Goal: Communication & Community: Answer question/provide support

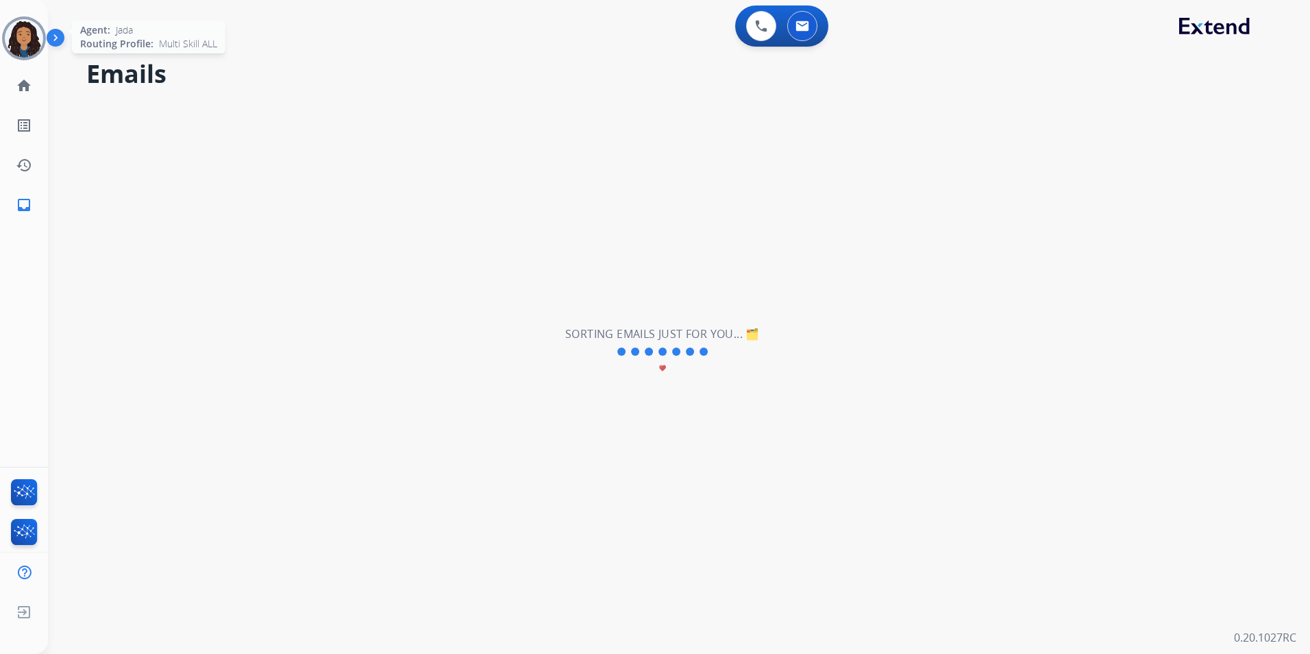
drag, startPoint x: 20, startPoint y: 44, endPoint x: 76, endPoint y: 37, distance: 56.6
click at [20, 44] on img at bounding box center [24, 38] width 38 height 38
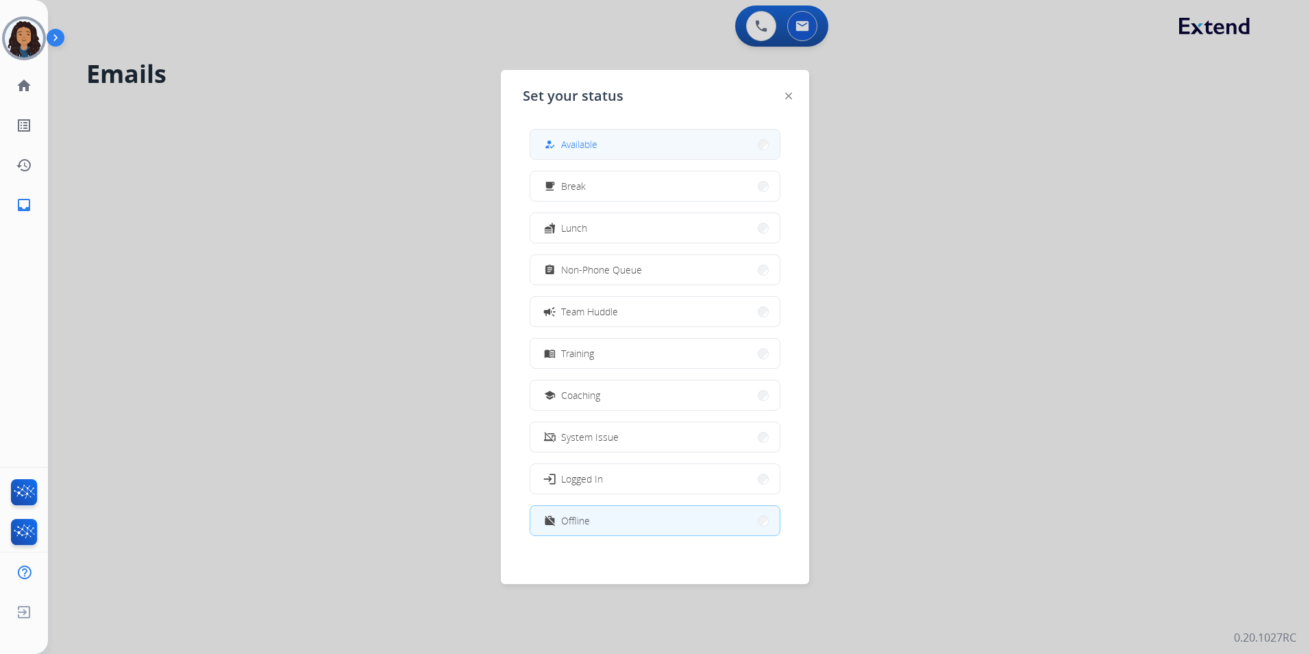
click at [584, 143] on span "Available" at bounding box center [579, 144] width 36 height 14
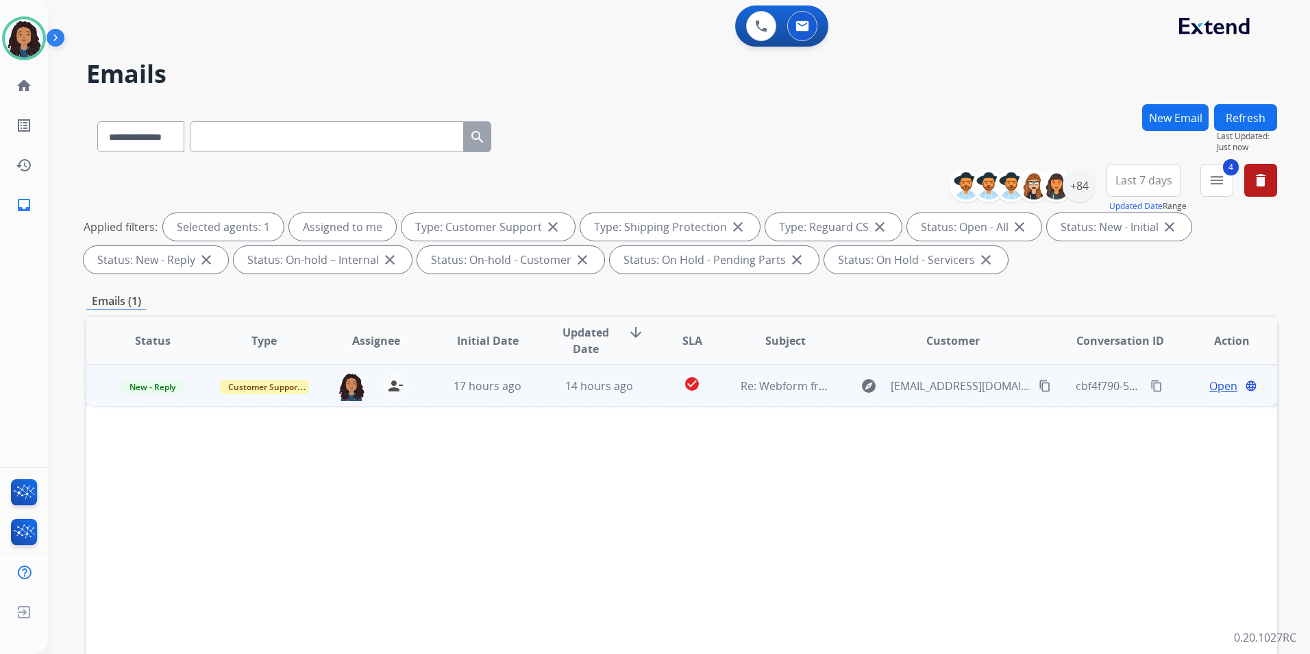
click at [1215, 388] on span "Open" at bounding box center [1224, 386] width 28 height 16
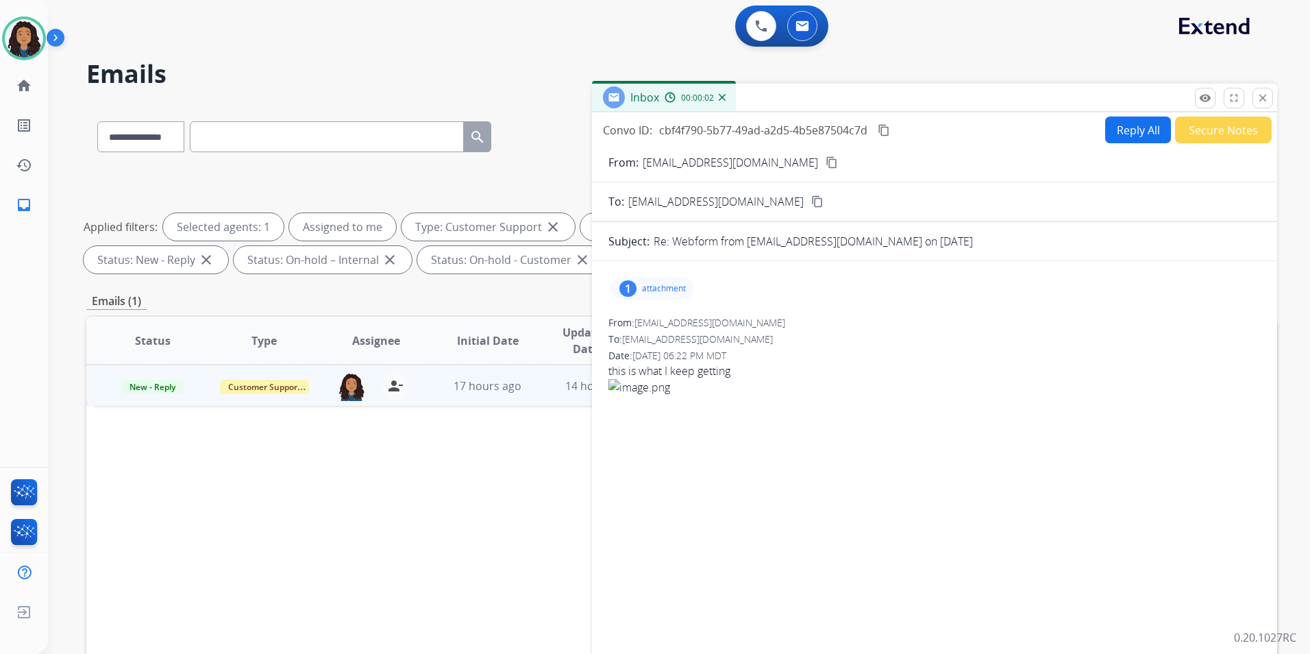
click at [656, 284] on p "attachment" at bounding box center [664, 288] width 44 height 11
click at [826, 162] on mat-icon "content_copy" at bounding box center [832, 162] width 12 height 12
click at [1199, 105] on button "remove_red_eye Logs" at bounding box center [1205, 98] width 21 height 21
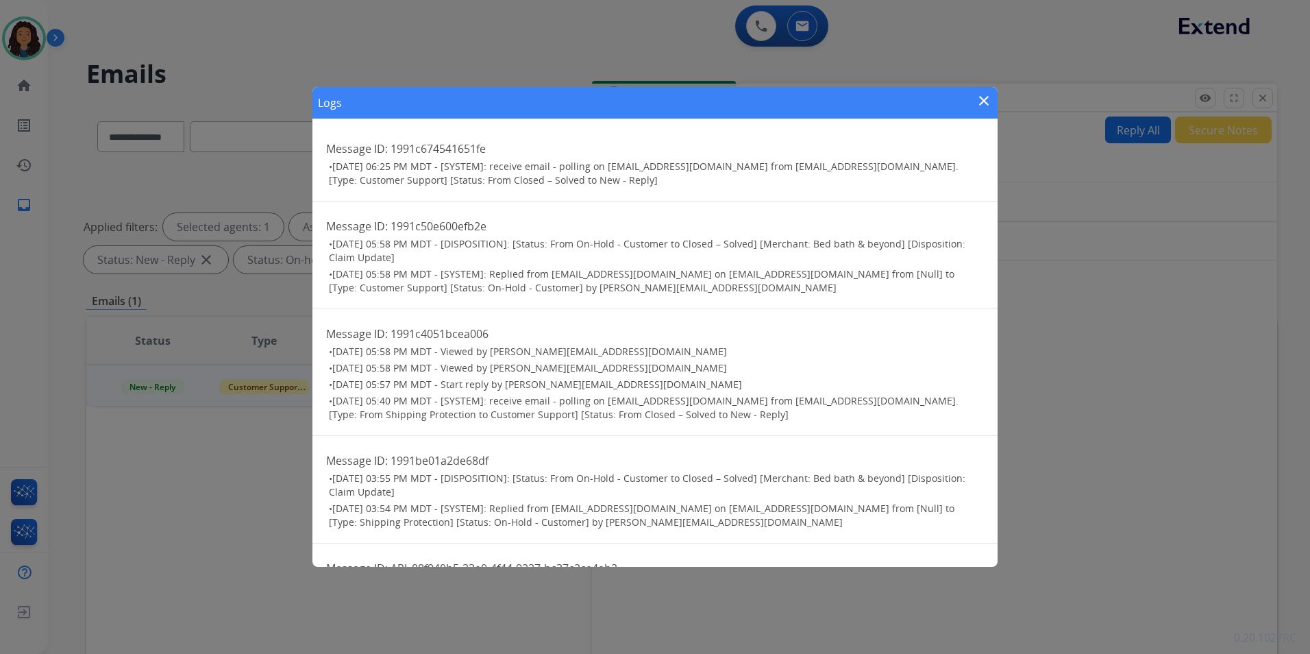
click at [990, 97] on mat-icon "close" at bounding box center [984, 101] width 16 height 16
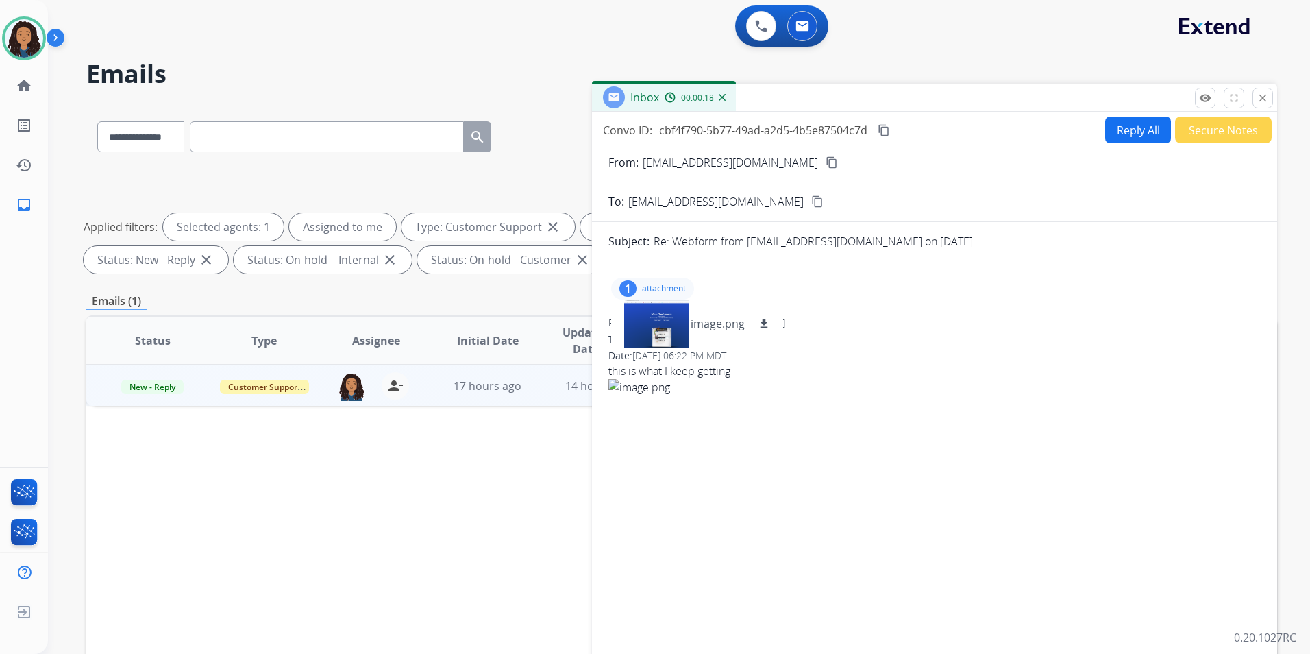
click at [651, 284] on p "attachment" at bounding box center [664, 288] width 44 height 11
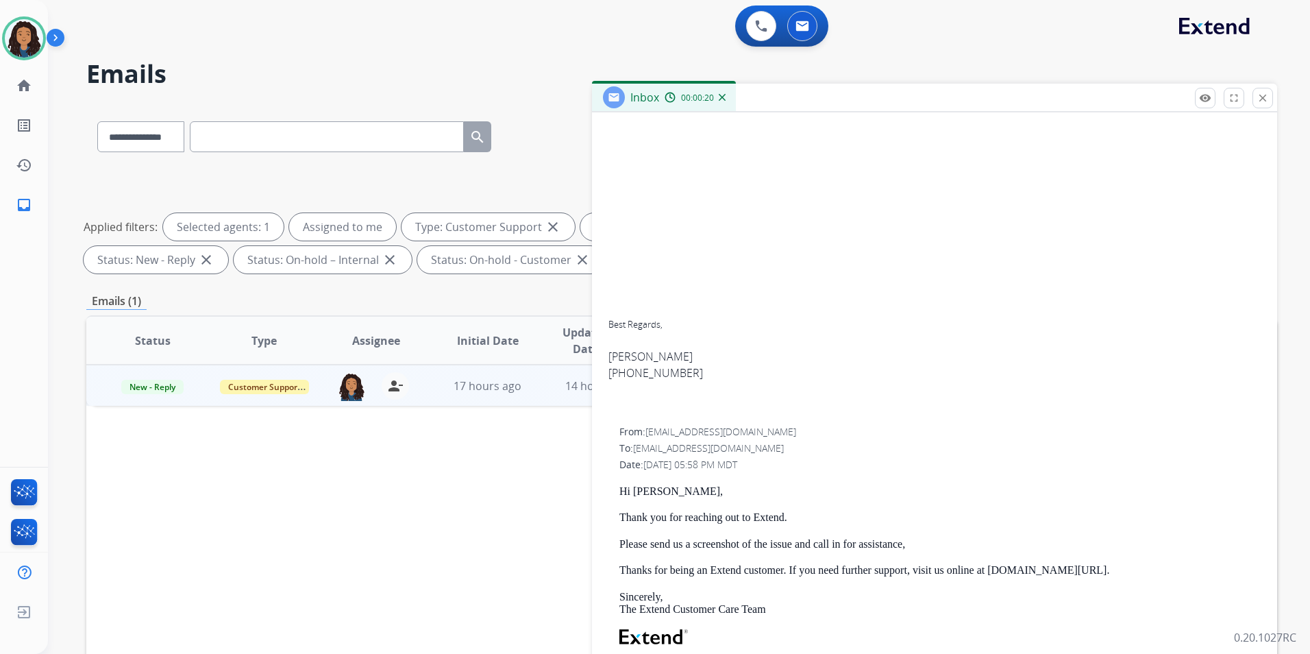
scroll to position [411, 0]
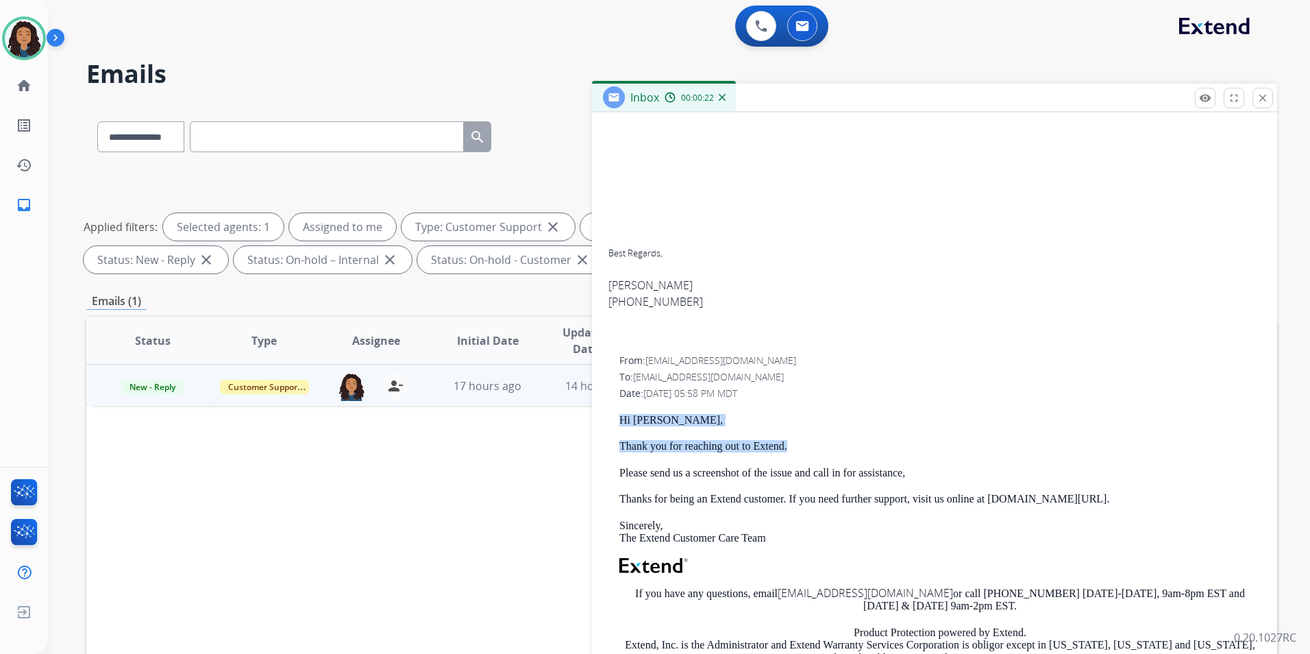
drag, startPoint x: 627, startPoint y: 425, endPoint x: 798, endPoint y: 443, distance: 172.3
click at [798, 443] on div "Hi Rachael, Thank you for reaching out to Extend. Please send us a screenshot o…" at bounding box center [939, 583] width 641 height 338
drag, startPoint x: 798, startPoint y: 443, endPoint x: 765, endPoint y: 443, distance: 33.6
copy div "Hi Rachael, Thank you for reaching out to Extend."
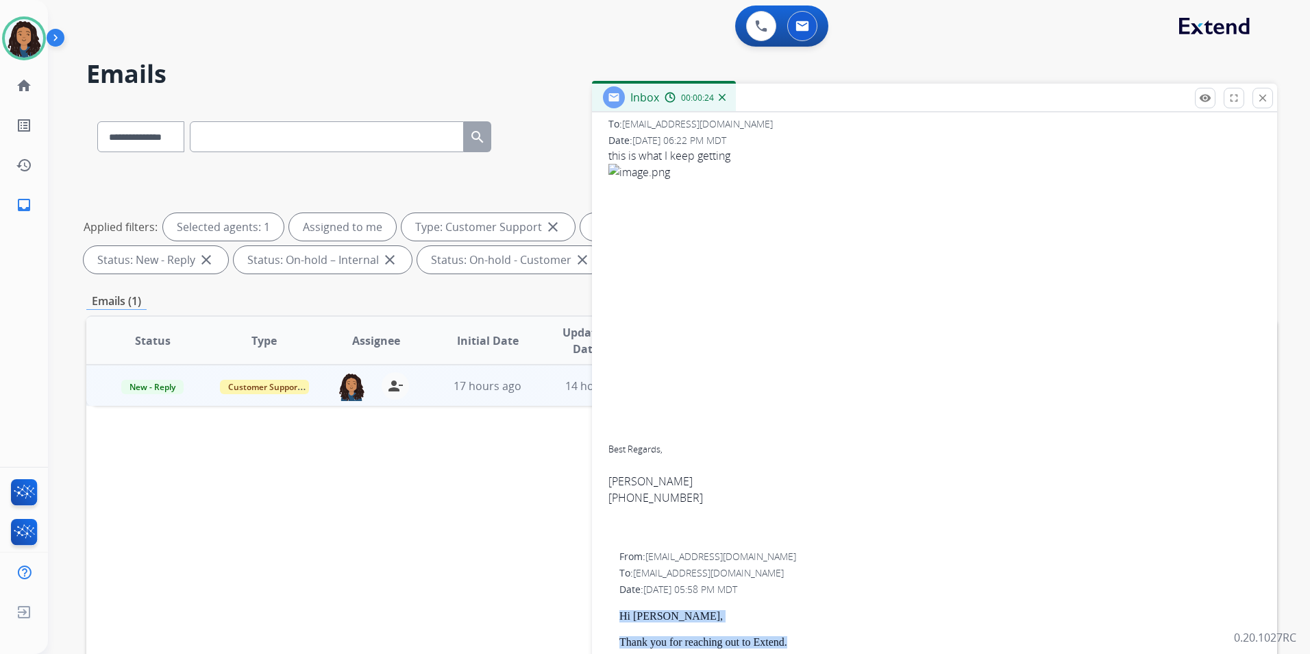
scroll to position [0, 0]
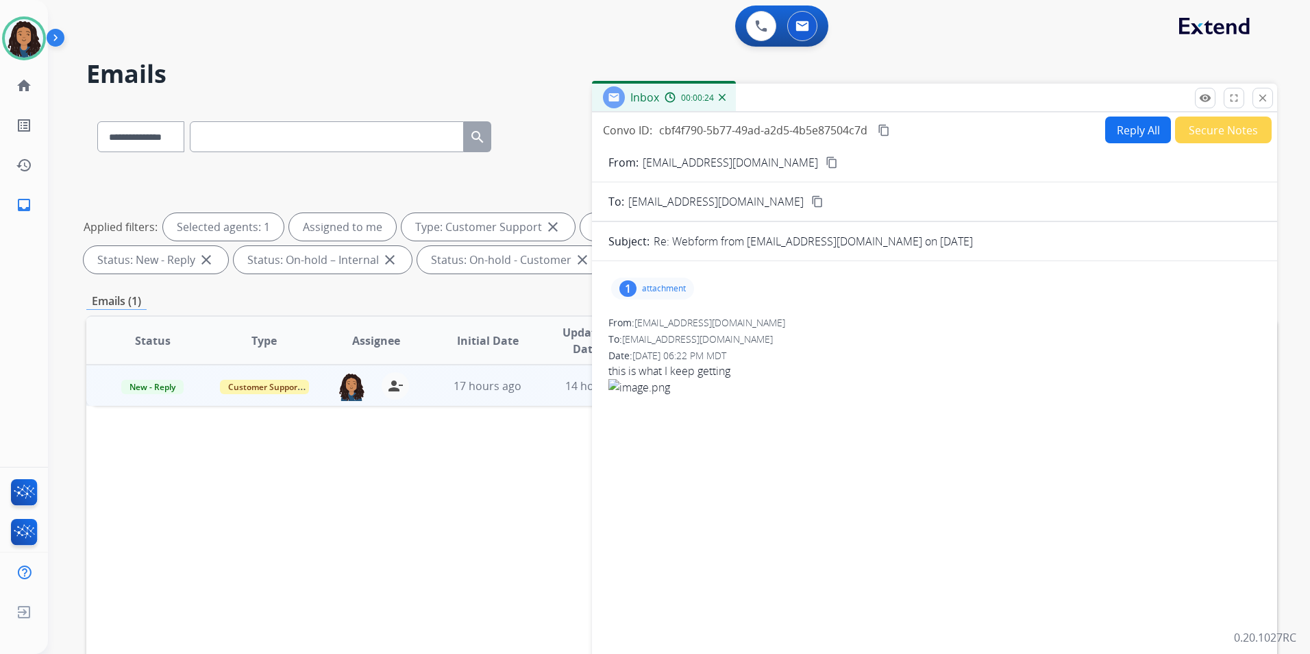
click at [1130, 125] on button "Reply All" at bounding box center [1138, 129] width 66 height 27
select select "**********"
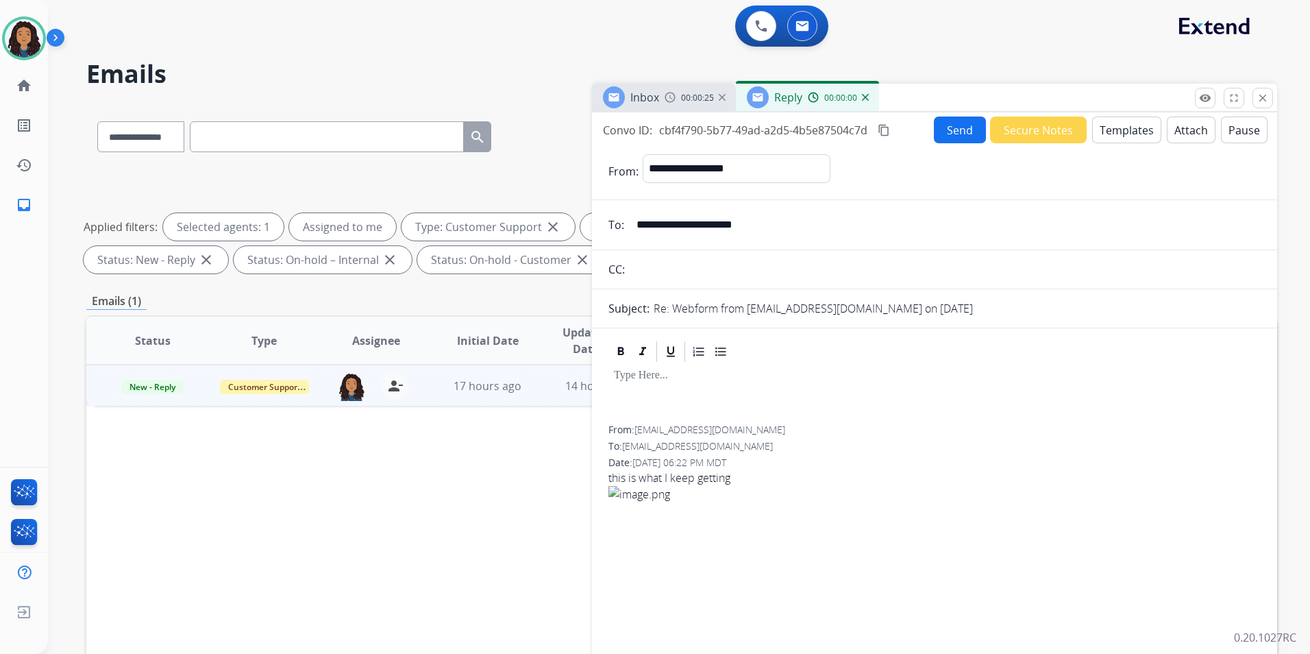
click at [1129, 125] on button "Templates" at bounding box center [1126, 129] width 69 height 27
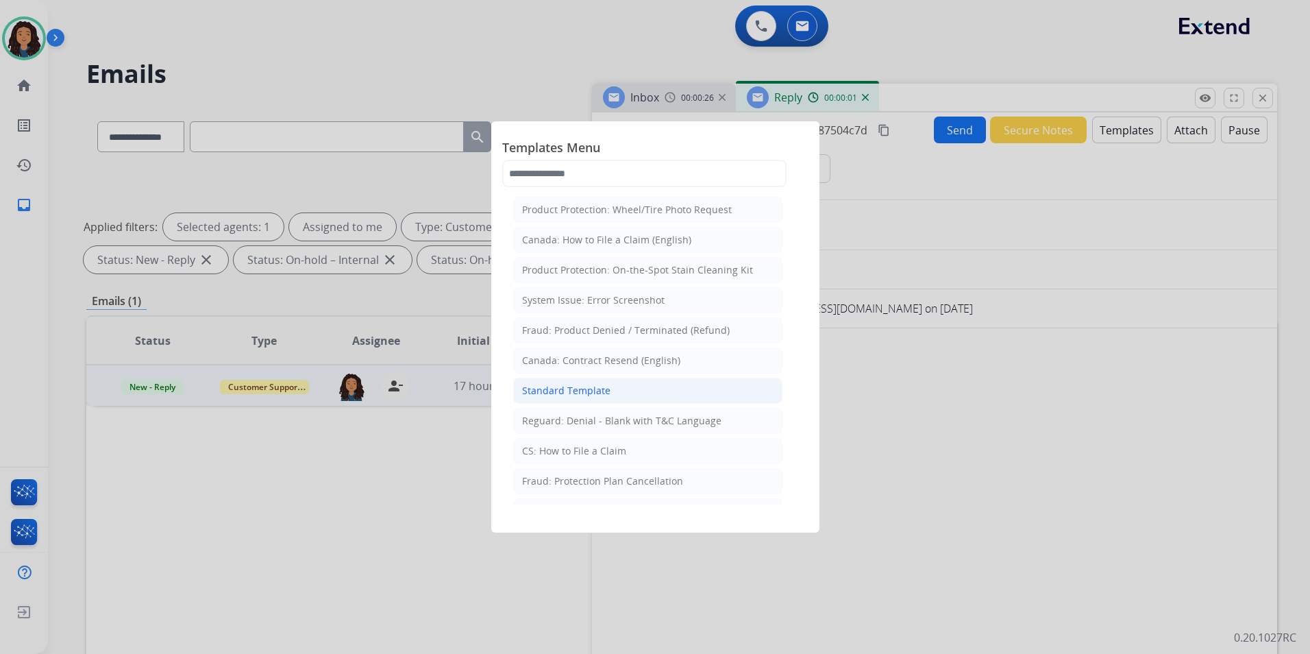
click at [640, 388] on li "Standard Template" at bounding box center [647, 391] width 269 height 26
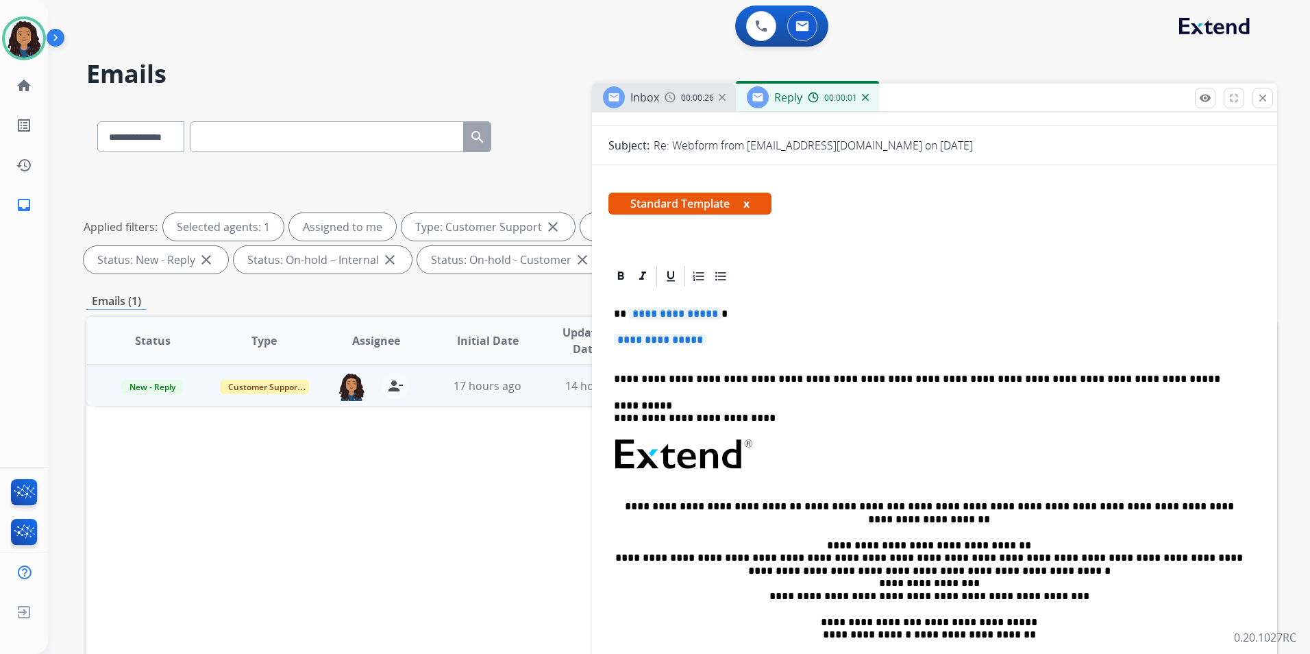
scroll to position [206, 0]
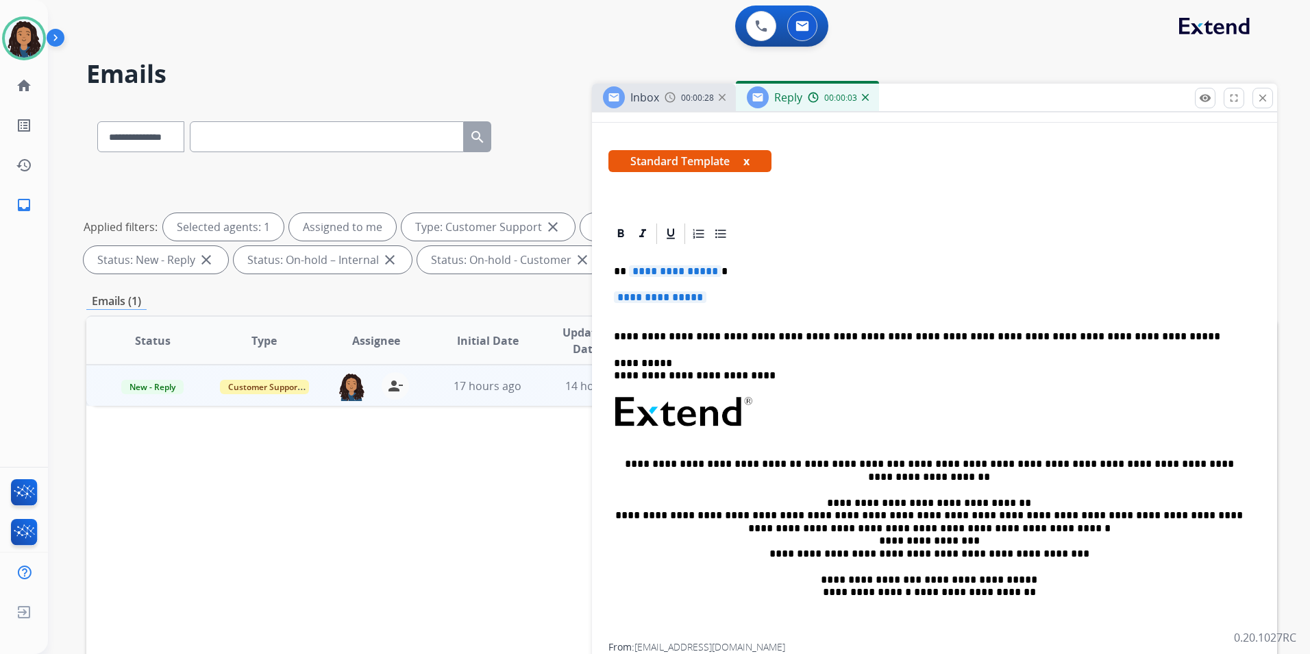
drag, startPoint x: 750, startPoint y: 302, endPoint x: 665, endPoint y: 293, distance: 85.4
click at [665, 293] on p "**********" at bounding box center [934, 303] width 641 height 25
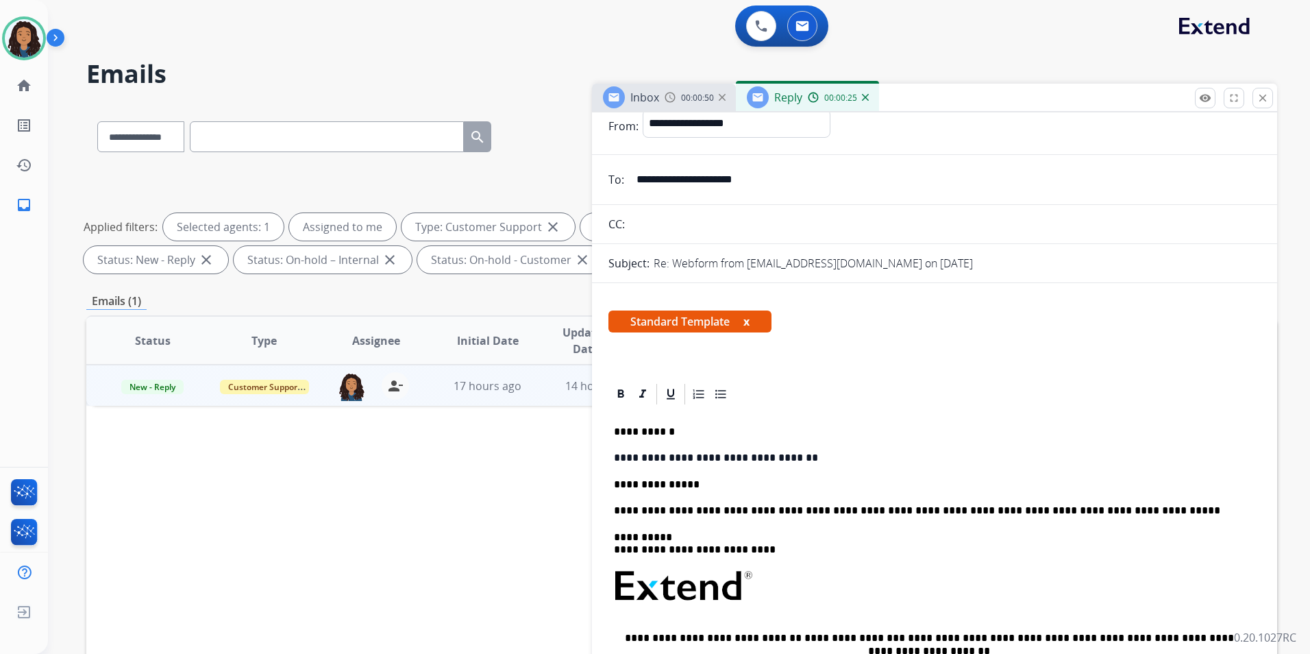
scroll to position [0, 0]
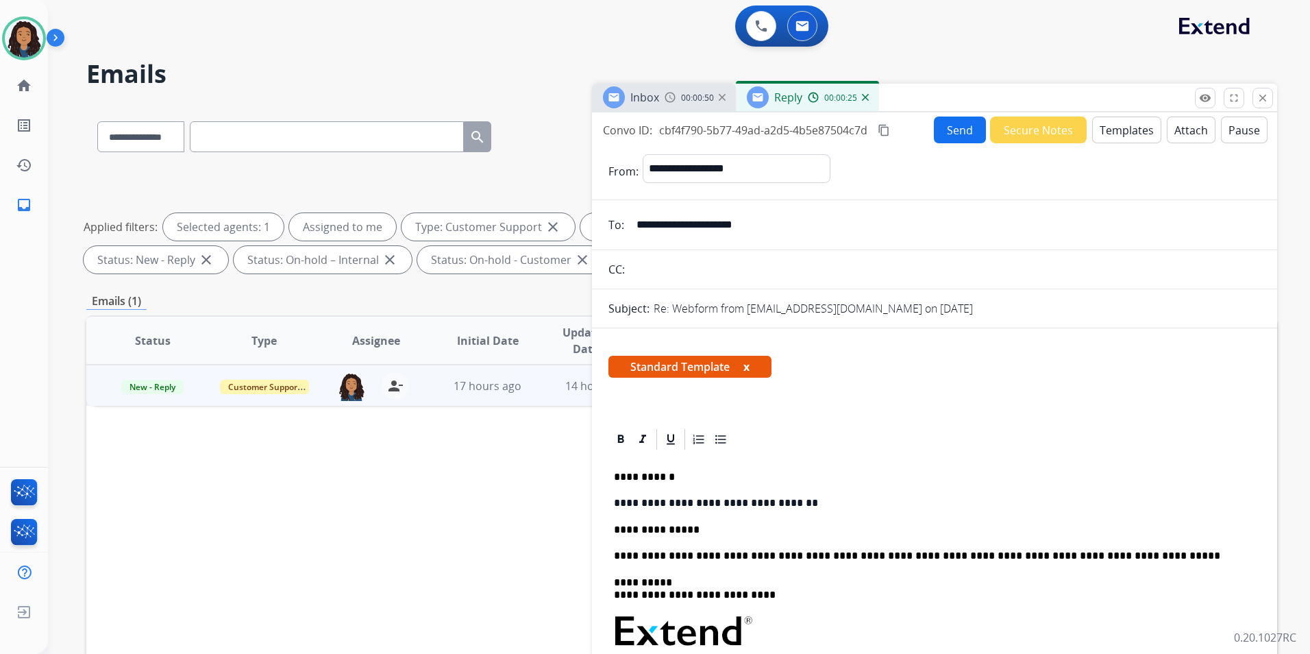
click at [964, 127] on button "Send" at bounding box center [960, 129] width 52 height 27
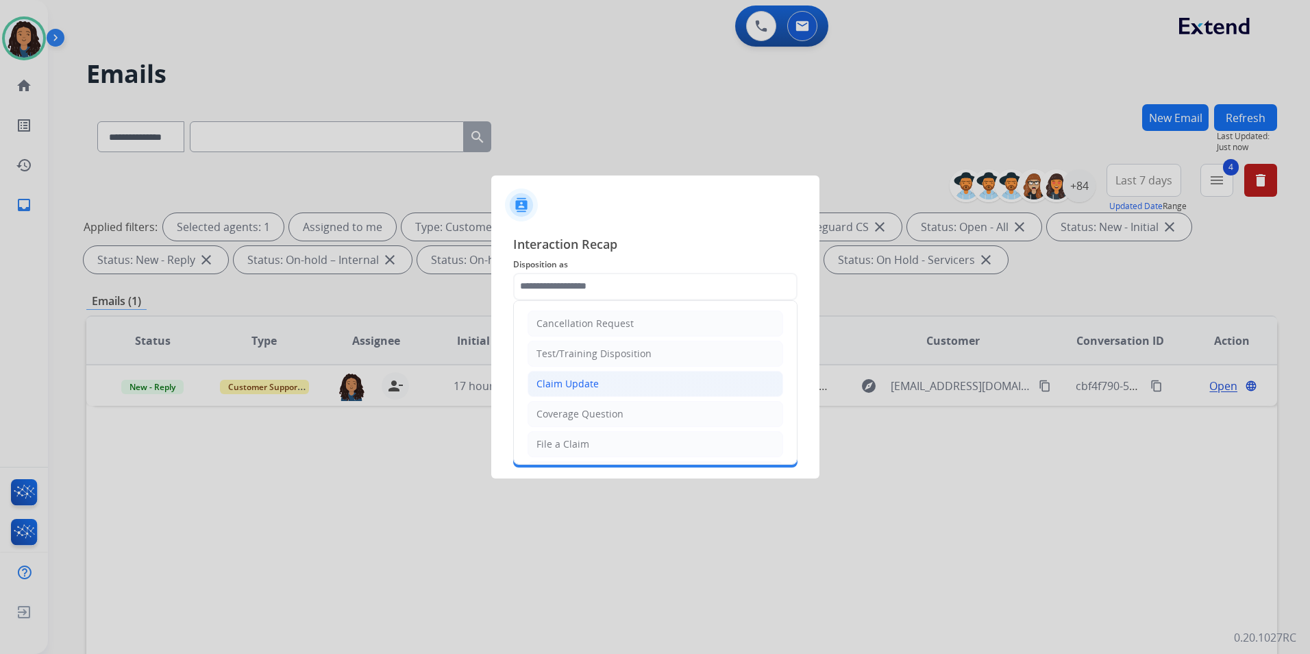
click at [578, 378] on div "Claim Update" at bounding box center [568, 384] width 62 height 14
type input "**********"
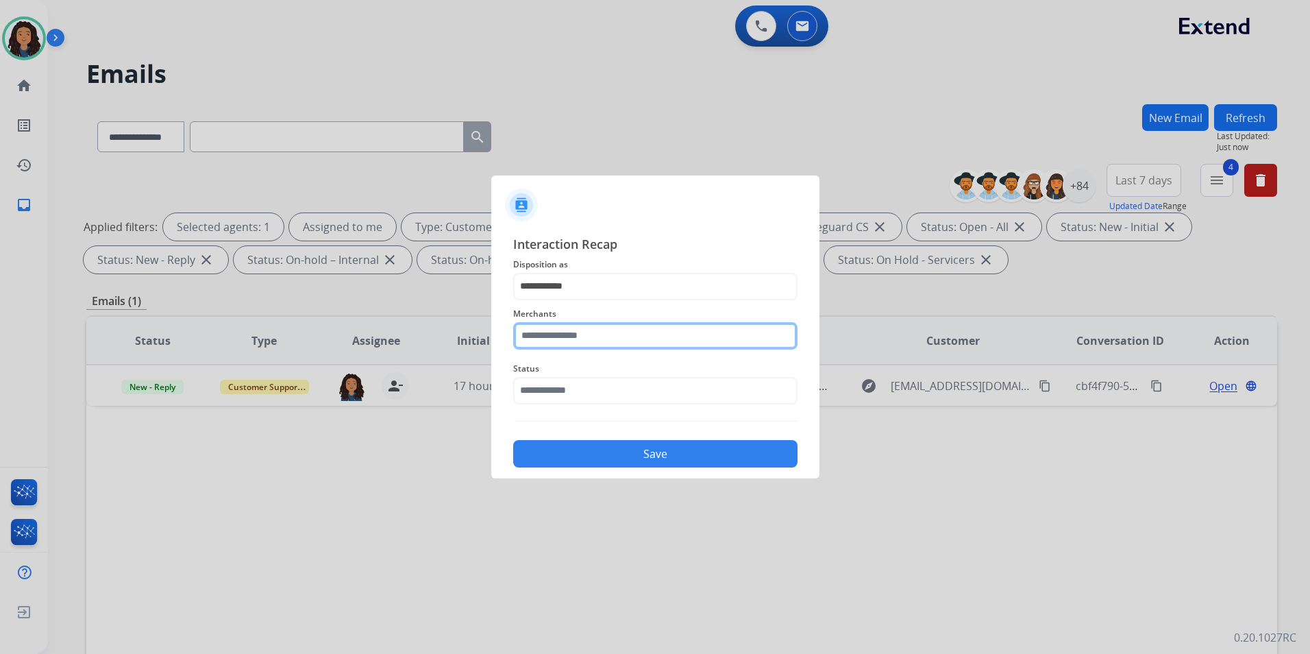
click at [570, 346] on input "text" at bounding box center [655, 335] width 284 height 27
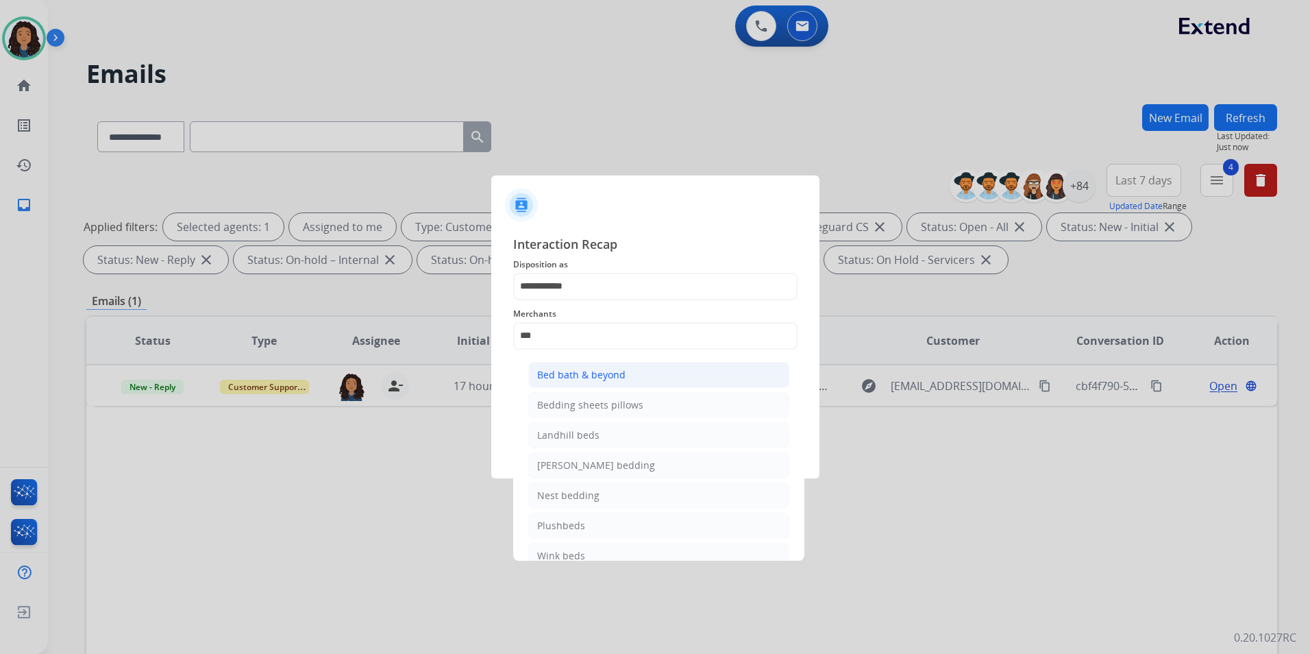
click at [670, 382] on li "Bed bath & beyond" at bounding box center [658, 375] width 261 height 26
type input "**********"
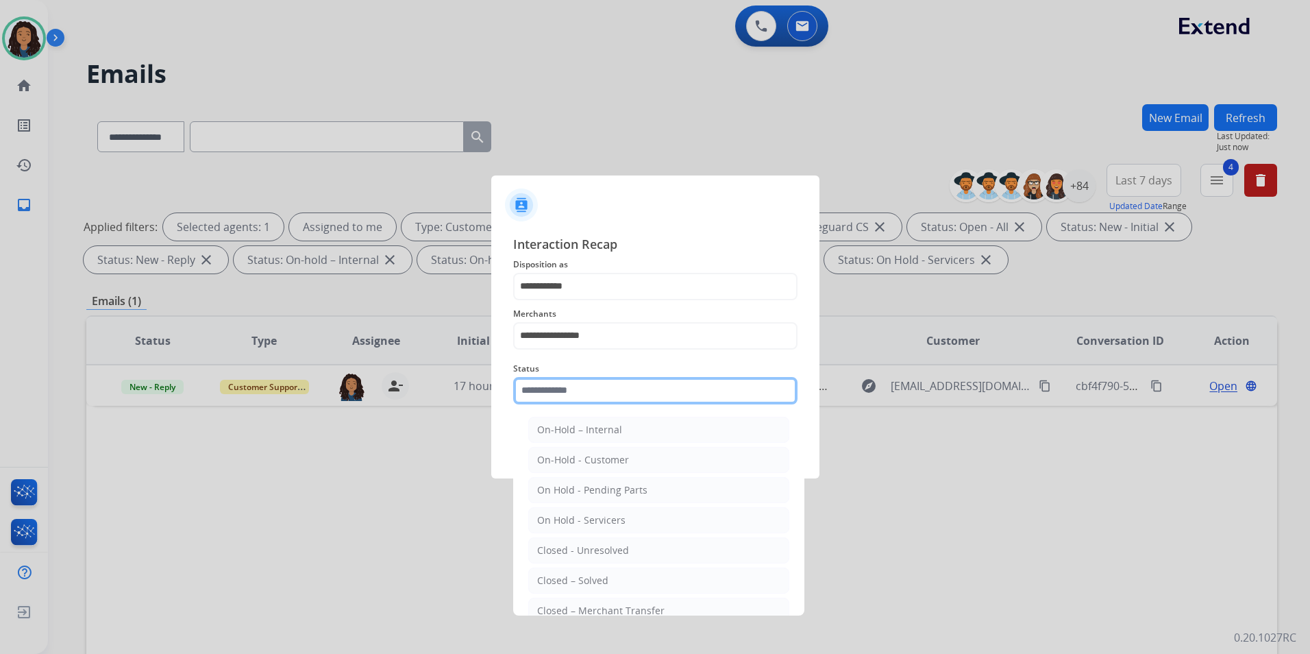
click at [670, 383] on input "text" at bounding box center [655, 390] width 284 height 27
click at [548, 576] on div "Closed – Solved" at bounding box center [572, 581] width 71 height 14
type input "**********"
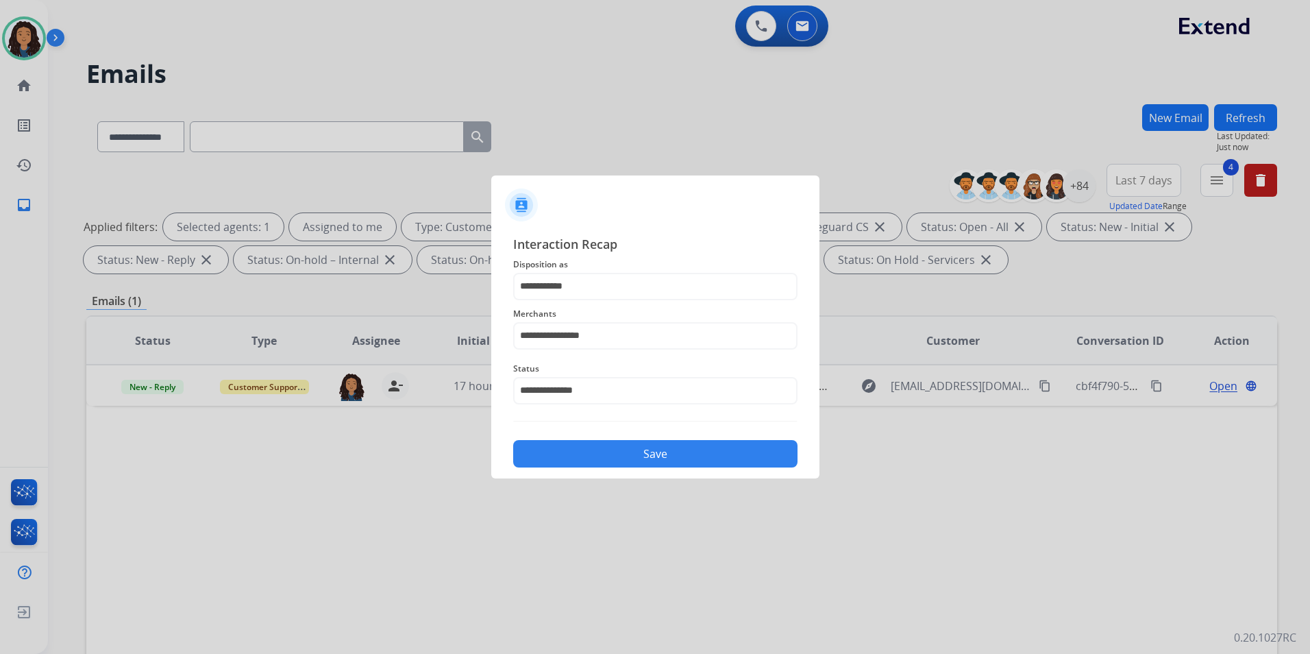
click at [619, 444] on button "Save" at bounding box center [655, 453] width 284 height 27
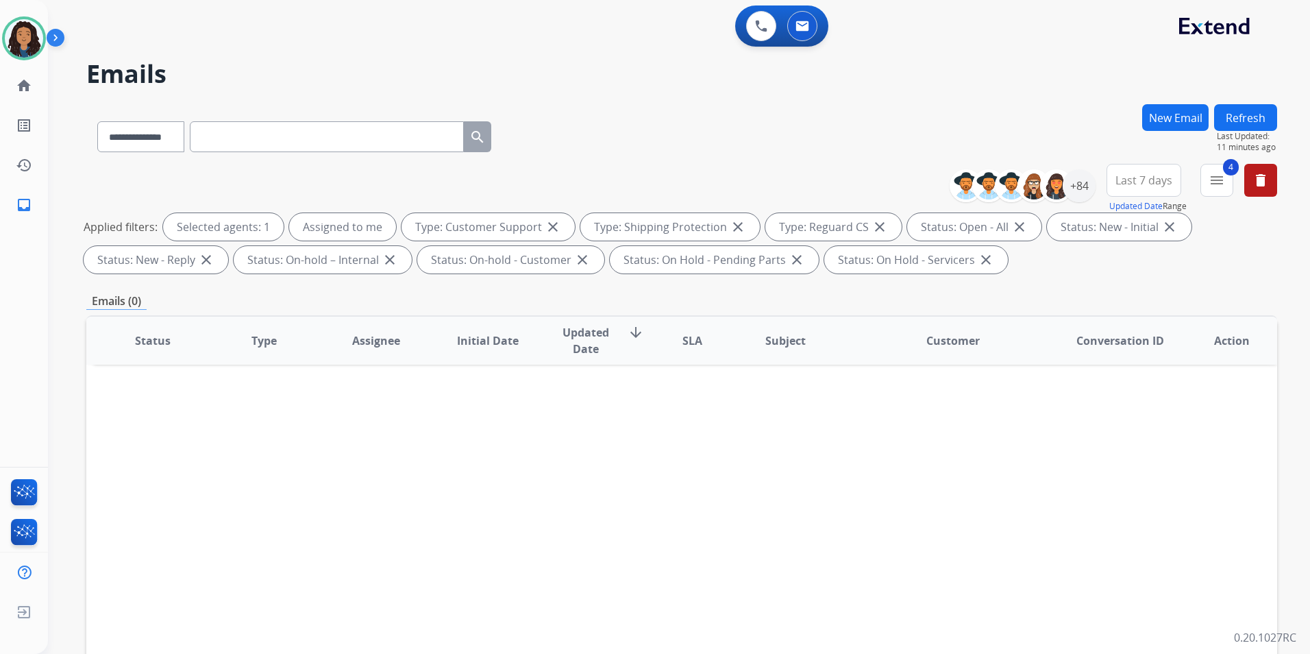
click at [1263, 126] on button "Refresh" at bounding box center [1245, 117] width 63 height 27
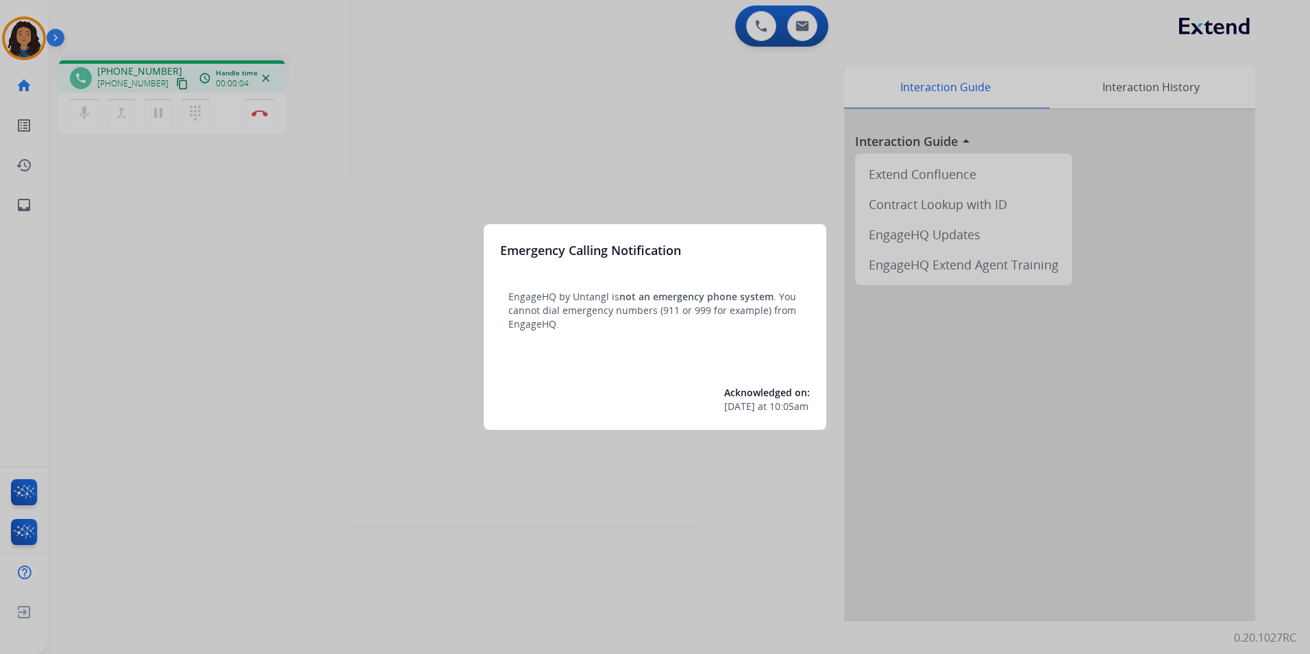
drag, startPoint x: 117, startPoint y: 271, endPoint x: 249, endPoint y: 227, distance: 138.7
click at [249, 227] on div at bounding box center [655, 327] width 1310 height 654
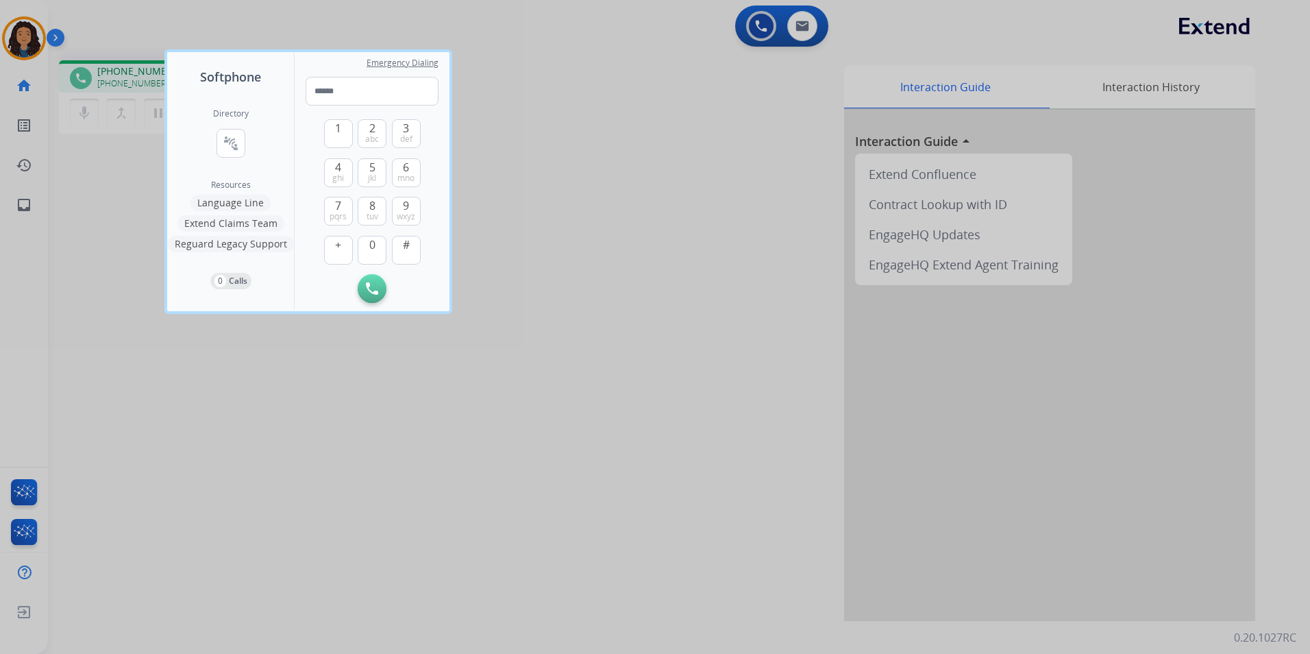
click at [552, 171] on div at bounding box center [655, 327] width 1310 height 654
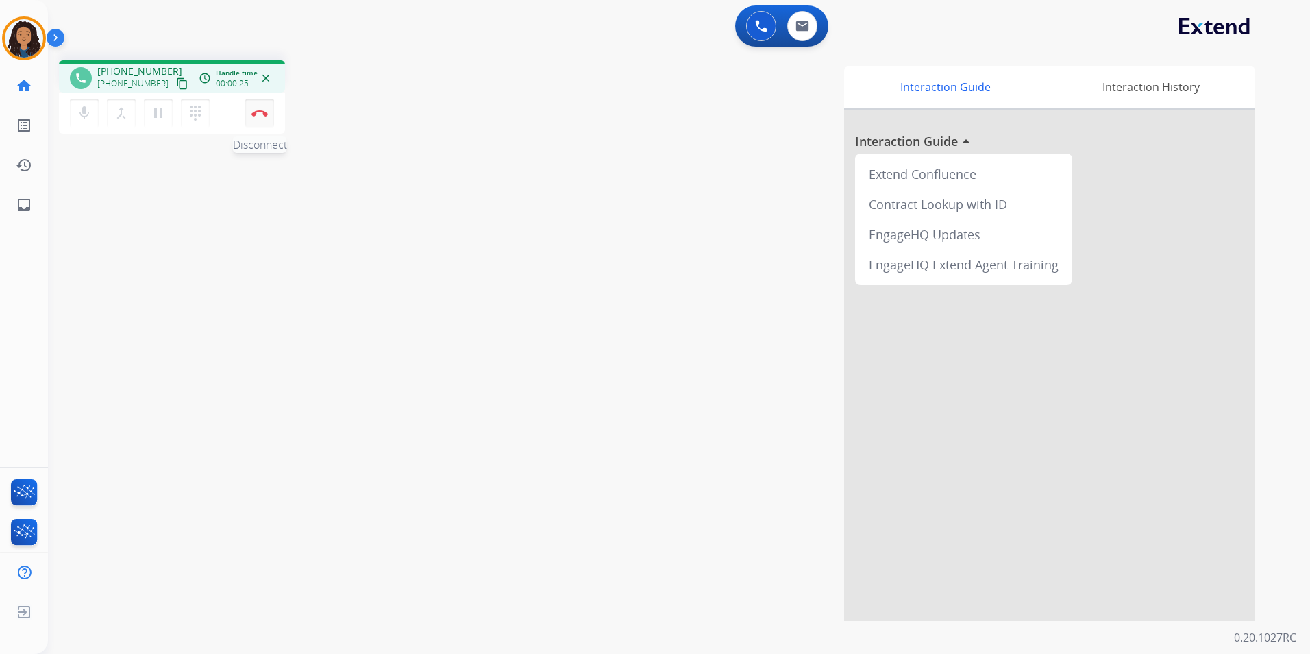
click at [265, 112] on img at bounding box center [259, 113] width 16 height 7
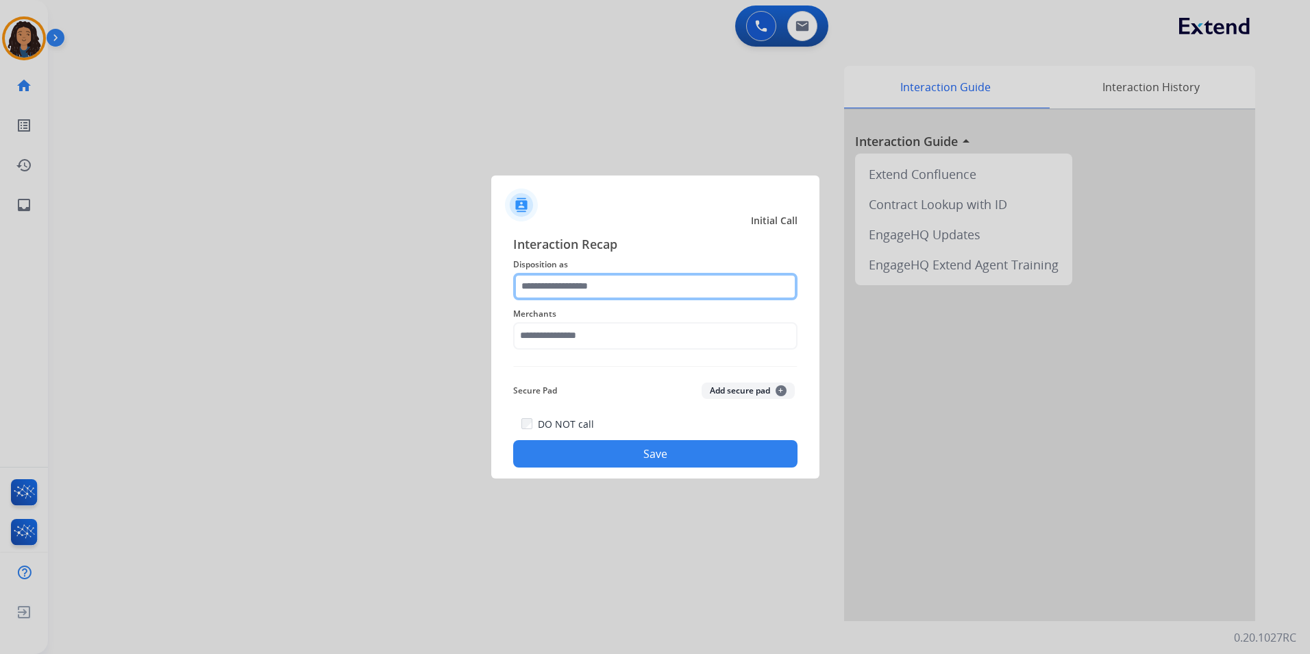
click at [566, 286] on input "text" at bounding box center [655, 286] width 284 height 27
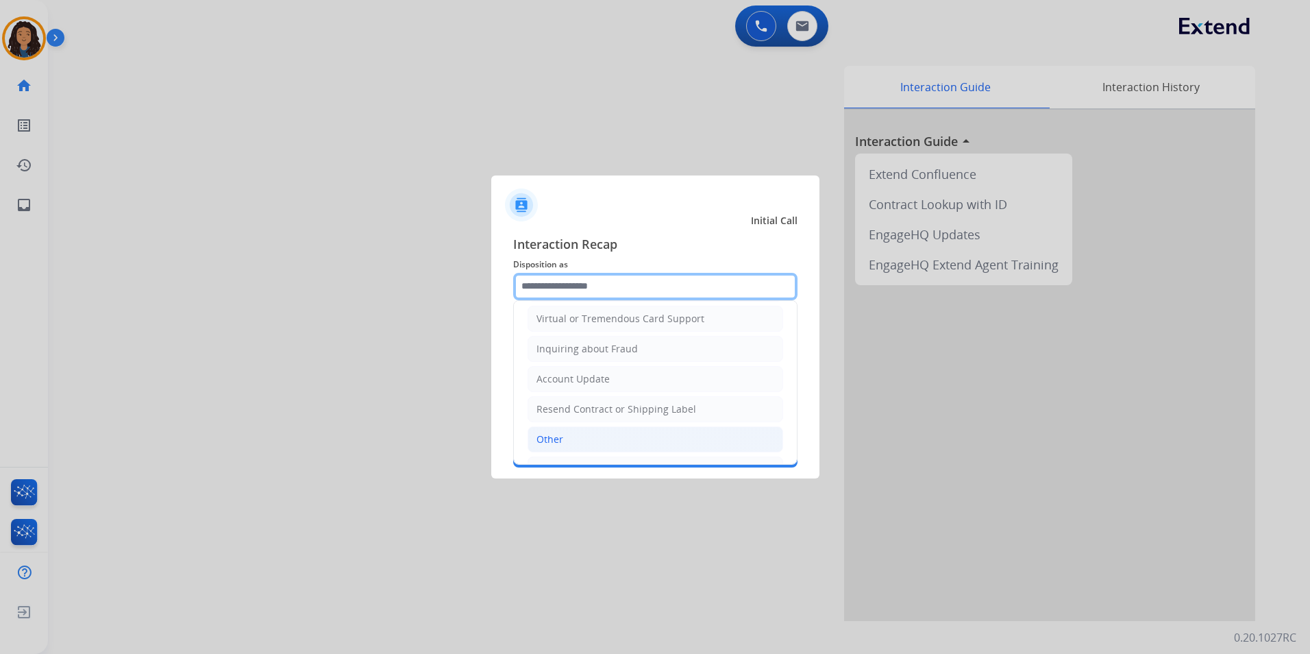
scroll to position [206, 0]
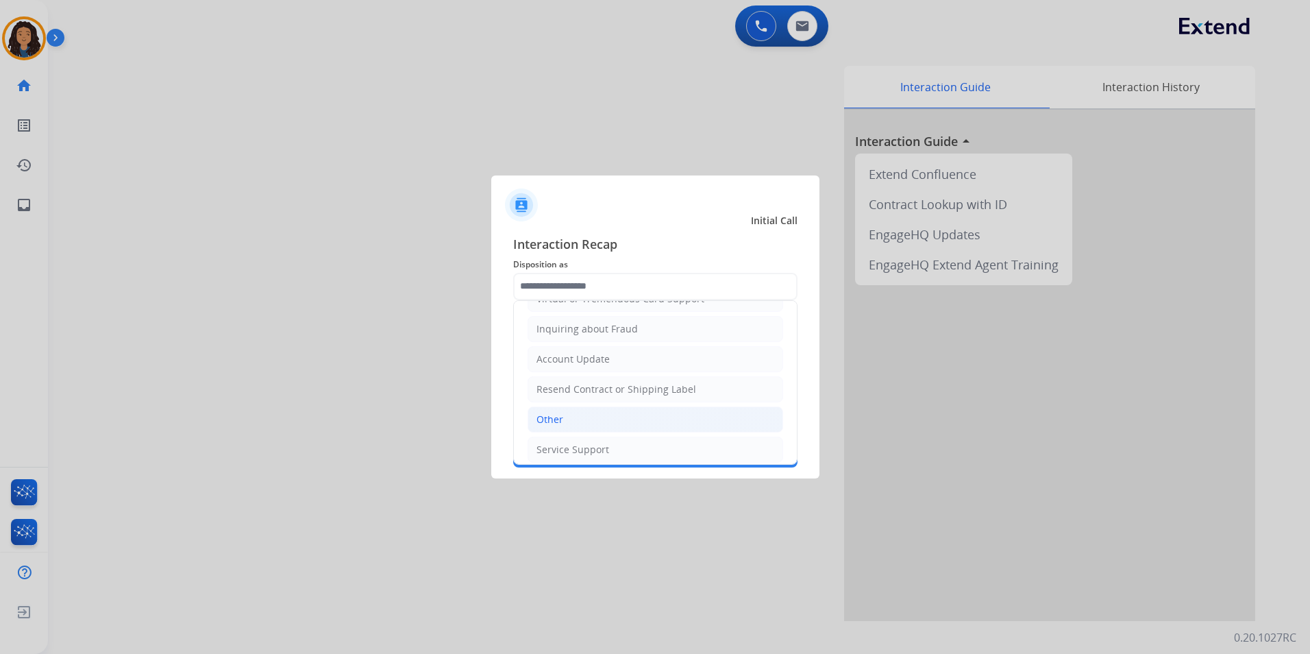
click at [580, 420] on li "Other" at bounding box center [656, 419] width 256 height 26
type input "*****"
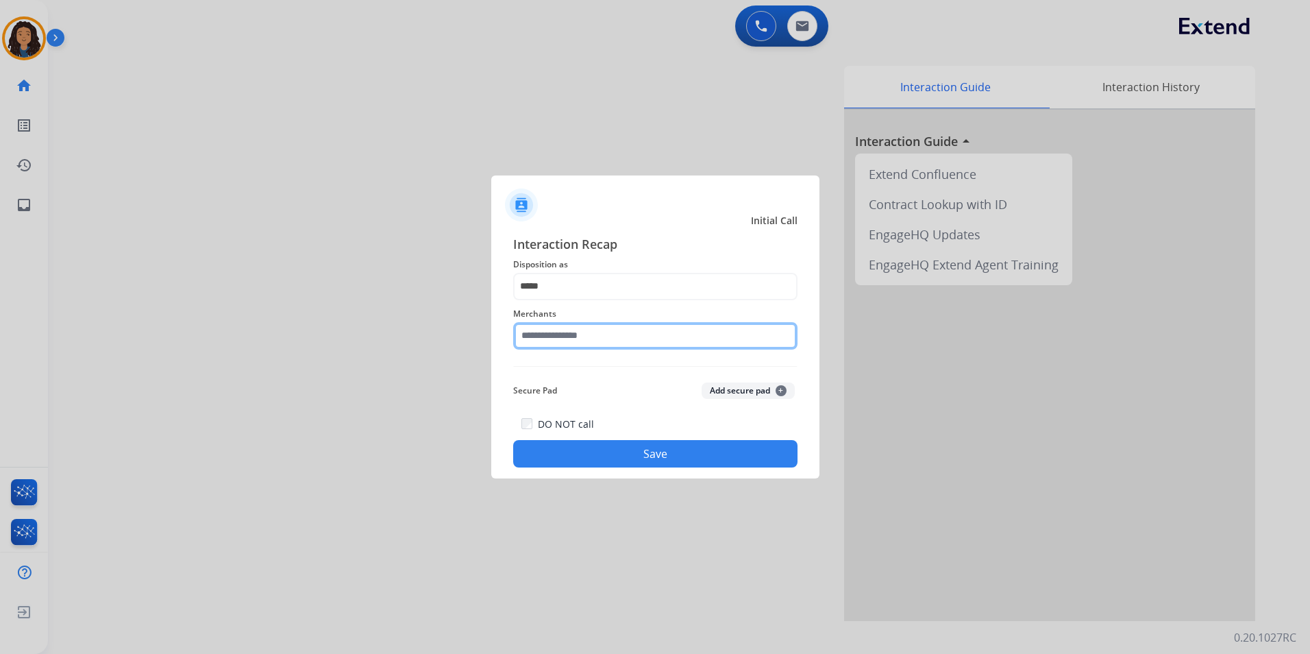
click at [586, 345] on input "text" at bounding box center [655, 335] width 284 height 27
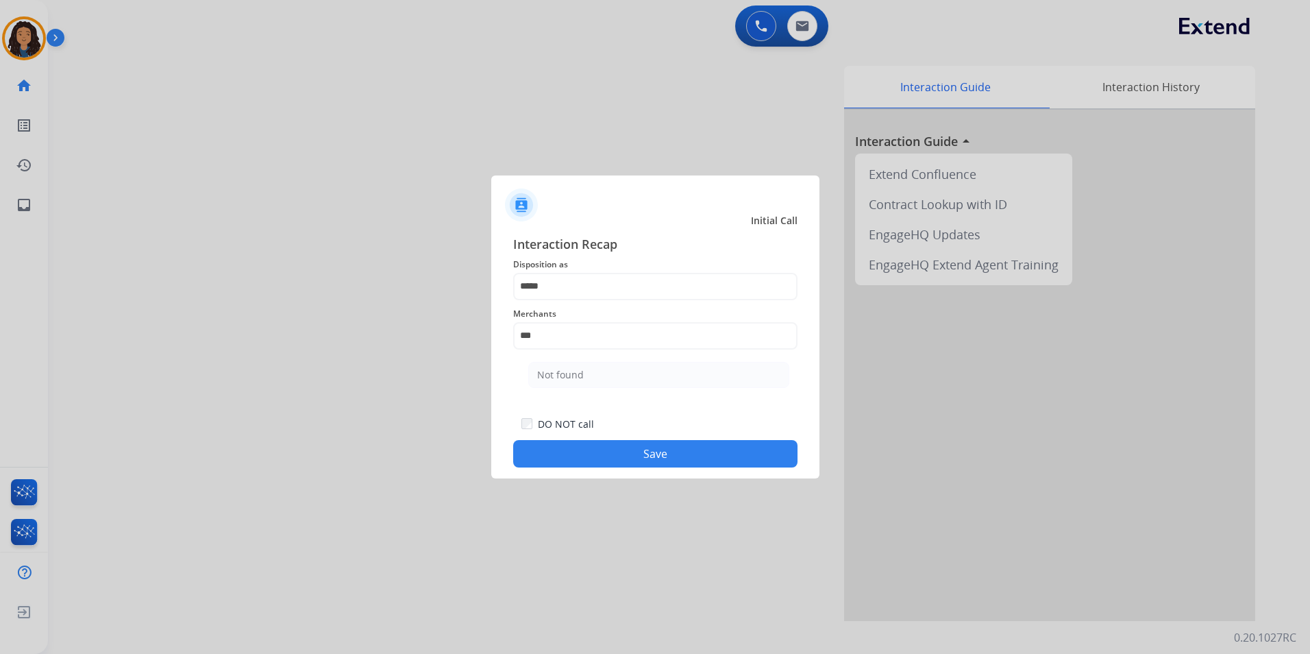
click at [584, 384] on li "Not found" at bounding box center [658, 375] width 261 height 26
type input "*********"
click at [551, 464] on button "Save" at bounding box center [655, 453] width 284 height 27
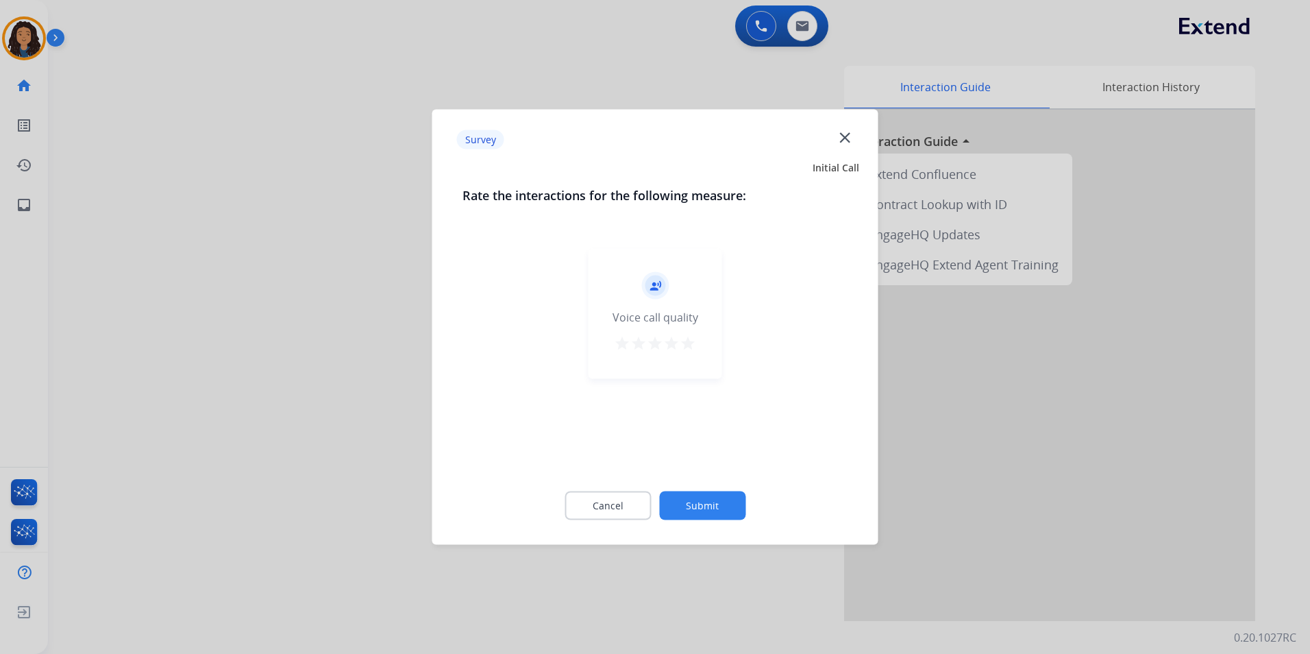
click at [241, 340] on div at bounding box center [655, 327] width 1310 height 654
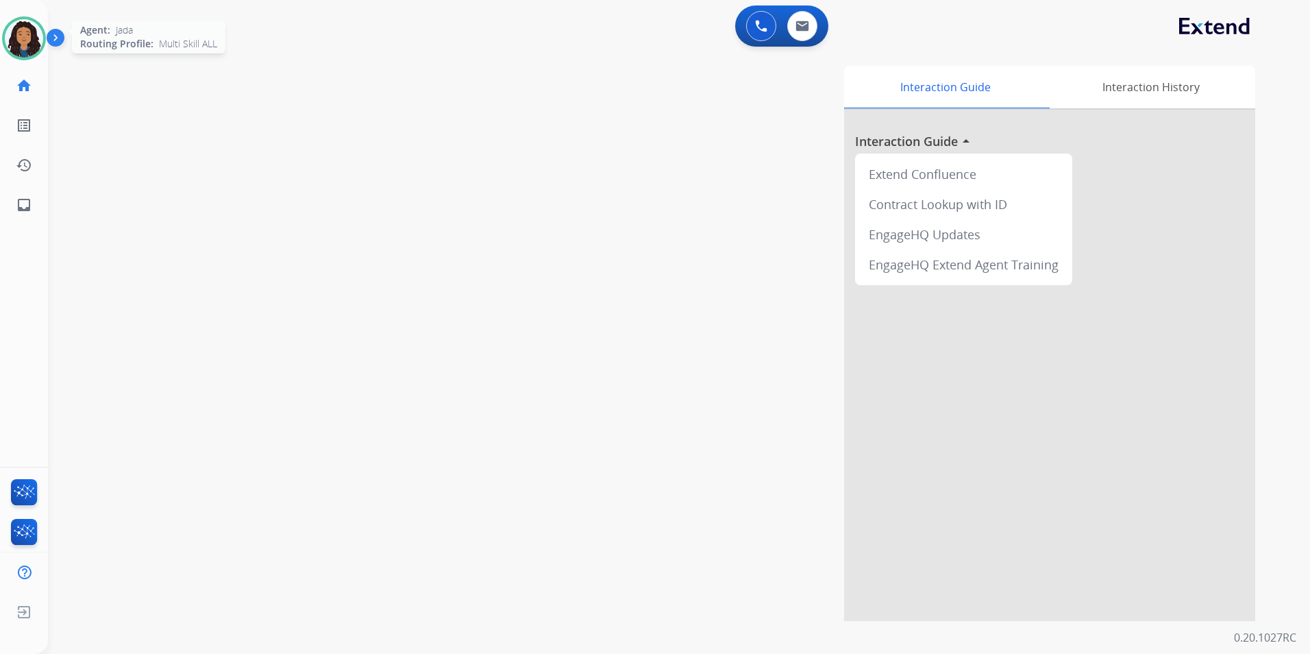
click at [25, 41] on img at bounding box center [24, 38] width 38 height 38
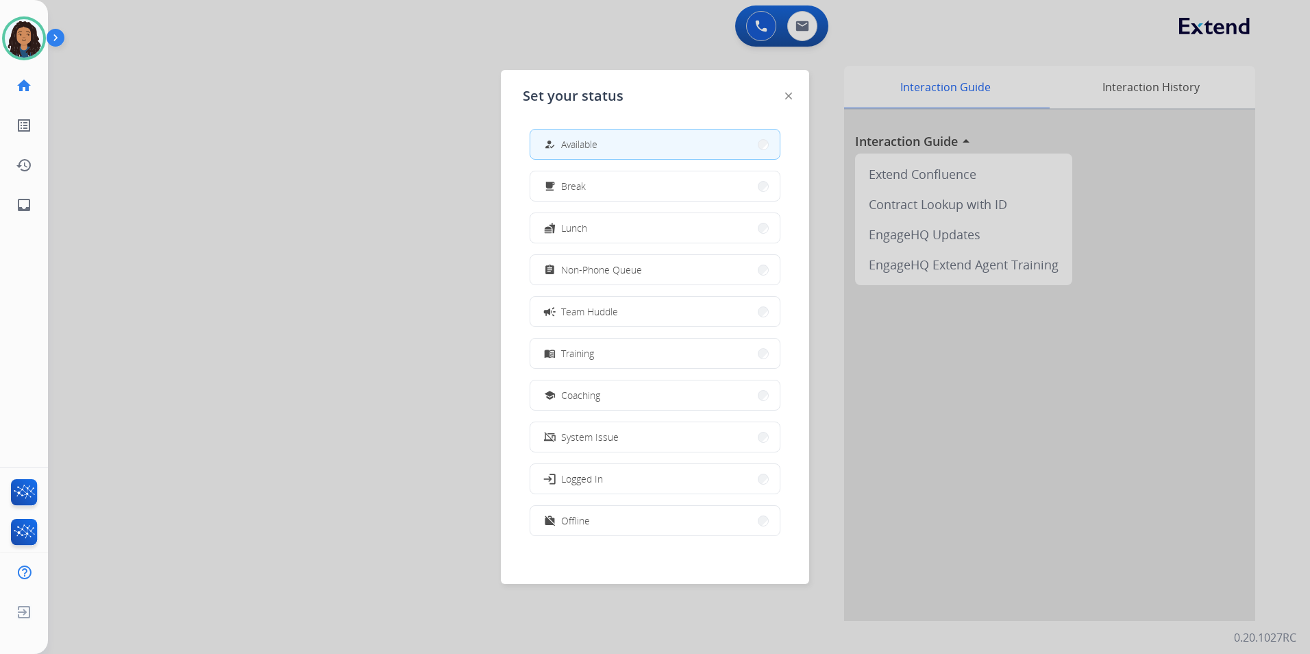
click at [802, 16] on div at bounding box center [655, 327] width 1310 height 654
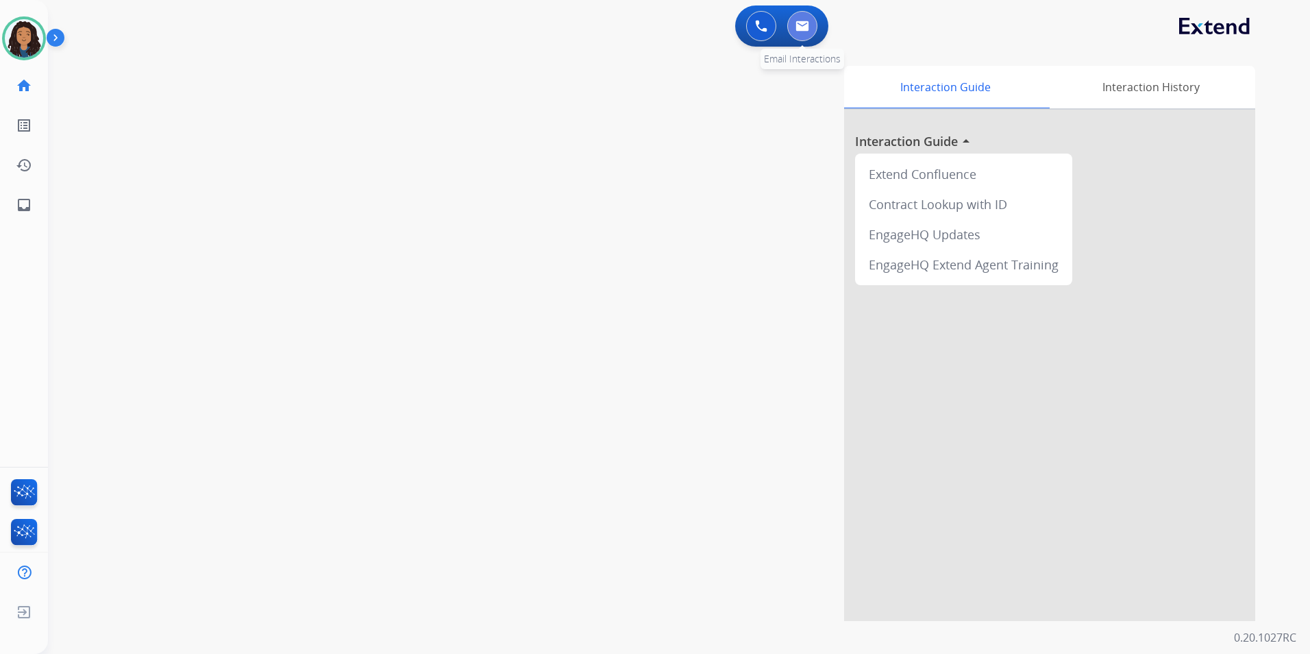
click at [802, 28] on img at bounding box center [803, 26] width 14 height 11
select select "**********"
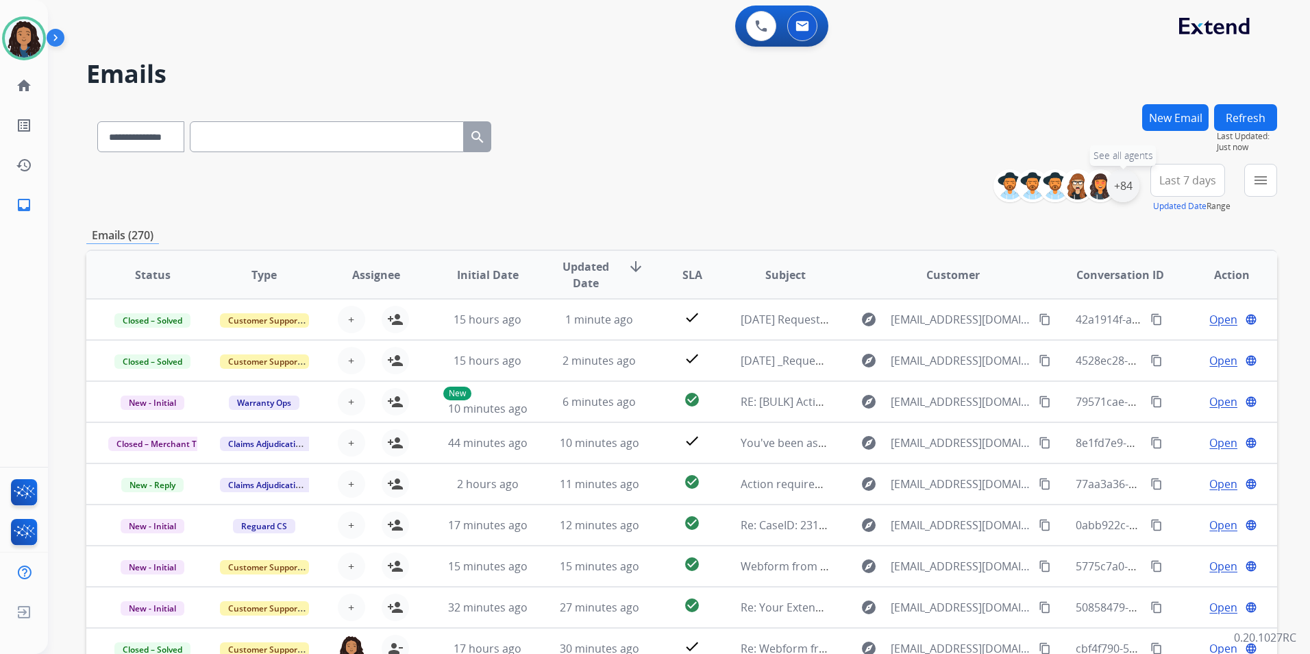
click at [1136, 179] on div "+84" at bounding box center [1123, 185] width 33 height 33
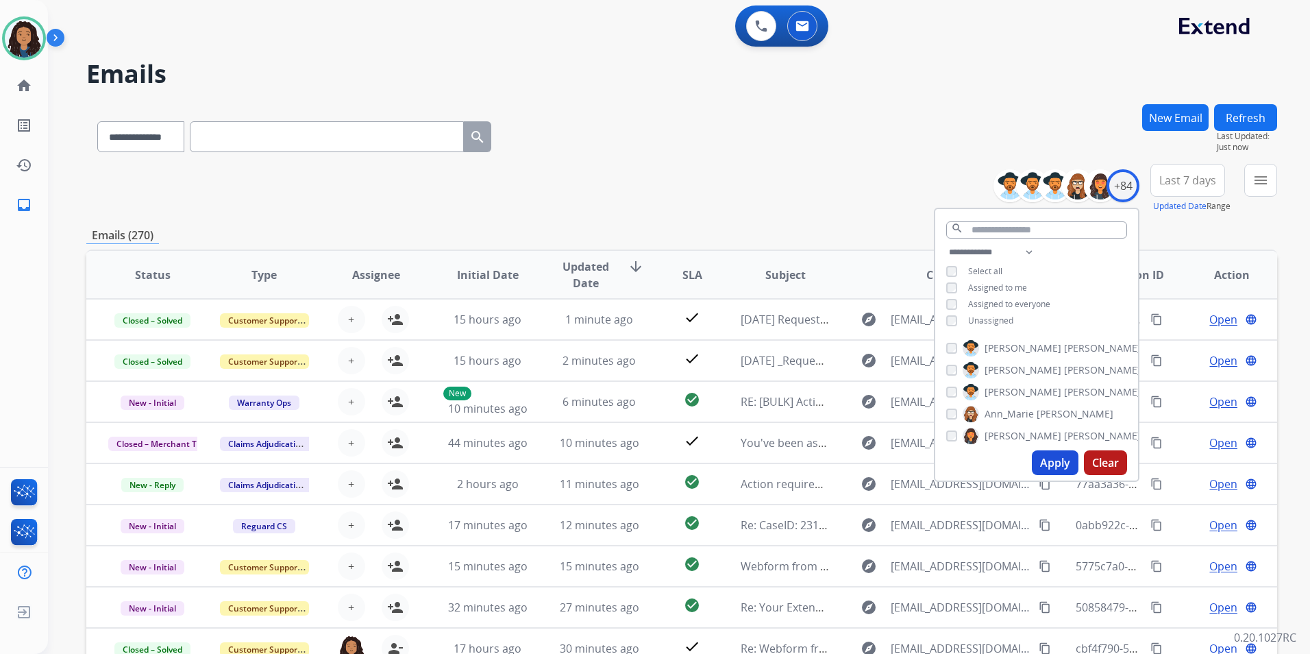
click at [1003, 326] on div "**********" at bounding box center [1036, 288] width 203 height 88
click at [1001, 319] on span "Unassigned" at bounding box center [990, 321] width 45 height 12
drag, startPoint x: 1063, startPoint y: 469, endPoint x: 1126, endPoint y: 324, distance: 157.7
click at [1063, 466] on button "Apply" at bounding box center [1055, 462] width 47 height 25
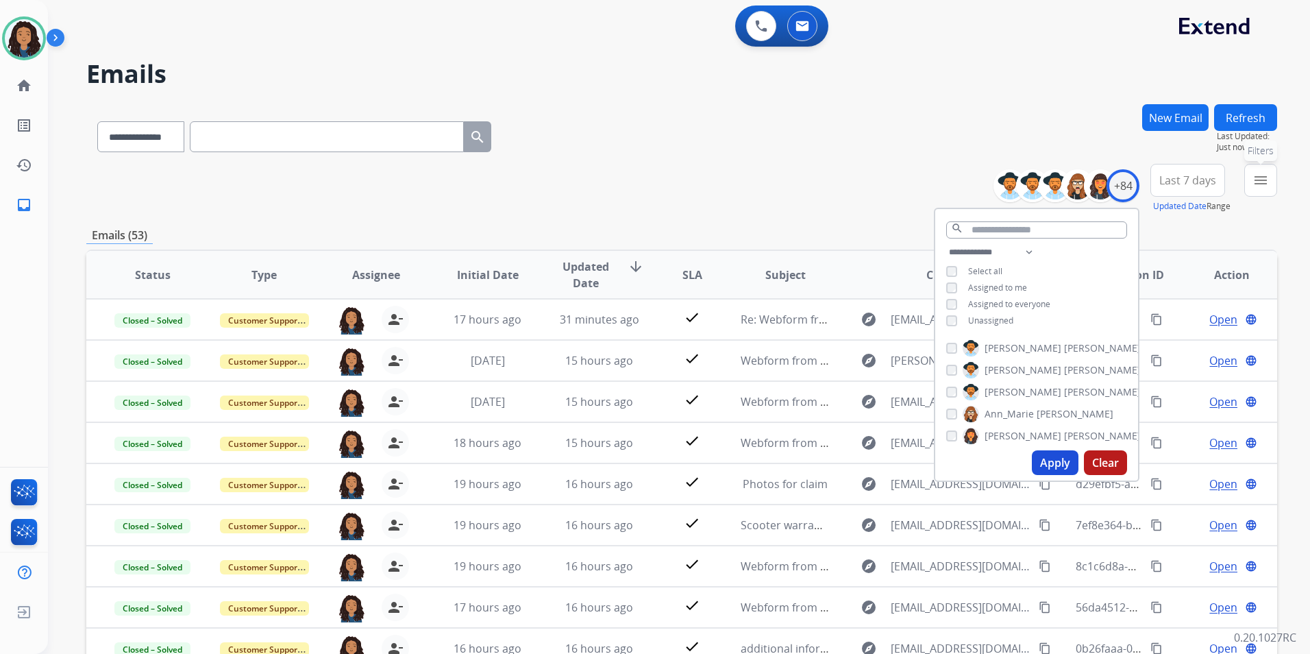
click at [1251, 190] on button "menu Filters" at bounding box center [1260, 180] width 33 height 33
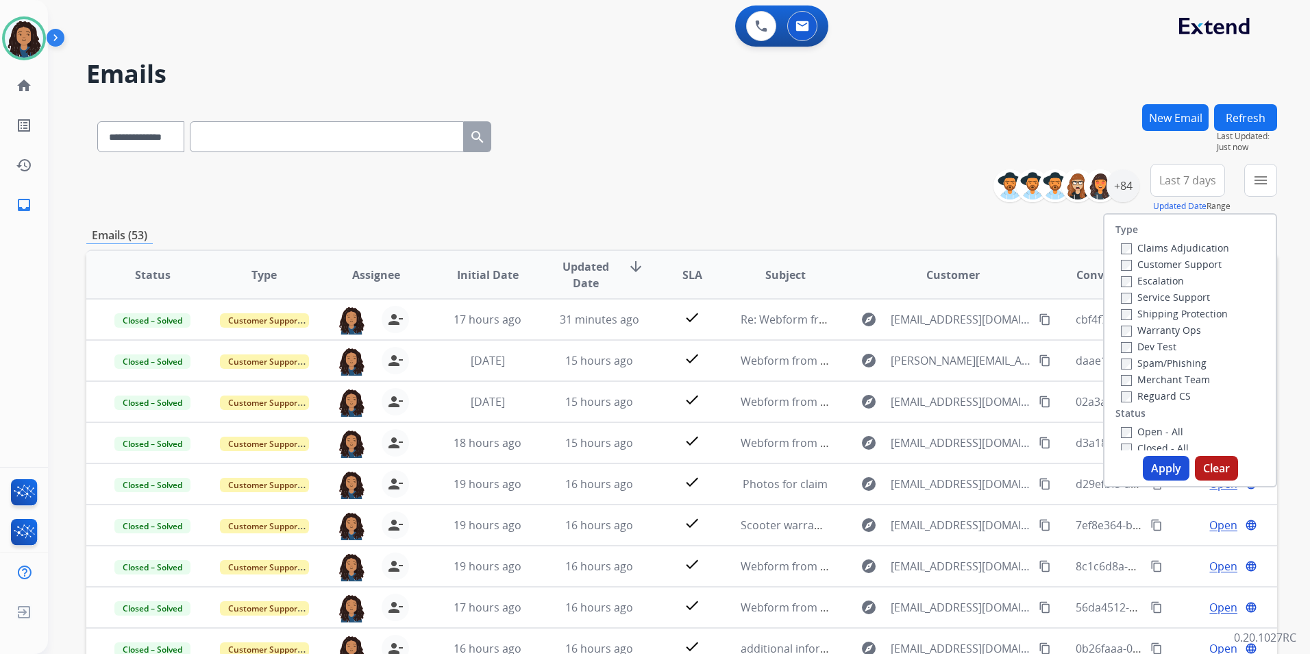
click at [1192, 267] on label "Customer Support" at bounding box center [1171, 264] width 101 height 13
click at [1198, 309] on label "Shipping Protection" at bounding box center [1174, 313] width 107 height 13
click at [1163, 389] on label "Reguard CS" at bounding box center [1156, 395] width 70 height 13
click at [1166, 426] on label "Open - All" at bounding box center [1152, 431] width 62 height 13
click at [1143, 473] on button "Apply" at bounding box center [1166, 468] width 47 height 25
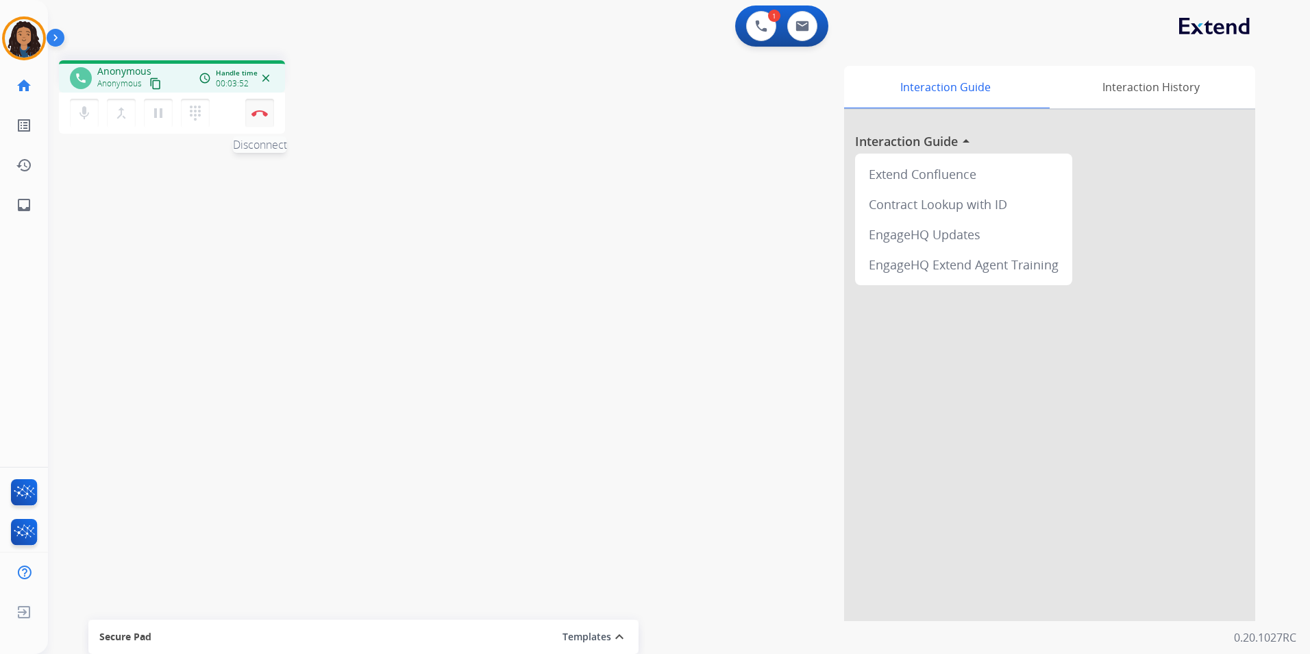
click at [266, 121] on button "Disconnect" at bounding box center [259, 113] width 29 height 29
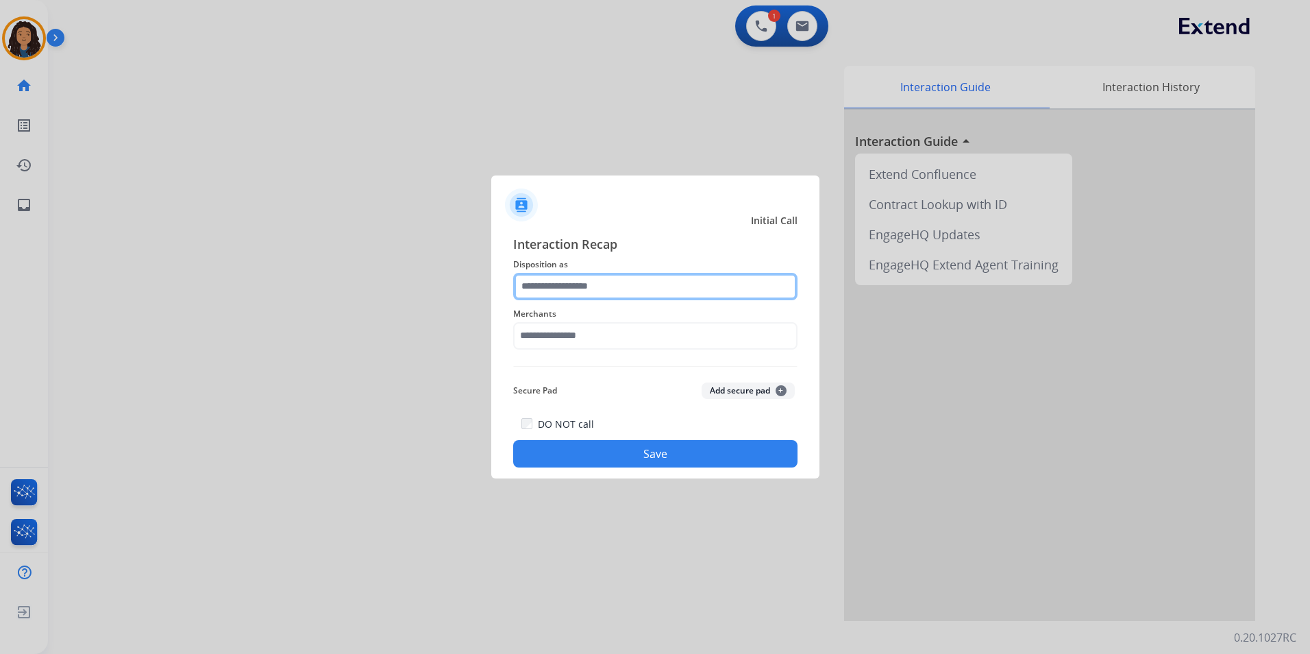
drag, startPoint x: 648, startPoint y: 284, endPoint x: 646, endPoint y: 276, distance: 8.7
click at [645, 276] on input "text" at bounding box center [655, 286] width 284 height 27
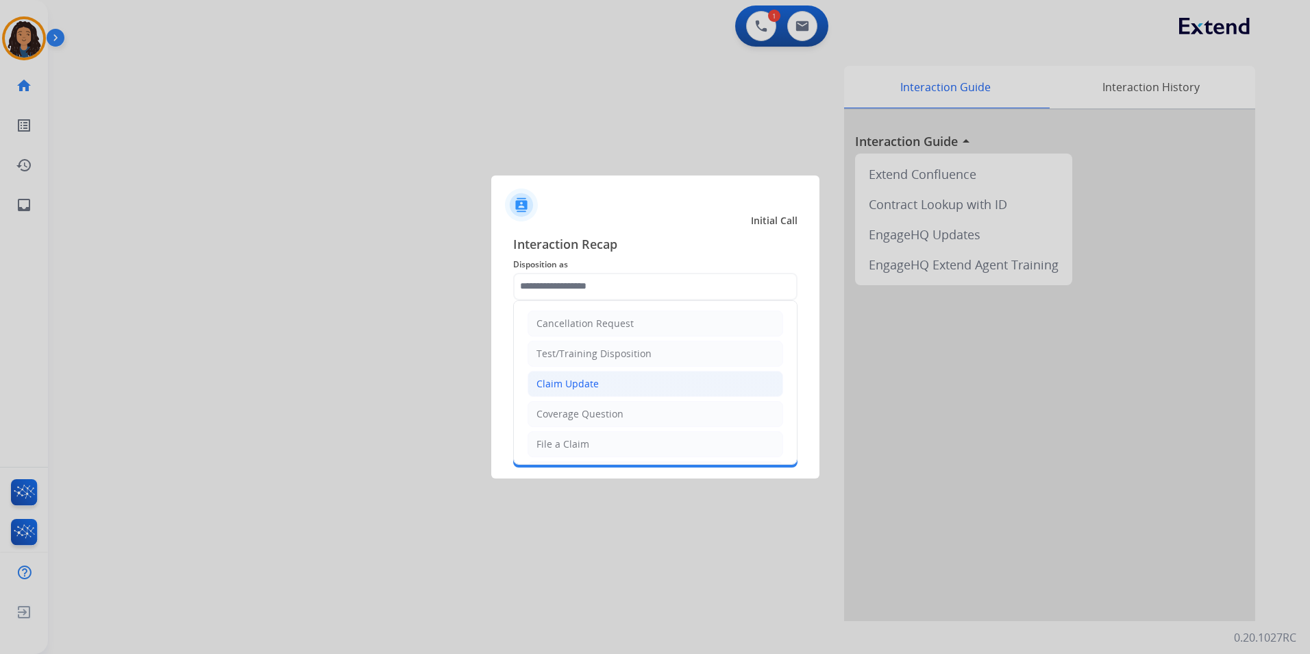
click at [664, 384] on li "Claim Update" at bounding box center [656, 384] width 256 height 26
type input "**********"
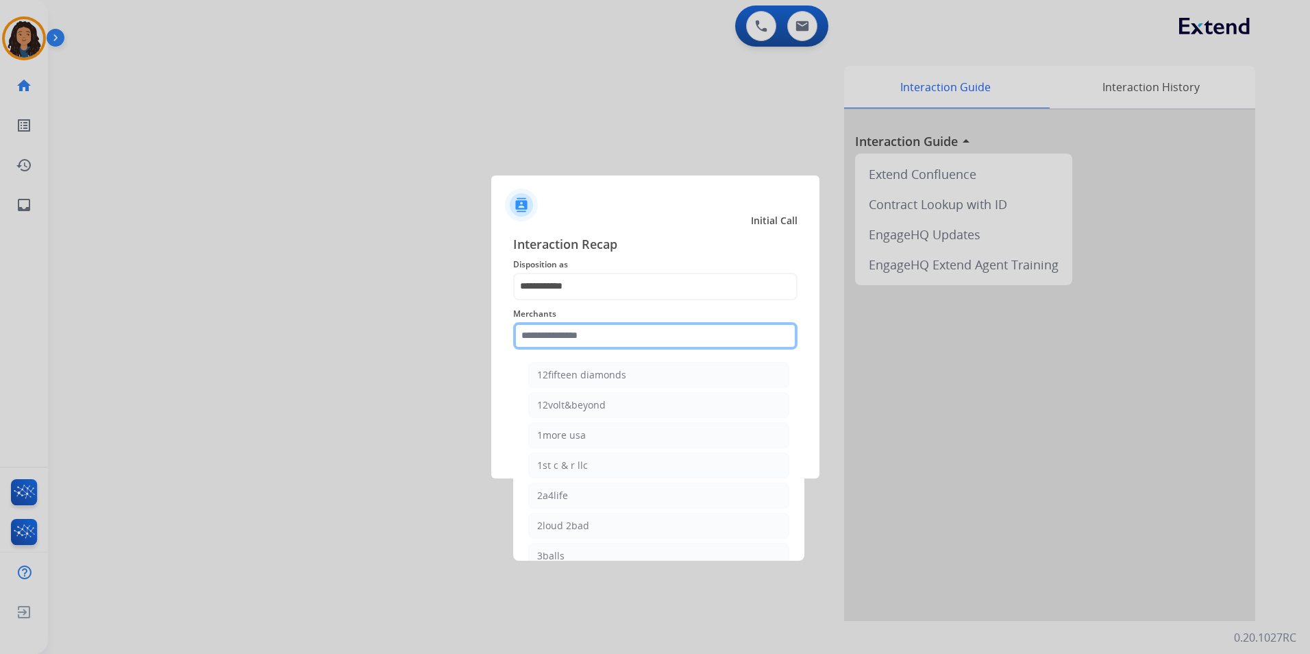
click at [543, 329] on input "text" at bounding box center [655, 335] width 284 height 27
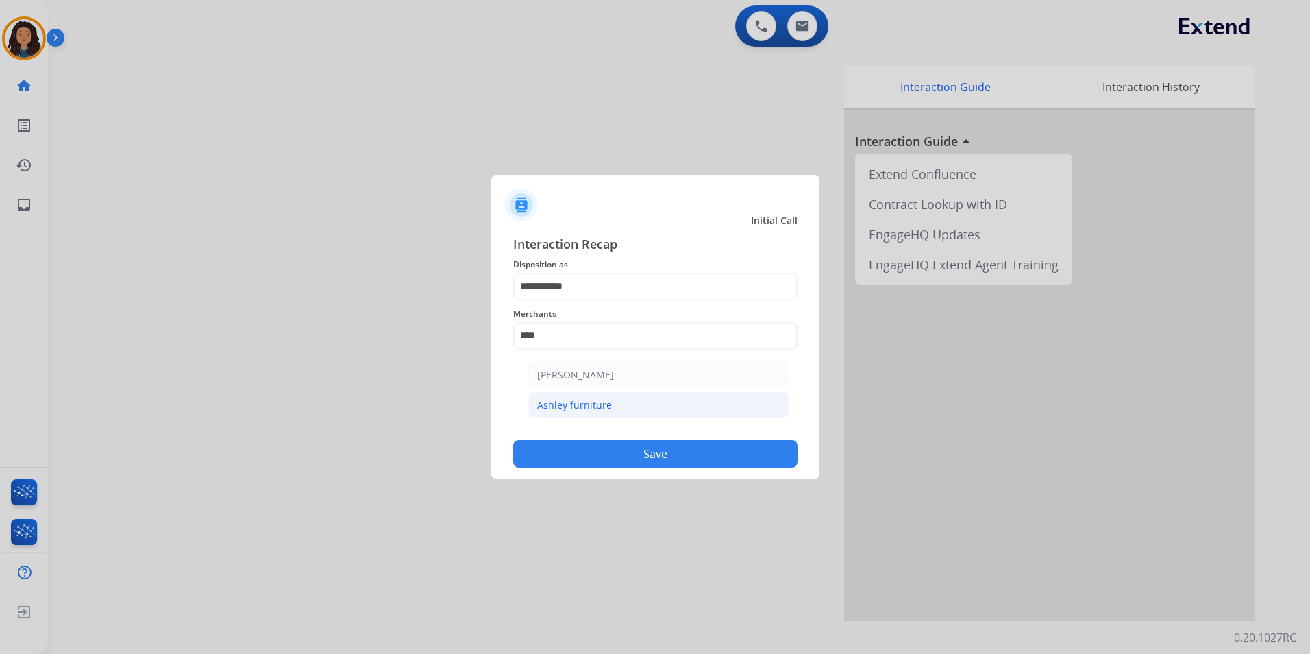
click at [624, 400] on li "Ashley furniture" at bounding box center [658, 405] width 261 height 26
type input "**********"
click at [582, 452] on button "Save" at bounding box center [655, 453] width 284 height 27
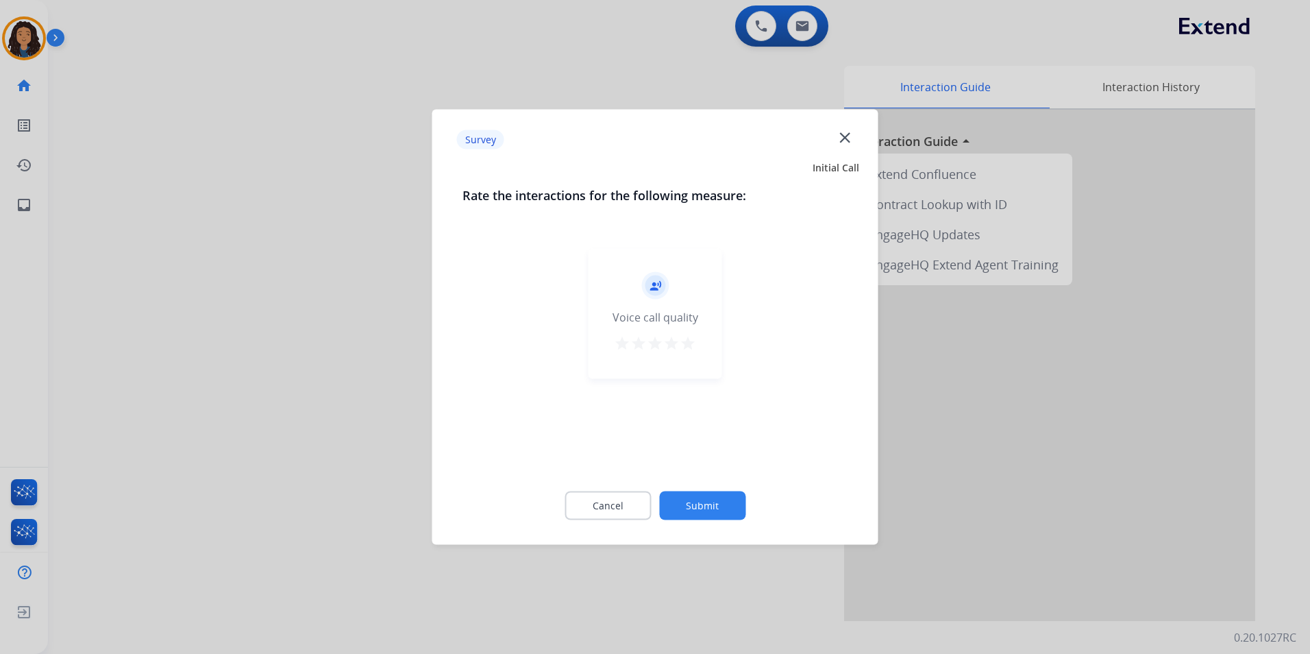
click at [307, 343] on div at bounding box center [655, 327] width 1310 height 654
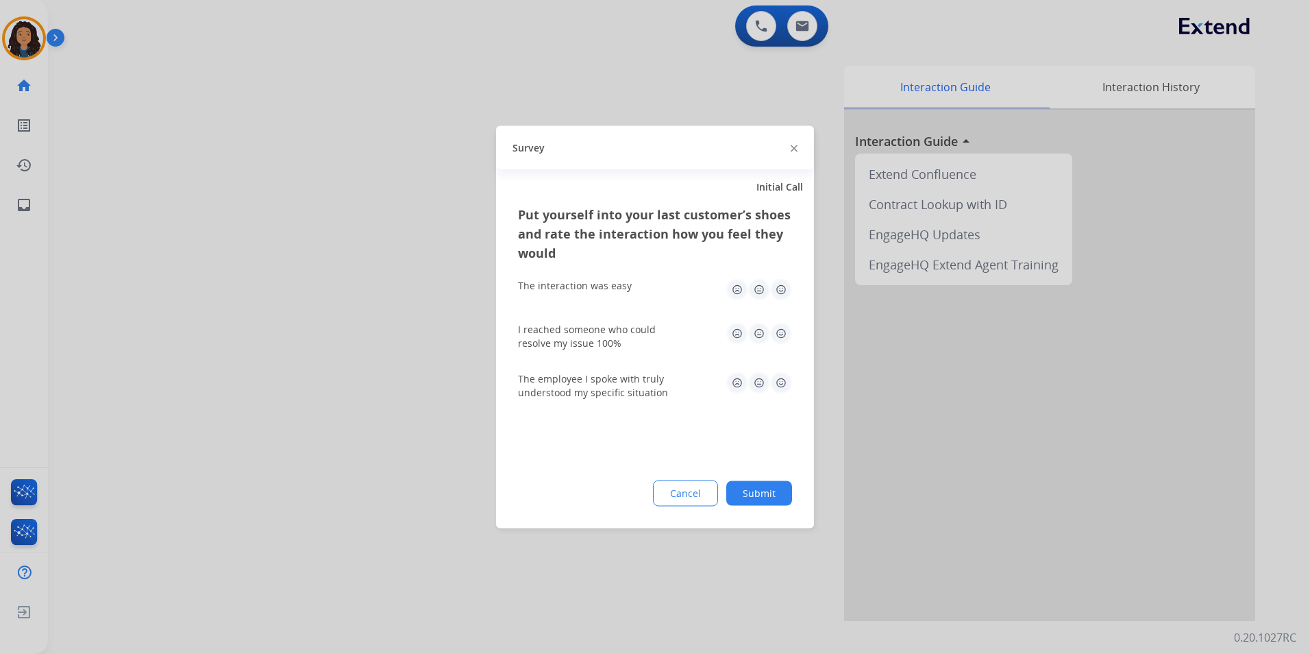
click at [307, 343] on div at bounding box center [655, 327] width 1310 height 654
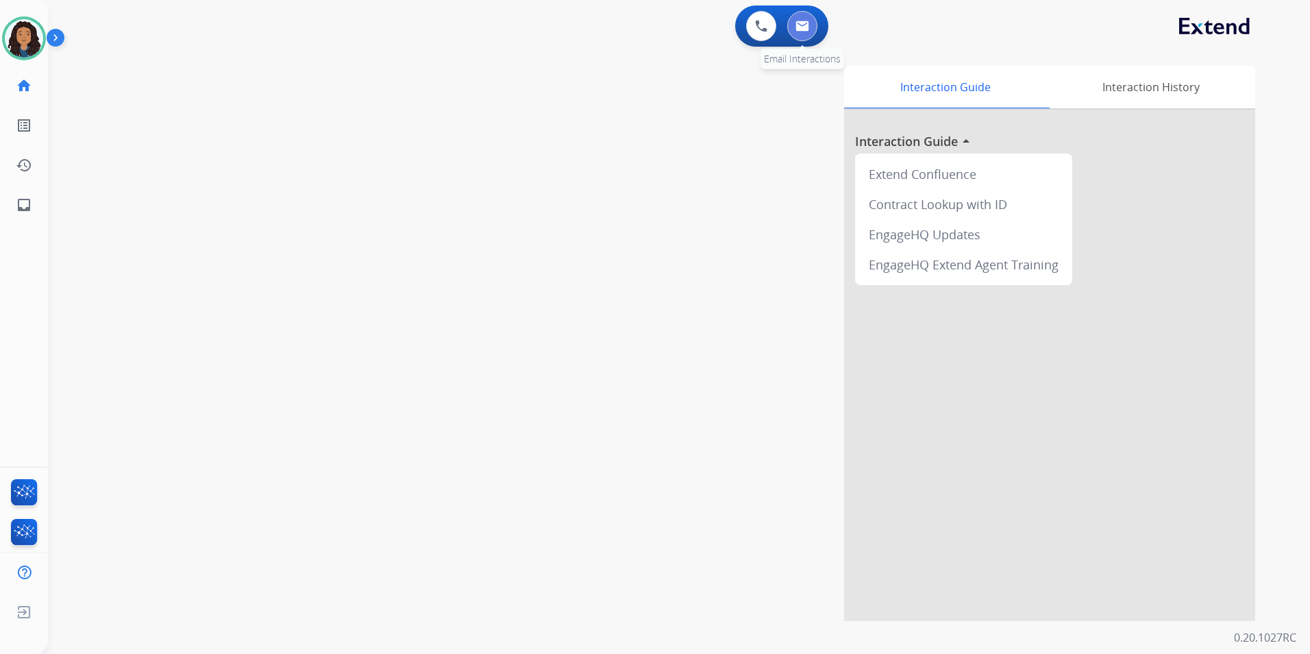
click at [794, 13] on button at bounding box center [802, 26] width 30 height 30
select select "**********"
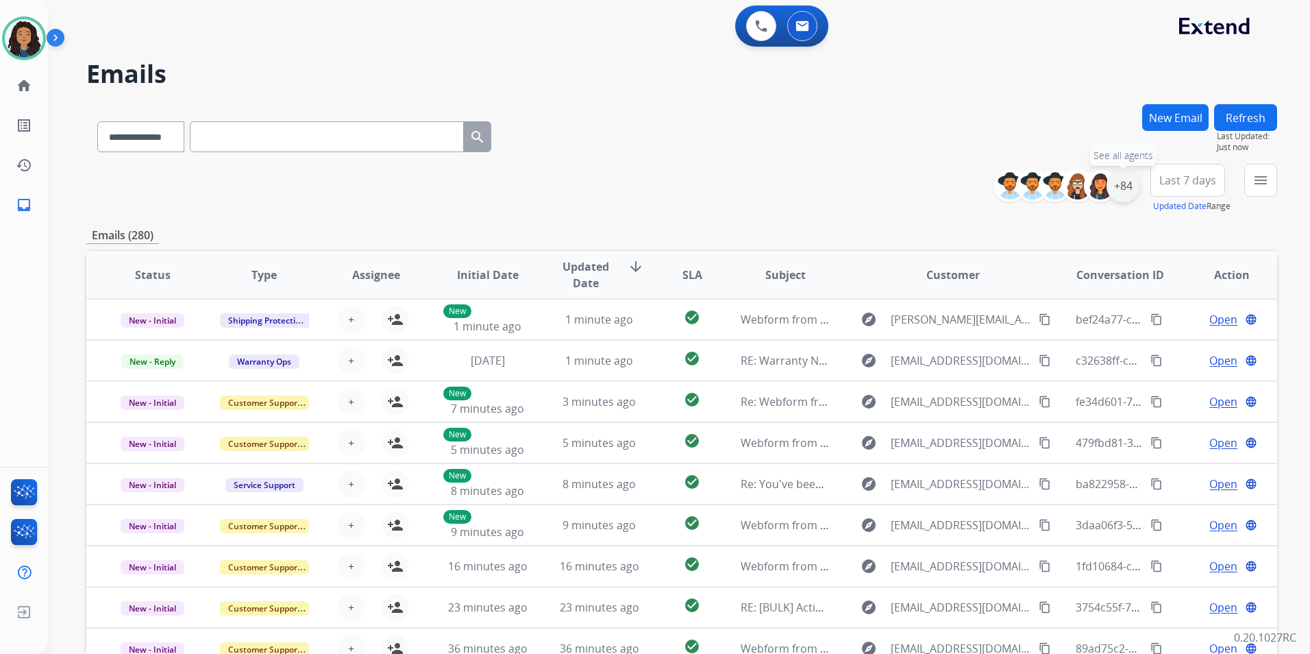
click at [1131, 180] on div "+84" at bounding box center [1123, 185] width 33 height 33
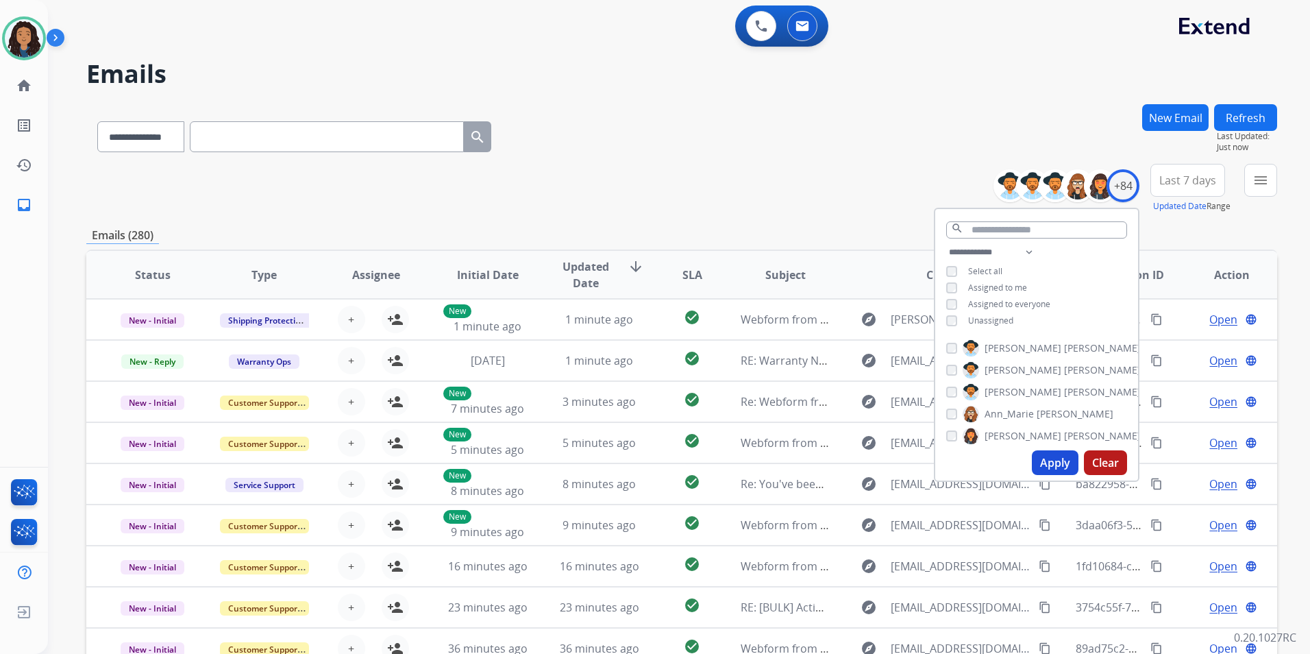
click at [985, 323] on span "Unassigned" at bounding box center [990, 321] width 45 height 12
click at [1044, 464] on button "Apply" at bounding box center [1055, 462] width 47 height 25
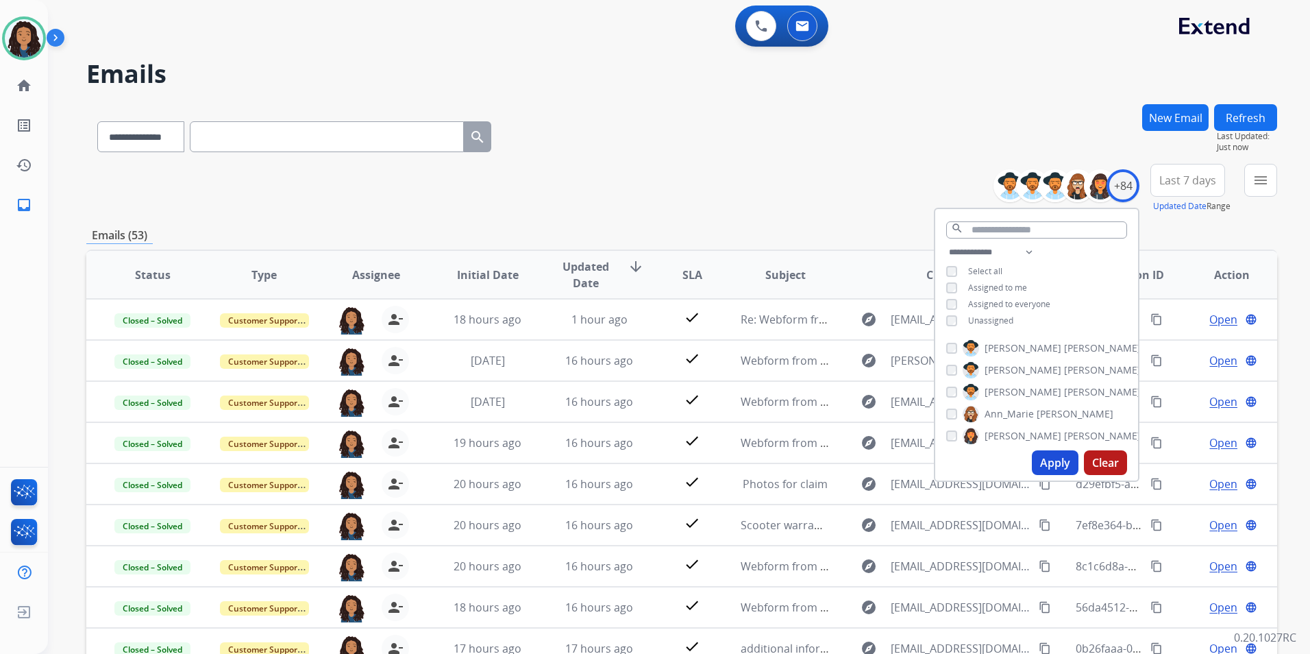
click at [1258, 197] on div "menu Type Claims Adjudication Customer Support Escalation Service Support Shipp…" at bounding box center [1260, 188] width 33 height 49
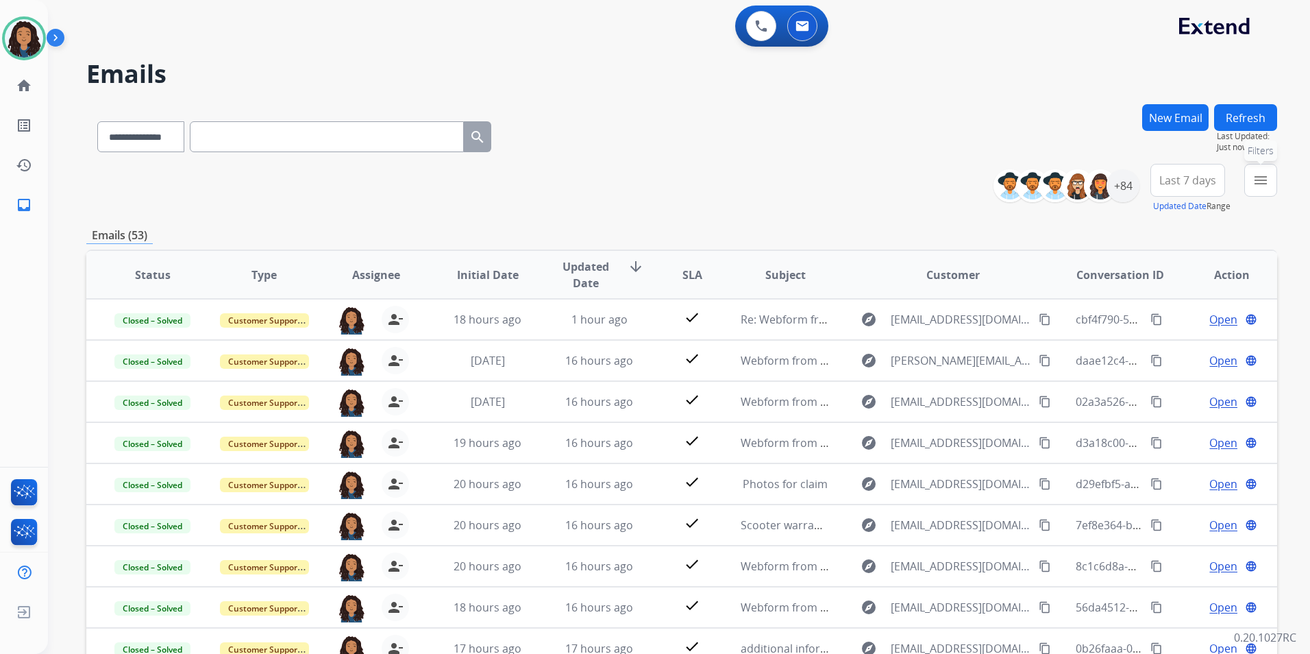
click at [1258, 191] on button "menu Filters" at bounding box center [1260, 180] width 33 height 33
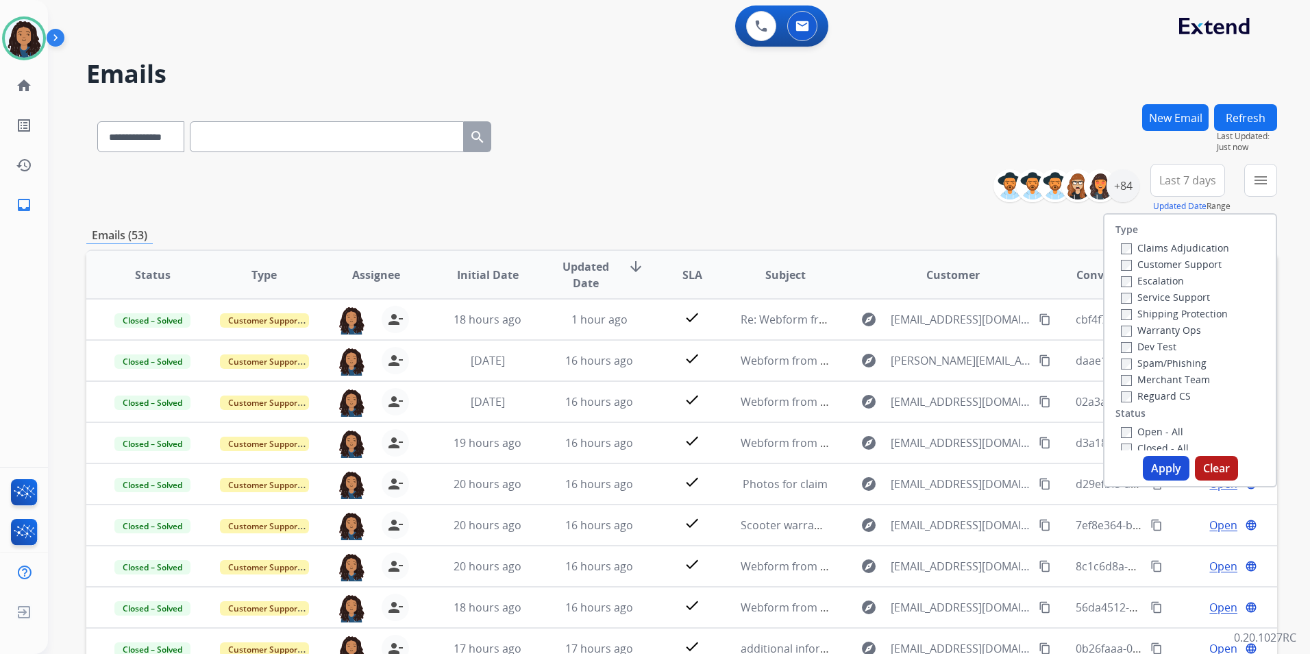
click at [1201, 261] on label "Customer Support" at bounding box center [1171, 264] width 101 height 13
click at [1199, 316] on label "Shipping Protection" at bounding box center [1174, 313] width 107 height 13
click at [1162, 397] on label "Reguard CS" at bounding box center [1156, 395] width 70 height 13
click at [1169, 425] on label "Open - All" at bounding box center [1152, 431] width 62 height 13
click at [1157, 469] on button "Apply" at bounding box center [1166, 468] width 47 height 25
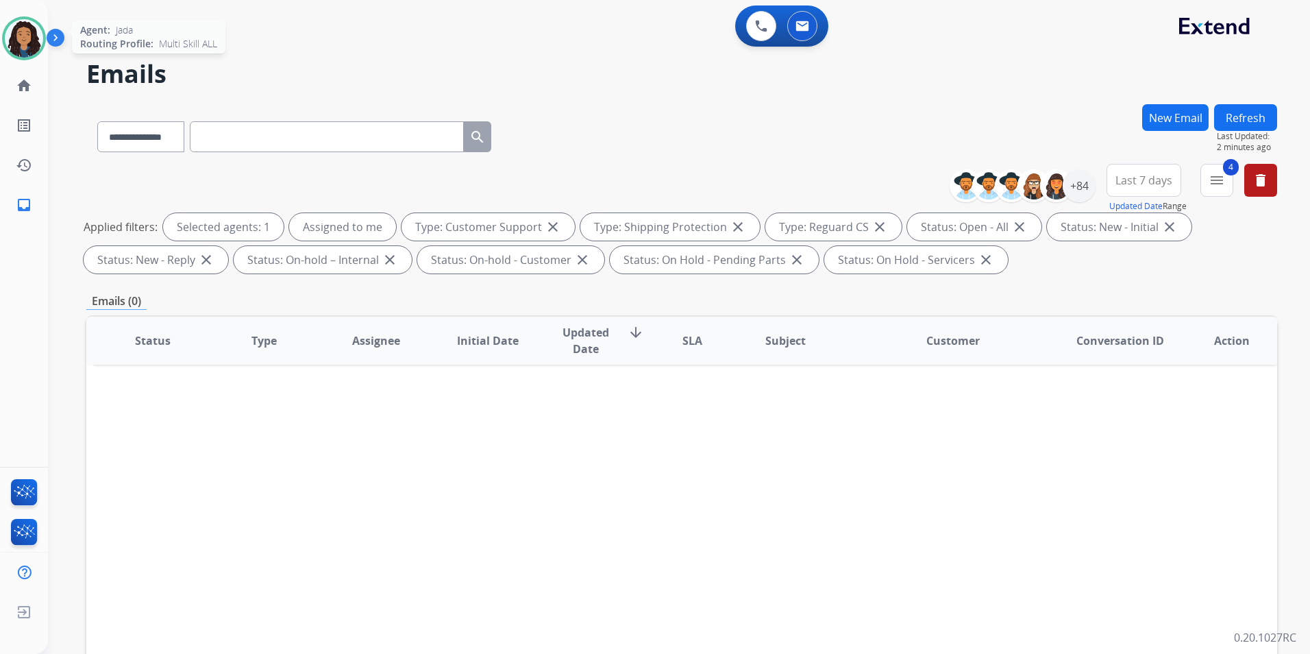
click at [22, 31] on img at bounding box center [24, 38] width 38 height 38
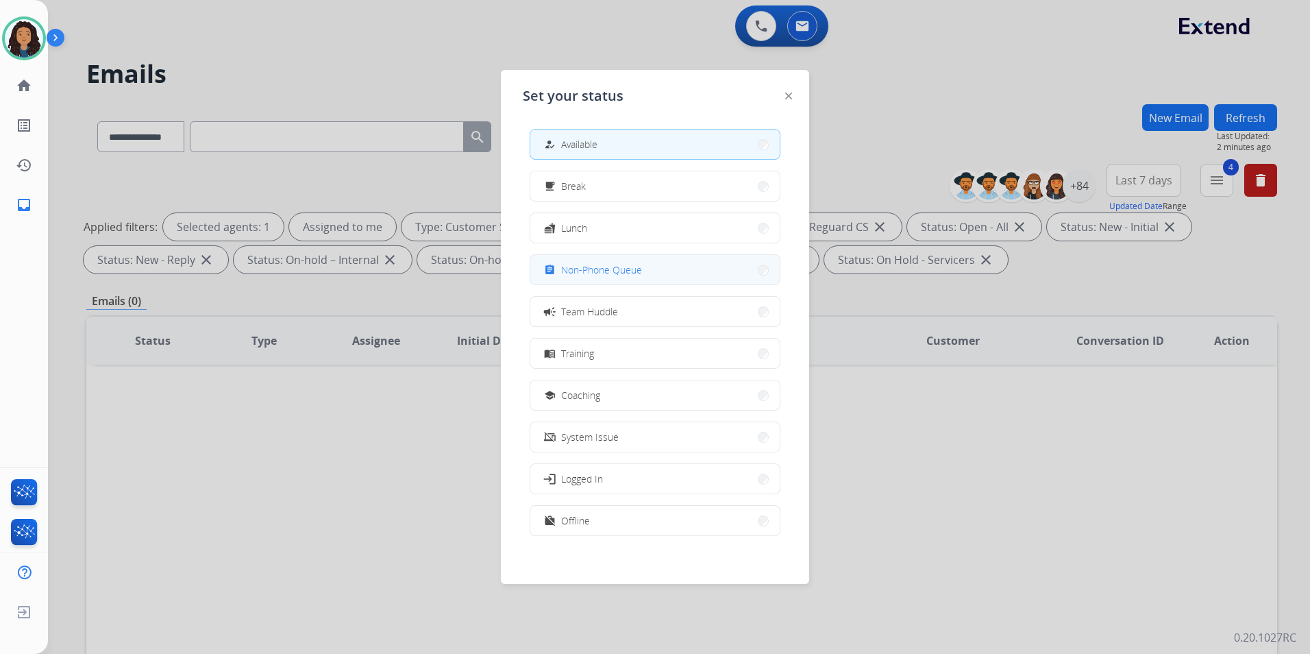
click at [627, 258] on button "assignment Non-Phone Queue" at bounding box center [654, 269] width 249 height 29
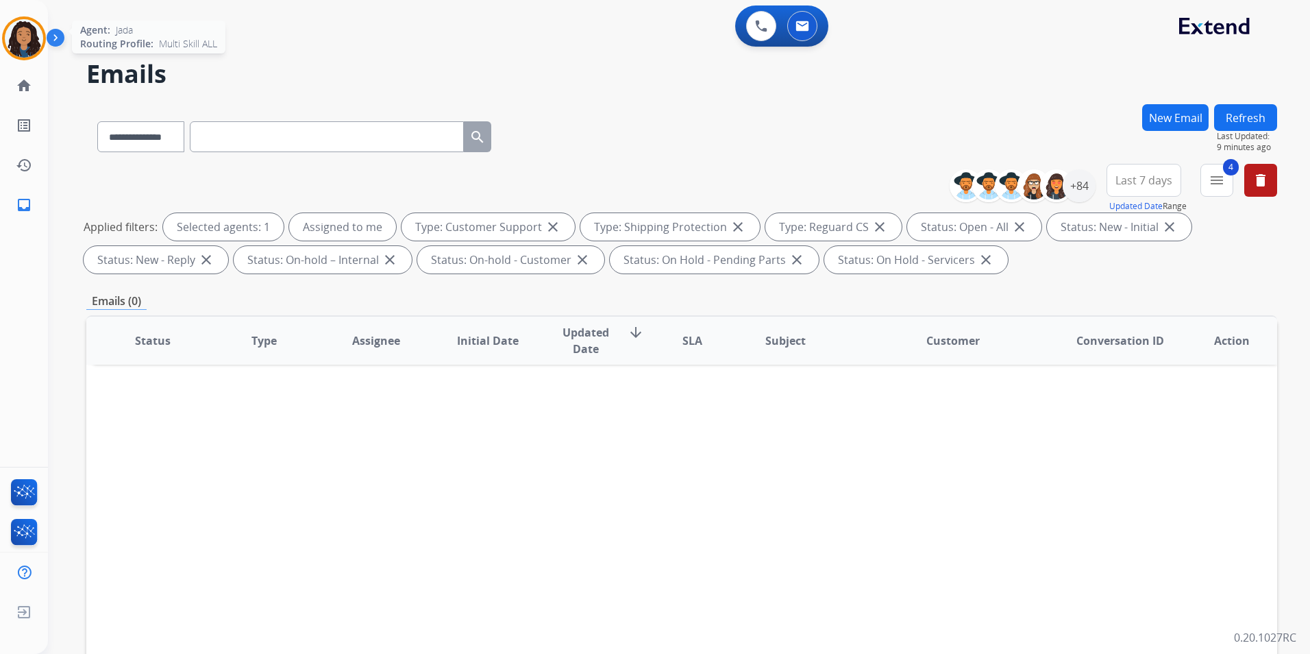
click at [34, 42] on img at bounding box center [24, 38] width 38 height 38
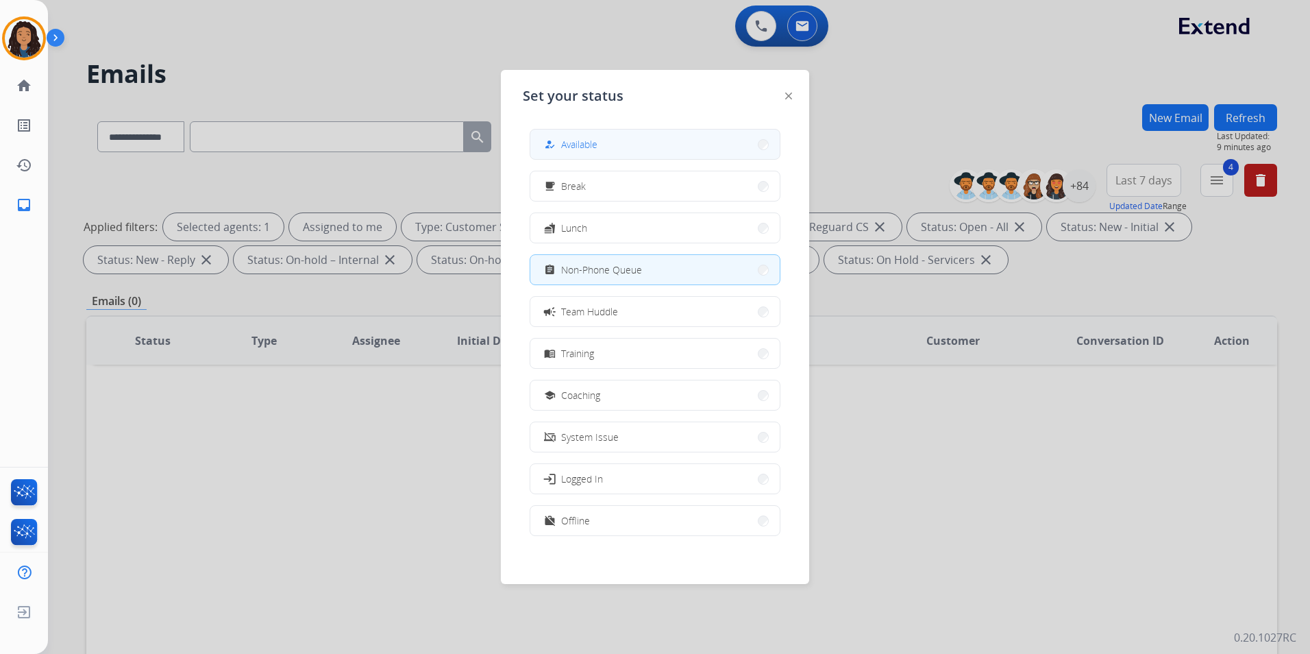
click at [629, 142] on button "how_to_reg Available" at bounding box center [654, 144] width 249 height 29
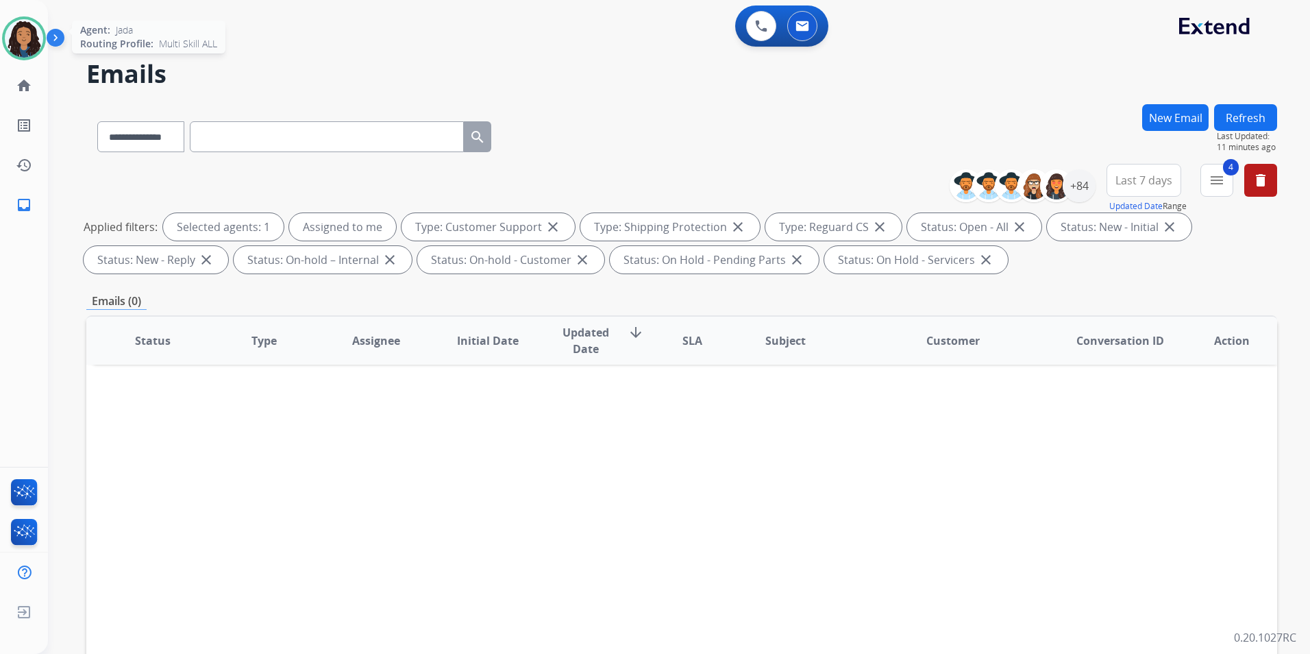
click at [32, 38] on img at bounding box center [24, 38] width 38 height 38
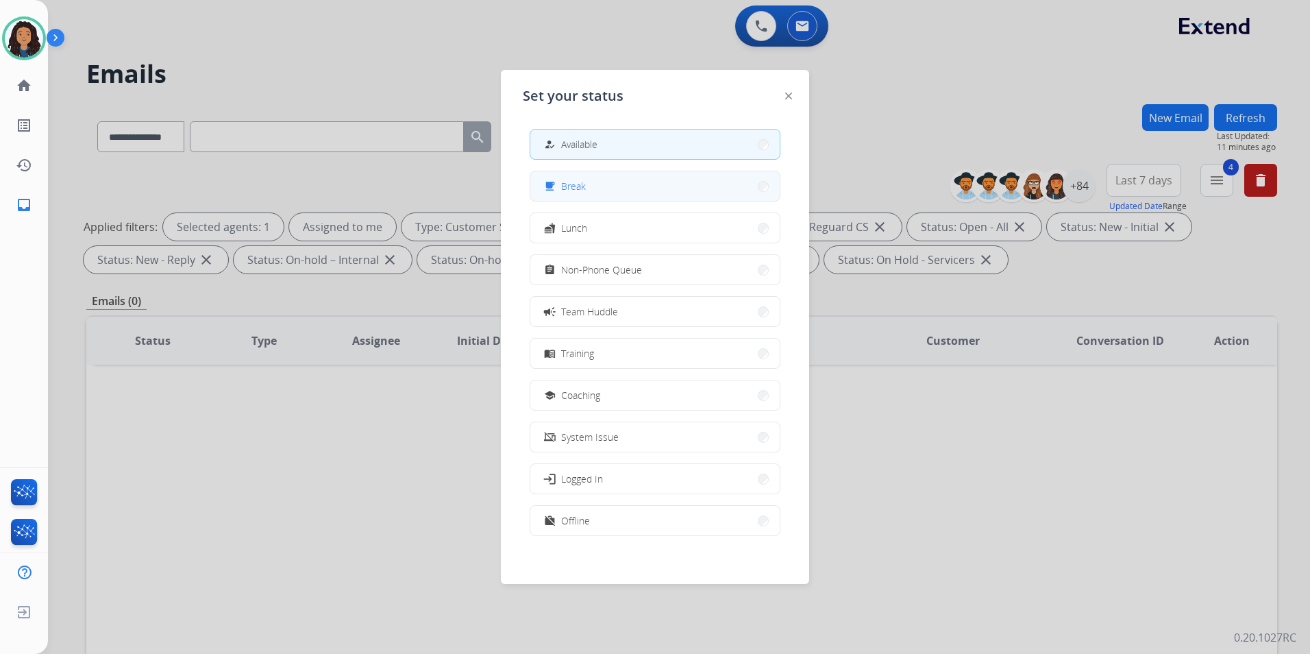
click at [583, 186] on span "Break" at bounding box center [573, 186] width 25 height 14
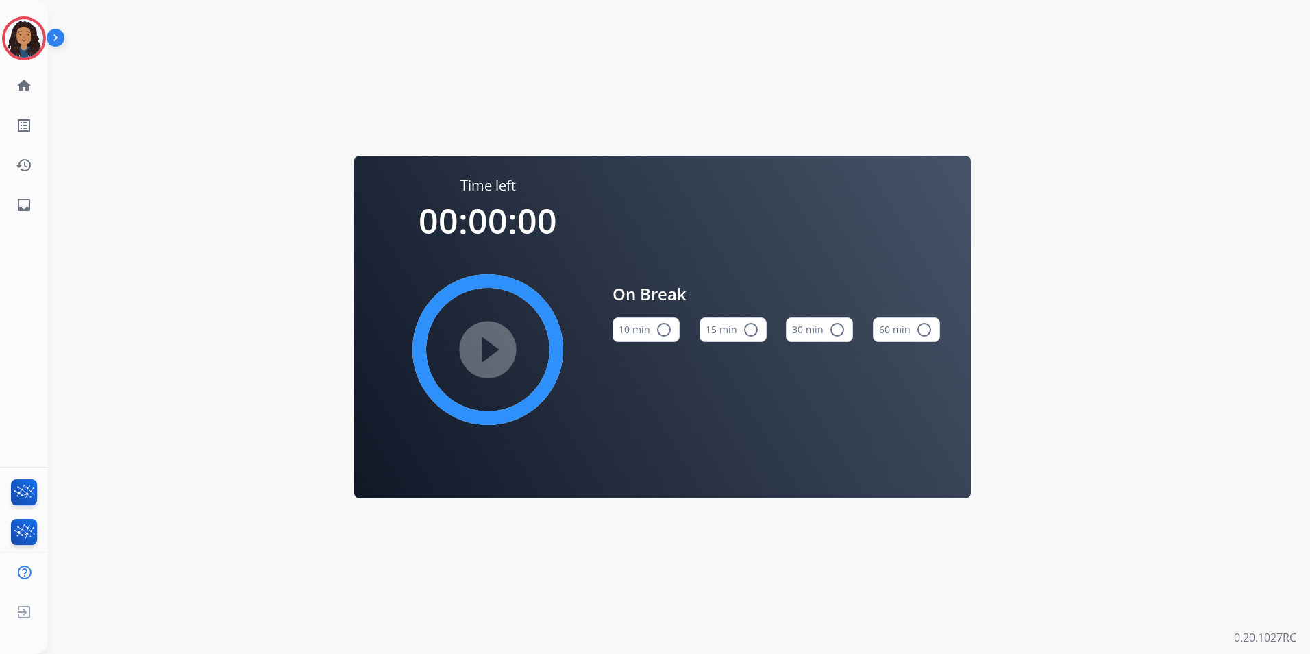
drag, startPoint x: 733, startPoint y: 337, endPoint x: 620, endPoint y: 328, distance: 112.7
click at [732, 336] on button "15 min radio_button_unchecked" at bounding box center [733, 329] width 67 height 25
click at [496, 344] on mat-icon "play_circle_filled" at bounding box center [488, 349] width 16 height 16
click at [29, 38] on img at bounding box center [24, 38] width 38 height 38
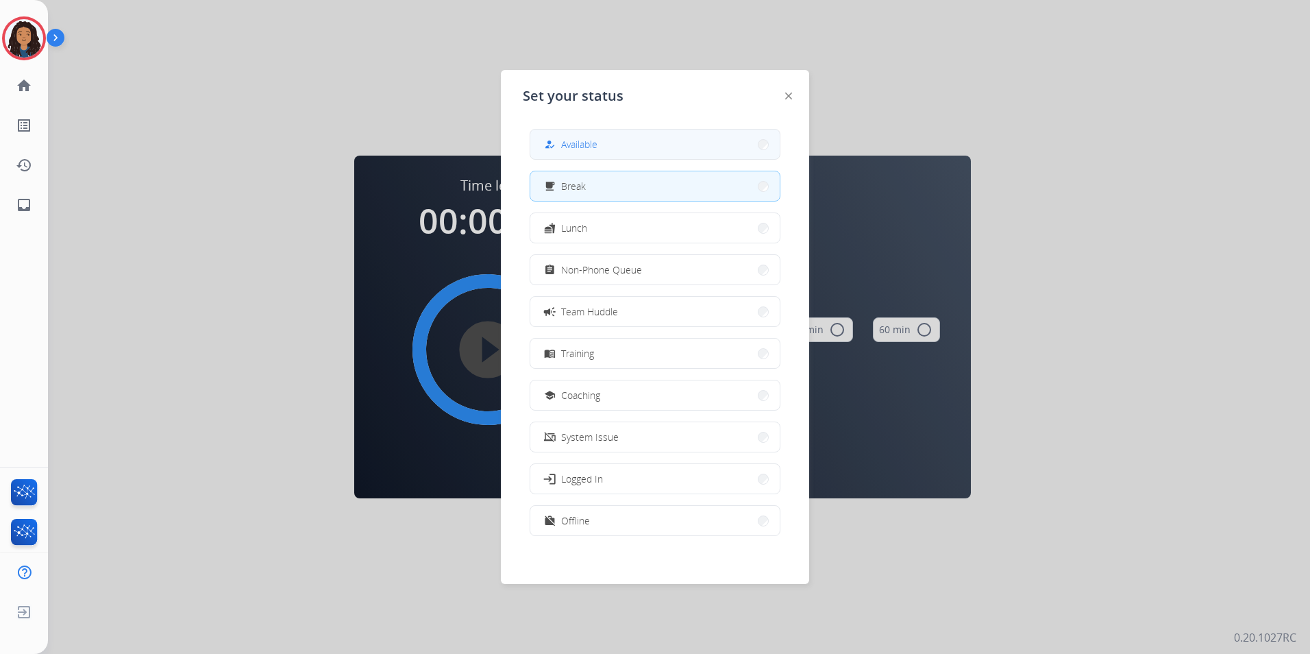
click at [620, 131] on button "how_to_reg Available" at bounding box center [654, 144] width 249 height 29
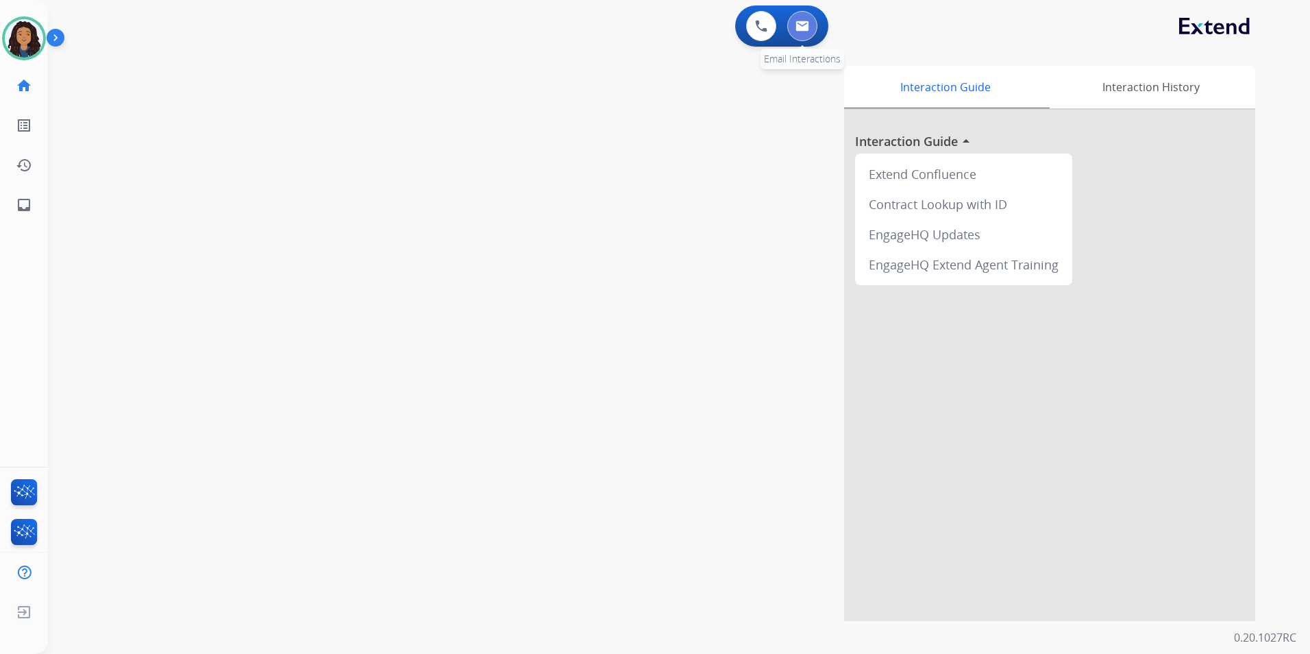
click at [796, 40] on div "0 Email Interactions" at bounding box center [802, 26] width 41 height 30
click at [808, 39] on div "0 Email Interactions" at bounding box center [802, 26] width 41 height 30
click at [806, 32] on button at bounding box center [802, 26] width 30 height 30
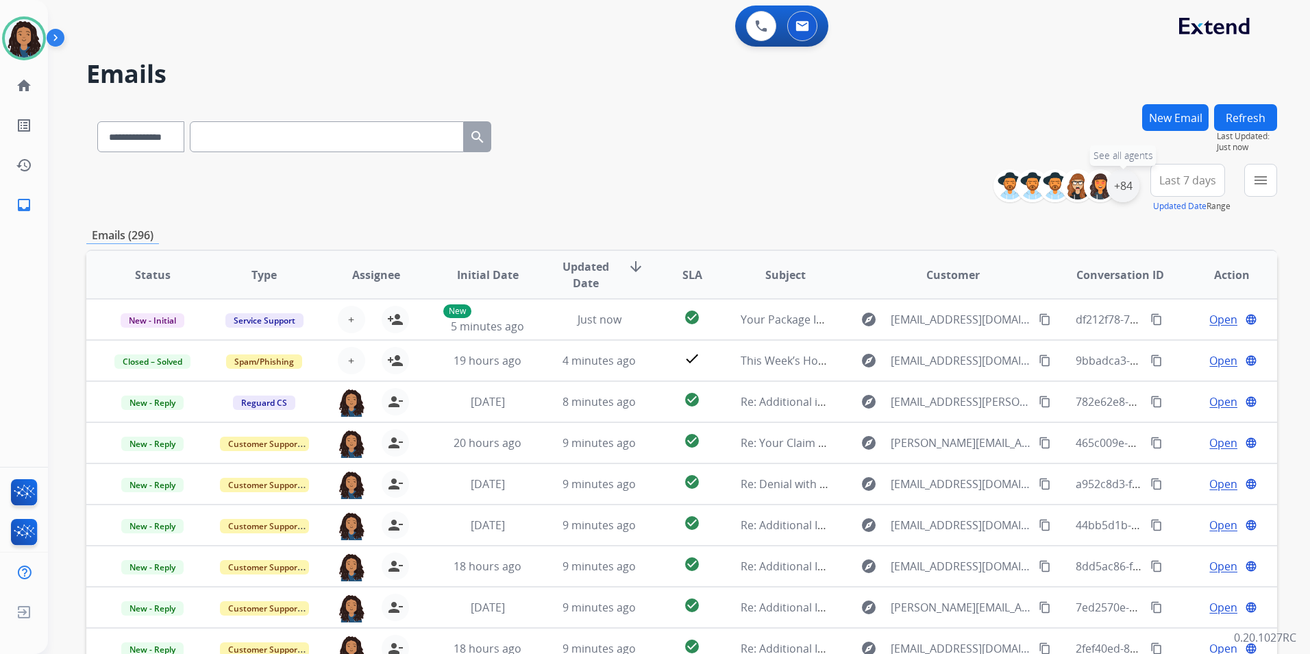
click at [1120, 193] on div "+84" at bounding box center [1123, 185] width 33 height 33
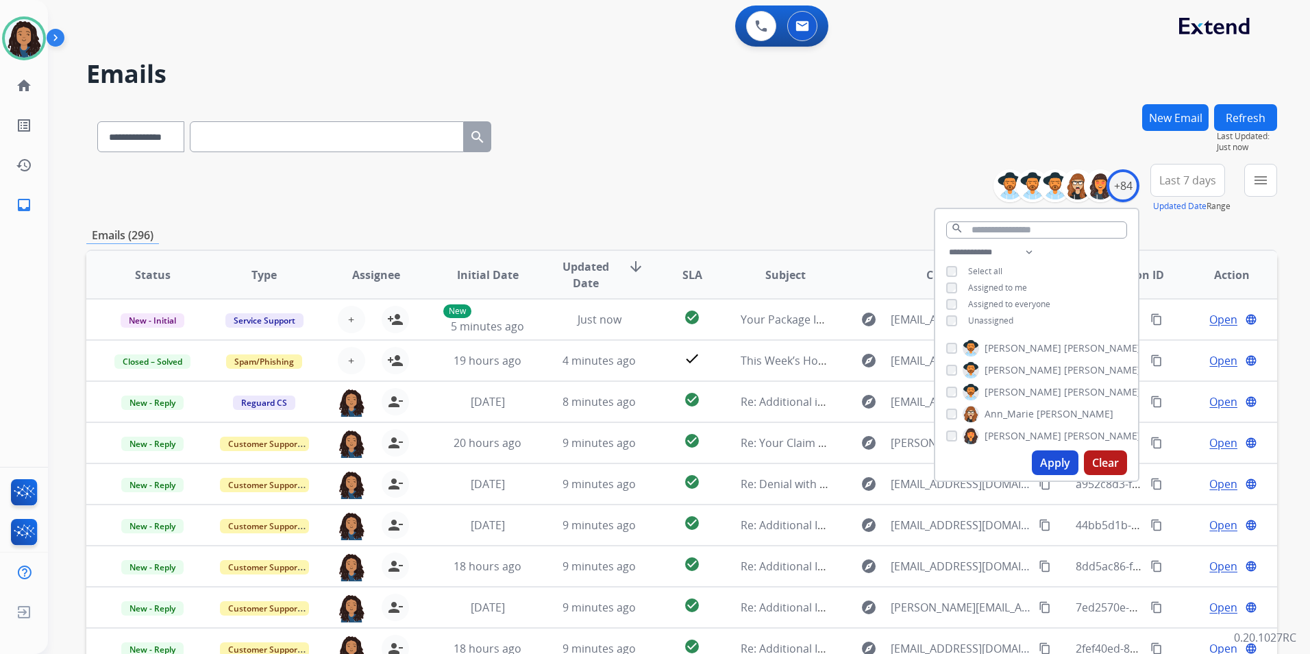
click at [992, 319] on span "Unassigned" at bounding box center [990, 321] width 45 height 12
click at [1059, 471] on button "Apply" at bounding box center [1055, 462] width 47 height 25
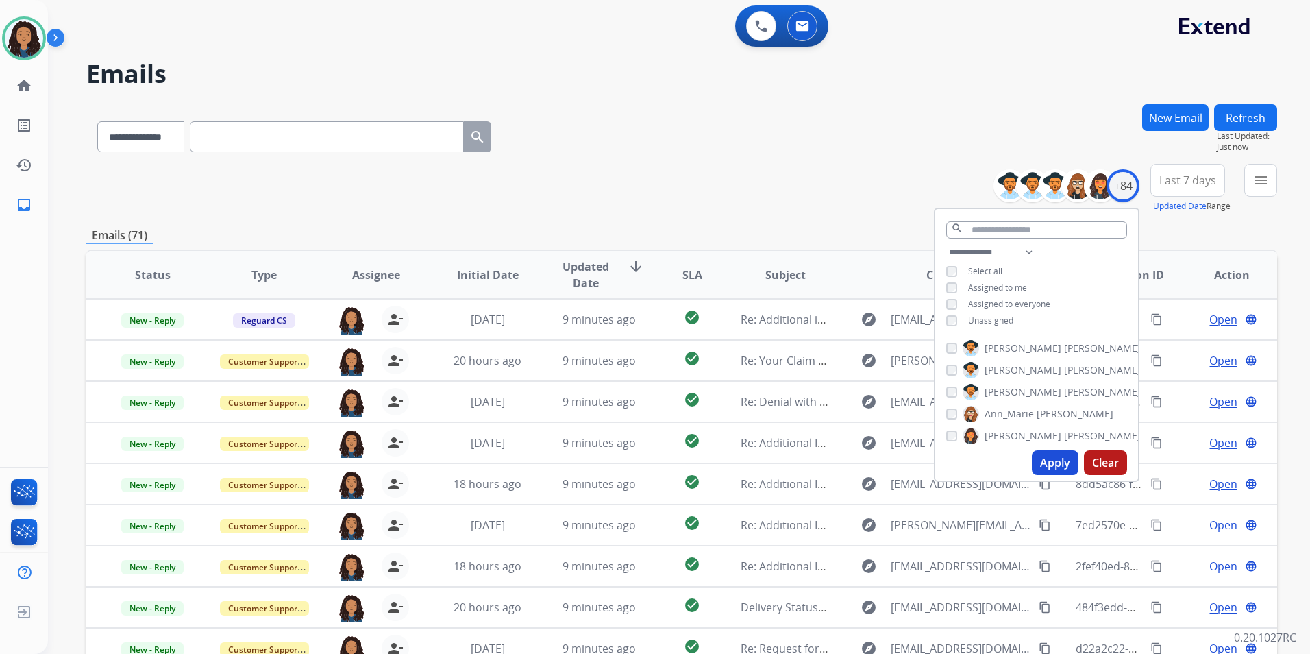
click at [1251, 199] on div "menu Type Claims Adjudication Customer Support Escalation Service Support Shipp…" at bounding box center [1260, 188] width 33 height 49
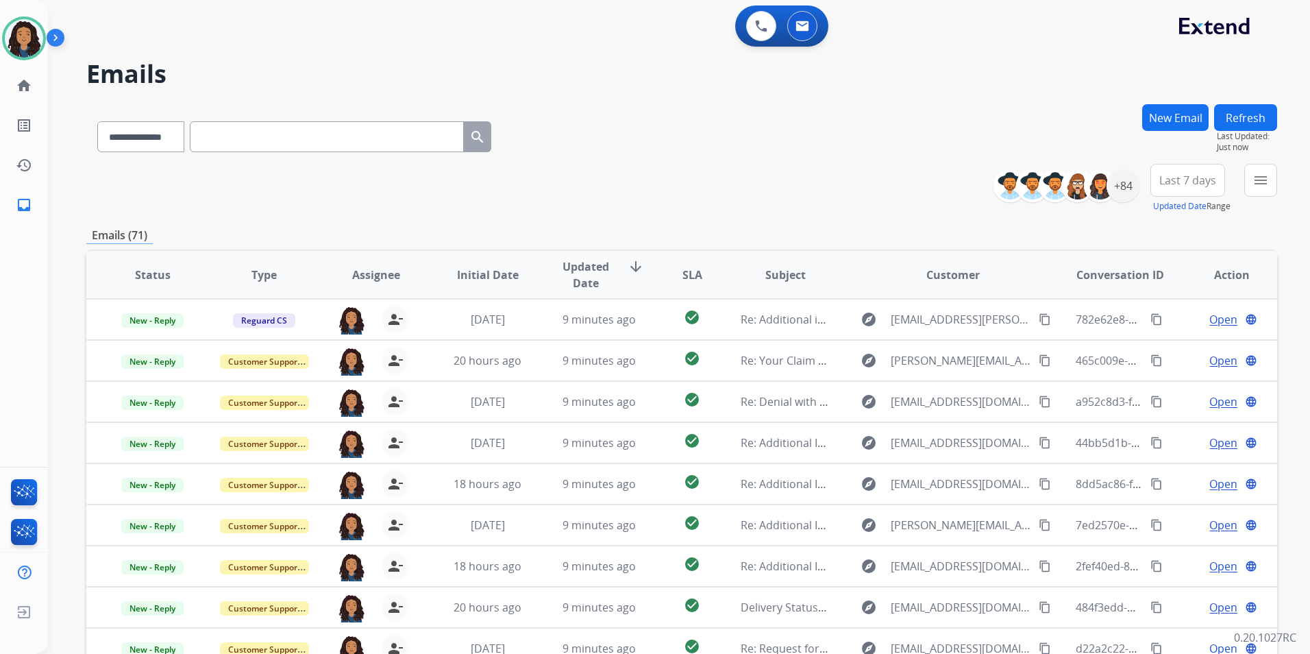
click at [1251, 196] on div "menu Type Claims Adjudication Customer Support Escalation Service Support Shipp…" at bounding box center [1260, 188] width 33 height 49
click at [1265, 188] on button "menu" at bounding box center [1260, 180] width 33 height 33
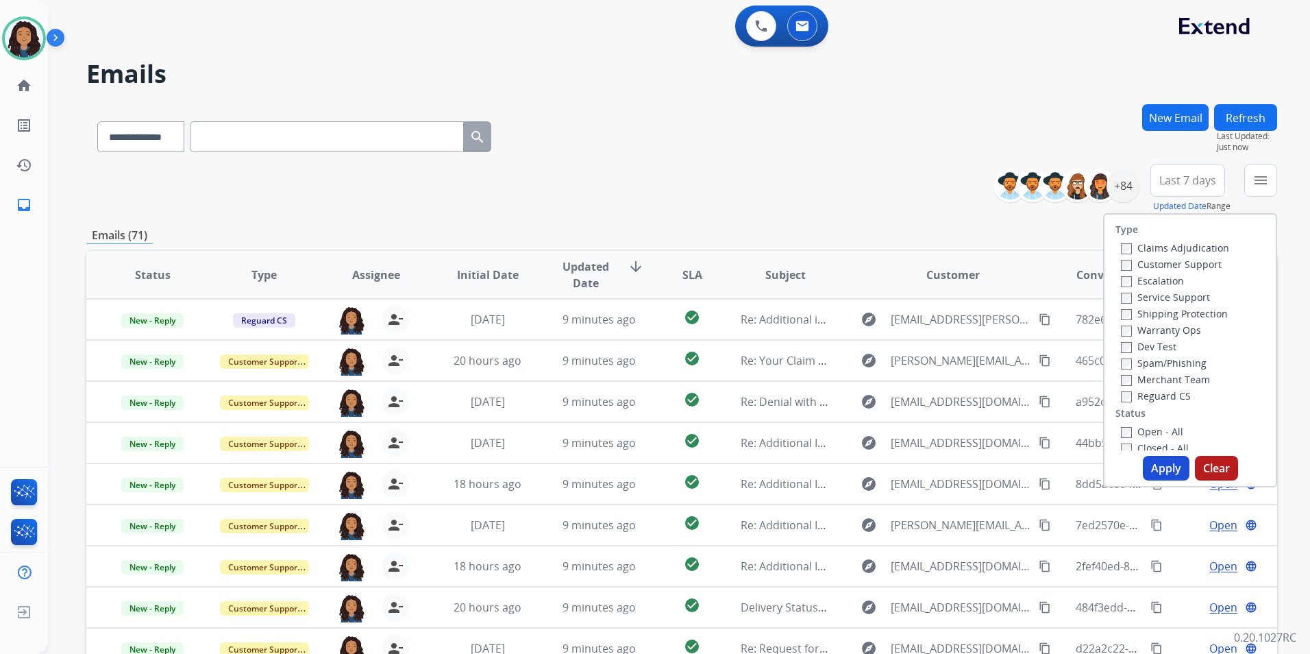
click at [1209, 262] on label "Customer Support" at bounding box center [1171, 264] width 101 height 13
click at [1193, 315] on label "Shipping Protection" at bounding box center [1174, 313] width 107 height 13
click at [1149, 398] on label "Reguard CS" at bounding box center [1156, 395] width 70 height 13
click at [1149, 426] on label "Open - All" at bounding box center [1152, 431] width 62 height 13
click at [1162, 479] on div "Type Claims Adjudication Customer Support Escalation Service Support Shipping P…" at bounding box center [1190, 350] width 174 height 274
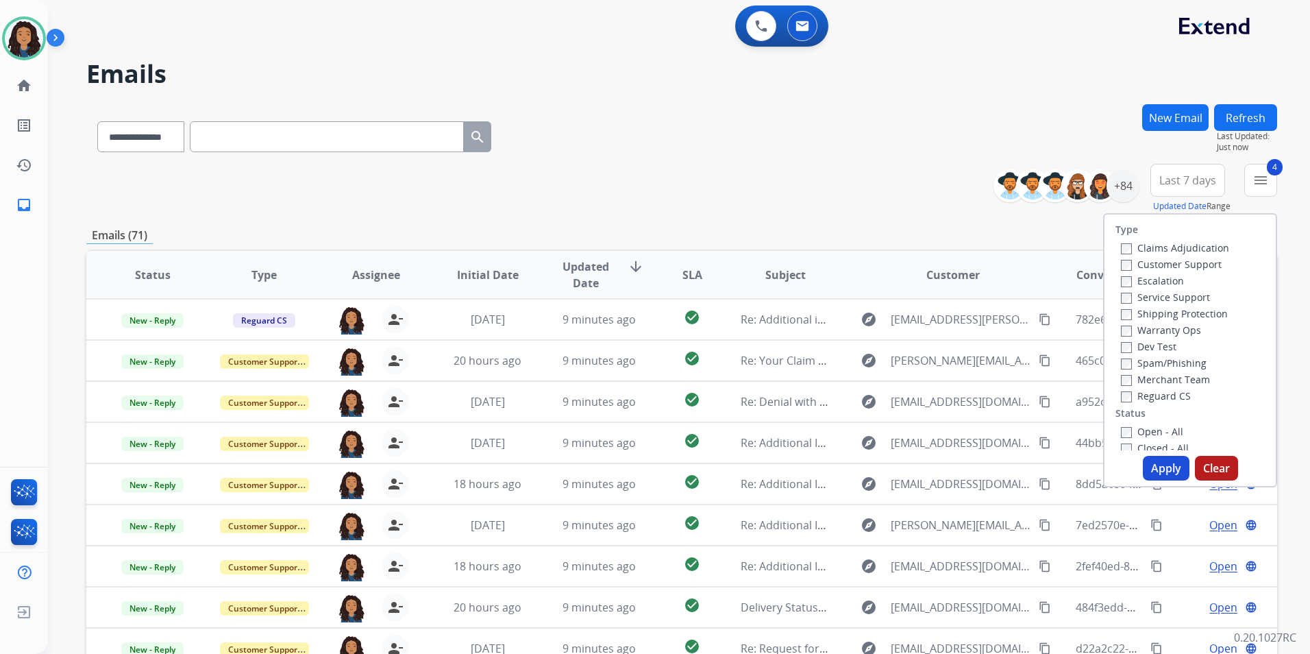
click at [1159, 467] on button "Apply" at bounding box center [1166, 468] width 47 height 25
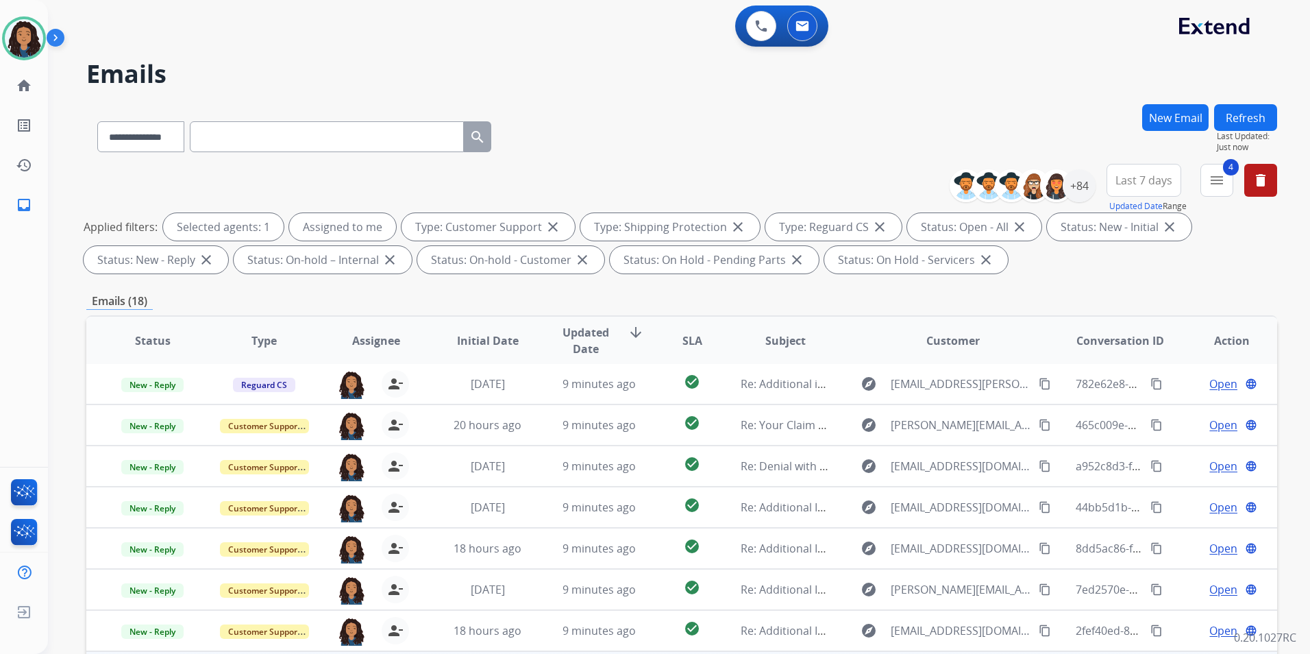
scroll to position [192, 0]
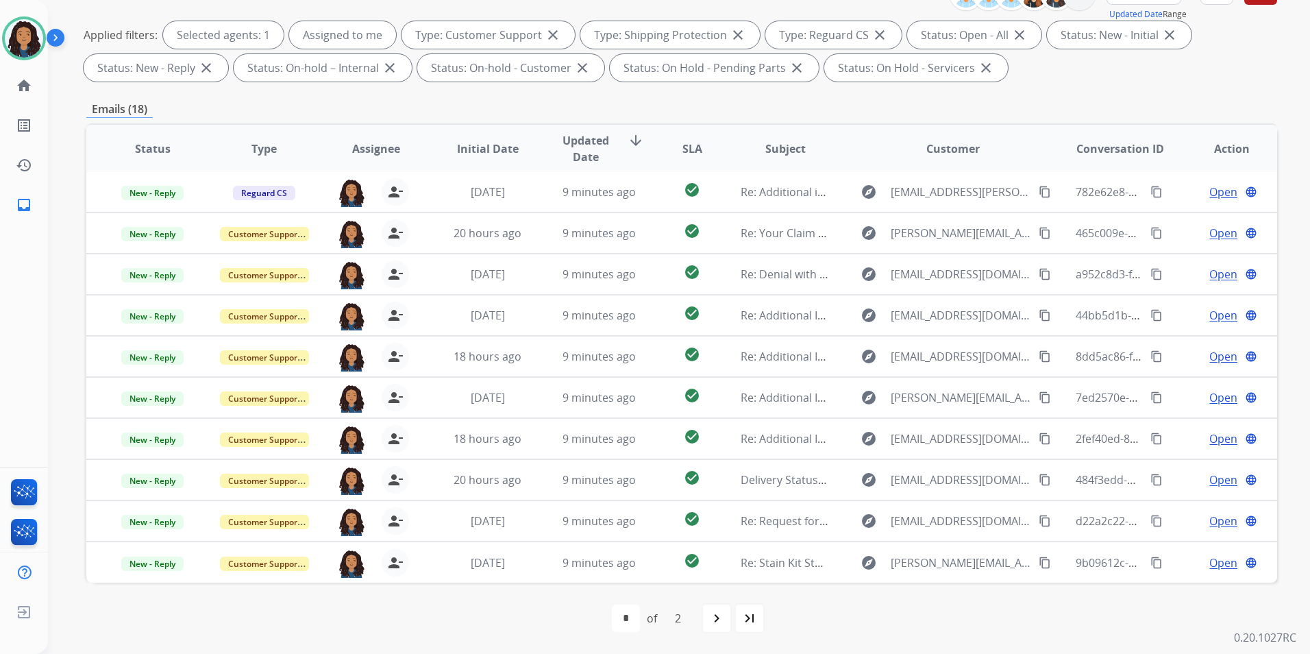
click at [759, 634] on div "first_page navigate_before * * of 2 navigate_next last_page" at bounding box center [681, 617] width 1191 height 71
click at [758, 627] on div "last_page" at bounding box center [750, 618] width 30 height 30
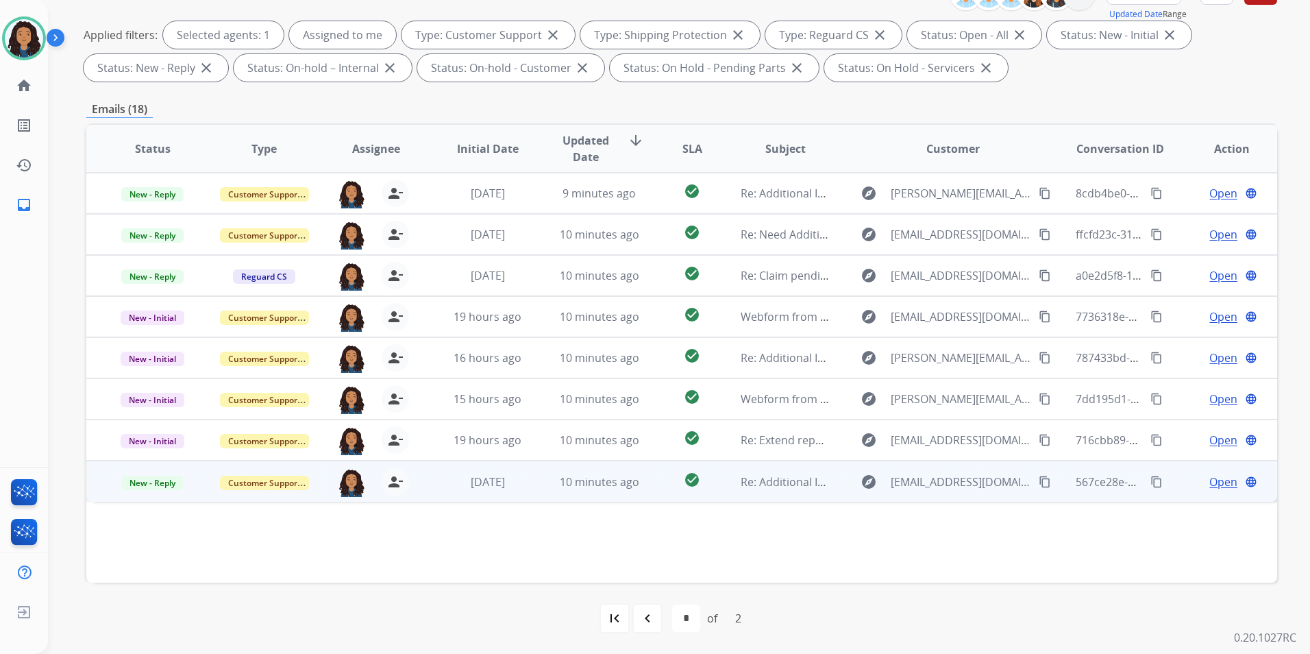
click at [1210, 476] on span "Open" at bounding box center [1224, 482] width 28 height 16
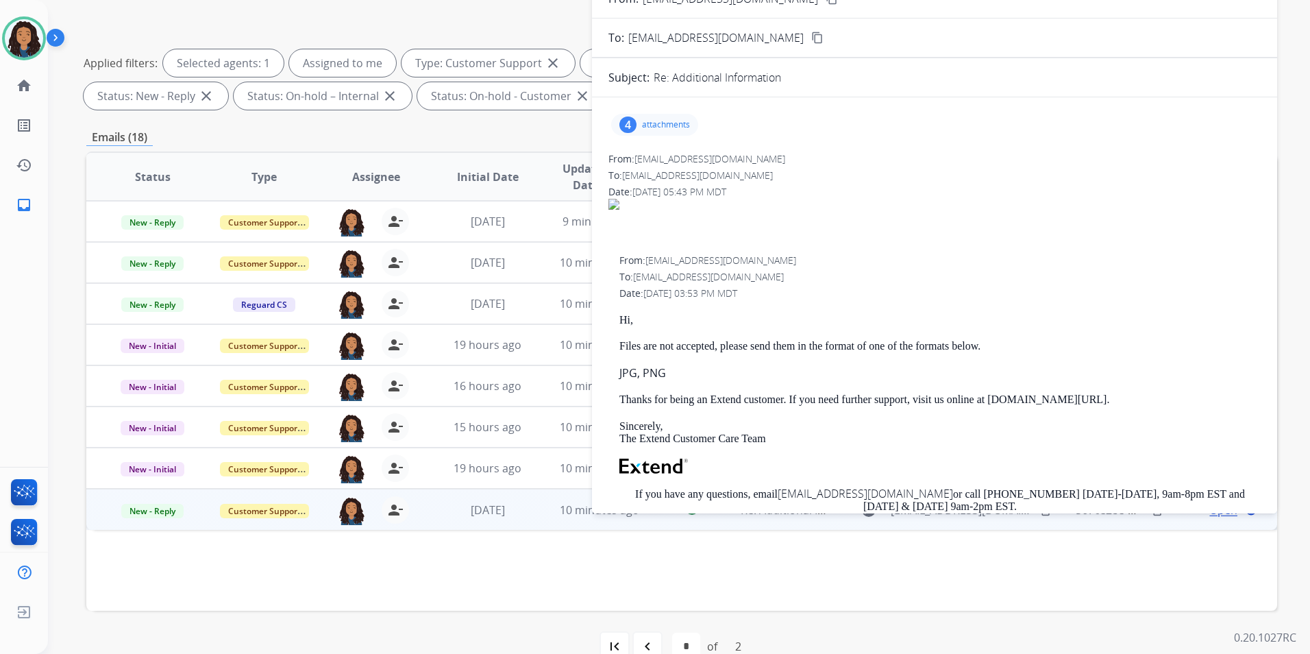
scroll to position [55, 0]
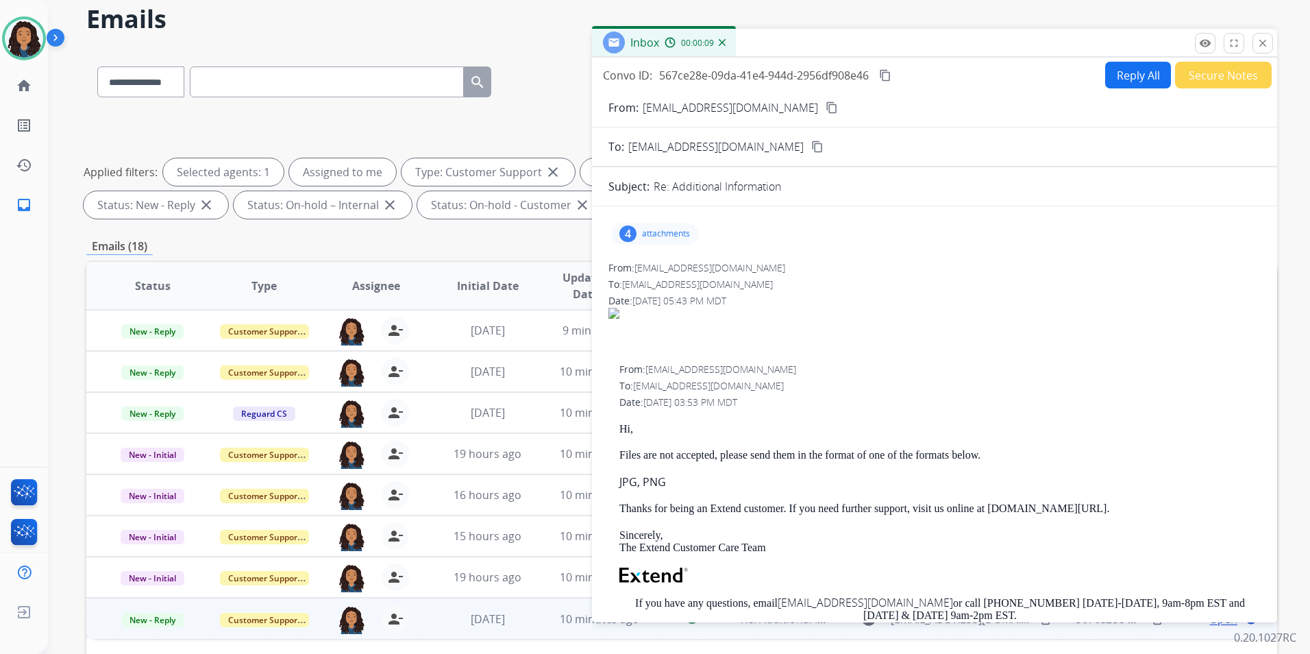
click at [665, 242] on div "4 attachments" at bounding box center [654, 234] width 87 height 22
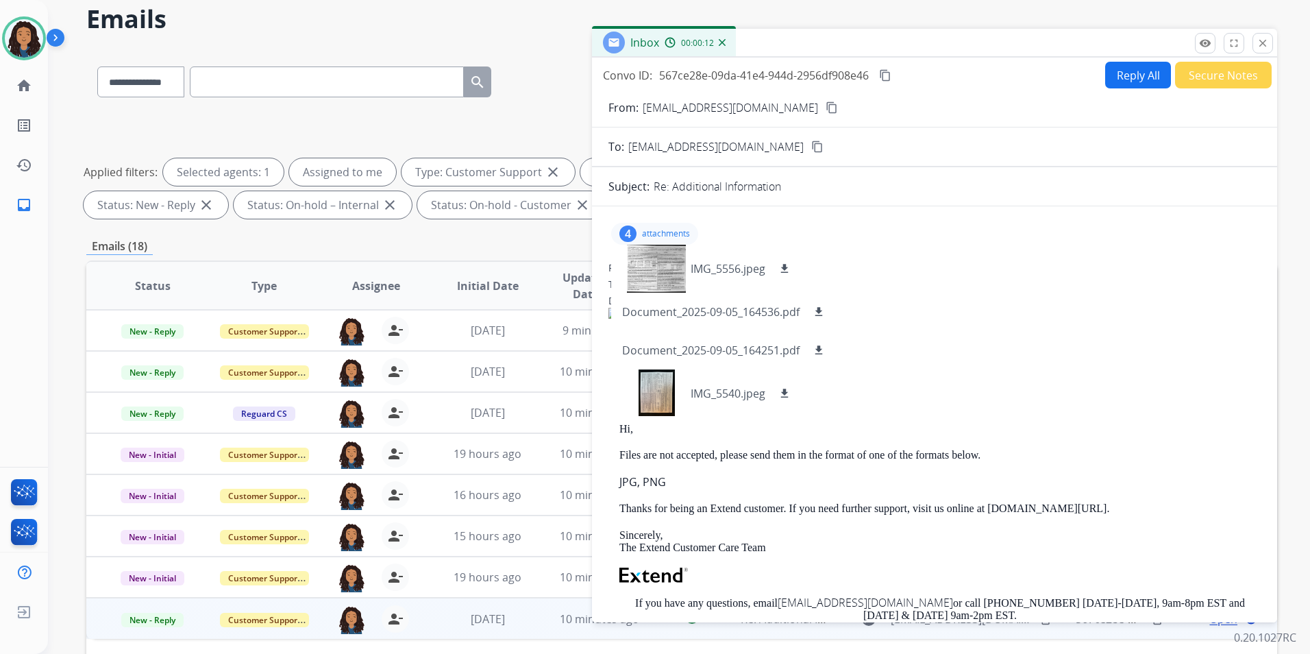
click at [826, 104] on mat-icon "content_copy" at bounding box center [832, 107] width 12 height 12
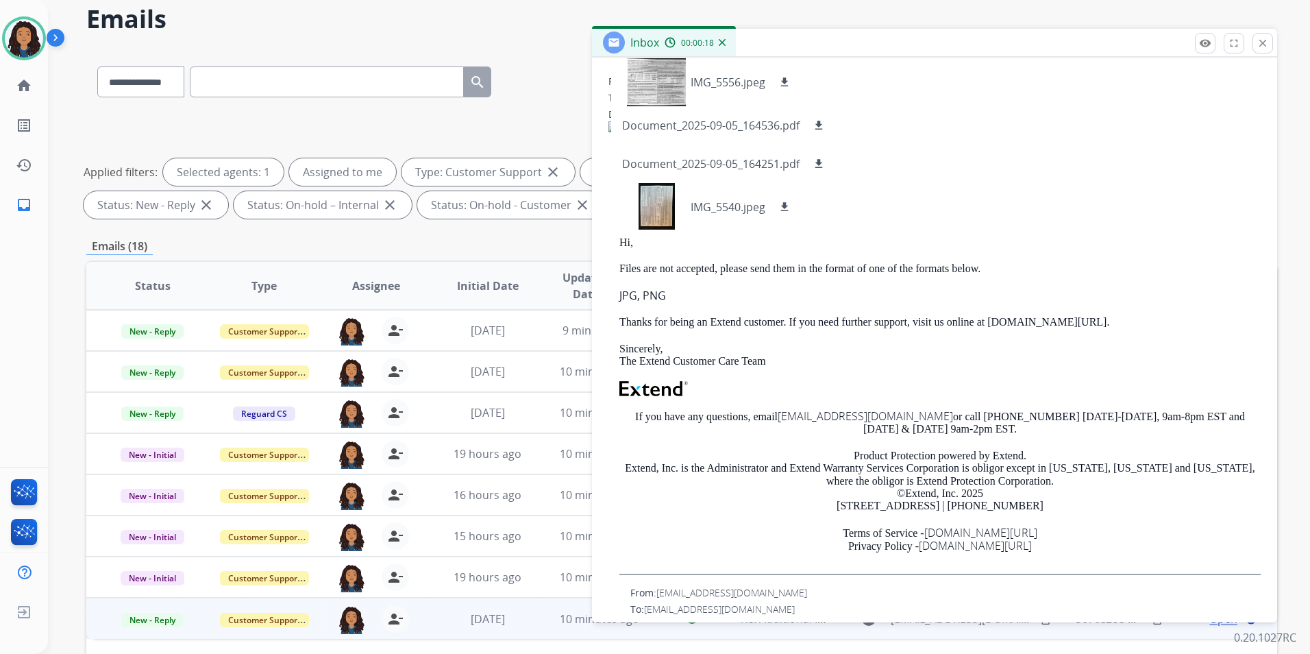
scroll to position [69, 0]
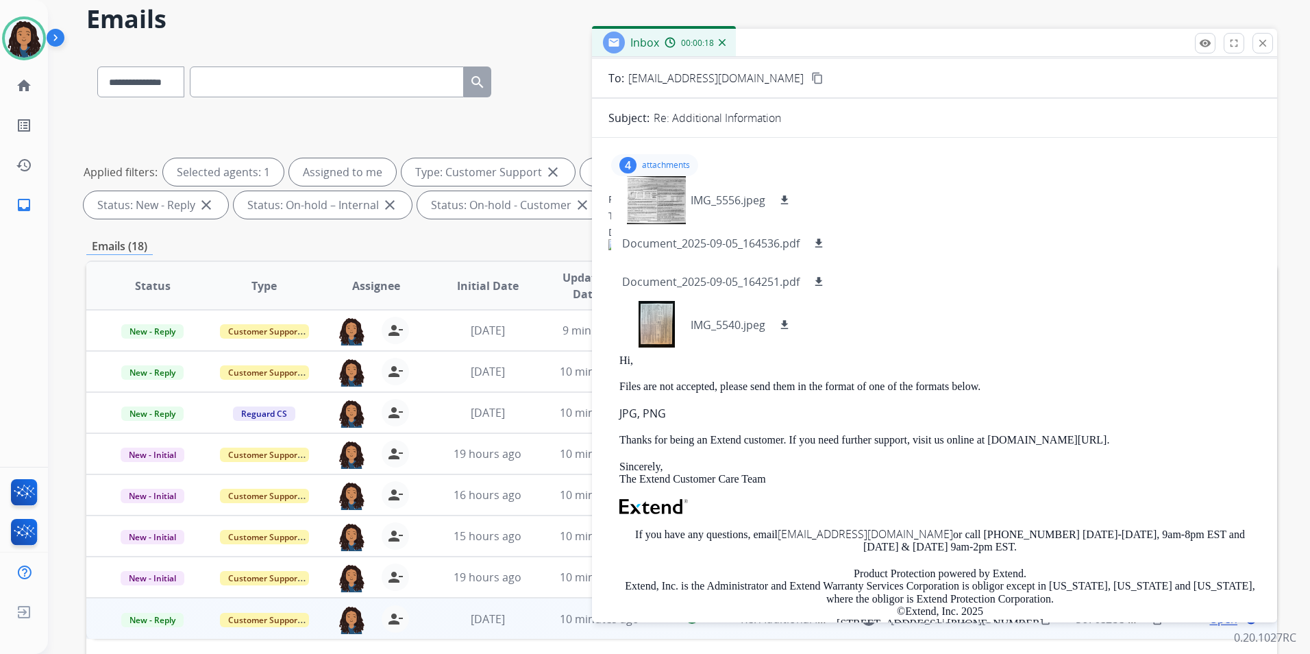
click at [672, 154] on div "4 attachments IMG_5556.jpeg download Document_2025-09-05_164536.pdf download Do…" at bounding box center [654, 165] width 87 height 22
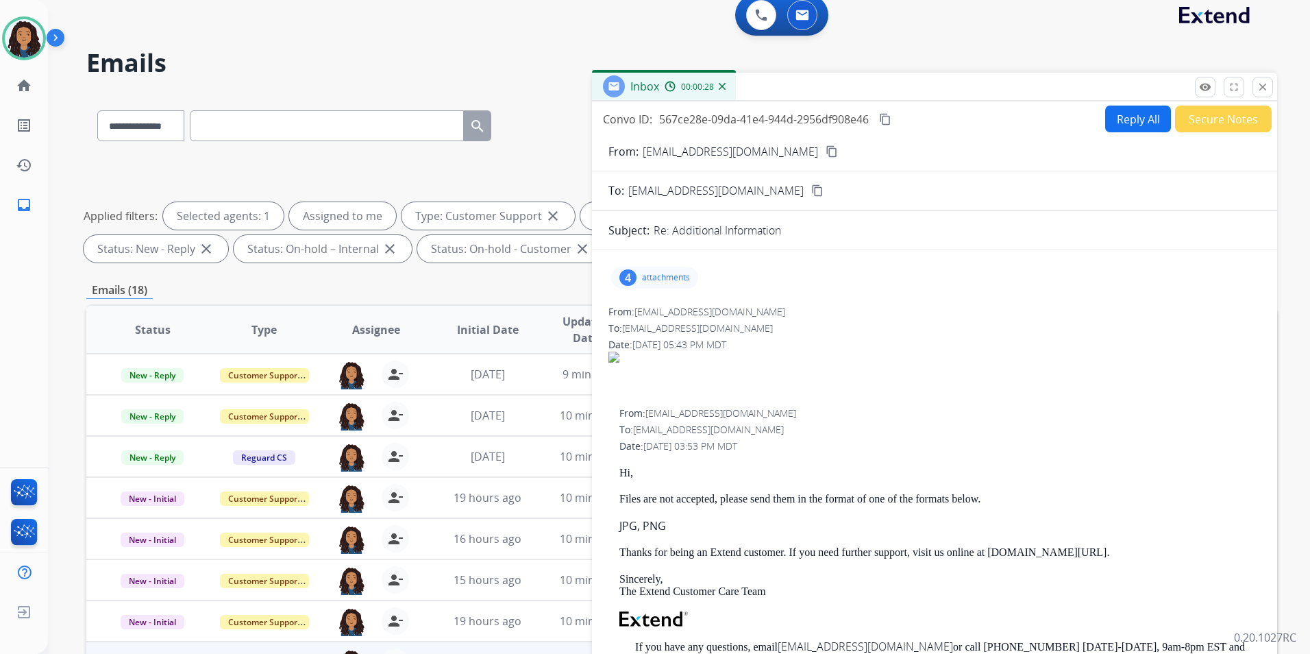
scroll to position [0, 0]
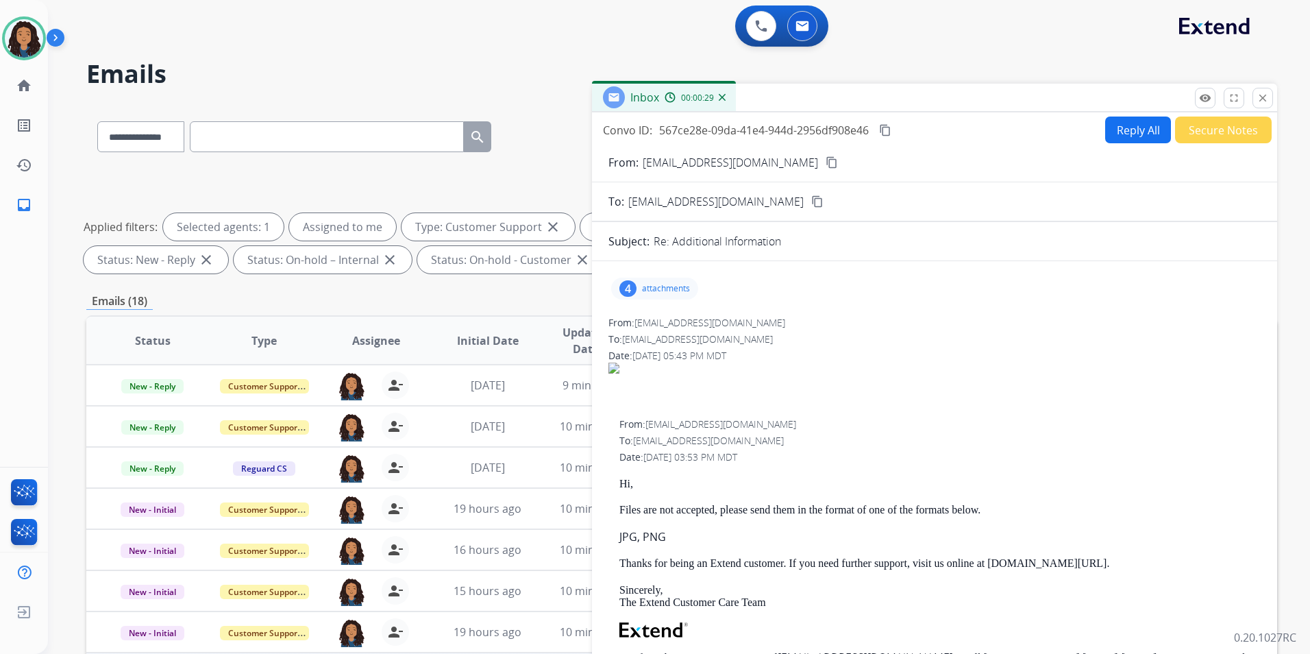
click at [671, 277] on div "4 attachments" at bounding box center [935, 288] width 652 height 33
click at [678, 297] on div "4 attachments" at bounding box center [654, 289] width 87 height 22
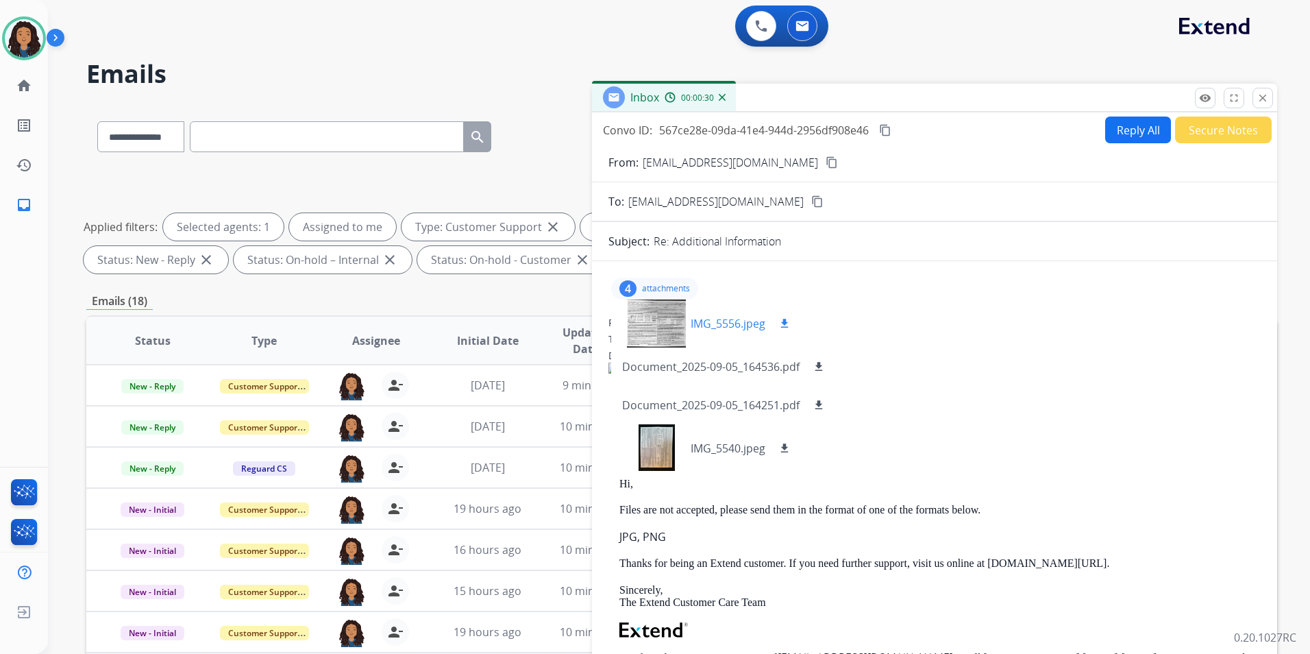
click at [652, 328] on div at bounding box center [656, 323] width 69 height 48
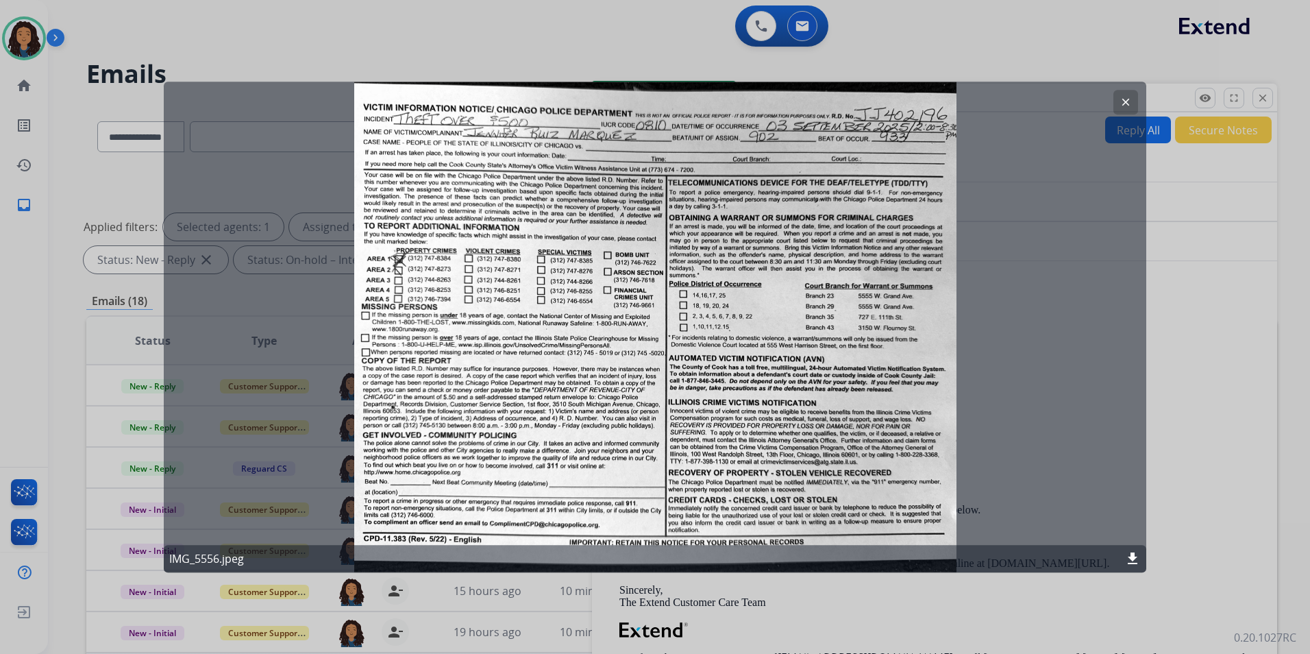
drag, startPoint x: 862, startPoint y: 113, endPoint x: 916, endPoint y: 110, distance: 53.5
click at [916, 110] on div "clear IMG_5556.jpeg download" at bounding box center [655, 327] width 983 height 491
click at [1130, 84] on div "clear IMG_5556.jpeg download" at bounding box center [655, 327] width 983 height 491
click at [1129, 97] on mat-icon "clear" at bounding box center [1126, 102] width 12 height 12
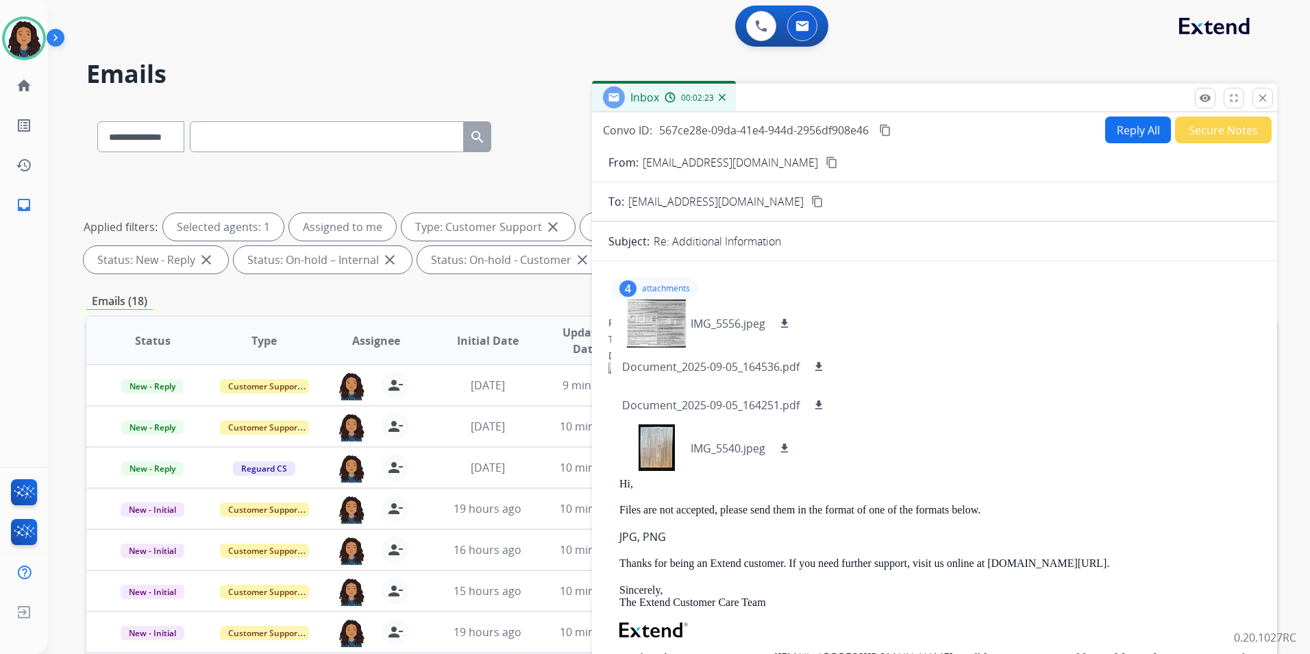
click at [826, 164] on mat-icon "content_copy" at bounding box center [832, 162] width 12 height 12
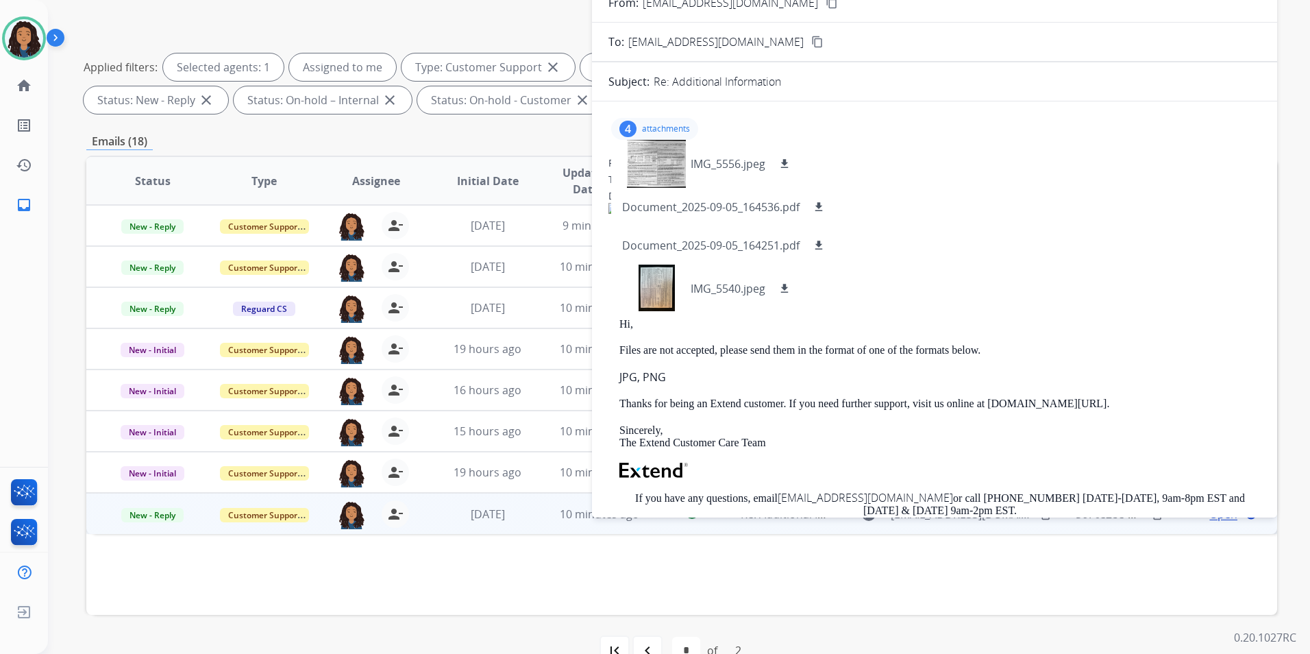
scroll to position [192, 0]
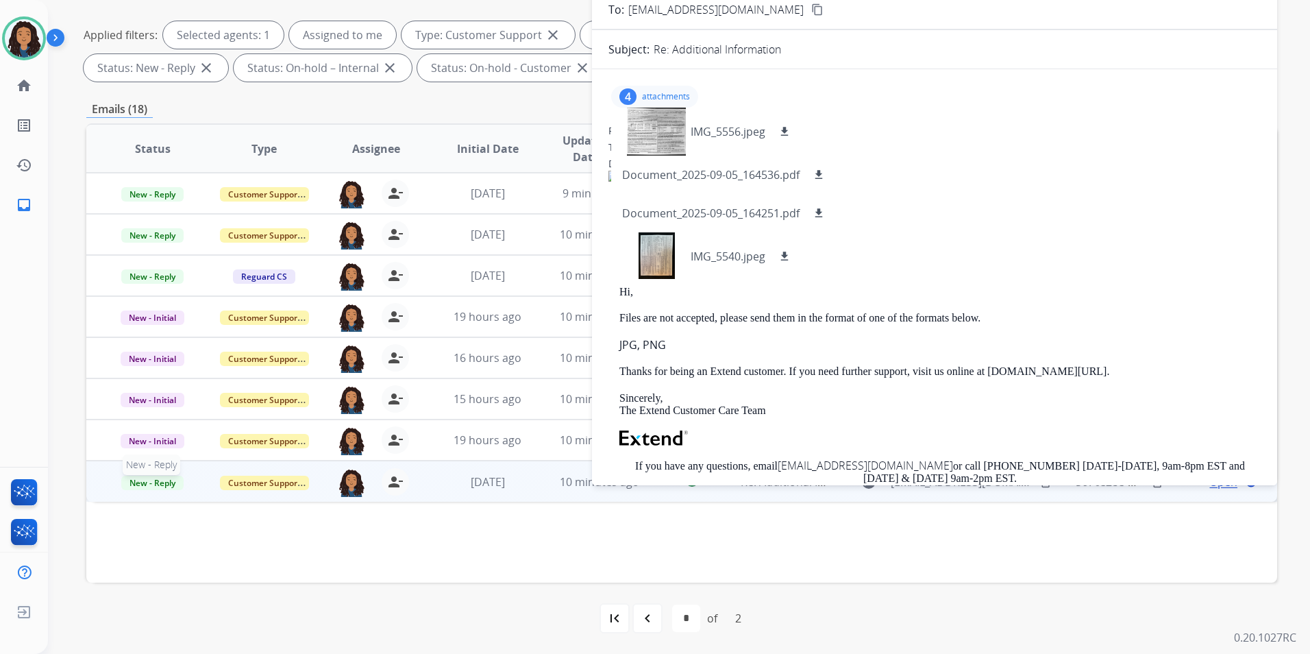
click at [147, 480] on span "New - Reply" at bounding box center [152, 483] width 62 height 14
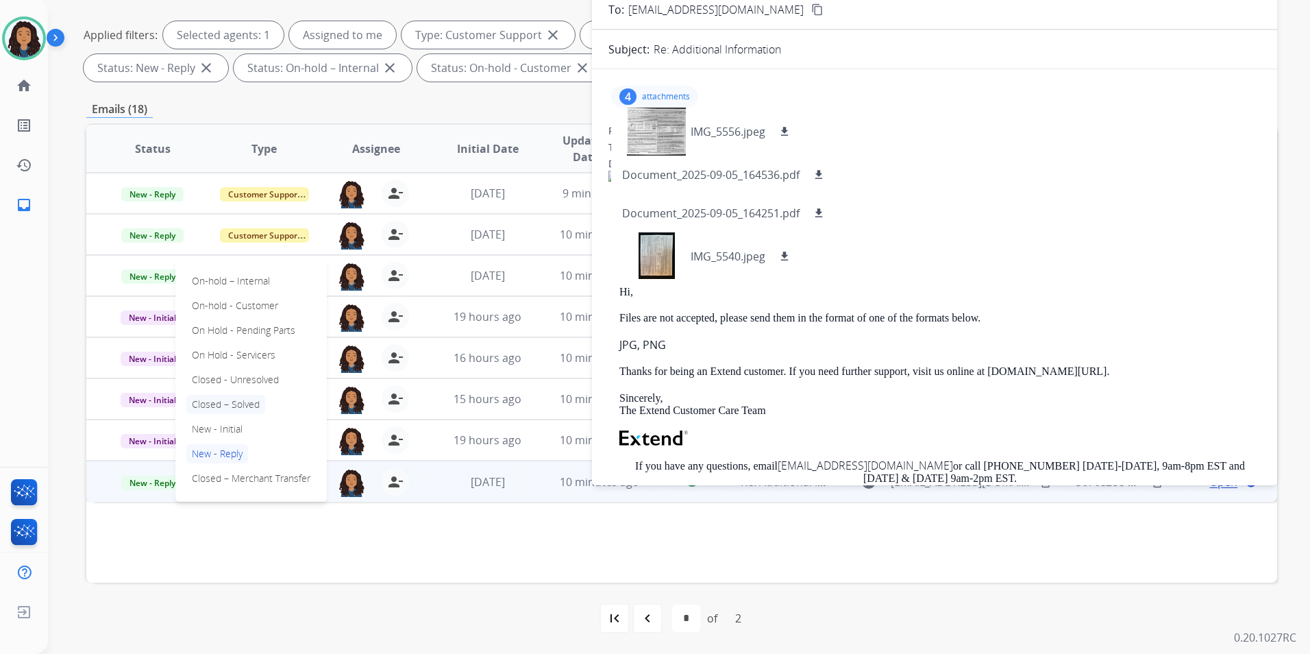
click at [251, 406] on p "Closed – Solved" at bounding box center [225, 404] width 79 height 19
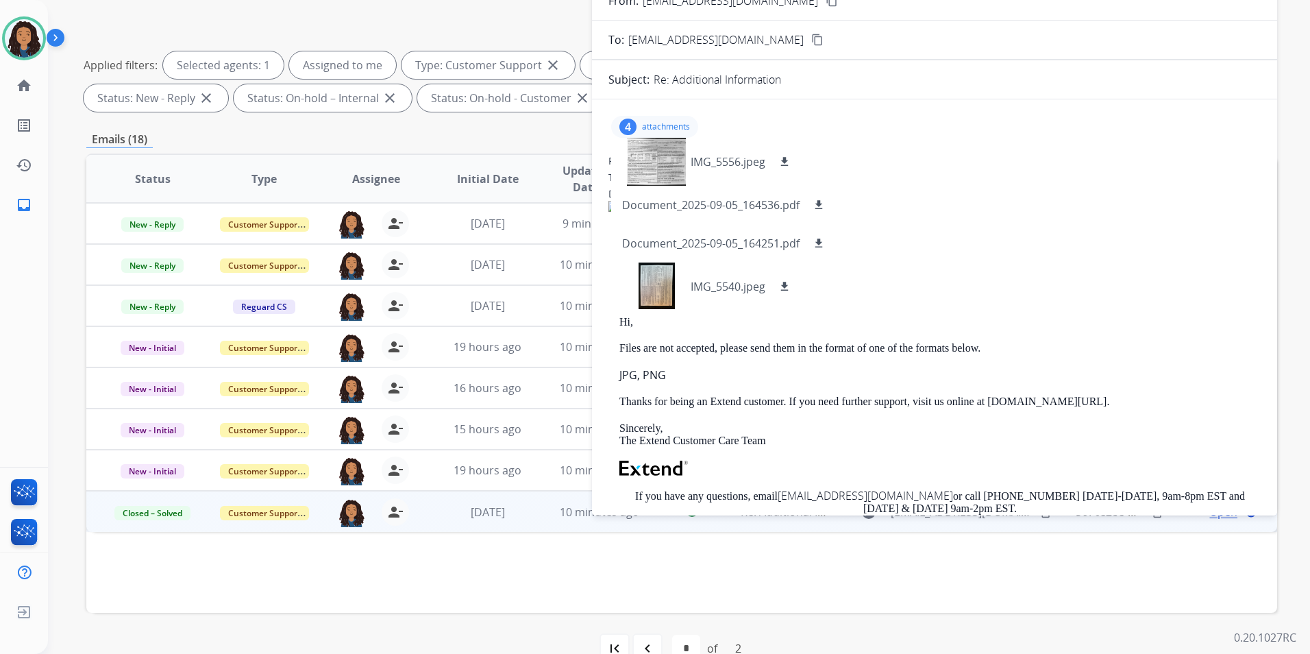
scroll to position [0, 0]
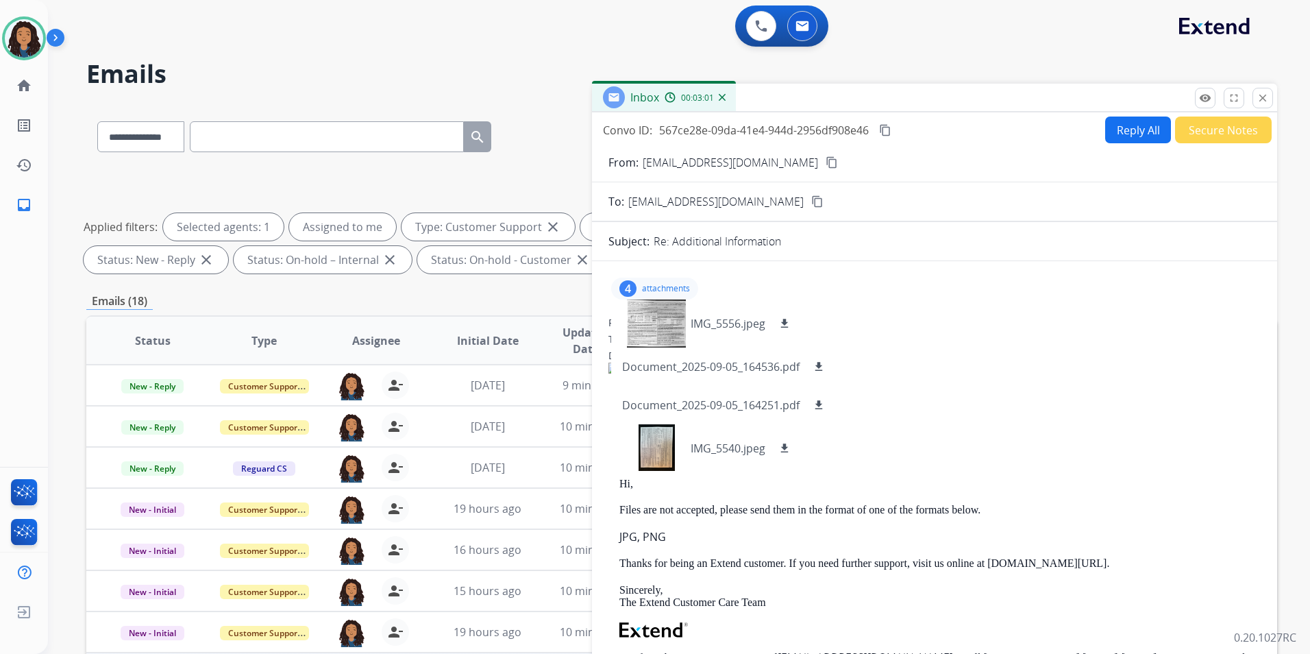
click at [1203, 140] on button "Secure Notes" at bounding box center [1223, 129] width 97 height 27
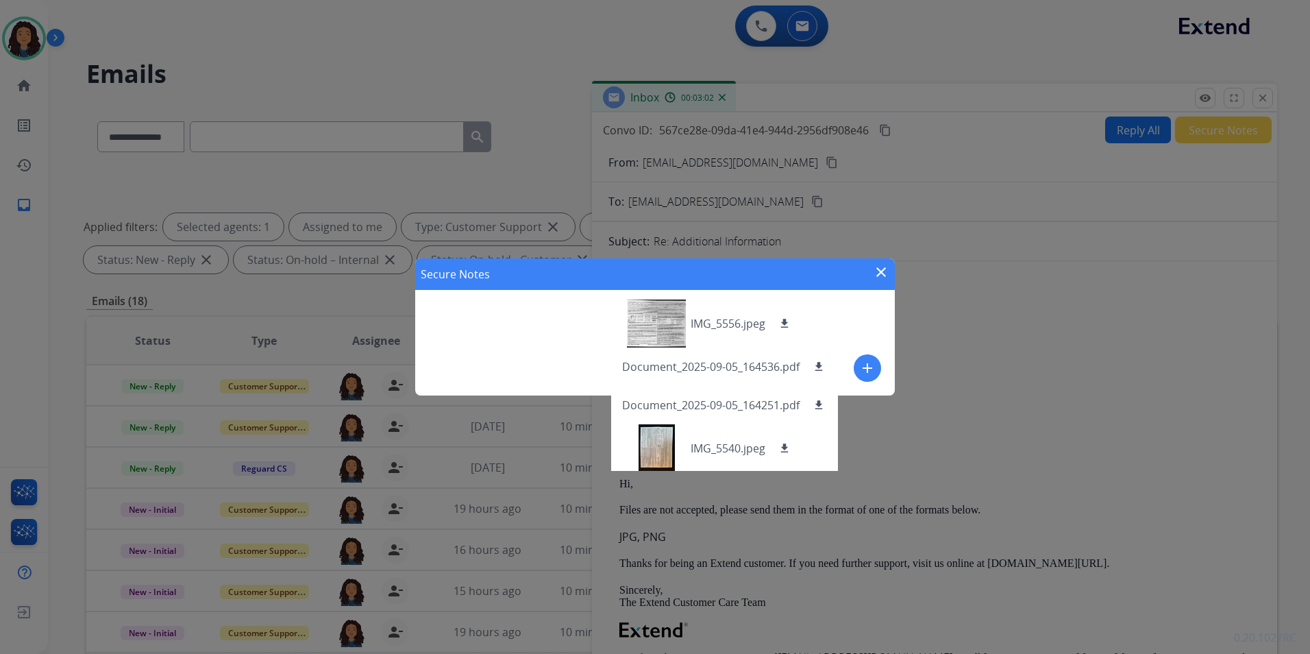
drag, startPoint x: 871, startPoint y: 365, endPoint x: 726, endPoint y: 329, distance: 149.1
click at [870, 366] on mat-icon "add" at bounding box center [867, 368] width 16 height 16
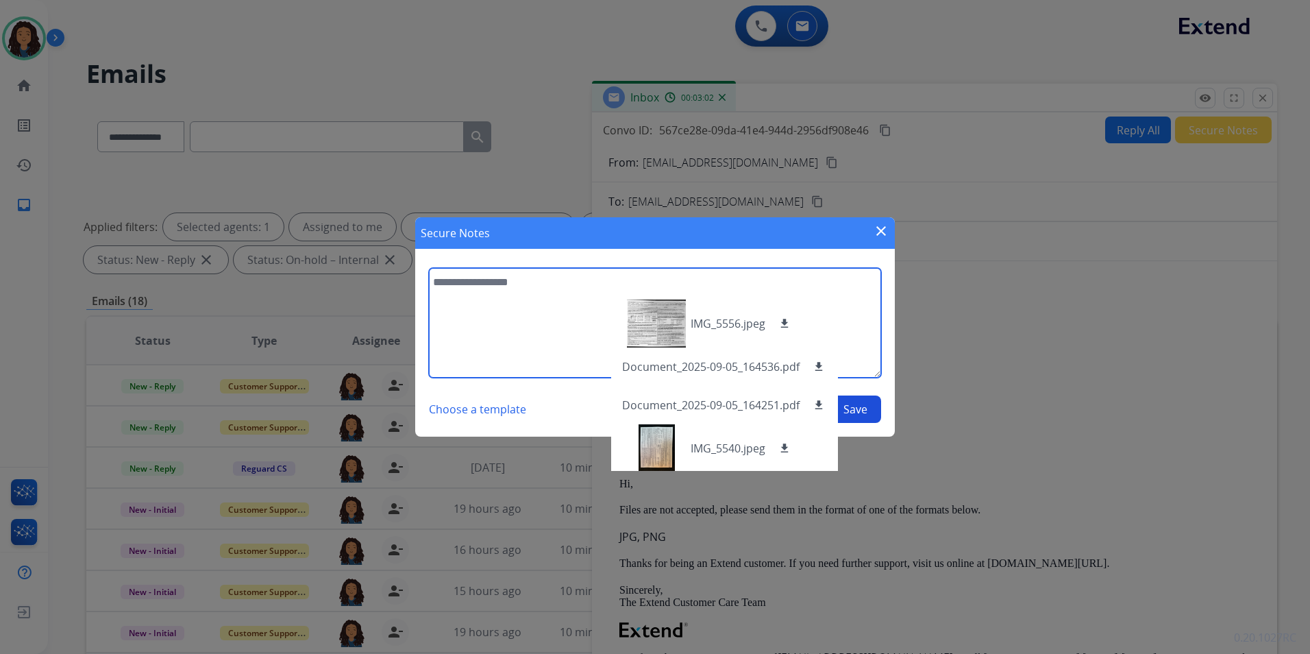
click at [603, 312] on textarea at bounding box center [655, 323] width 452 height 110
type textarea "**********"
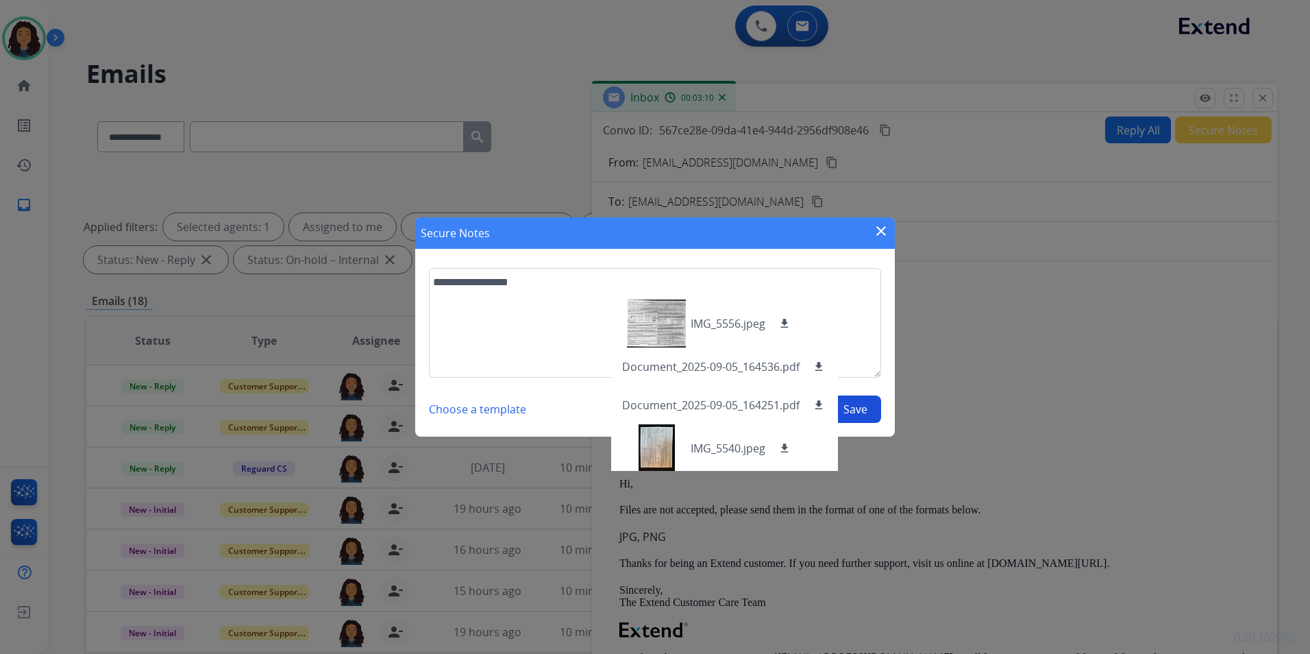
click at [872, 412] on button "Save" at bounding box center [855, 408] width 51 height 27
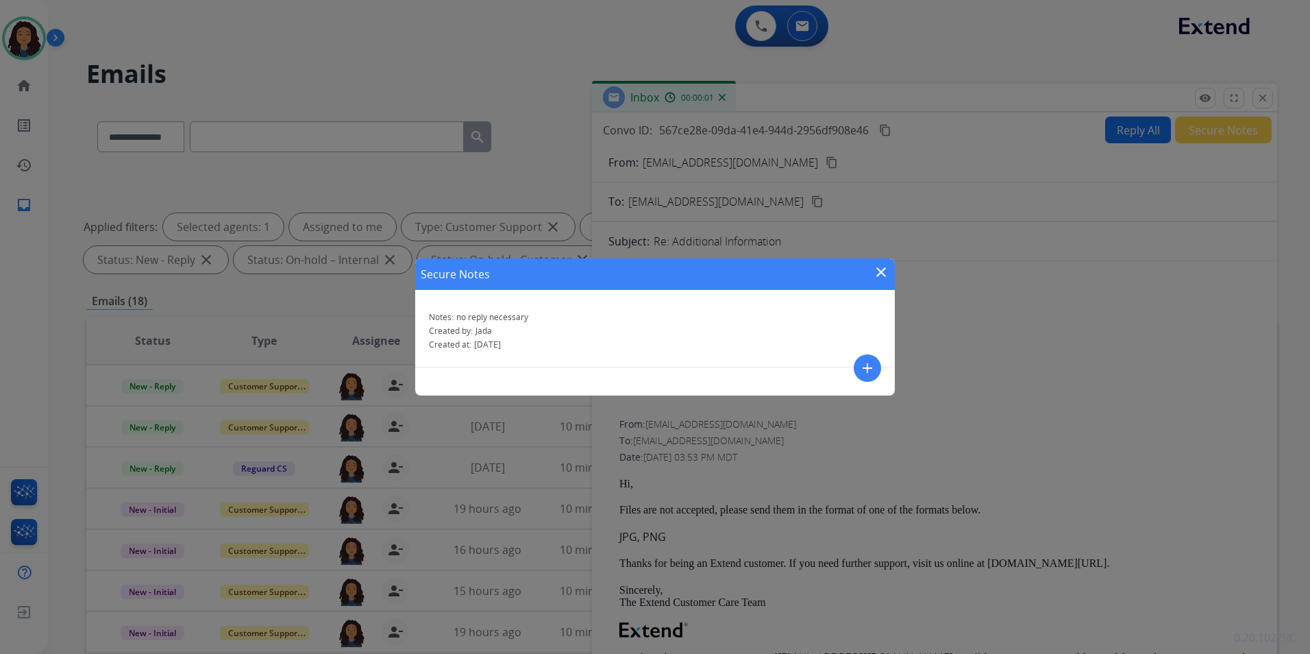
click at [879, 269] on mat-icon "close" at bounding box center [881, 272] width 16 height 16
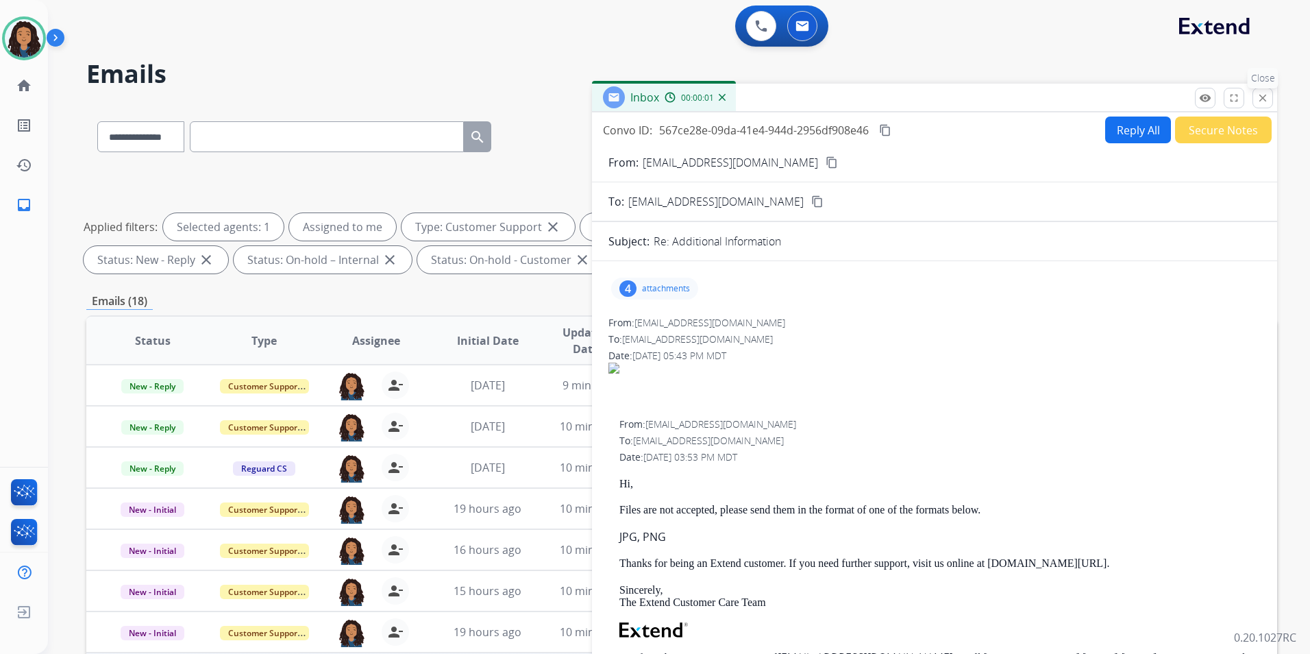
click at [1258, 104] on button "close Close" at bounding box center [1263, 98] width 21 height 21
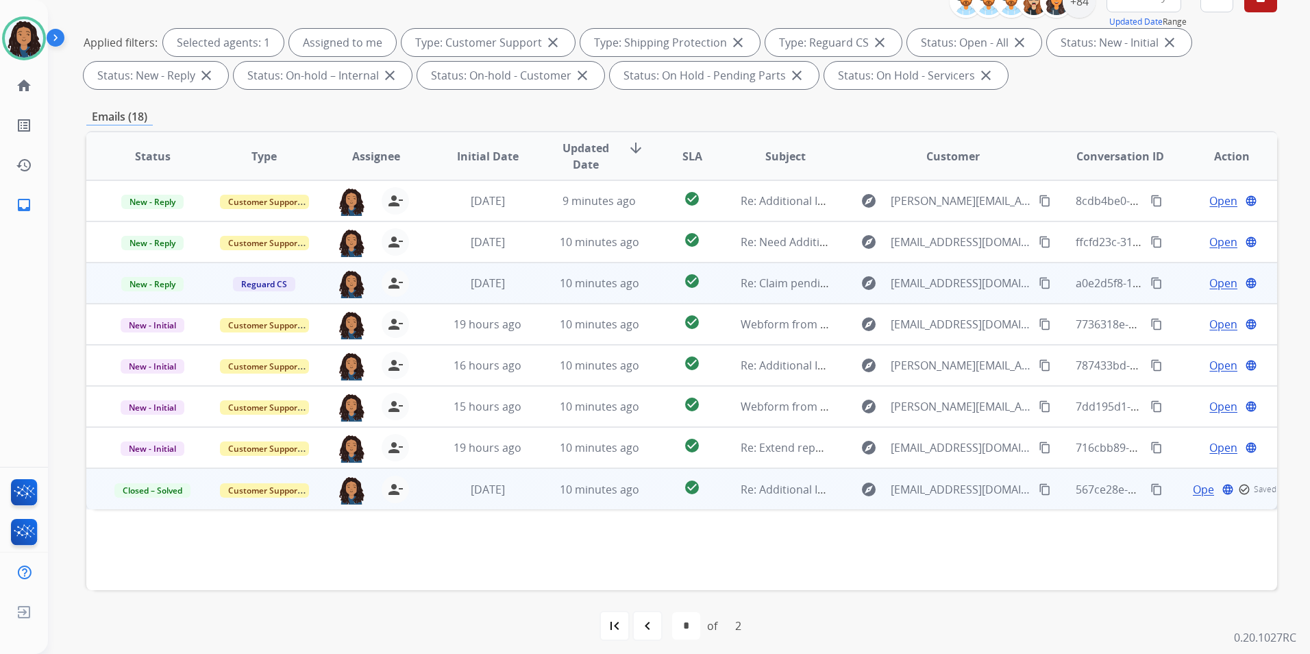
scroll to position [192, 0]
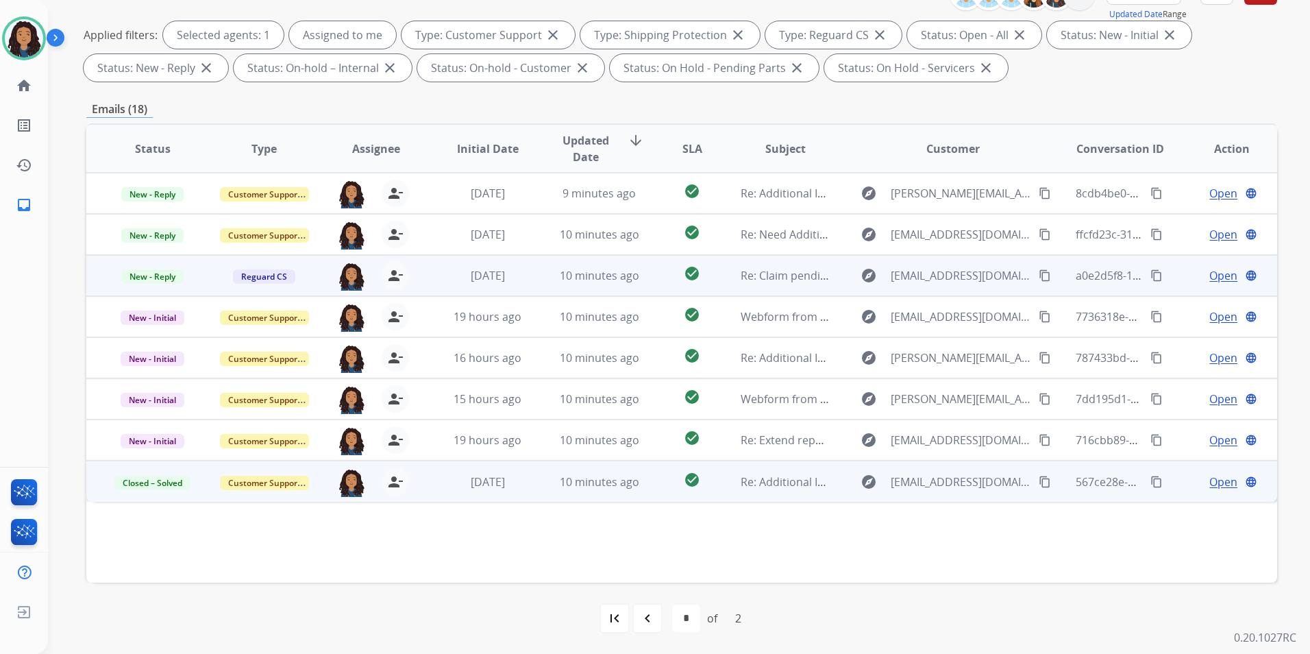
click at [1210, 275] on span "Open" at bounding box center [1224, 275] width 28 height 16
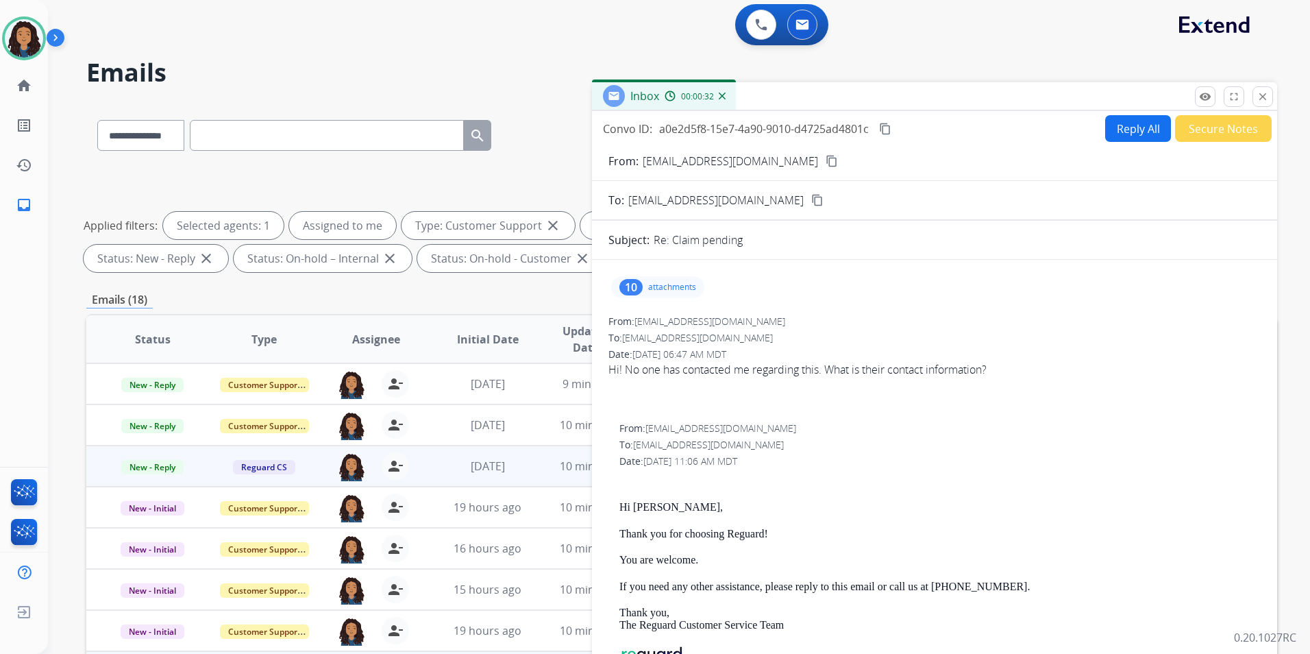
scroll to position [0, 0]
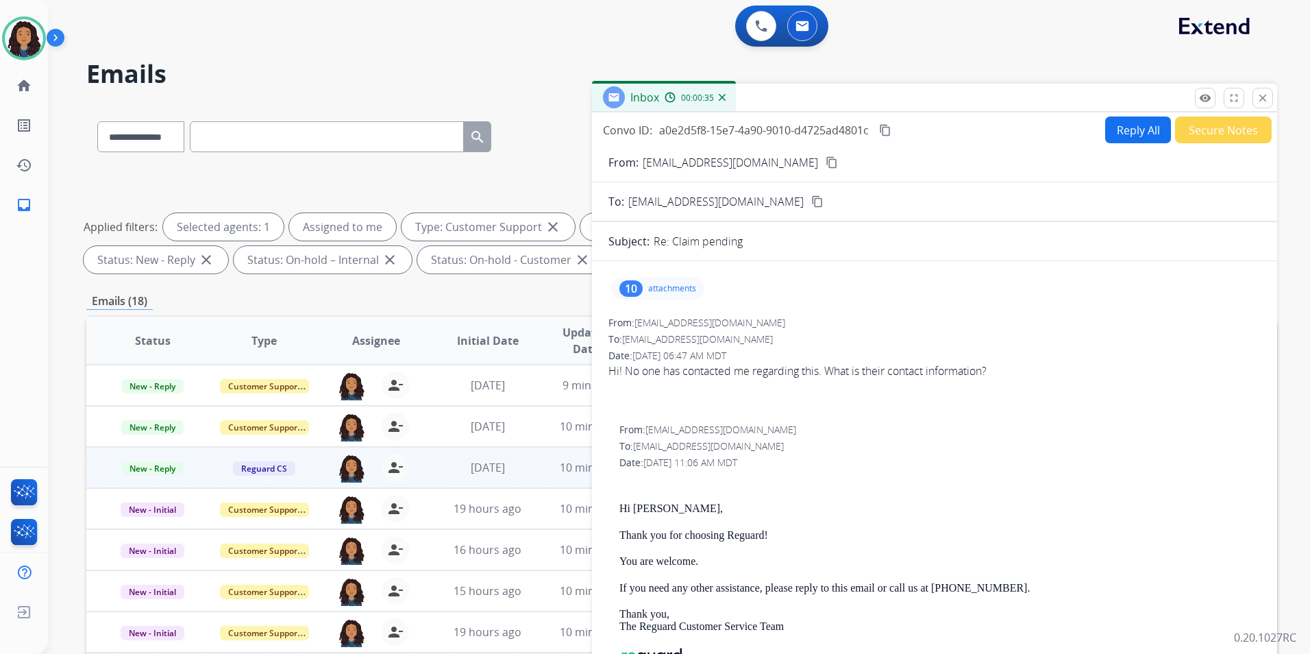
click at [826, 164] on mat-icon "content_copy" at bounding box center [832, 162] width 12 height 12
drag, startPoint x: 609, startPoint y: 500, endPoint x: 787, endPoint y: 540, distance: 182.6
click at [787, 540] on div "From: [EMAIL_ADDRESS][DOMAIN_NAME] To: [EMAIL_ADDRESS][DOMAIN_NAME] Date: [DATE…" at bounding box center [935, 581] width 652 height 317
drag, startPoint x: 787, startPoint y: 540, endPoint x: 749, endPoint y: 531, distance: 39.4
copy div "Hi [PERSON_NAME], Thank you for choosing Reguard!"
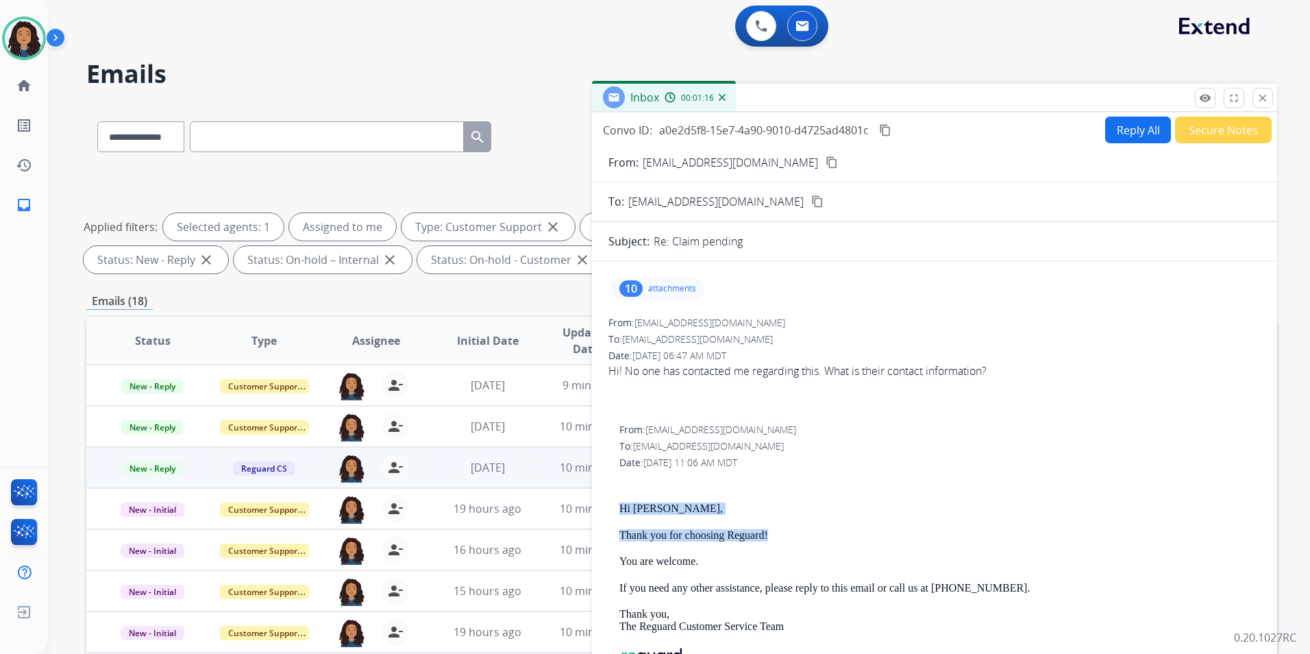
click at [1111, 127] on button "Reply All" at bounding box center [1138, 129] width 66 height 27
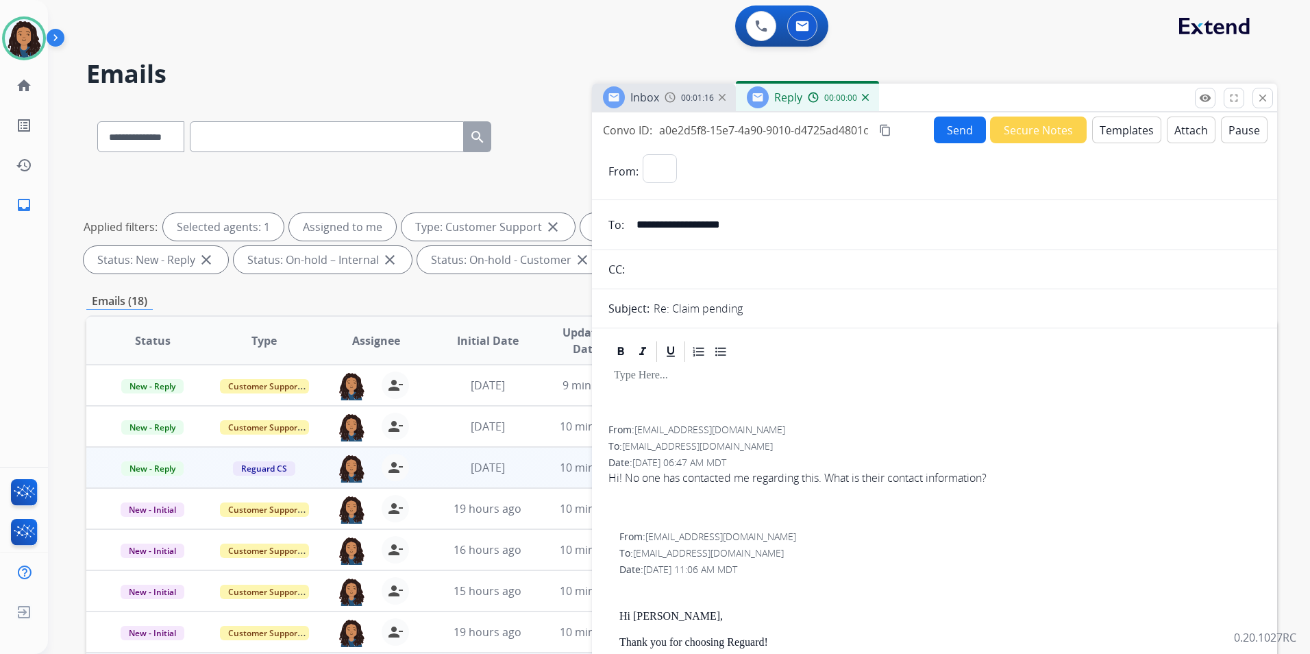
click at [1111, 127] on button "Templates" at bounding box center [1126, 129] width 69 height 27
select select "**********"
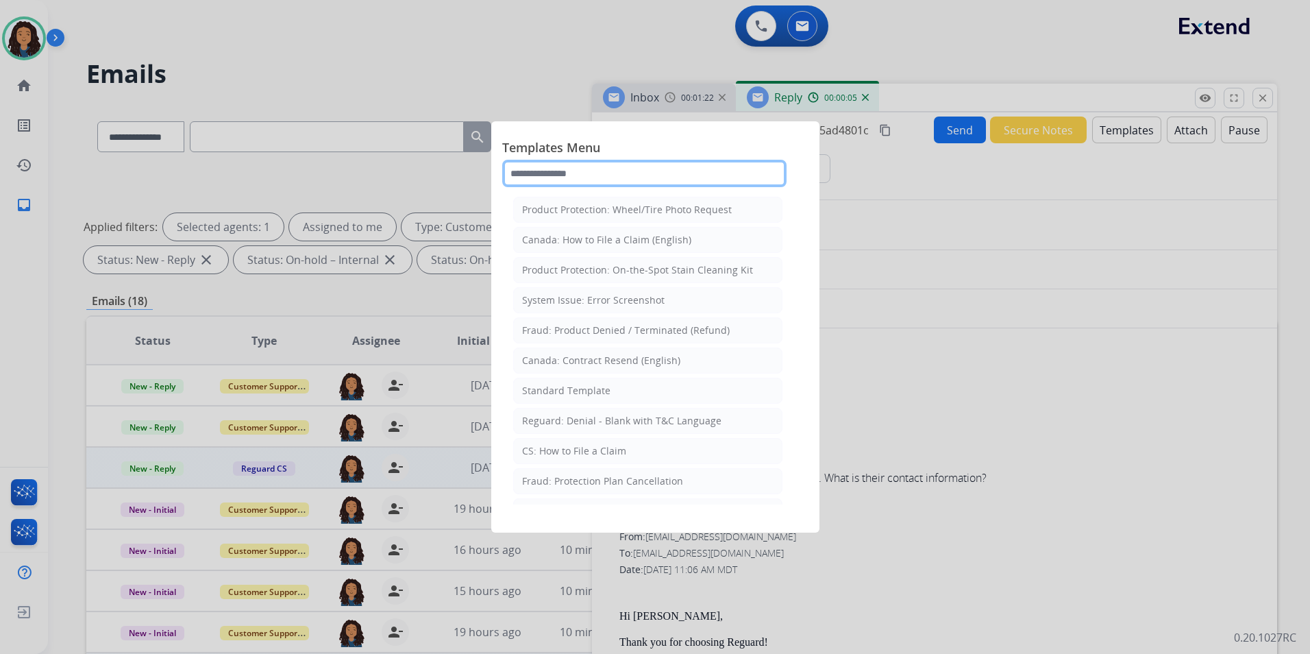
click at [636, 169] on input "text" at bounding box center [644, 173] width 284 height 27
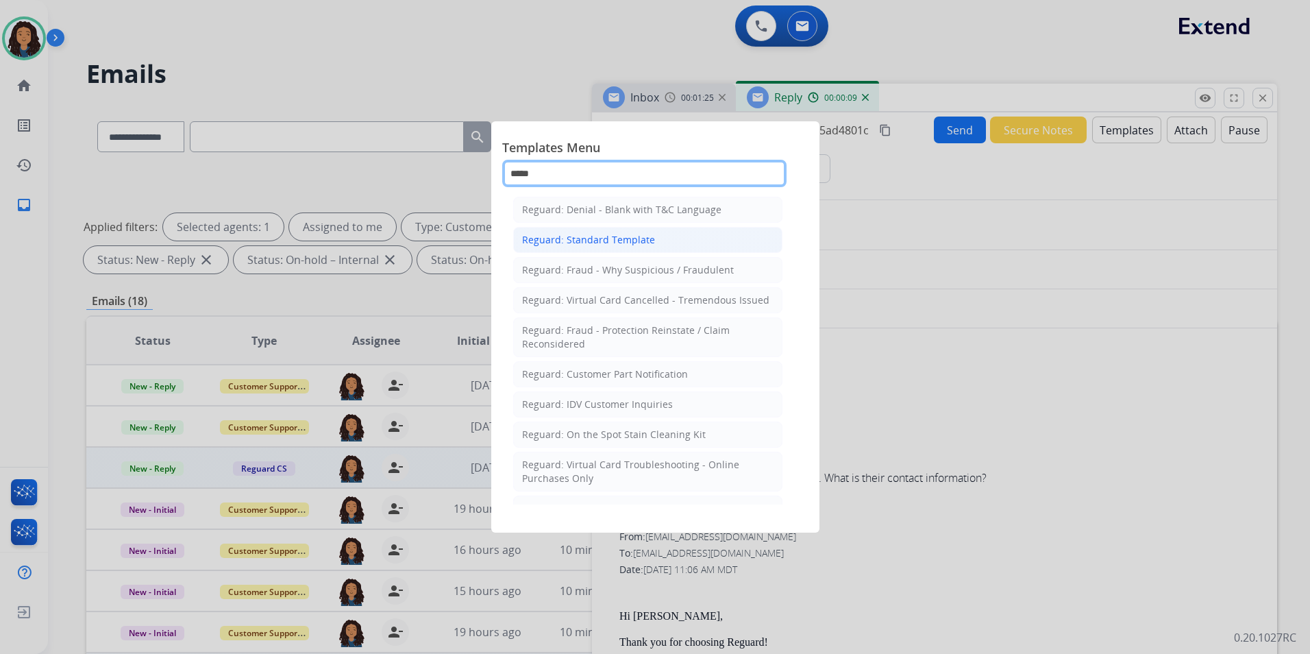
type input "*****"
click at [639, 242] on div "Reguard: Standard Template" at bounding box center [588, 240] width 133 height 14
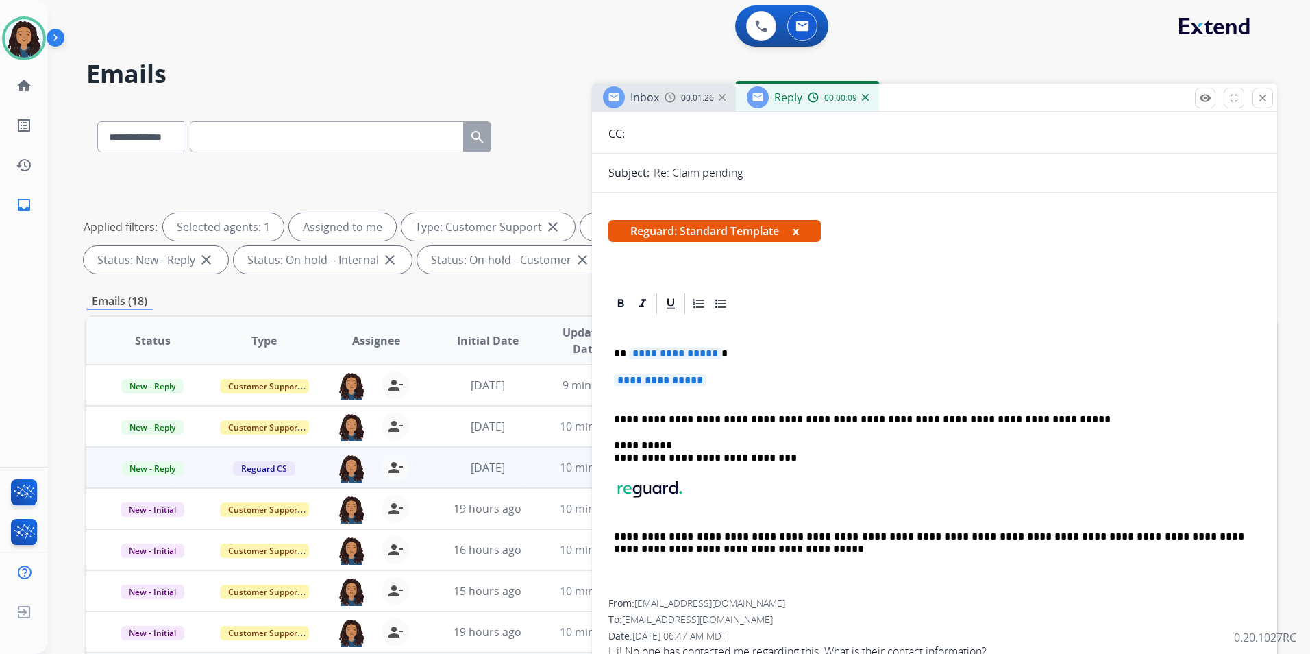
scroll to position [137, 0]
drag, startPoint x: 734, startPoint y: 379, endPoint x: 610, endPoint y: 333, distance: 132.3
click at [610, 333] on div "**********" at bounding box center [935, 456] width 652 height 283
paste div
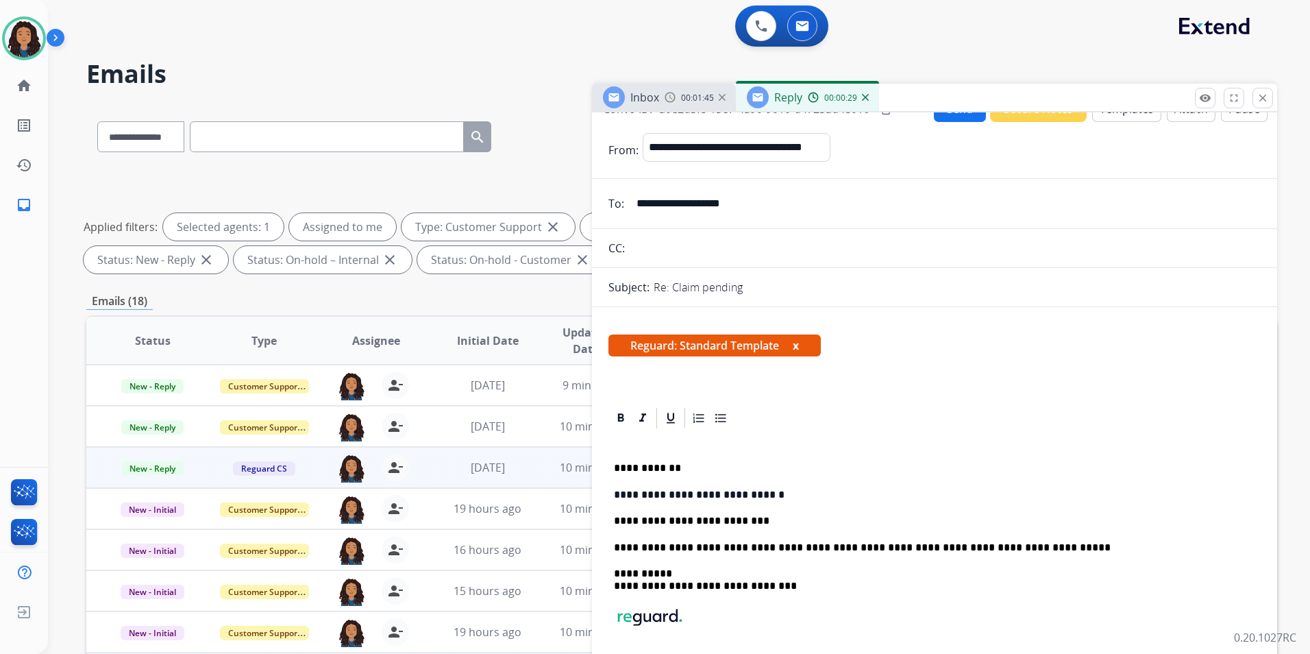
scroll to position [0, 0]
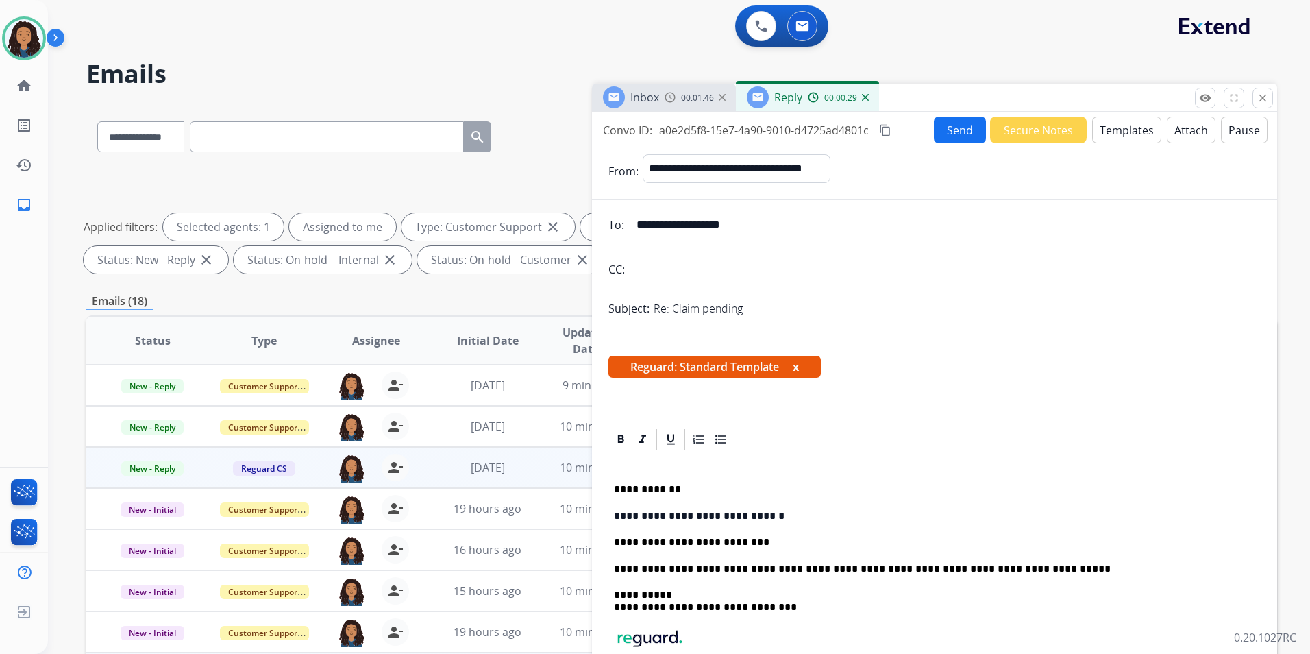
click at [958, 134] on button "Send" at bounding box center [960, 129] width 52 height 27
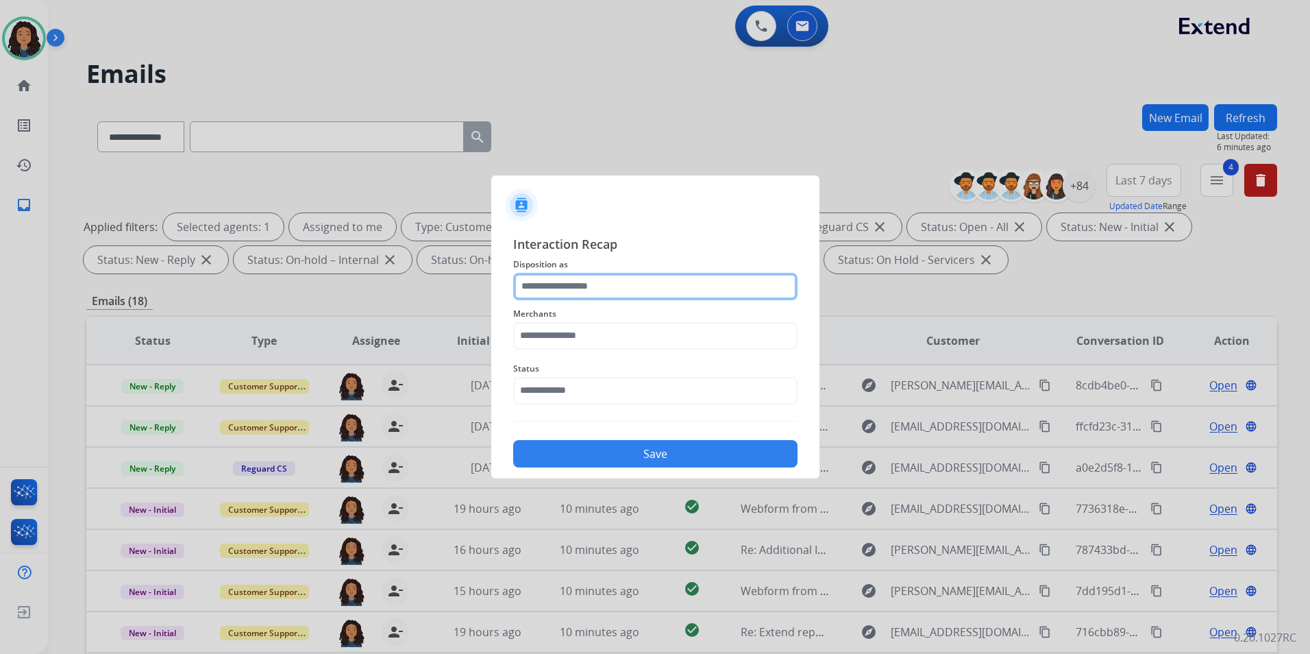
click at [757, 282] on input "text" at bounding box center [655, 286] width 284 height 27
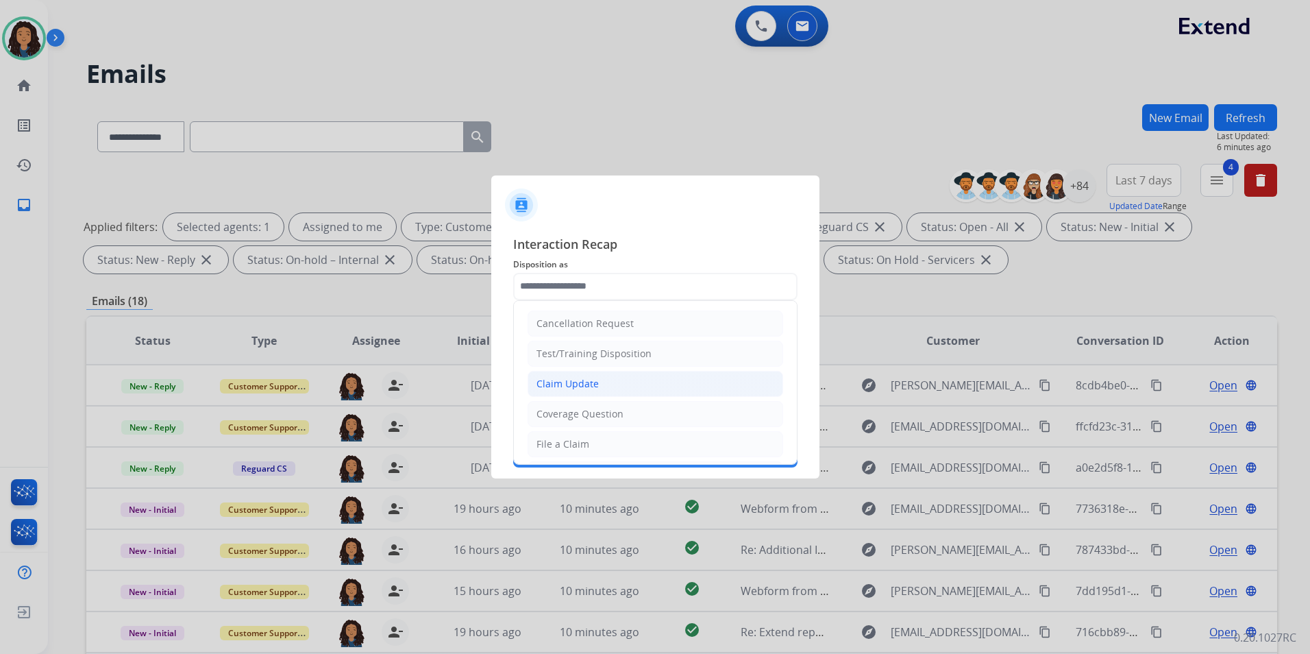
click at [609, 374] on li "Claim Update" at bounding box center [656, 384] width 256 height 26
type input "**********"
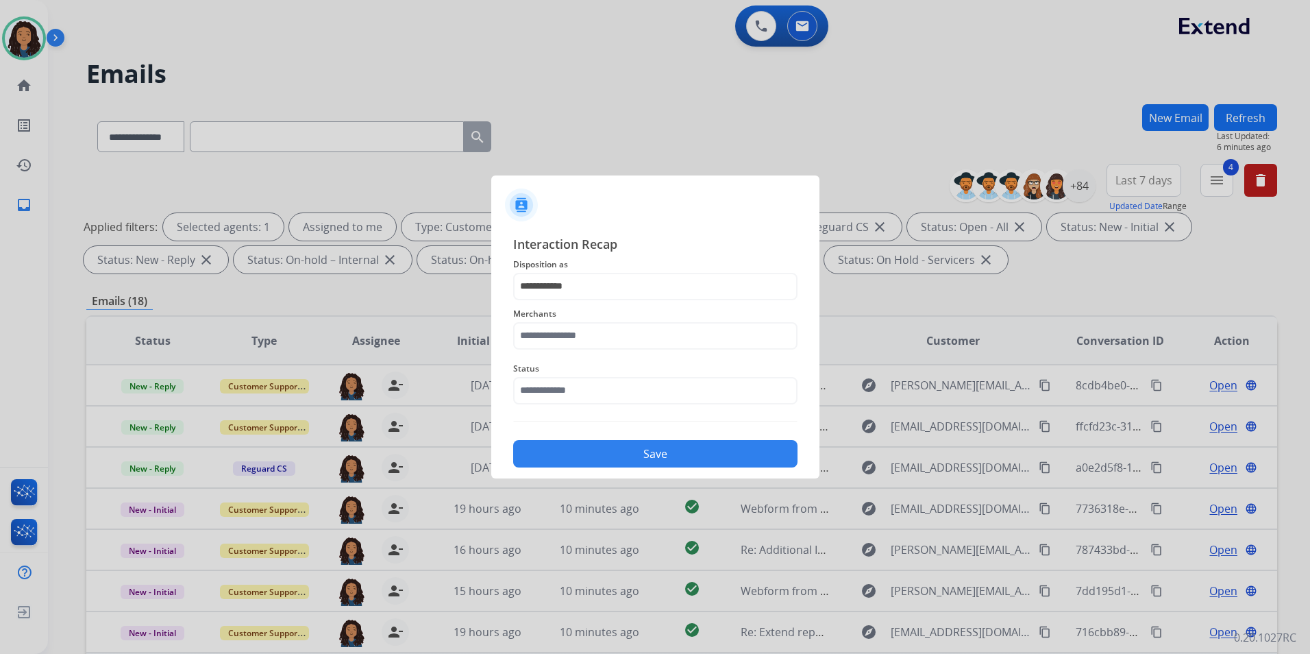
click at [589, 321] on span "Merchants" at bounding box center [655, 314] width 284 height 16
click at [589, 342] on input "text" at bounding box center [655, 335] width 284 height 27
click at [591, 372] on div "[PERSON_NAME]" at bounding box center [575, 375] width 77 height 14
type input "**********"
click at [578, 398] on input "text" at bounding box center [655, 390] width 284 height 27
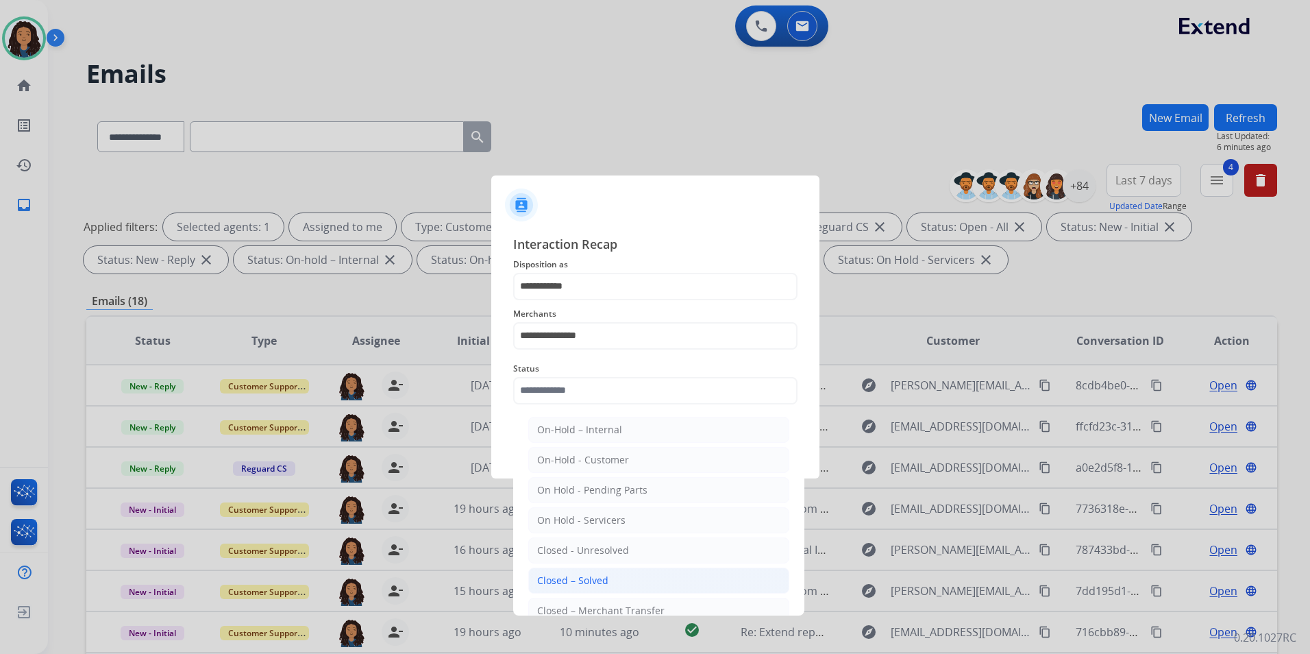
drag, startPoint x: 565, startPoint y: 583, endPoint x: 598, endPoint y: 518, distance: 72.6
click at [566, 583] on div "Closed – Solved" at bounding box center [572, 581] width 71 height 14
type input "**********"
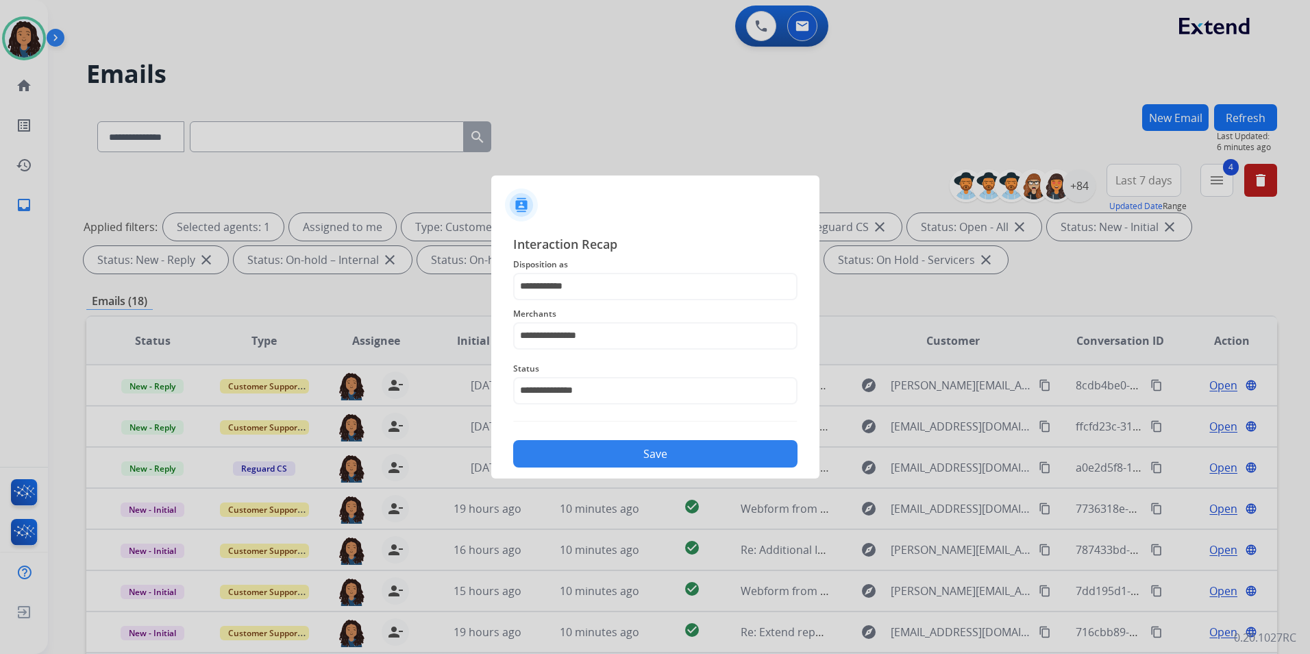
click at [615, 461] on button "Save" at bounding box center [655, 453] width 284 height 27
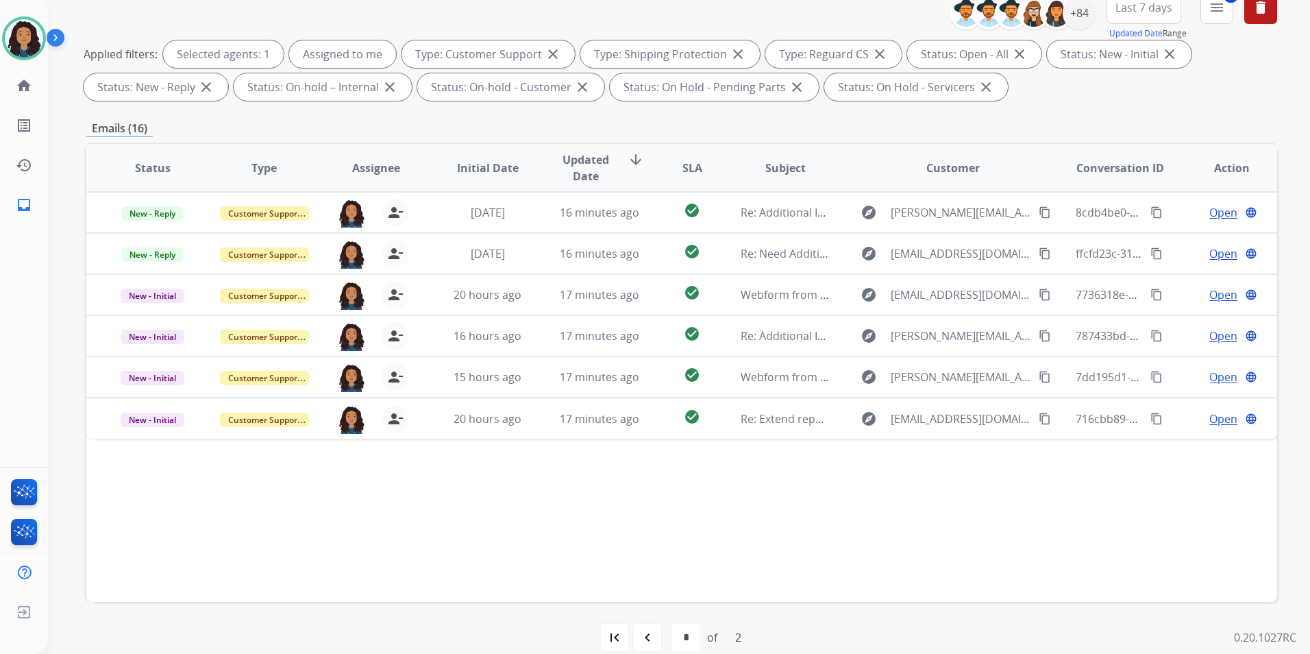
scroll to position [192, 0]
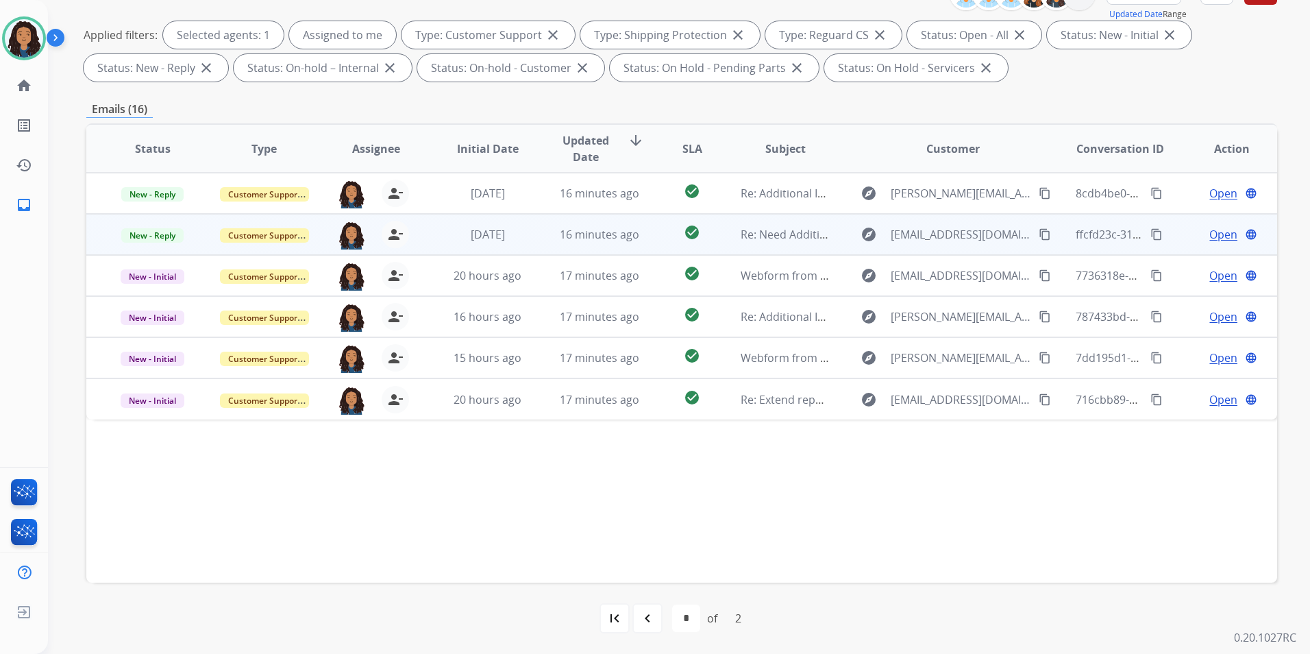
click at [1210, 238] on span "Open" at bounding box center [1224, 234] width 28 height 16
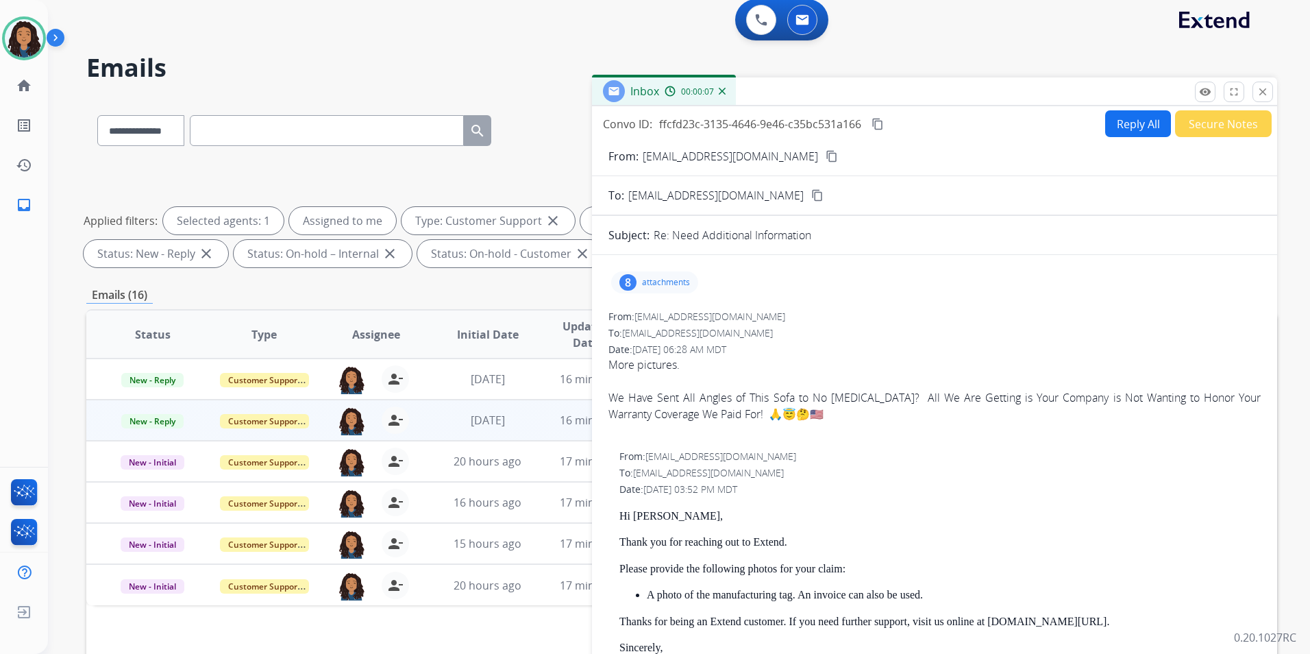
scroll to position [0, 0]
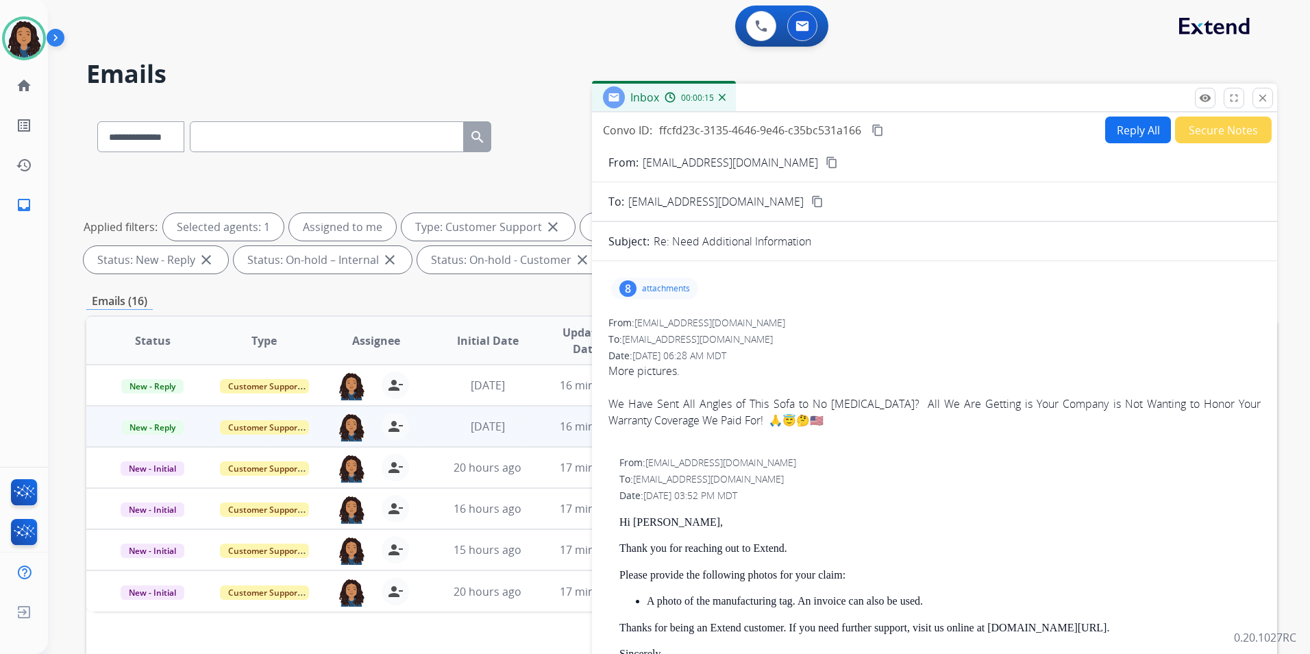
click at [667, 299] on div "8 attachments" at bounding box center [654, 289] width 87 height 22
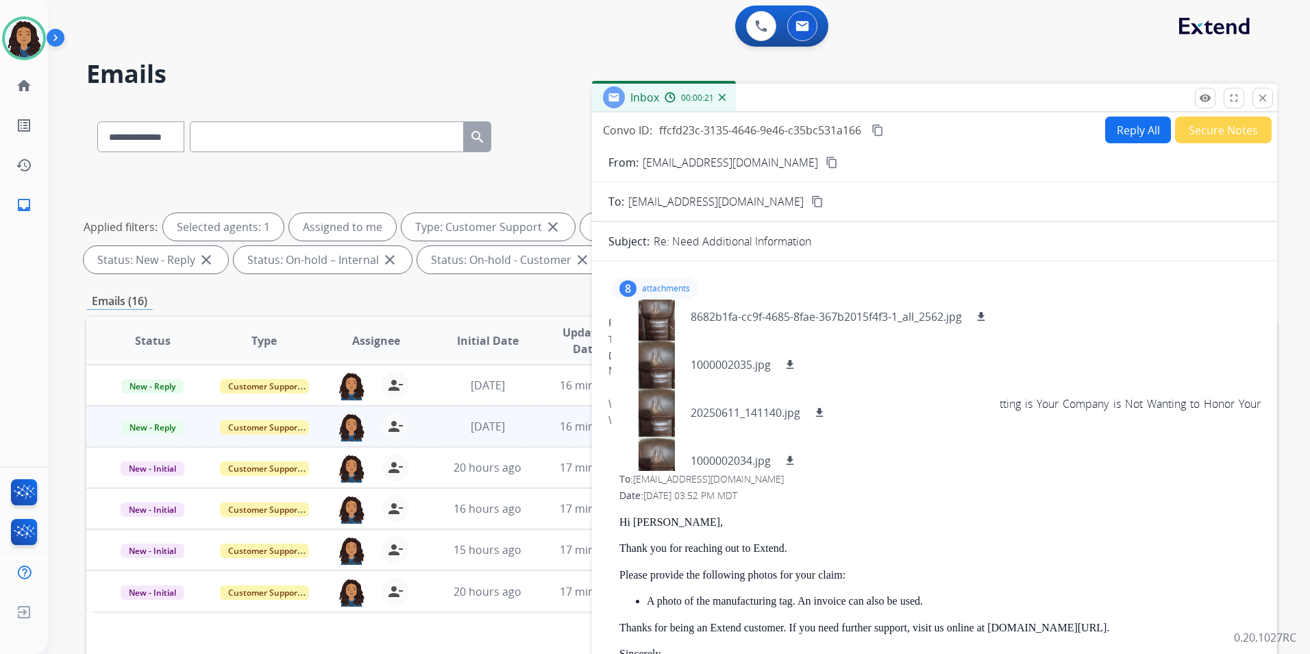
scroll to position [212, 0]
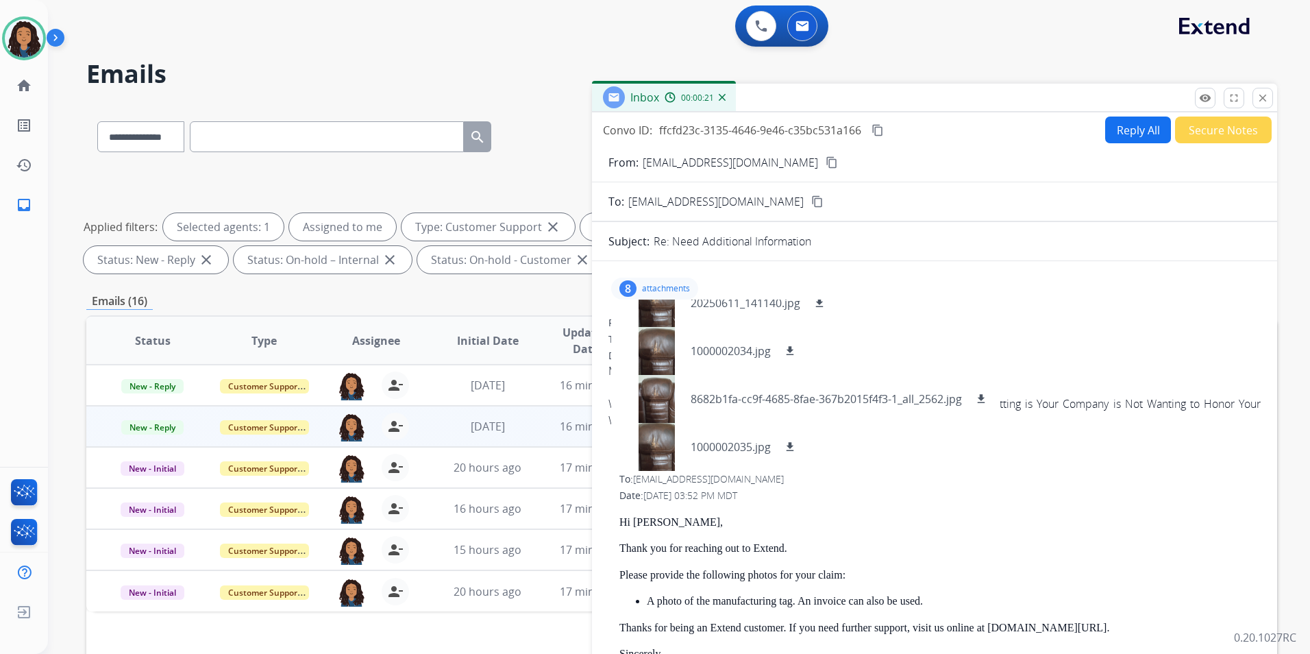
click at [673, 288] on p "attachments" at bounding box center [666, 288] width 48 height 11
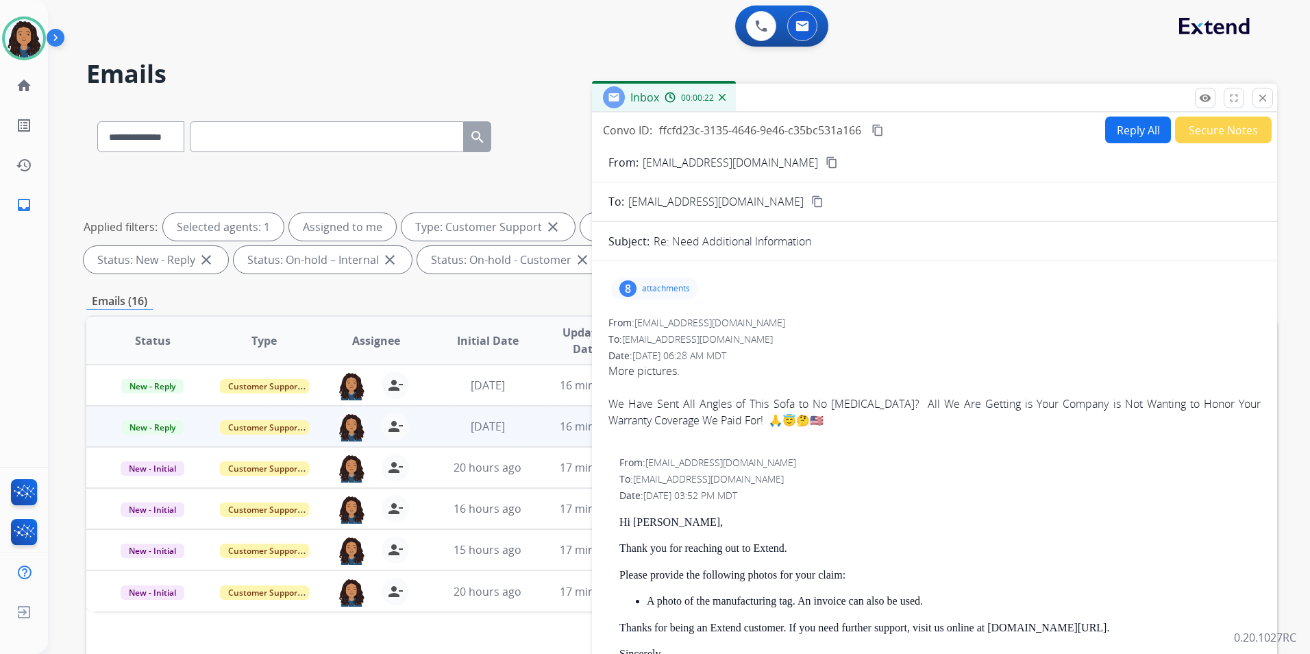
click at [1136, 129] on button "Reply All" at bounding box center [1138, 129] width 66 height 27
select select "**********"
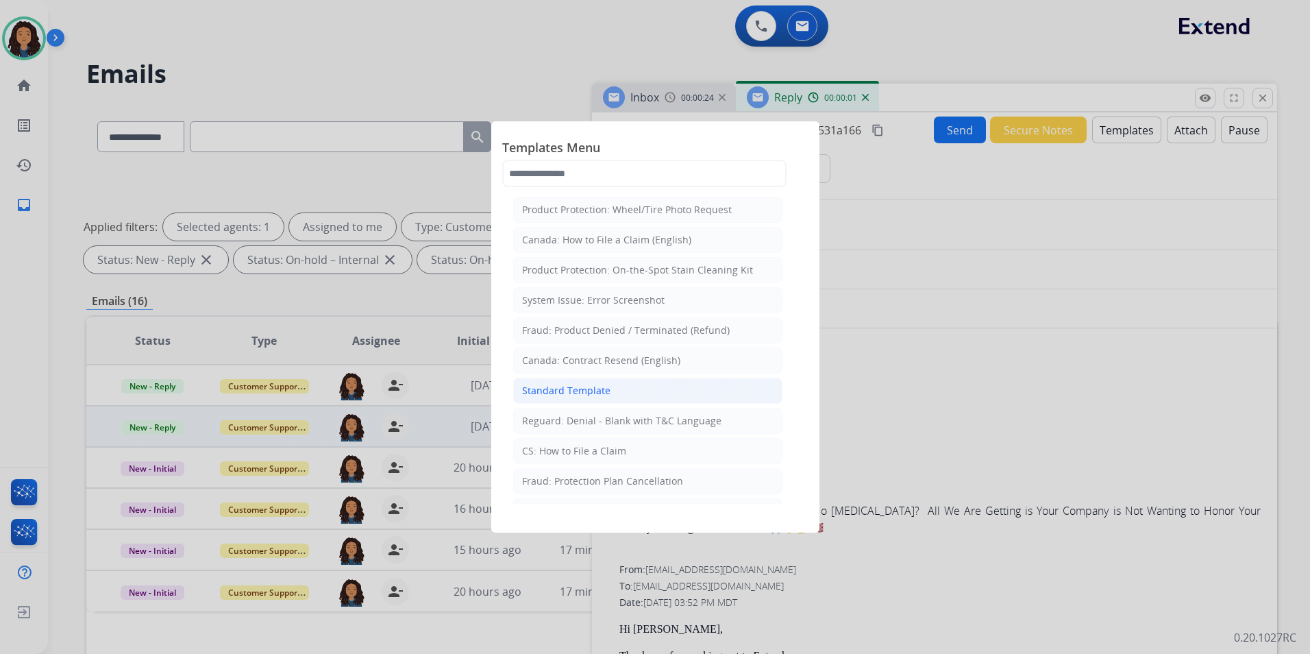
click at [674, 390] on li "Standard Template" at bounding box center [647, 391] width 269 height 26
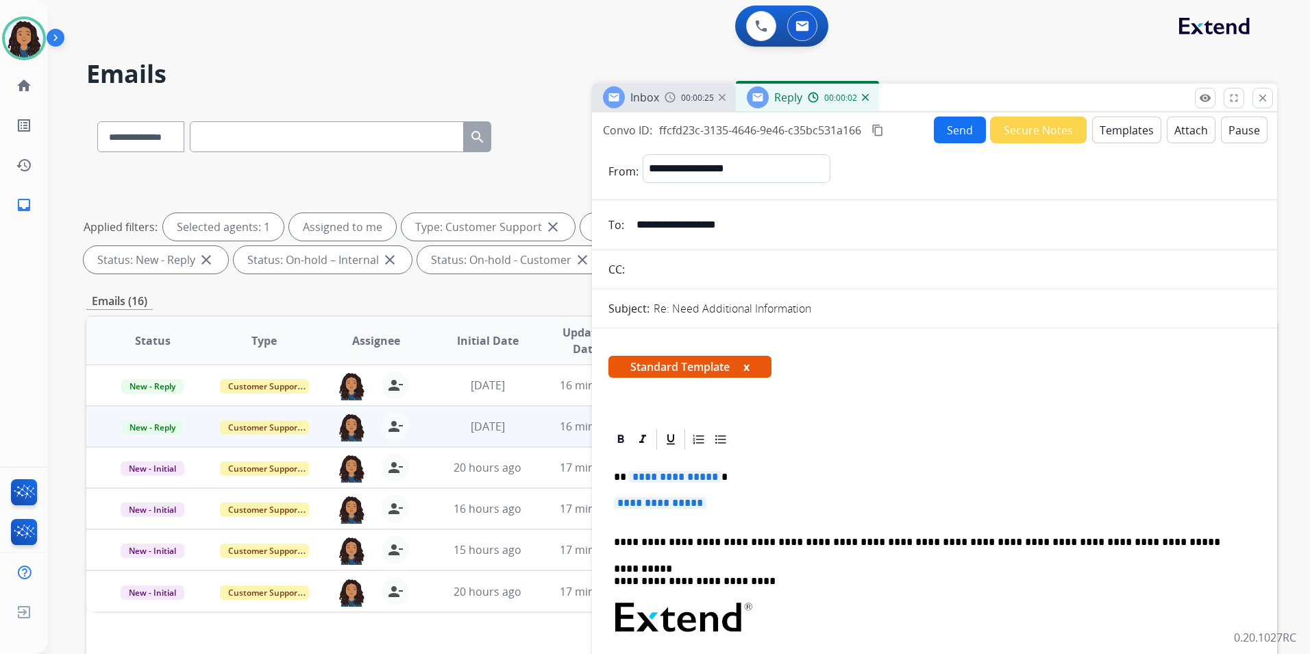
click at [663, 97] on div "Inbox 00:00:25" at bounding box center [664, 97] width 144 height 27
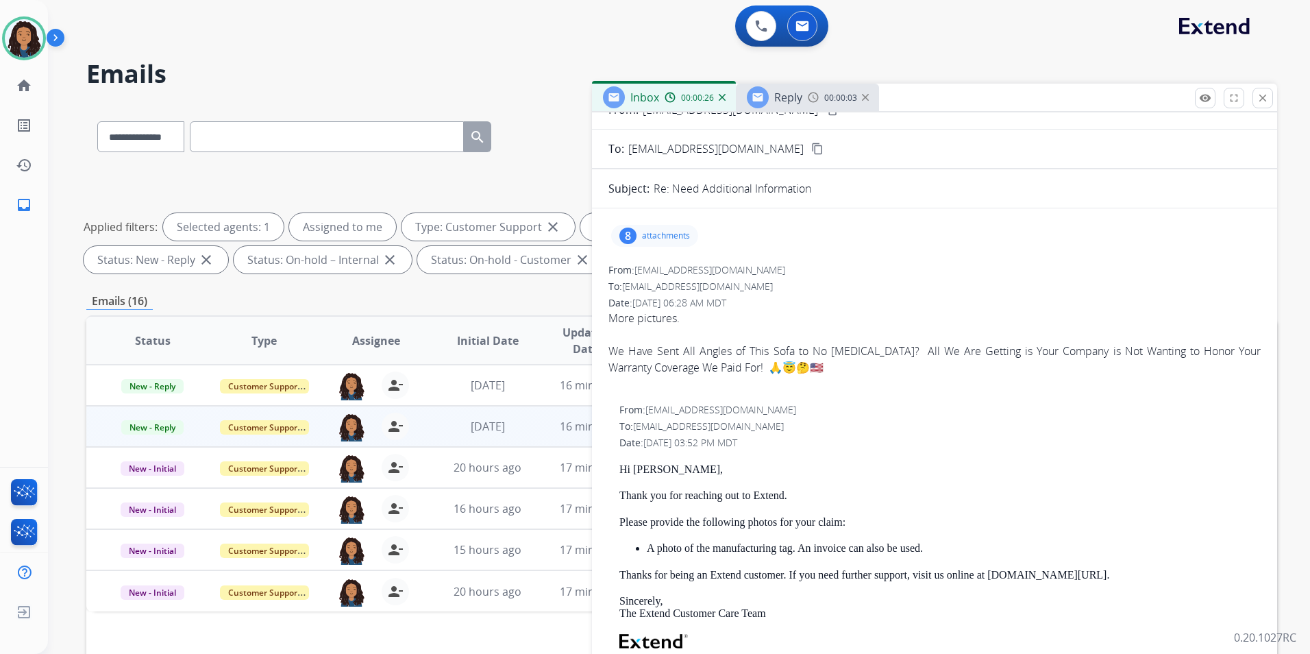
scroll to position [206, 0]
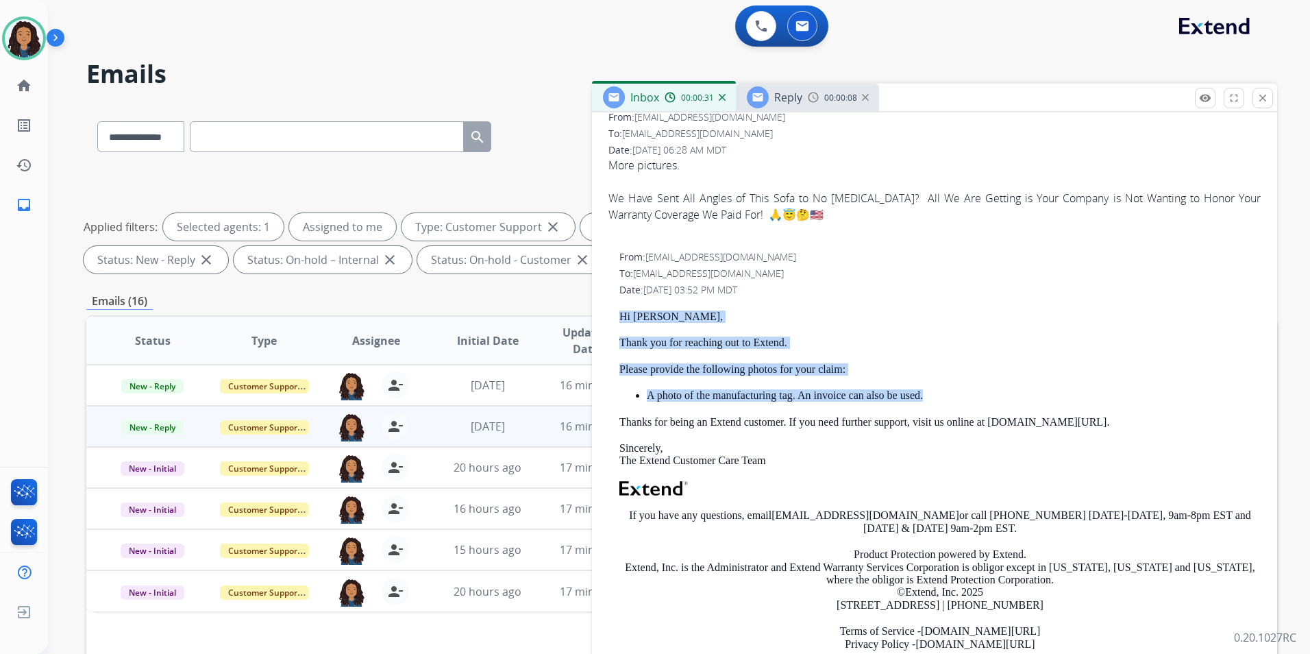
drag, startPoint x: 613, startPoint y: 310, endPoint x: 931, endPoint y: 391, distance: 328.6
click at [931, 391] on div "From: [EMAIL_ADDRESS][DOMAIN_NAME] To: [EMAIL_ADDRESS][DOMAIN_NAME] Date: [DATE…" at bounding box center [935, 461] width 652 height 422
drag, startPoint x: 931, startPoint y: 391, endPoint x: 906, endPoint y: 393, distance: 25.4
copy div "Hi [PERSON_NAME], Thank you for reaching out to Extend. Please provide the foll…"
drag, startPoint x: 782, startPoint y: 99, endPoint x: 783, endPoint y: 131, distance: 32.2
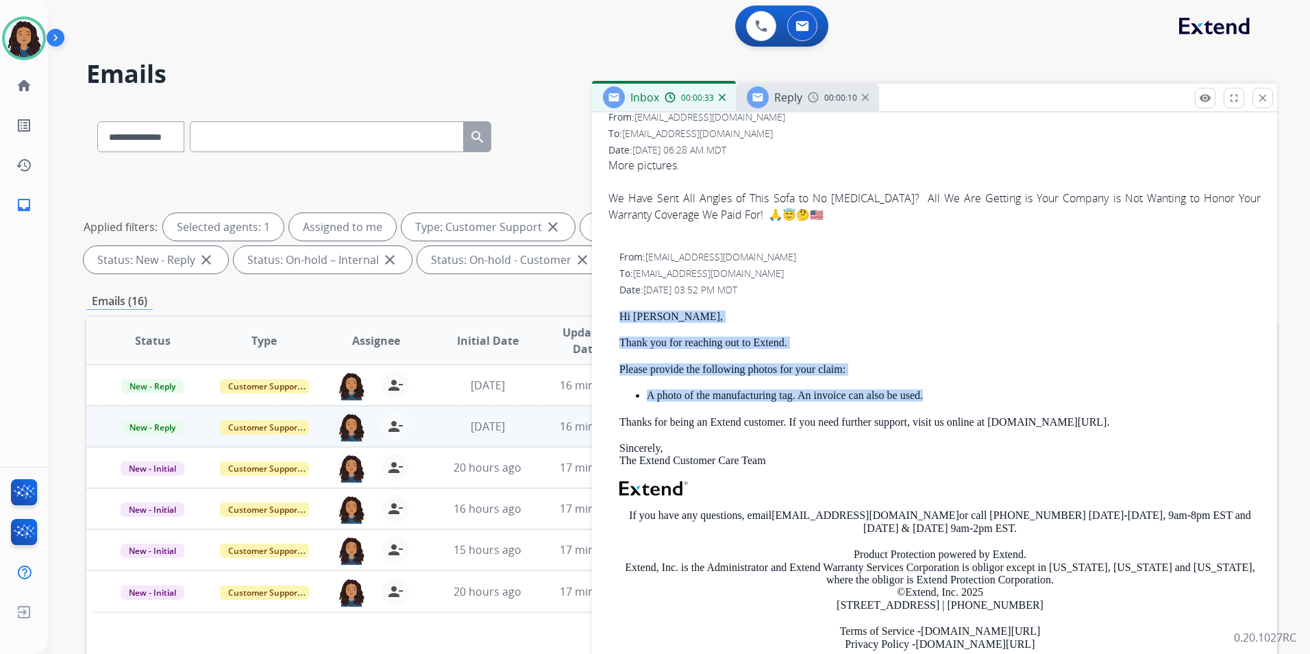
click at [781, 98] on span "Reply" at bounding box center [788, 97] width 28 height 15
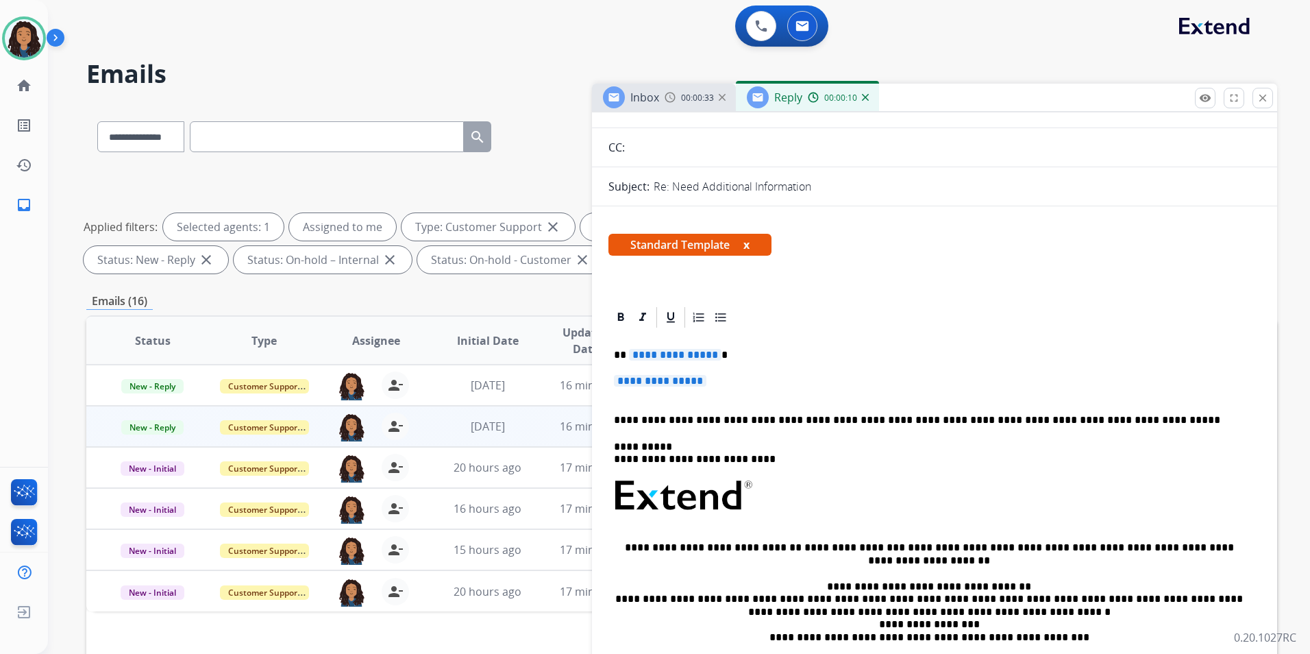
scroll to position [137, 0]
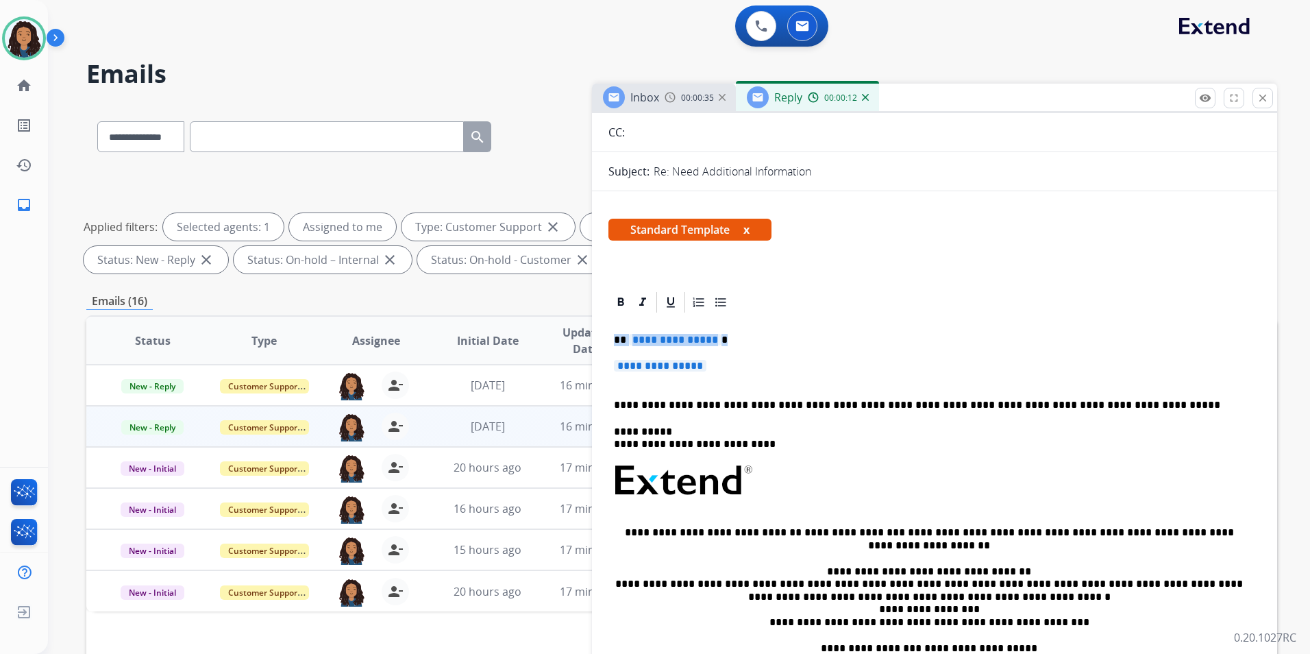
drag, startPoint x: 610, startPoint y: 333, endPoint x: 734, endPoint y: 363, distance: 127.6
click at [734, 363] on div "**********" at bounding box center [935, 513] width 652 height 397
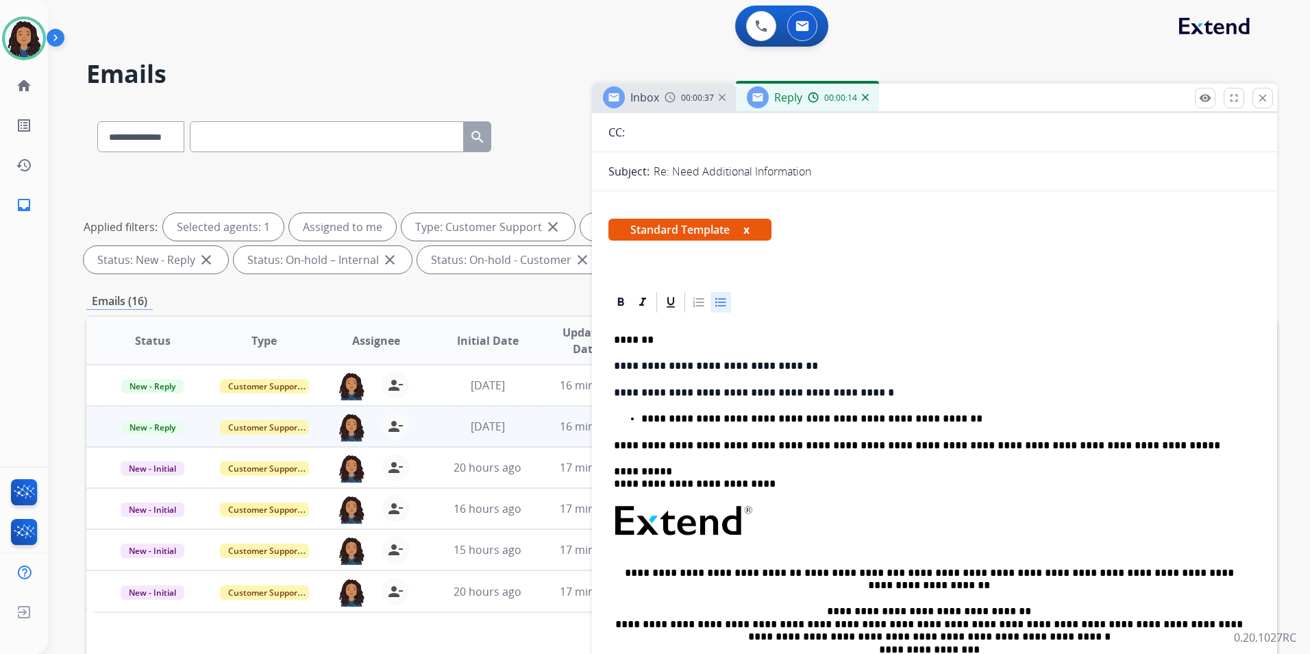
click at [800, 362] on p "**********" at bounding box center [929, 366] width 630 height 12
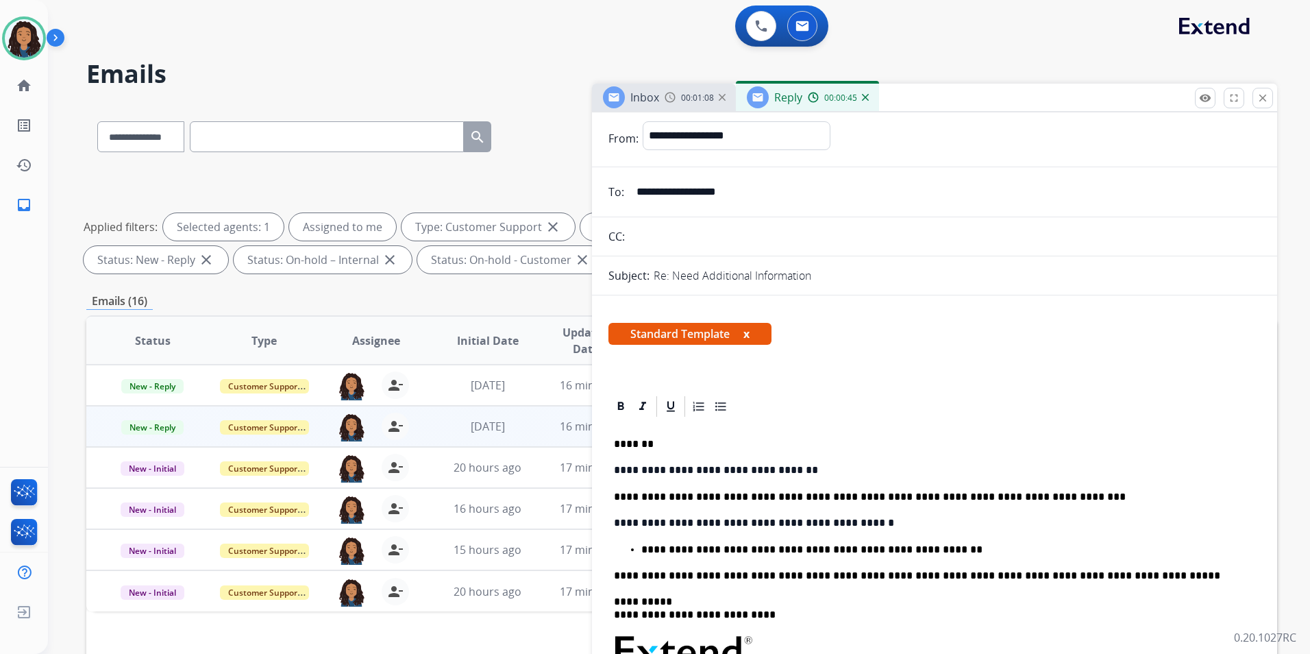
scroll to position [0, 0]
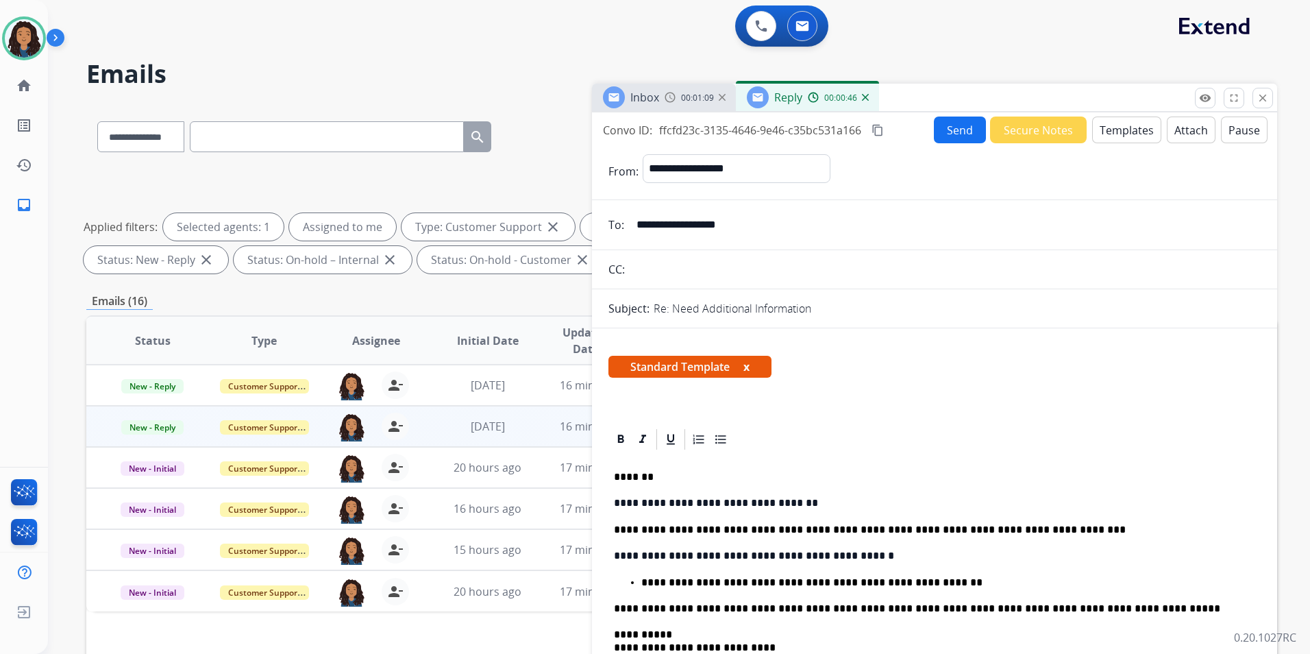
click at [956, 136] on button "Send" at bounding box center [960, 129] width 52 height 27
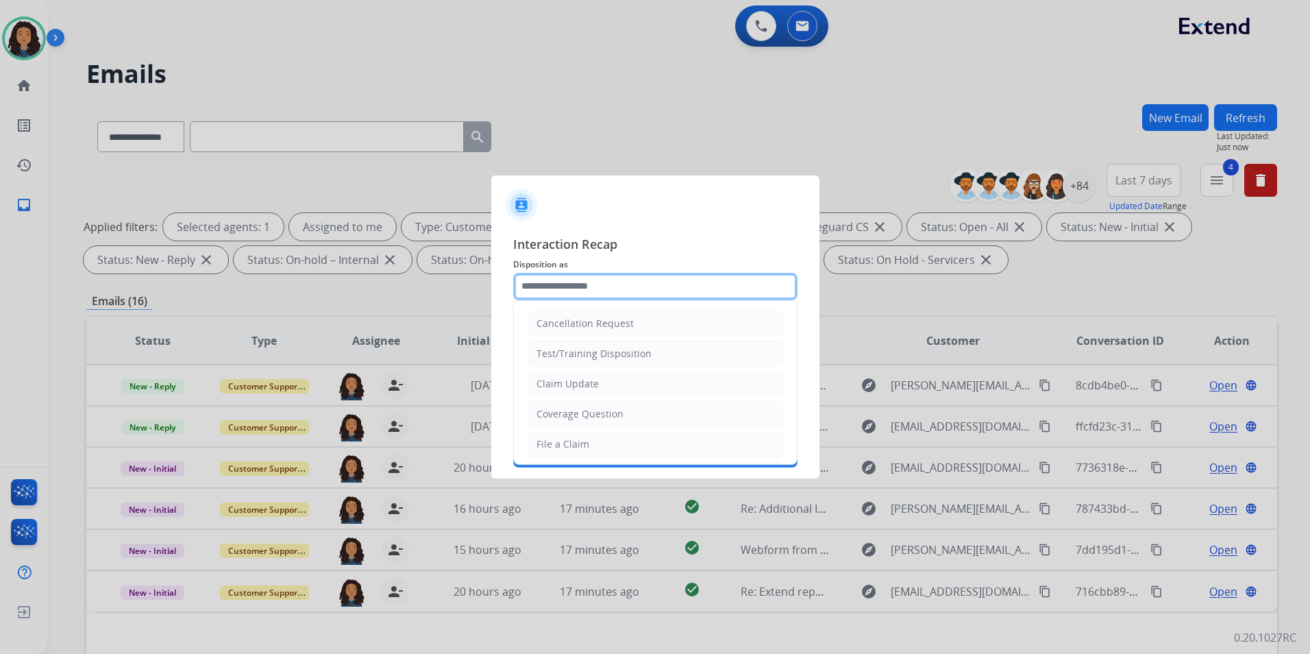
click at [604, 289] on input "text" at bounding box center [655, 286] width 284 height 27
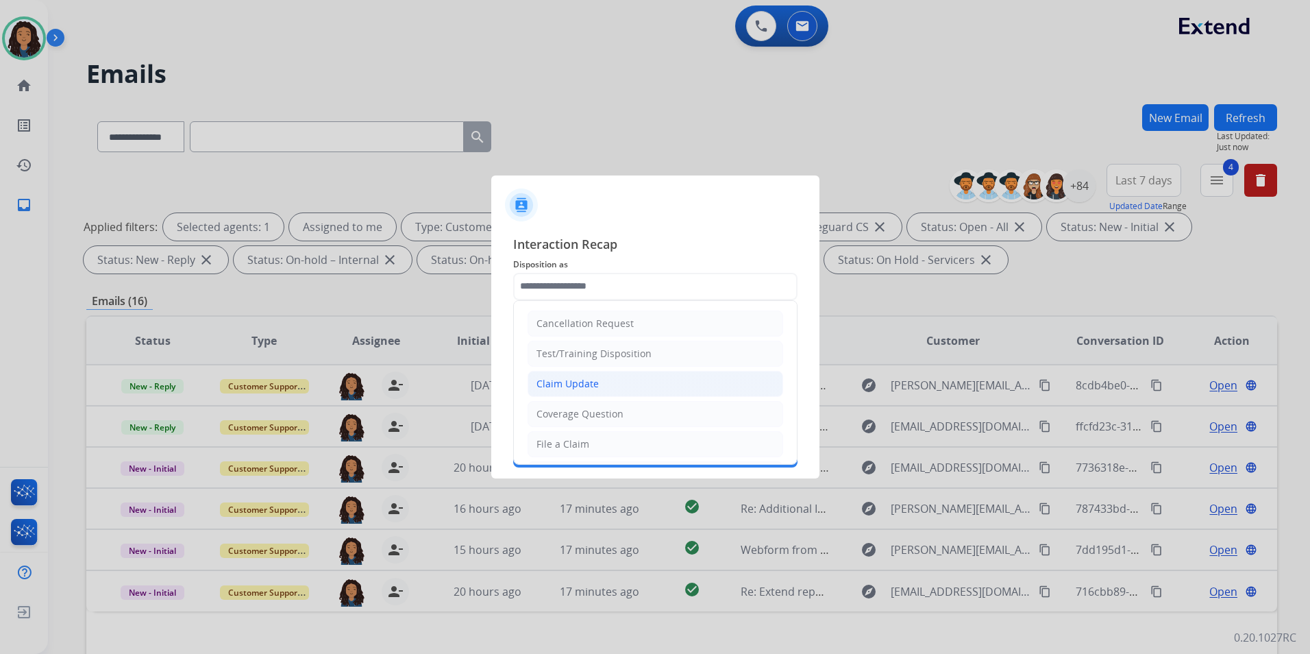
click at [630, 386] on li "Claim Update" at bounding box center [656, 384] width 256 height 26
type input "**********"
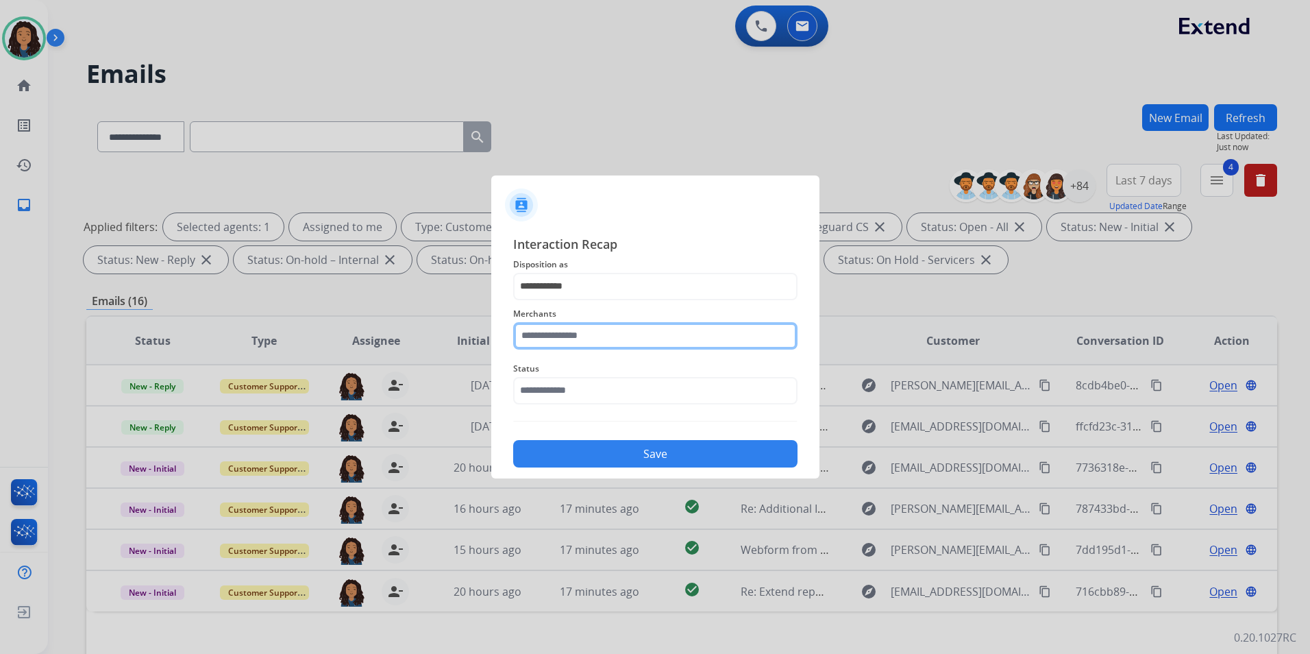
click at [599, 344] on input "text" at bounding box center [655, 335] width 284 height 27
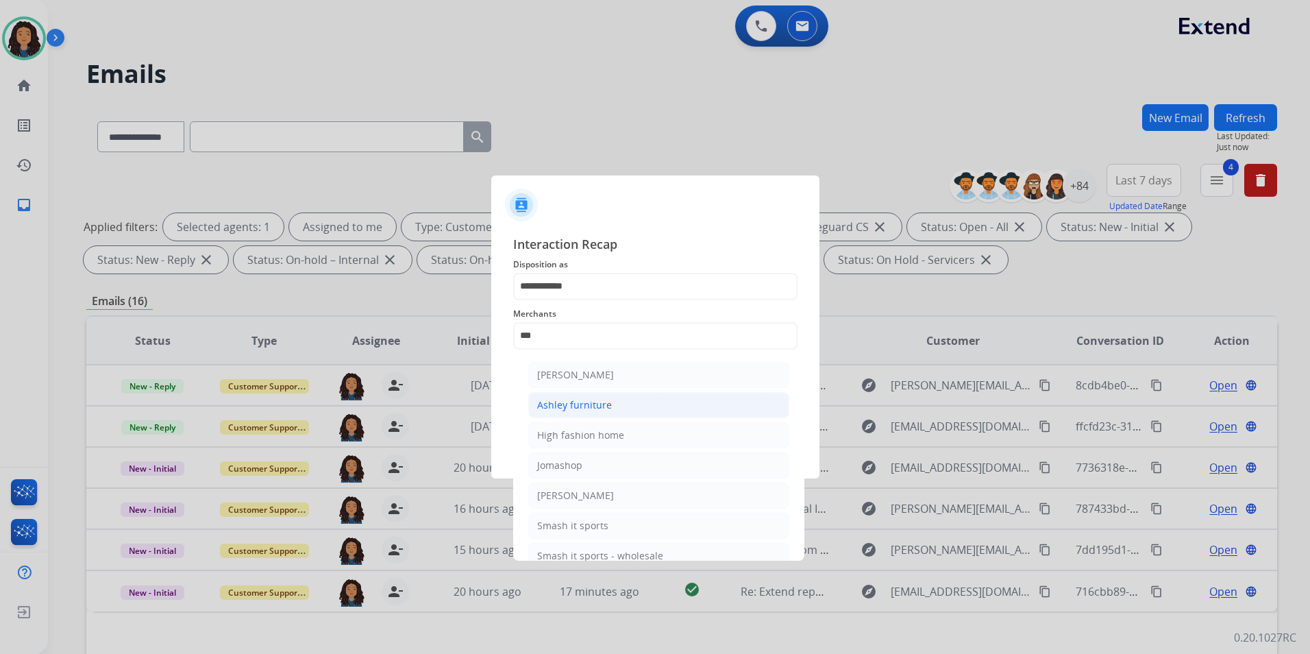
click at [604, 403] on div "Ashley furniture" at bounding box center [574, 405] width 75 height 14
type input "**********"
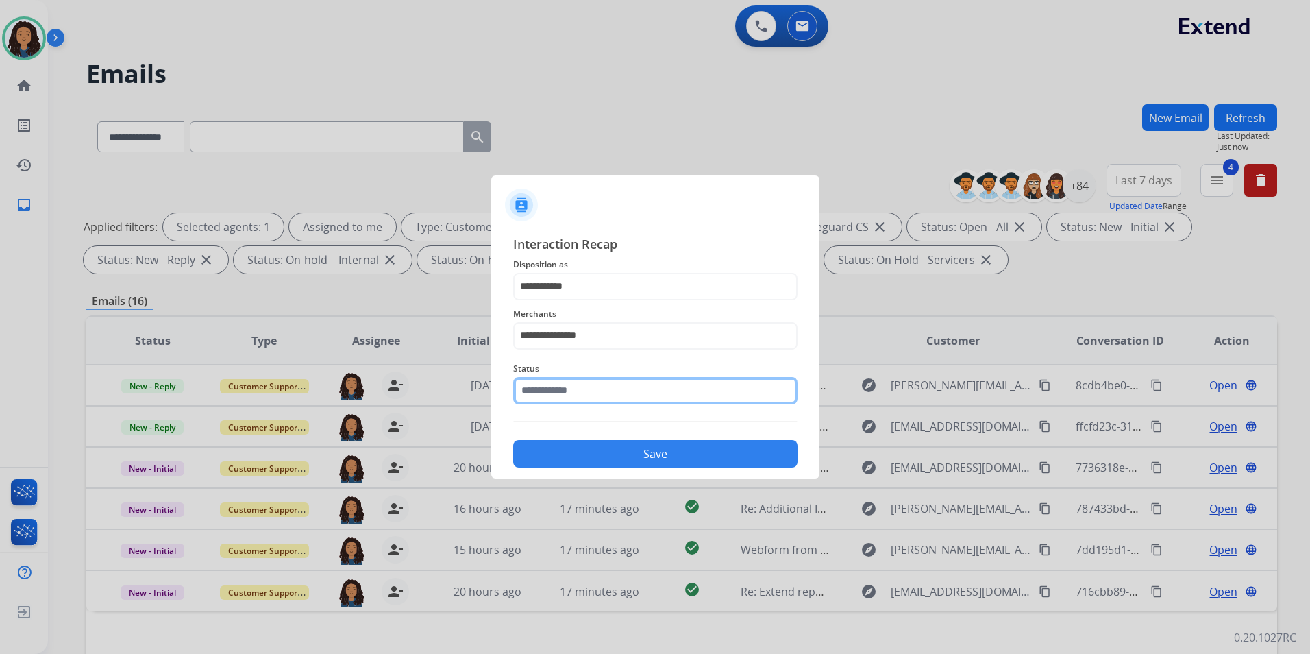
click at [598, 394] on input "text" at bounding box center [655, 390] width 284 height 27
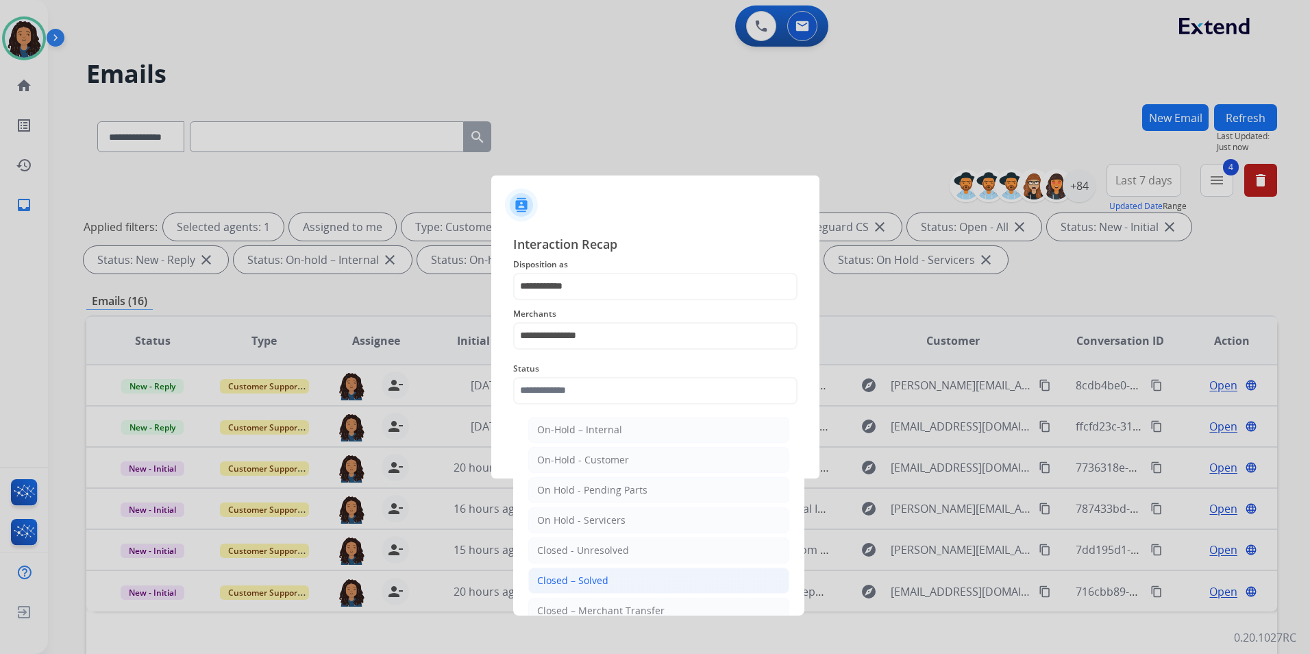
click at [602, 581] on div "Closed – Solved" at bounding box center [572, 581] width 71 height 14
type input "**********"
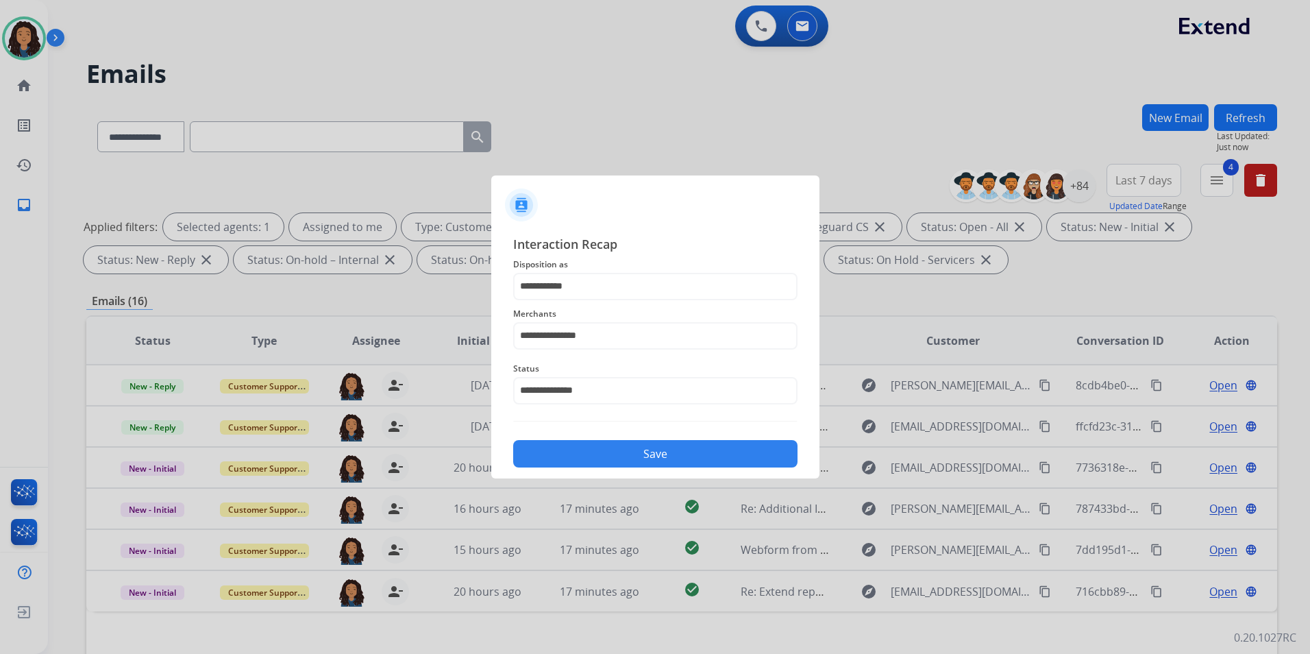
click at [608, 454] on button "Save" at bounding box center [655, 453] width 284 height 27
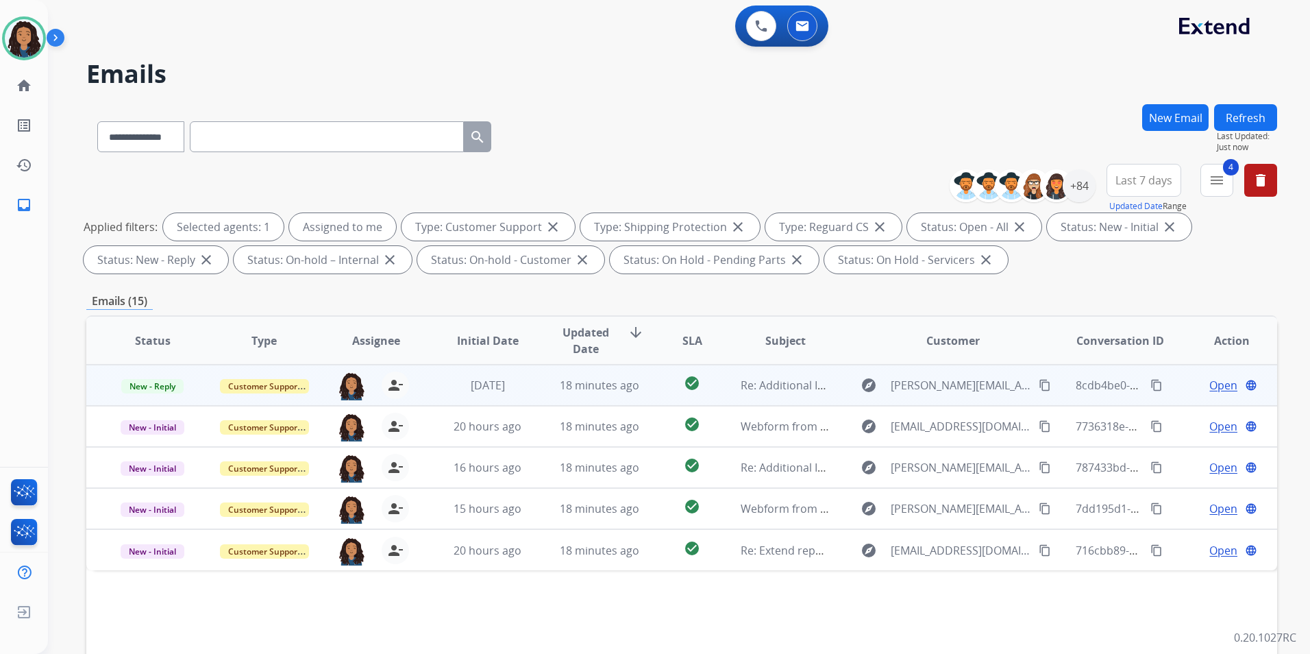
click at [1222, 386] on span "Open" at bounding box center [1224, 385] width 28 height 16
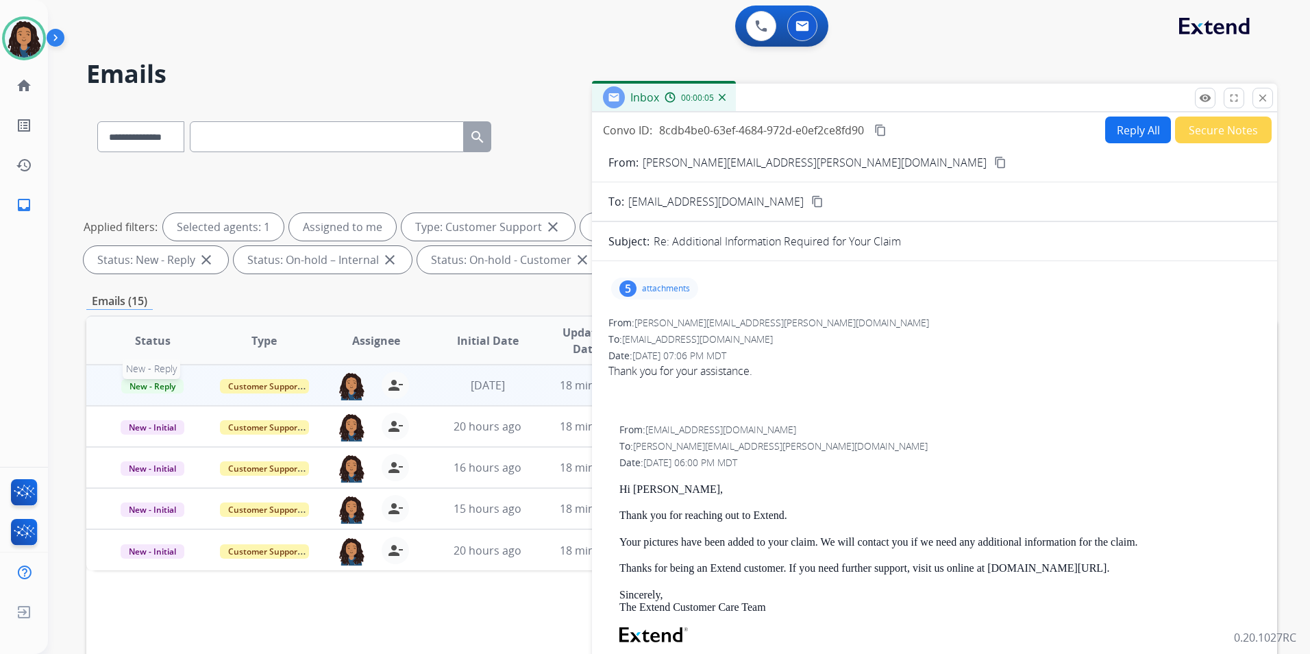
click at [149, 385] on span "New - Reply" at bounding box center [152, 386] width 62 height 14
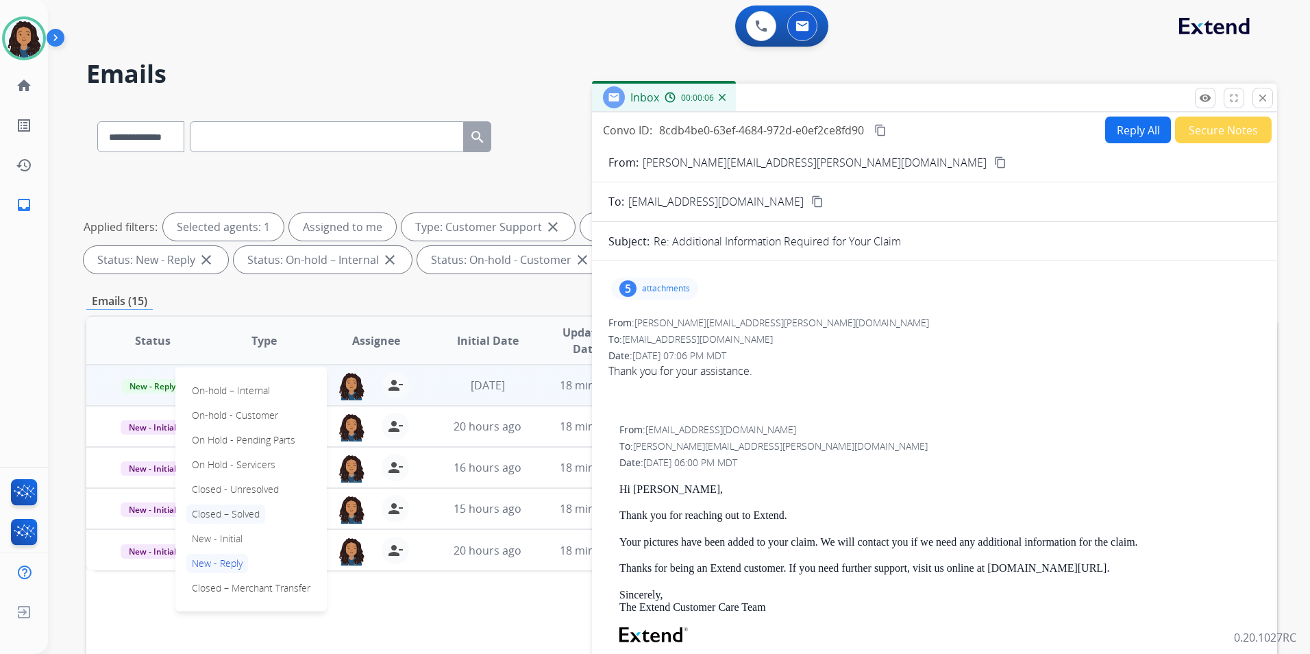
click at [243, 513] on p "Closed – Solved" at bounding box center [225, 513] width 79 height 19
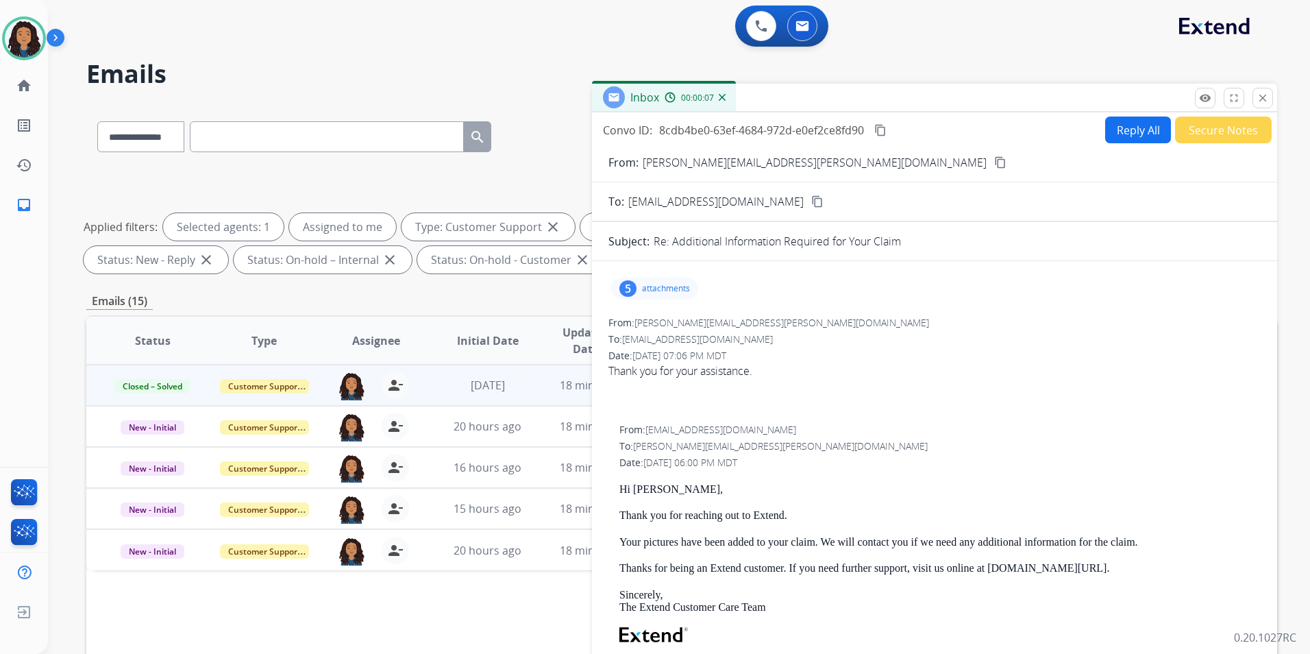
click at [1201, 127] on button "Secure Notes" at bounding box center [1223, 129] width 97 height 27
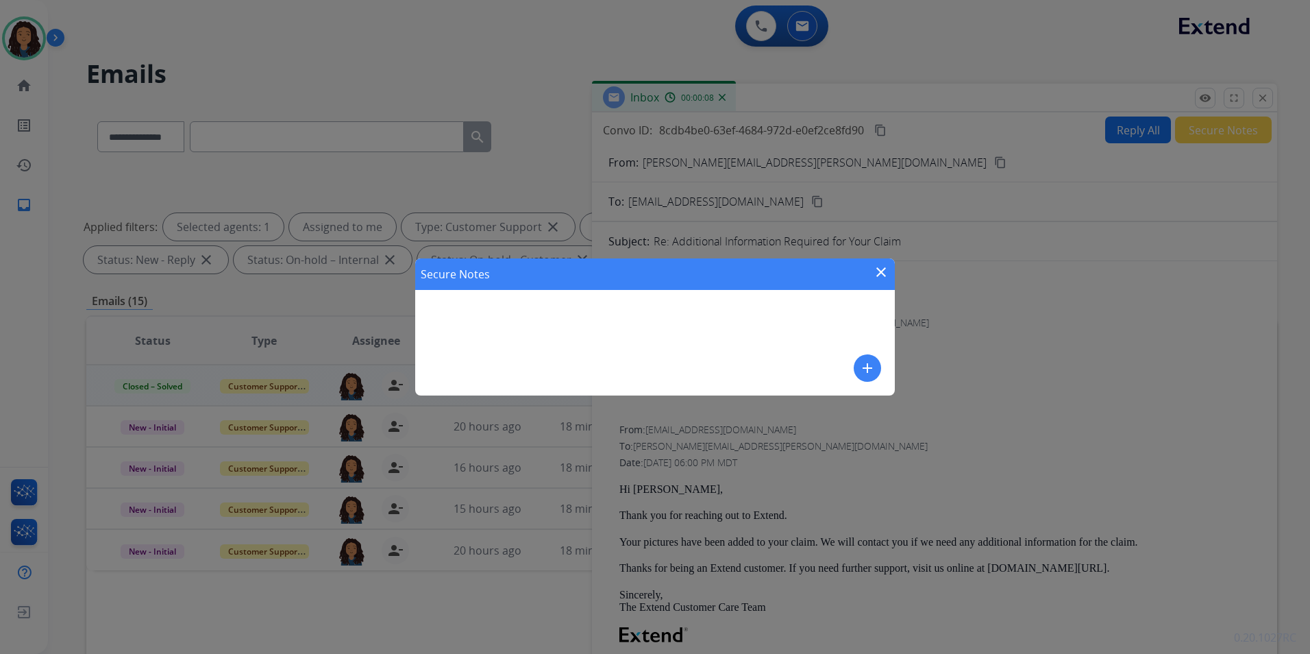
click at [865, 366] on mat-icon "add" at bounding box center [867, 368] width 16 height 16
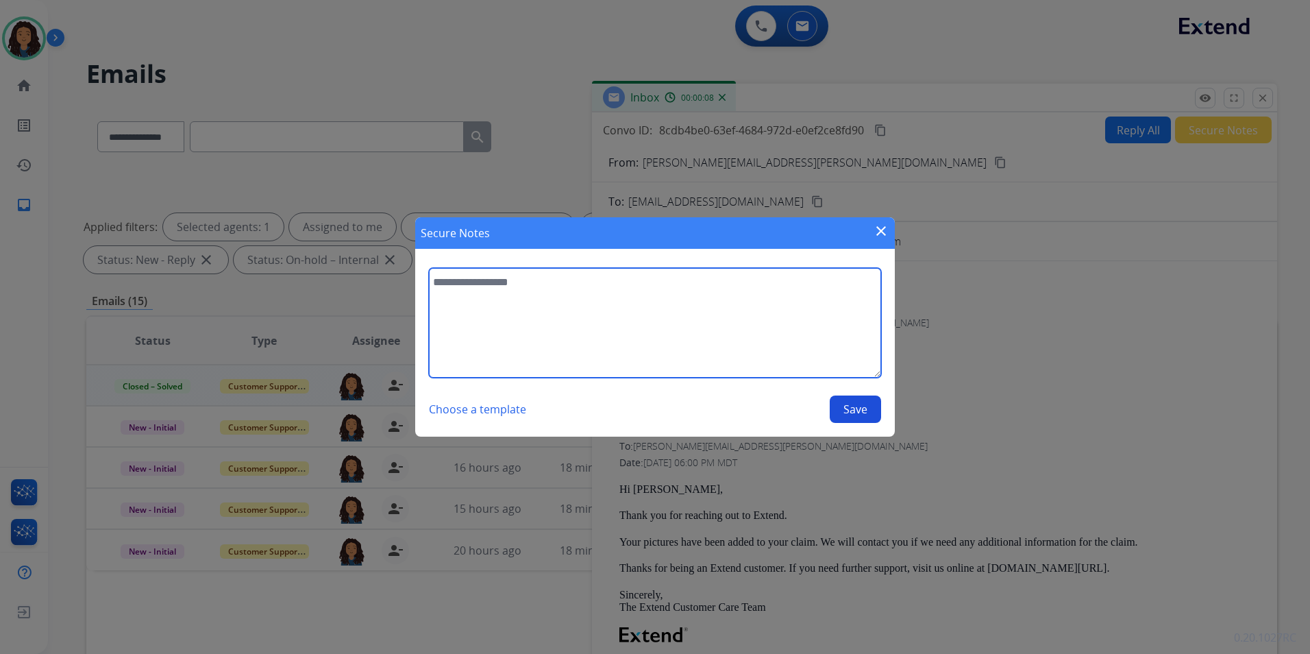
click at [779, 326] on textarea at bounding box center [655, 323] width 452 height 110
type textarea "**********"
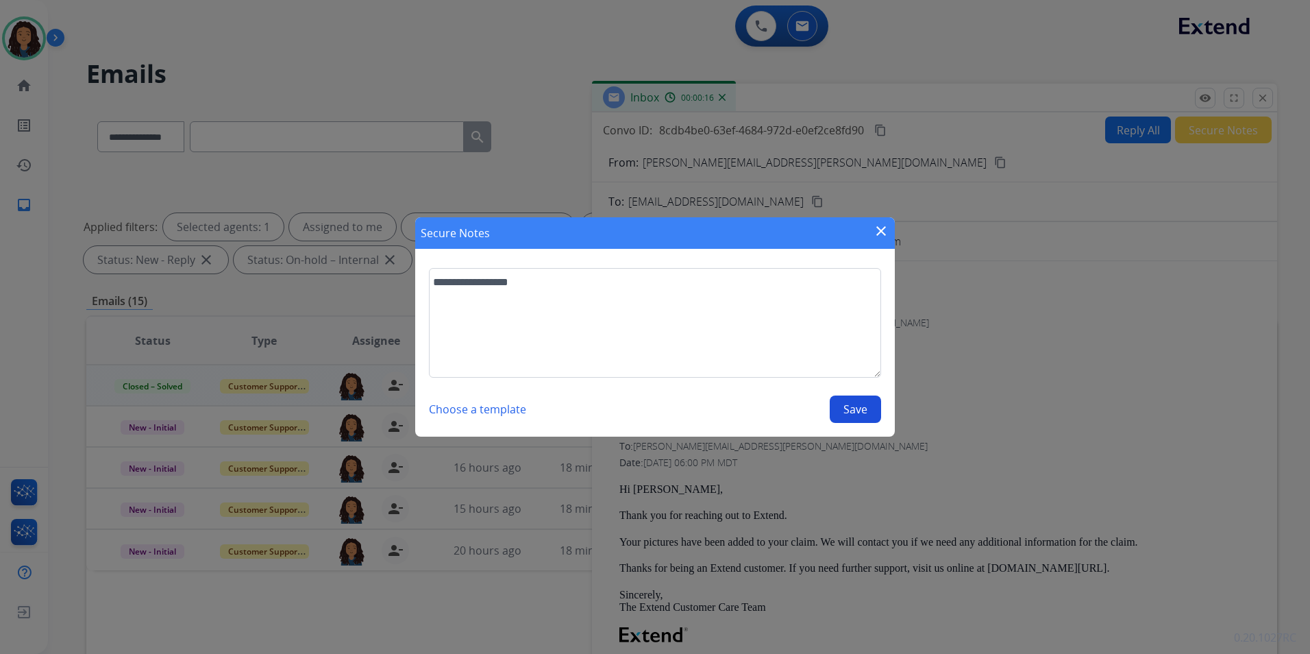
click at [837, 412] on button "Save" at bounding box center [855, 408] width 51 height 27
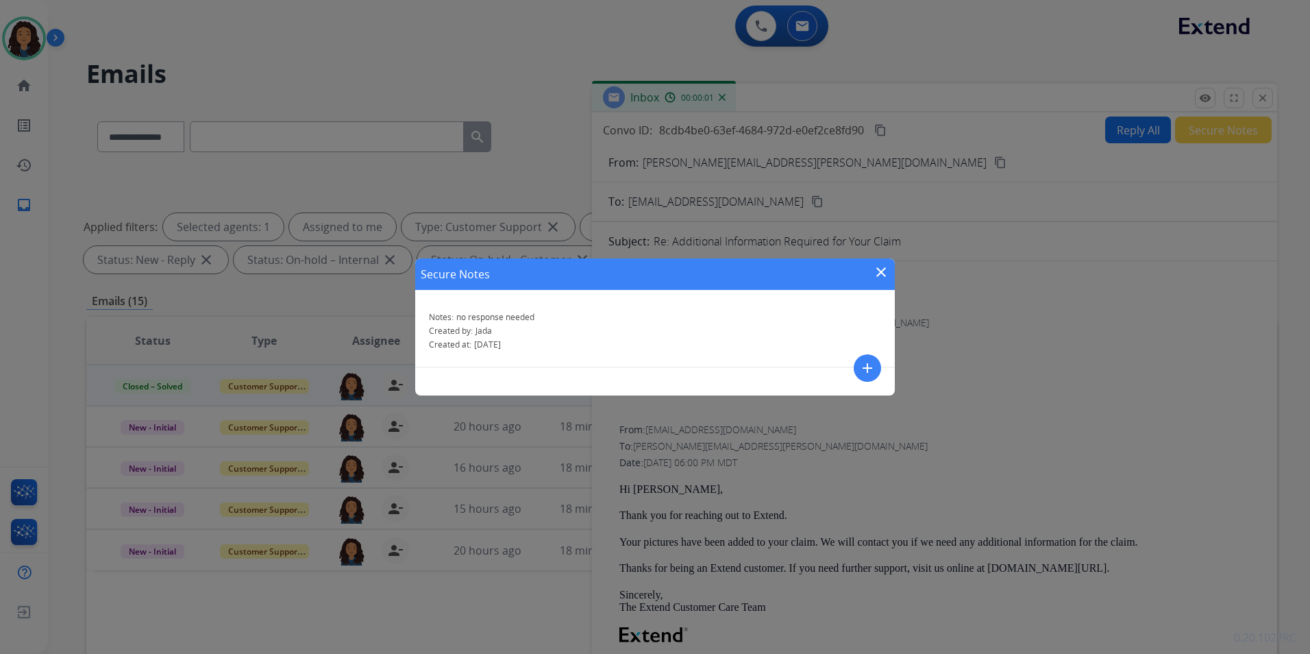
click at [873, 267] on mat-icon "close" at bounding box center [881, 272] width 16 height 16
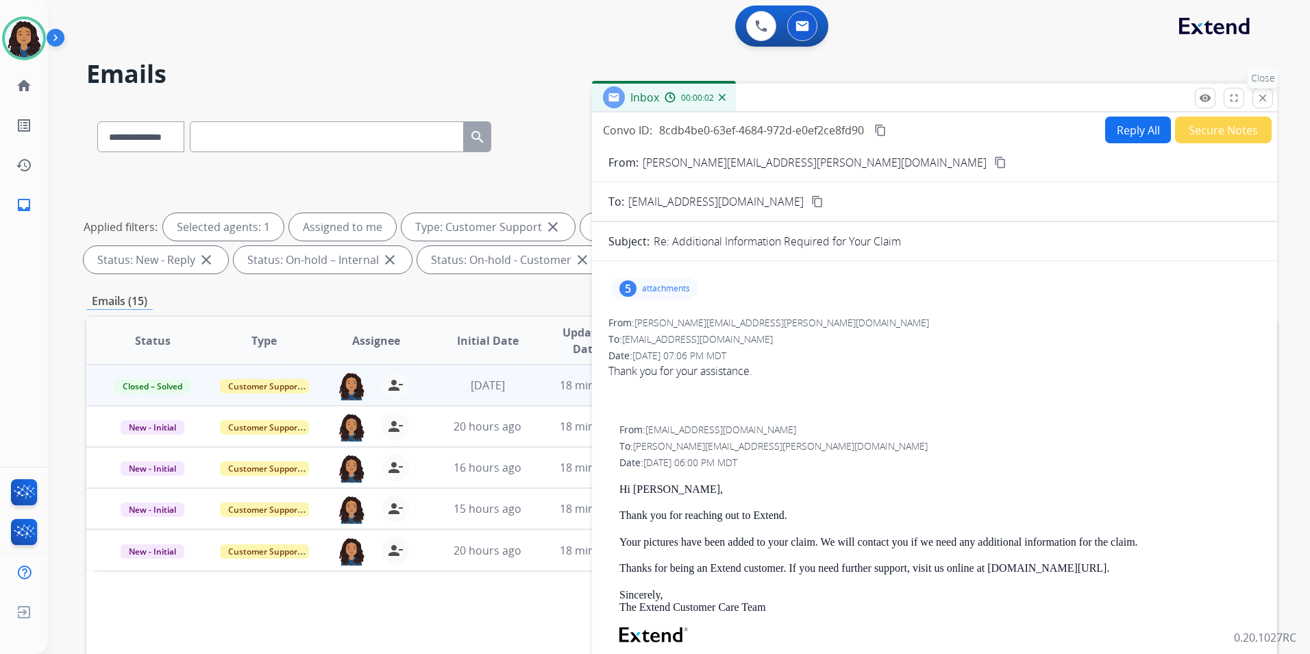
click at [1267, 96] on mat-icon "close" at bounding box center [1263, 98] width 12 height 12
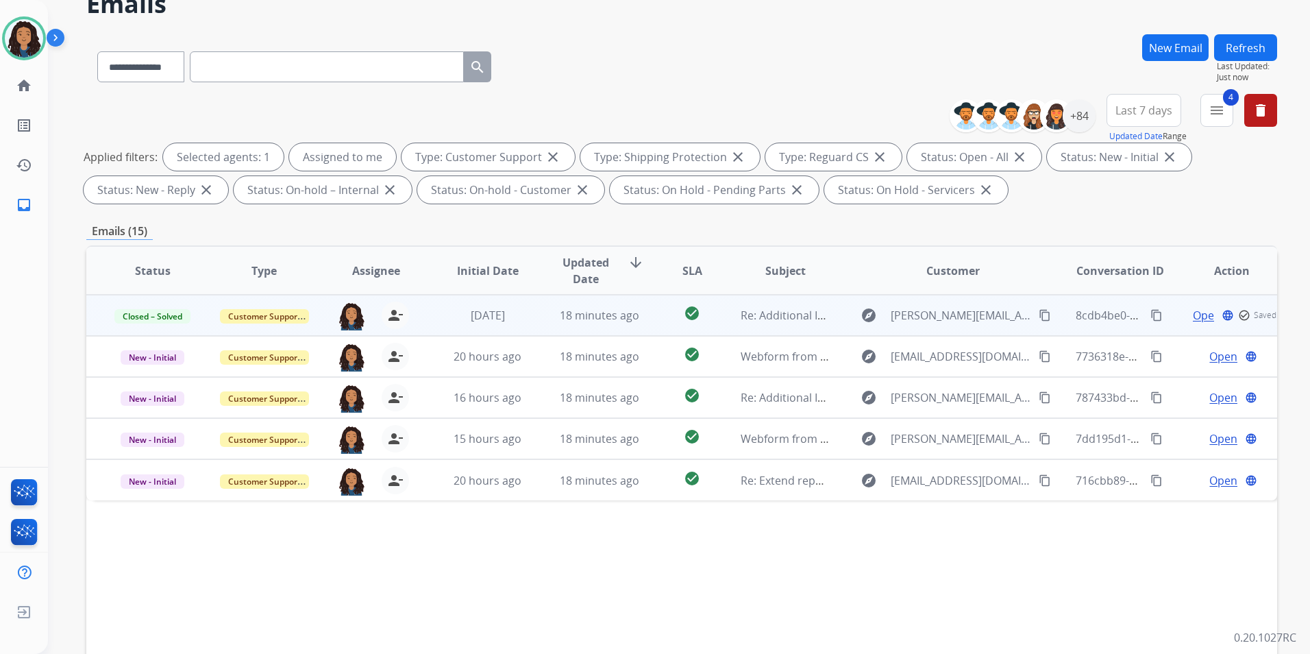
scroll to position [192, 0]
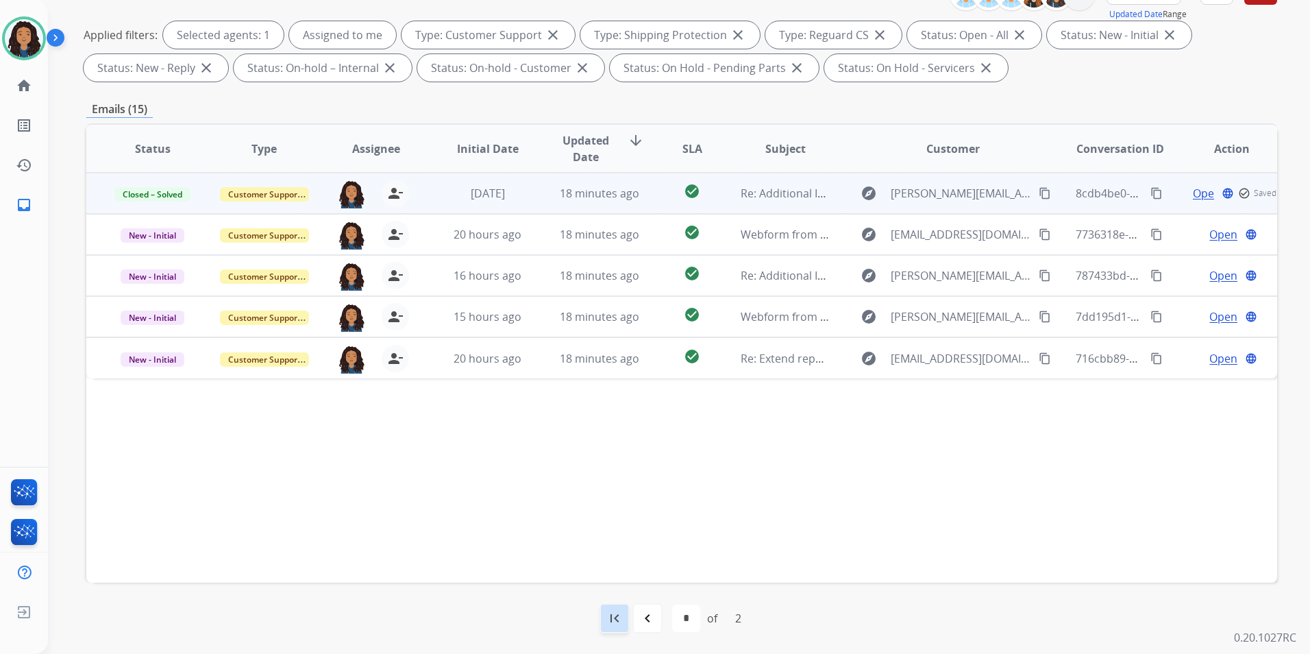
click at [616, 624] on mat-icon "first_page" at bounding box center [614, 618] width 16 height 16
select select "*"
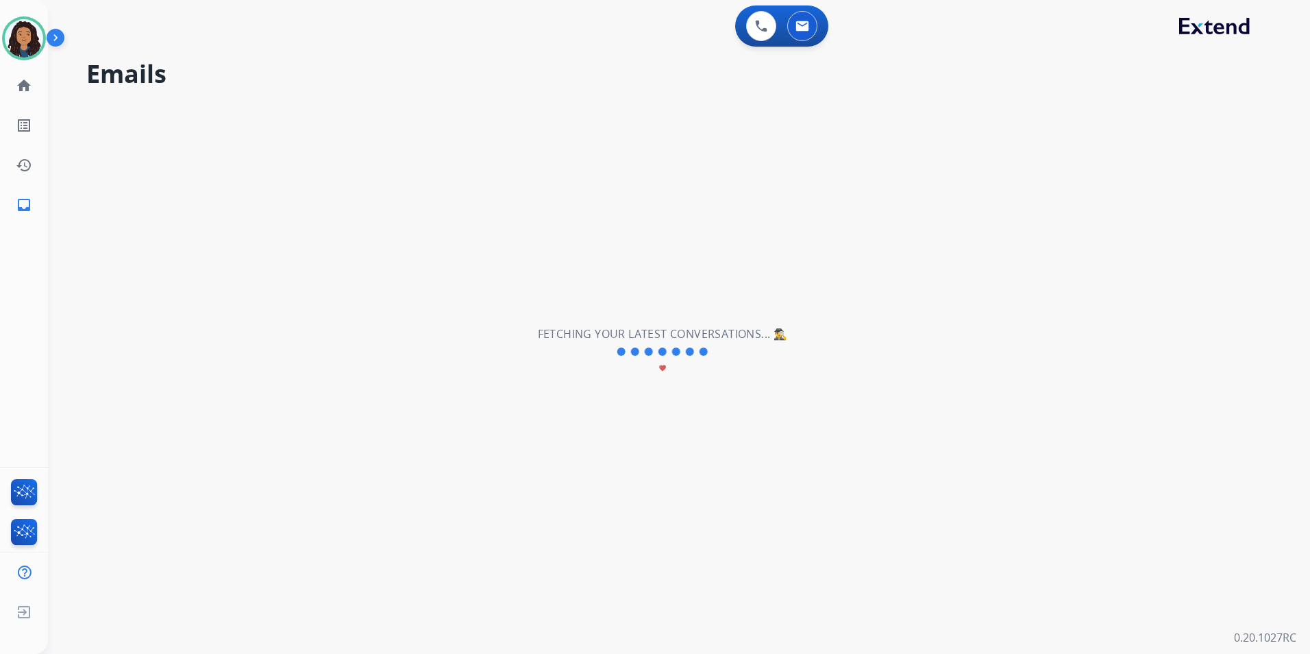
scroll to position [0, 0]
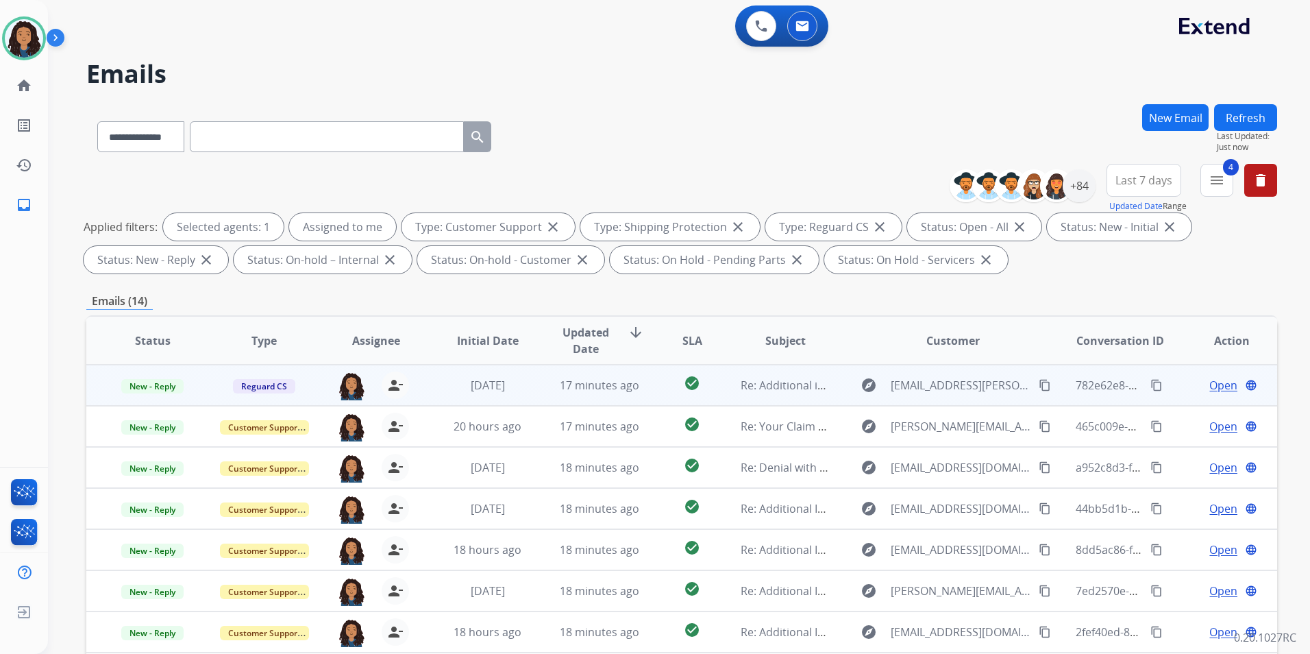
click at [1218, 386] on span "Open" at bounding box center [1224, 385] width 28 height 16
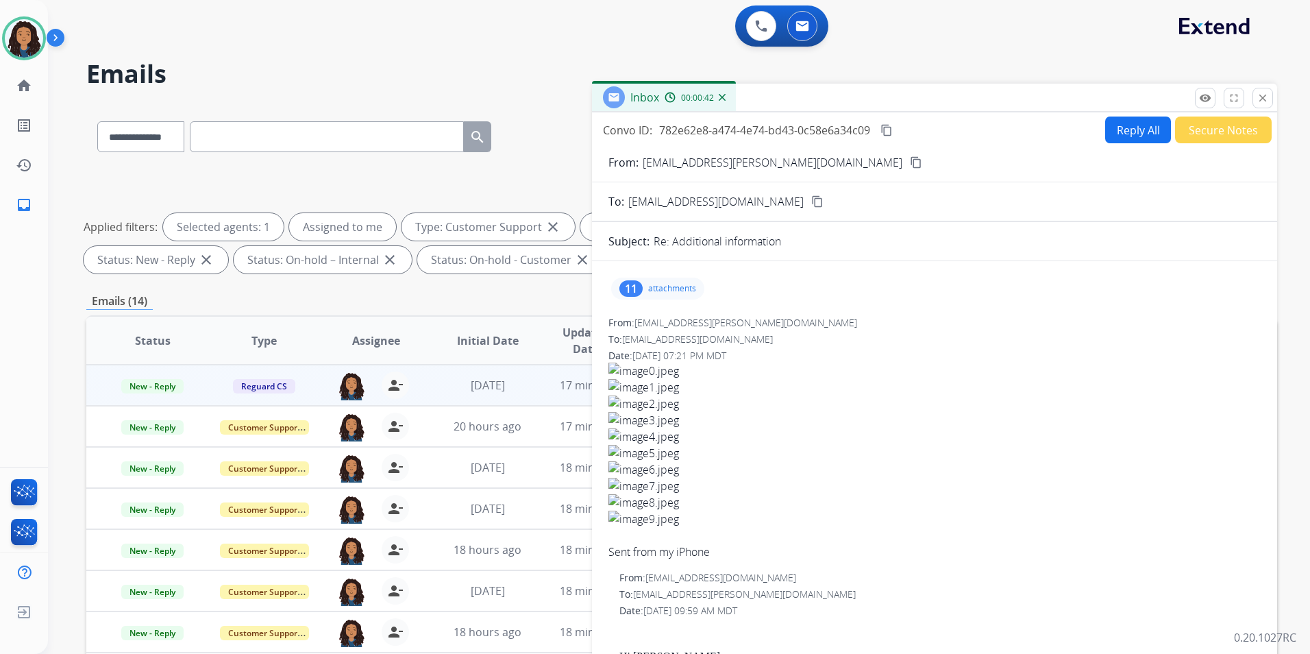
click at [710, 281] on div "11 attachments" at bounding box center [935, 288] width 652 height 33
click at [692, 286] on p "attachments" at bounding box center [672, 288] width 48 height 11
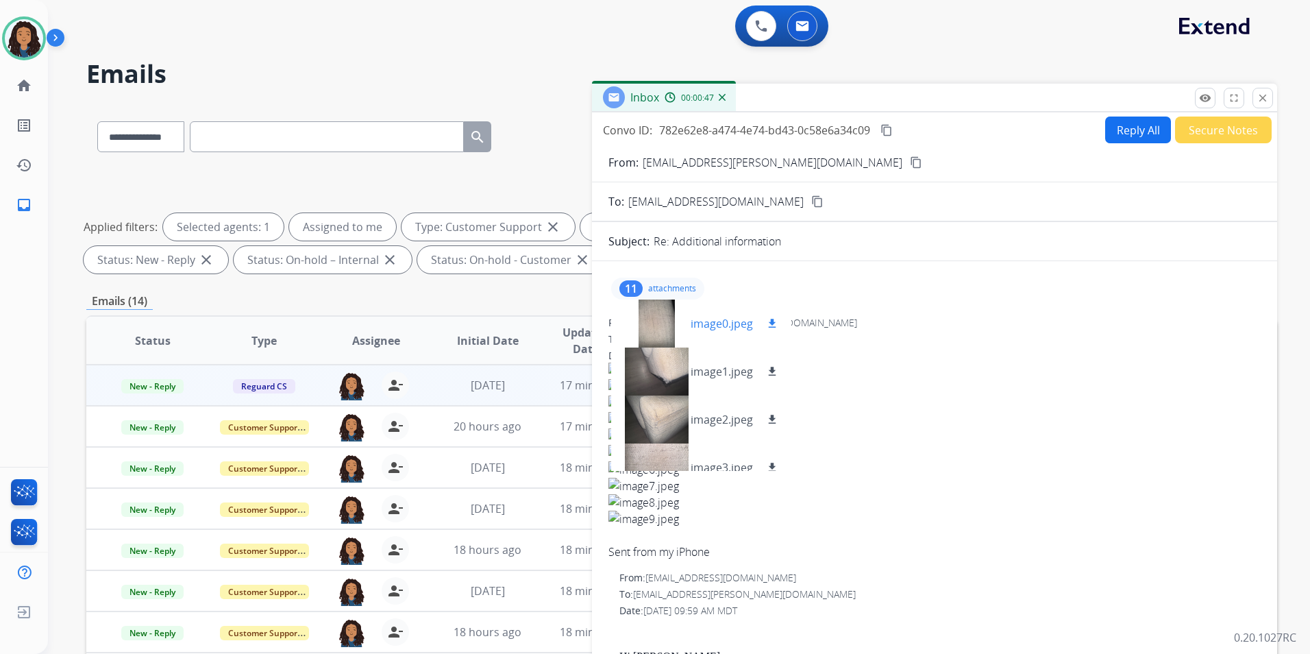
click at [667, 318] on div at bounding box center [656, 323] width 69 height 48
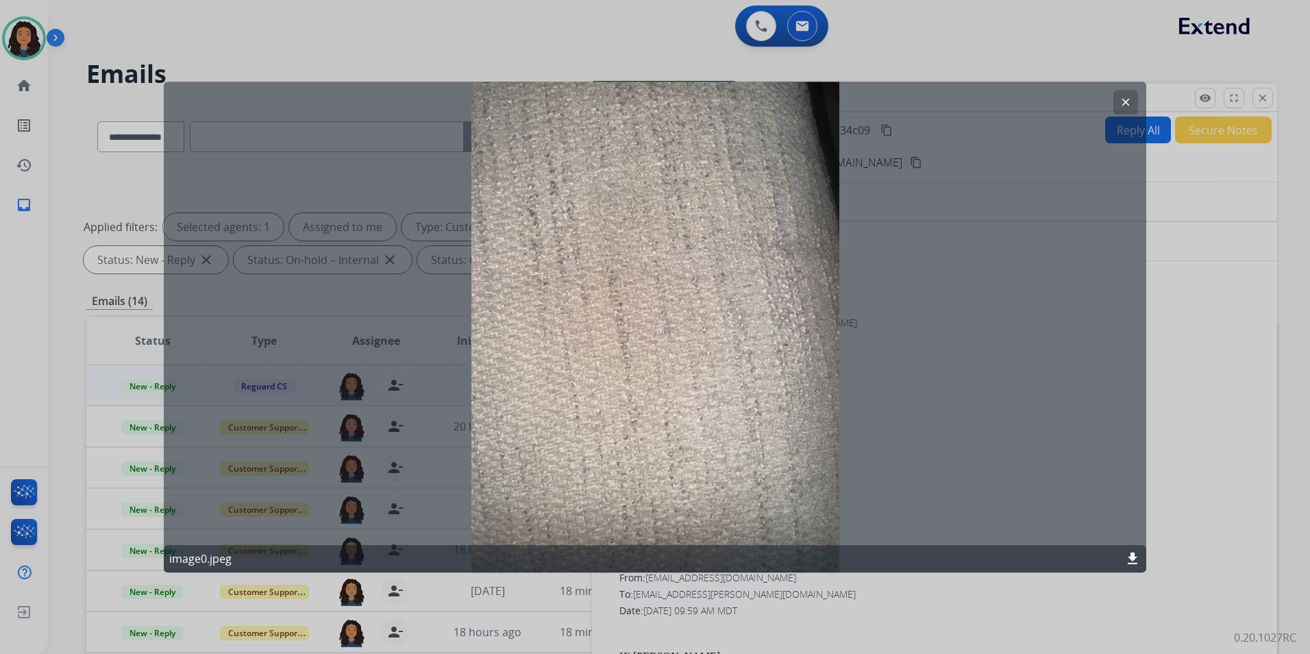
click at [1126, 101] on mat-icon "clear" at bounding box center [1126, 102] width 12 height 12
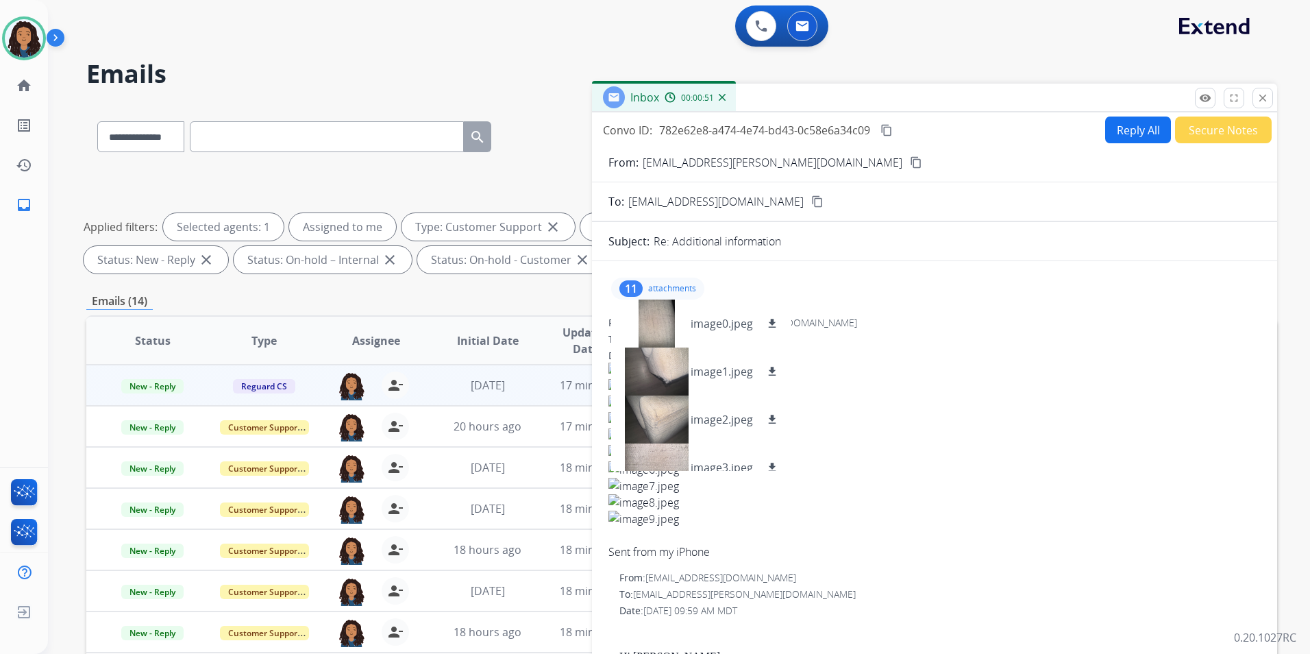
drag, startPoint x: 1266, startPoint y: 92, endPoint x: 1262, endPoint y: 125, distance: 33.1
click at [1266, 93] on mat-icon "close" at bounding box center [1263, 98] width 12 height 12
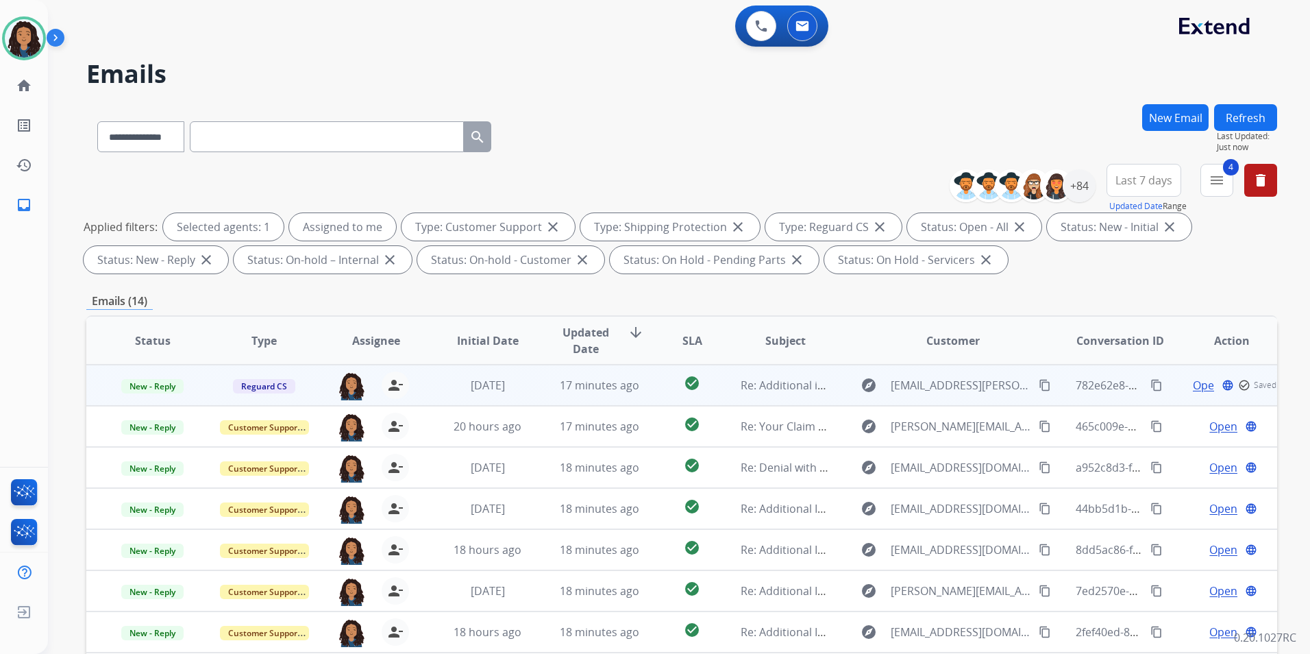
click at [1196, 384] on span "Open" at bounding box center [1207, 385] width 28 height 16
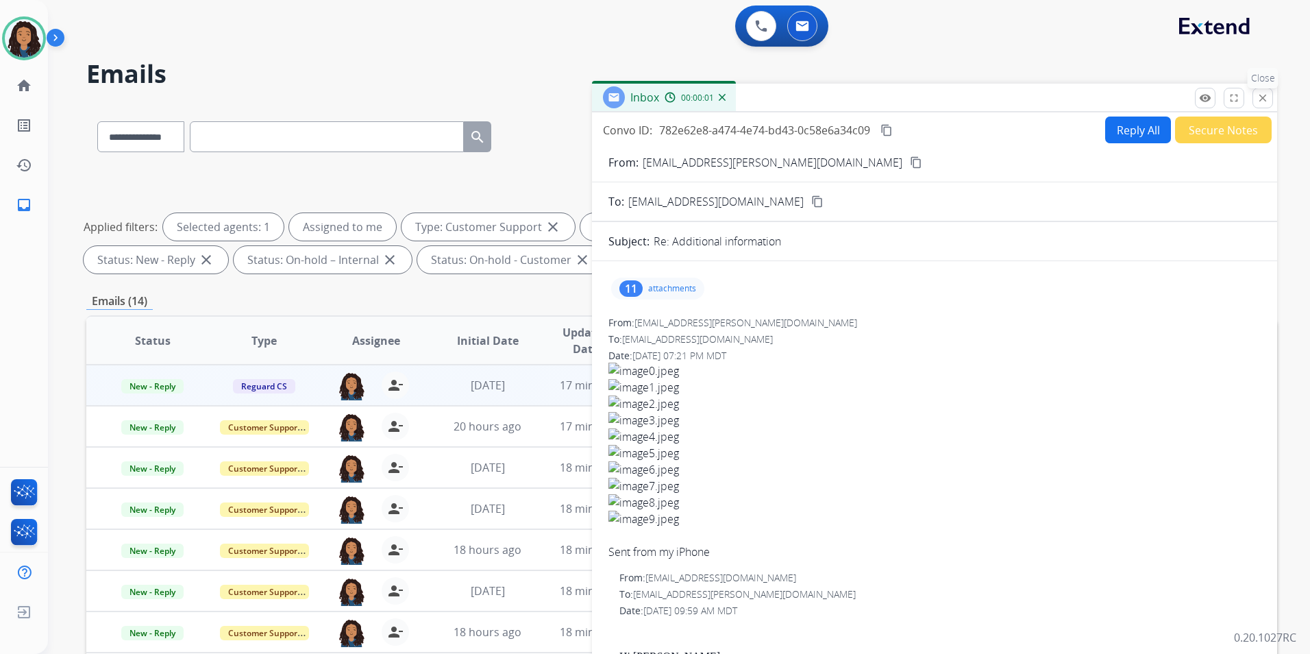
click at [1264, 99] on mat-icon "close" at bounding box center [1263, 98] width 12 height 12
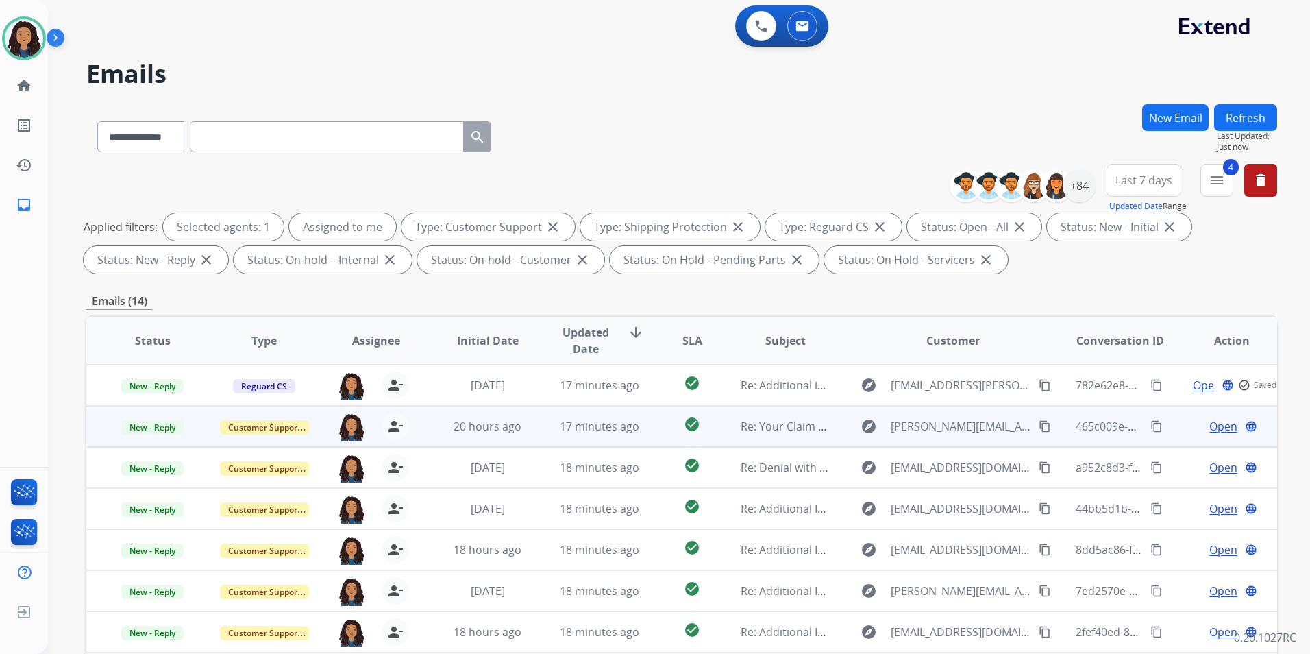
scroll to position [1, 0]
click at [1210, 424] on span "Open" at bounding box center [1224, 425] width 28 height 16
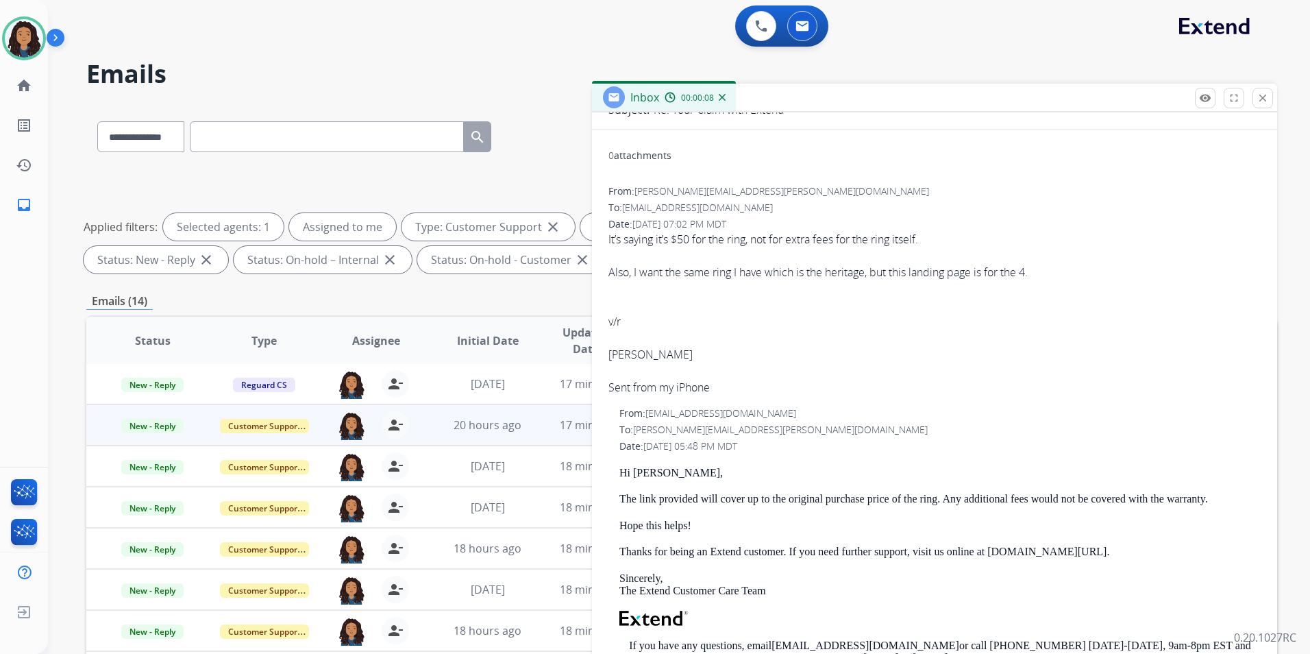
scroll to position [0, 0]
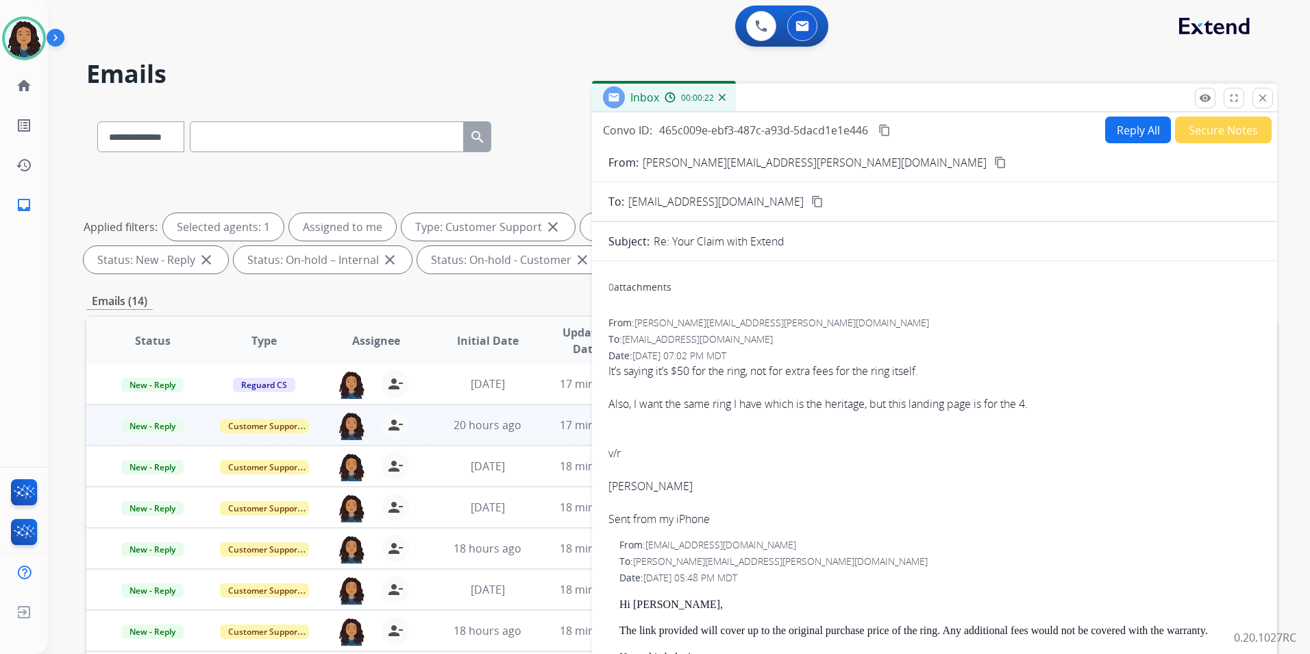
click at [994, 165] on mat-icon "content_copy" at bounding box center [1000, 162] width 12 height 12
click at [1127, 138] on button "Reply All" at bounding box center [1138, 129] width 66 height 27
select select "**********"
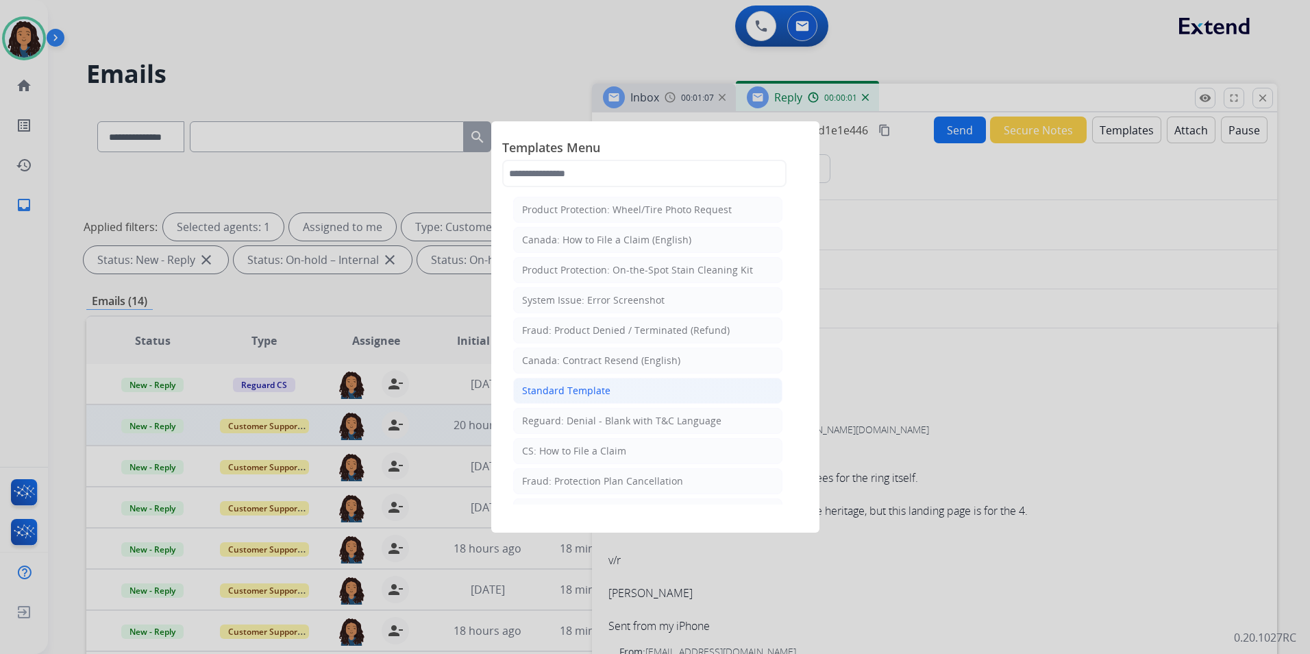
click at [626, 389] on li "Standard Template" at bounding box center [647, 391] width 269 height 26
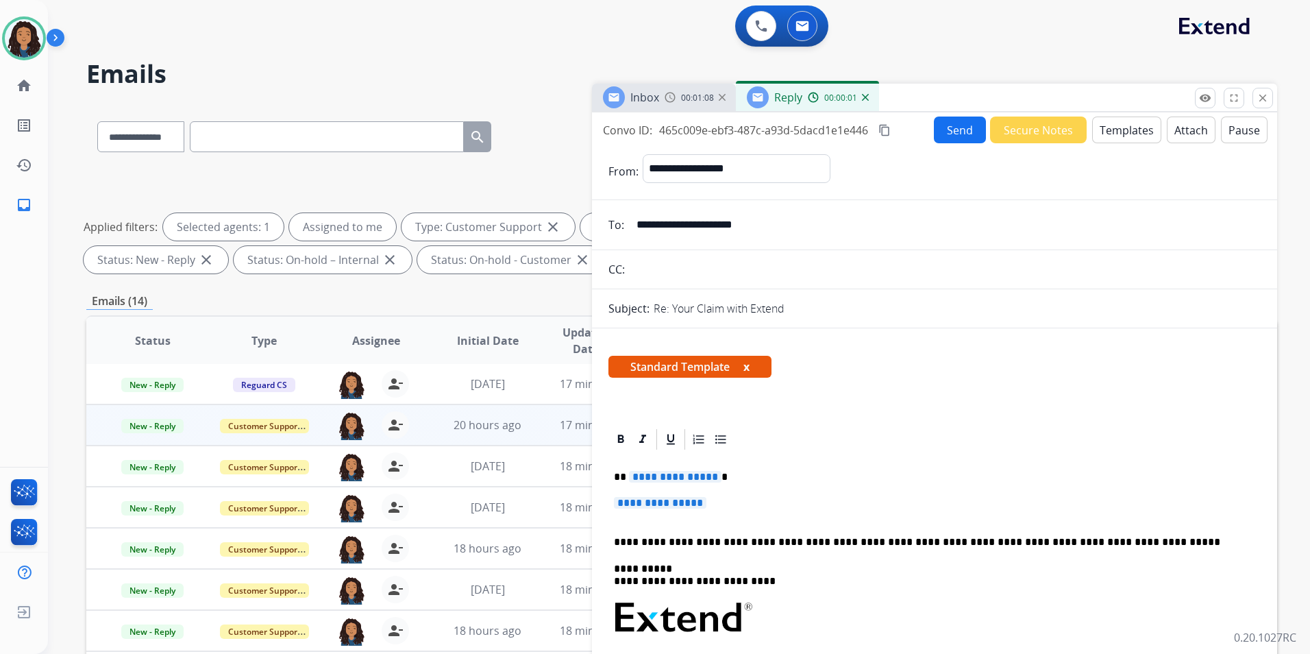
click at [642, 90] on span "Inbox" at bounding box center [644, 97] width 29 height 15
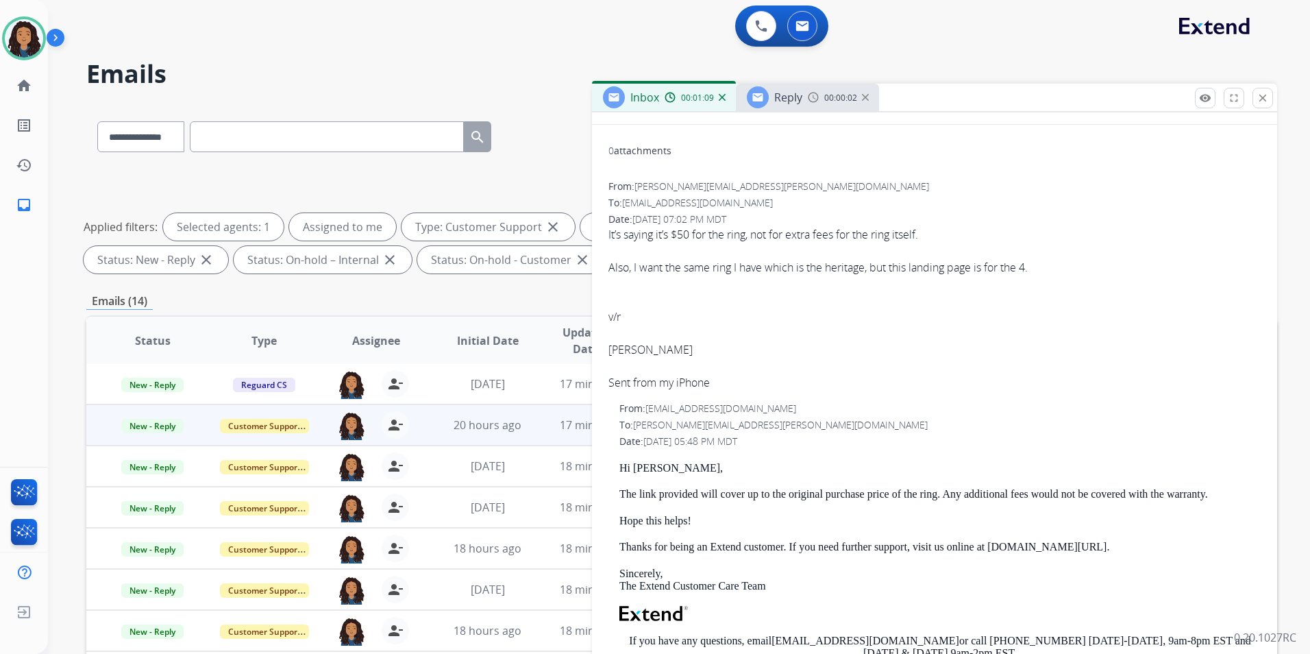
scroll to position [137, 0]
drag, startPoint x: 617, startPoint y: 461, endPoint x: 695, endPoint y: 471, distance: 78.7
click at [695, 471] on div "From: [EMAIL_ADDRESS][DOMAIN_NAME] To: [PERSON_NAME][EMAIL_ADDRESS][PERSON_NAME…" at bounding box center [935, 599] width 652 height 396
drag, startPoint x: 695, startPoint y: 471, endPoint x: 654, endPoint y: 472, distance: 41.1
copy p "Hi [PERSON_NAME],"
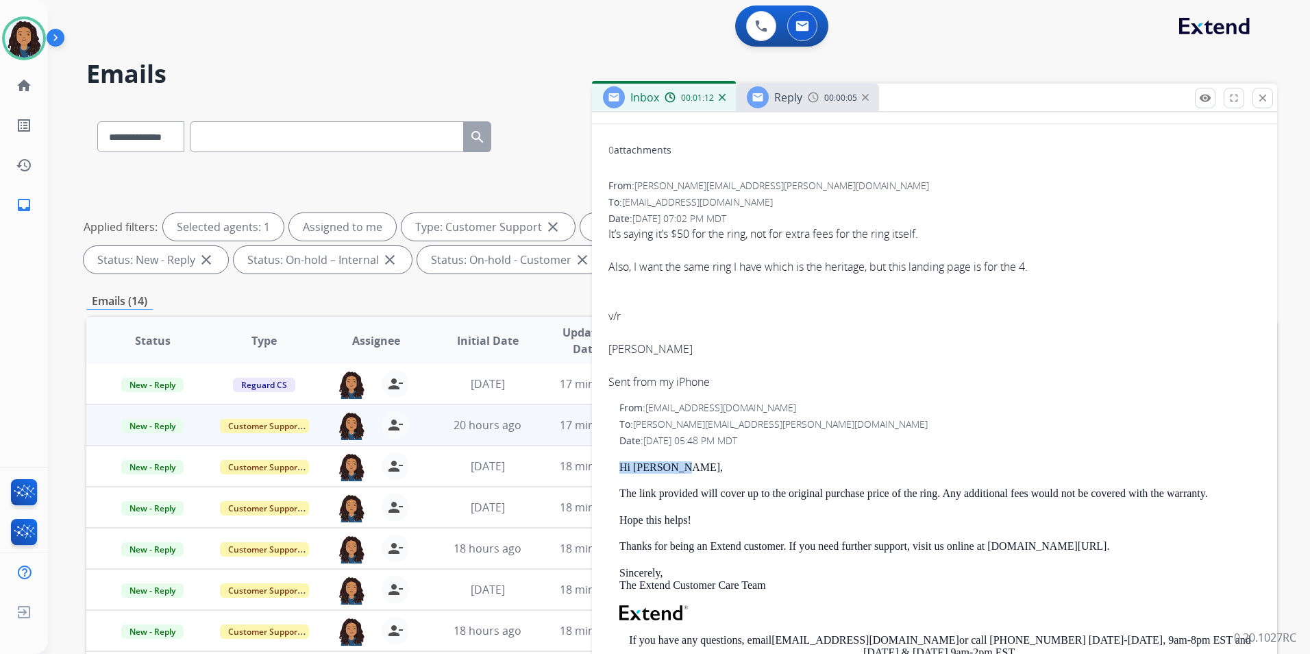
click at [786, 93] on span "Reply" at bounding box center [788, 97] width 28 height 15
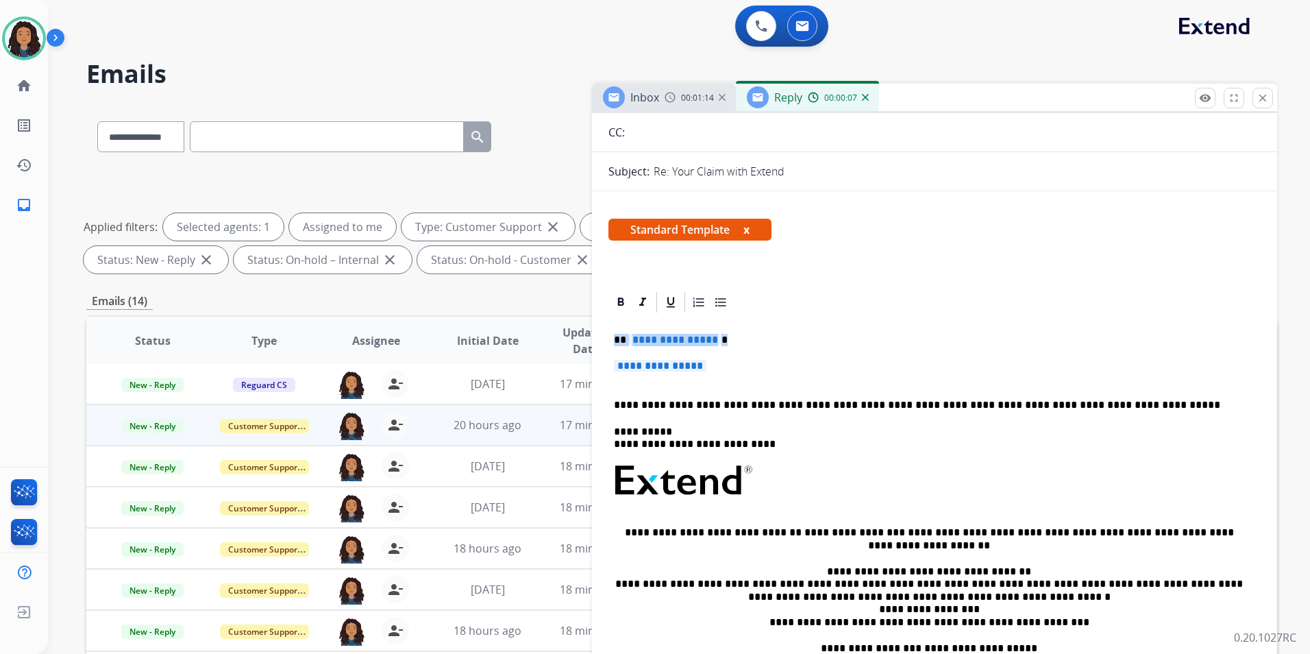
drag, startPoint x: 611, startPoint y: 337, endPoint x: 769, endPoint y: 369, distance: 161.4
click at [769, 369] on div "**********" at bounding box center [935, 513] width 652 height 397
paste div
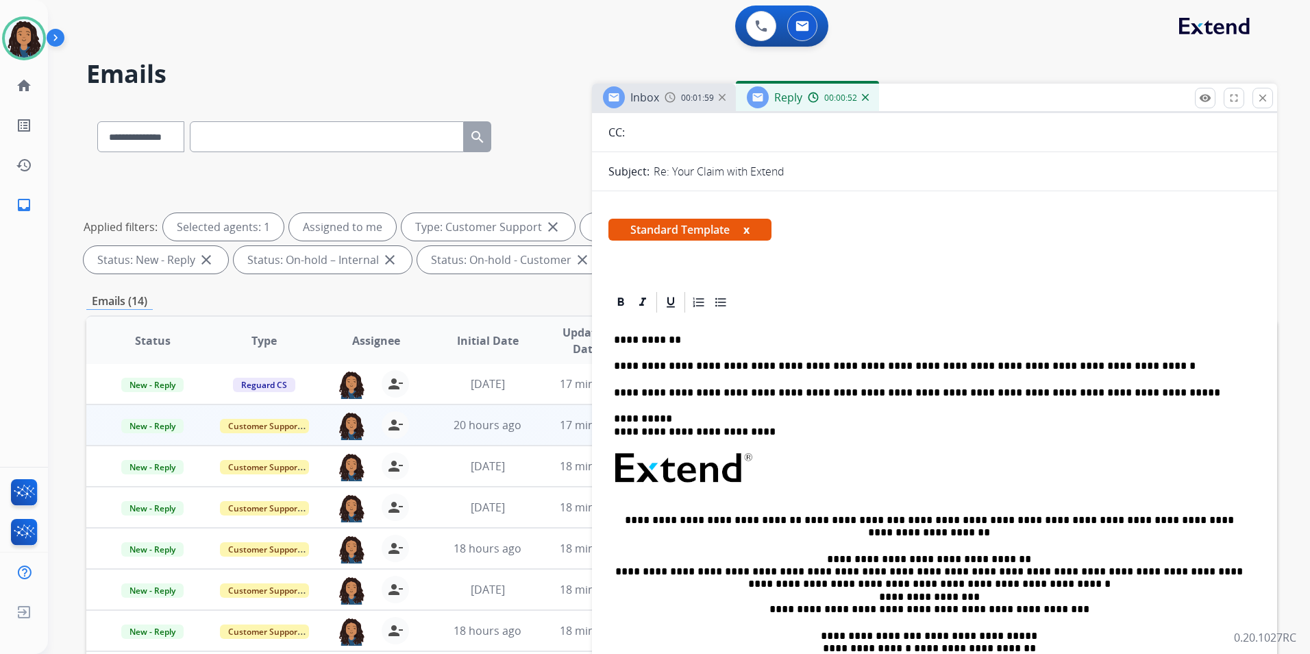
scroll to position [0, 0]
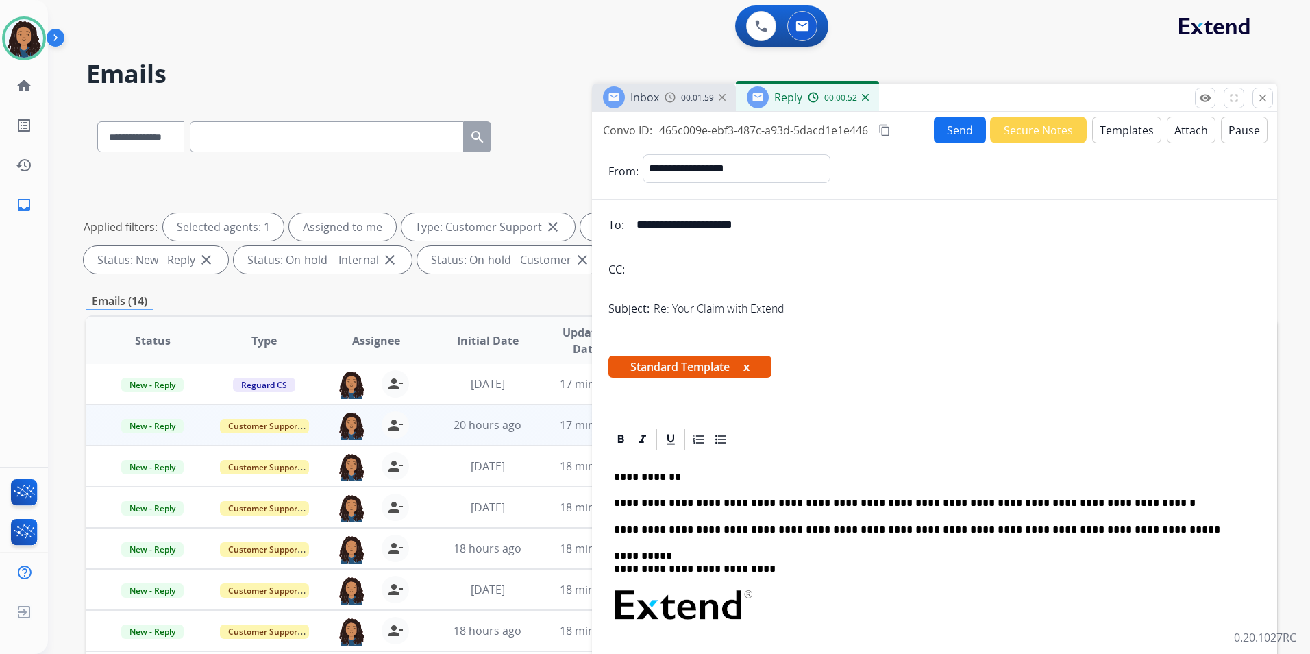
click at [958, 141] on button "Send" at bounding box center [960, 129] width 52 height 27
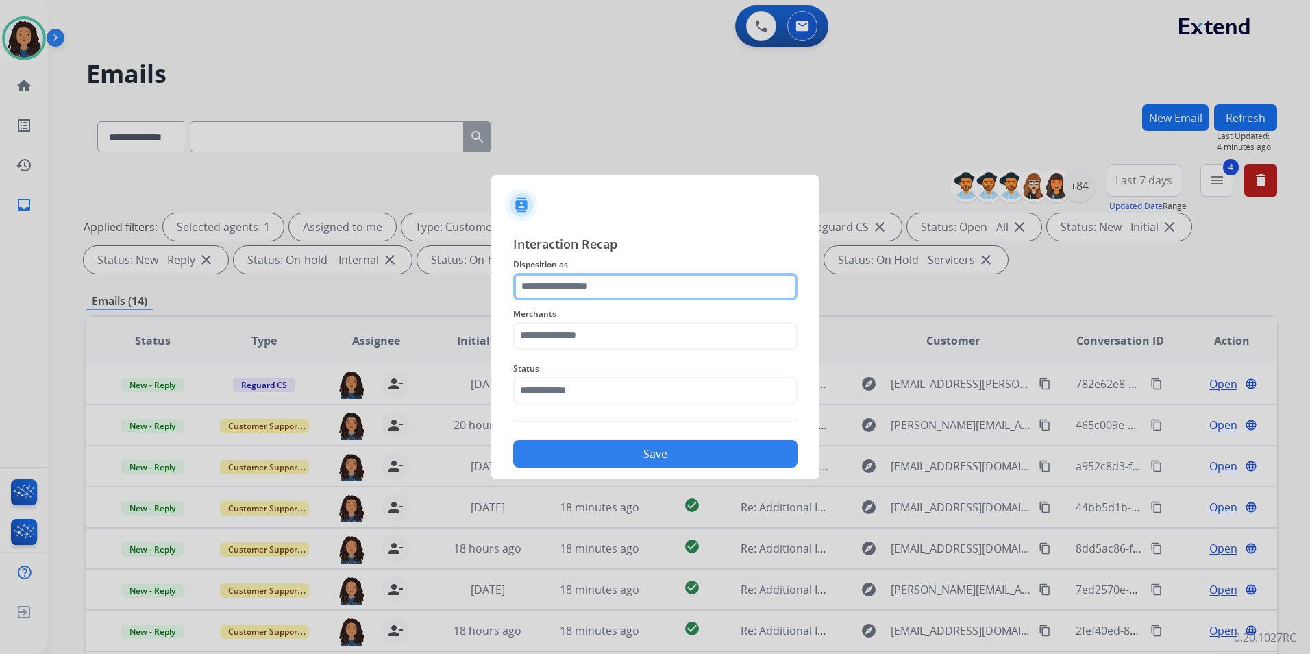
click at [564, 287] on input "text" at bounding box center [655, 286] width 284 height 27
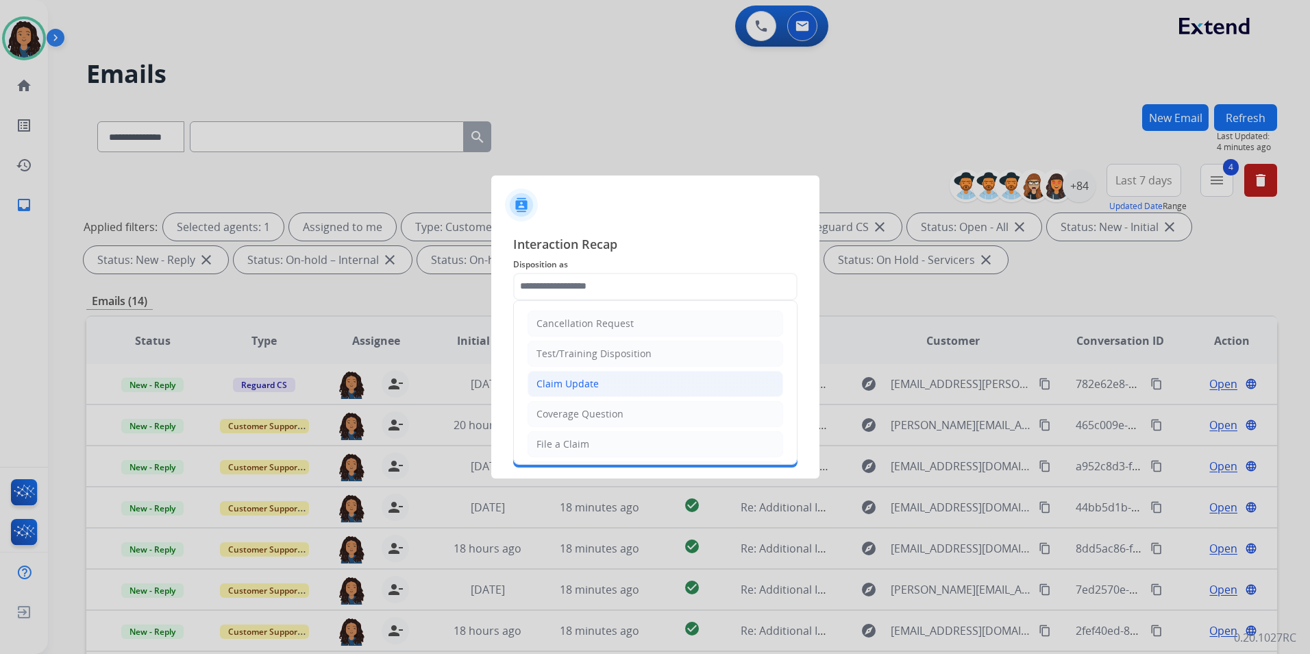
click at [598, 380] on li "Claim Update" at bounding box center [656, 384] width 256 height 26
type input "**********"
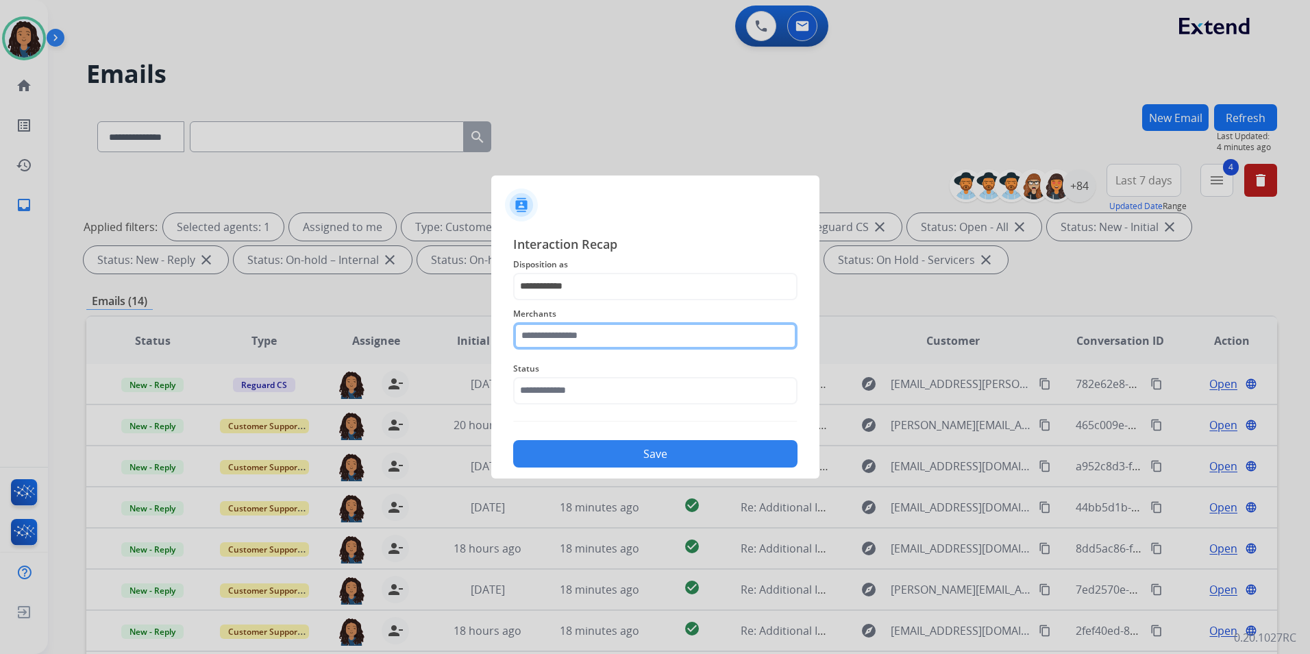
click at [588, 343] on input "text" at bounding box center [655, 335] width 284 height 27
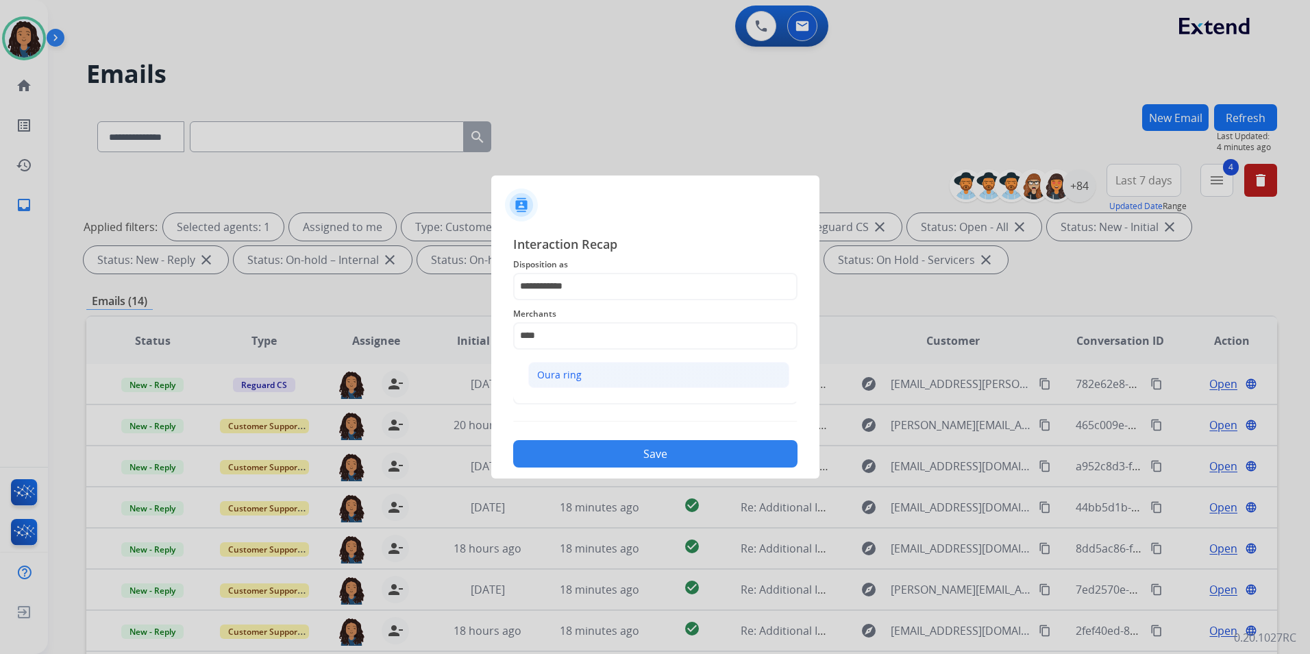
click at [595, 378] on li "Oura ring" at bounding box center [658, 375] width 261 height 26
type input "*********"
click at [591, 389] on input "text" at bounding box center [655, 390] width 284 height 27
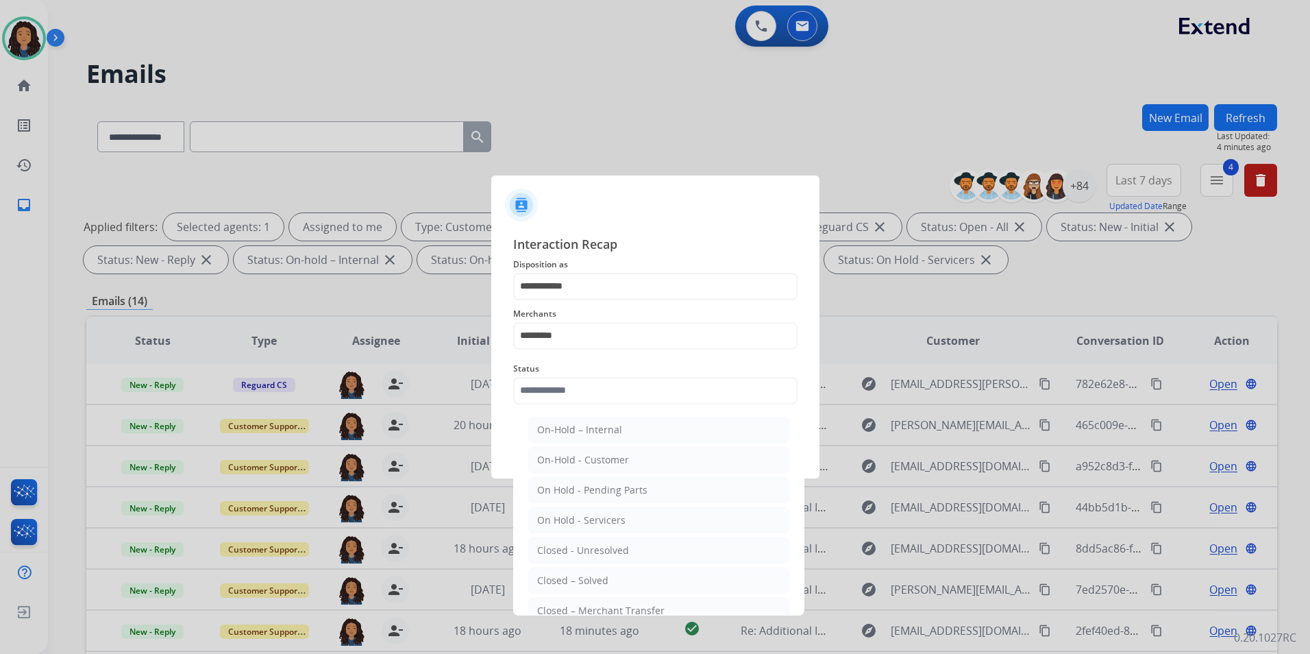
click at [574, 585] on div "Closed – Solved" at bounding box center [572, 581] width 71 height 14
type input "**********"
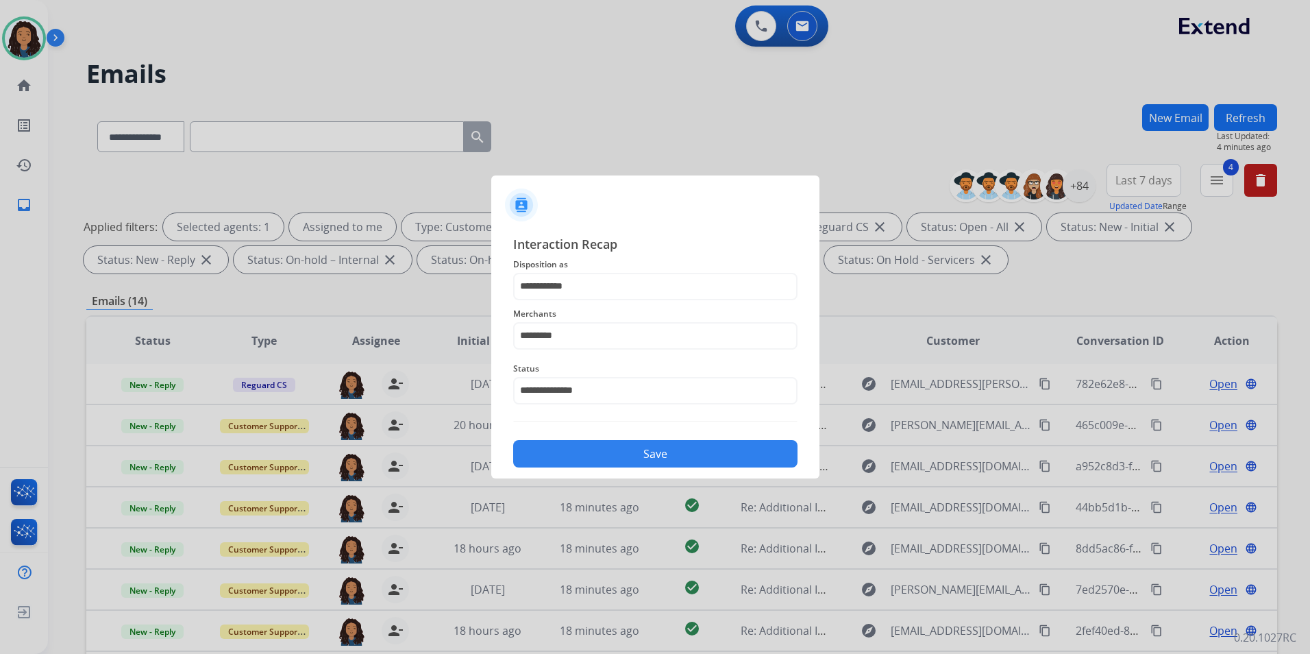
click at [613, 460] on button "Save" at bounding box center [655, 453] width 284 height 27
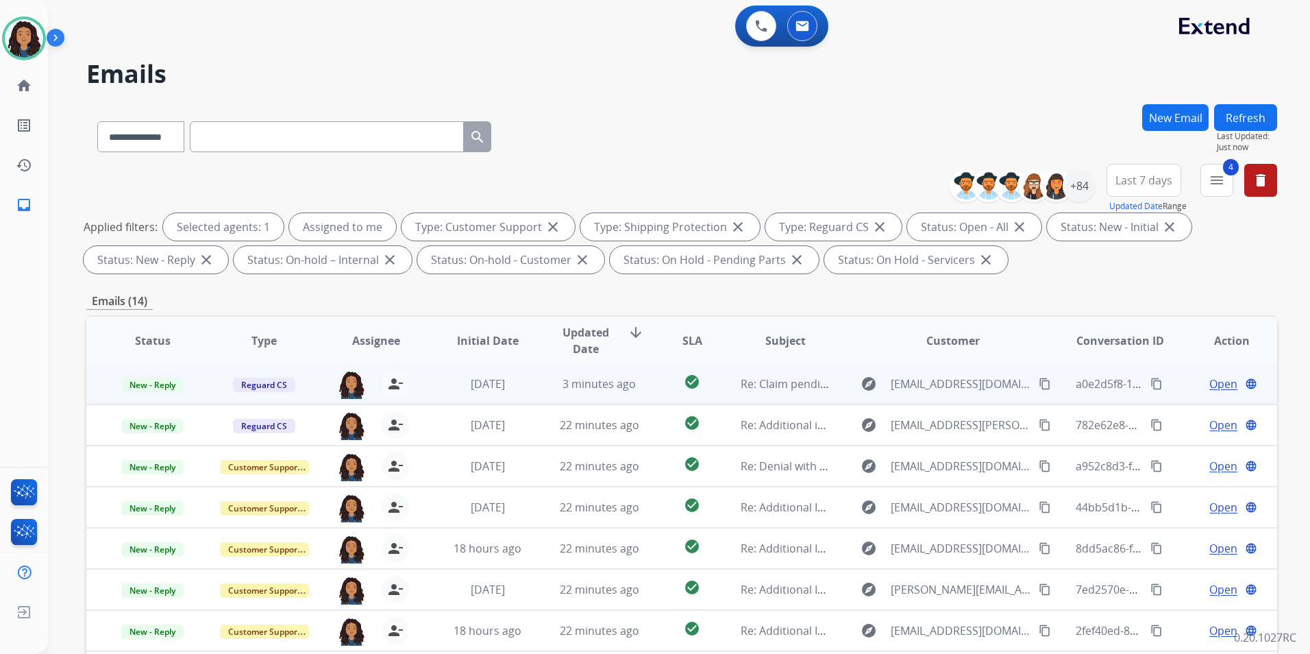
click at [1210, 382] on span "Open" at bounding box center [1224, 384] width 28 height 16
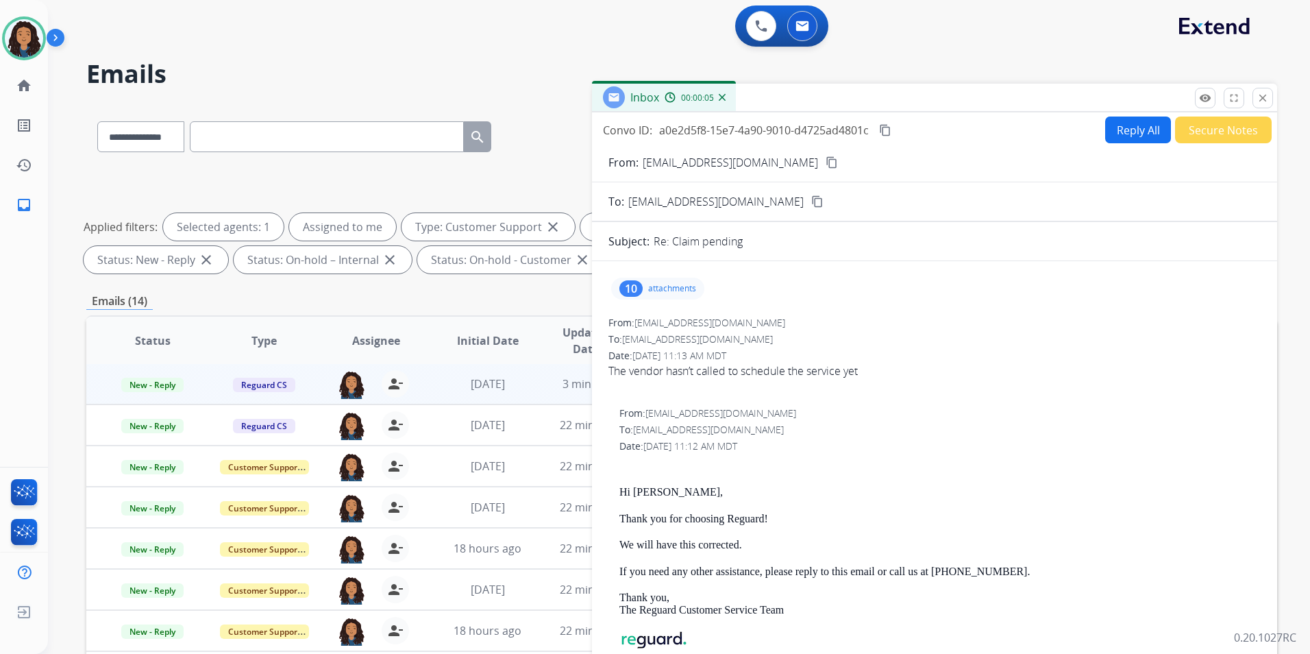
click at [826, 164] on mat-icon "content_copy" at bounding box center [832, 162] width 12 height 12
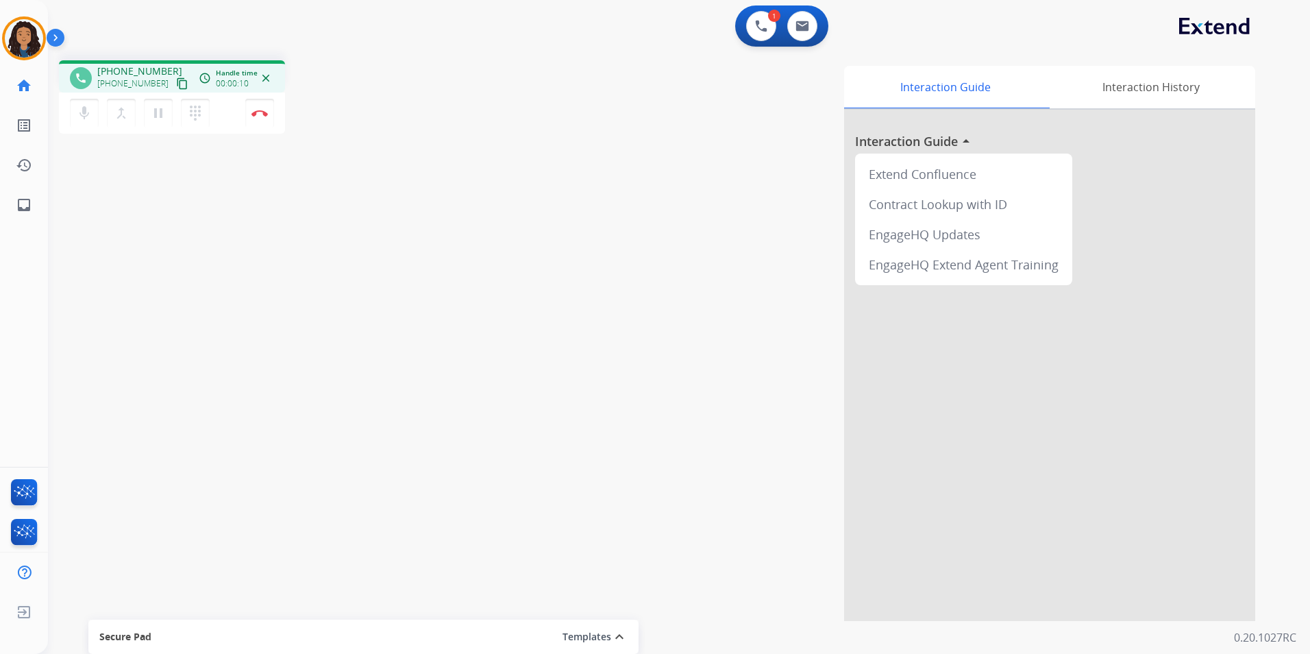
click at [176, 79] on mat-icon "content_copy" at bounding box center [182, 83] width 12 height 12
click at [176, 84] on mat-icon "content_copy" at bounding box center [182, 83] width 12 height 12
click at [258, 117] on button "Disconnect" at bounding box center [259, 113] width 29 height 29
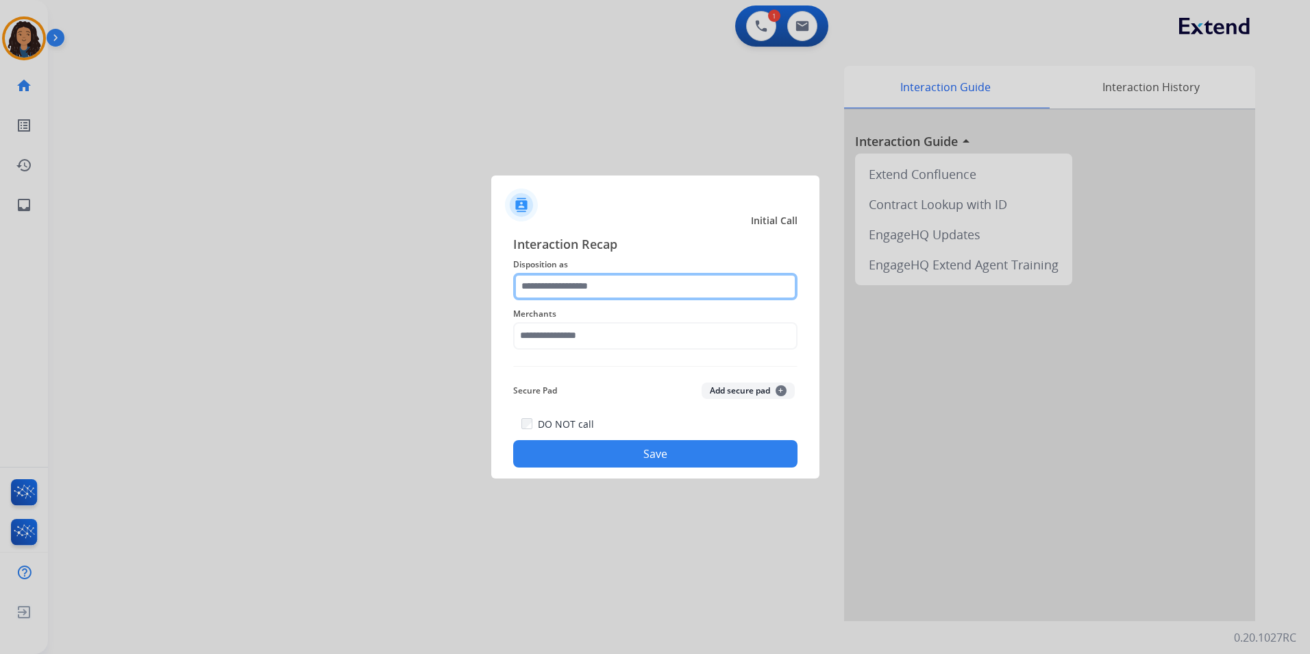
drag, startPoint x: 591, startPoint y: 292, endPoint x: 590, endPoint y: 282, distance: 9.7
click at [591, 291] on input "text" at bounding box center [655, 286] width 284 height 27
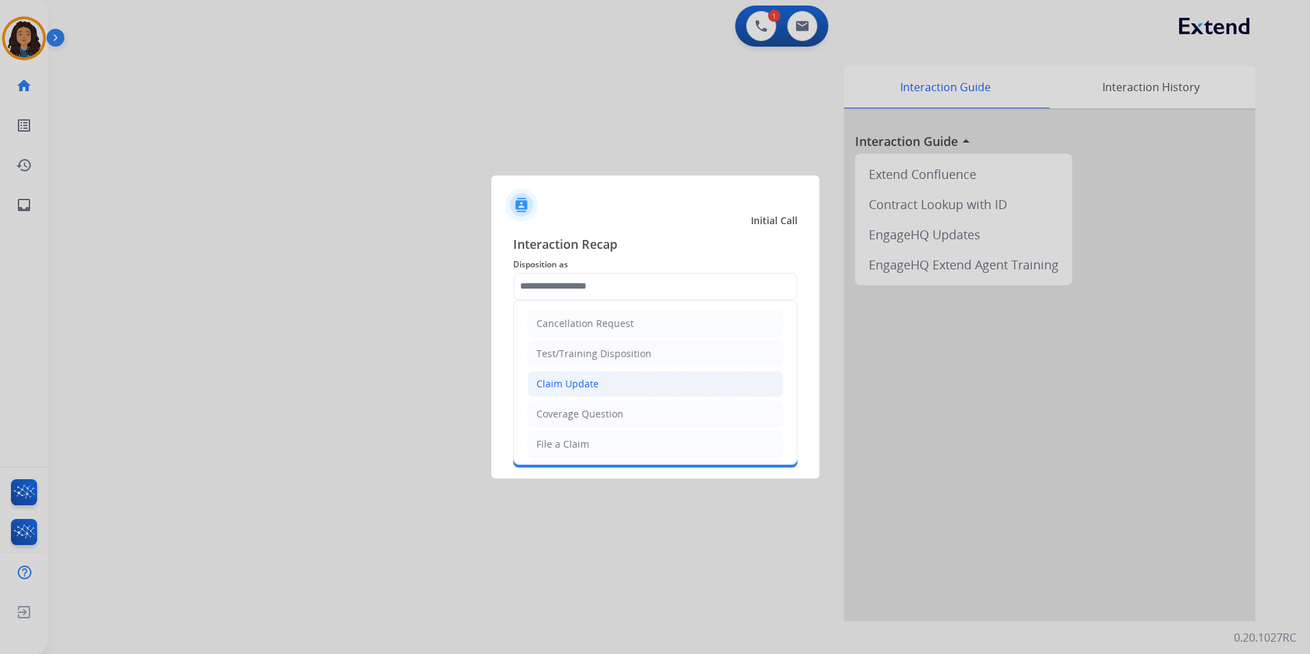
drag, startPoint x: 585, startPoint y: 382, endPoint x: 578, endPoint y: 377, distance: 9.3
click at [582, 382] on div "Claim Update" at bounding box center [568, 384] width 62 height 14
type input "**********"
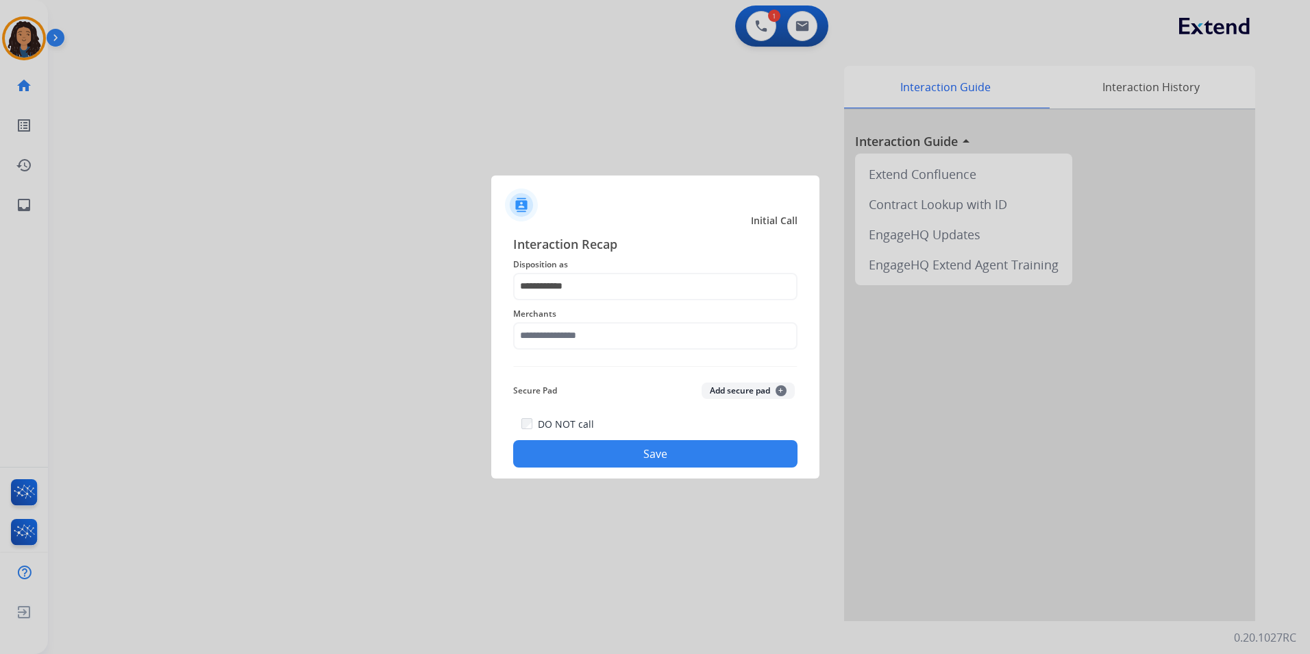
drag, startPoint x: 550, startPoint y: 309, endPoint x: 548, endPoint y: 319, distance: 9.7
click at [548, 312] on span "Merchants" at bounding box center [655, 314] width 284 height 16
click at [549, 323] on input "text" at bounding box center [655, 335] width 284 height 27
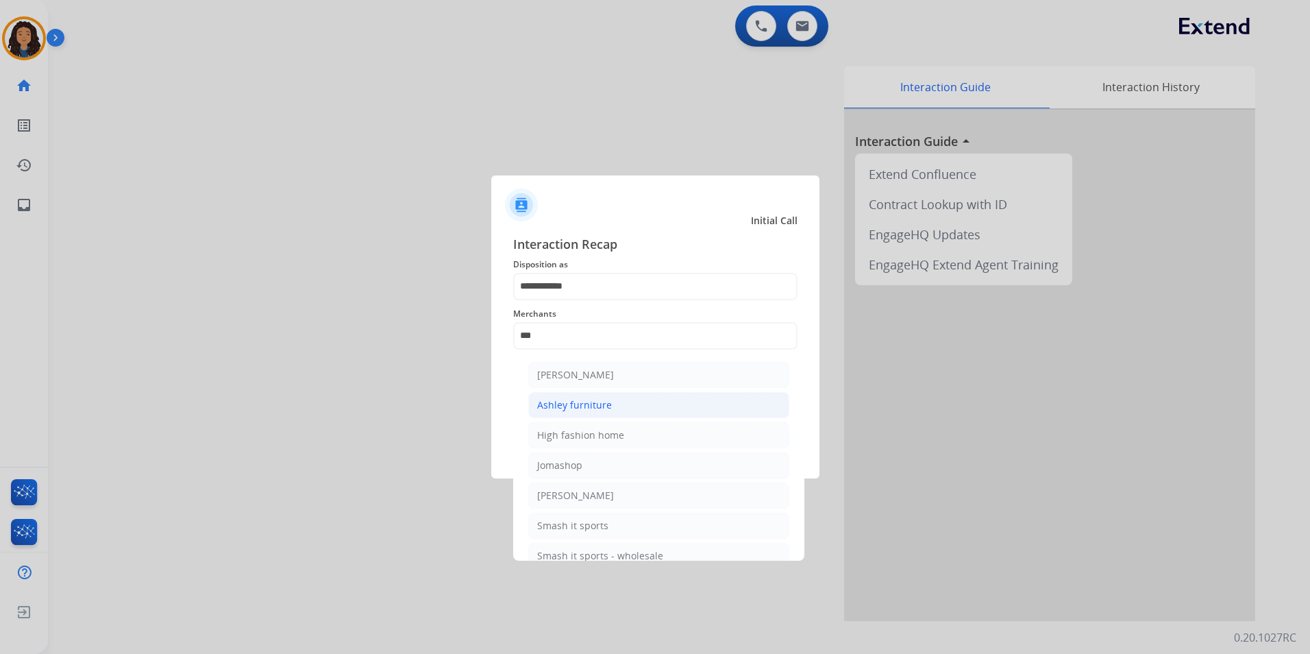
click at [617, 405] on li "Ashley furniture" at bounding box center [658, 405] width 261 height 26
type input "**********"
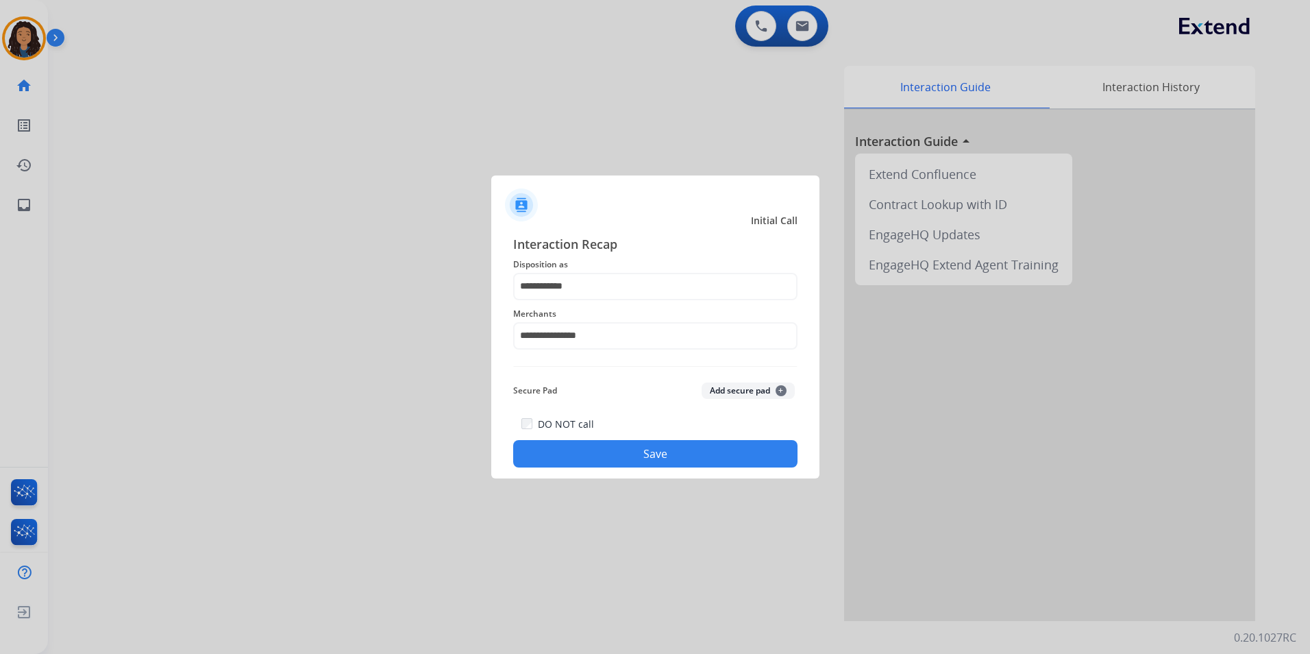
click at [625, 445] on button "Save" at bounding box center [655, 453] width 284 height 27
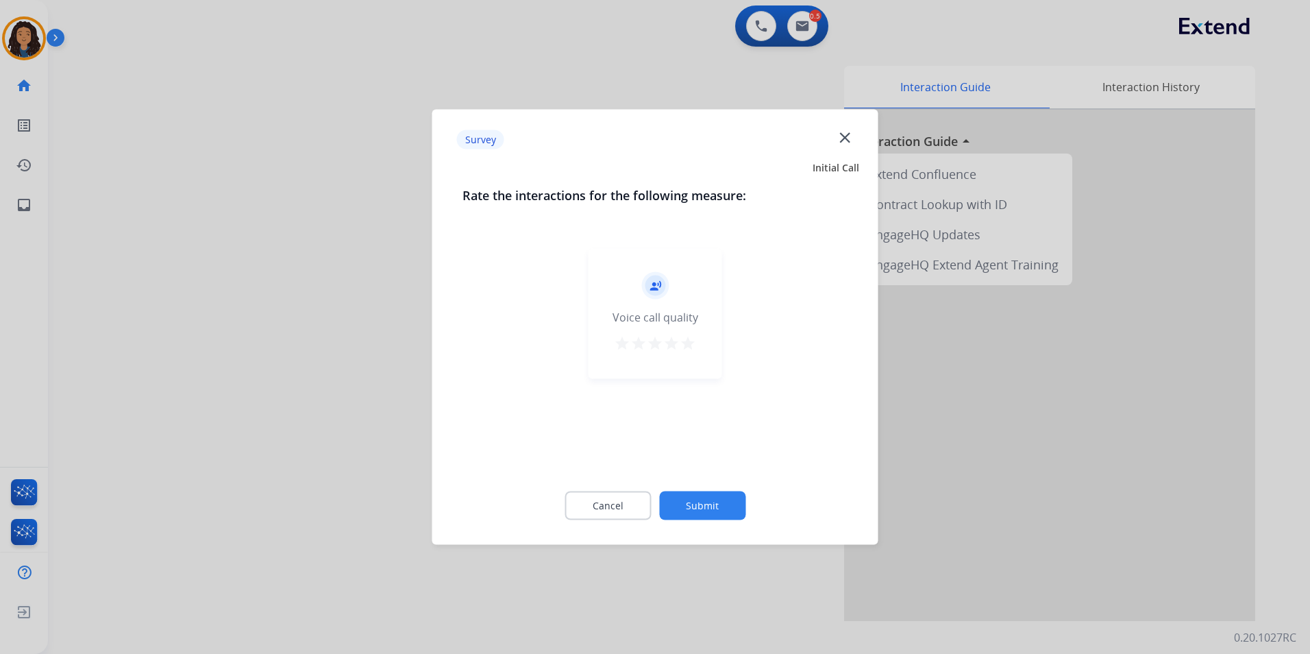
click at [217, 328] on div at bounding box center [655, 327] width 1310 height 654
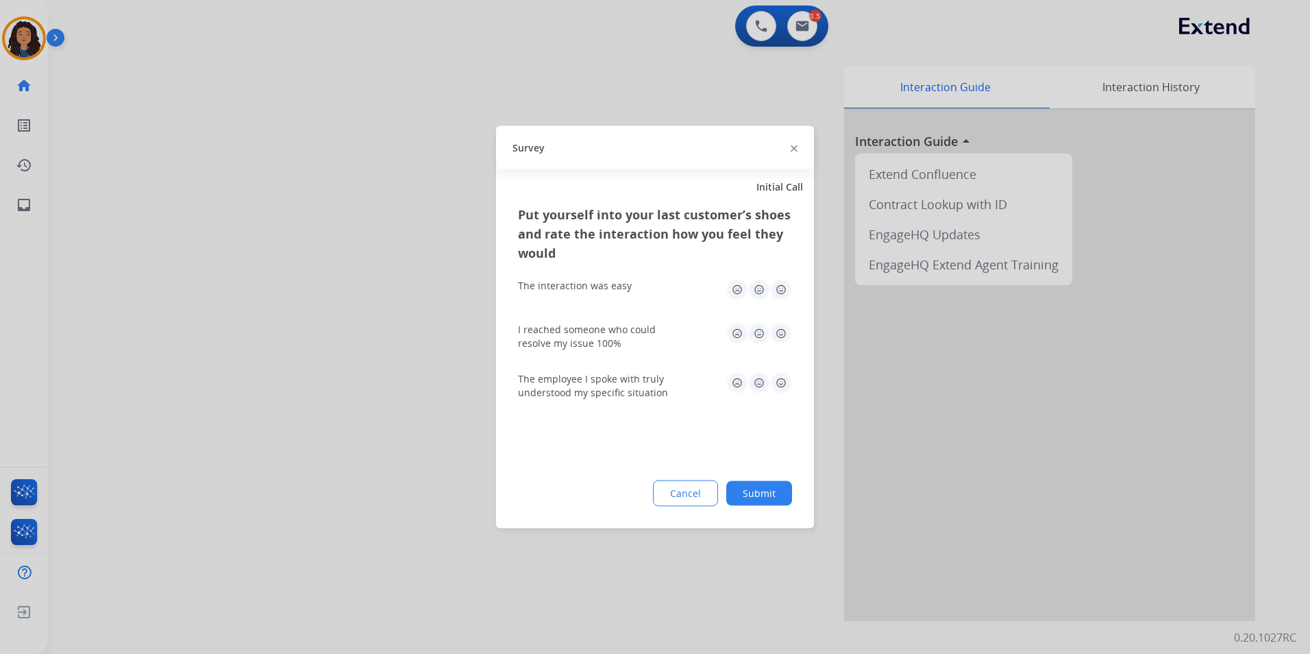
click at [217, 326] on div at bounding box center [655, 327] width 1310 height 654
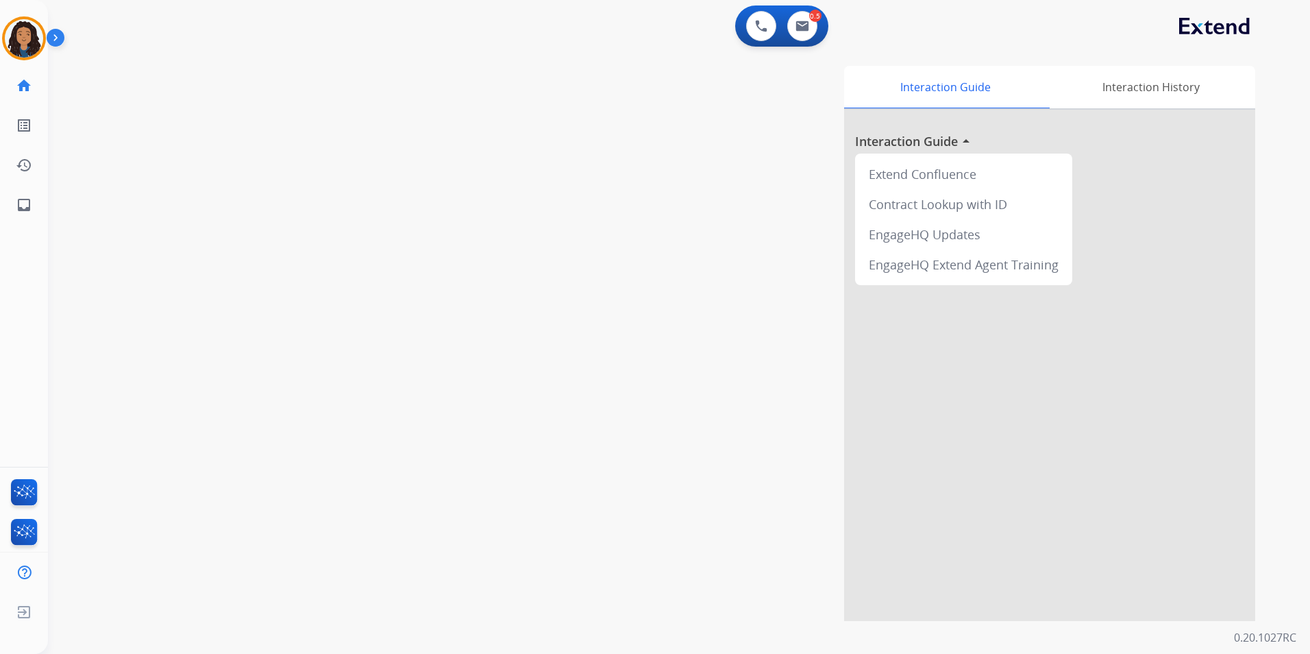
drag, startPoint x: 218, startPoint y: 321, endPoint x: 134, endPoint y: 184, distance: 161.1
click at [218, 321] on div "swap_horiz Break voice bridge close_fullscreen Connect 3-Way Call merge_type Se…" at bounding box center [662, 335] width 1229 height 572
click at [42, 40] on img at bounding box center [24, 38] width 38 height 38
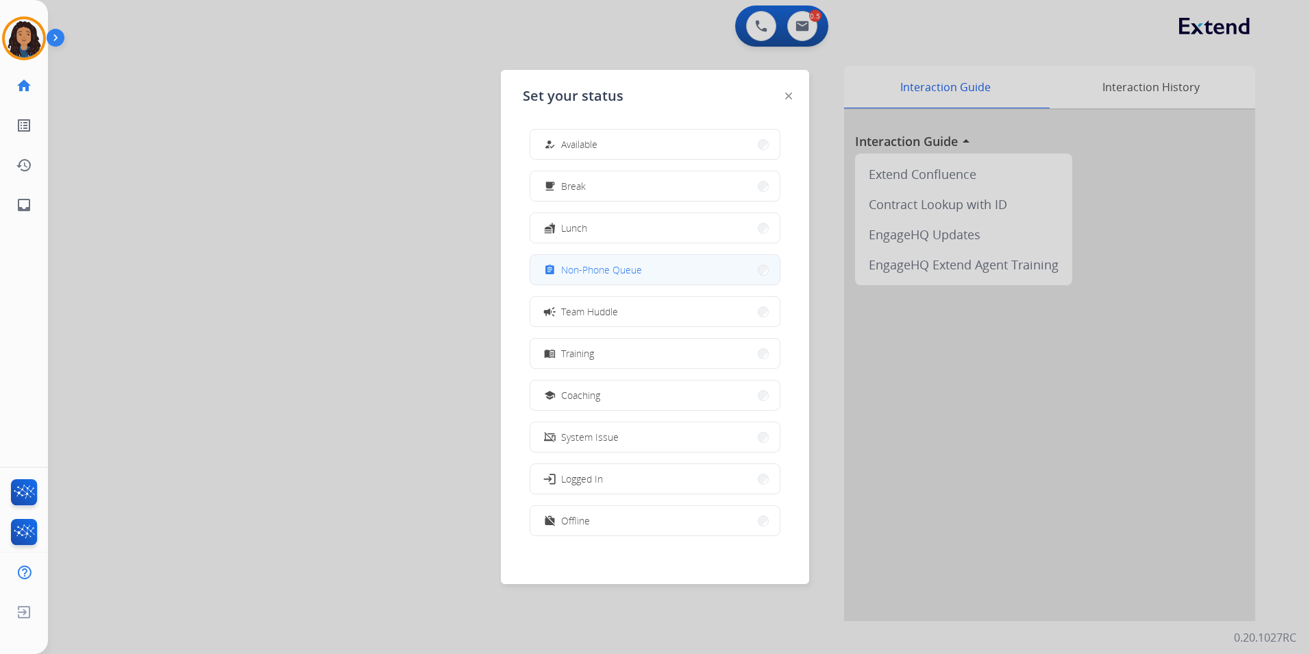
click at [567, 265] on span "Non-Phone Queue" at bounding box center [601, 269] width 81 height 14
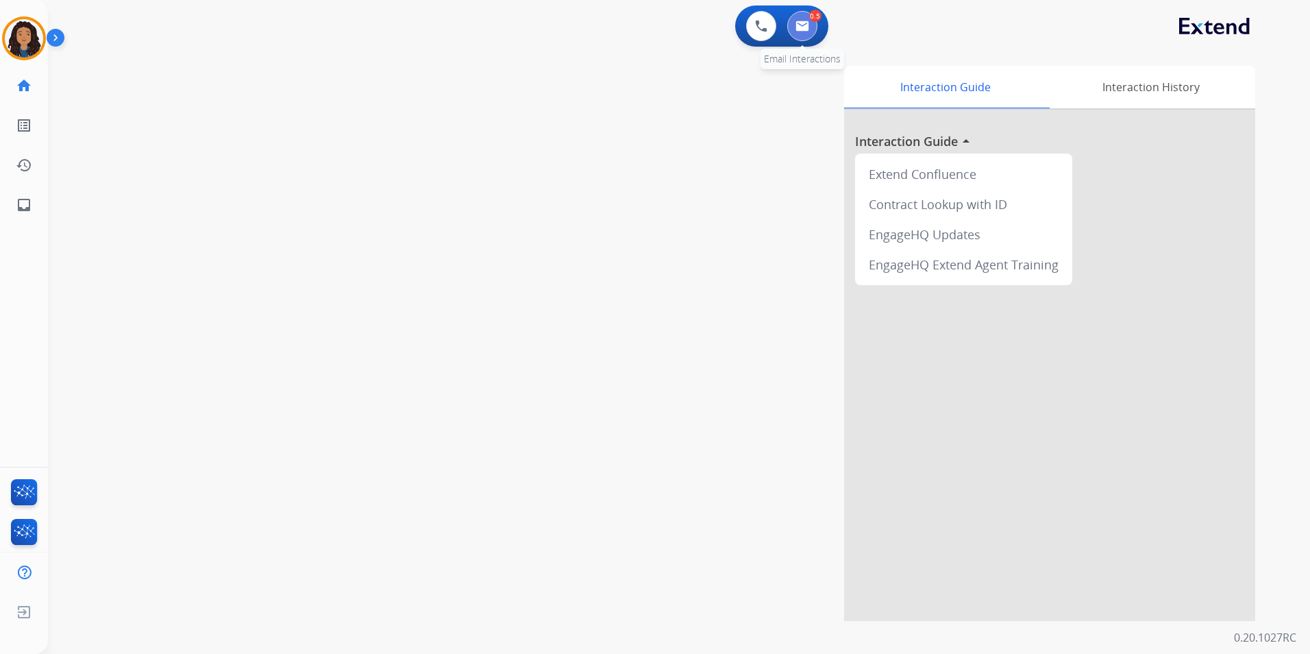
click at [801, 33] on button at bounding box center [802, 26] width 30 height 30
select select "**********"
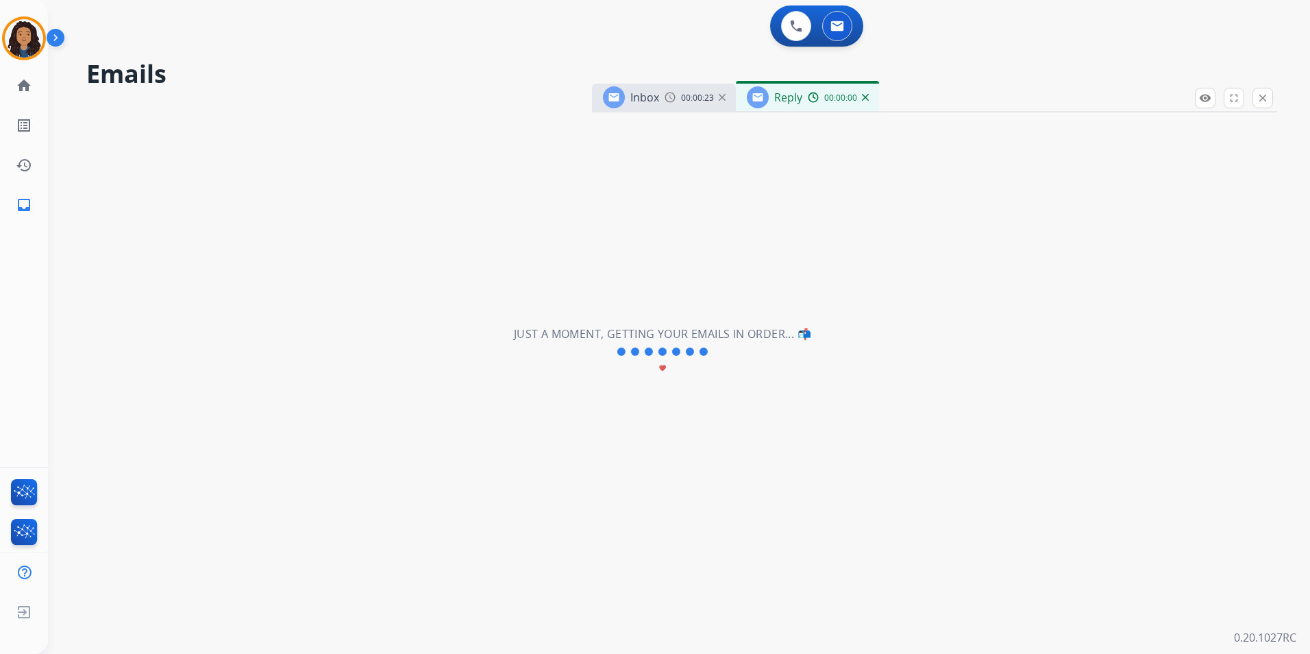
select select "**********"
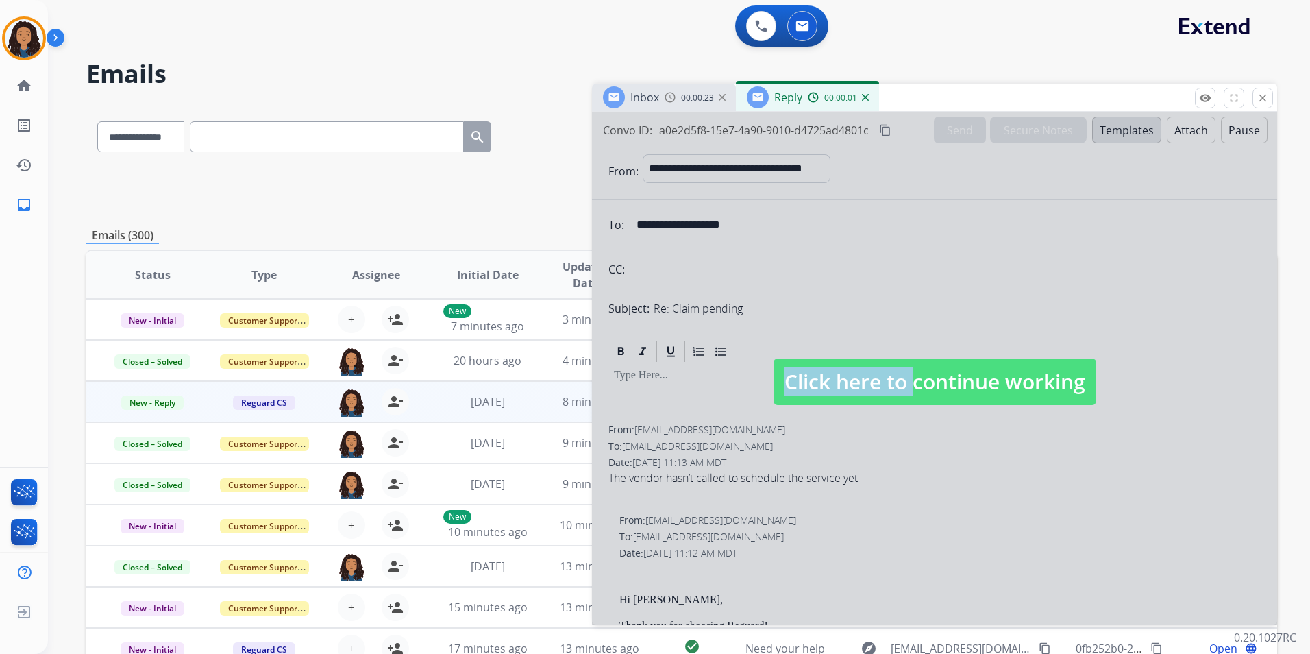
click at [896, 373] on div "Click here to continue working" at bounding box center [934, 368] width 685 height 512
drag, startPoint x: 896, startPoint y: 373, endPoint x: 886, endPoint y: 395, distance: 24.2
click at [886, 395] on span "Click here to continue working" at bounding box center [935, 381] width 323 height 47
select select
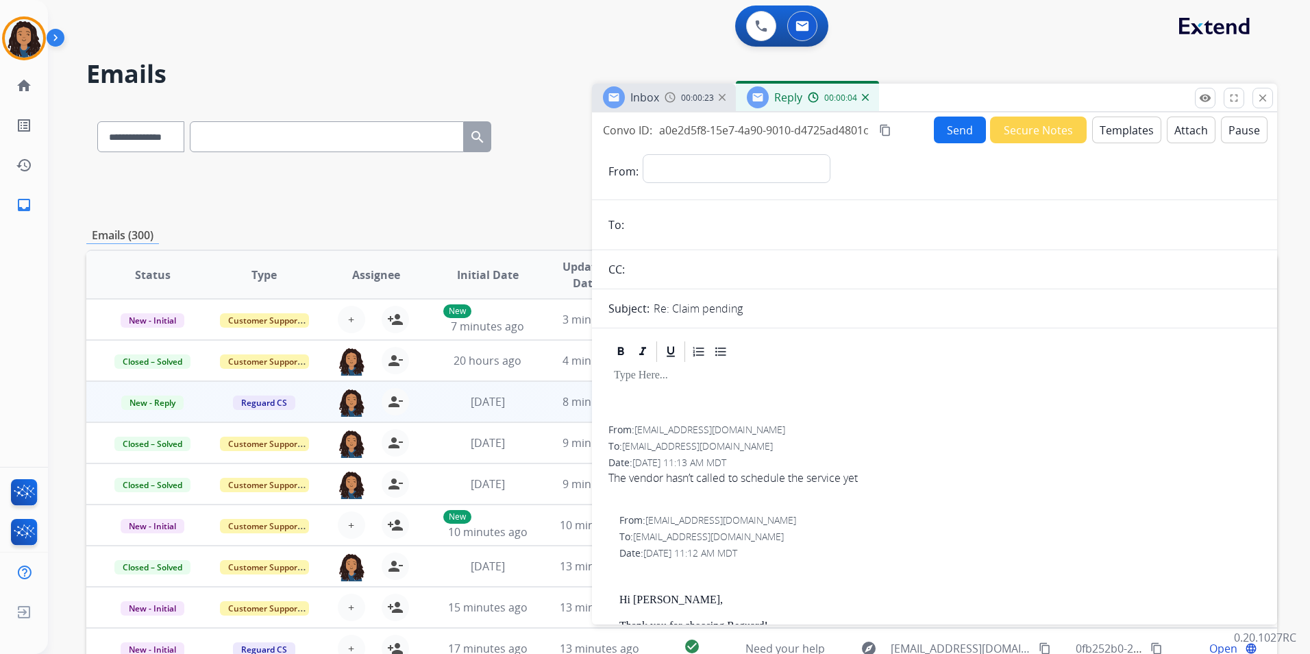
click at [672, 97] on img at bounding box center [670, 97] width 11 height 11
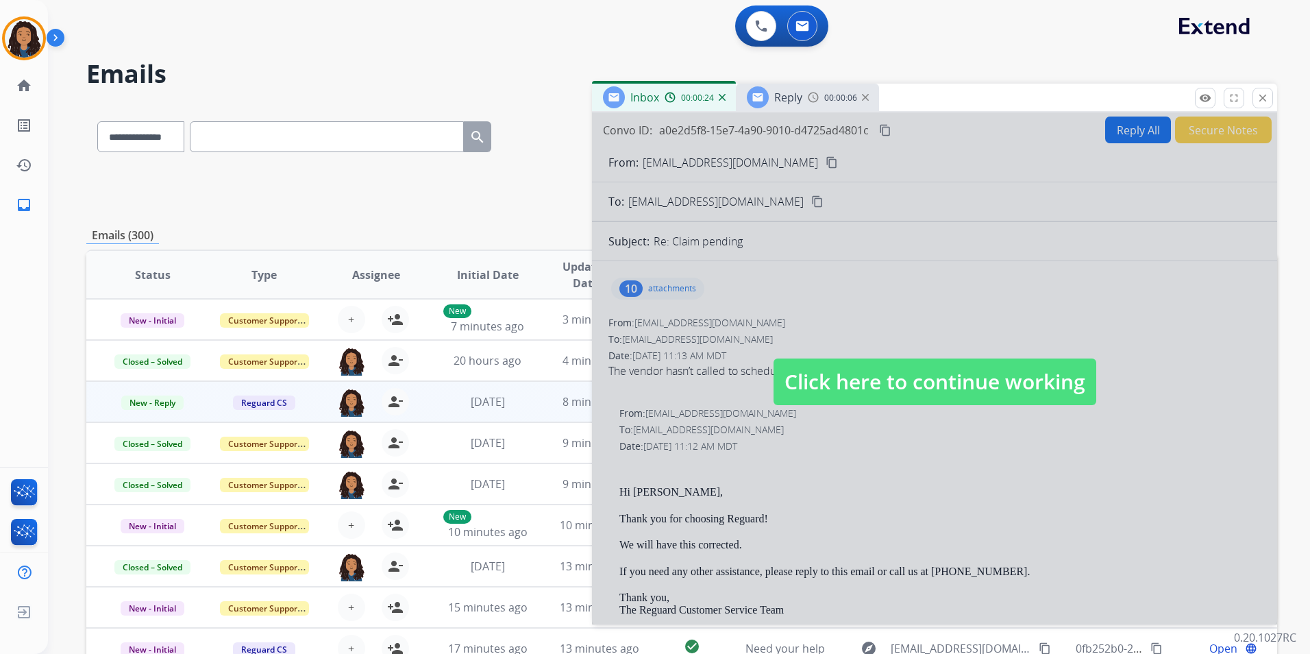
click at [861, 408] on div at bounding box center [934, 368] width 685 height 512
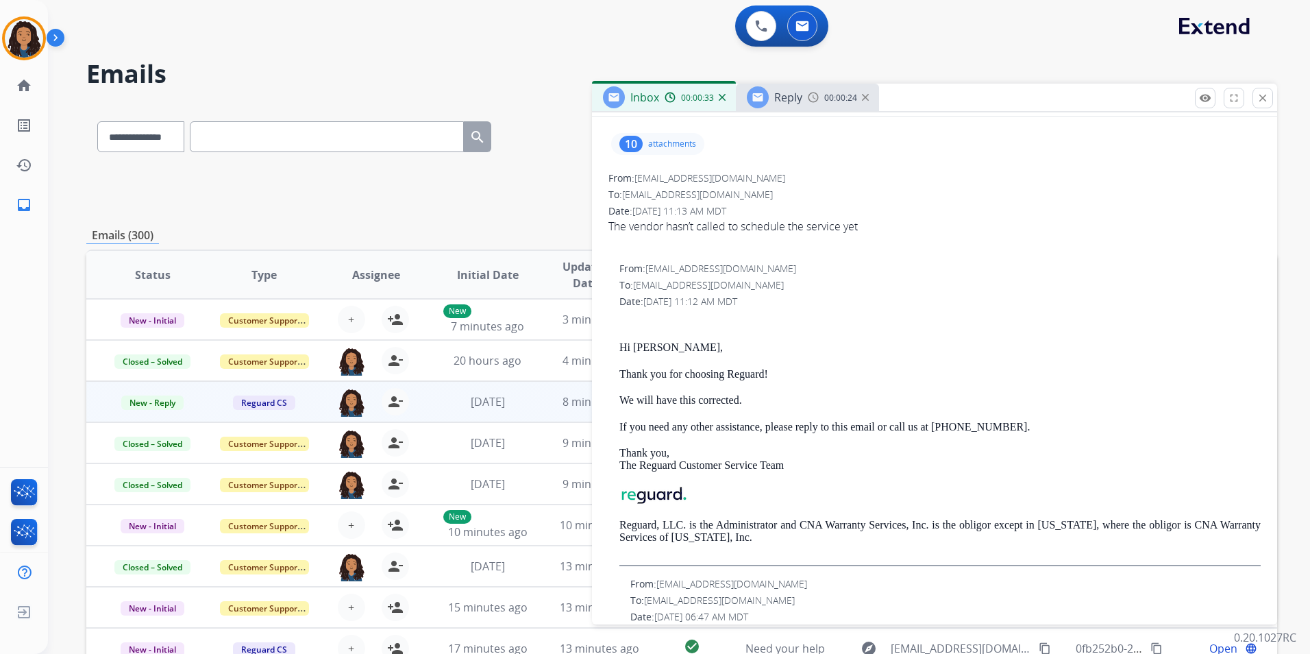
scroll to position [137, 0]
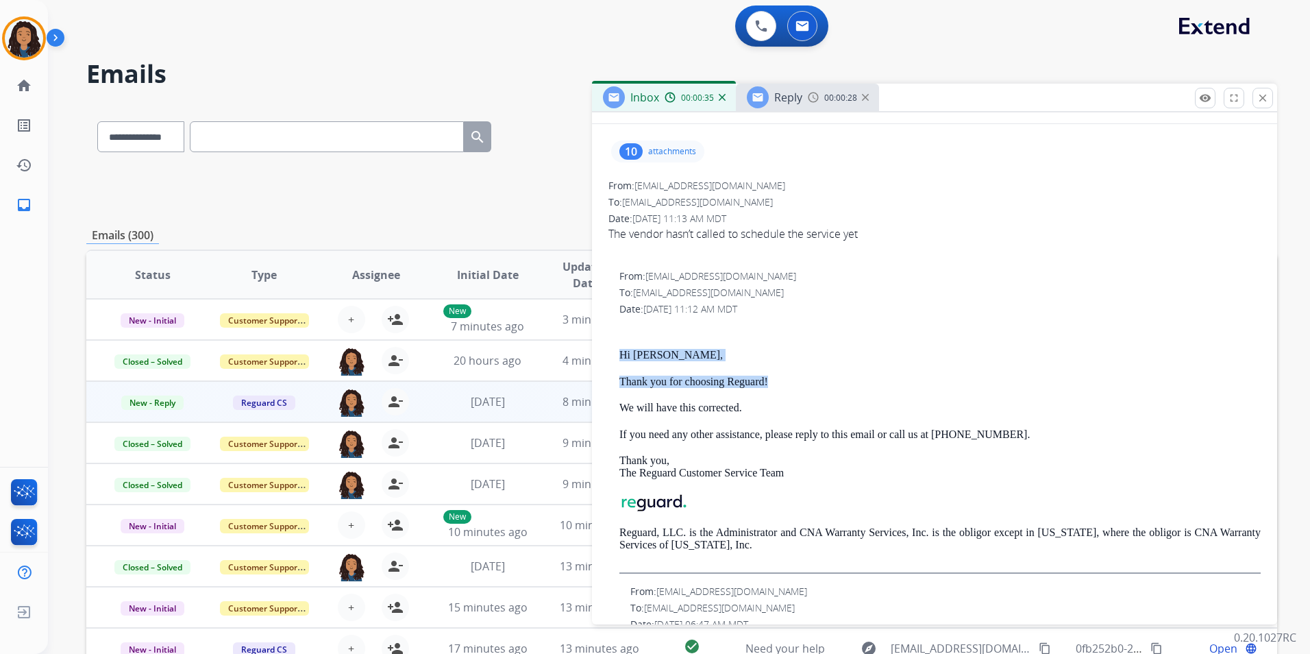
drag, startPoint x: 609, startPoint y: 347, endPoint x: 787, endPoint y: 373, distance: 180.8
click at [787, 373] on div "From: [EMAIL_ADDRESS][DOMAIN_NAME] To: [EMAIL_ADDRESS][DOMAIN_NAME] Date: [DATE…" at bounding box center [935, 421] width 652 height 304
drag, startPoint x: 787, startPoint y: 373, endPoint x: 770, endPoint y: 381, distance: 19.3
copy div "Hi [PERSON_NAME], Thank you for choosing Reguard!"
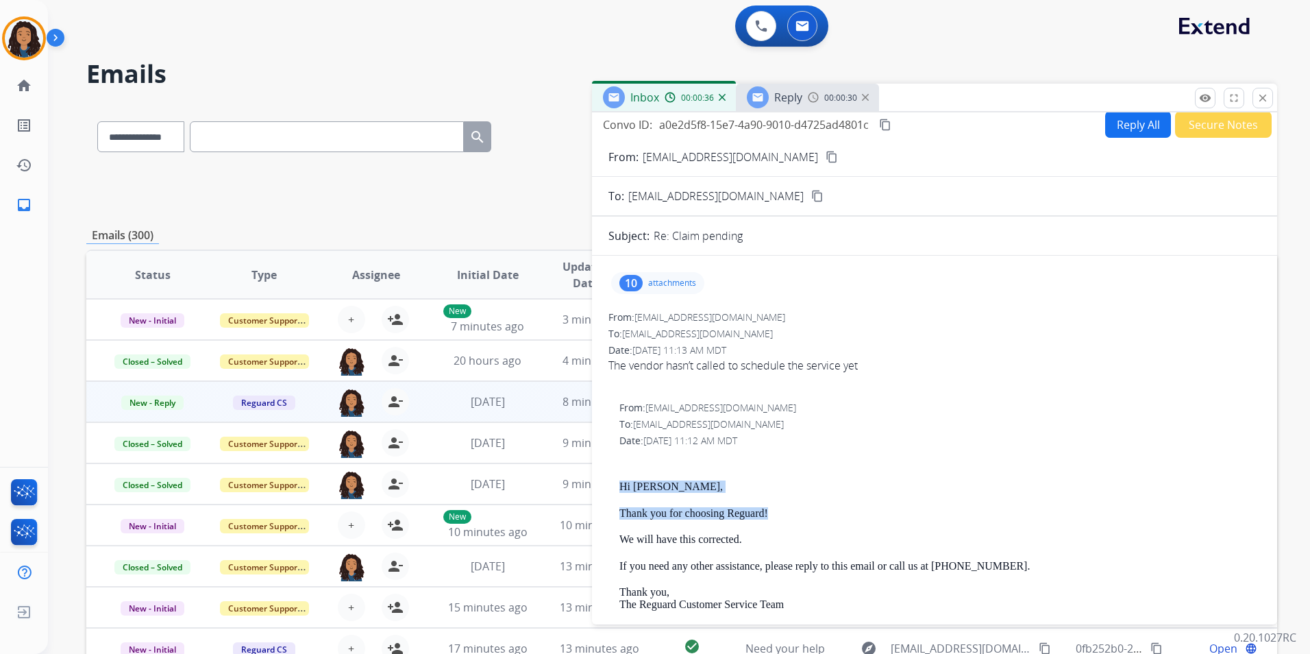
scroll to position [0, 0]
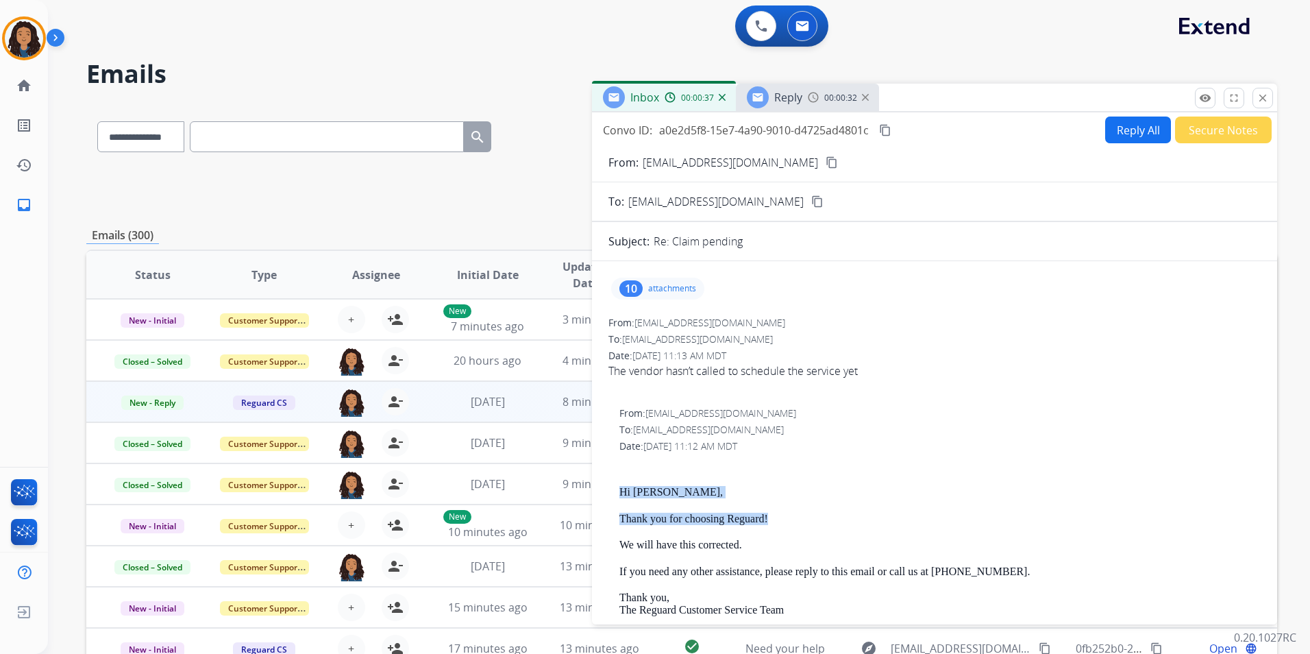
click at [787, 93] on span "Reply" at bounding box center [788, 97] width 28 height 15
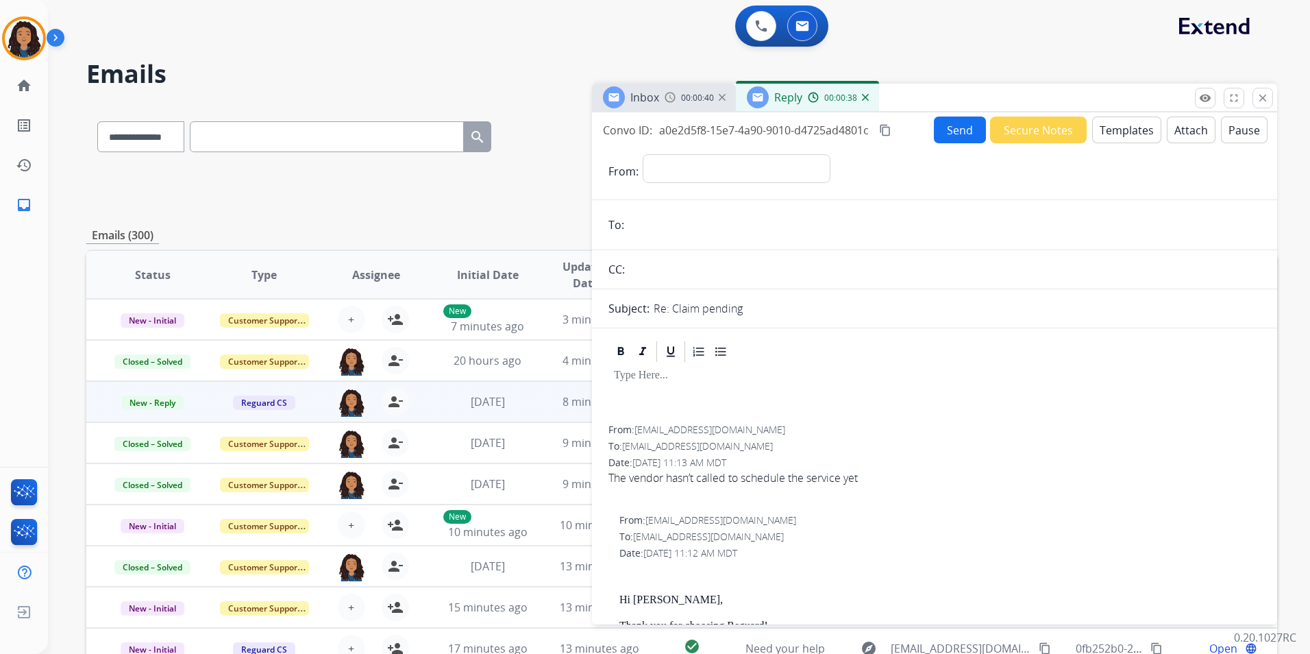
click at [863, 98] on img at bounding box center [865, 97] width 7 height 7
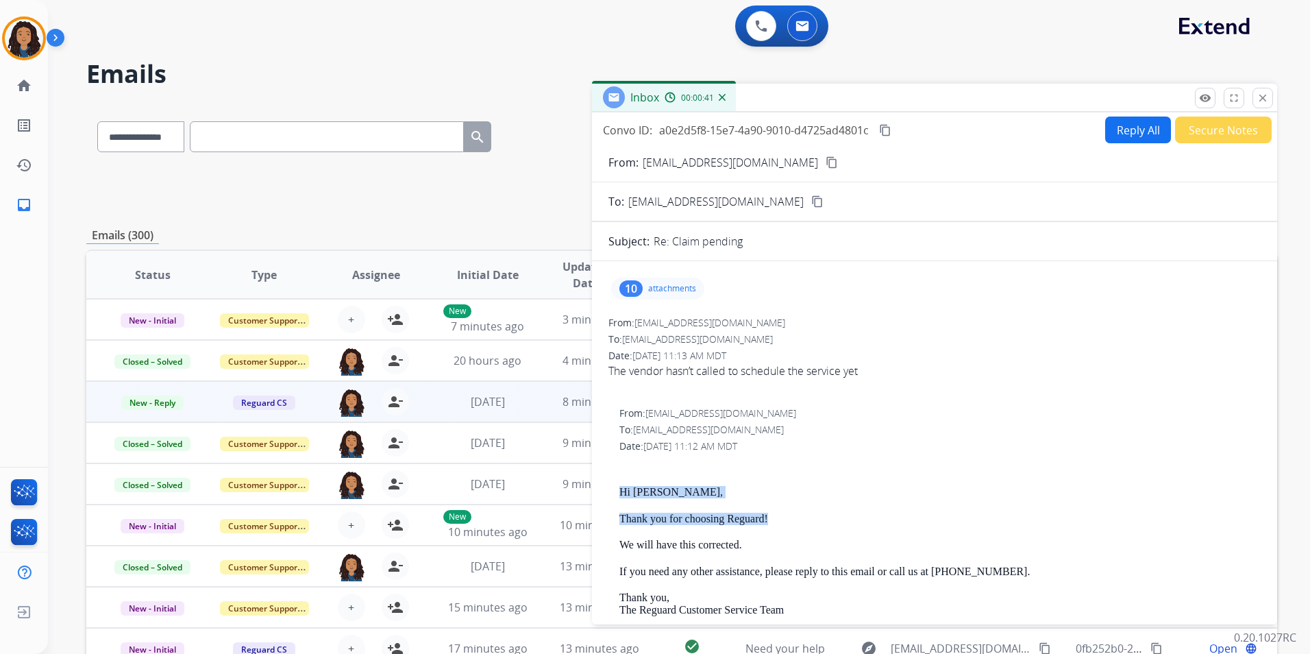
click at [1105, 133] on button "Reply All" at bounding box center [1138, 129] width 66 height 27
select select "**********"
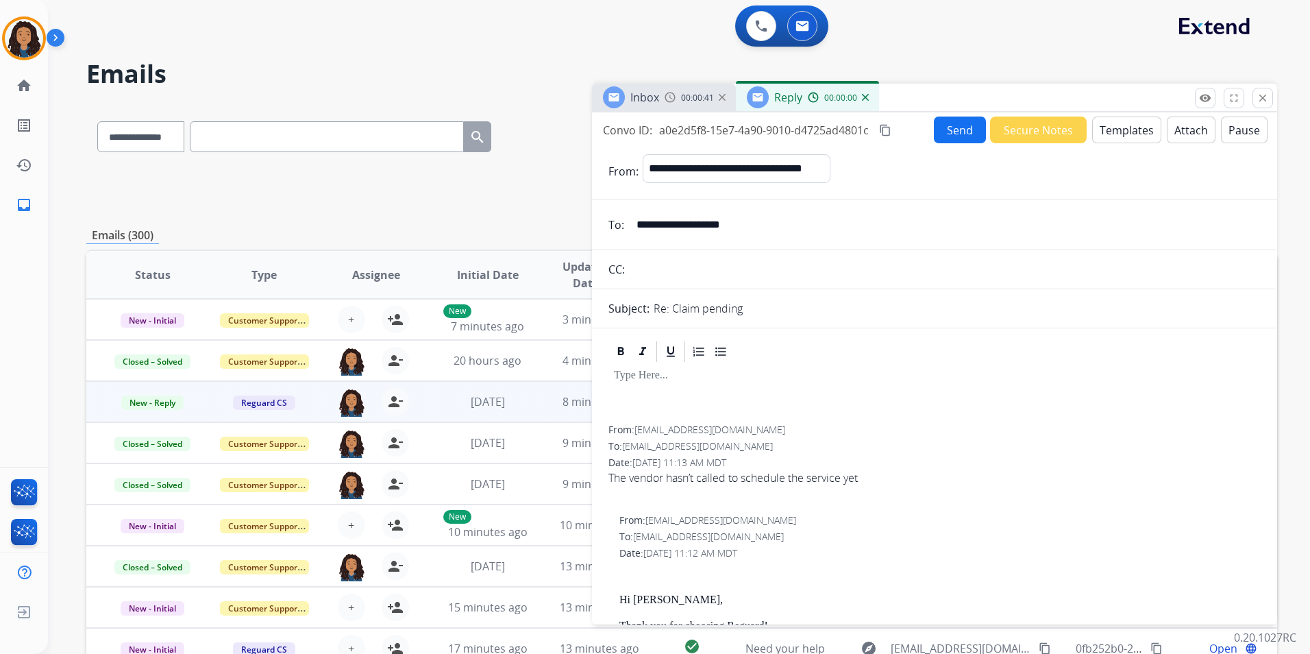
click at [1102, 133] on button "Templates" at bounding box center [1126, 129] width 69 height 27
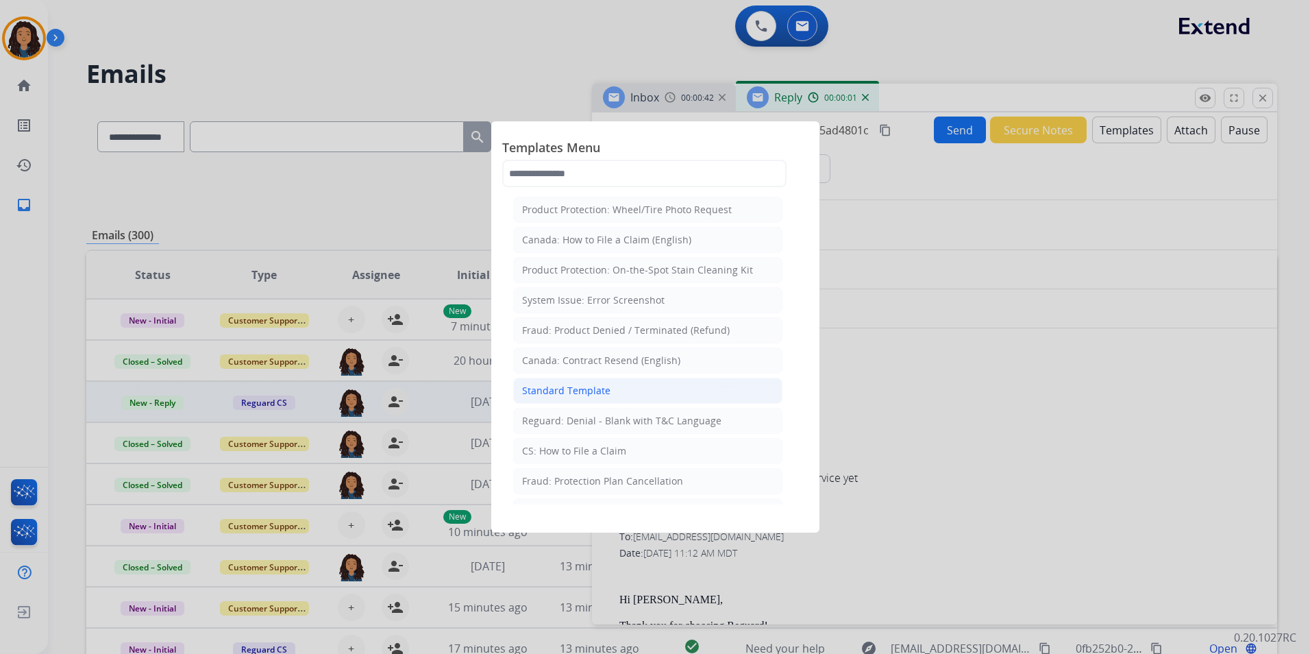
click at [639, 382] on li "Standard Template" at bounding box center [647, 391] width 269 height 26
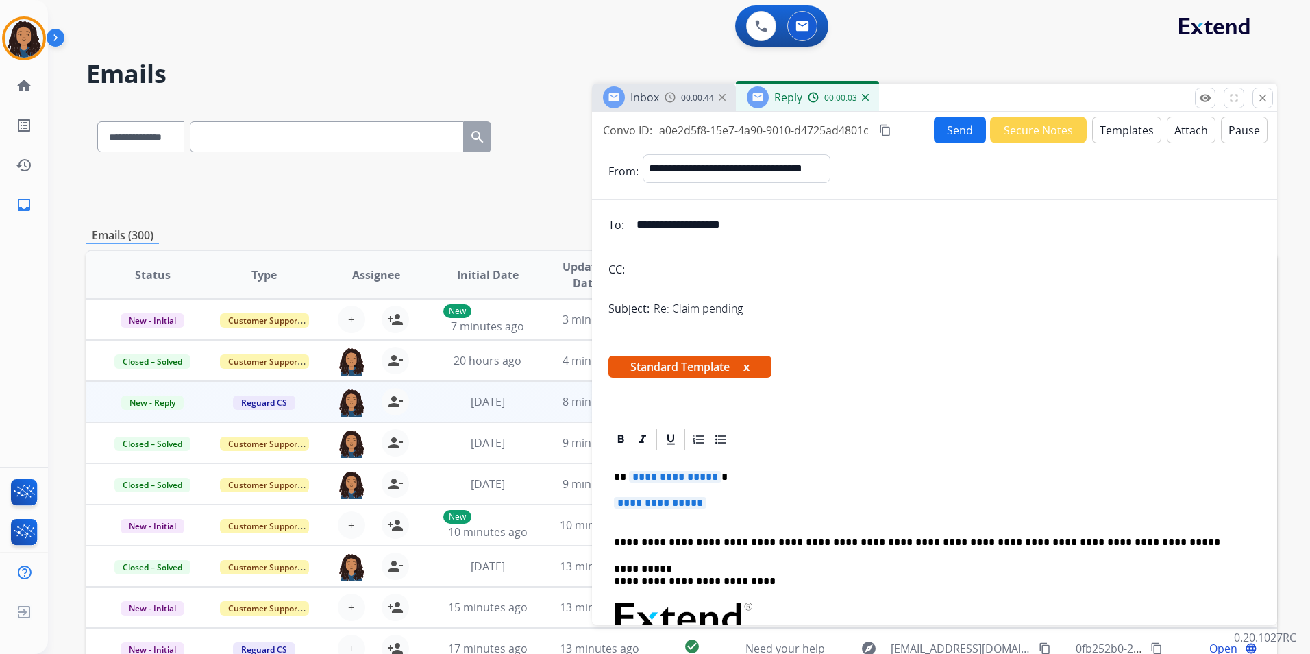
click at [1103, 131] on button "Templates" at bounding box center [1126, 129] width 69 height 27
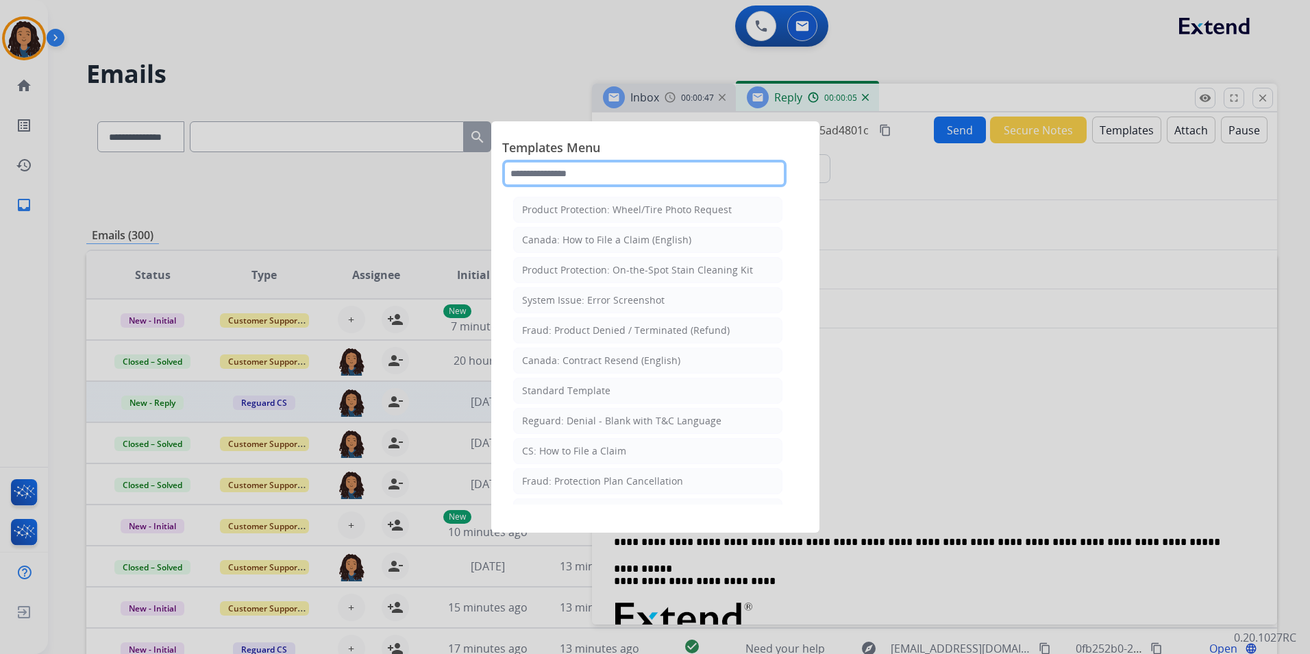
click at [582, 174] on input "text" at bounding box center [644, 173] width 284 height 27
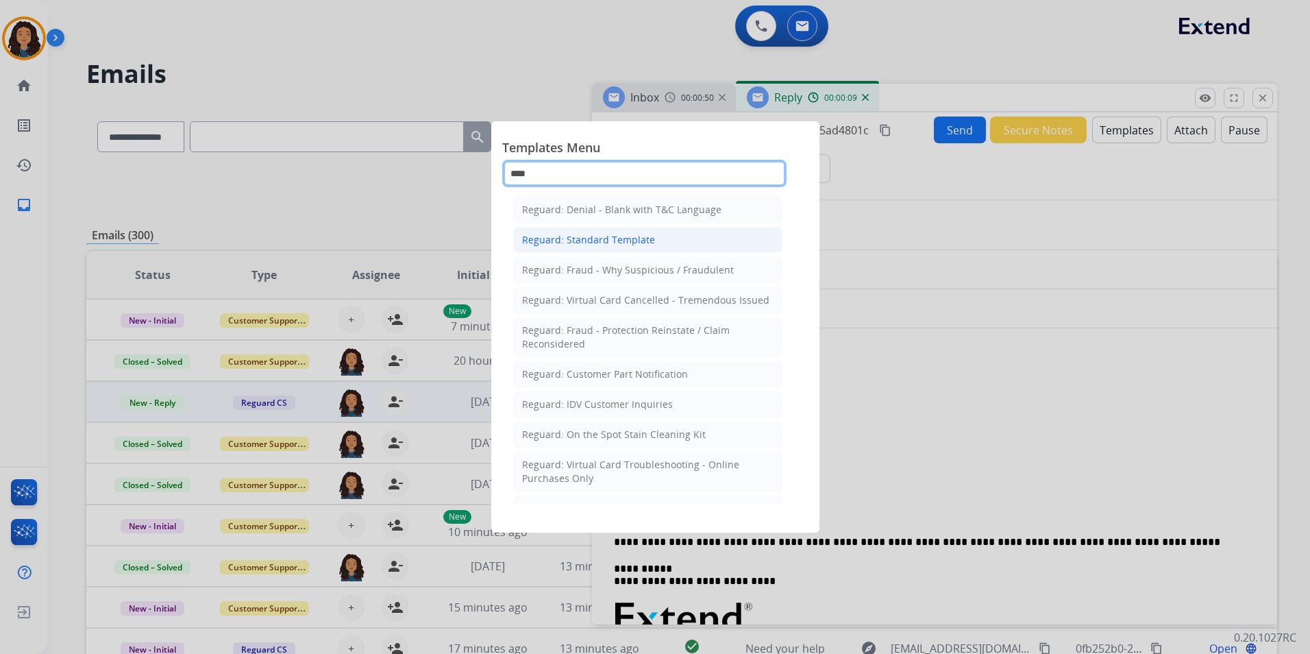
type input "****"
click at [654, 240] on li "Reguard: Standard Template" at bounding box center [647, 240] width 269 height 26
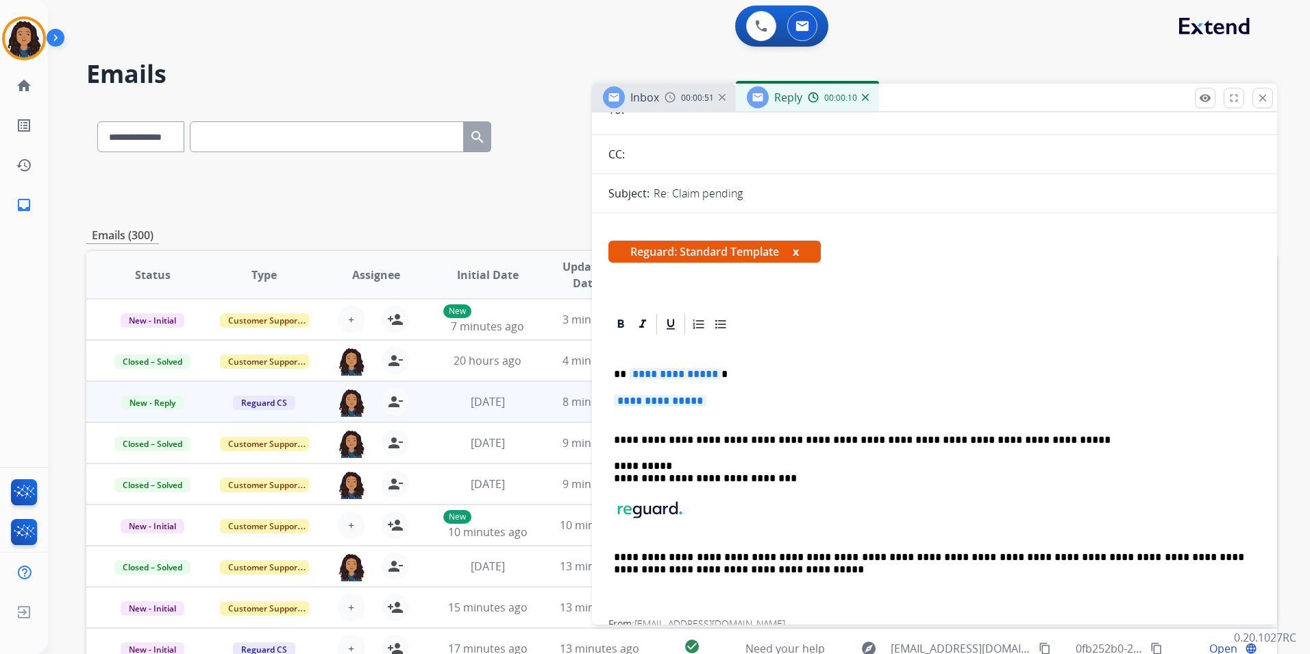
scroll to position [137, 0]
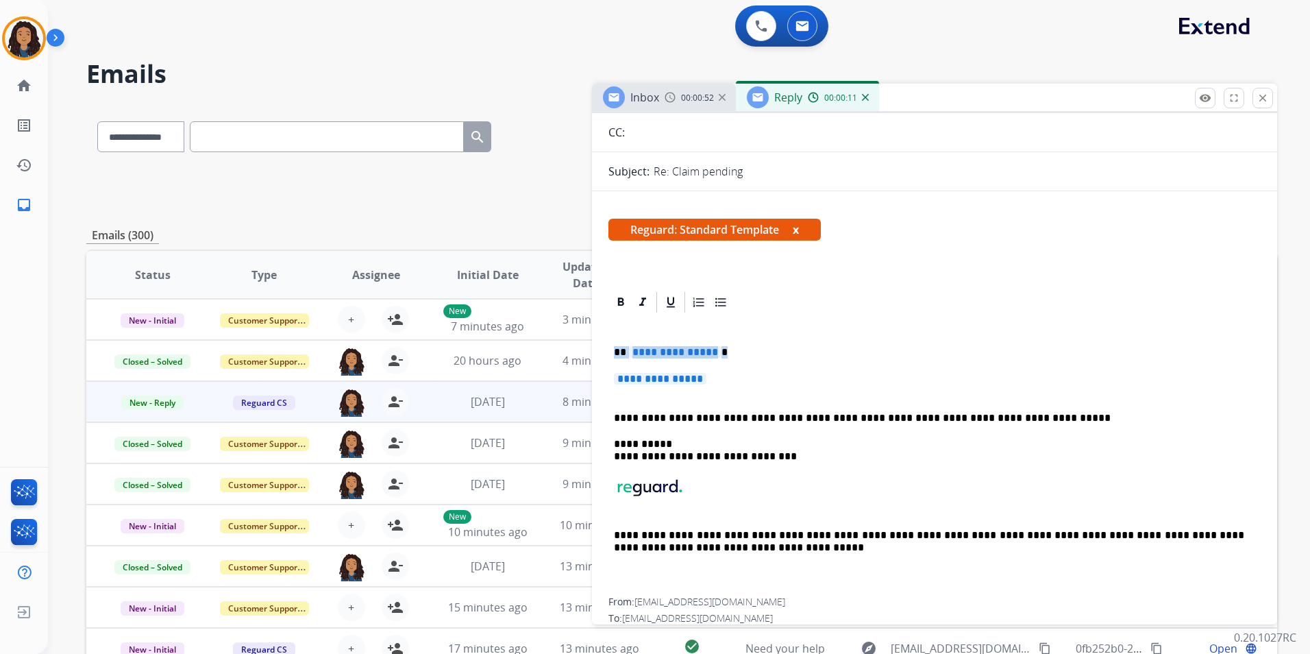
drag, startPoint x: 613, startPoint y: 344, endPoint x: 746, endPoint y: 373, distance: 136.7
click at [746, 373] on div "**********" at bounding box center [935, 456] width 652 height 283
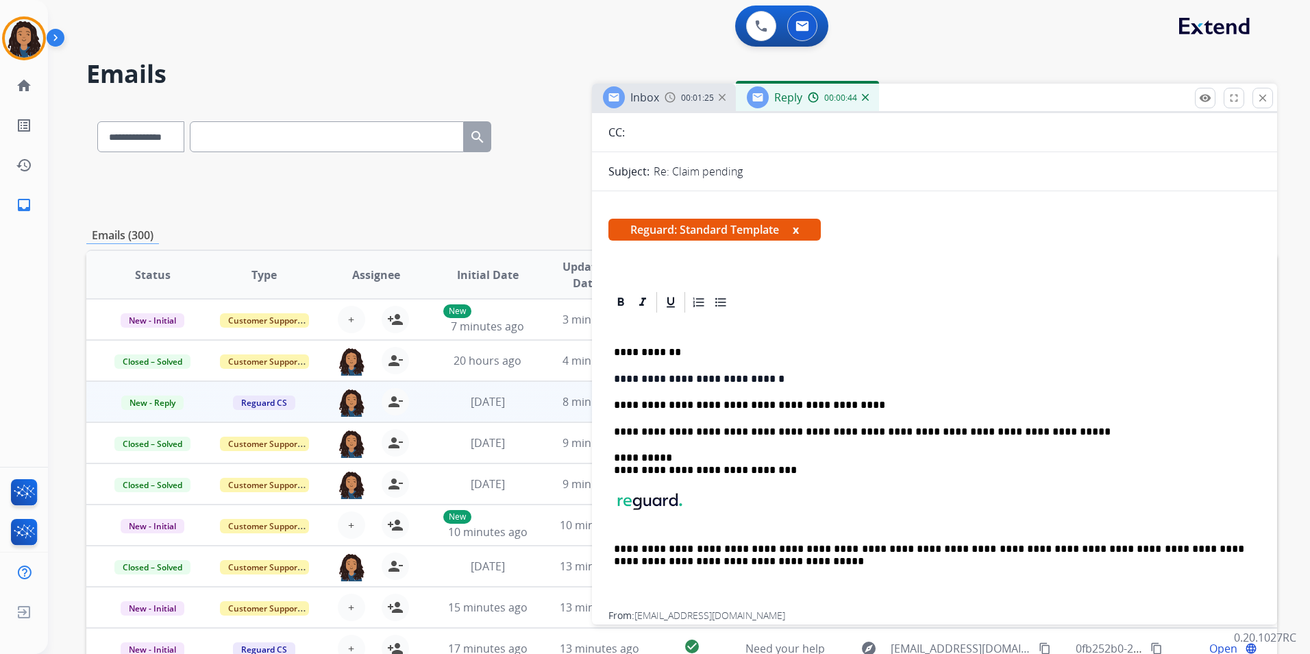
scroll to position [0, 0]
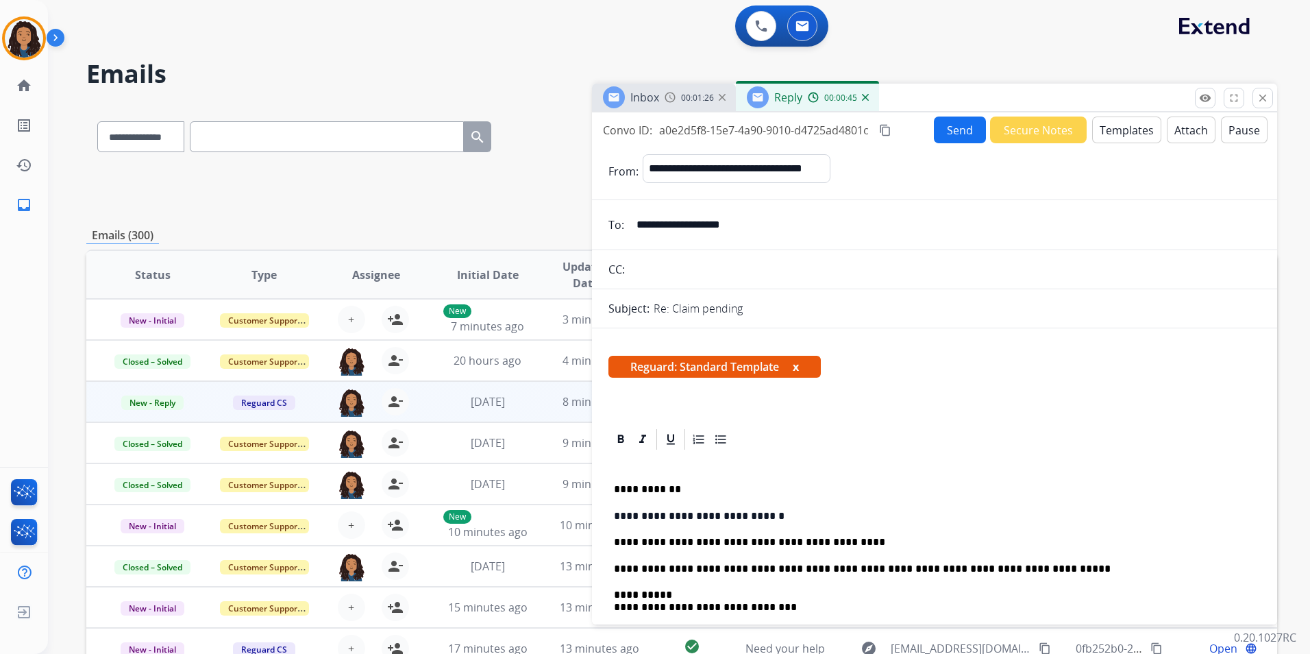
click at [943, 136] on button "Send" at bounding box center [960, 129] width 52 height 27
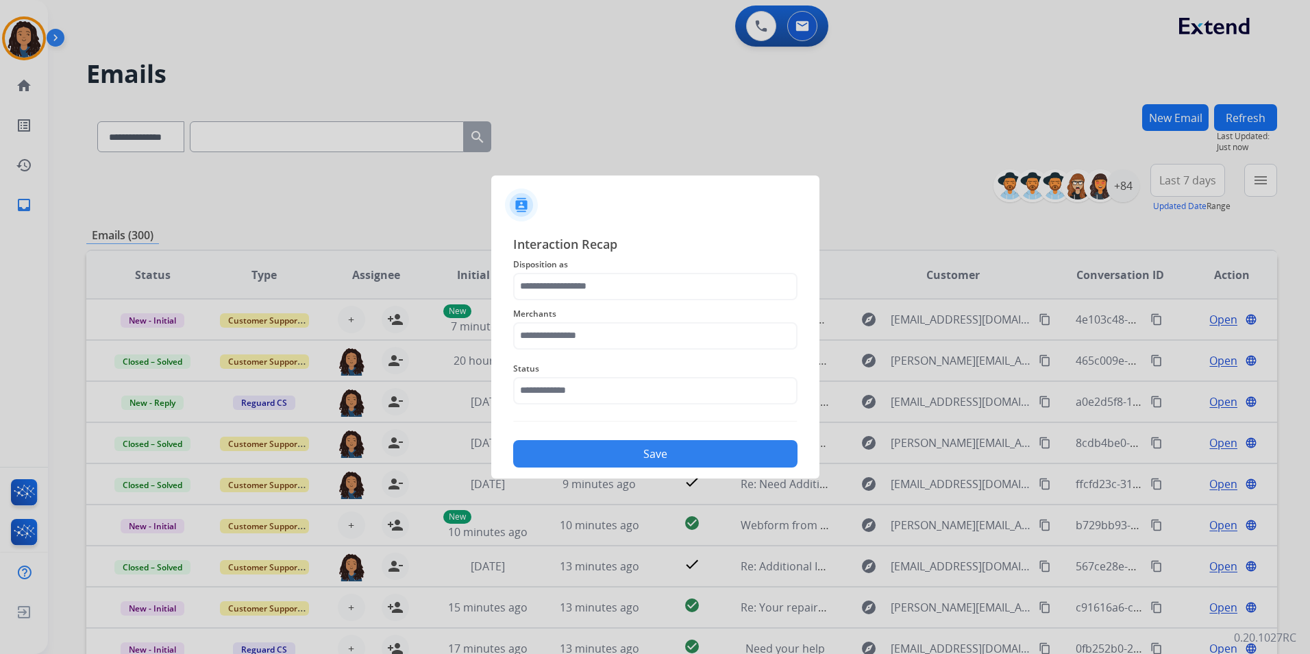
click at [704, 256] on span "Disposition as" at bounding box center [655, 264] width 284 height 16
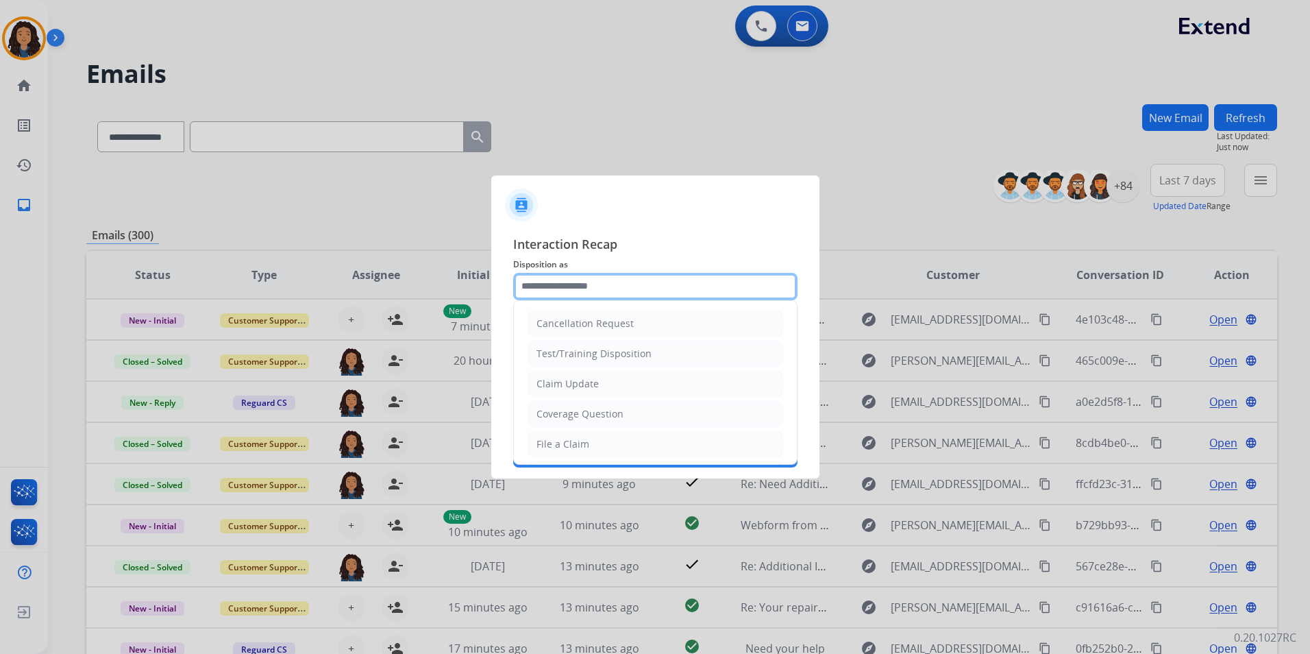
click at [693, 282] on input "text" at bounding box center [655, 286] width 284 height 27
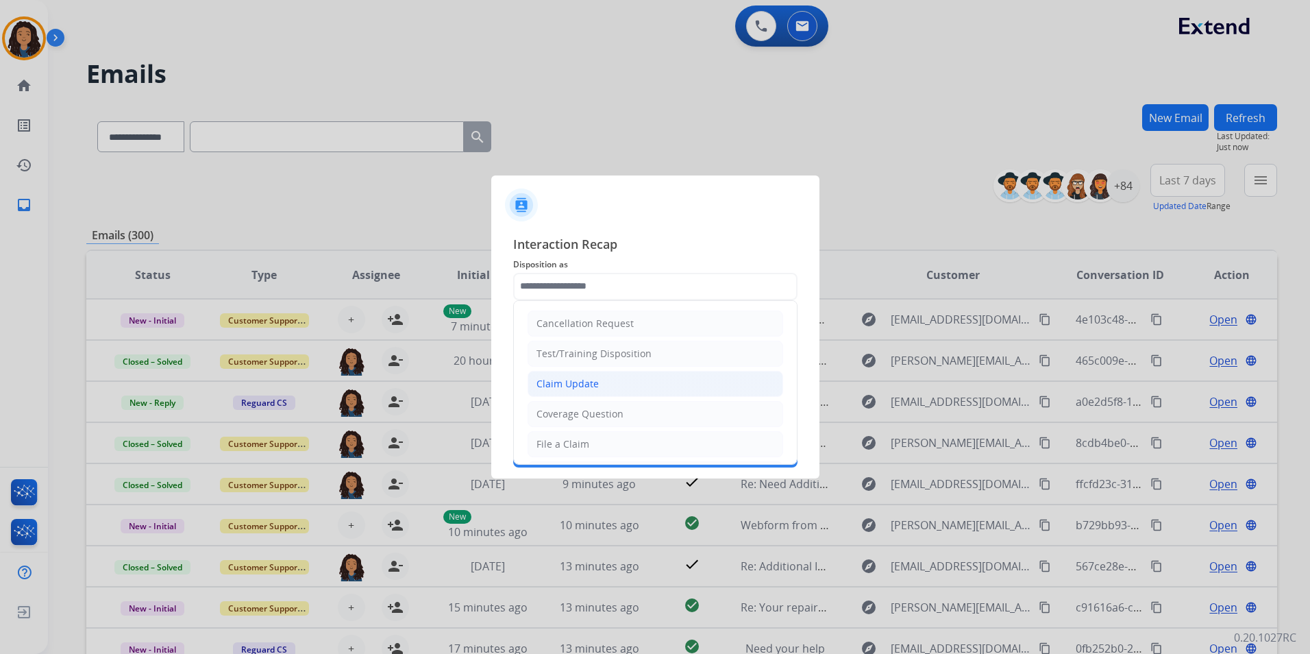
click at [621, 390] on li "Claim Update" at bounding box center [656, 384] width 256 height 26
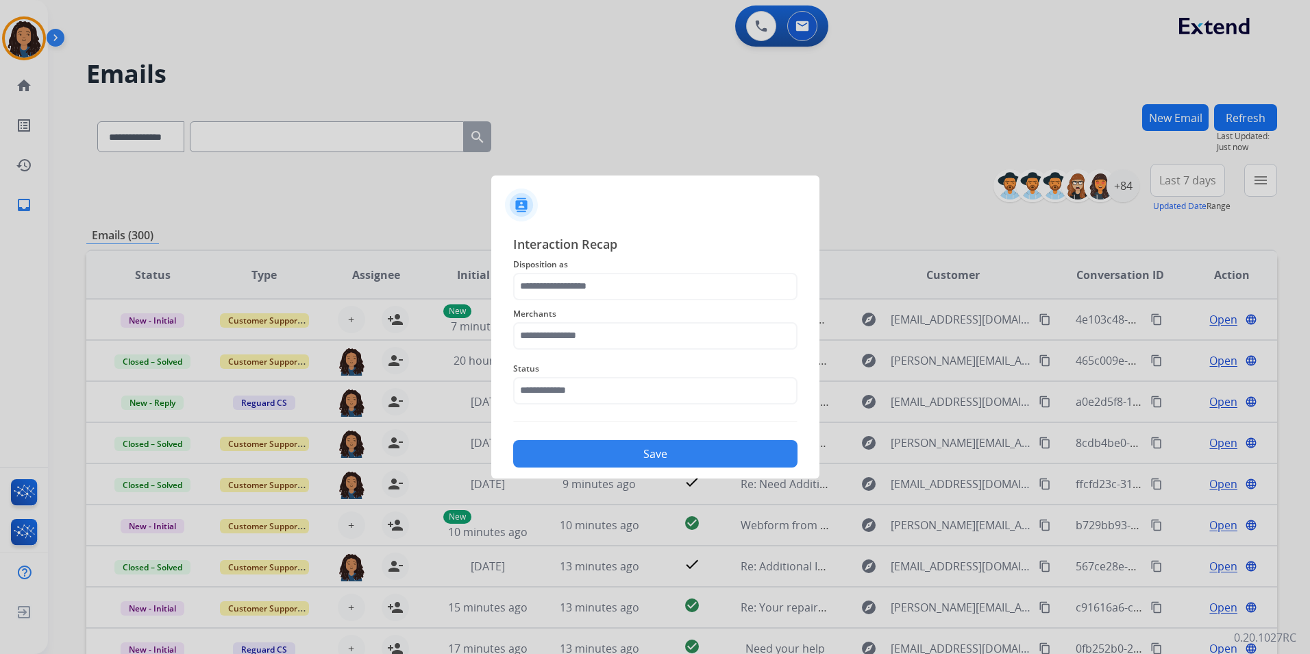
type input "**********"
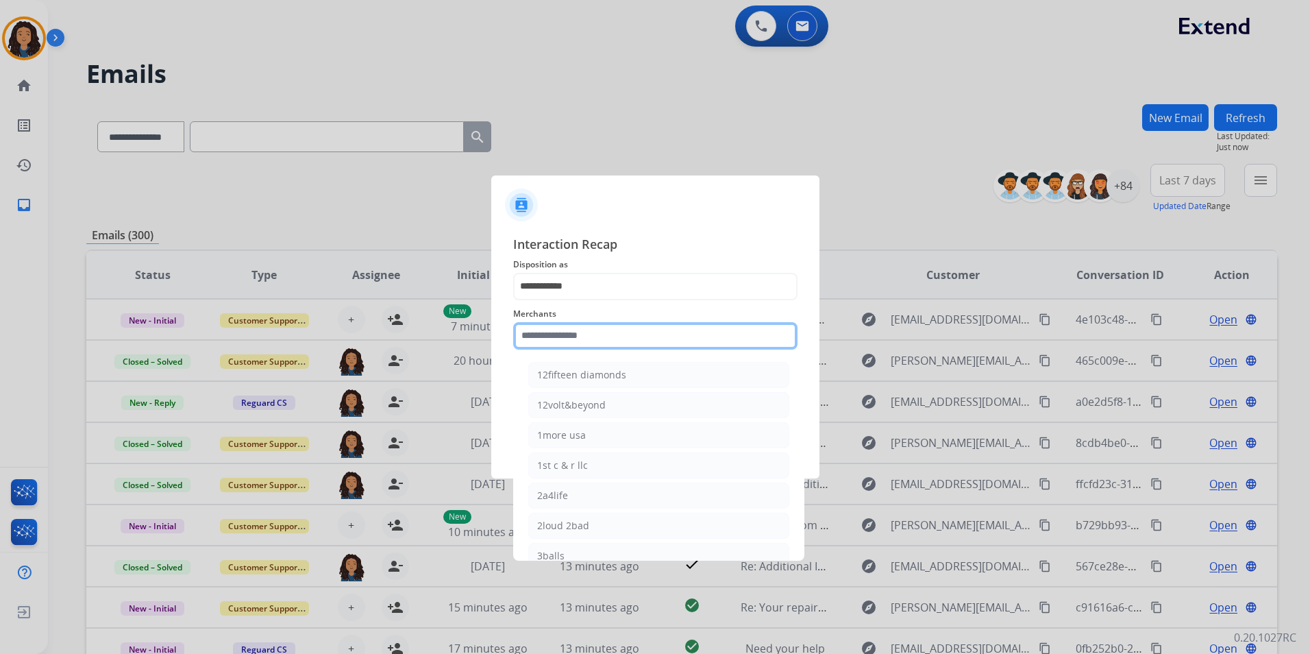
click at [594, 337] on input "text" at bounding box center [655, 335] width 284 height 27
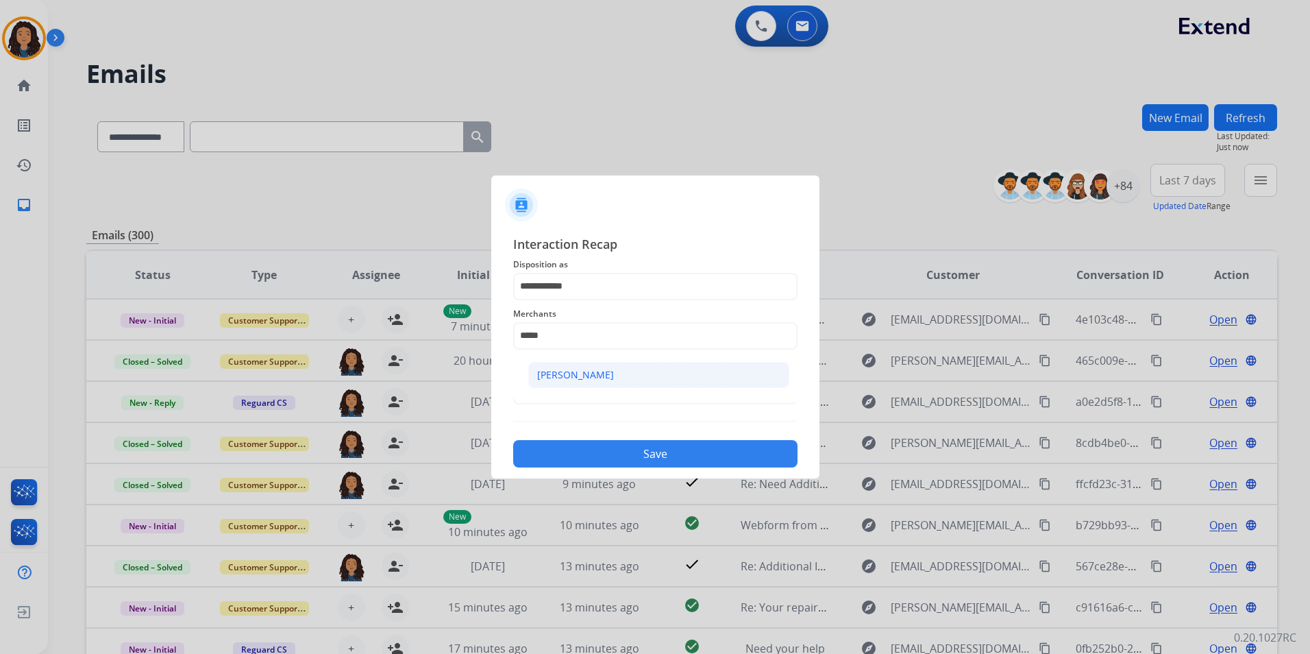
click at [625, 377] on li "[PERSON_NAME]" at bounding box center [658, 375] width 261 height 26
type input "**********"
click at [622, 383] on input "text" at bounding box center [655, 390] width 284 height 27
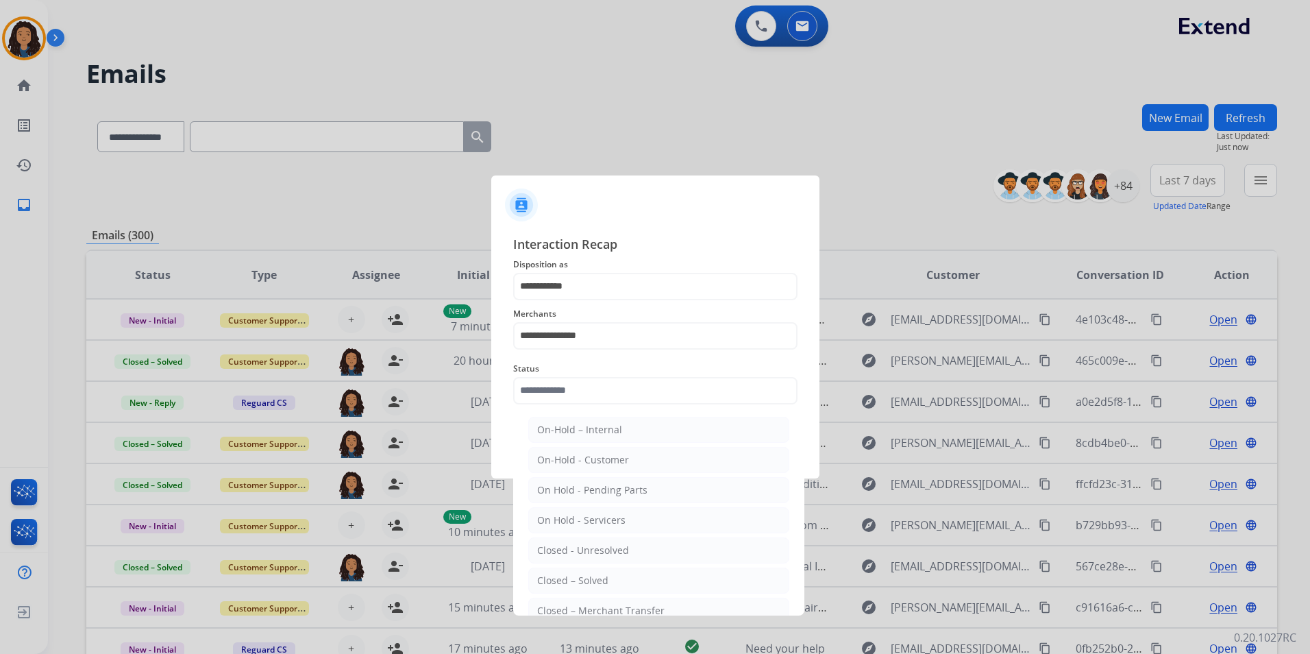
click at [640, 580] on li "Closed – Solved" at bounding box center [658, 580] width 261 height 26
type input "**********"
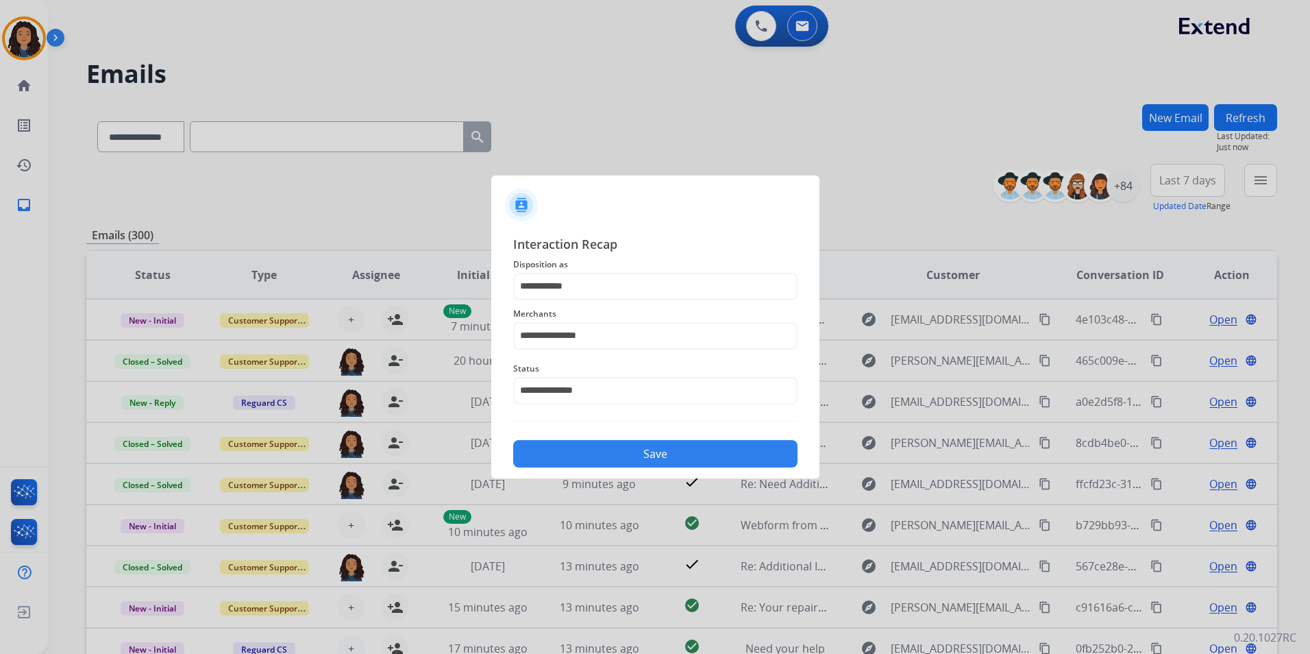
click at [626, 456] on button "Save" at bounding box center [655, 453] width 284 height 27
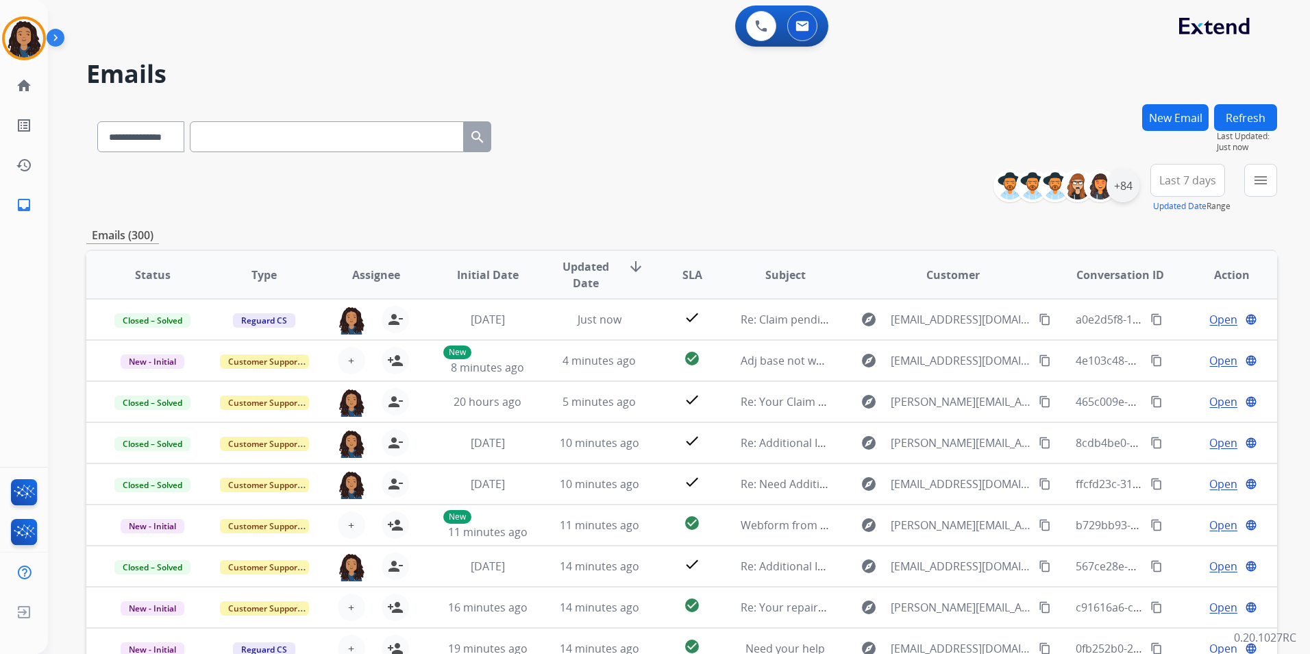
click at [1133, 185] on div "+84" at bounding box center [1123, 185] width 33 height 33
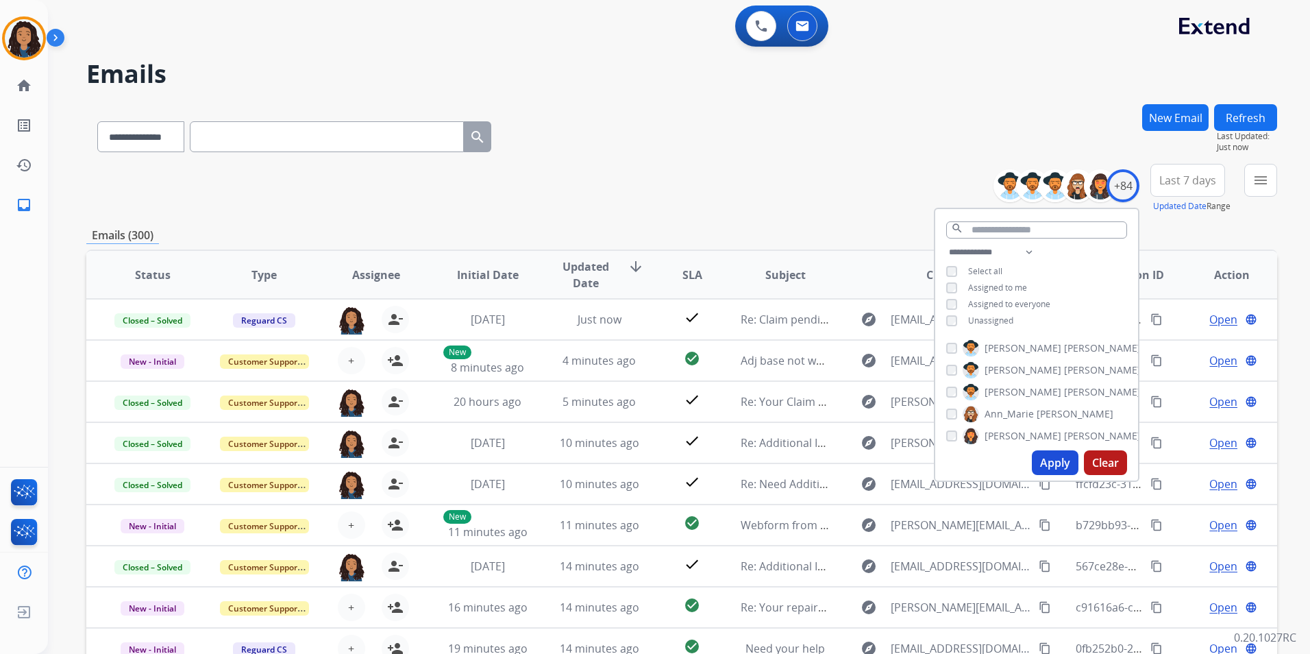
click at [965, 321] on div "Unassigned" at bounding box center [979, 320] width 67 height 11
click at [979, 322] on span "Unassigned" at bounding box center [990, 321] width 45 height 12
click at [1051, 459] on button "Apply" at bounding box center [1055, 462] width 47 height 25
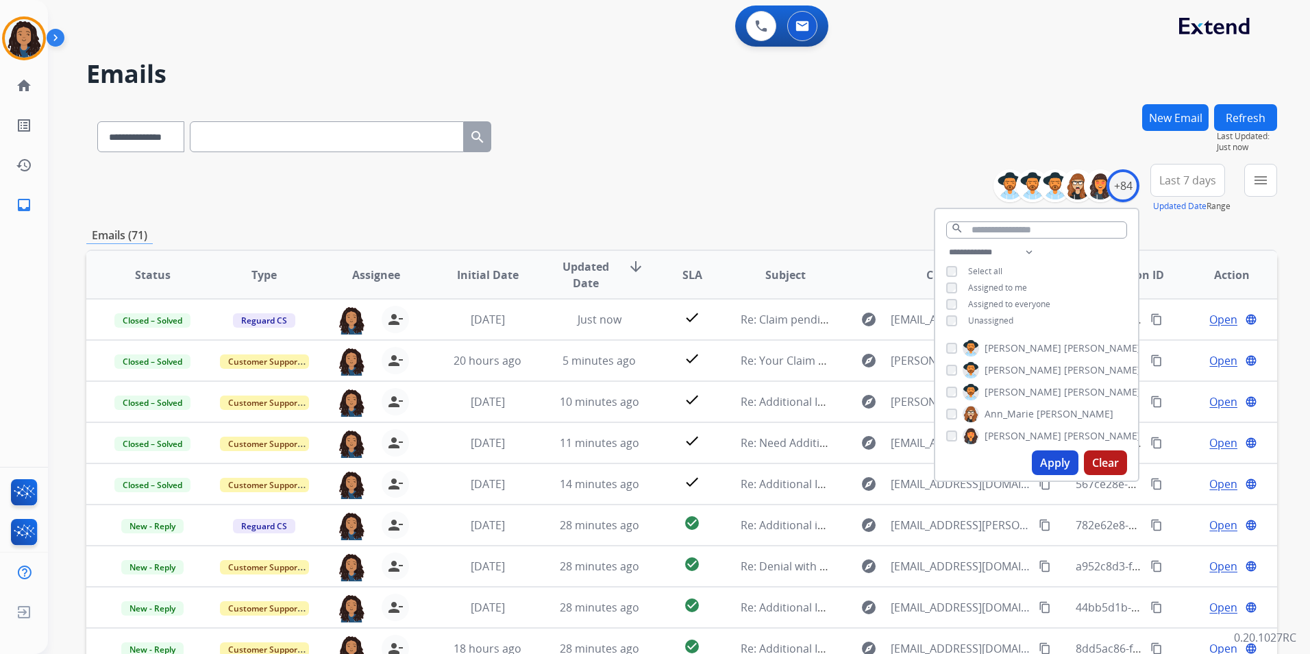
click at [1273, 195] on button "menu" at bounding box center [1260, 180] width 33 height 33
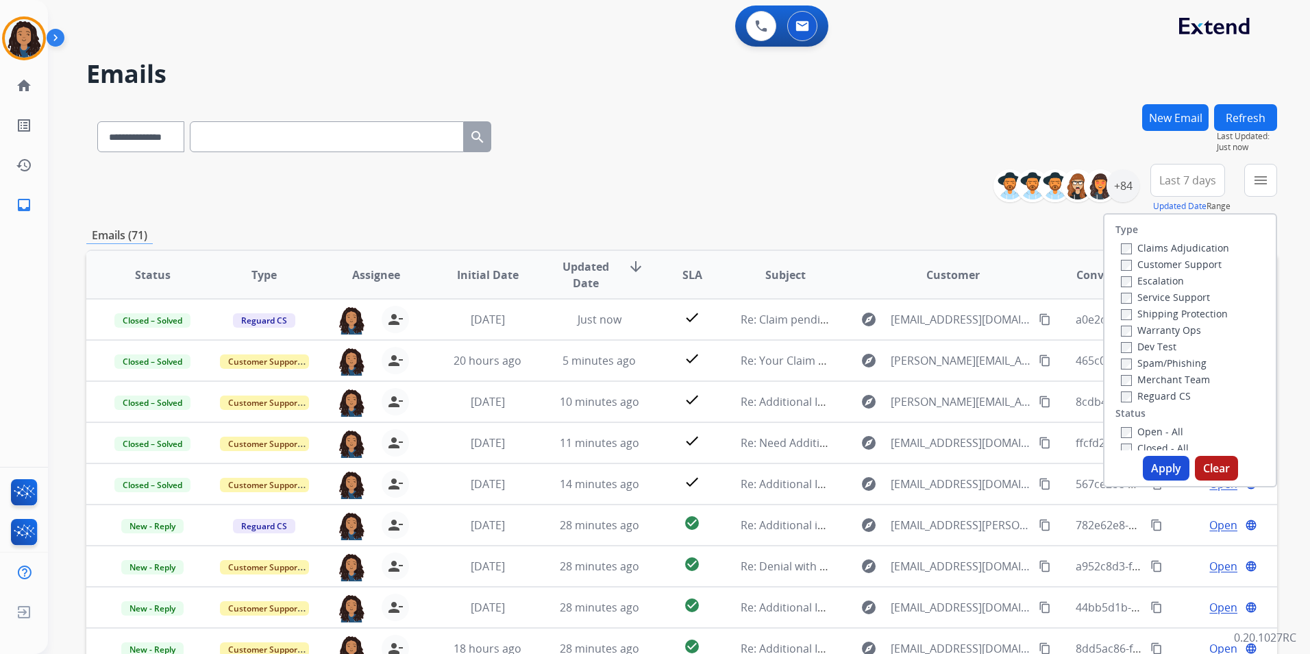
click at [1214, 271] on div "Customer Support" at bounding box center [1175, 264] width 108 height 16
click at [1207, 268] on label "Customer Support" at bounding box center [1171, 264] width 101 height 13
click at [1193, 315] on label "Shipping Protection" at bounding box center [1174, 313] width 107 height 13
click at [1172, 399] on label "Reguard CS" at bounding box center [1156, 395] width 70 height 13
click at [1150, 431] on label "Open - All" at bounding box center [1152, 431] width 62 height 13
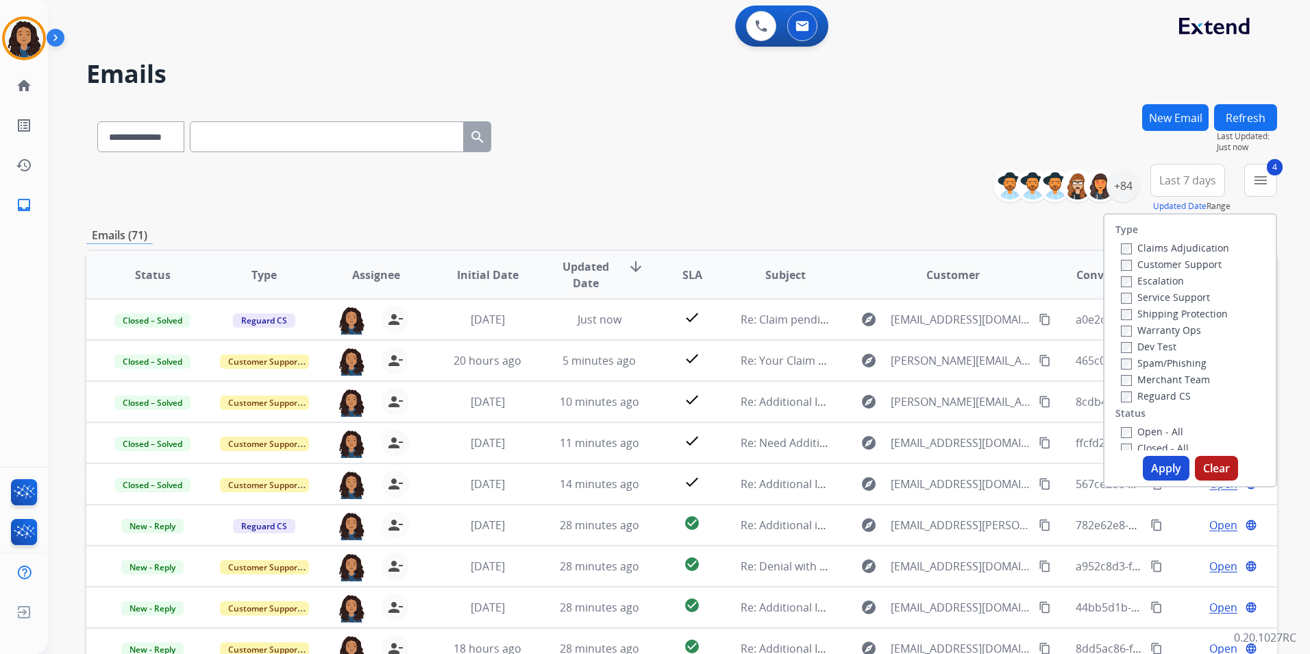
click at [1162, 465] on button "Apply" at bounding box center [1166, 468] width 47 height 25
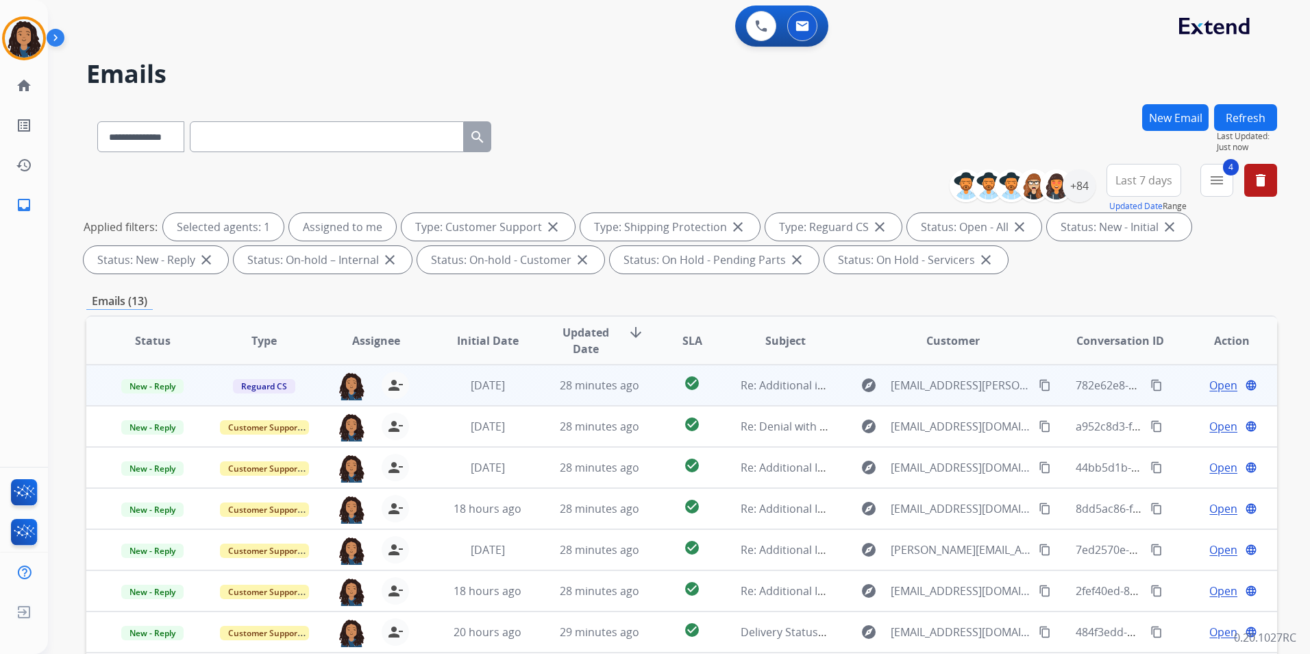
scroll to position [1, 0]
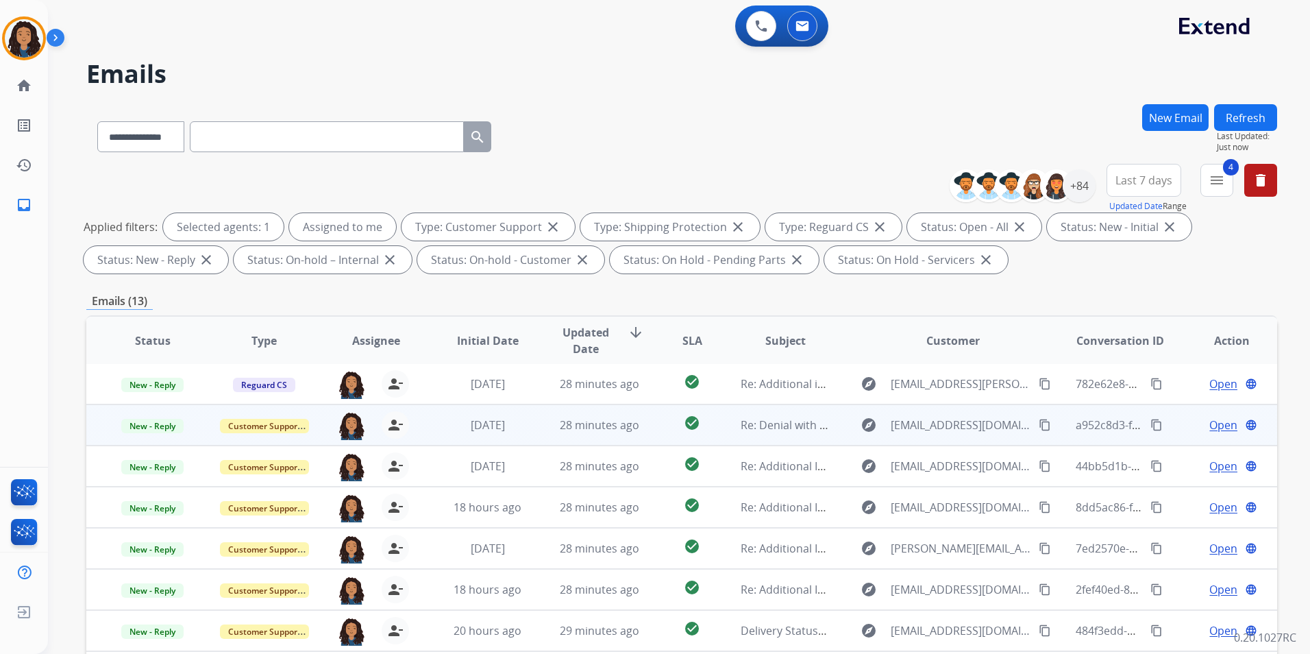
click at [1218, 424] on span "Open" at bounding box center [1224, 425] width 28 height 16
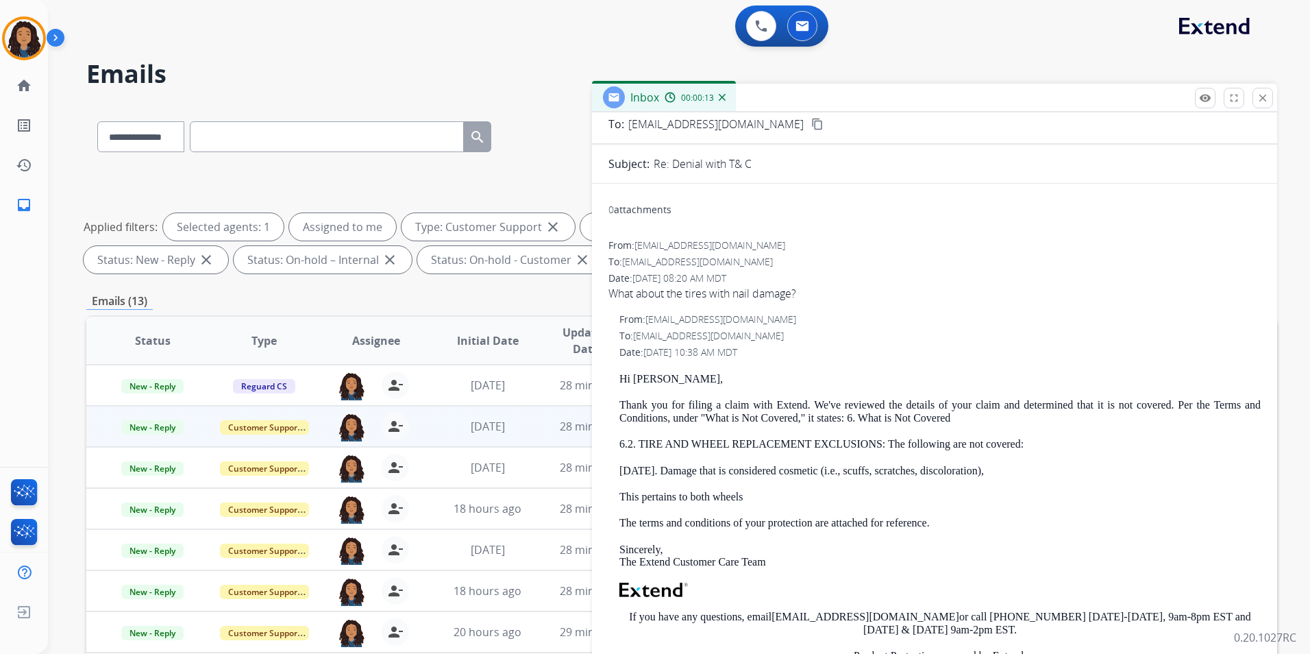
scroll to position [0, 0]
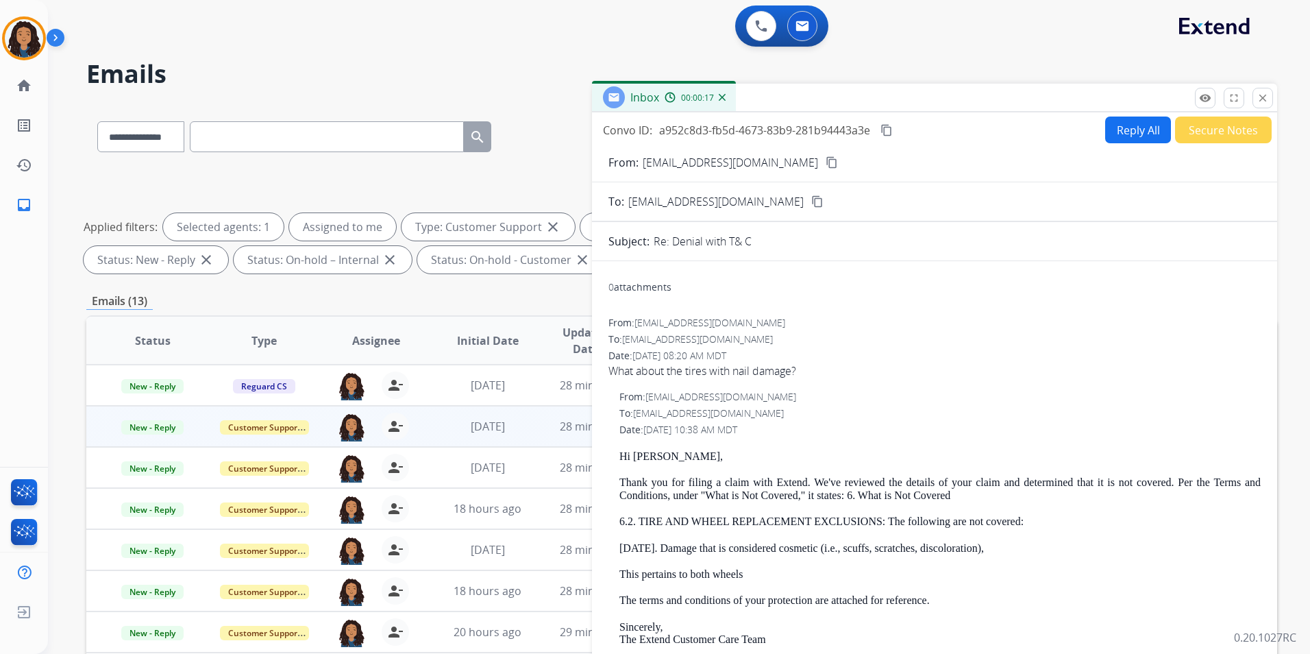
click at [826, 160] on mat-icon "content_copy" at bounding box center [832, 162] width 12 height 12
drag, startPoint x: 615, startPoint y: 451, endPoint x: 685, endPoint y: 458, distance: 70.9
click at [685, 458] on div "From: [EMAIL_ADDRESS][DOMAIN_NAME] To: [EMAIL_ADDRESS][DOMAIN_NAME] Date: [DATE…" at bounding box center [935, 620] width 652 height 461
drag, startPoint x: 685, startPoint y: 458, endPoint x: 657, endPoint y: 454, distance: 28.4
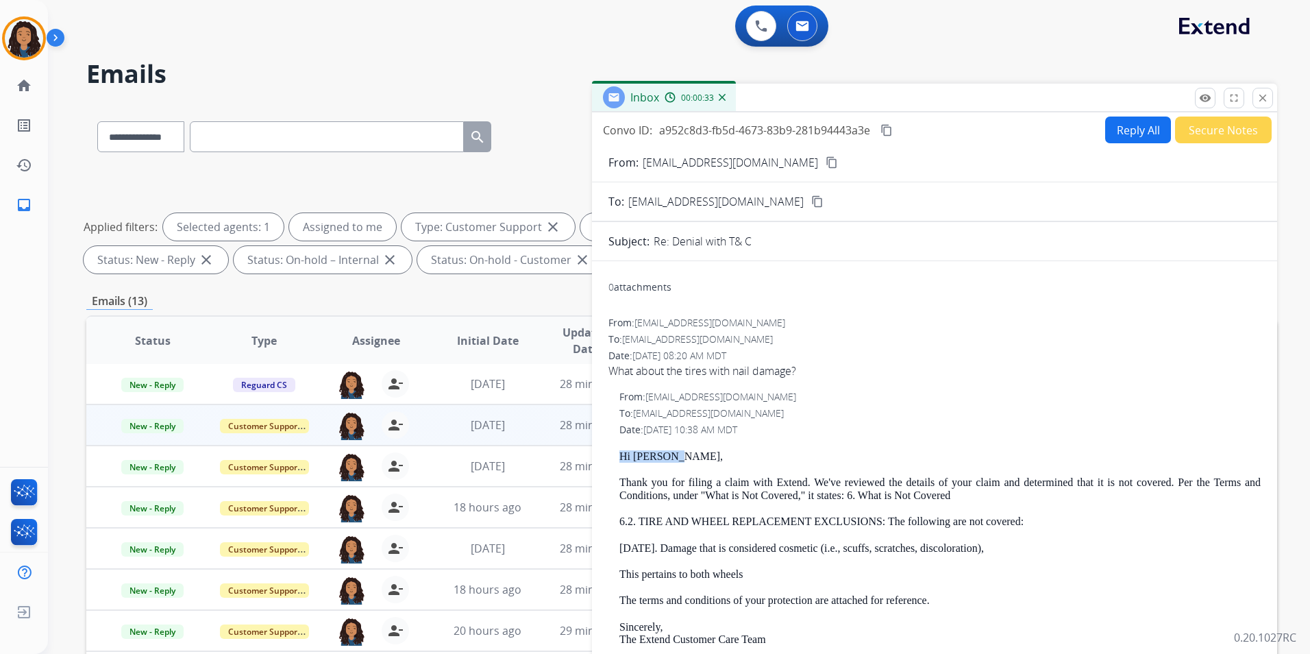
copy p "Hi [PERSON_NAME],"
click at [1133, 137] on button "Reply All" at bounding box center [1138, 129] width 66 height 27
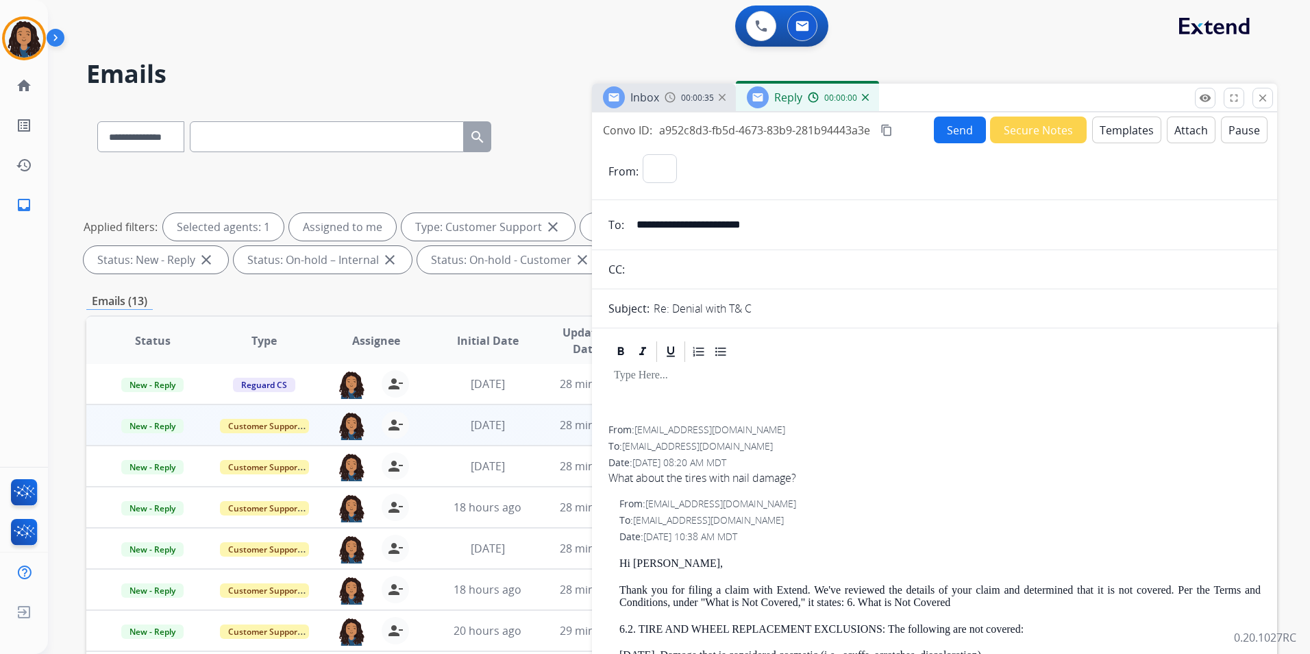
click at [1133, 137] on button "Templates" at bounding box center [1126, 129] width 69 height 27
select select "**********"
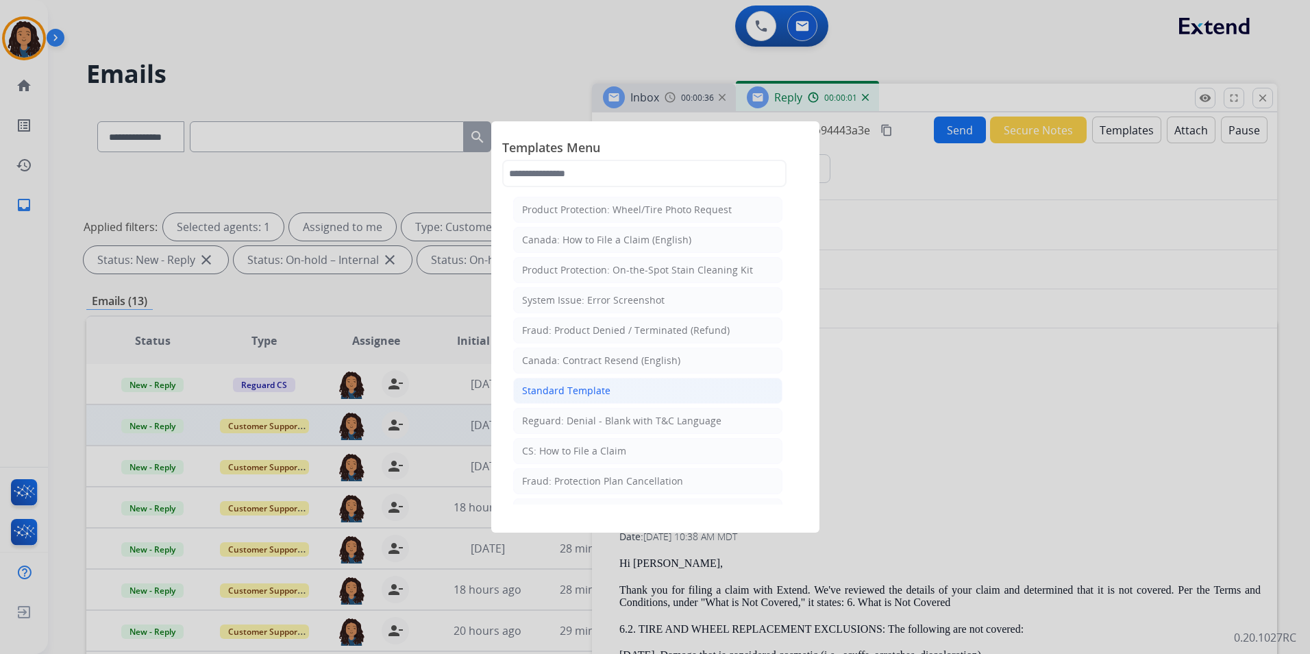
click at [655, 390] on li "Standard Template" at bounding box center [647, 391] width 269 height 26
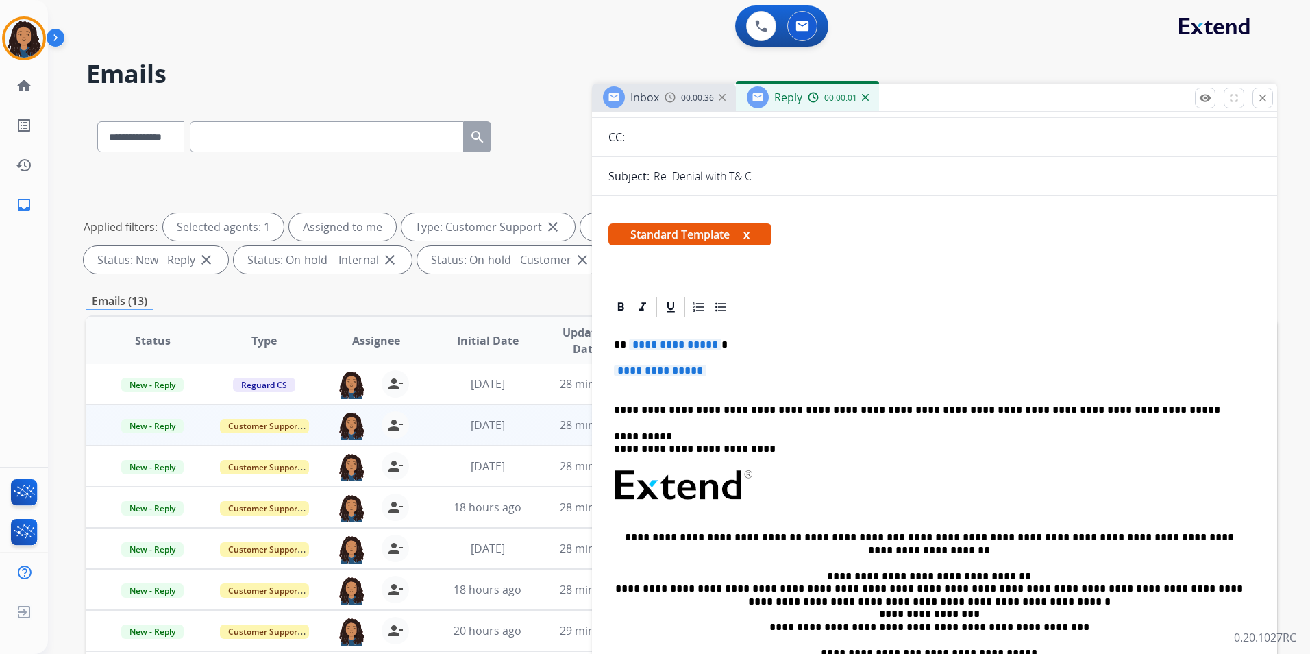
scroll to position [137, 0]
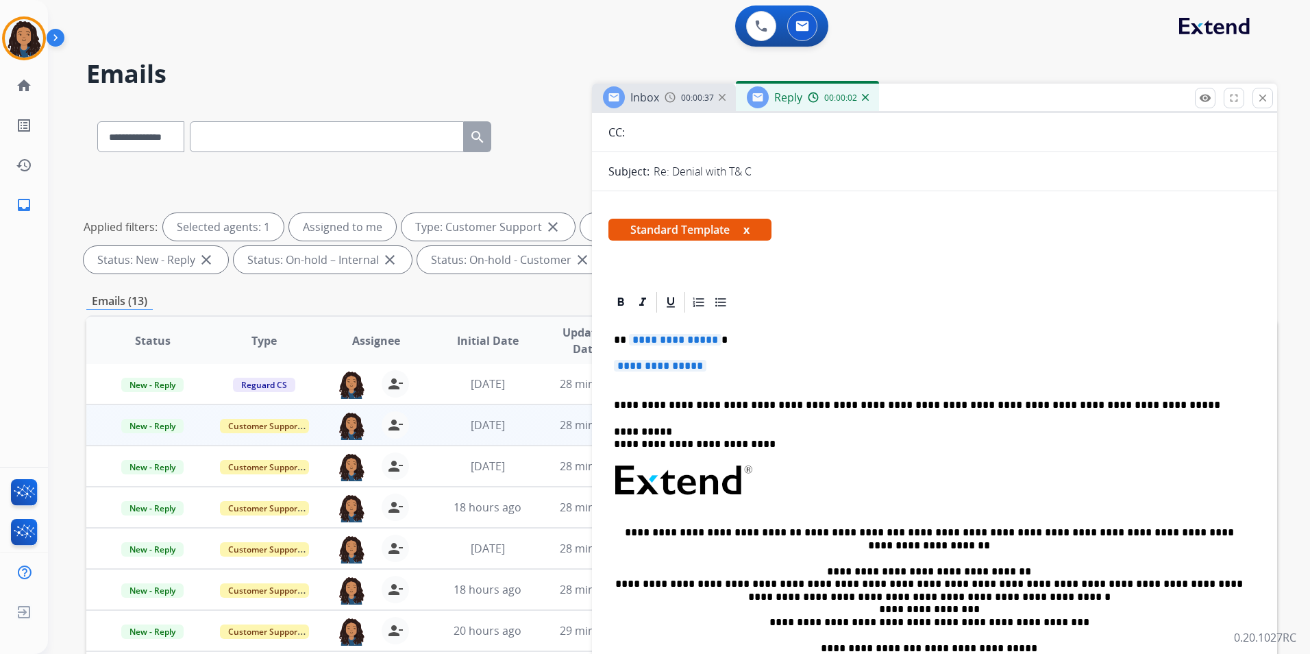
drag, startPoint x: 611, startPoint y: 338, endPoint x: 726, endPoint y: 365, distance: 118.3
click at [726, 365] on div "**********" at bounding box center [935, 513] width 652 height 397
paste div
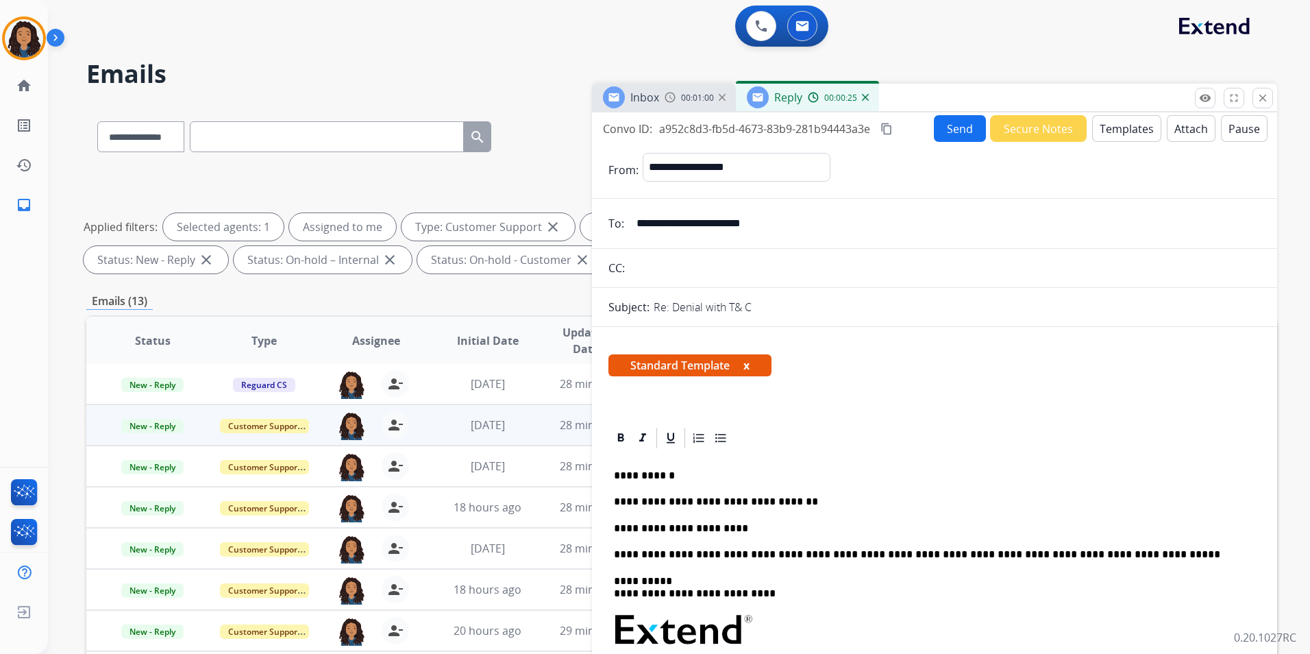
scroll to position [0, 0]
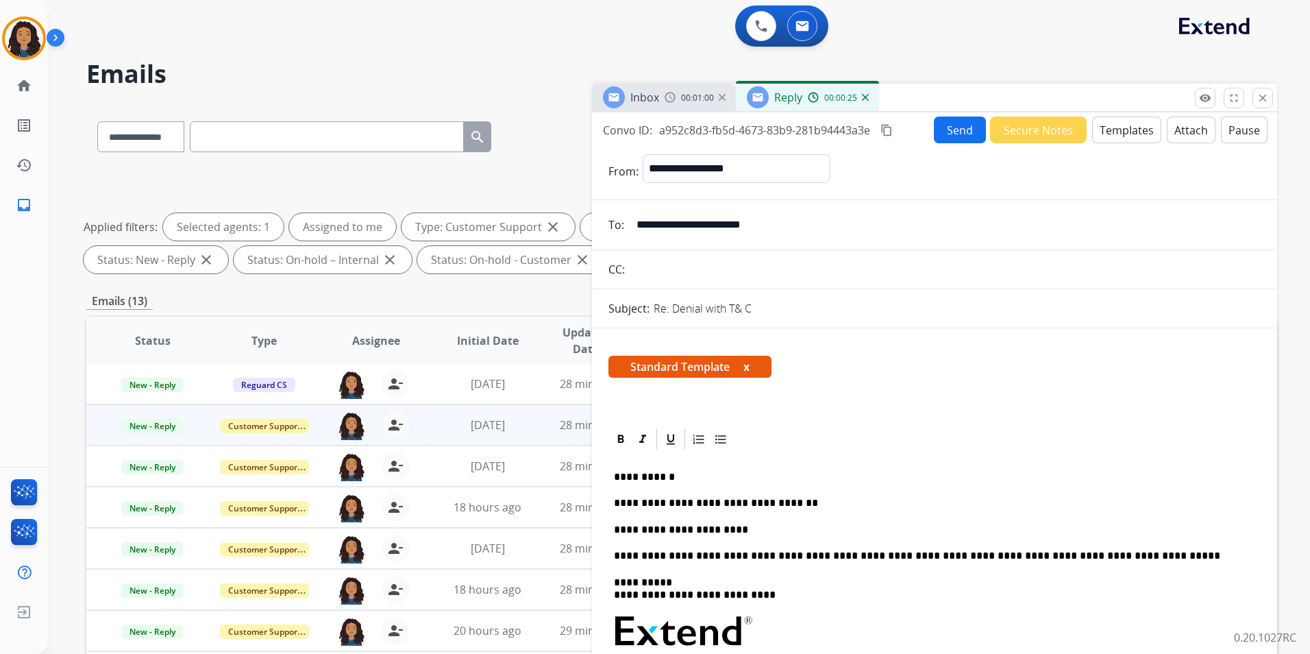
click at [962, 136] on button "Send" at bounding box center [960, 129] width 52 height 27
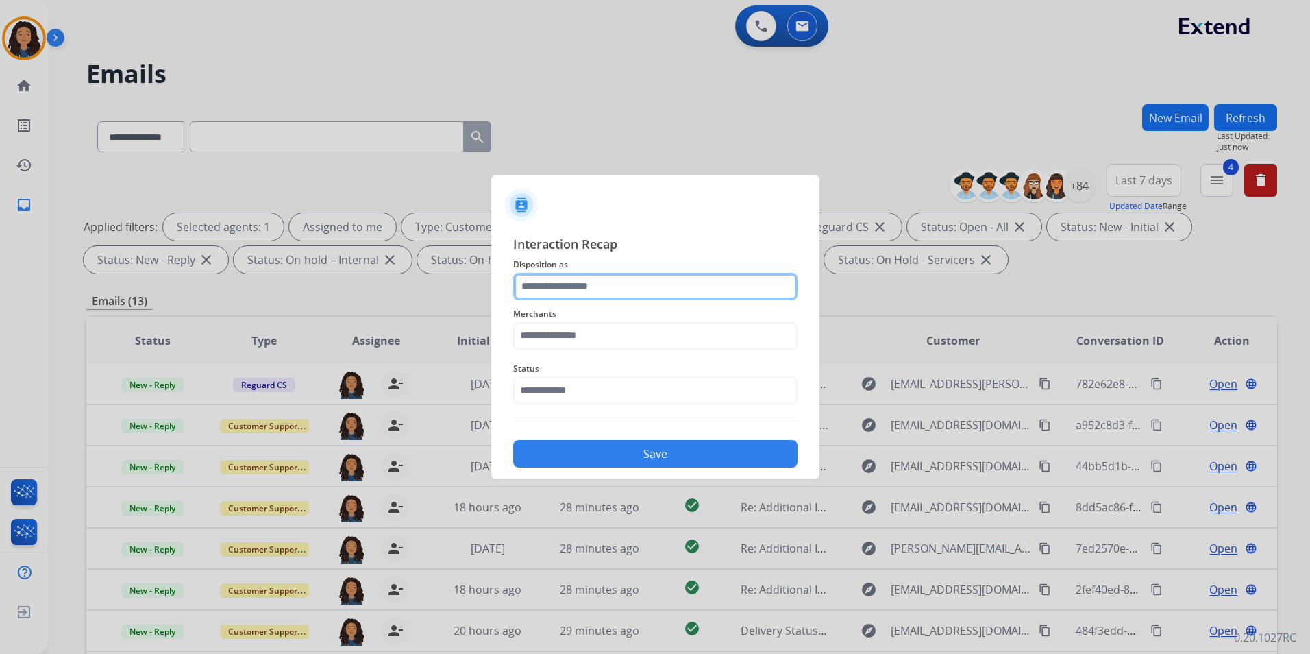
click at [650, 288] on input "text" at bounding box center [655, 286] width 284 height 27
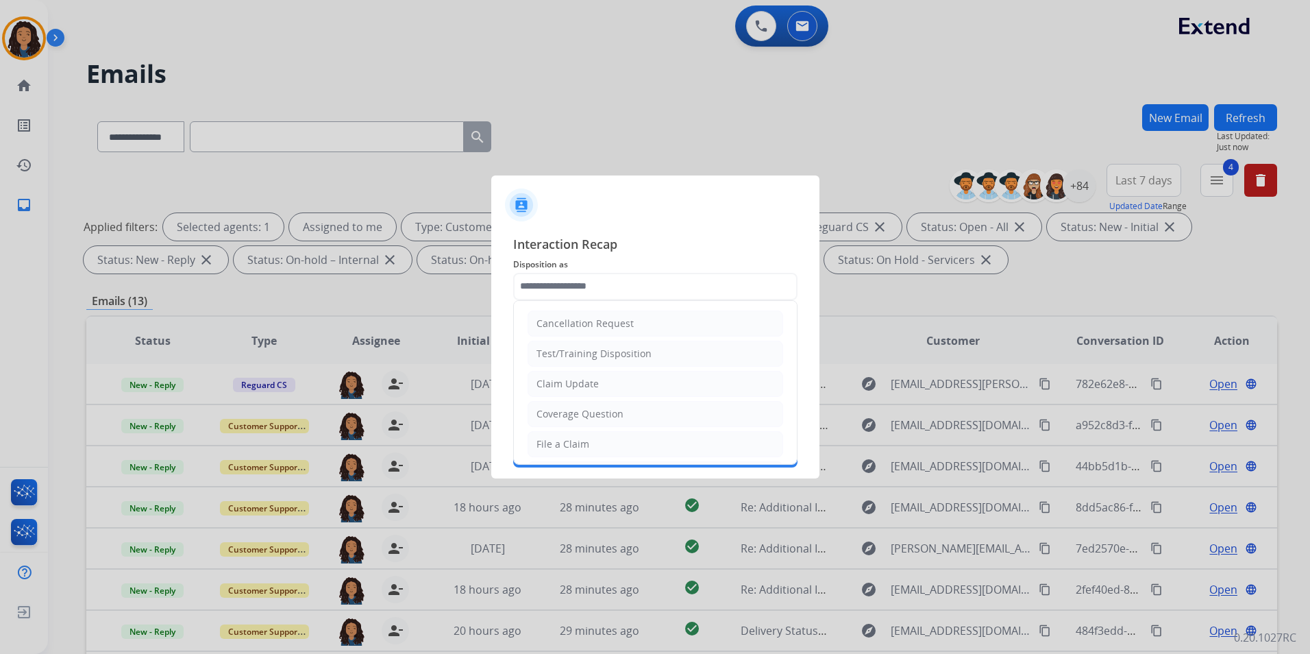
drag, startPoint x: 619, startPoint y: 377, endPoint x: 573, endPoint y: 314, distance: 78.4
click at [618, 378] on li "Claim Update" at bounding box center [656, 384] width 256 height 26
type input "**********"
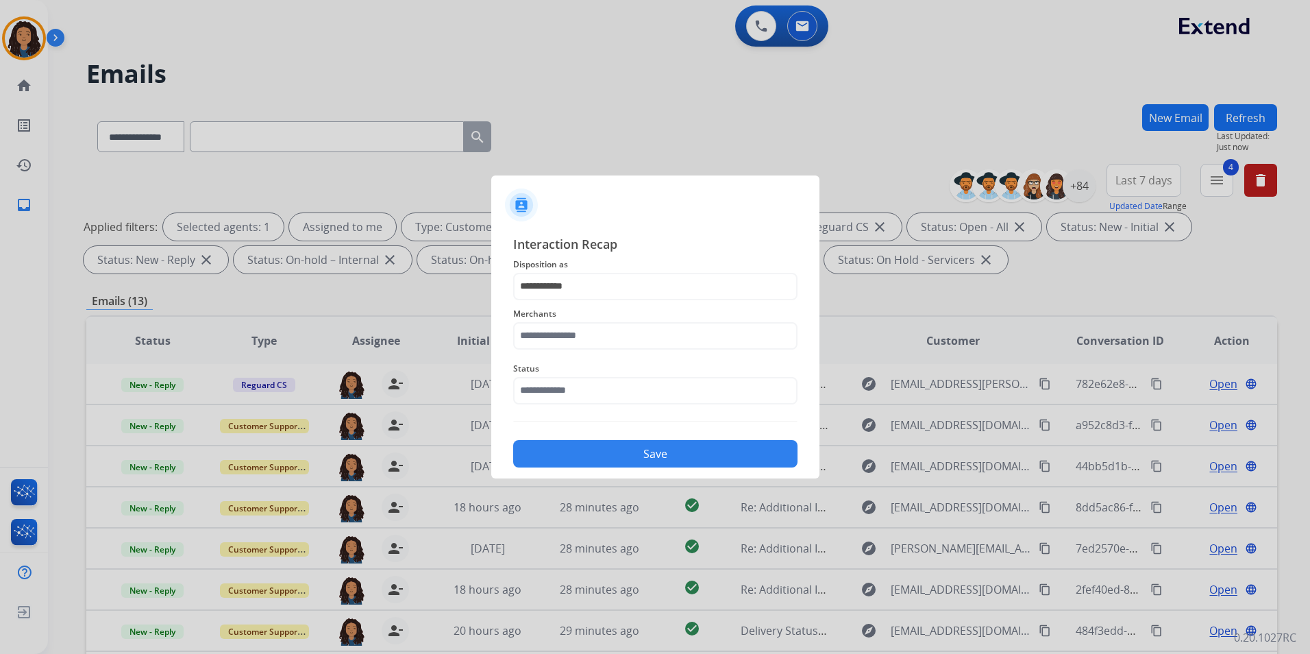
click at [565, 304] on div "Merchants" at bounding box center [655, 327] width 284 height 55
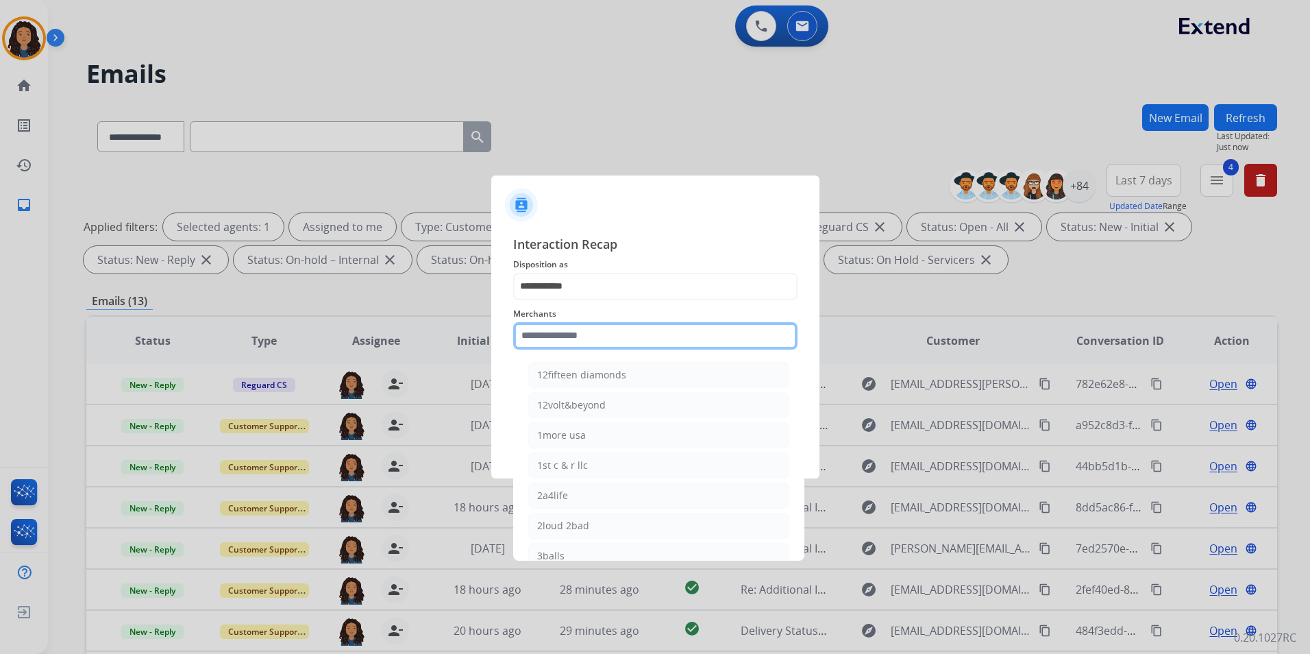
click at [569, 333] on input "text" at bounding box center [655, 335] width 284 height 27
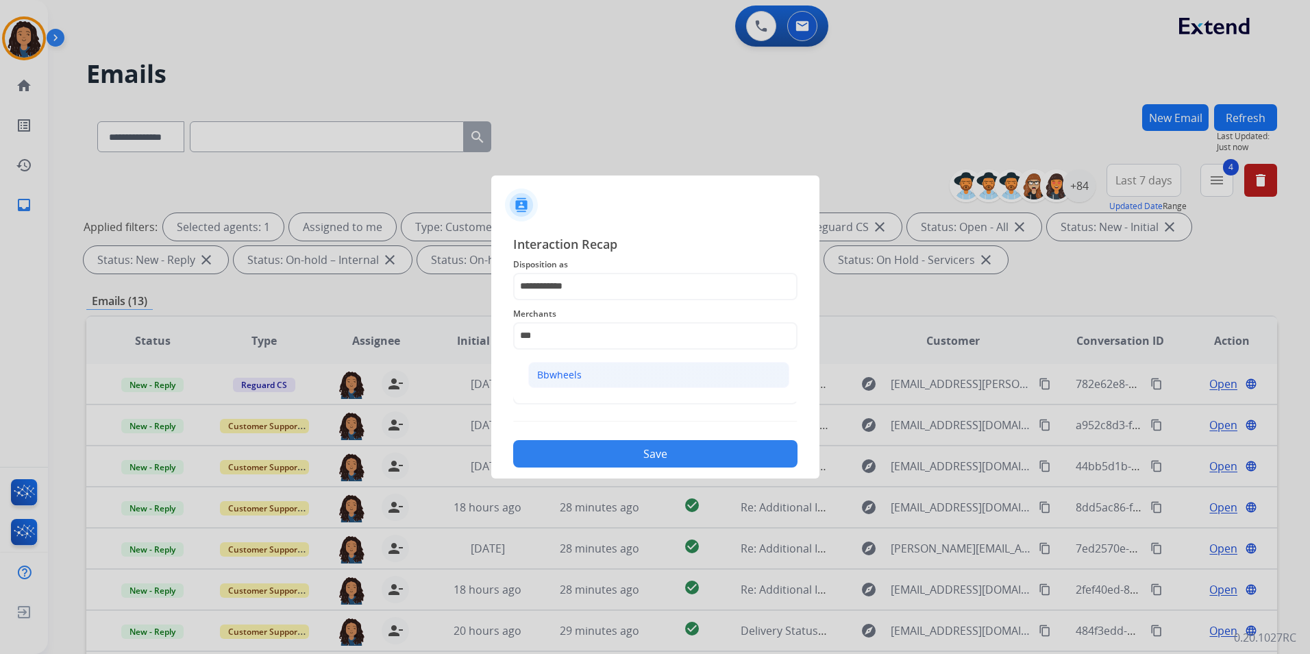
click at [591, 370] on li "Bbwheels" at bounding box center [658, 375] width 261 height 26
type input "********"
click at [593, 399] on input "text" at bounding box center [655, 390] width 284 height 27
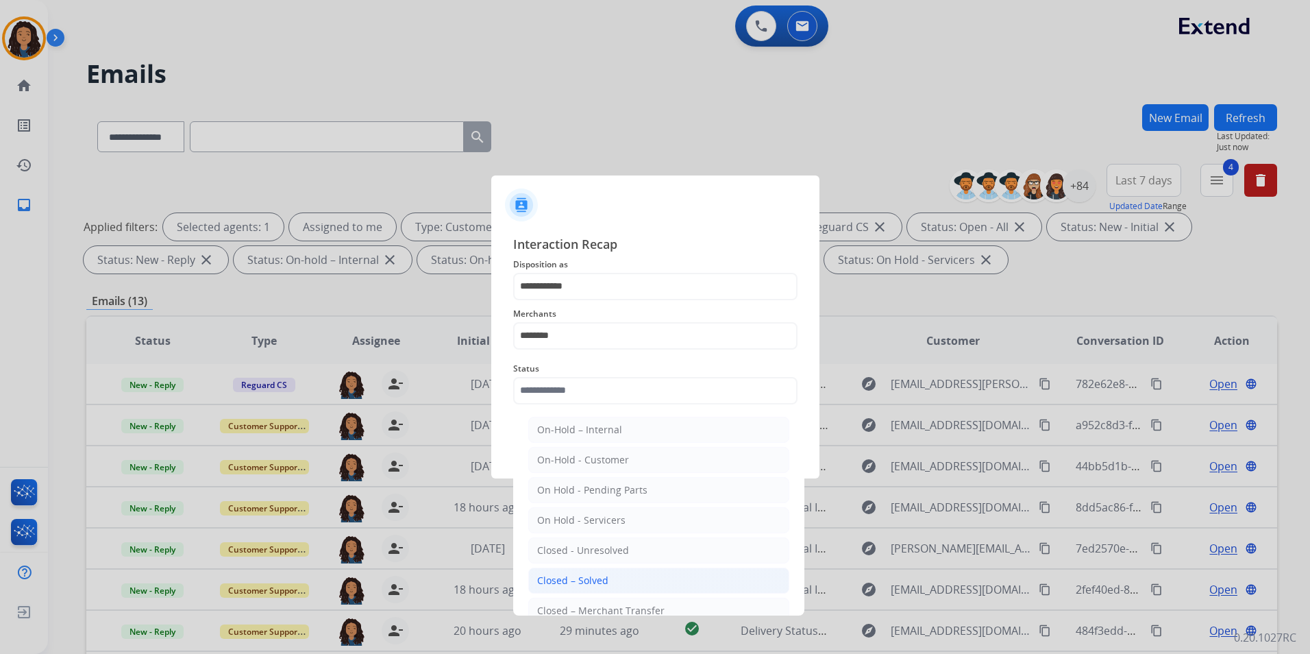
click at [620, 582] on li "Closed – Solved" at bounding box center [658, 580] width 261 height 26
type input "**********"
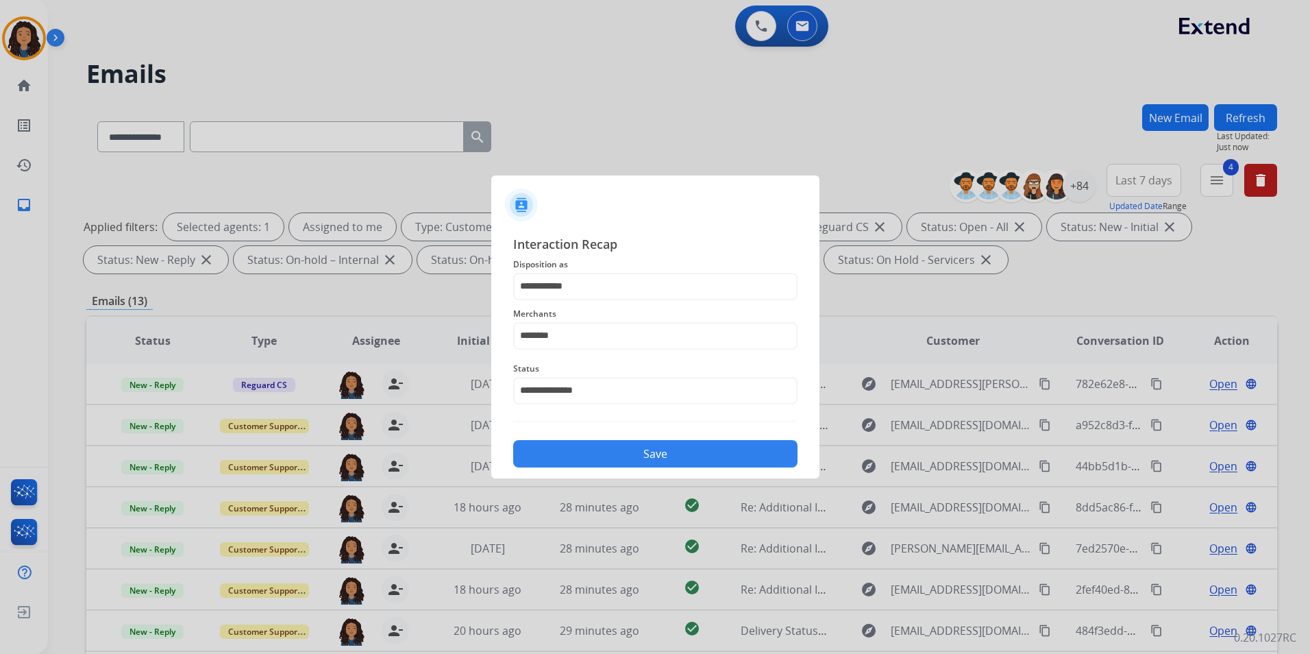
click at [639, 447] on button "Save" at bounding box center [655, 453] width 284 height 27
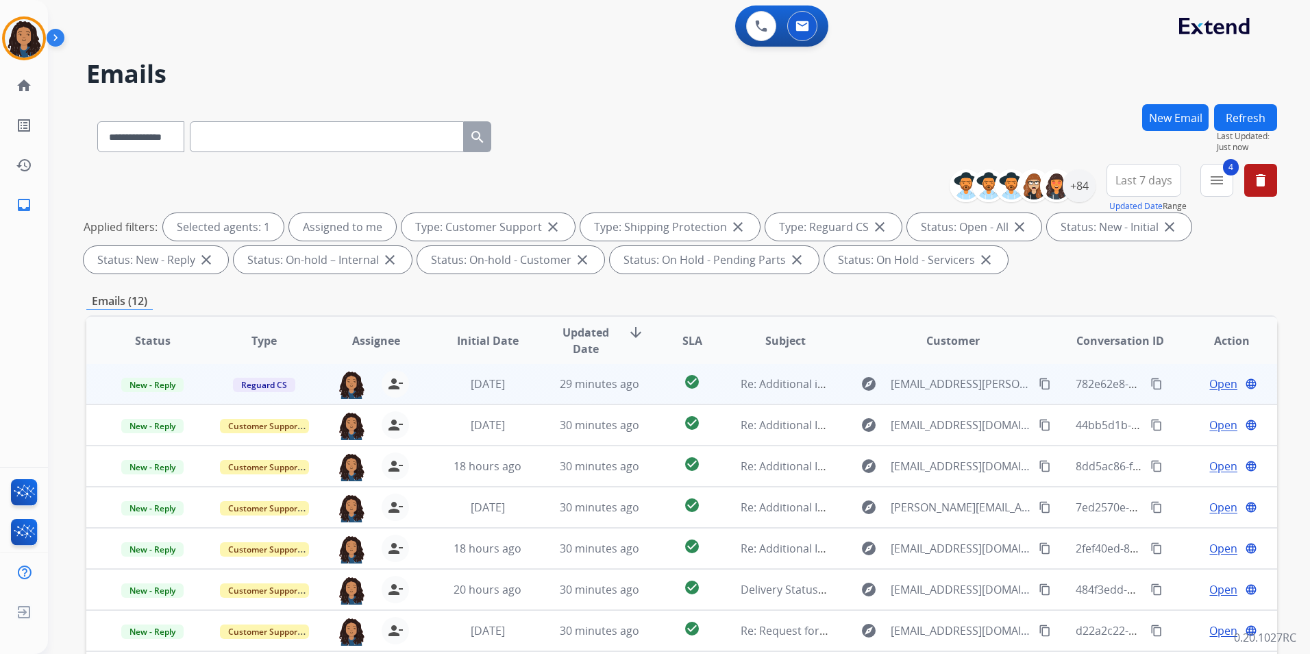
click at [1214, 387] on span "Open" at bounding box center [1224, 384] width 28 height 16
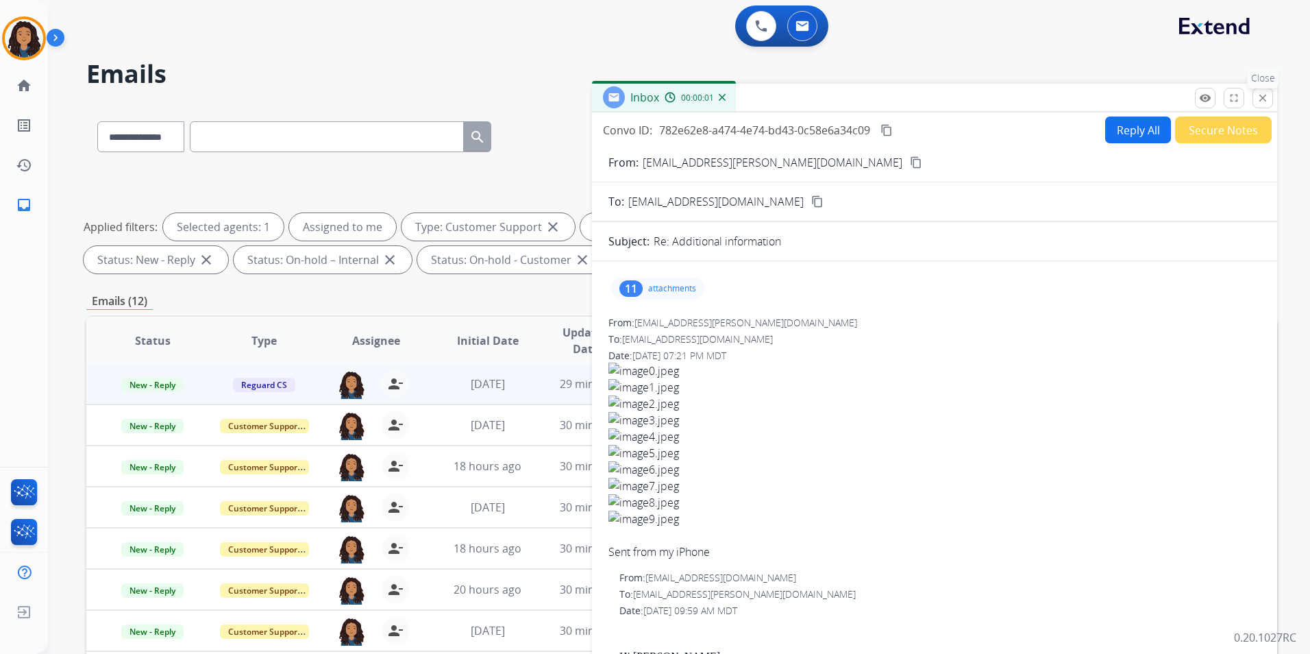
click at [1268, 101] on mat-icon "close" at bounding box center [1263, 98] width 12 height 12
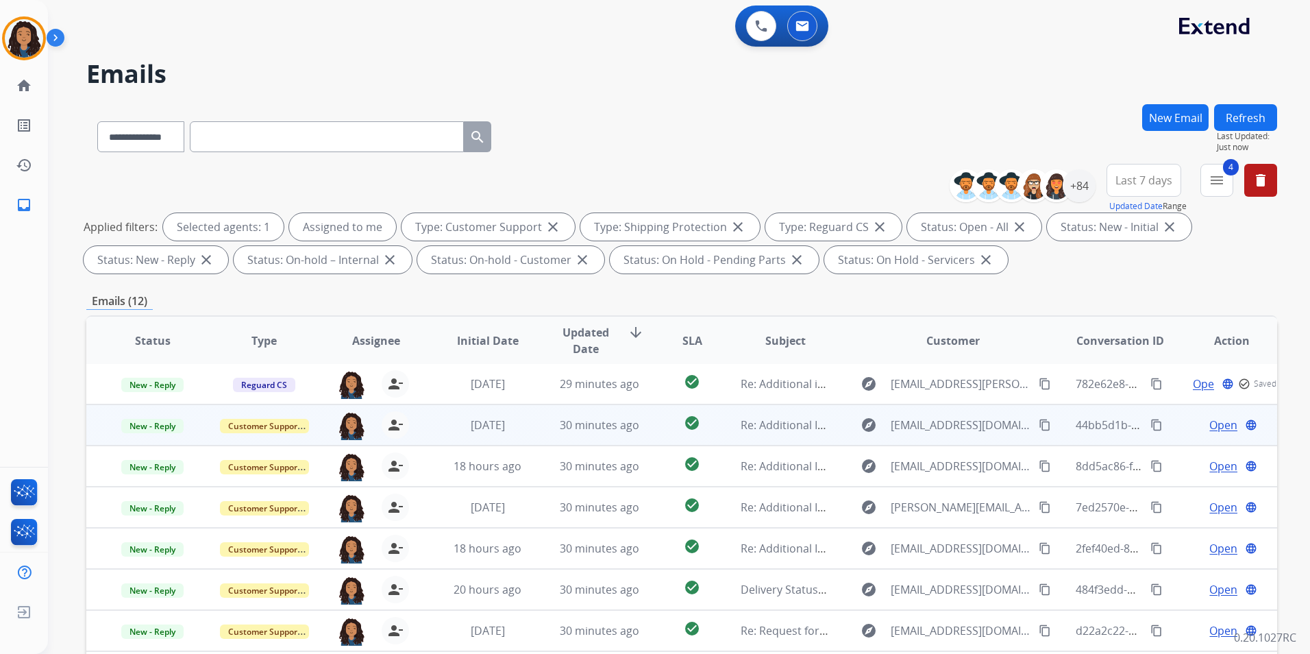
click at [1220, 428] on span "Open" at bounding box center [1224, 425] width 28 height 16
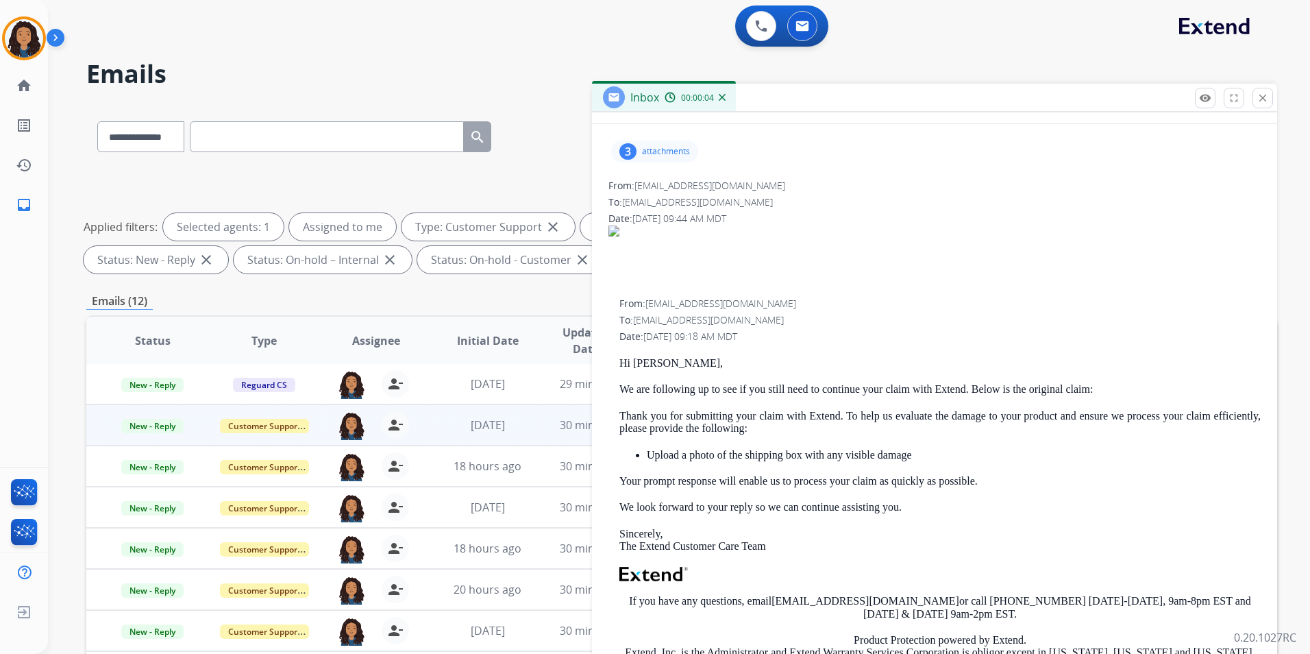
scroll to position [69, 0]
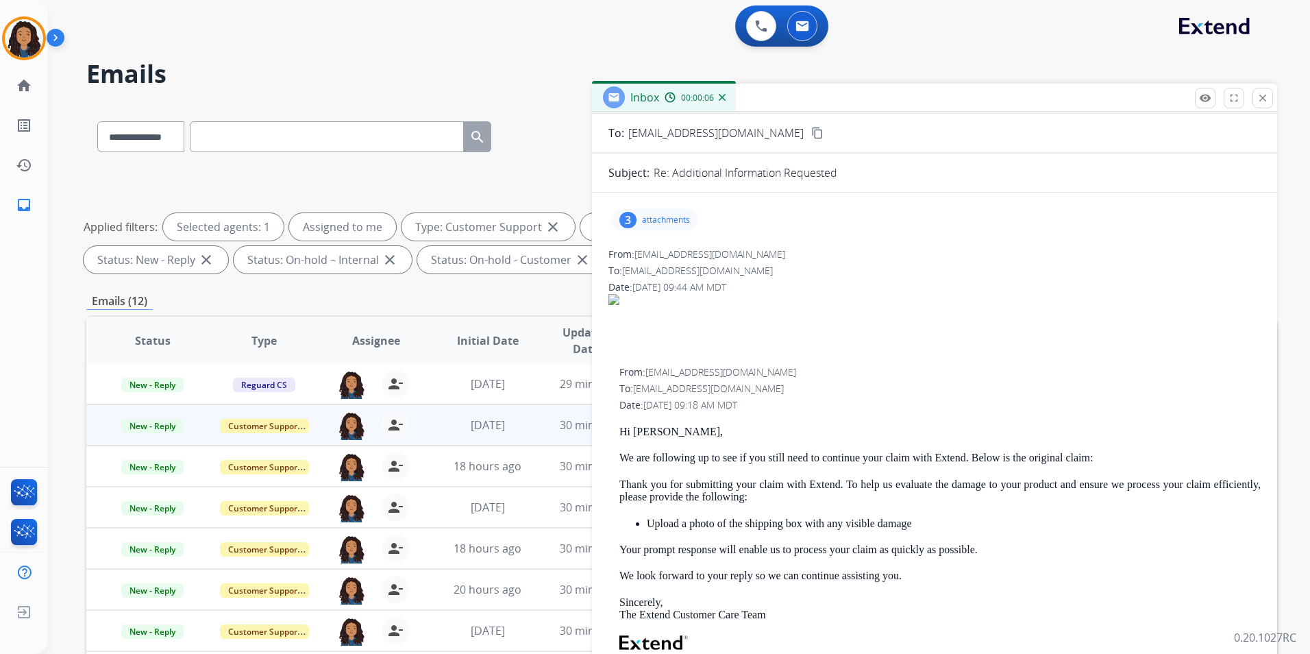
click at [674, 222] on p "attachments" at bounding box center [666, 219] width 48 height 11
click at [652, 297] on div at bounding box center [656, 303] width 69 height 48
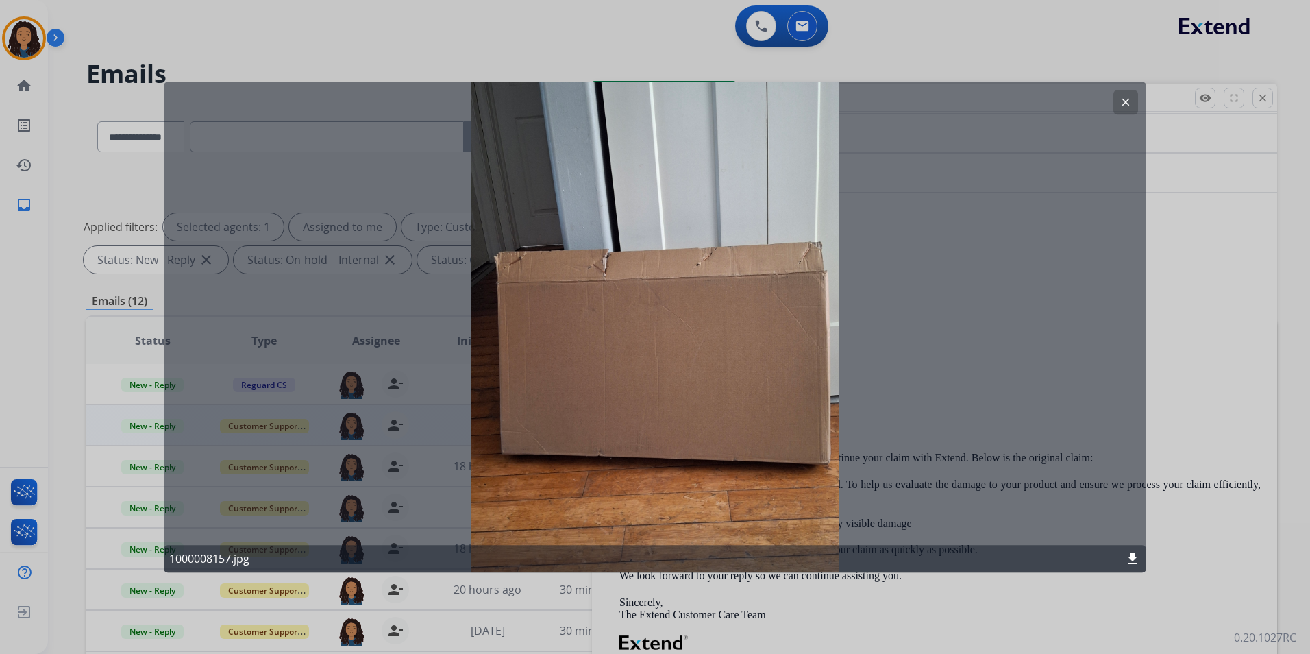
click at [1122, 106] on mat-icon "clear" at bounding box center [1126, 102] width 12 height 12
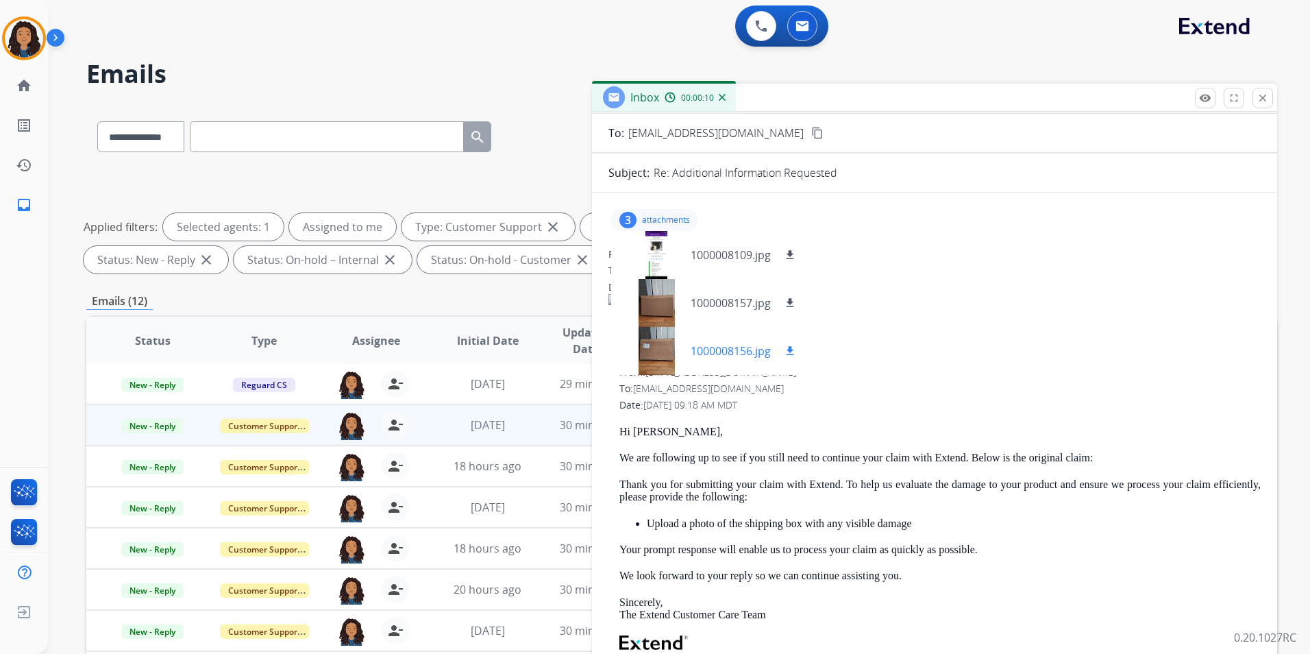
click at [667, 350] on div at bounding box center [656, 351] width 69 height 48
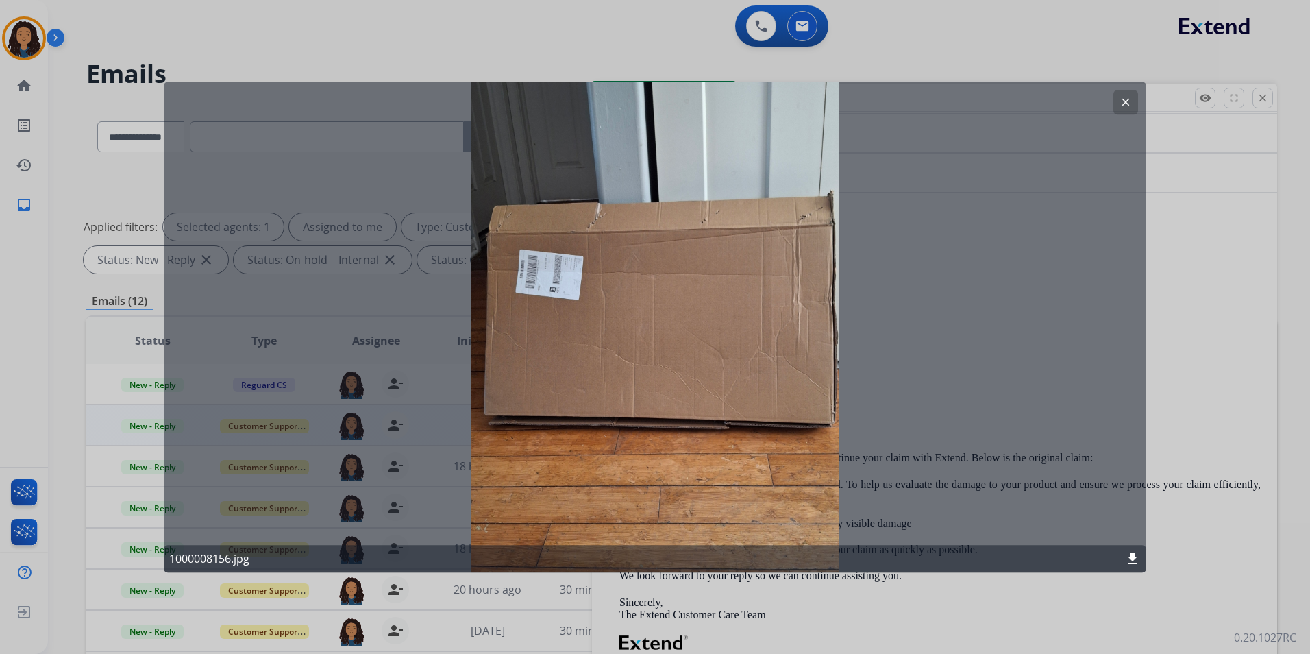
drag, startPoint x: 1122, startPoint y: 101, endPoint x: 1308, endPoint y: 101, distance: 185.7
click at [1127, 101] on mat-icon "clear" at bounding box center [1126, 102] width 12 height 12
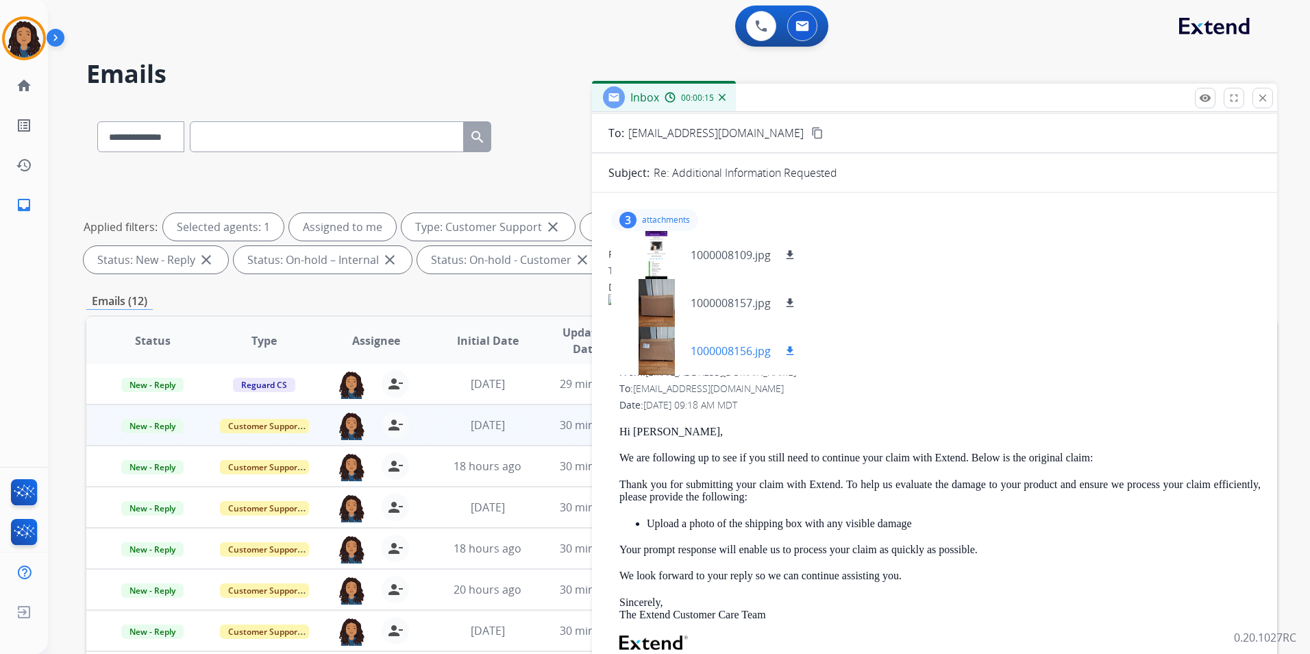
click at [789, 349] on mat-icon "download" at bounding box center [790, 351] width 12 height 12
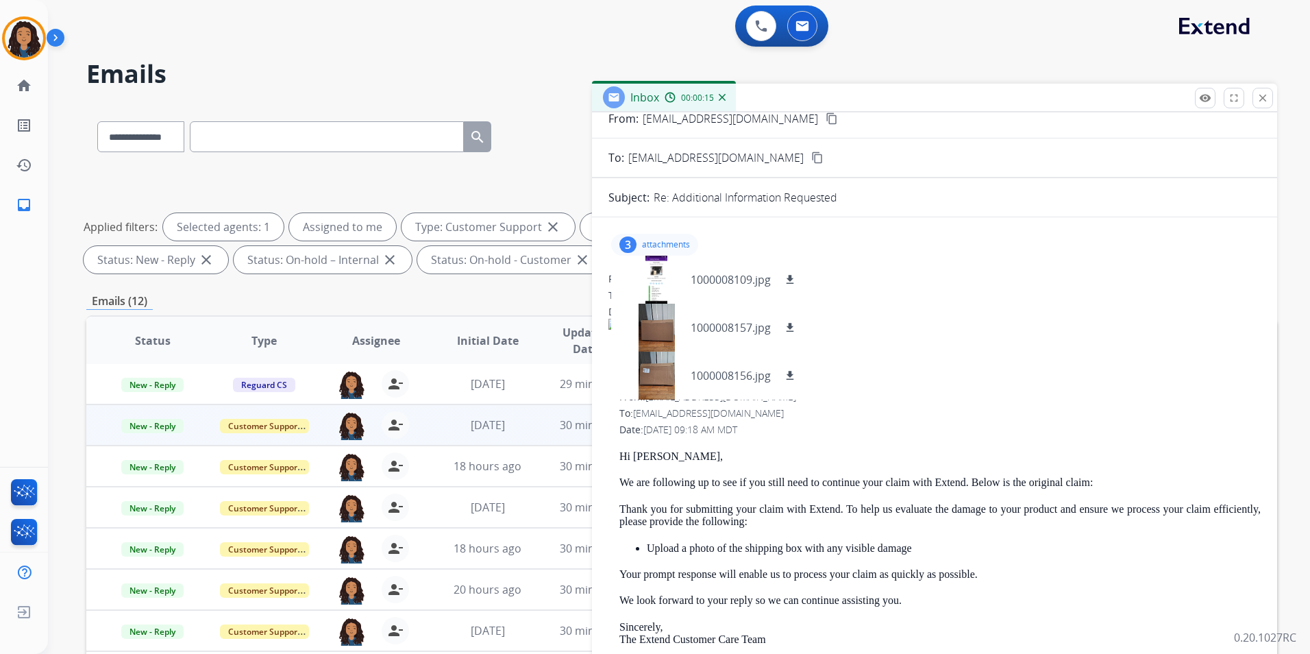
scroll to position [0, 0]
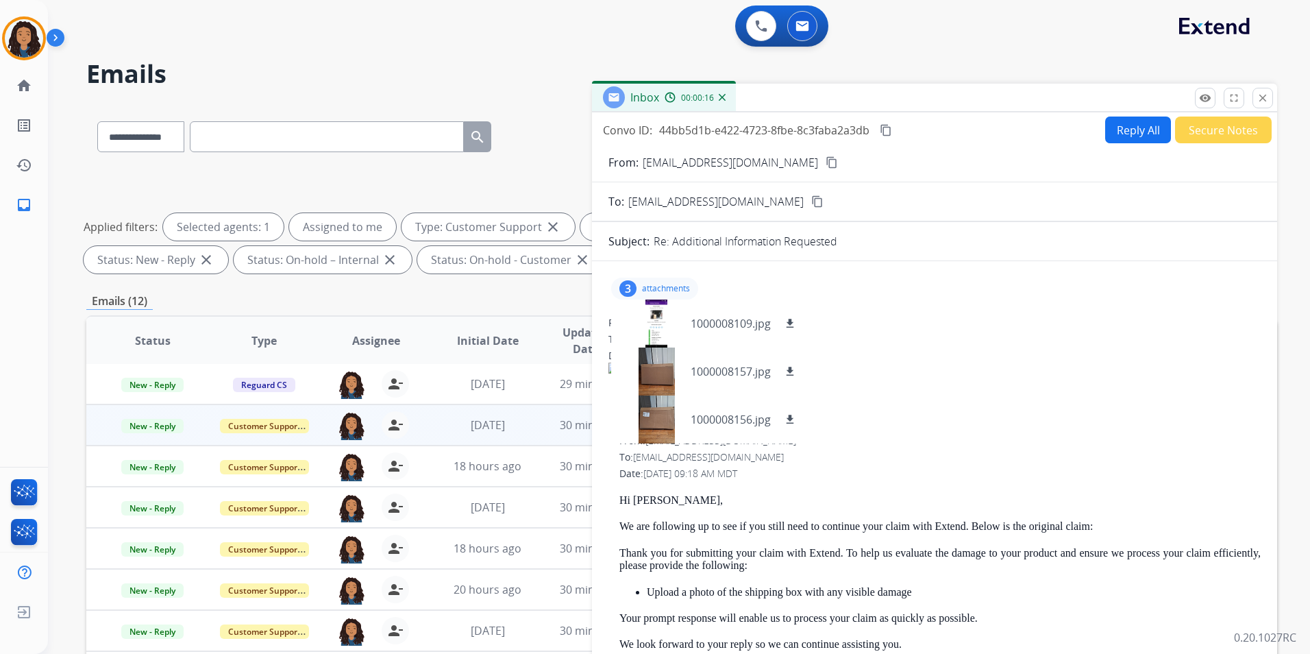
click at [826, 163] on mat-icon "content_copy" at bounding box center [832, 162] width 12 height 12
click at [163, 424] on span "New - Reply" at bounding box center [152, 426] width 62 height 14
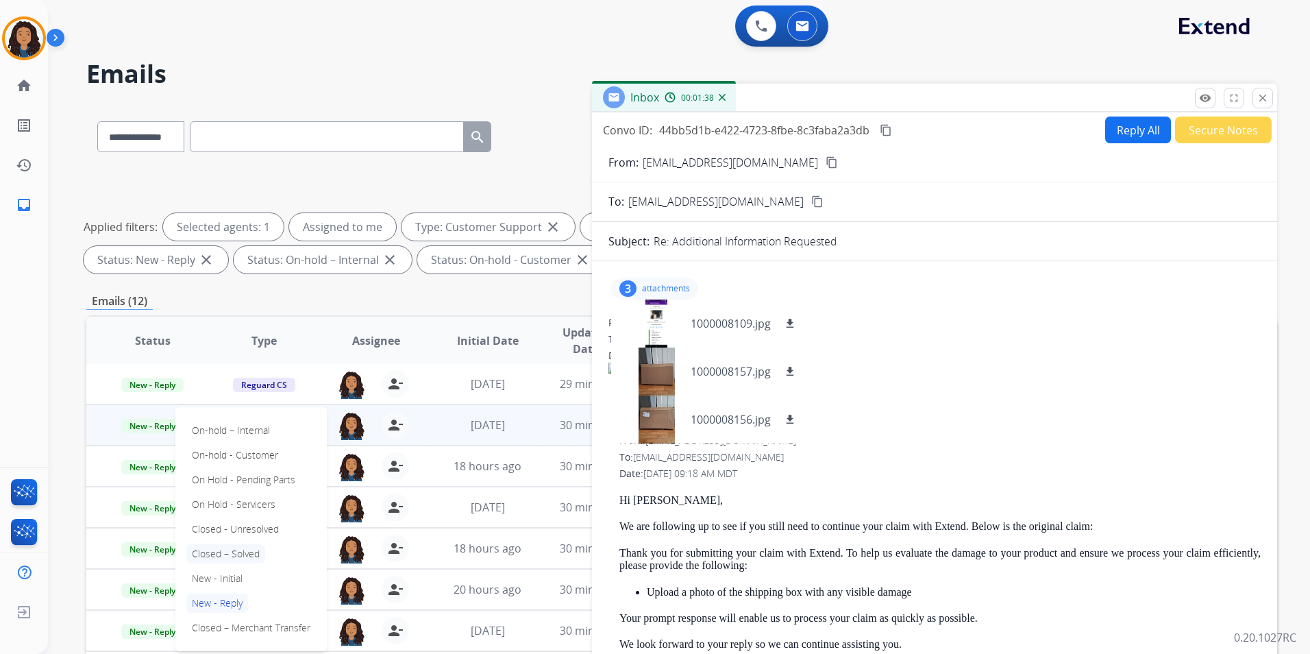
click at [238, 550] on p "Closed – Solved" at bounding box center [225, 553] width 79 height 19
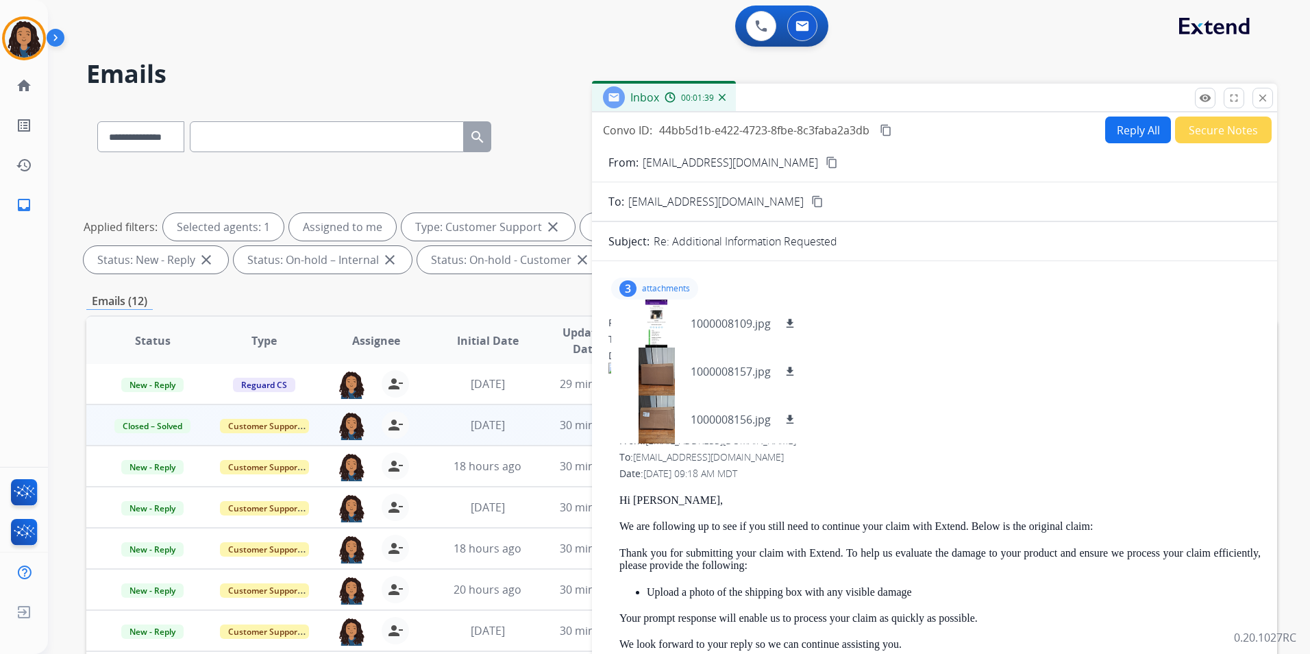
click at [1219, 136] on button "Secure Notes" at bounding box center [1223, 129] width 97 height 27
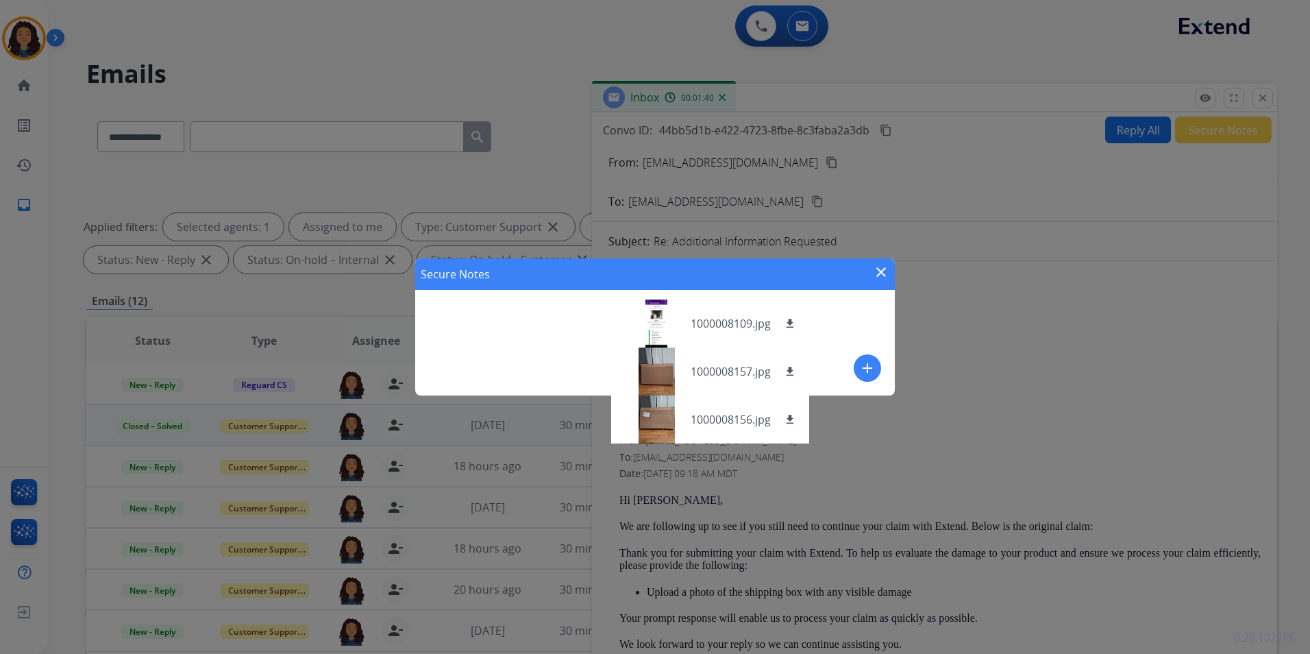
drag, startPoint x: 870, startPoint y: 372, endPoint x: 772, endPoint y: 341, distance: 102.1
click at [862, 367] on mat-icon "add" at bounding box center [867, 368] width 16 height 16
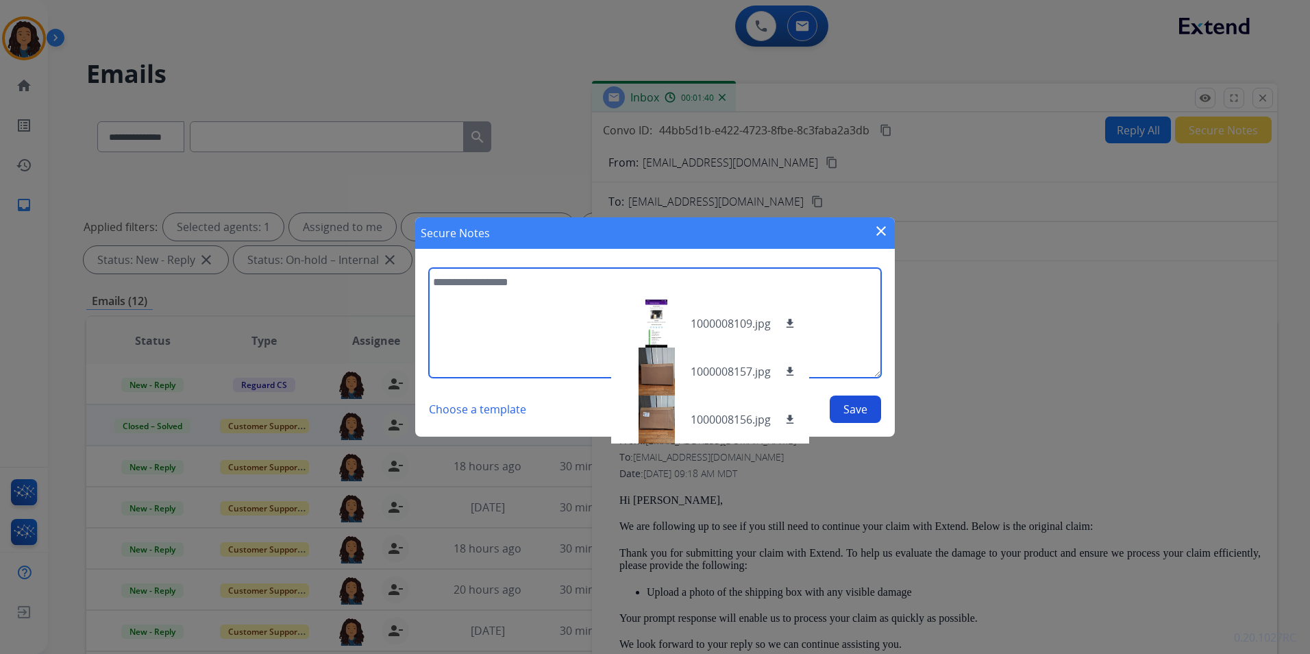
drag, startPoint x: 453, startPoint y: 303, endPoint x: 466, endPoint y: 305, distance: 13.2
click at [454, 303] on textarea at bounding box center [655, 323] width 452 height 110
type textarea "**********"
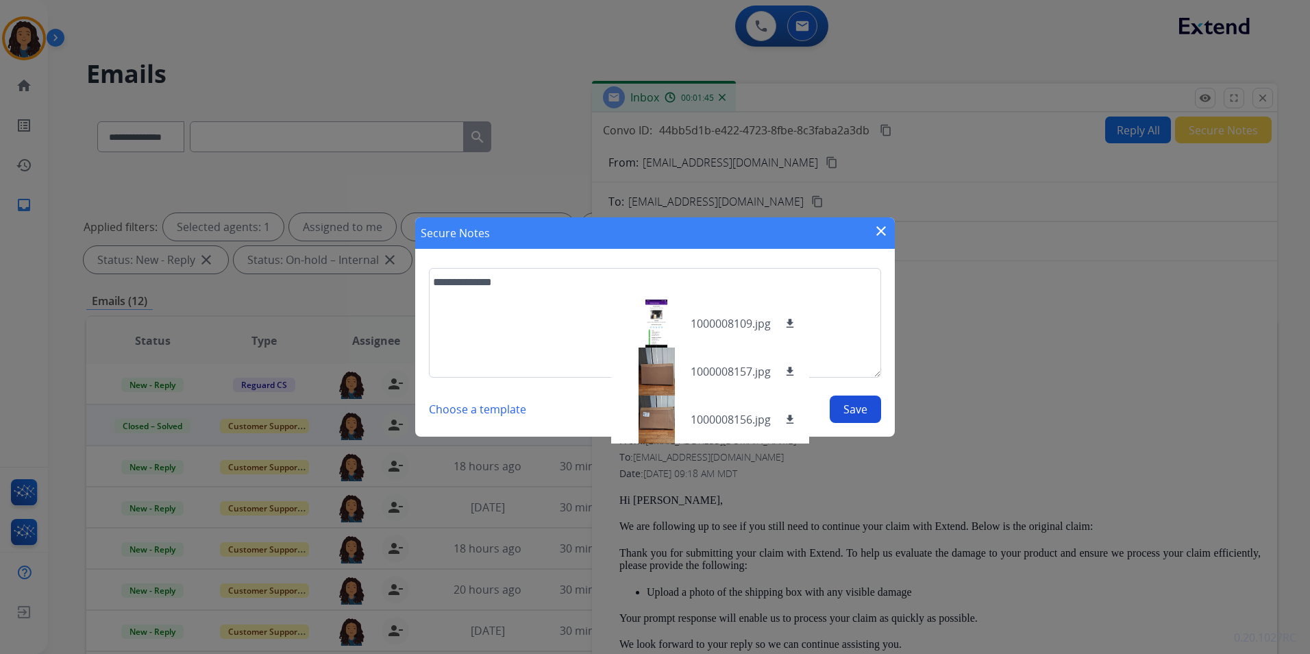
click at [864, 410] on button "Save" at bounding box center [855, 408] width 51 height 27
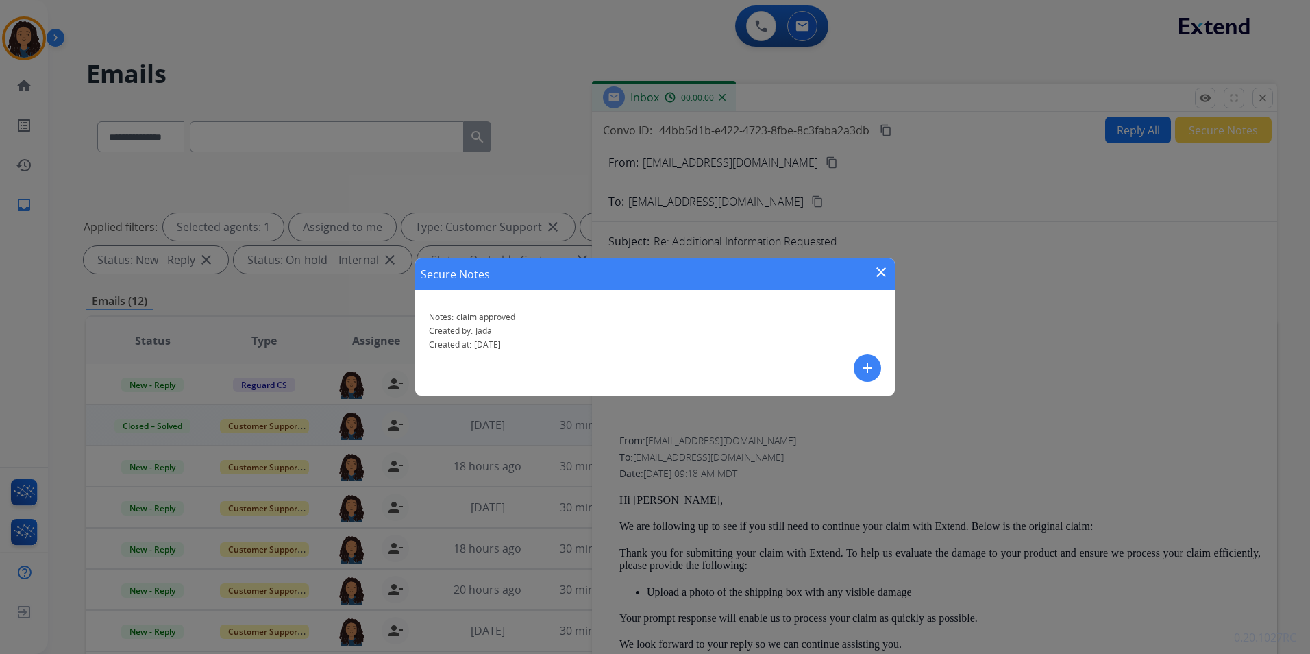
click at [881, 274] on mat-icon "close" at bounding box center [881, 272] width 16 height 16
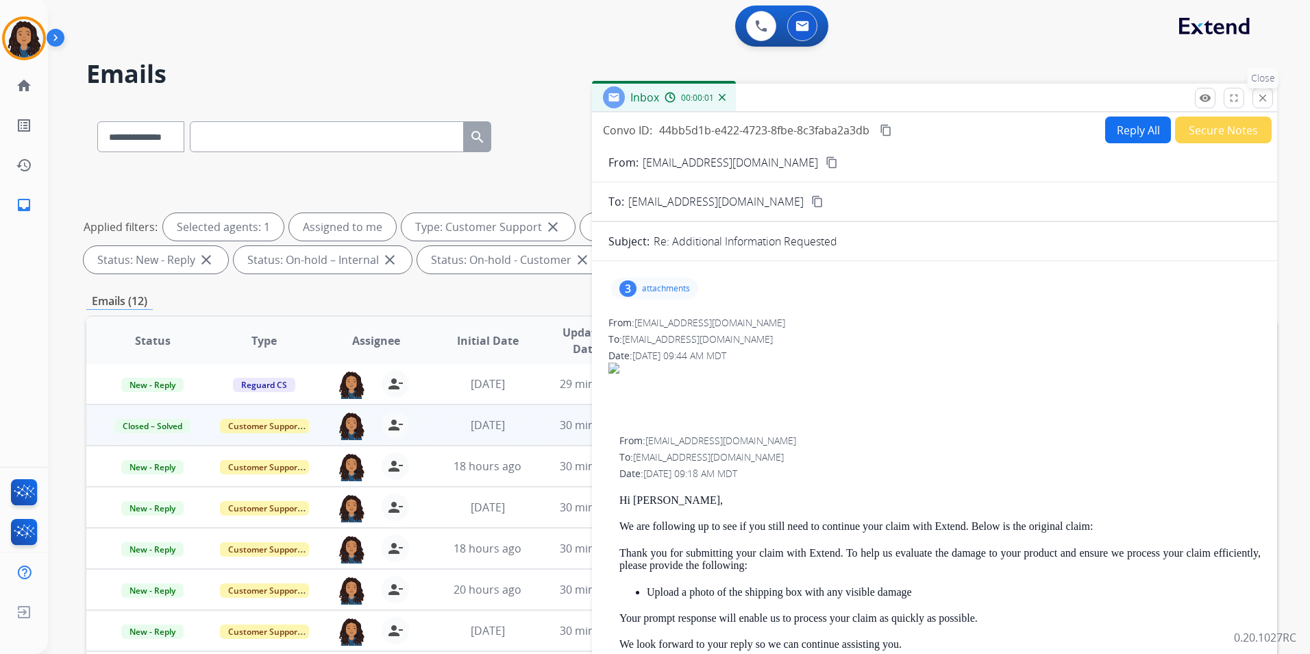
click at [1257, 95] on mat-icon "close" at bounding box center [1263, 98] width 12 height 12
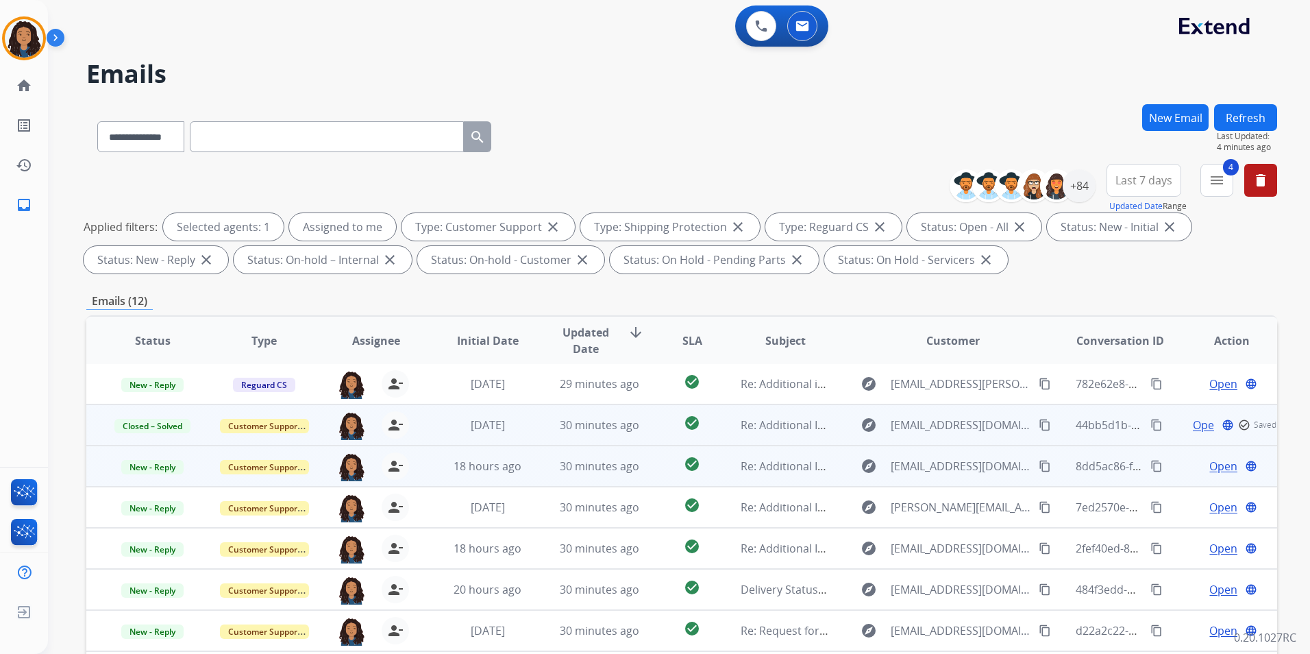
click at [1217, 468] on span "Open" at bounding box center [1224, 466] width 28 height 16
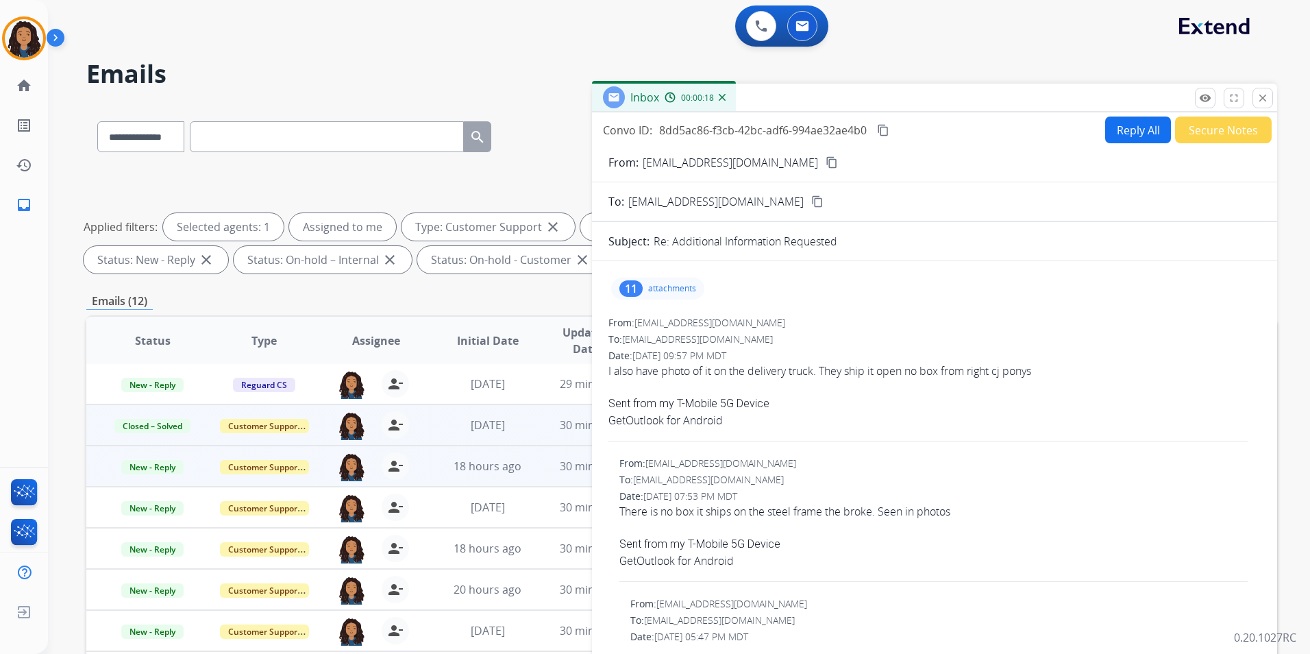
click at [619, 287] on div "11 attachments" at bounding box center [657, 289] width 93 height 22
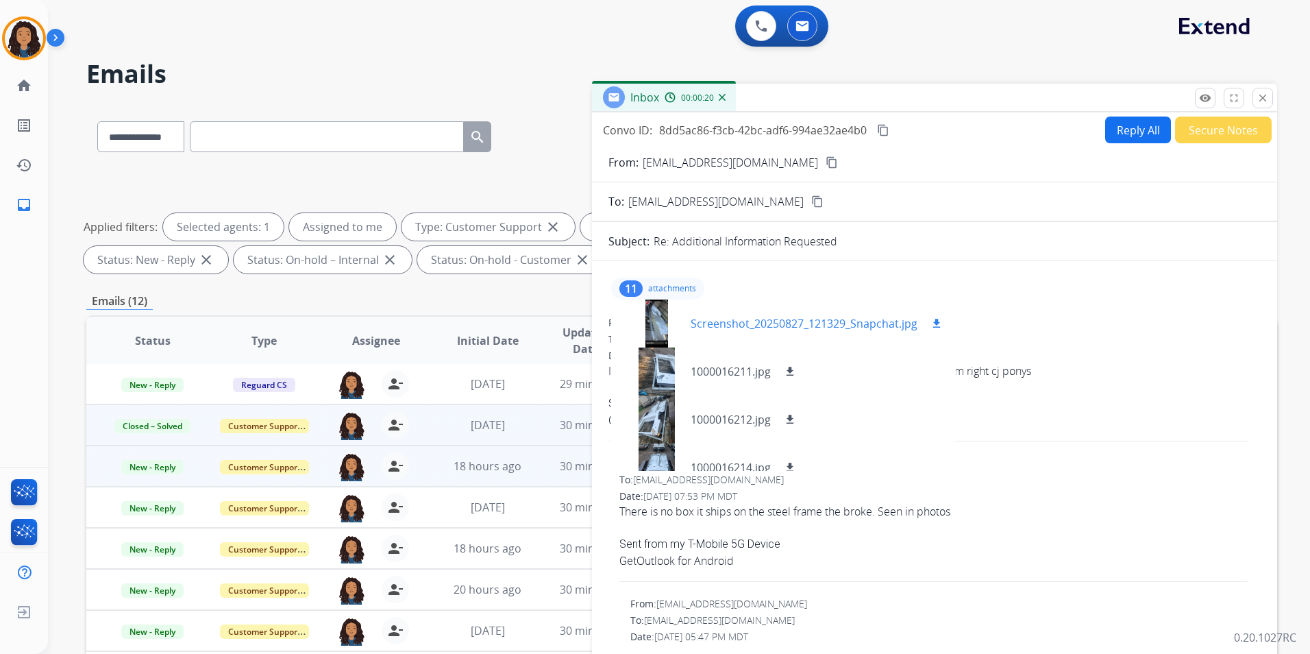
click at [680, 320] on div at bounding box center [656, 323] width 69 height 48
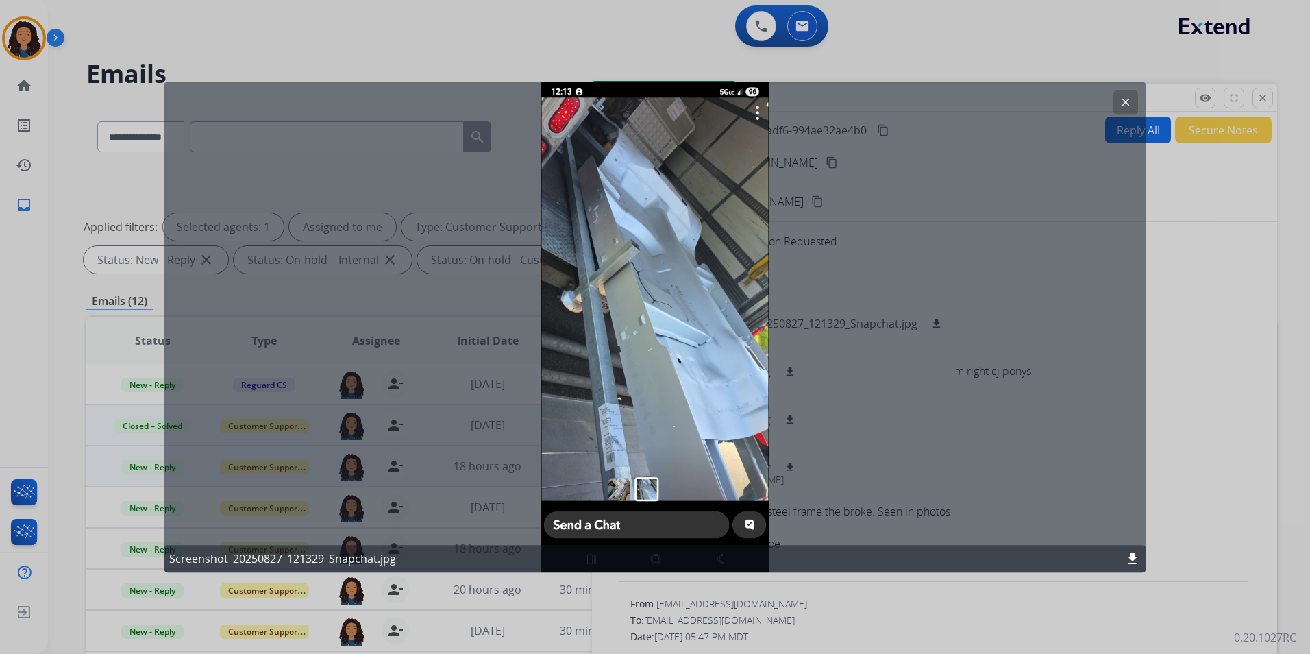
click at [1128, 99] on mat-icon "clear" at bounding box center [1126, 102] width 12 height 12
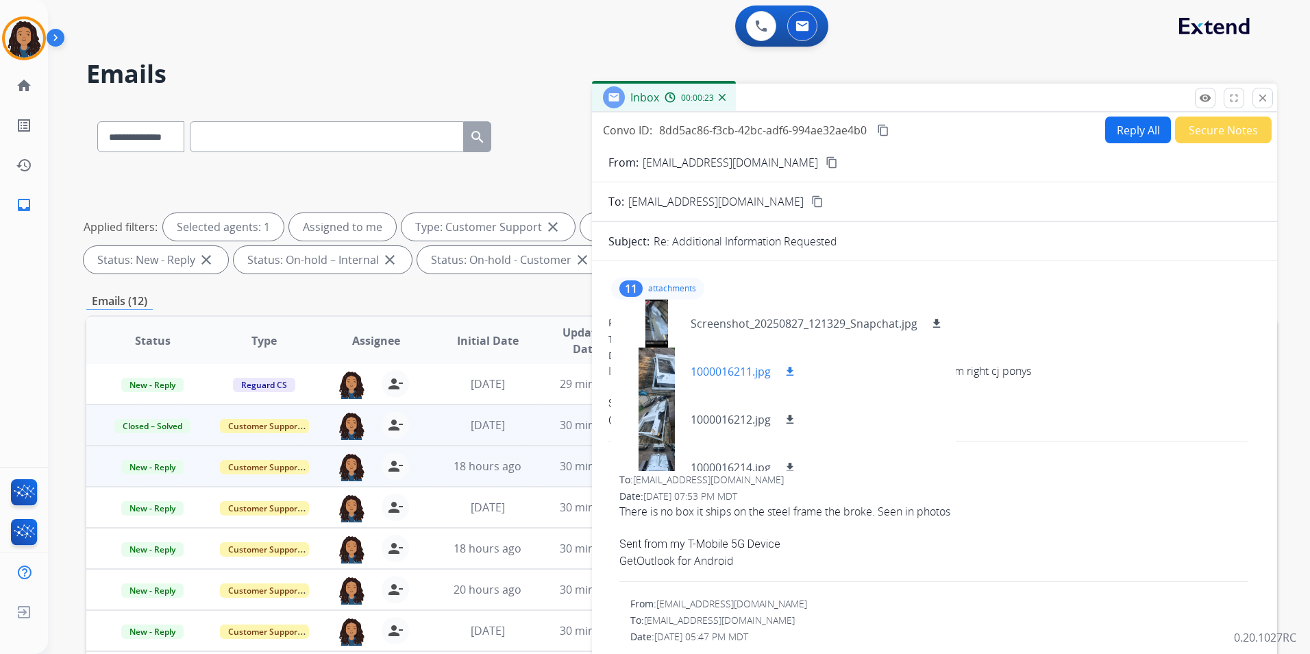
click at [667, 382] on div at bounding box center [656, 371] width 69 height 48
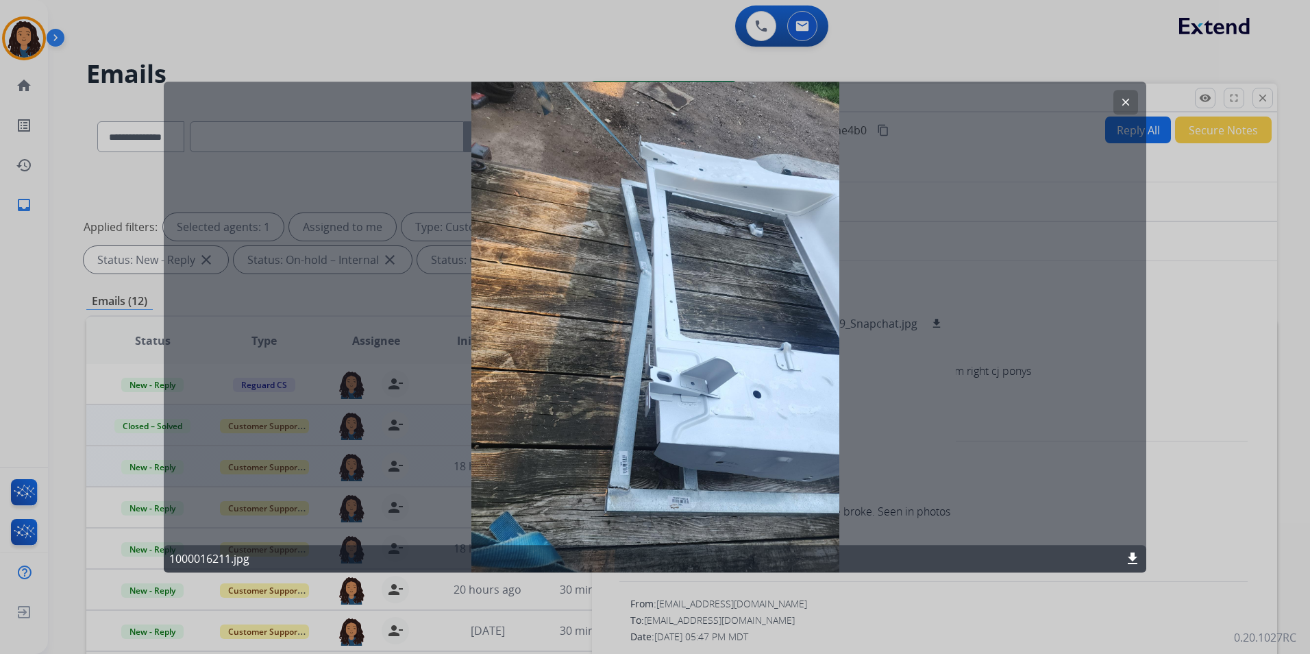
click at [1133, 103] on button "clear" at bounding box center [1126, 102] width 25 height 25
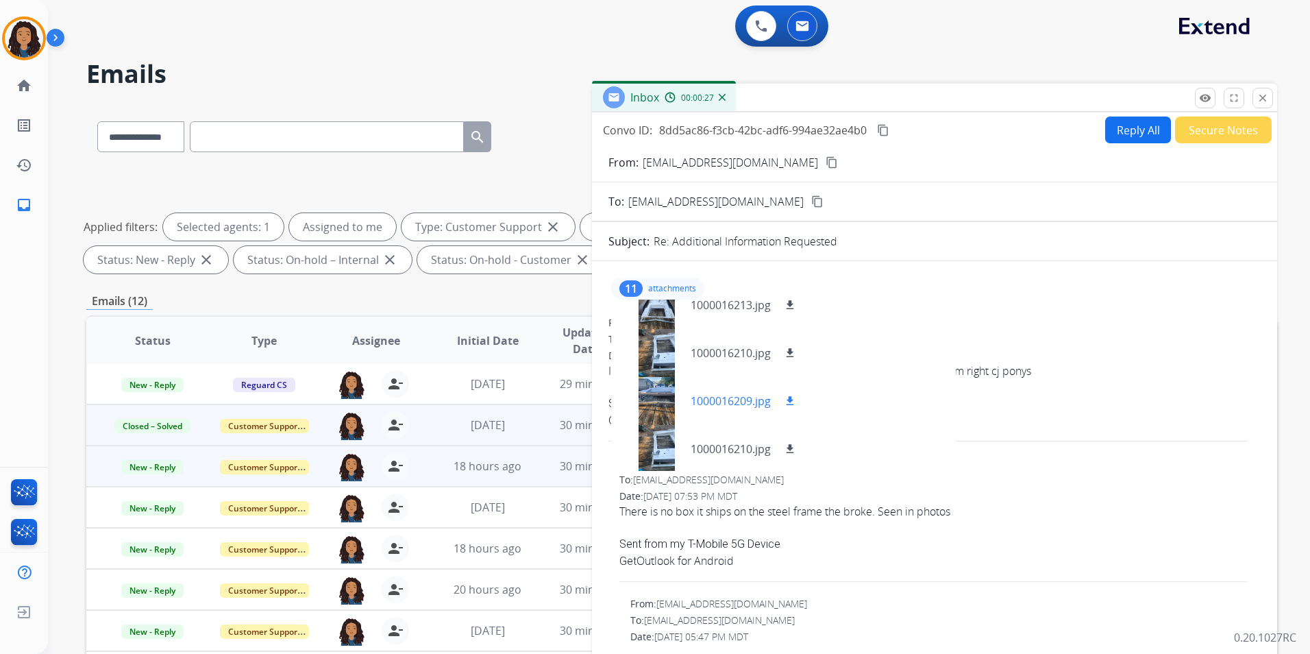
scroll to position [206, 0]
click at [672, 284] on p "attachments" at bounding box center [672, 288] width 48 height 11
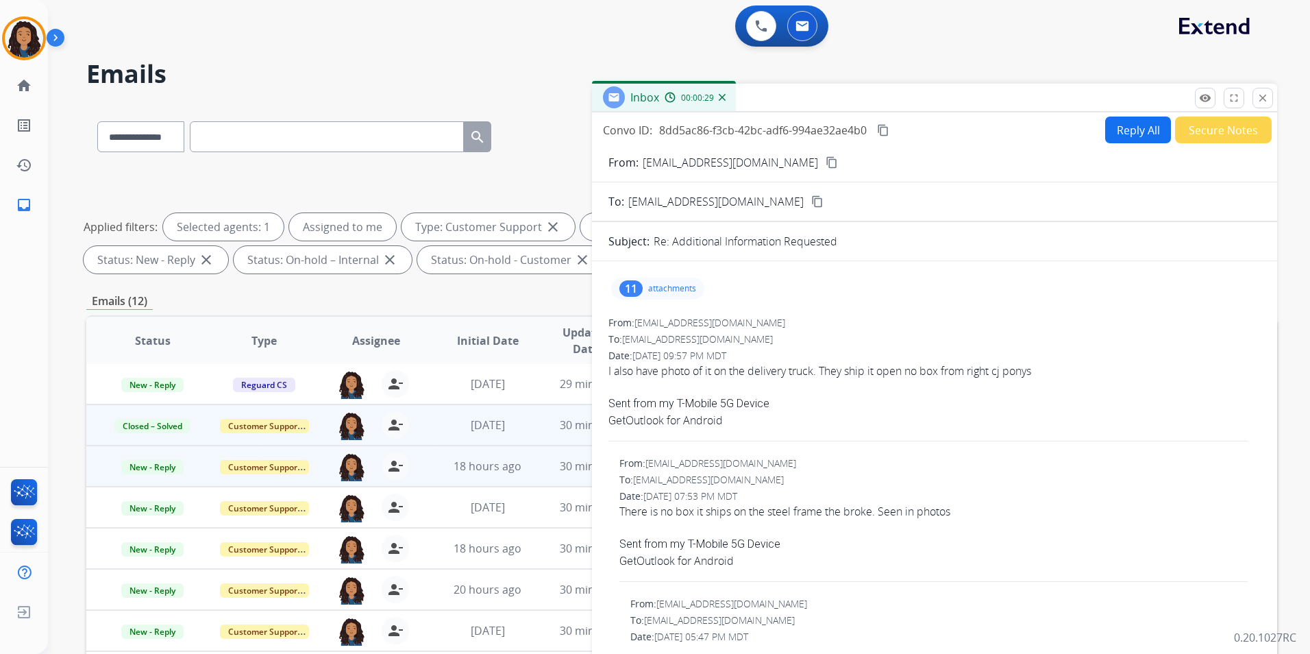
click at [824, 166] on button "content_copy" at bounding box center [832, 162] width 16 height 16
click at [887, 129] on mat-icon "content_copy" at bounding box center [883, 130] width 12 height 12
click at [140, 466] on span "New - Reply" at bounding box center [152, 467] width 62 height 14
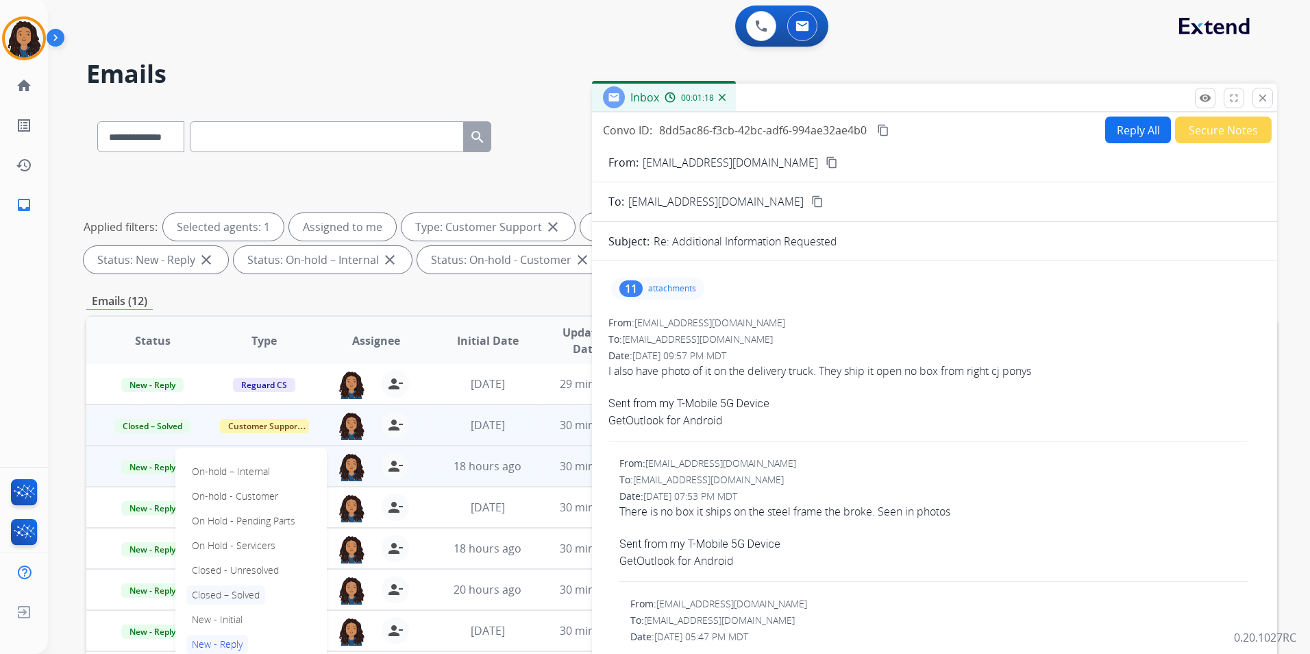
click at [239, 594] on p "Closed – Solved" at bounding box center [225, 594] width 79 height 19
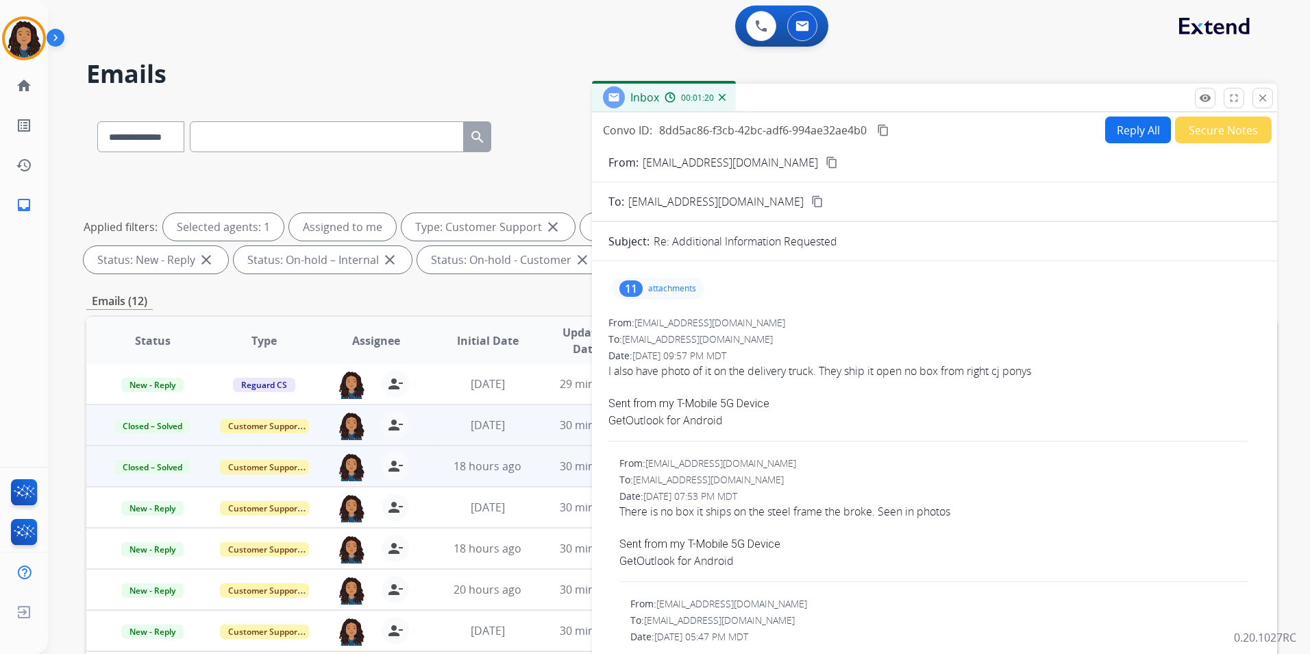
click at [1212, 132] on button "Secure Notes" at bounding box center [1223, 129] width 97 height 27
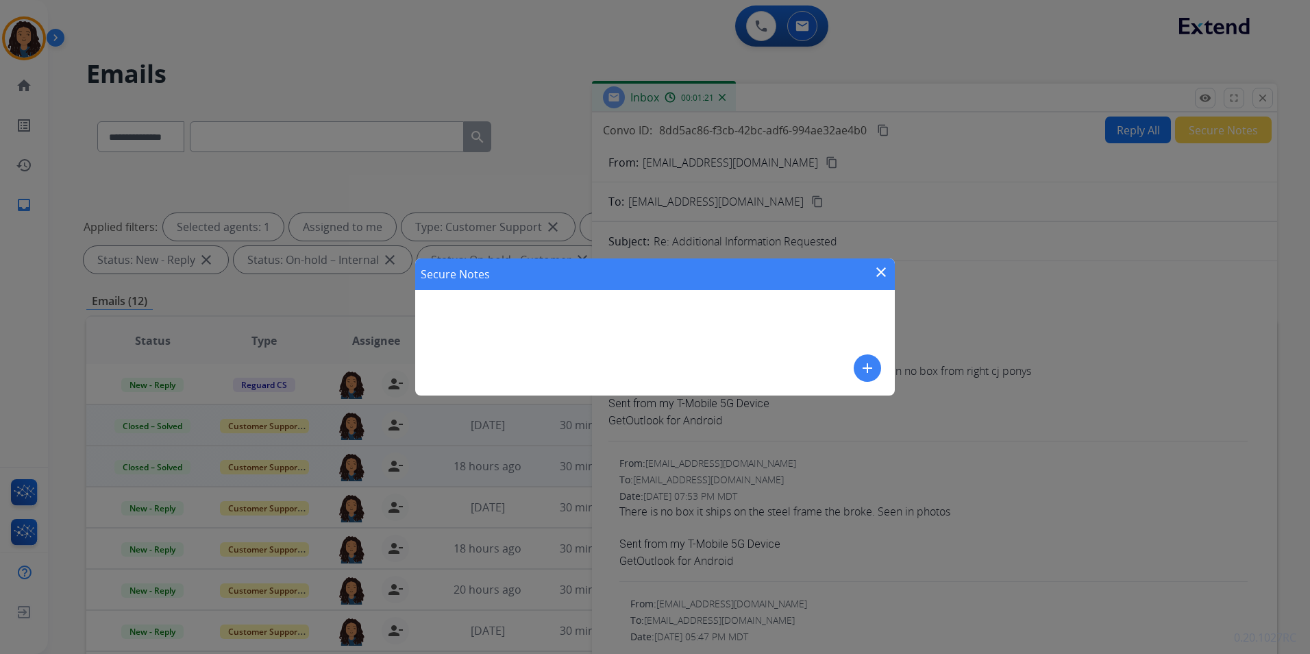
click at [860, 369] on mat-icon "add" at bounding box center [867, 368] width 16 height 16
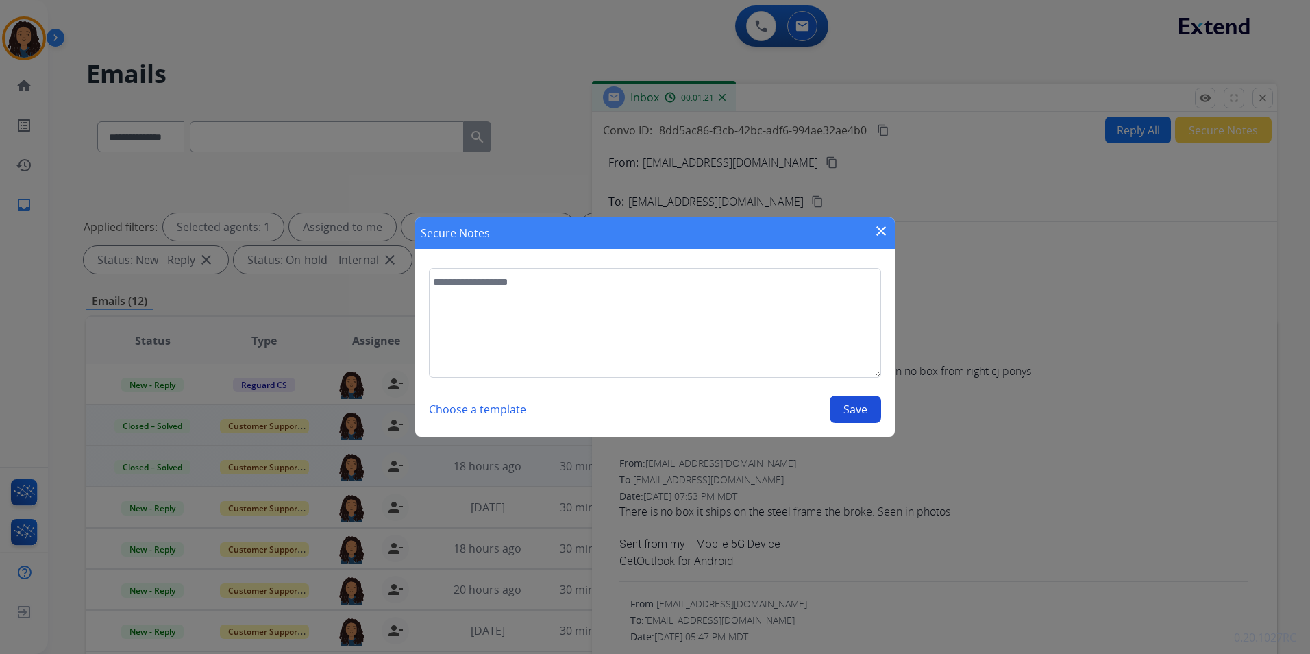
click at [735, 330] on textarea at bounding box center [655, 323] width 452 height 110
drag, startPoint x: 458, startPoint y: 293, endPoint x: 469, endPoint y: 279, distance: 17.1
click at [458, 291] on textarea "**********" at bounding box center [655, 323] width 452 height 110
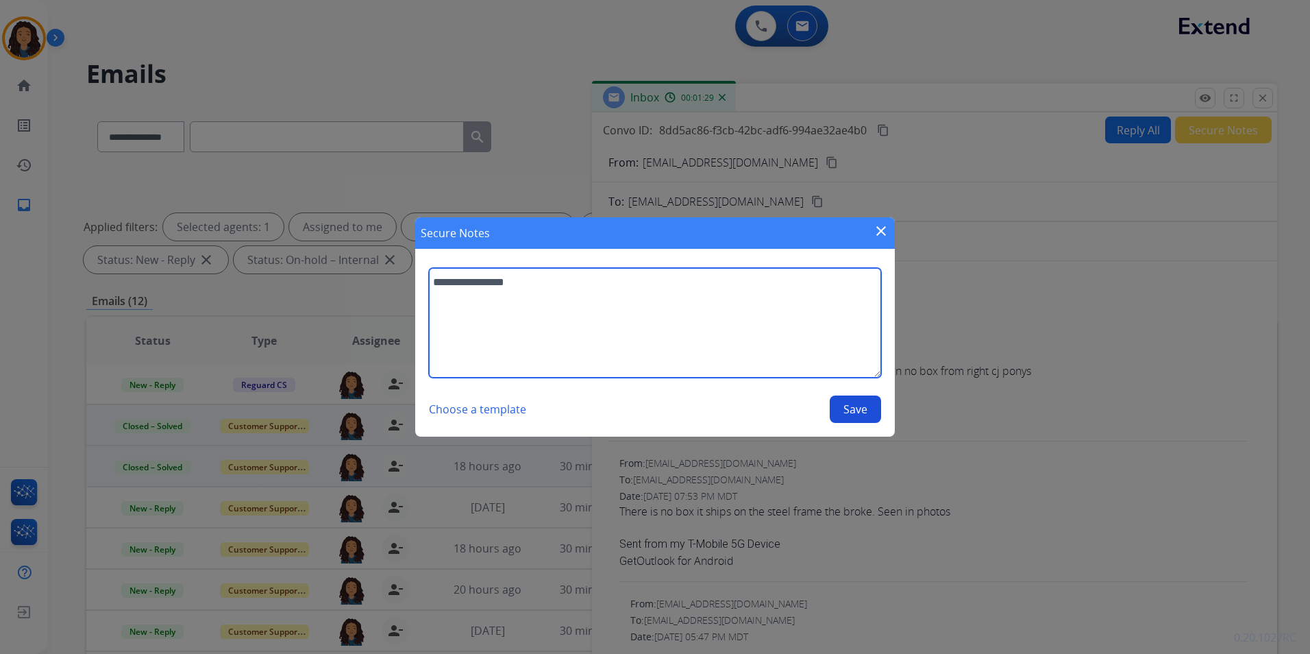
type textarea "**********"
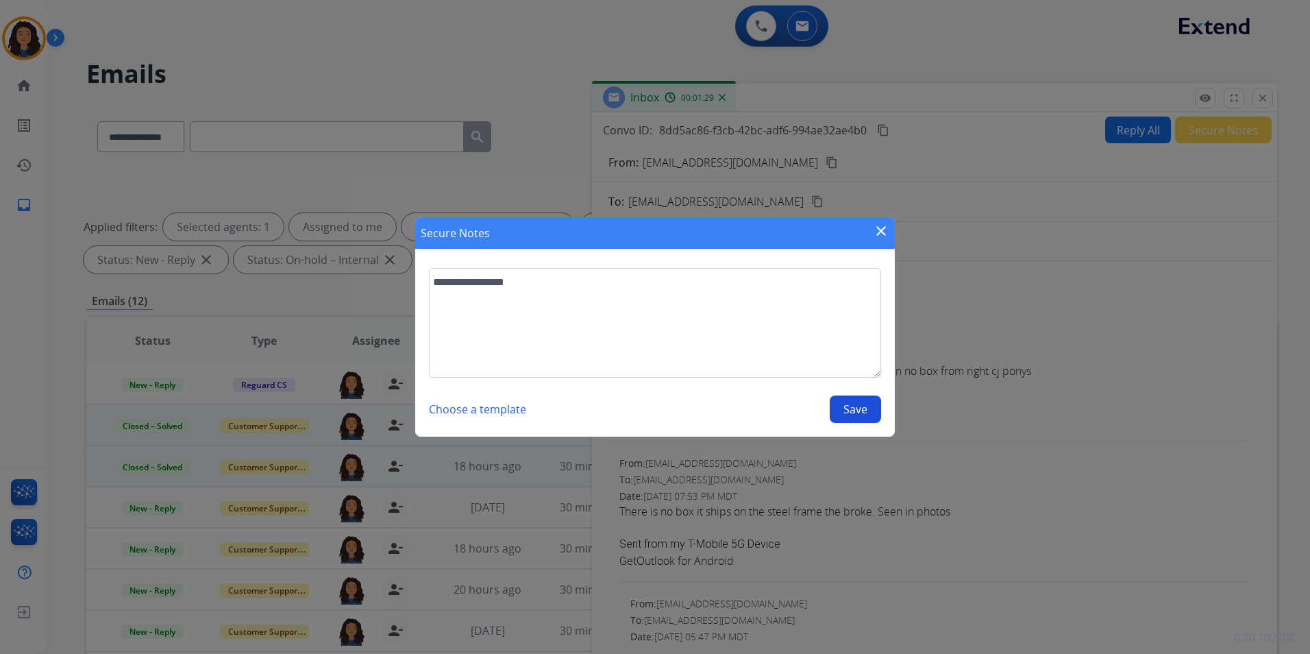
click at [857, 408] on button "Save" at bounding box center [855, 408] width 51 height 27
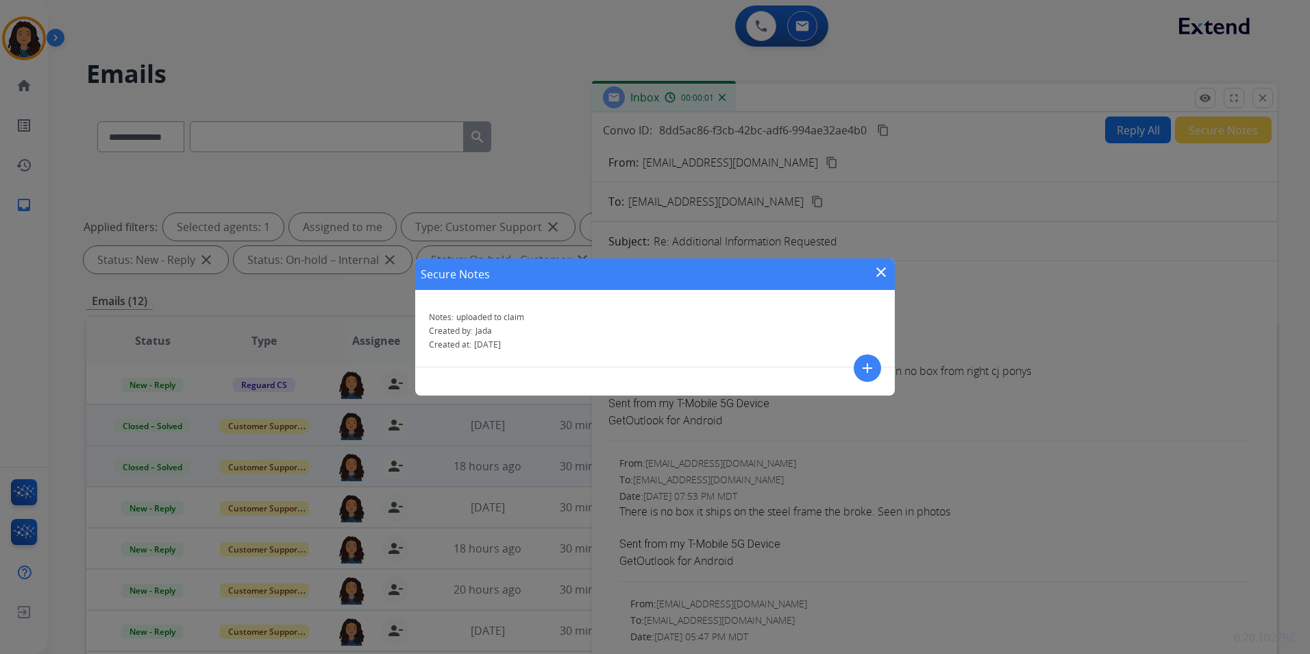
click at [883, 274] on mat-icon "close" at bounding box center [881, 272] width 16 height 16
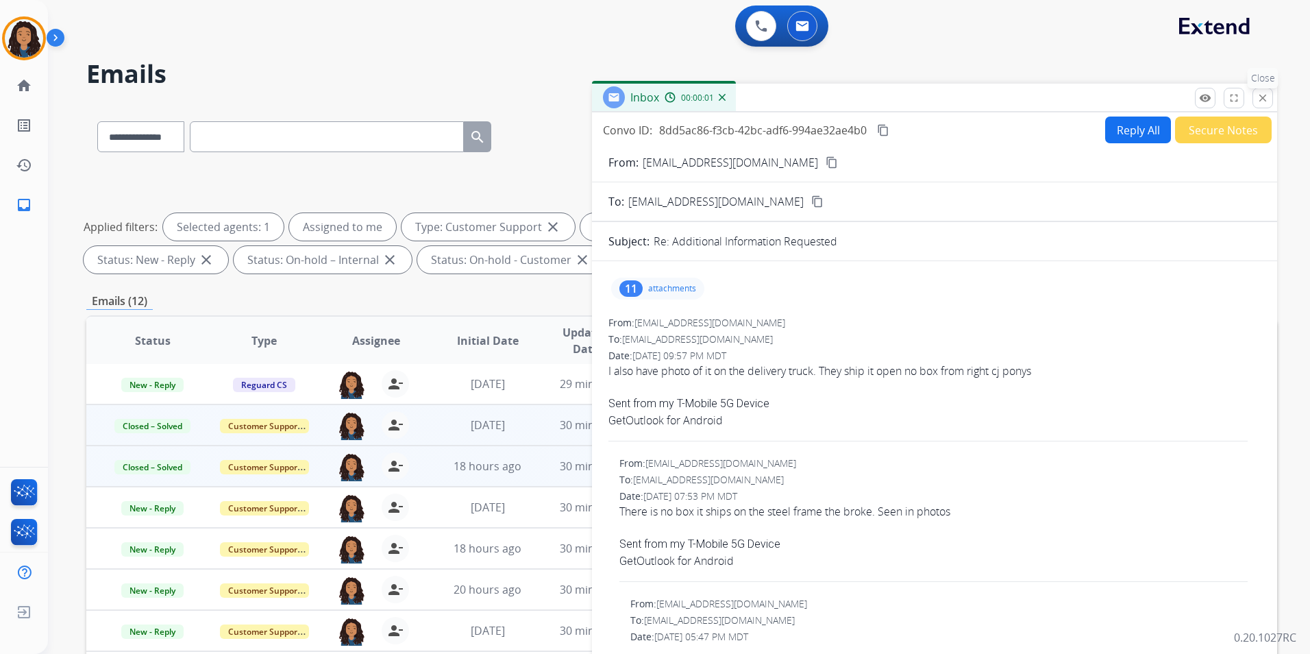
click at [1264, 98] on mat-icon "close" at bounding box center [1263, 98] width 12 height 12
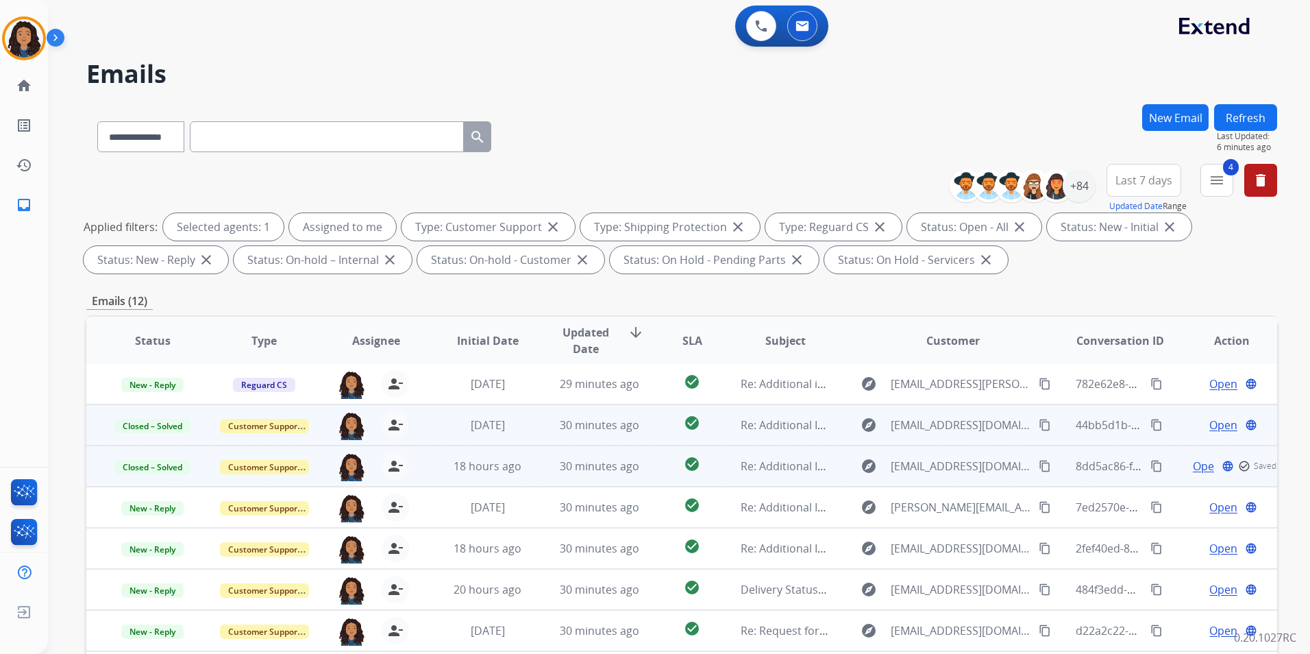
click at [1257, 112] on button "Refresh" at bounding box center [1245, 117] width 63 height 27
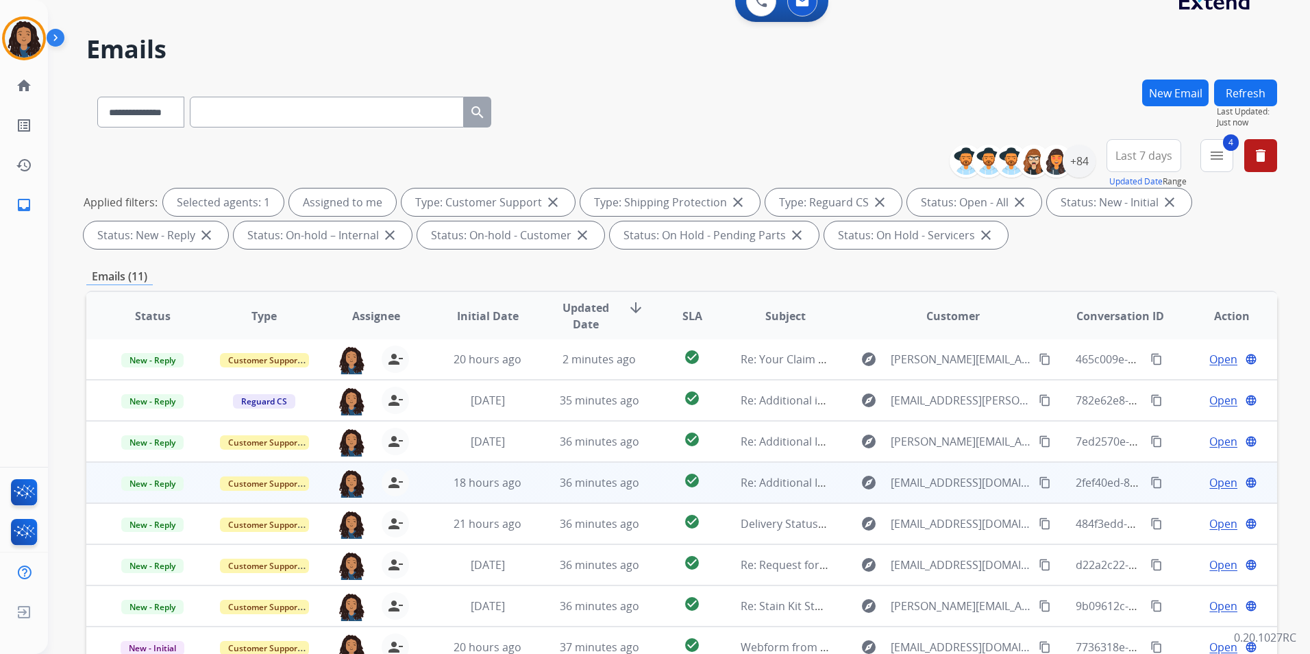
scroll to position [69, 0]
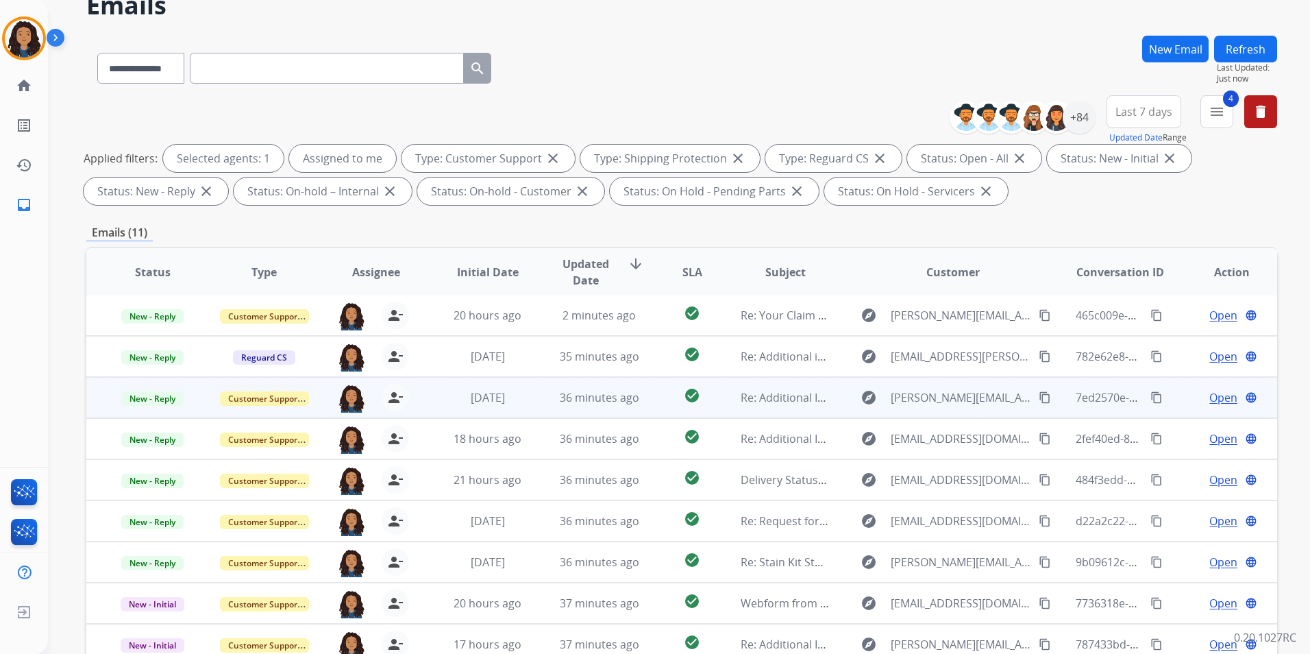
click at [1211, 400] on span "Open" at bounding box center [1224, 397] width 28 height 16
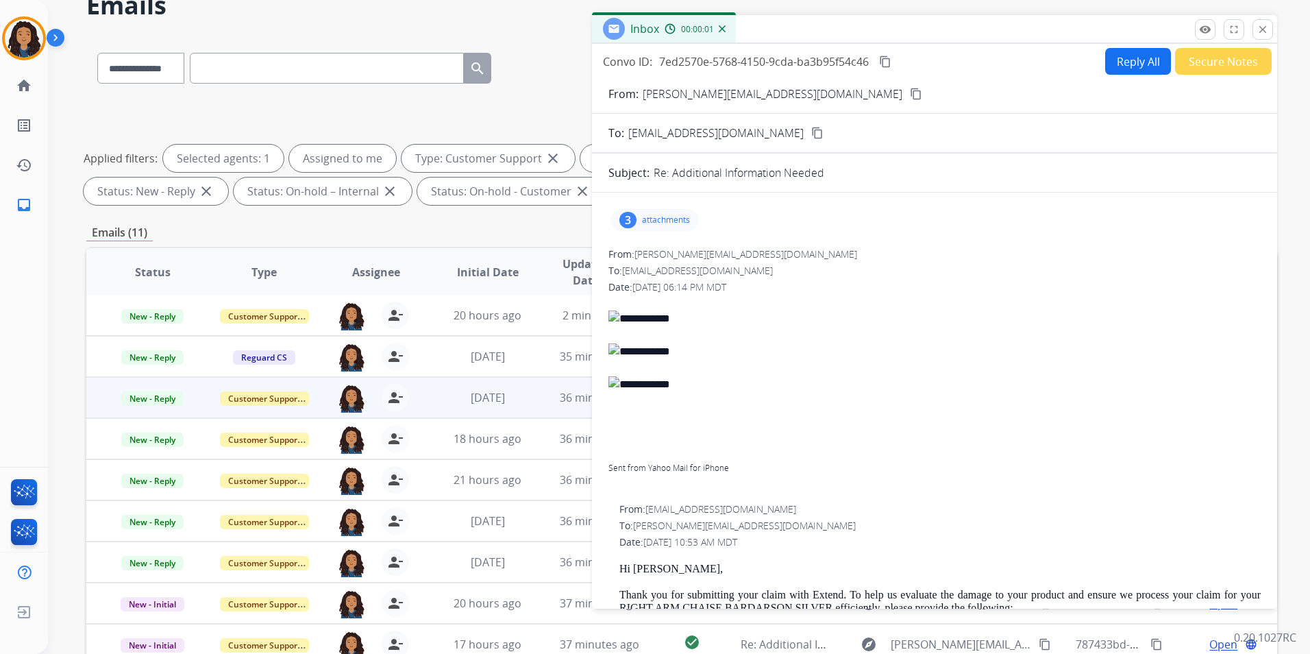
click at [657, 206] on div "3 attachments" at bounding box center [935, 220] width 652 height 33
click at [661, 216] on p "attachments" at bounding box center [666, 219] width 48 height 11
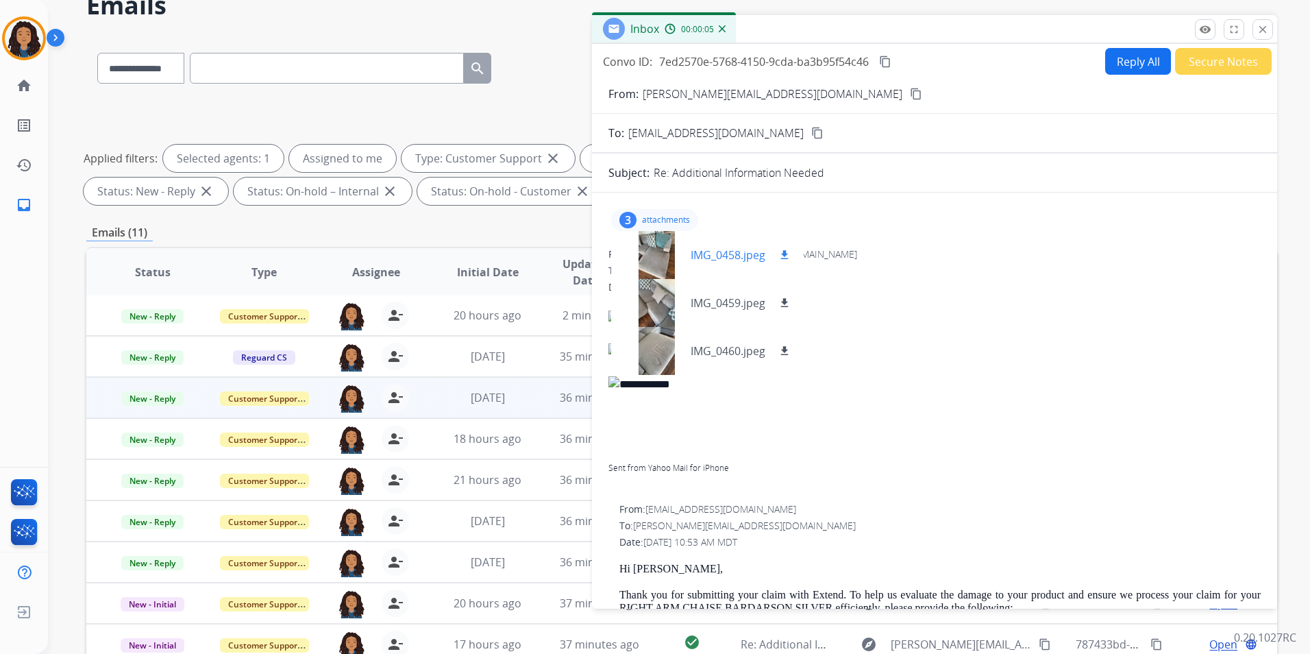
click at [654, 264] on div at bounding box center [656, 255] width 69 height 48
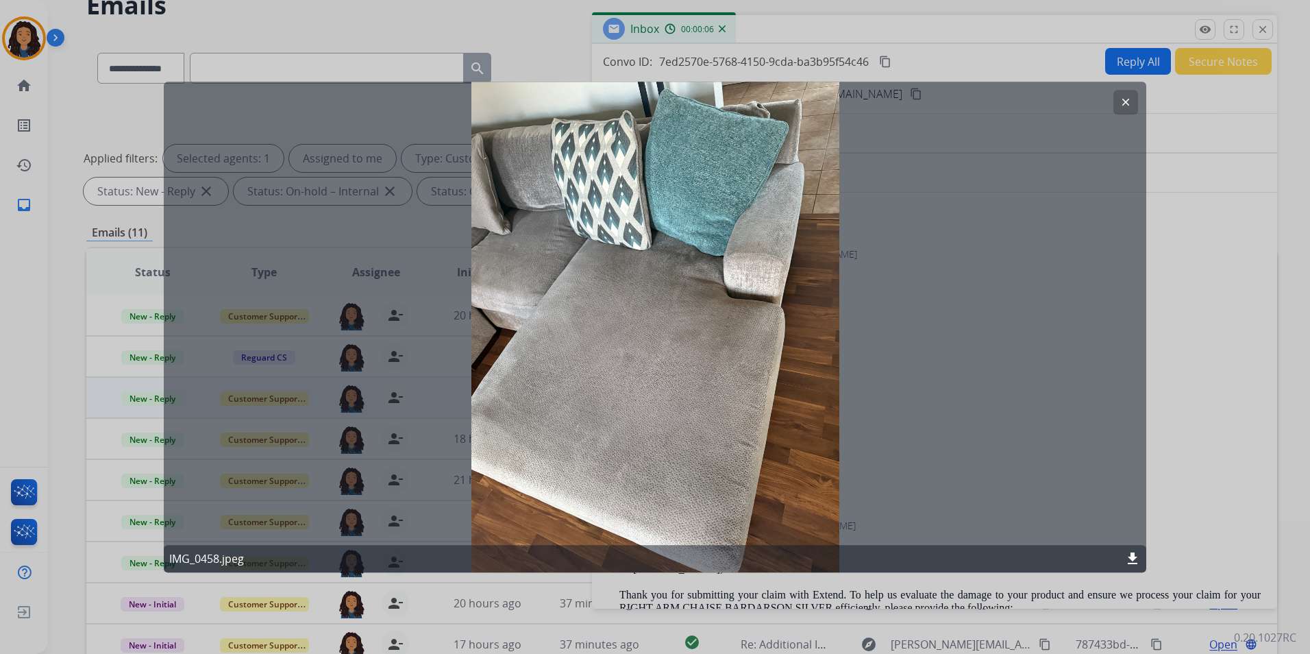
click at [1122, 99] on mat-icon "clear" at bounding box center [1126, 102] width 12 height 12
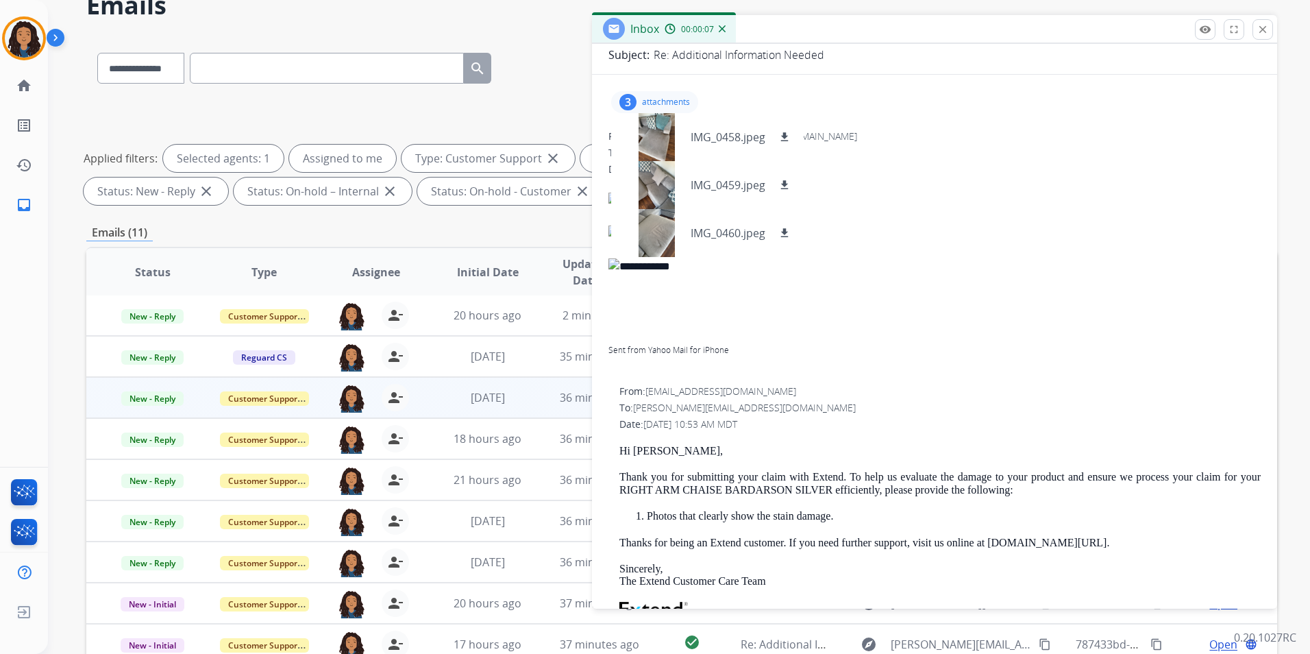
scroll to position [137, 0]
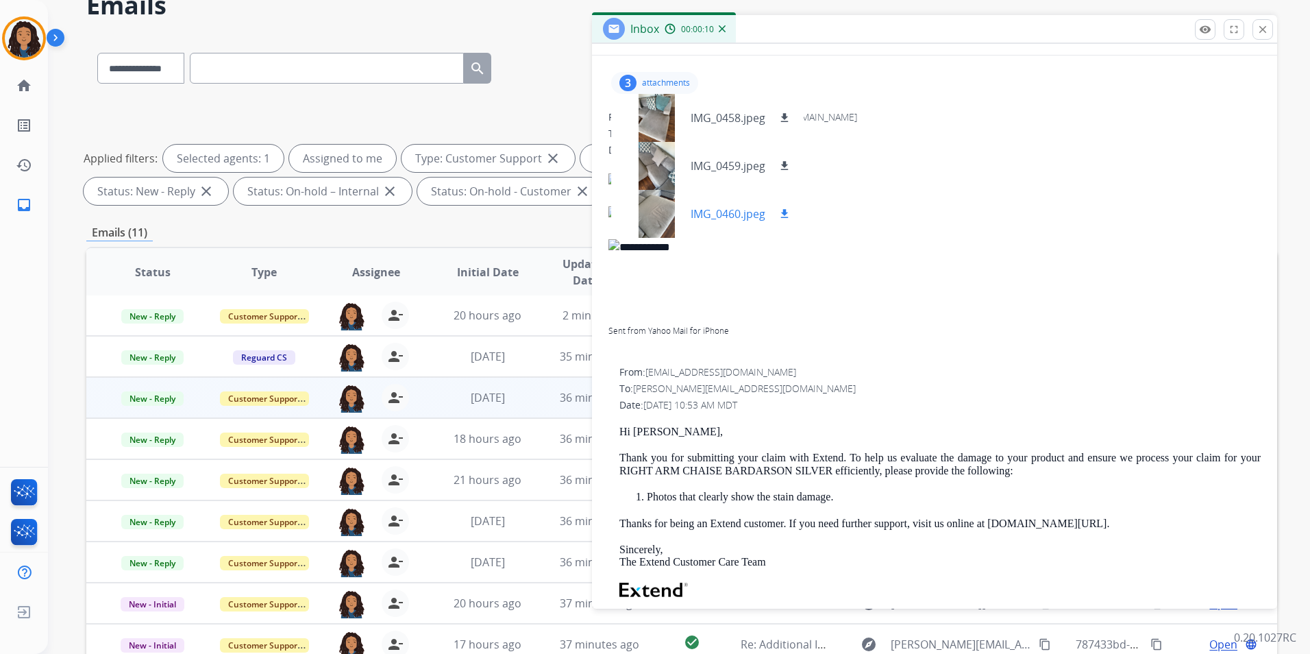
click at [656, 223] on div at bounding box center [656, 214] width 69 height 48
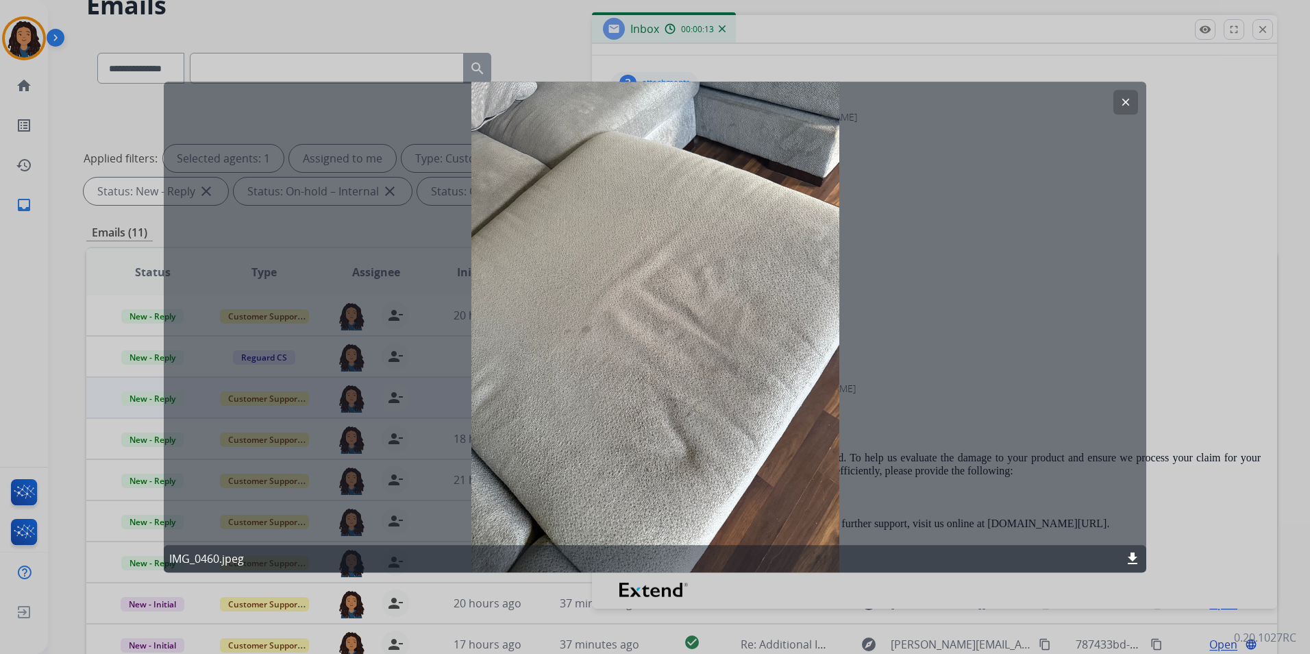
drag, startPoint x: 1127, startPoint y: 103, endPoint x: 1119, endPoint y: 105, distance: 8.3
click at [1127, 104] on mat-icon "clear" at bounding box center [1126, 102] width 12 height 12
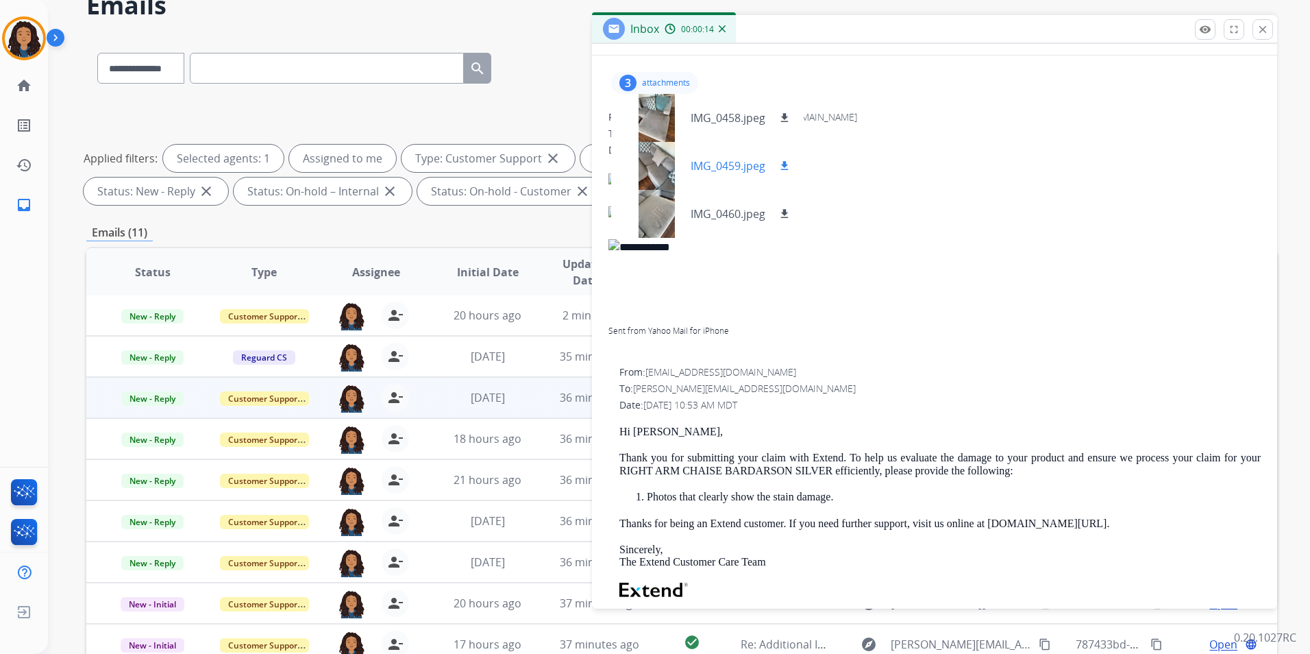
click at [657, 174] on div at bounding box center [656, 166] width 69 height 48
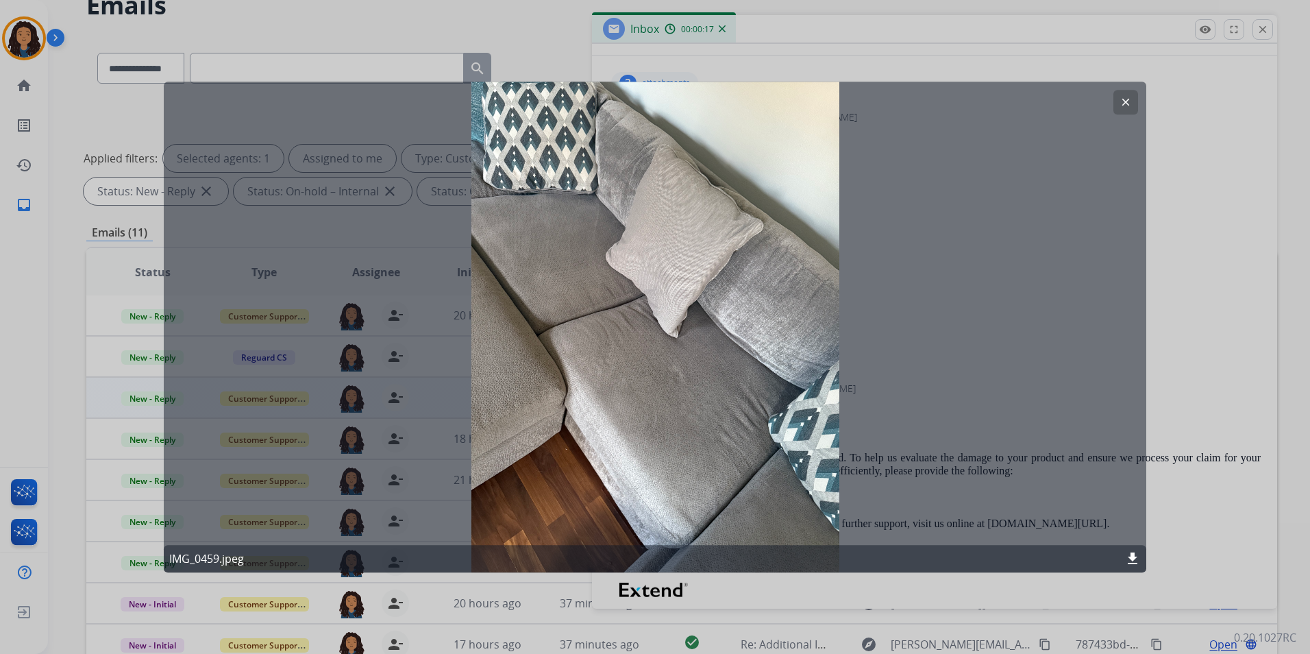
click at [1127, 102] on mat-icon "clear" at bounding box center [1126, 102] width 12 height 12
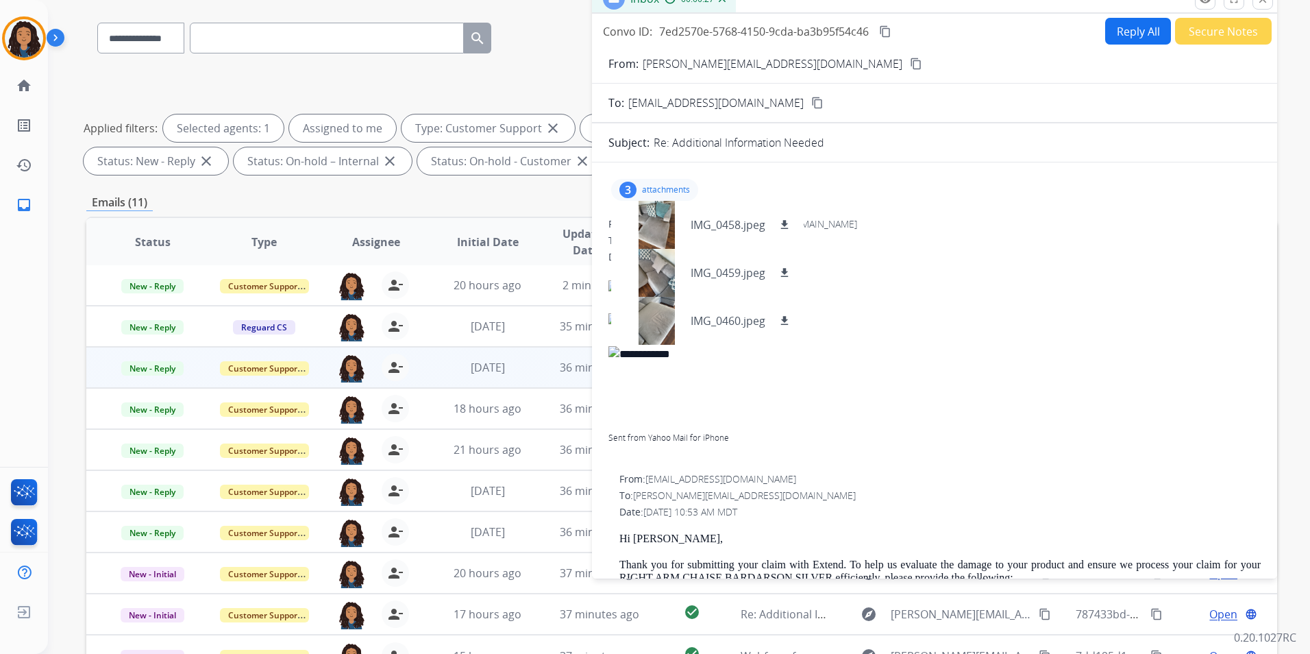
scroll to position [0, 0]
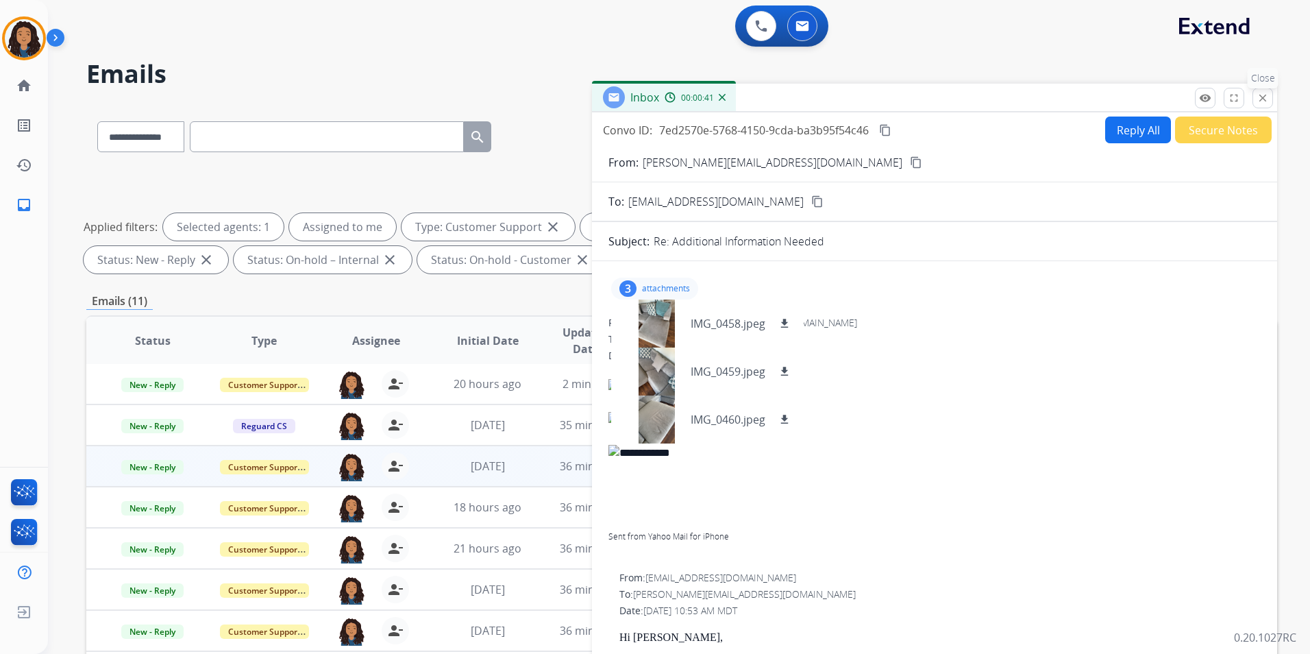
click at [1264, 98] on mat-icon "close" at bounding box center [1263, 98] width 12 height 12
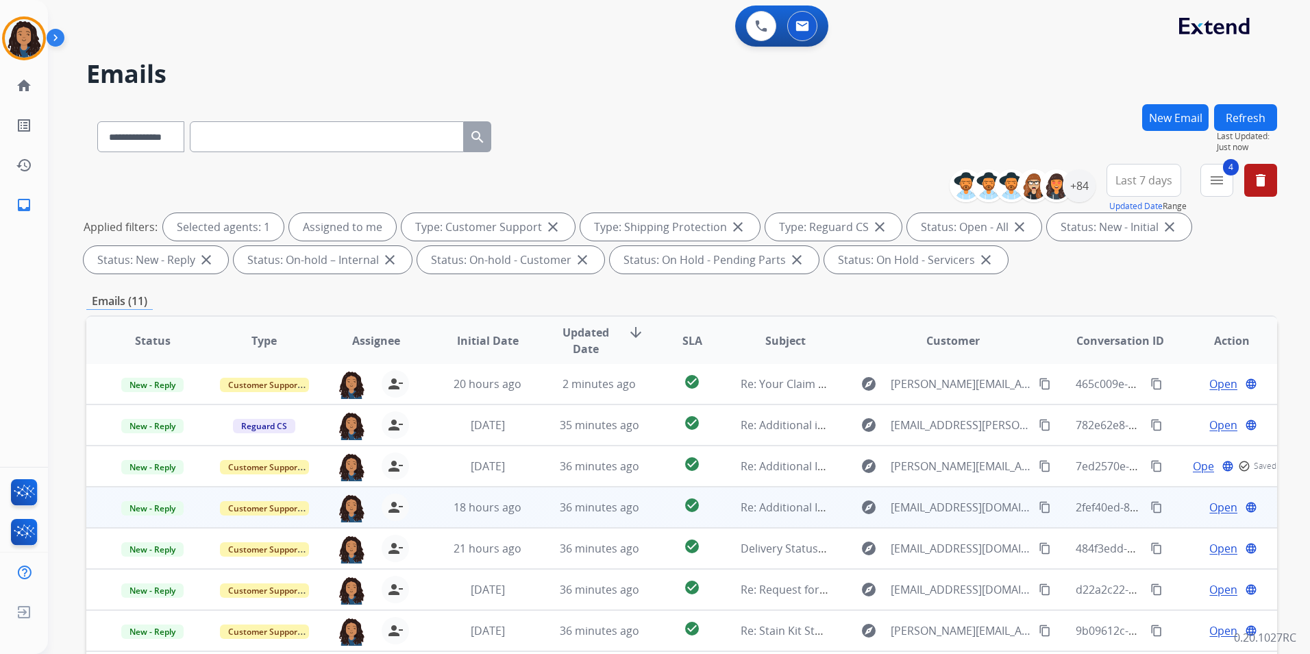
click at [1213, 506] on span "Open" at bounding box center [1224, 507] width 28 height 16
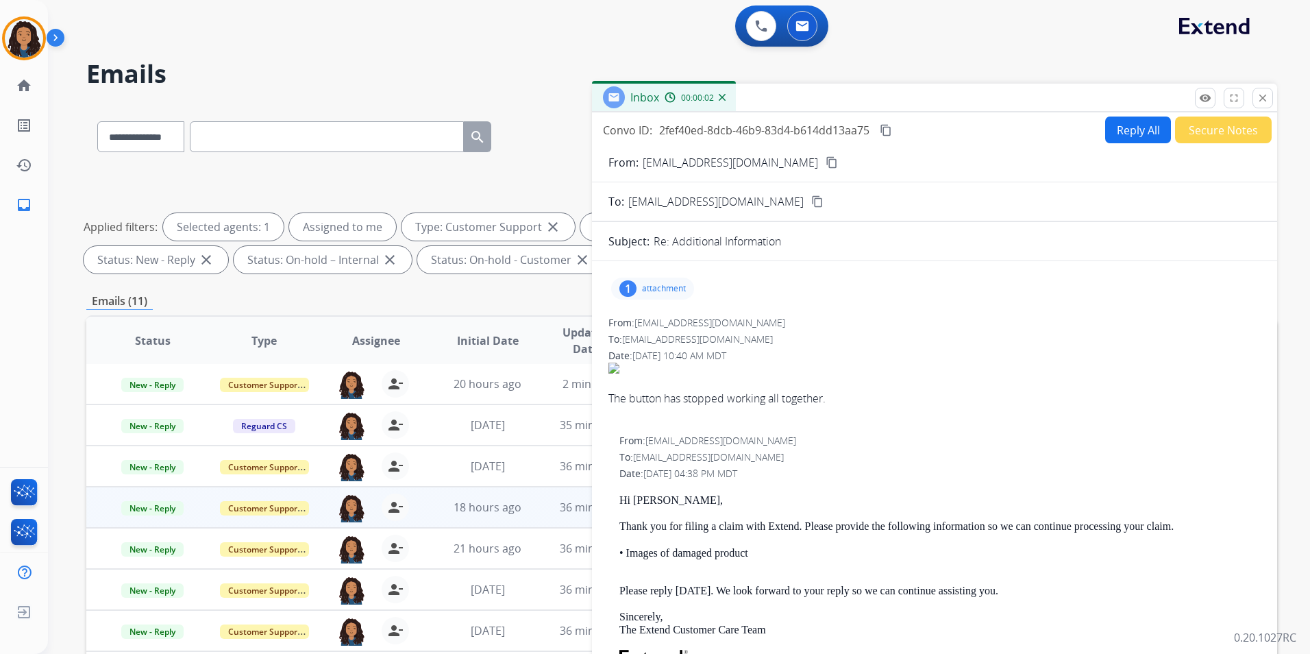
click at [650, 284] on p "attachment" at bounding box center [664, 288] width 44 height 11
click at [663, 328] on div at bounding box center [656, 323] width 69 height 48
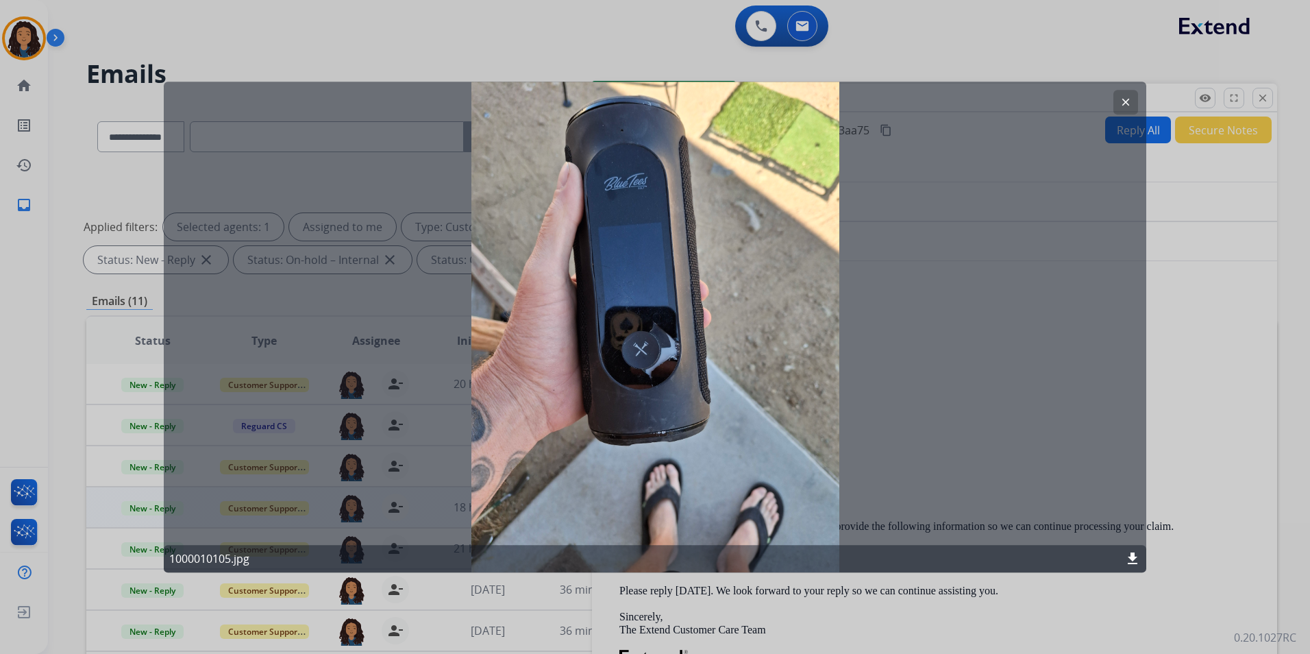
click at [1129, 100] on mat-icon "clear" at bounding box center [1126, 102] width 12 height 12
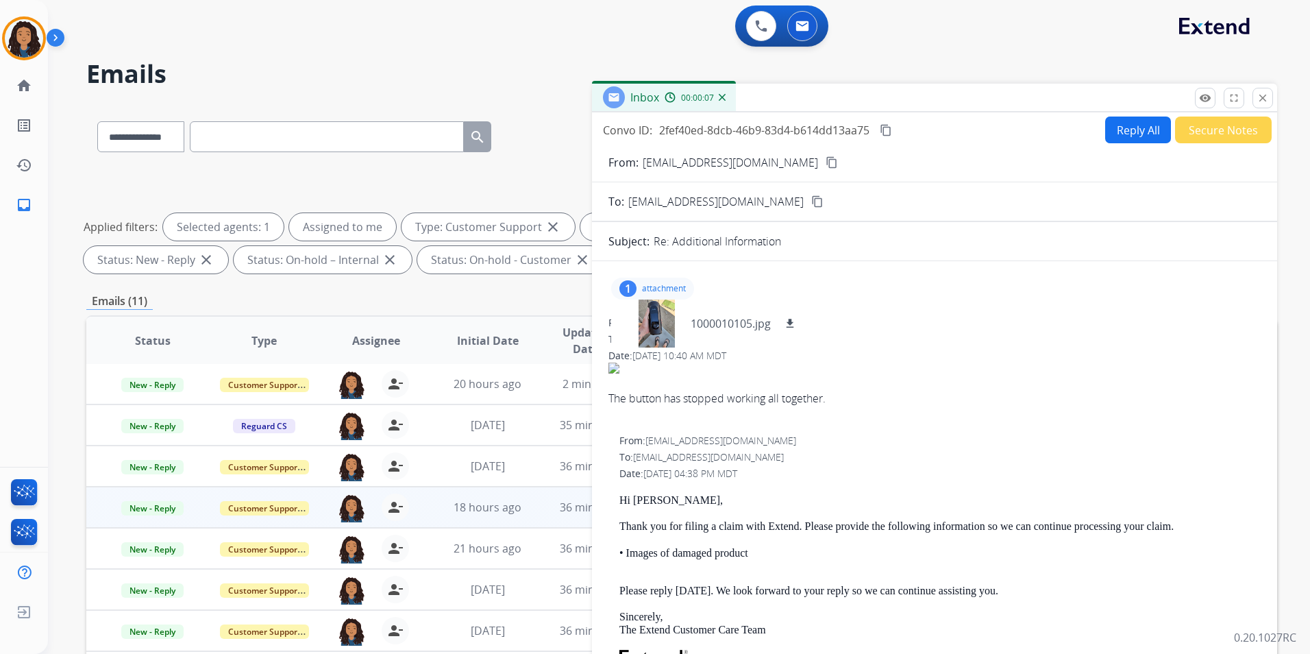
click at [826, 160] on mat-icon "content_copy" at bounding box center [832, 162] width 12 height 12
click at [1263, 101] on mat-icon "close" at bounding box center [1263, 98] width 12 height 12
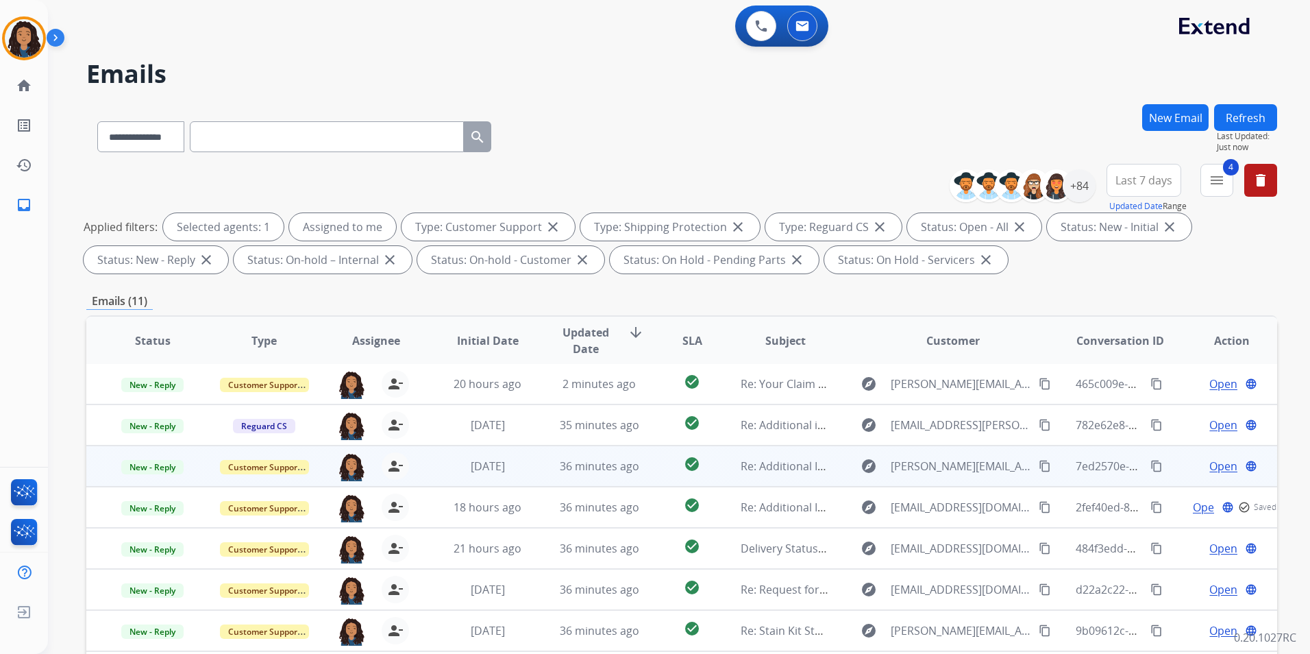
click at [1221, 467] on span "Open" at bounding box center [1224, 466] width 28 height 16
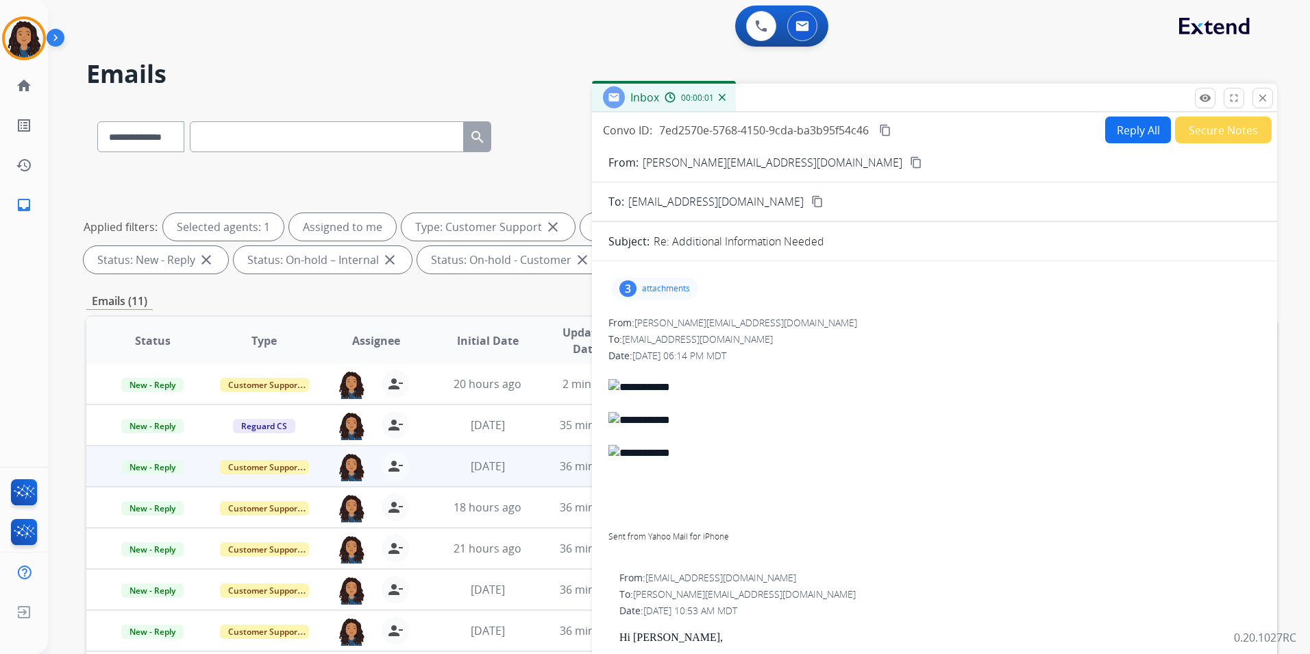
click at [692, 289] on div "3 attachments" at bounding box center [654, 289] width 87 height 22
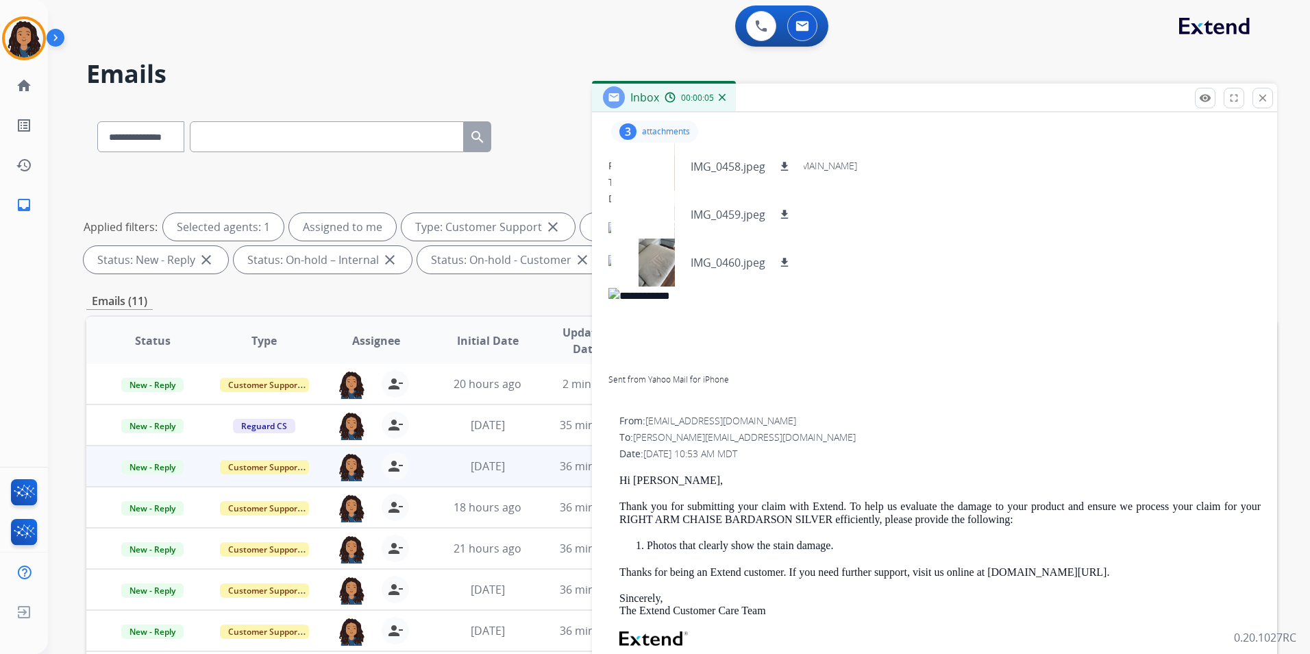
scroll to position [137, 0]
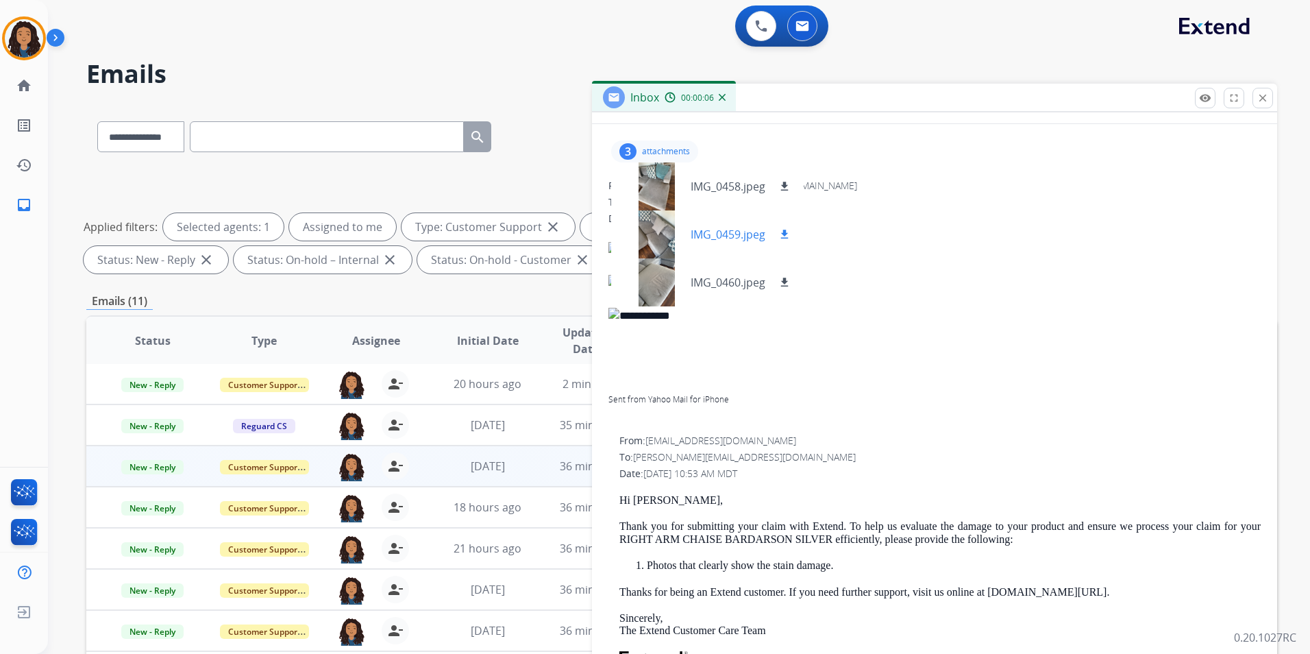
click at [661, 236] on div at bounding box center [656, 234] width 69 height 48
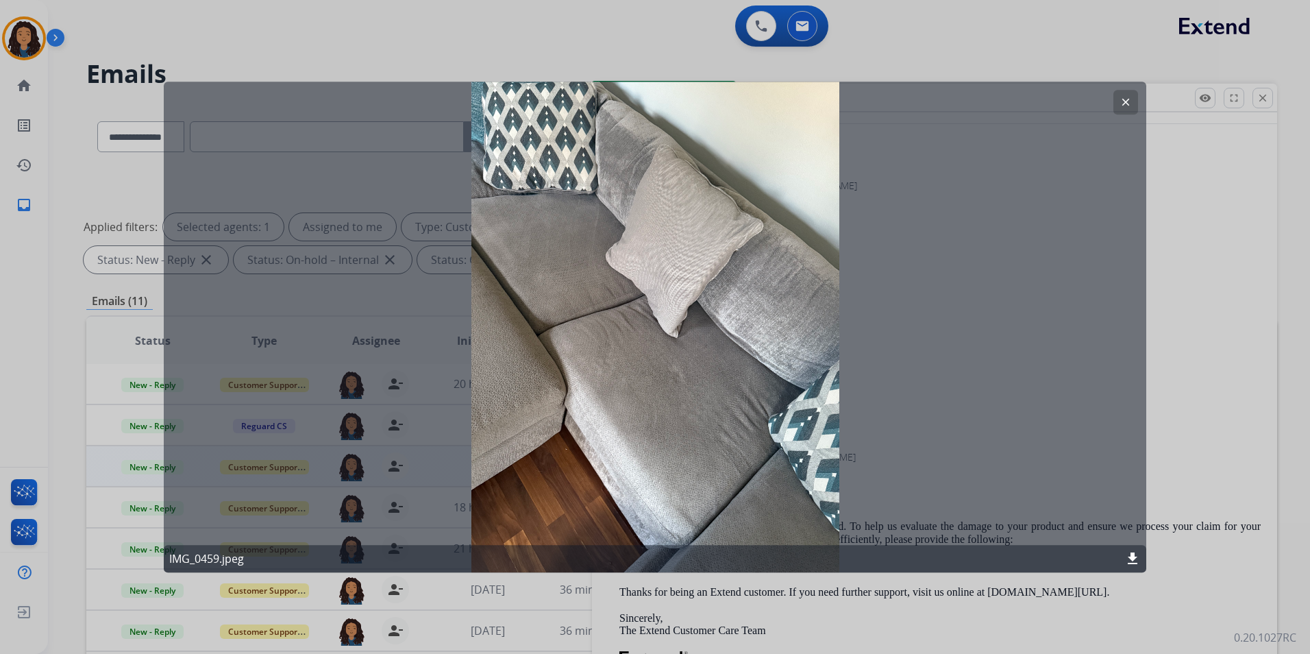
click at [1131, 107] on mat-icon "clear" at bounding box center [1126, 102] width 12 height 12
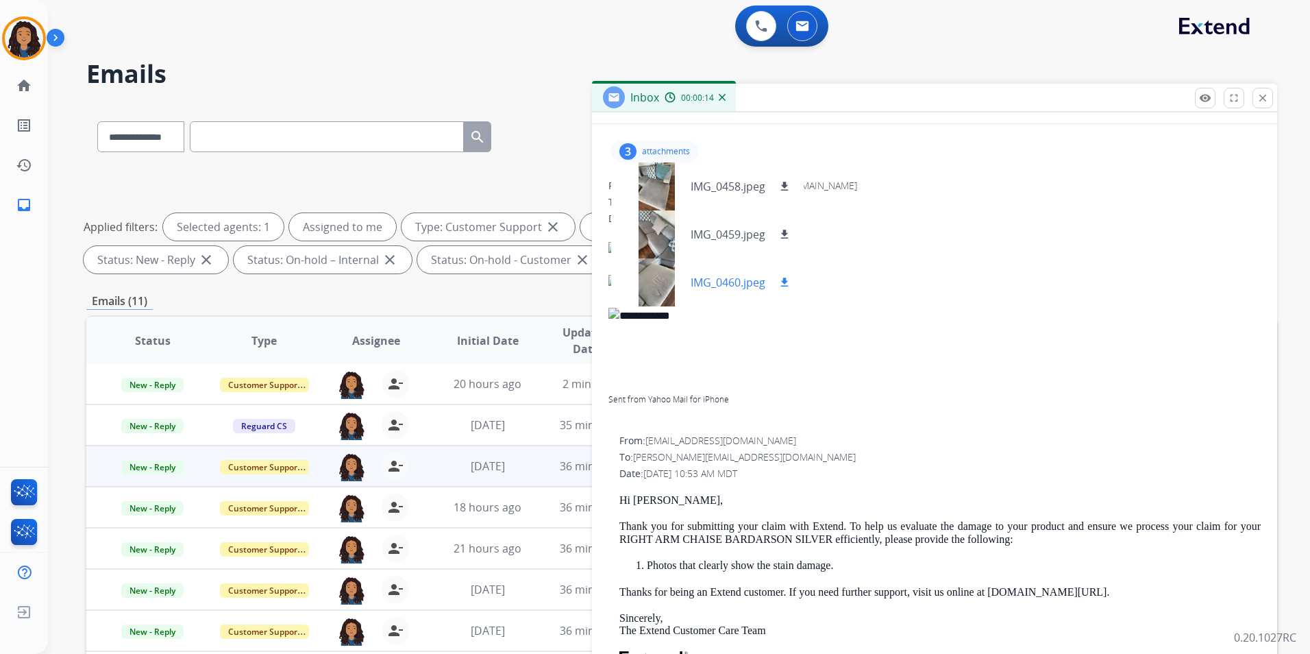
click at [663, 271] on div at bounding box center [656, 282] width 69 height 48
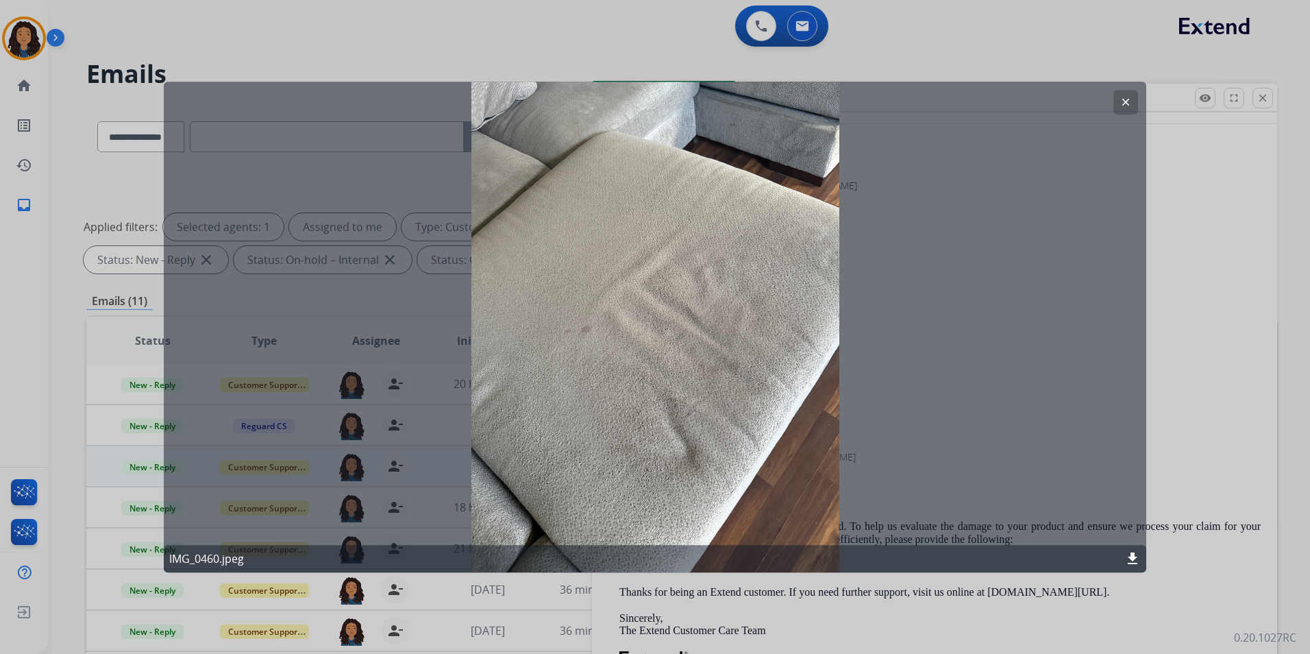
click at [1133, 106] on button "clear" at bounding box center [1126, 102] width 25 height 25
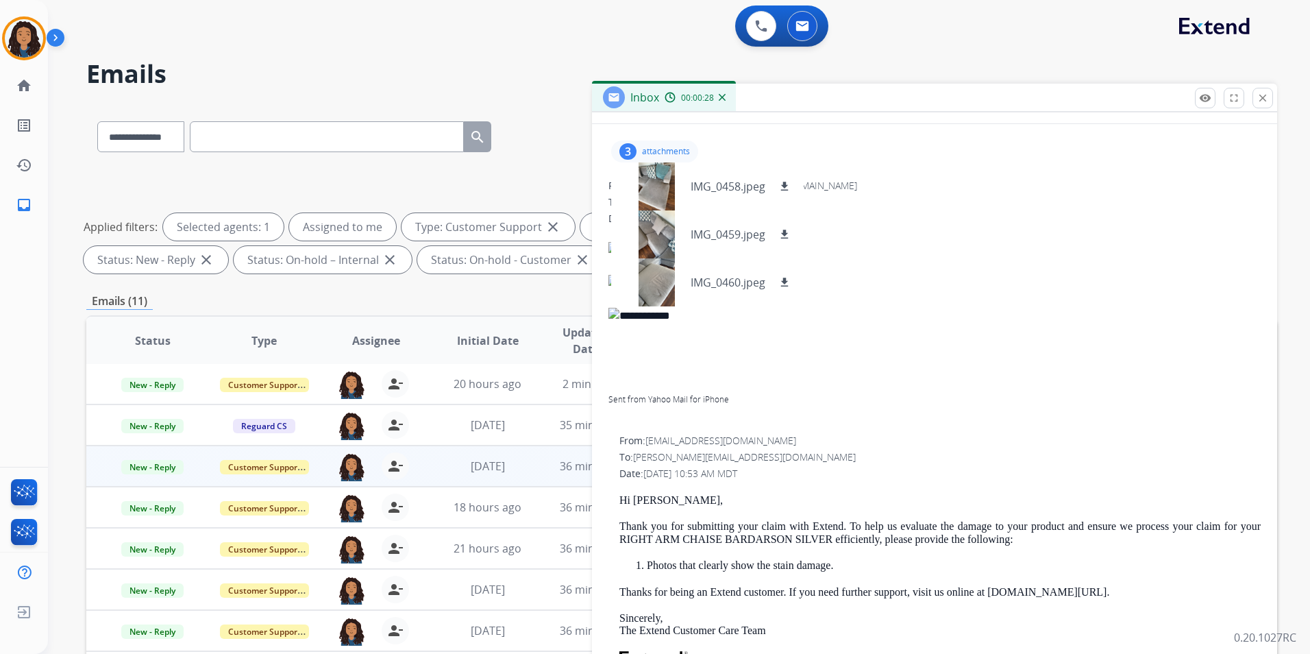
scroll to position [0, 0]
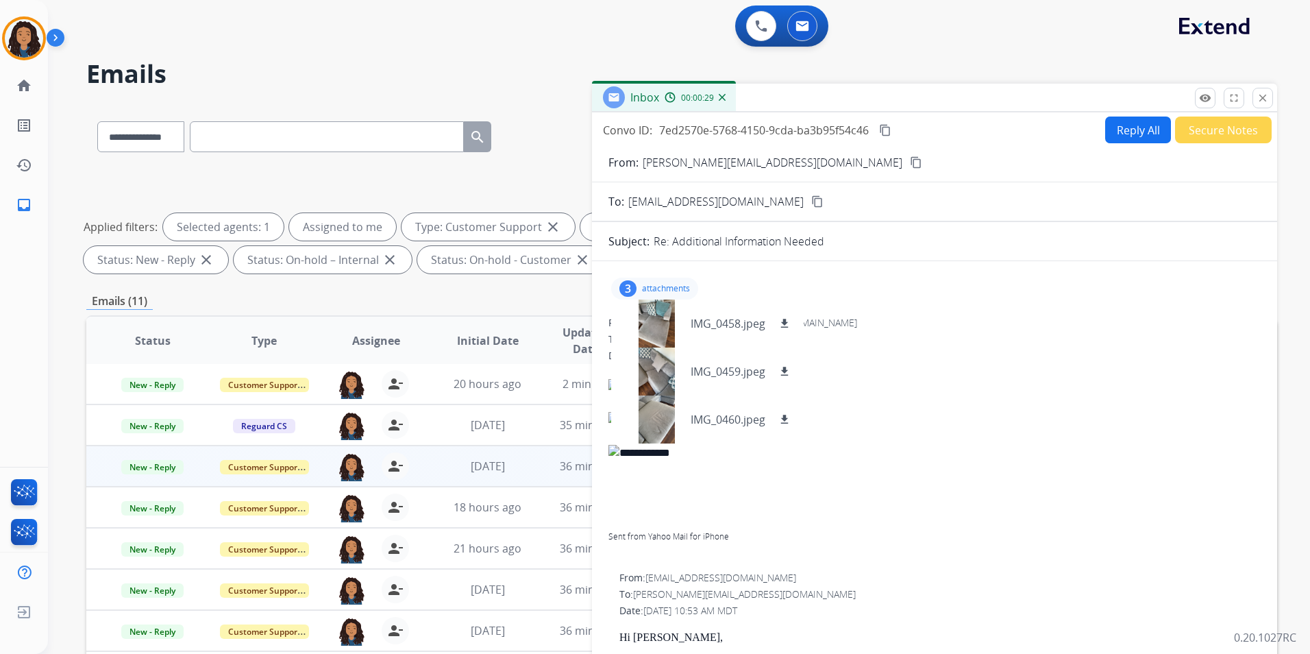
click at [908, 161] on button "content_copy" at bounding box center [916, 162] width 16 height 16
click at [164, 468] on span "New - Reply" at bounding box center [152, 467] width 62 height 14
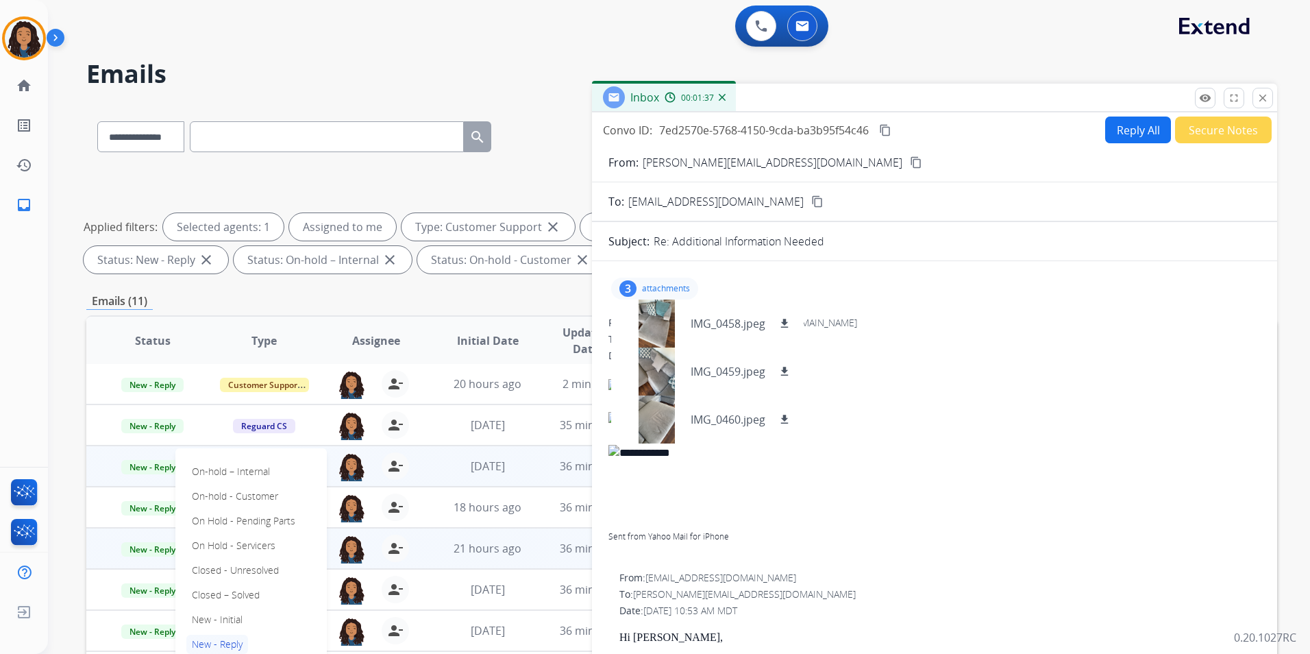
drag, startPoint x: 247, startPoint y: 600, endPoint x: 303, endPoint y: 567, distance: 64.8
click at [247, 599] on p "Closed – Solved" at bounding box center [225, 594] width 79 height 19
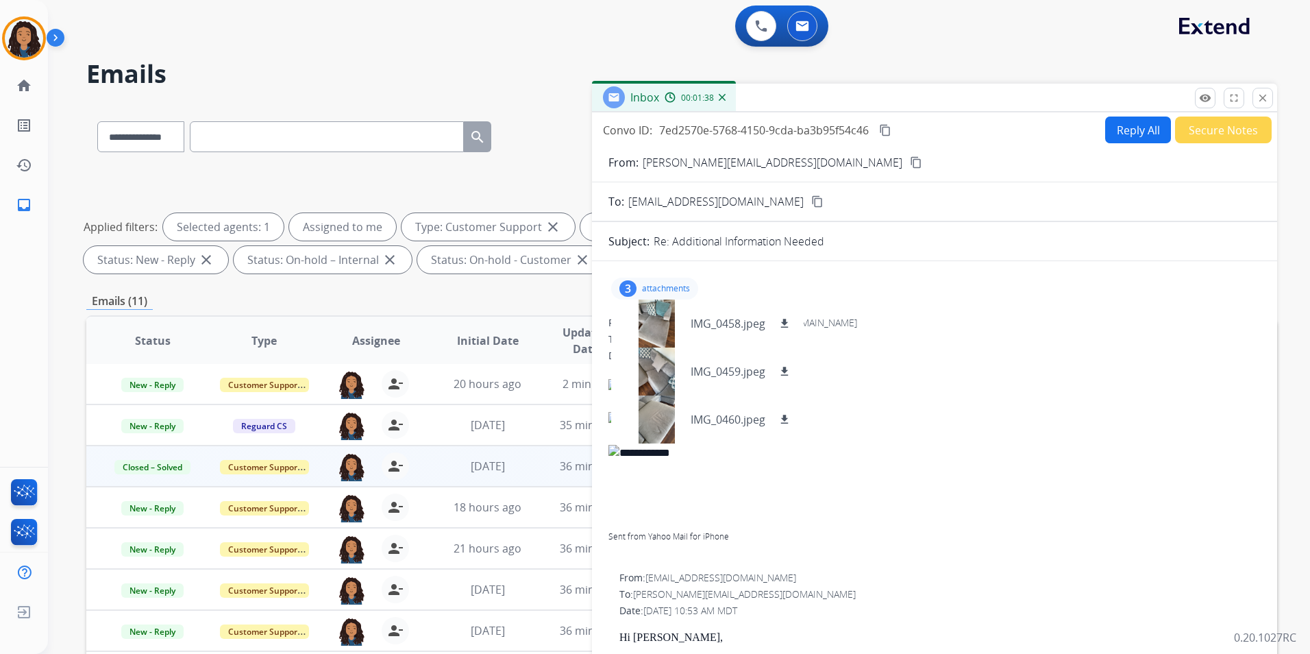
click at [1220, 127] on button "Secure Notes" at bounding box center [1223, 129] width 97 height 27
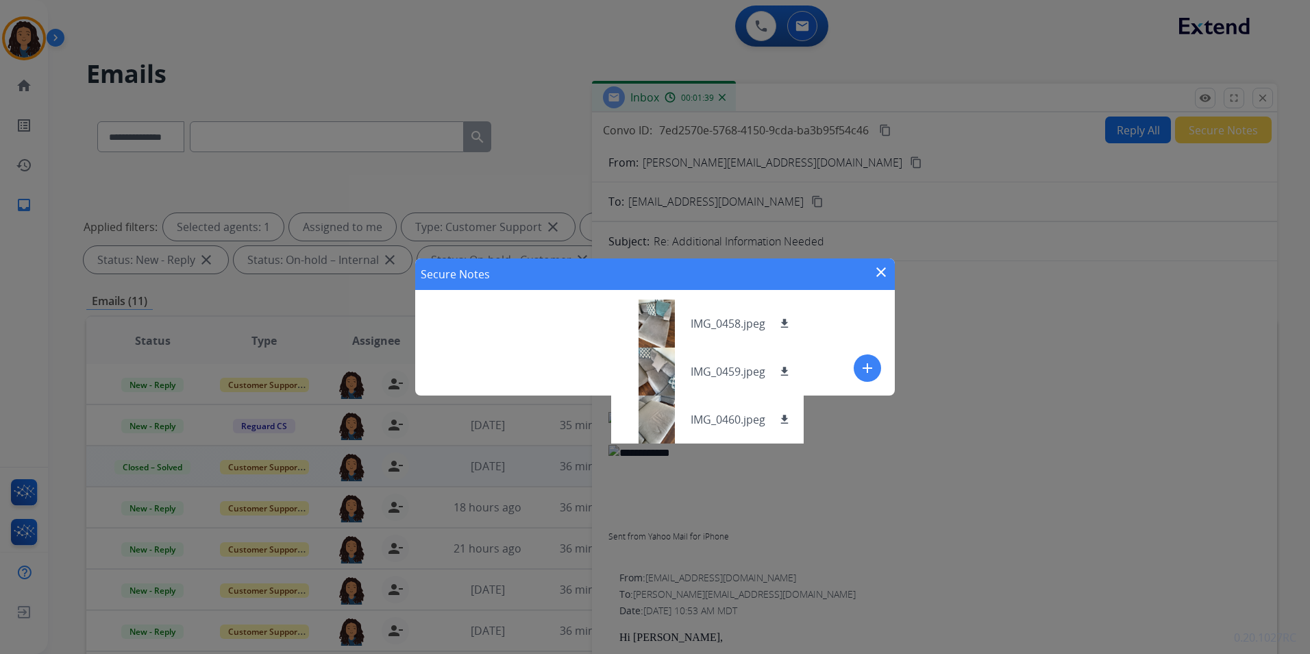
click at [876, 371] on button "add" at bounding box center [867, 367] width 27 height 27
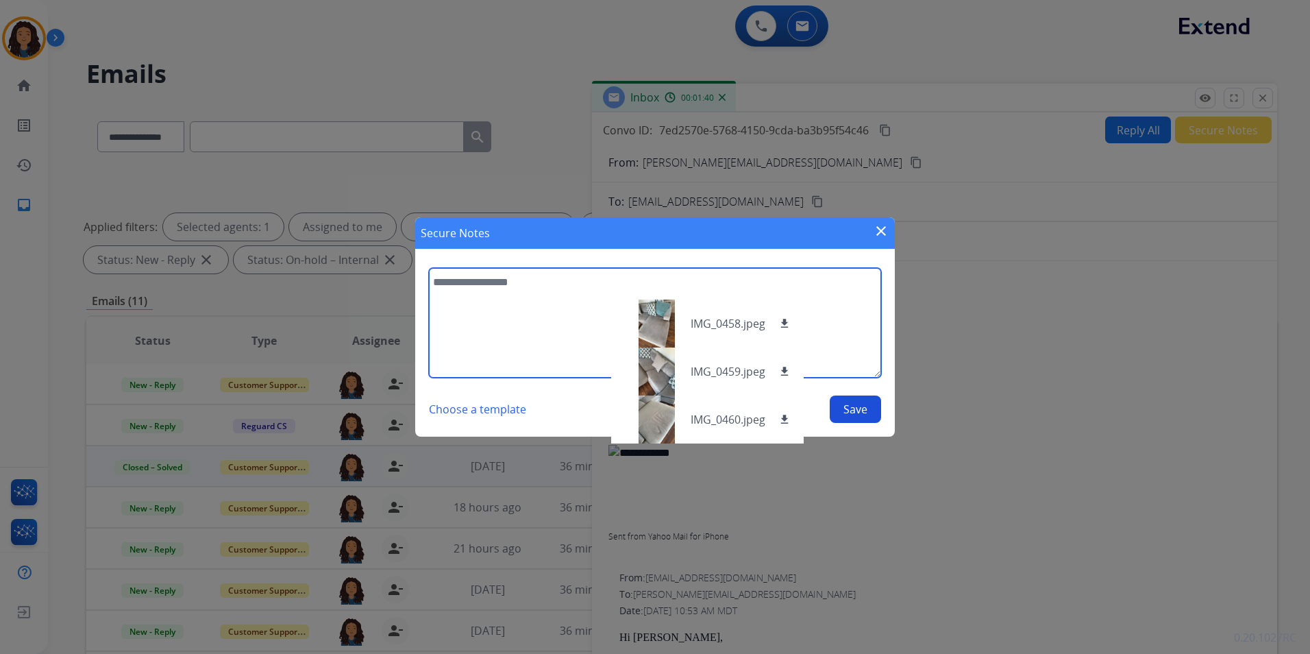
click at [465, 314] on textarea at bounding box center [655, 323] width 452 height 110
type textarea "**********"
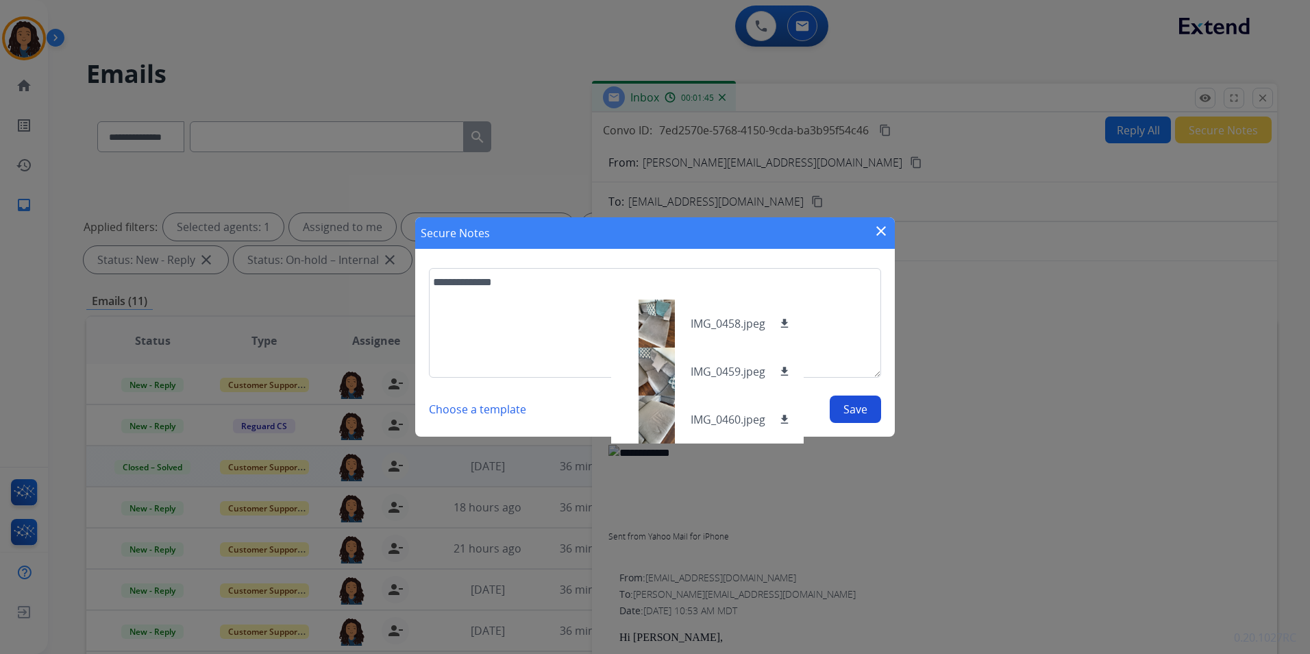
click at [863, 406] on button "Save" at bounding box center [855, 408] width 51 height 27
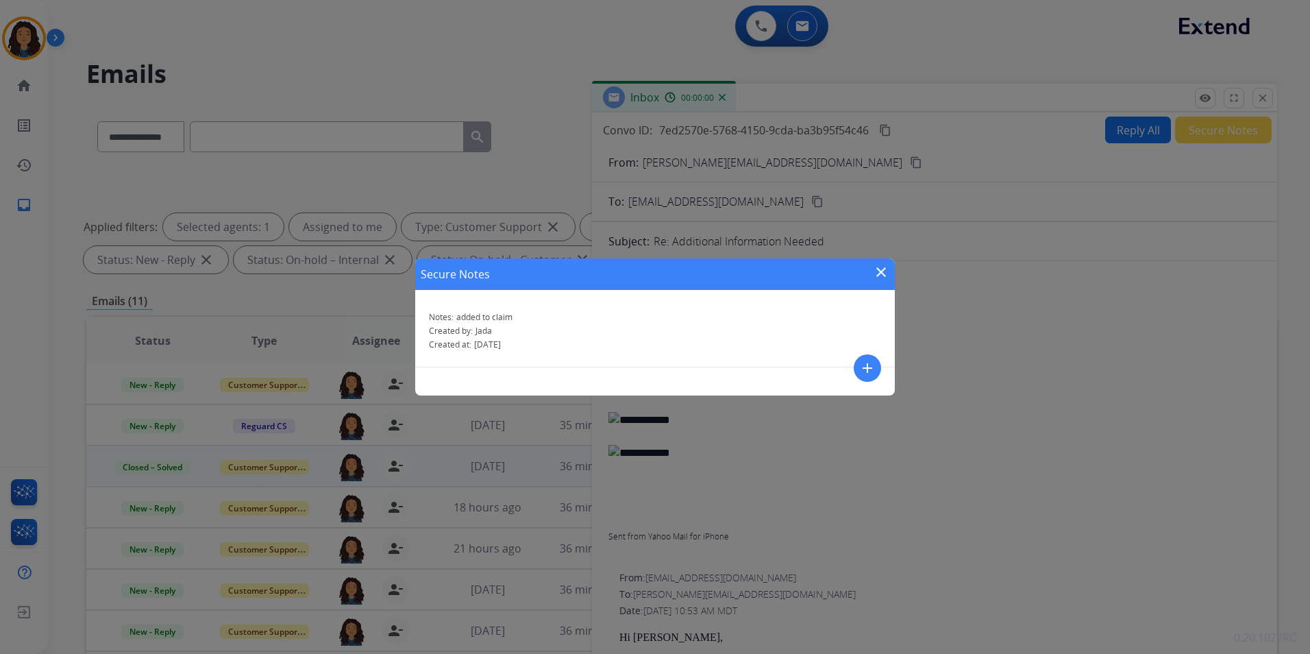
click at [881, 278] on mat-icon "close" at bounding box center [881, 272] width 16 height 16
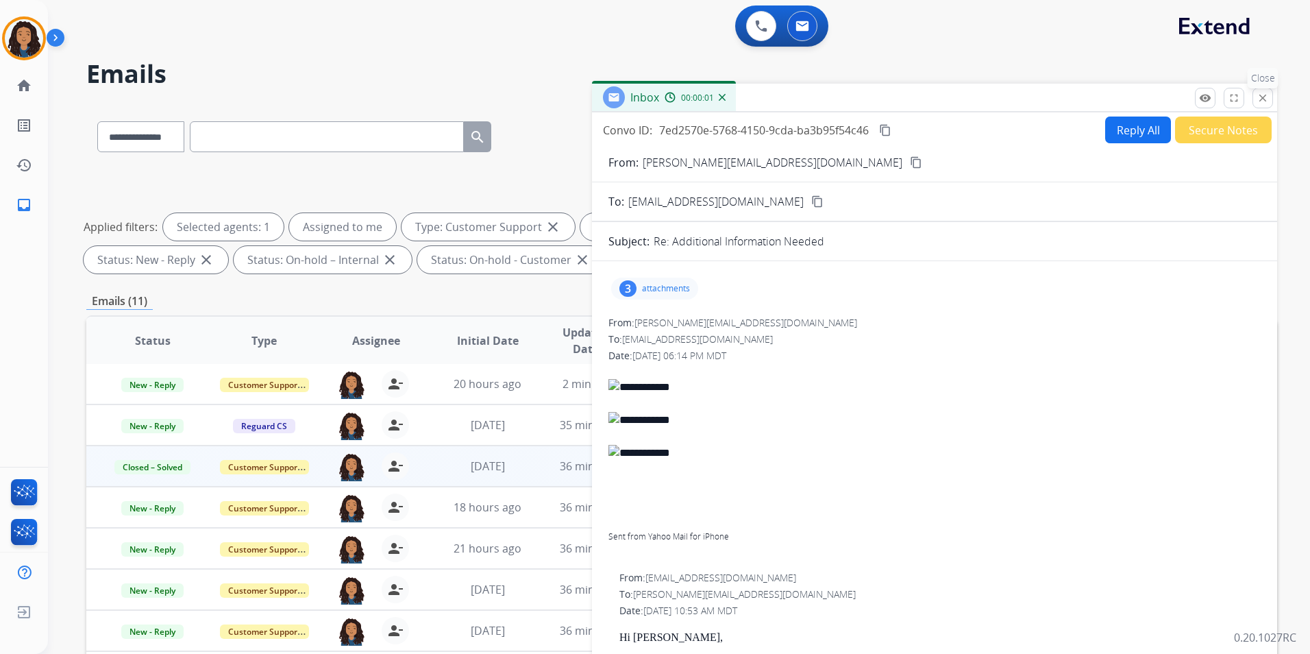
click at [1258, 95] on mat-icon "close" at bounding box center [1263, 98] width 12 height 12
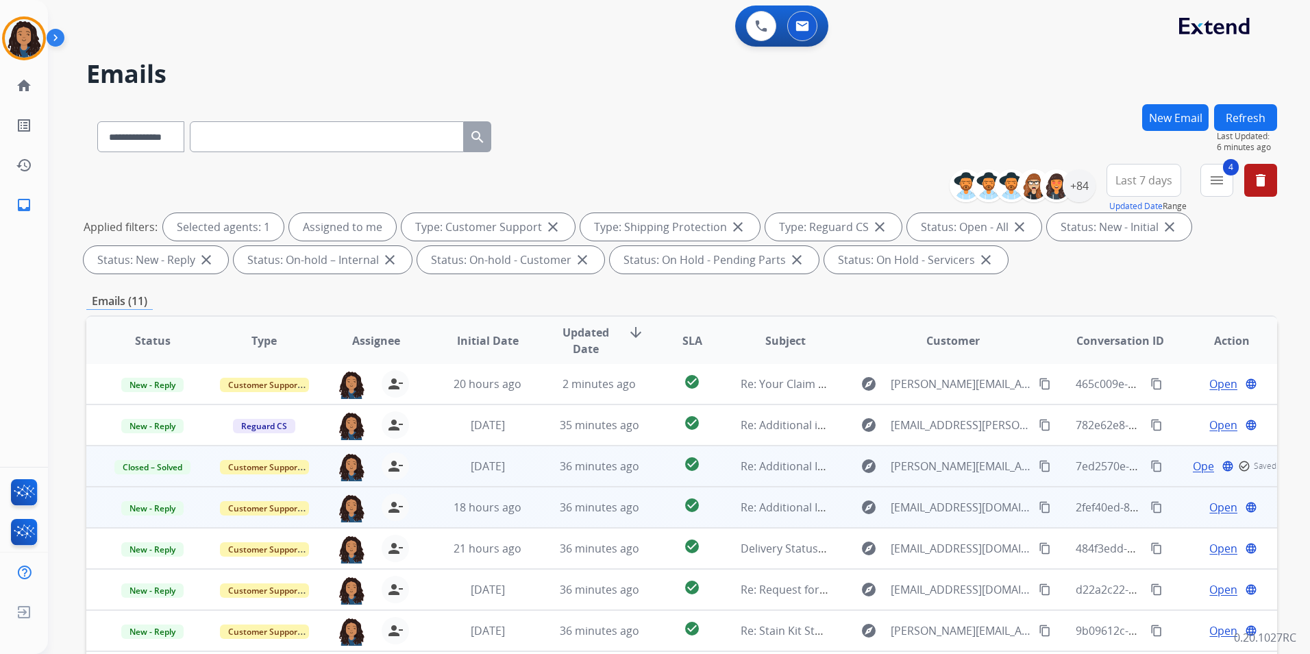
click at [1225, 505] on span "Open" at bounding box center [1224, 507] width 28 height 16
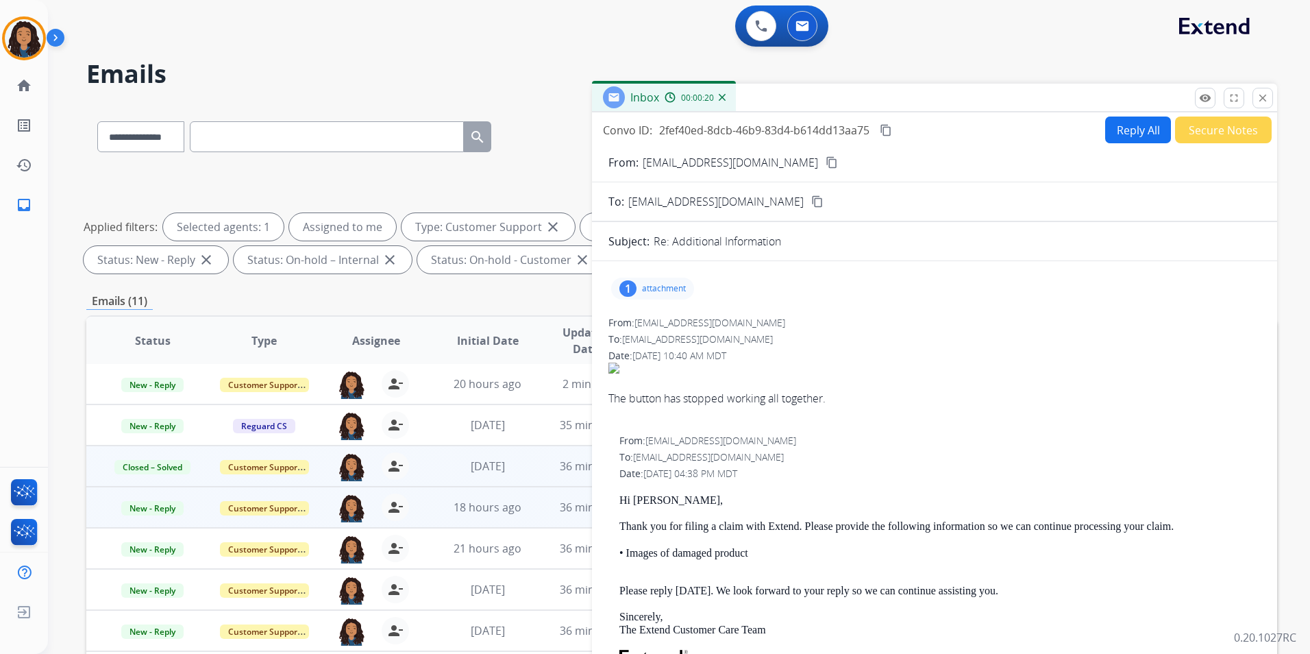
click at [677, 284] on div "1 attachment" at bounding box center [652, 289] width 83 height 22
click at [789, 327] on mat-icon "download" at bounding box center [790, 323] width 12 height 12
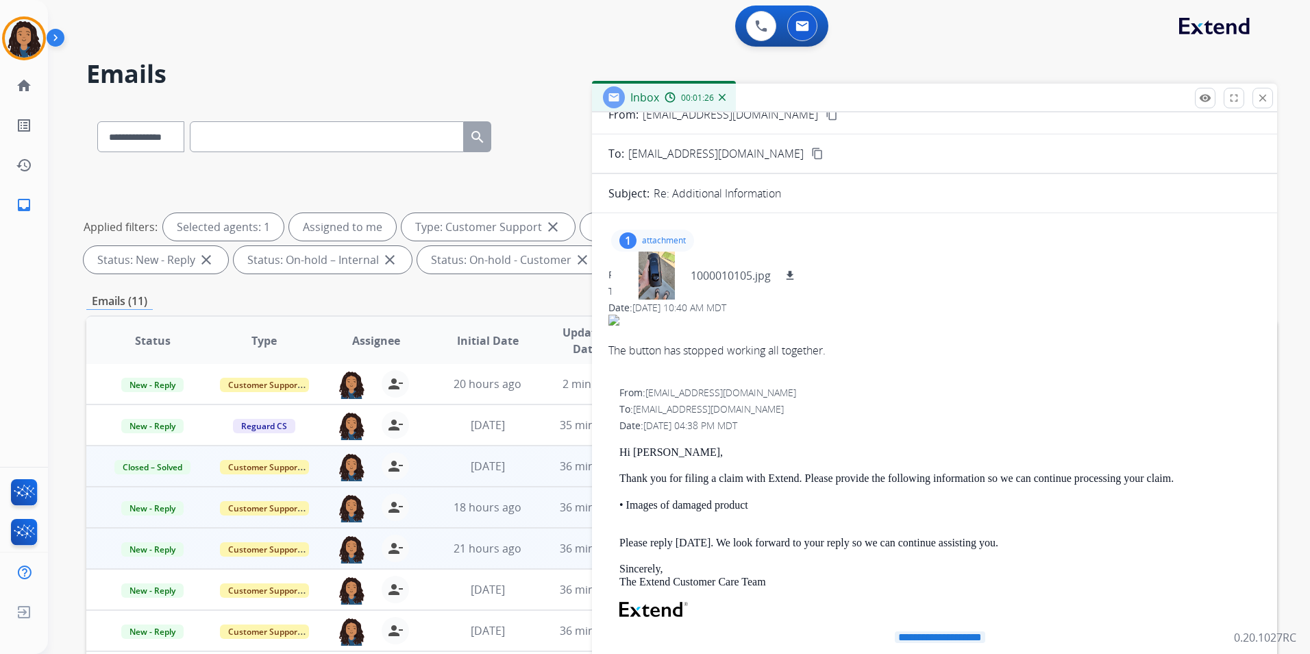
scroll to position [69, 0]
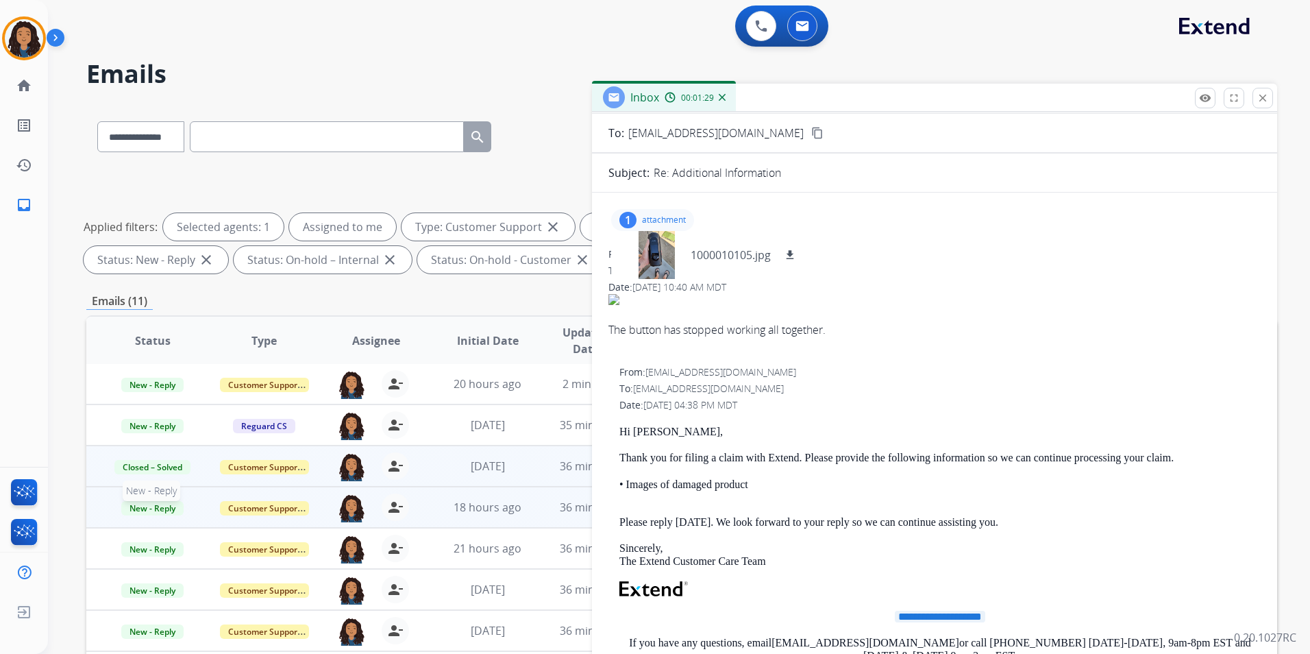
click at [164, 511] on span "New - Reply" at bounding box center [152, 508] width 62 height 14
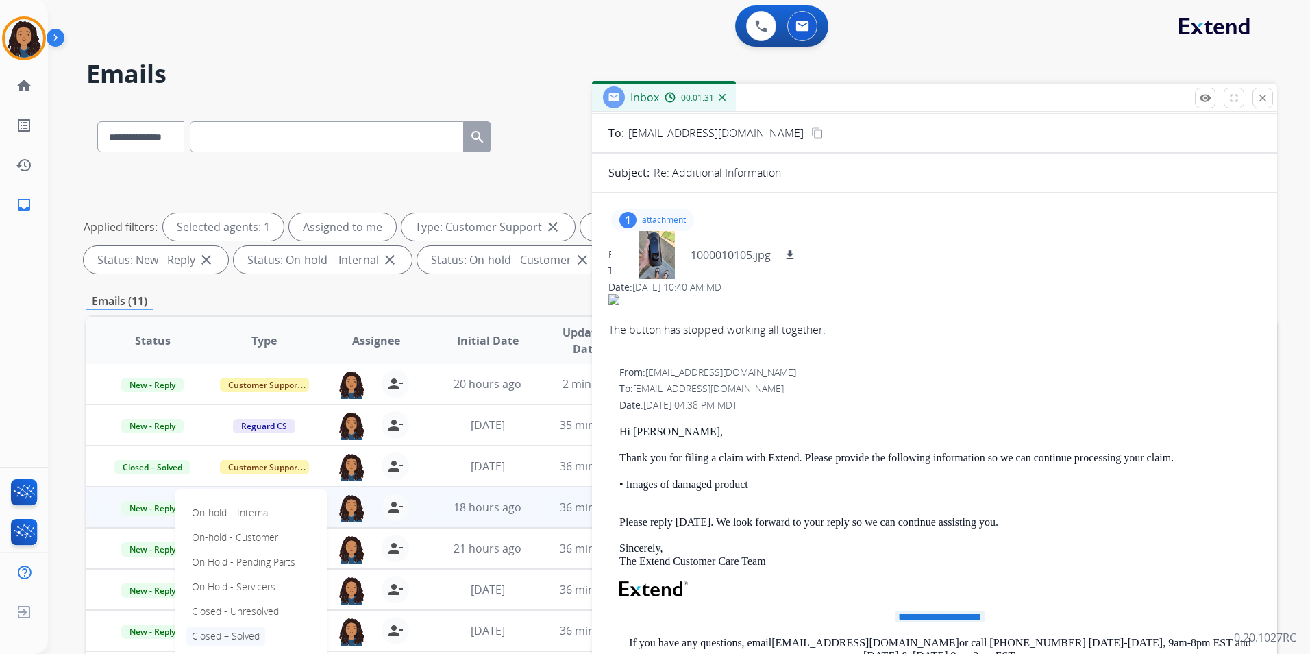
click at [236, 632] on p "Closed – Solved" at bounding box center [225, 635] width 79 height 19
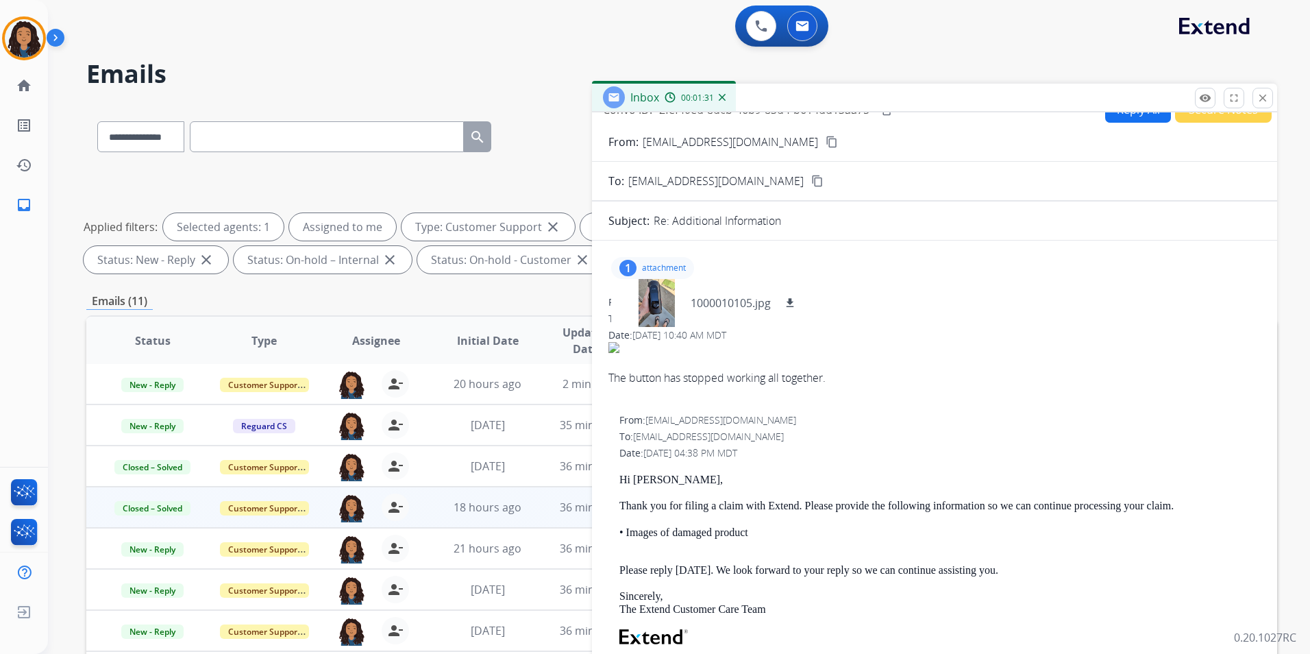
scroll to position [0, 0]
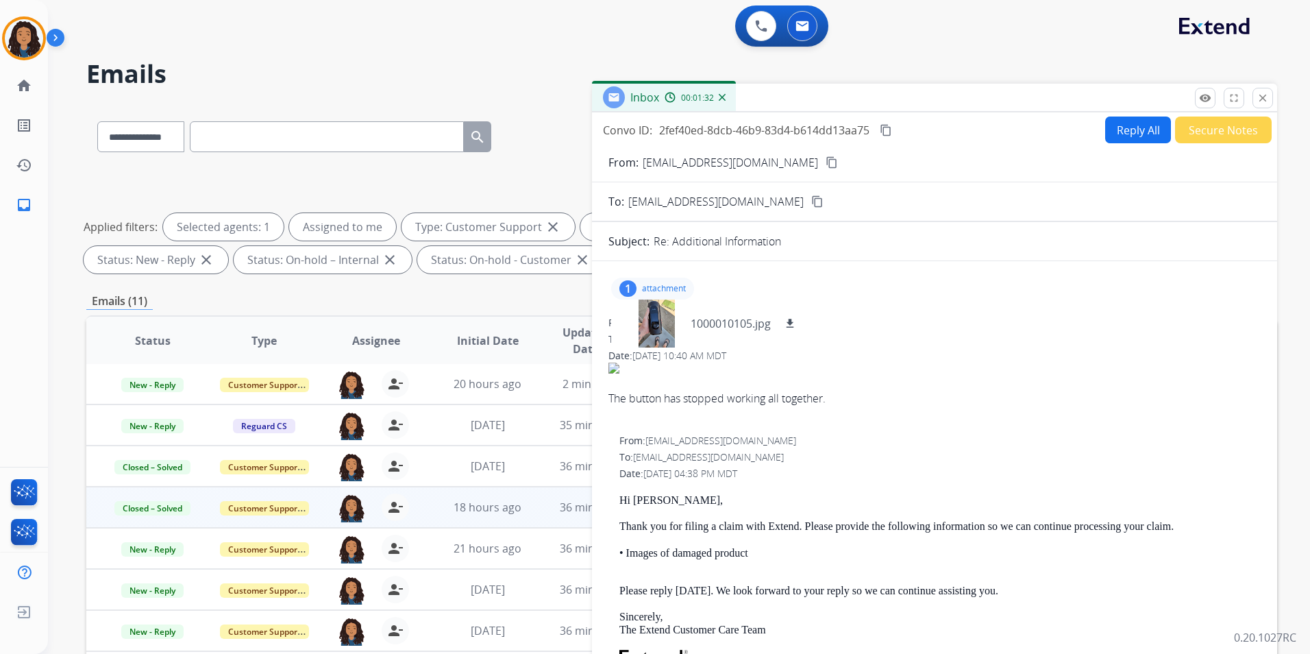
click at [1210, 130] on button "Secure Notes" at bounding box center [1223, 129] width 97 height 27
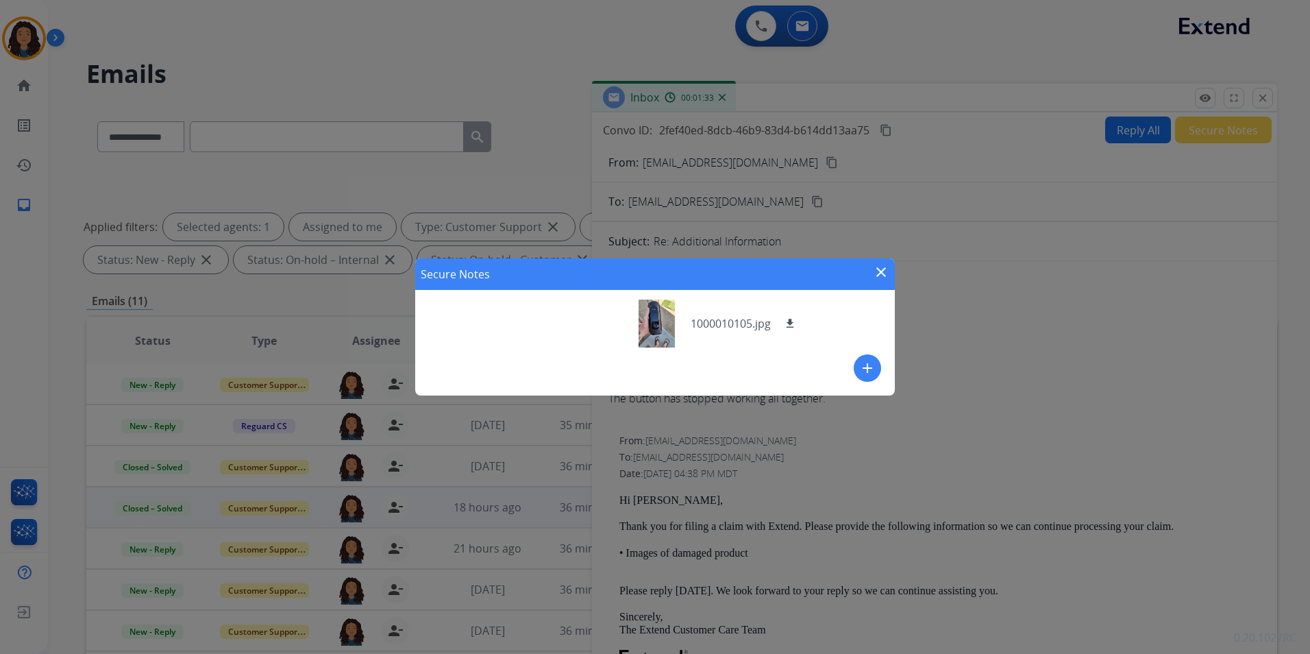
drag, startPoint x: 868, startPoint y: 367, endPoint x: 817, endPoint y: 341, distance: 57.0
click at [868, 367] on mat-icon "add" at bounding box center [867, 368] width 16 height 16
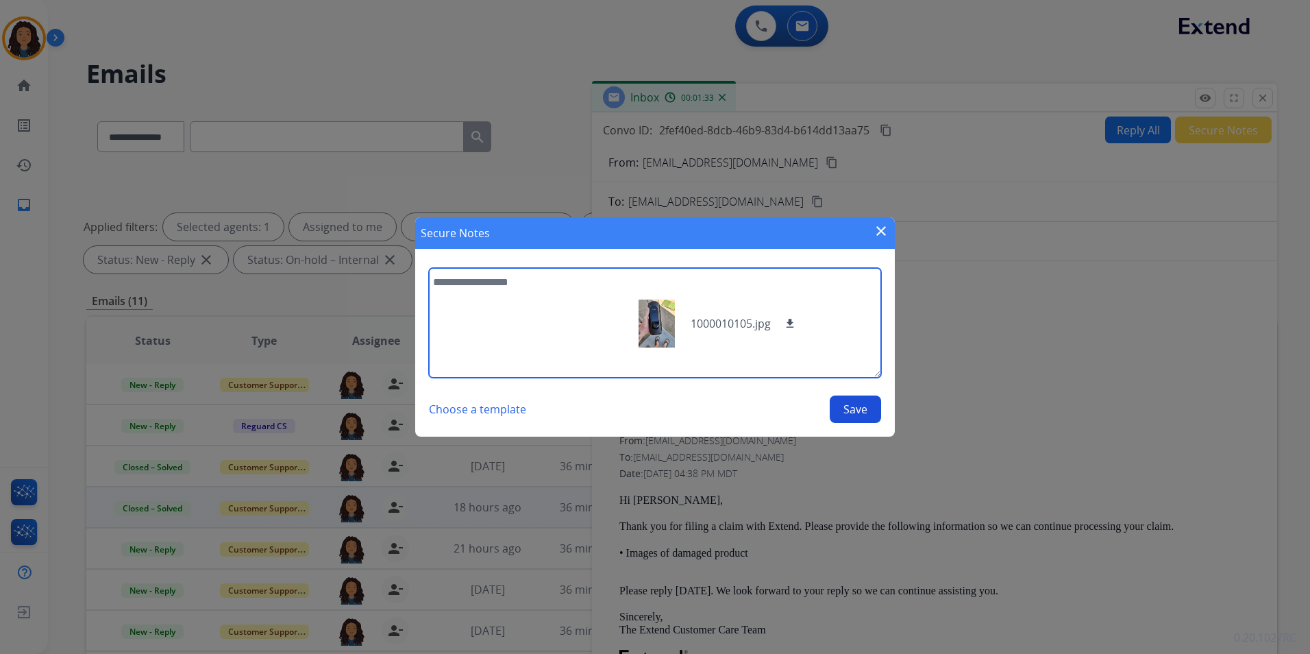
click at [529, 278] on textarea at bounding box center [655, 323] width 452 height 110
type textarea "**********"
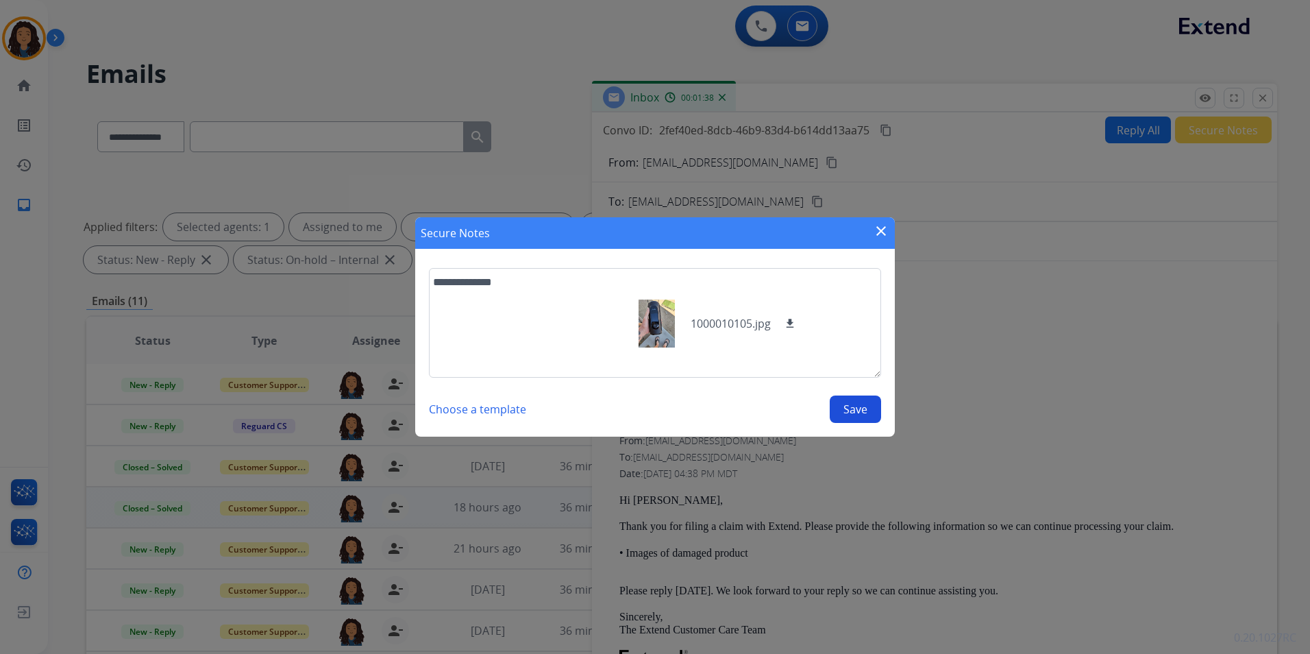
click at [857, 402] on button "Save" at bounding box center [855, 408] width 51 height 27
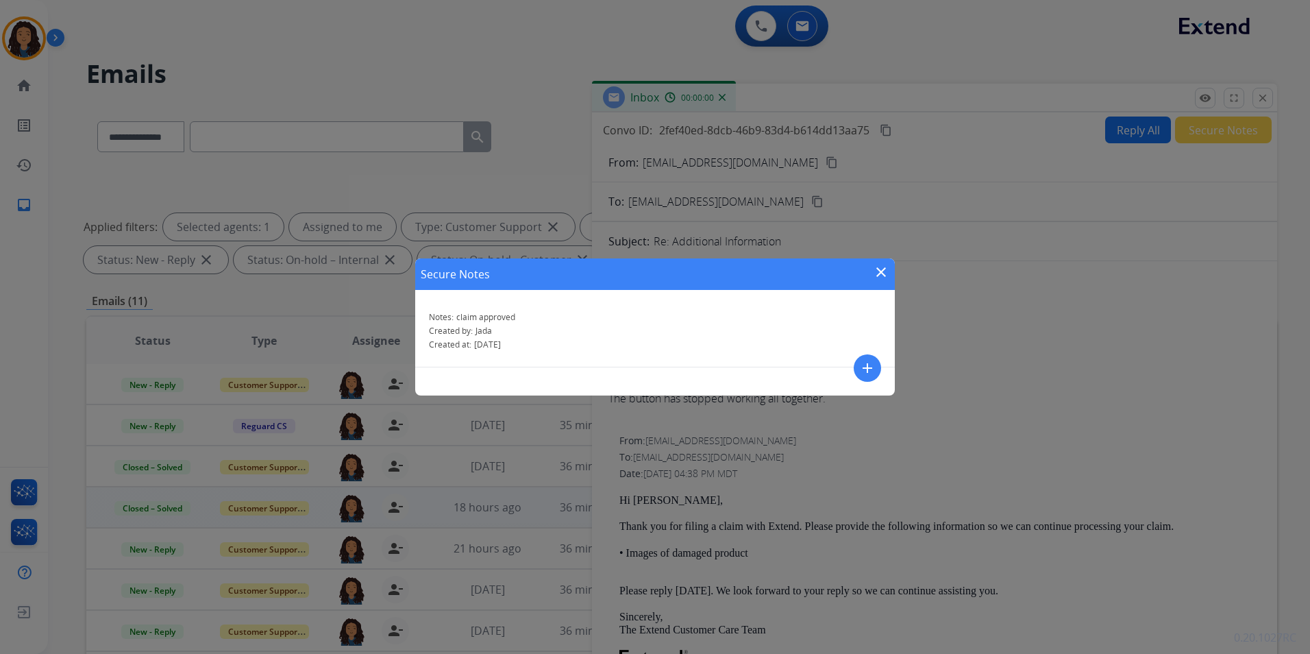
click at [886, 276] on mat-icon "close" at bounding box center [881, 272] width 16 height 16
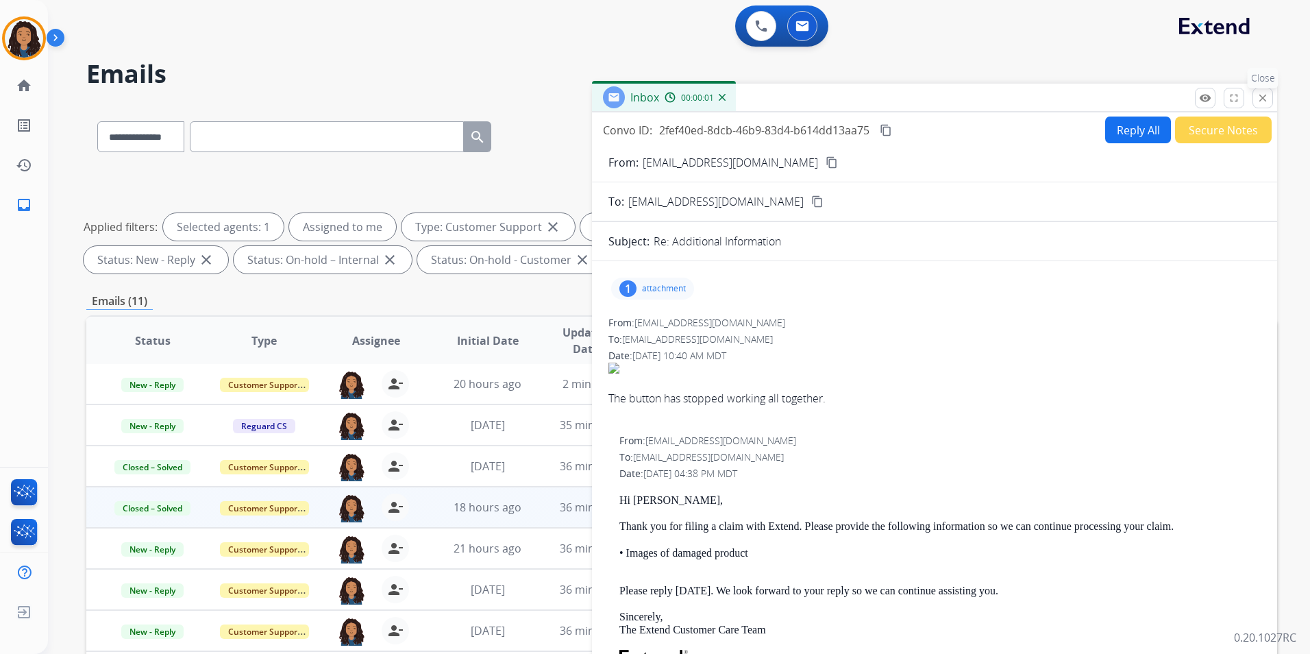
click at [1261, 105] on button "close Close" at bounding box center [1263, 98] width 21 height 21
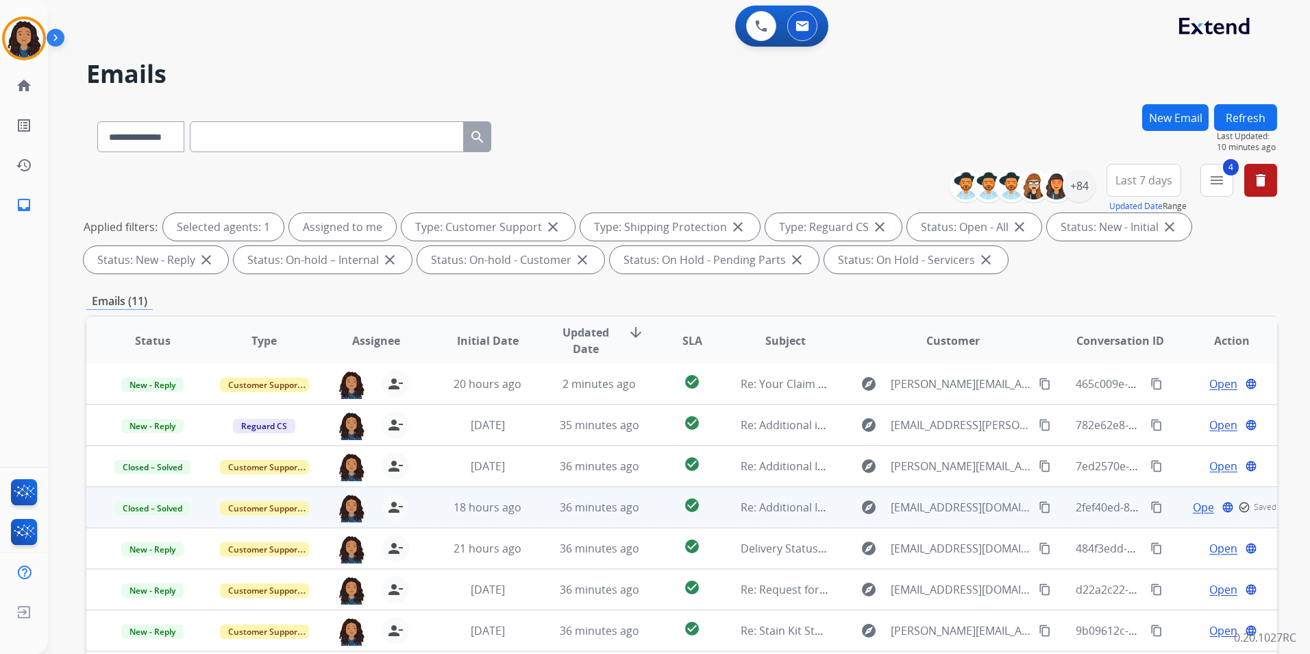
click at [1259, 106] on button "Refresh" at bounding box center [1245, 117] width 63 height 27
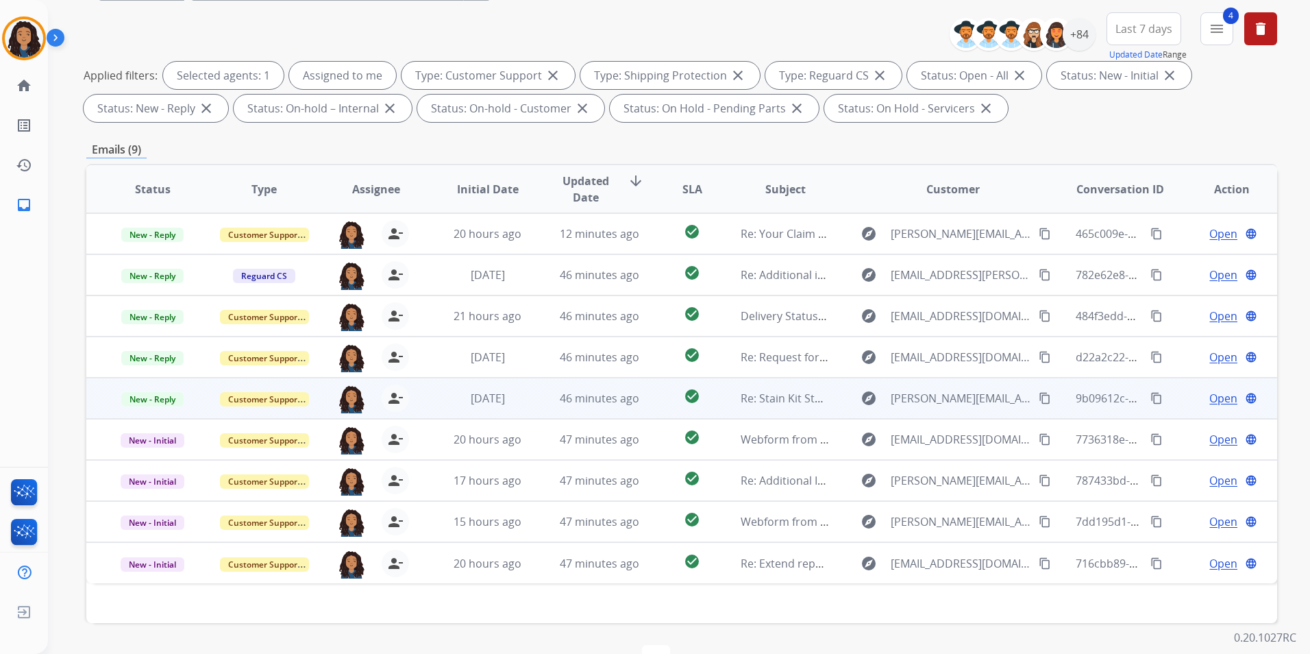
scroll to position [192, 0]
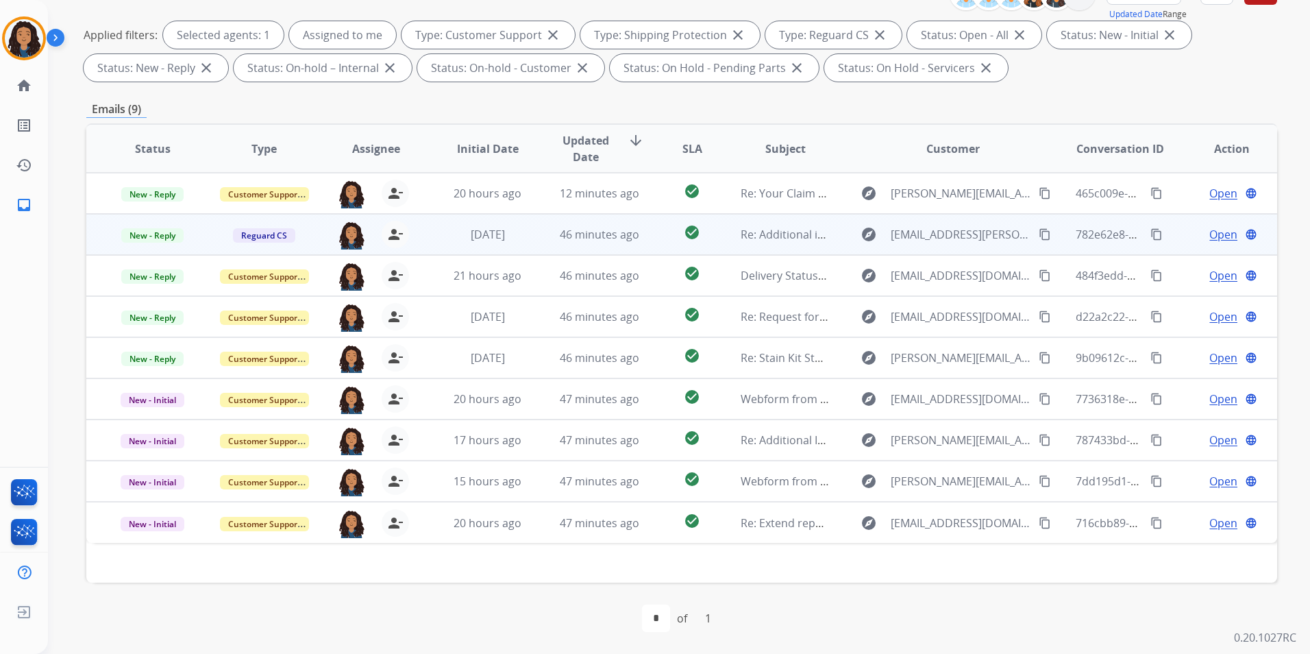
click at [1218, 231] on span "Open" at bounding box center [1224, 234] width 28 height 16
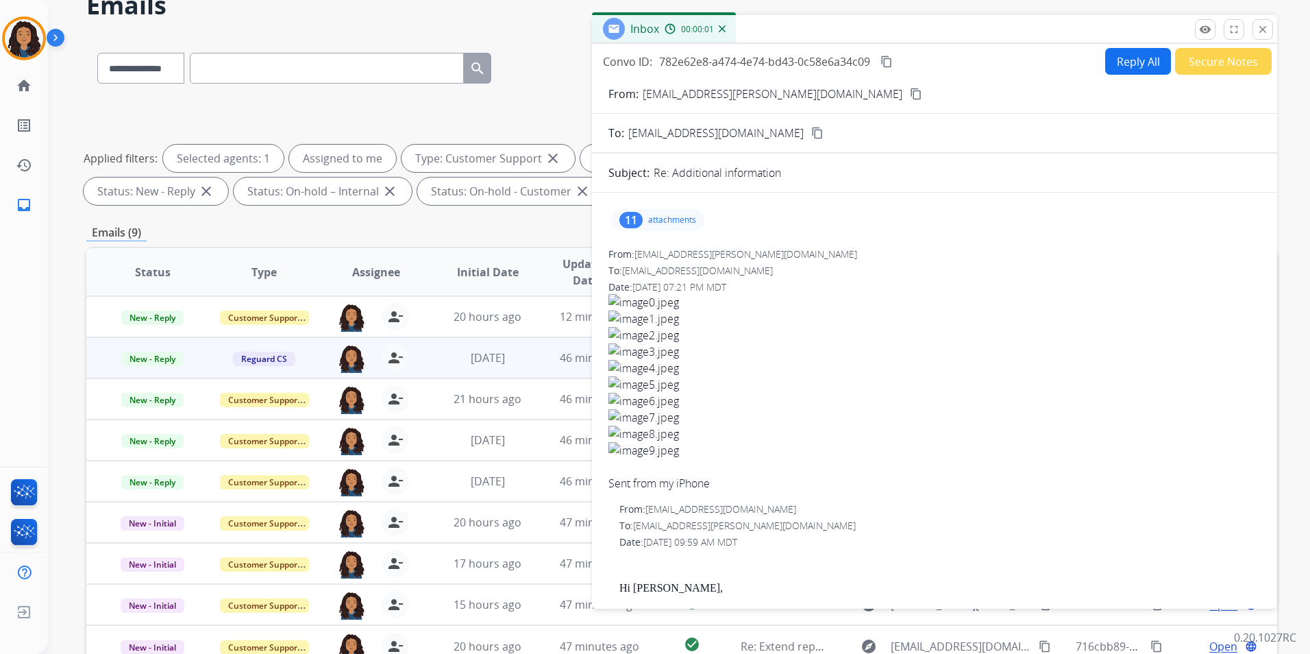
scroll to position [0, 0]
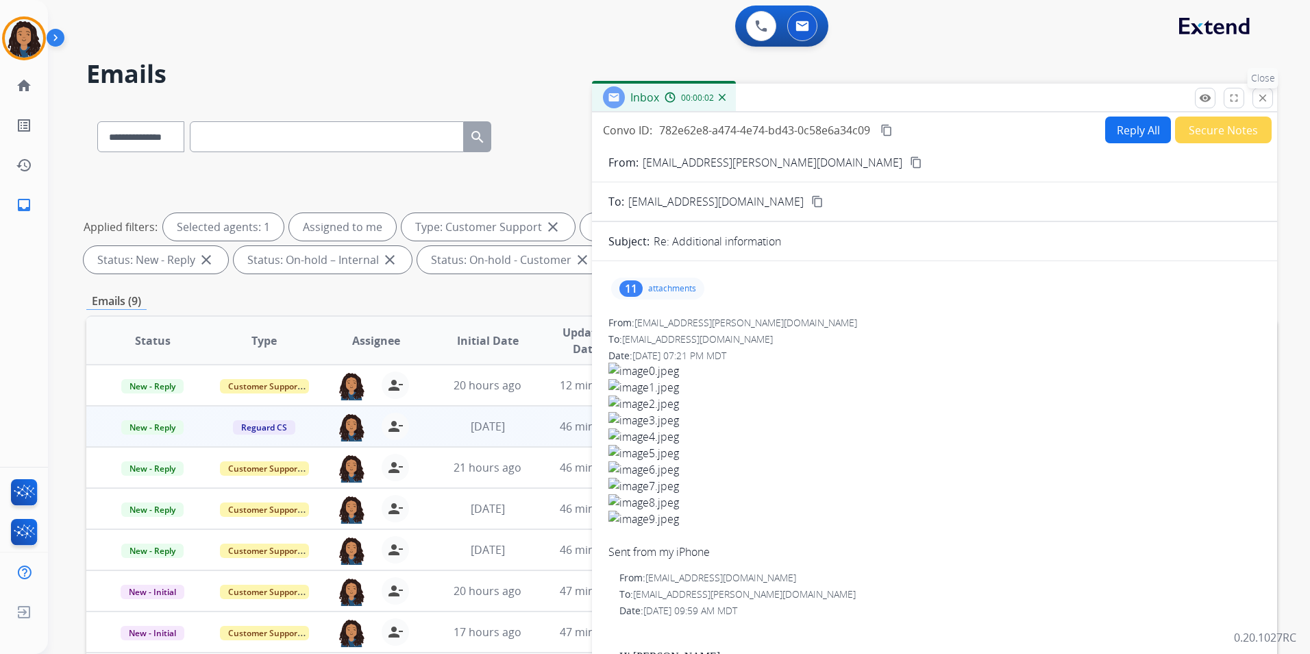
click at [1263, 93] on mat-icon "close" at bounding box center [1263, 98] width 12 height 12
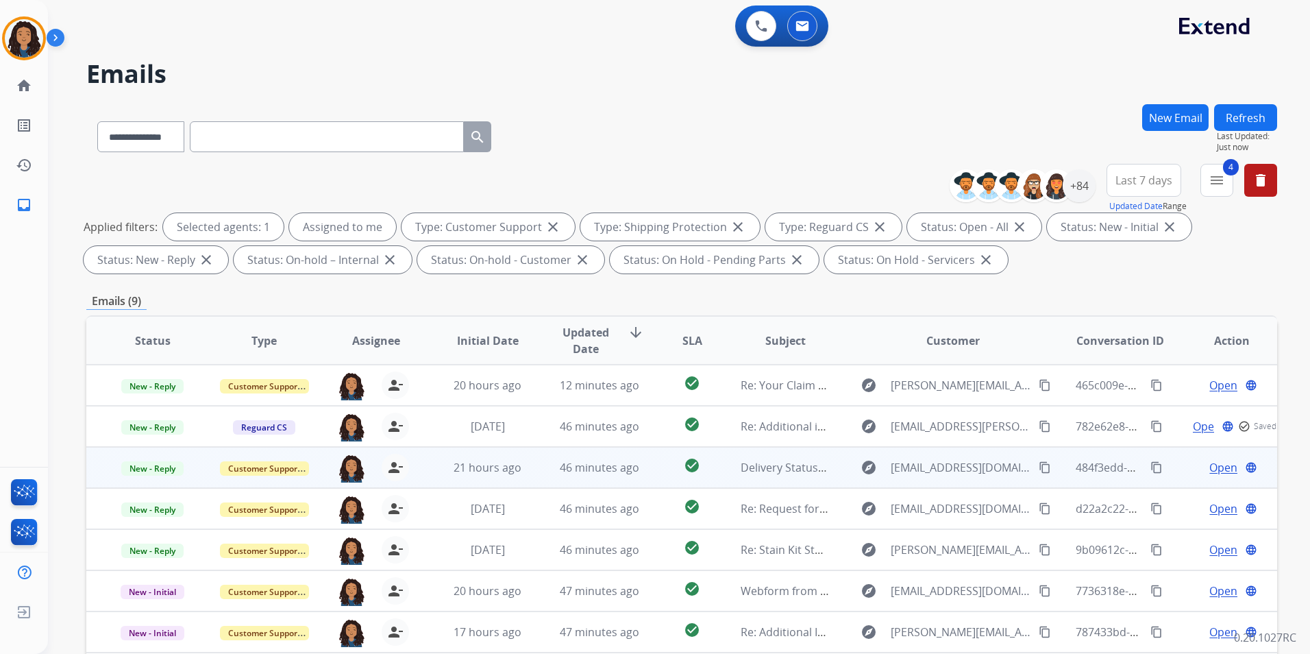
click at [1210, 467] on span "Open" at bounding box center [1224, 467] width 28 height 16
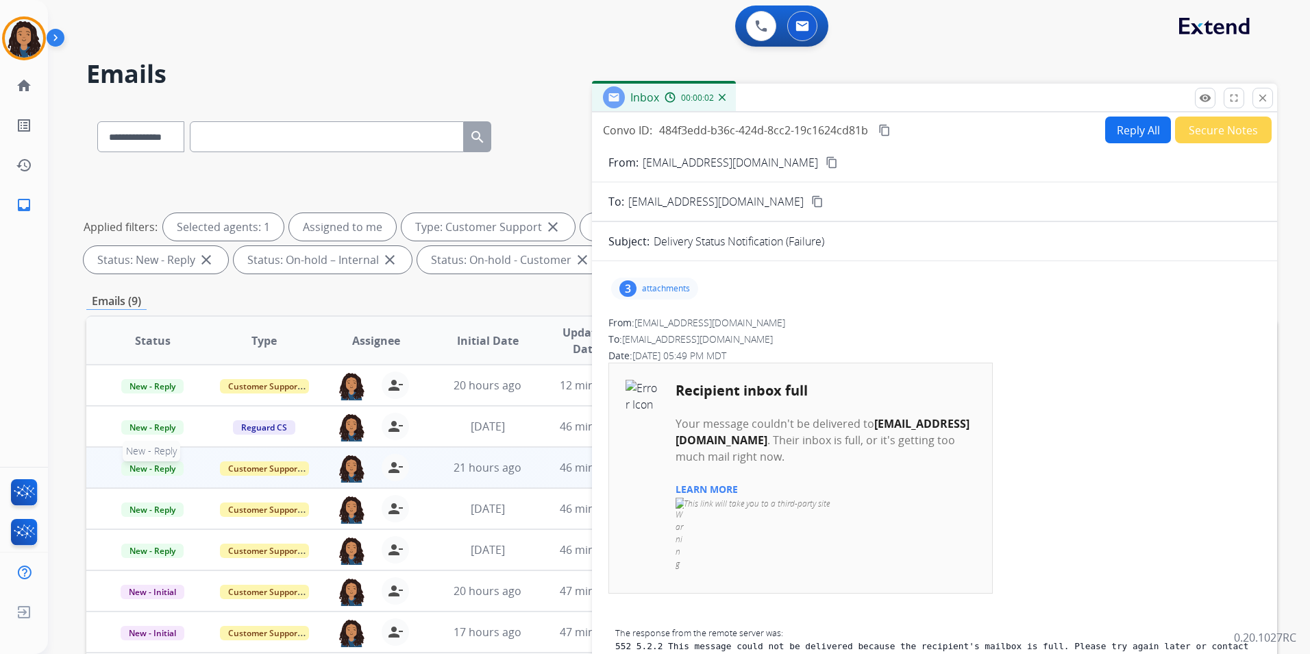
click at [167, 469] on span "New - Reply" at bounding box center [152, 468] width 62 height 14
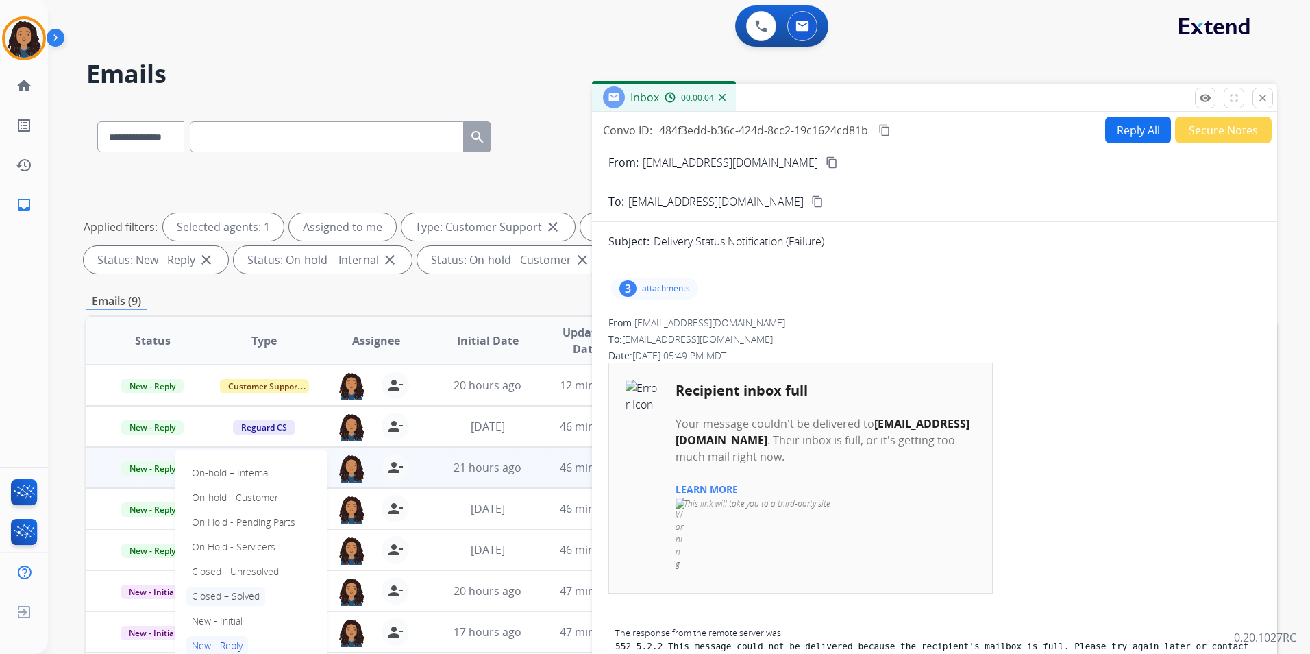
click at [250, 596] on p "Closed – Solved" at bounding box center [225, 596] width 79 height 19
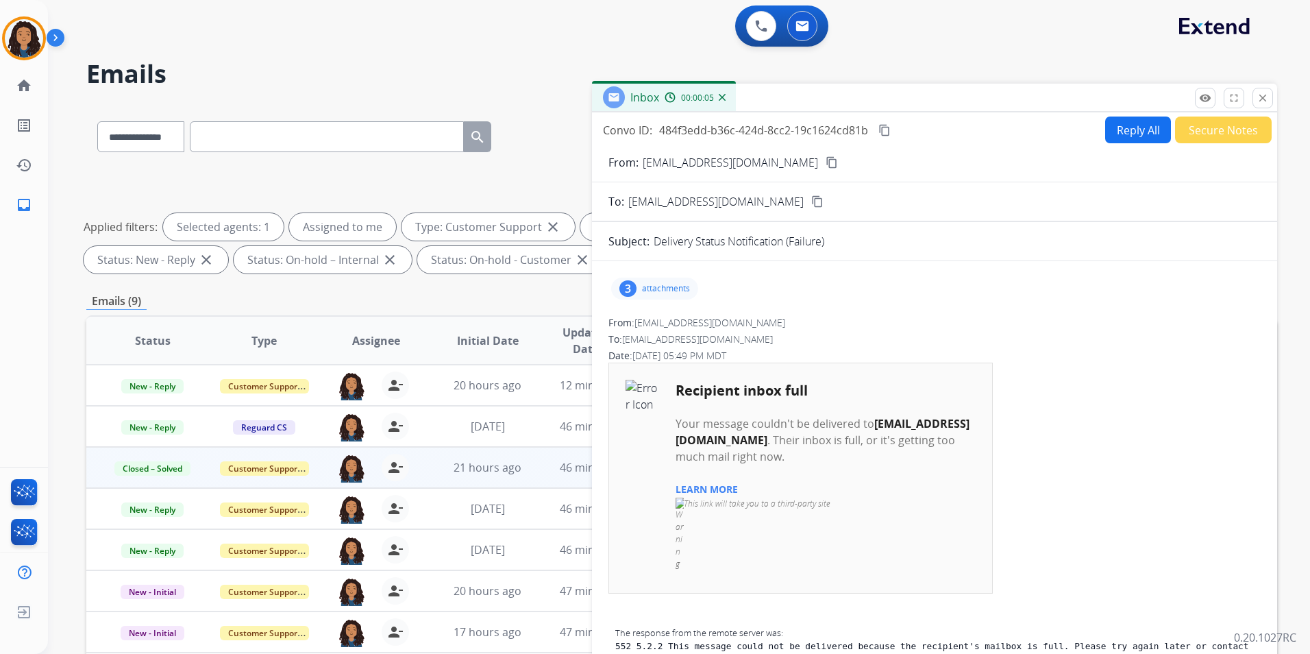
click at [1216, 124] on button "Secure Notes" at bounding box center [1223, 129] width 97 height 27
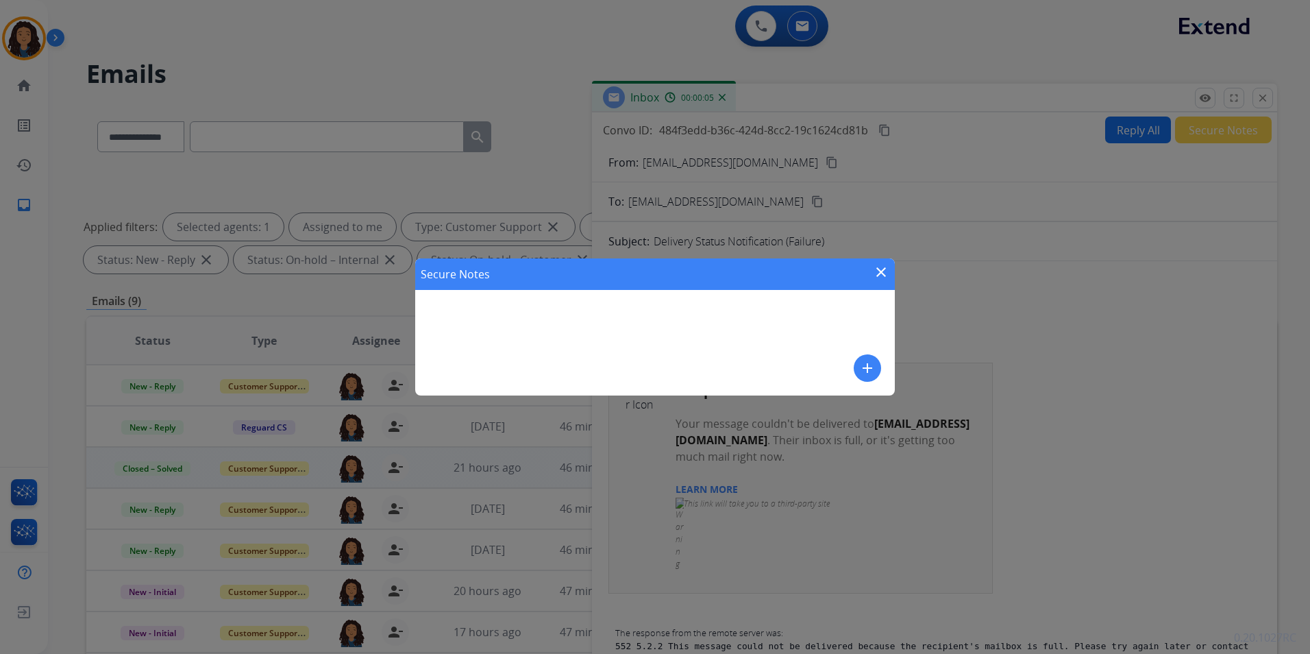
click at [876, 366] on button "add" at bounding box center [867, 367] width 27 height 27
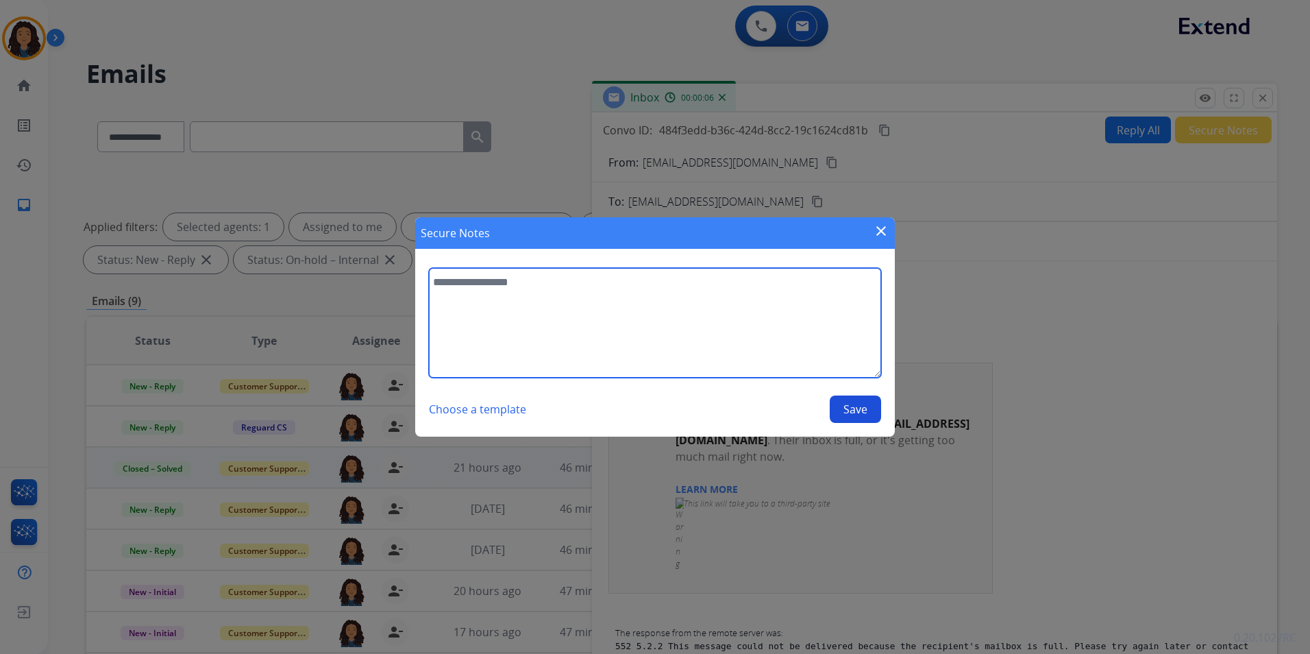
click at [797, 347] on textarea at bounding box center [655, 323] width 452 height 110
type textarea "**********"
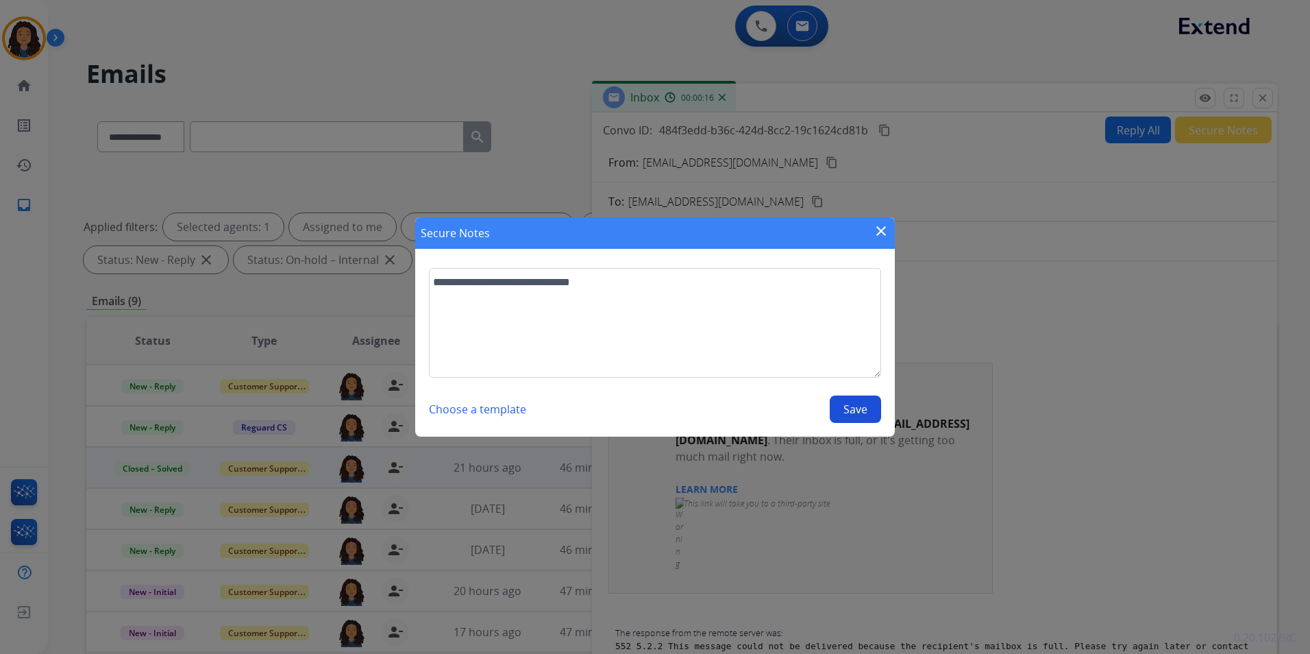
click at [857, 408] on button "Save" at bounding box center [855, 408] width 51 height 27
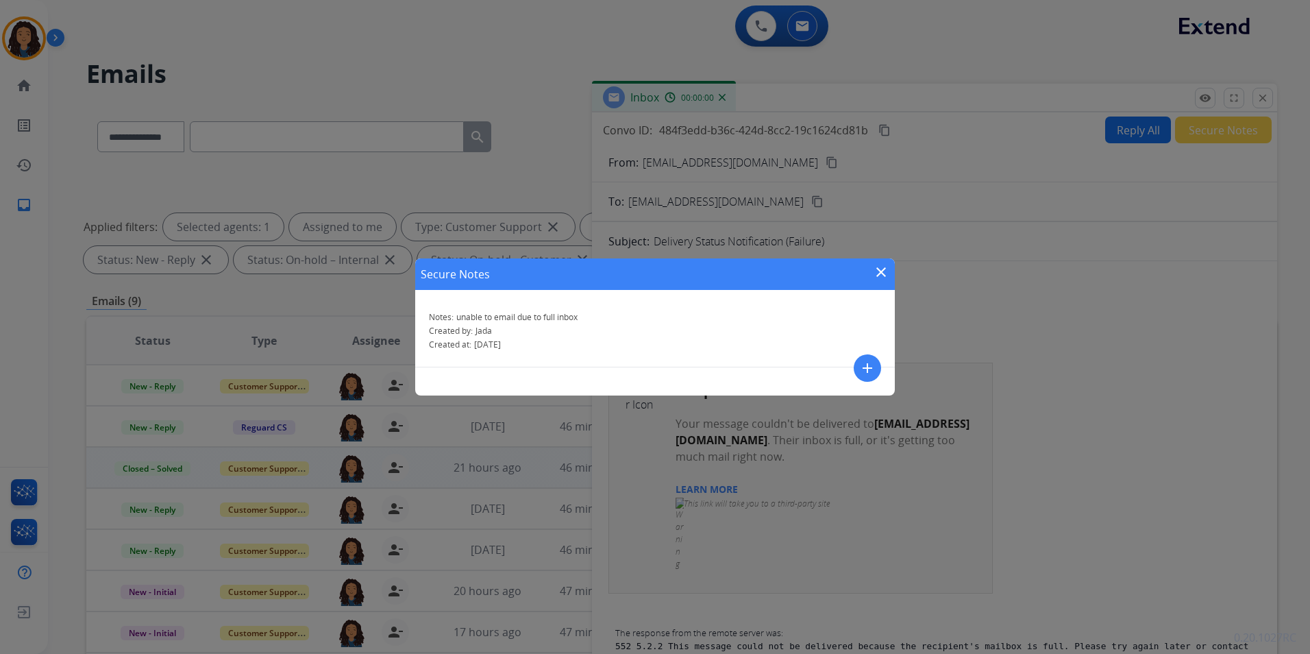
click at [878, 275] on mat-icon "close" at bounding box center [881, 272] width 16 height 16
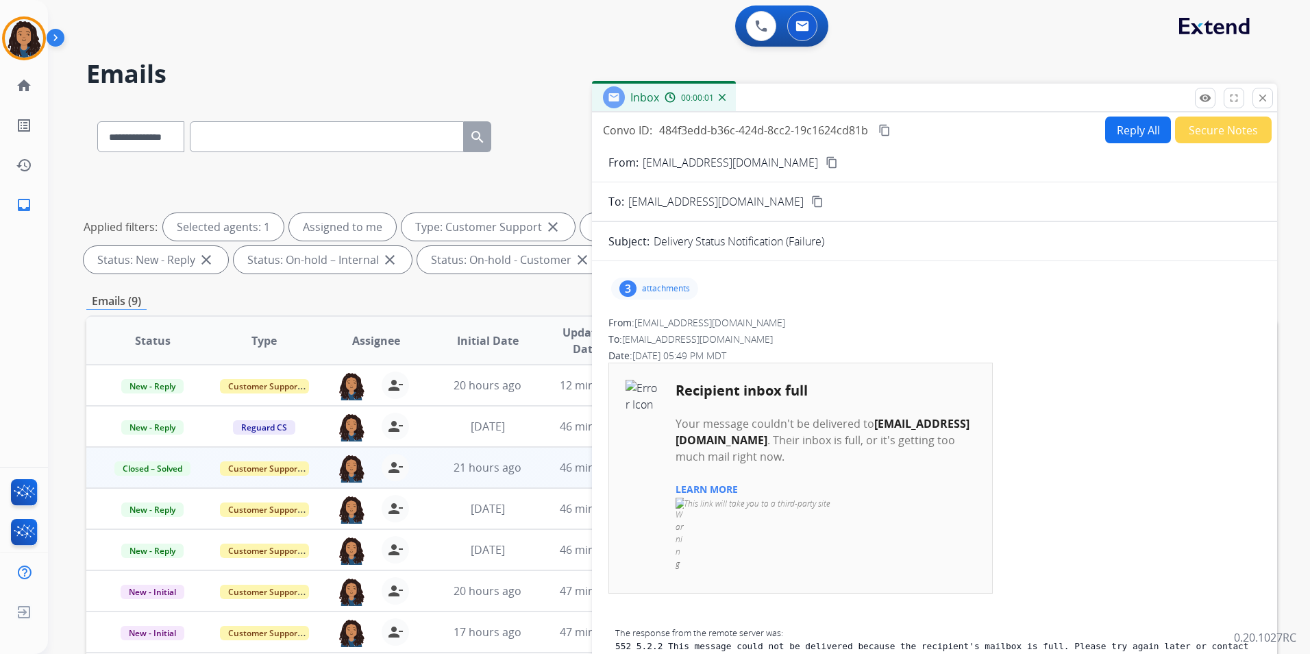
click at [1276, 93] on div "Inbox 00:00:01" at bounding box center [934, 98] width 685 height 29
click at [1266, 103] on mat-icon "close" at bounding box center [1263, 98] width 12 height 12
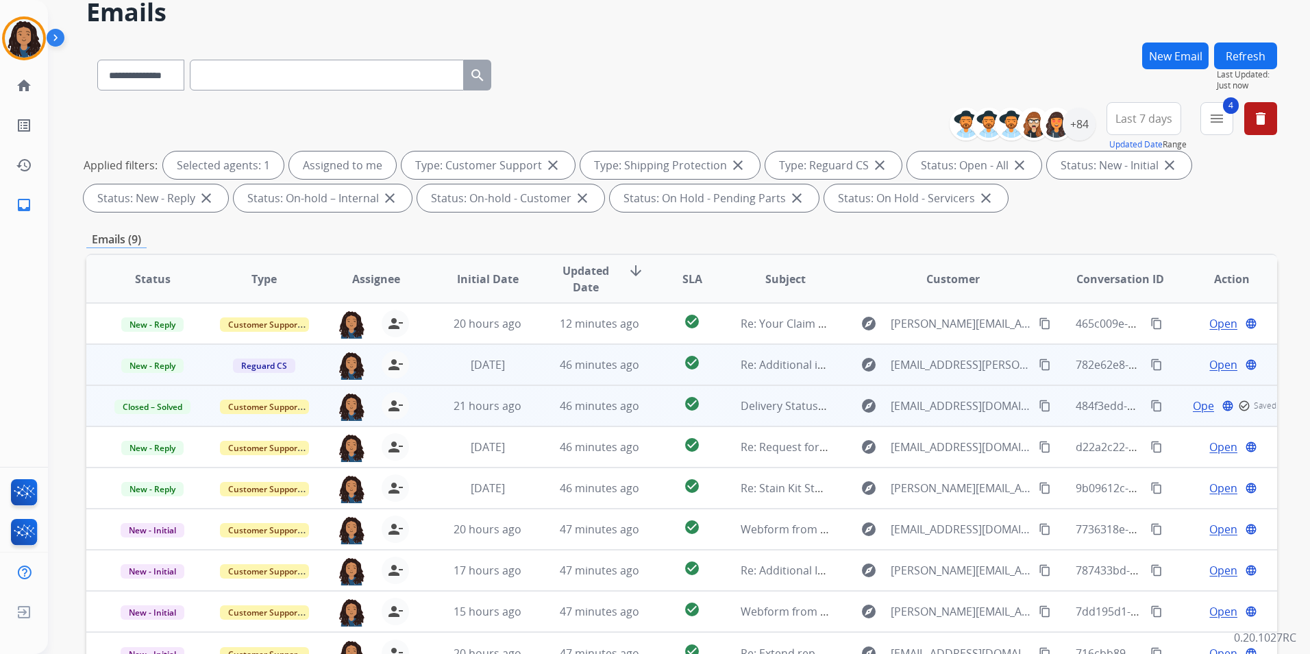
scroll to position [69, 0]
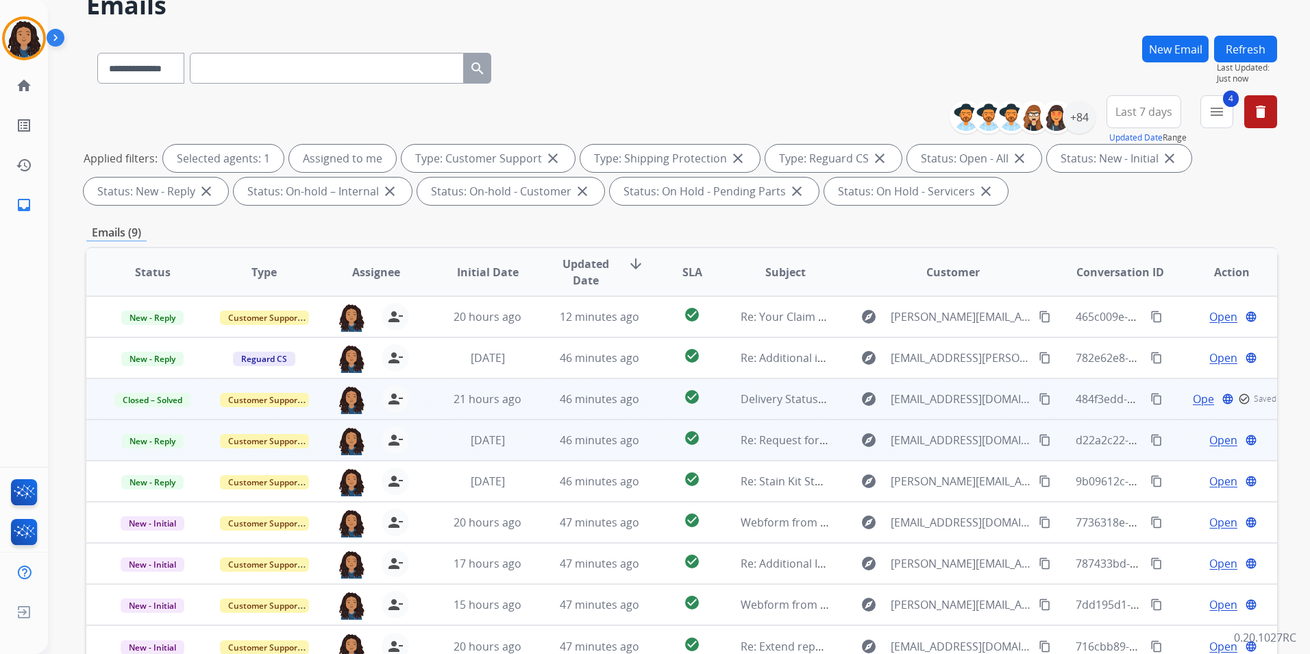
click at [1214, 440] on span "Open" at bounding box center [1224, 440] width 28 height 16
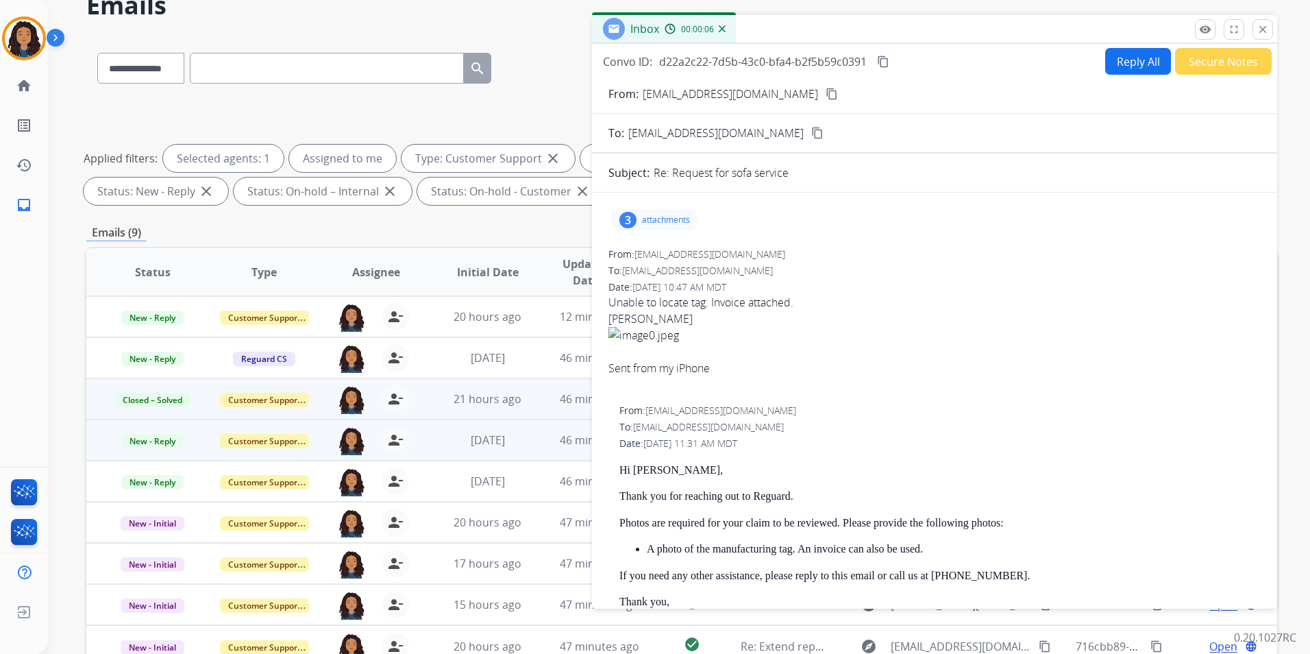
click at [826, 90] on mat-icon "content_copy" at bounding box center [832, 94] width 12 height 12
click at [167, 446] on span "New - Reply" at bounding box center [152, 441] width 62 height 14
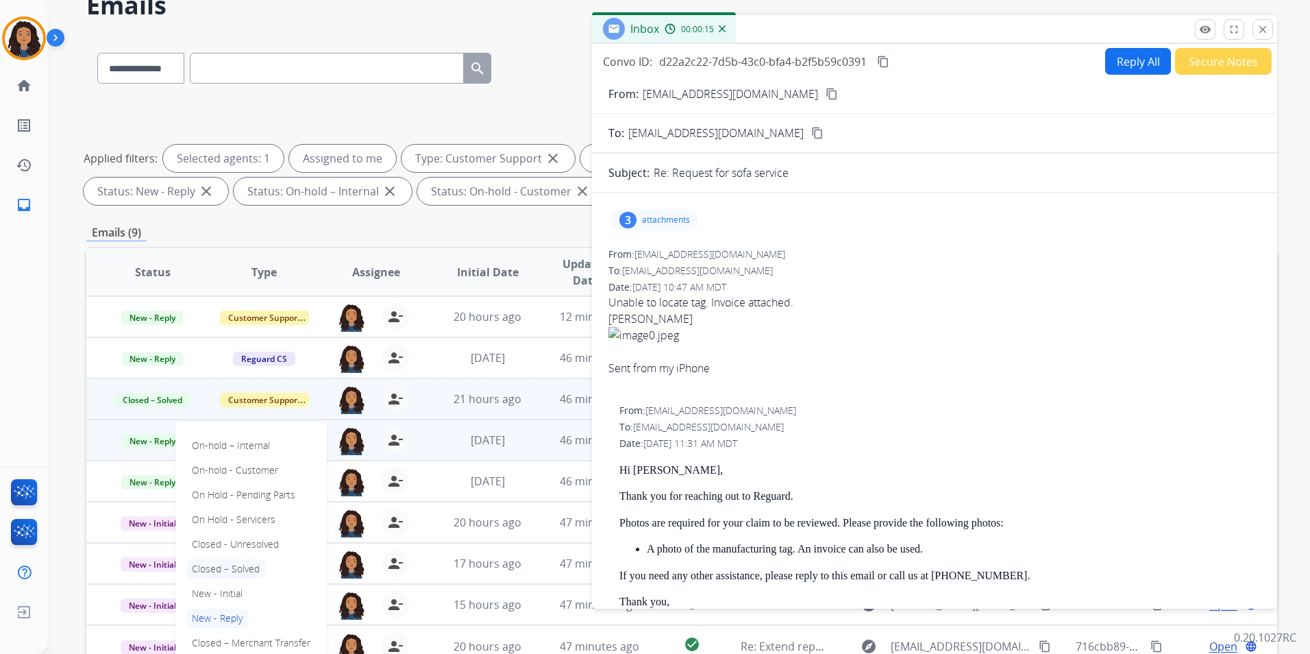
click at [245, 572] on p "Closed – Solved" at bounding box center [225, 568] width 79 height 19
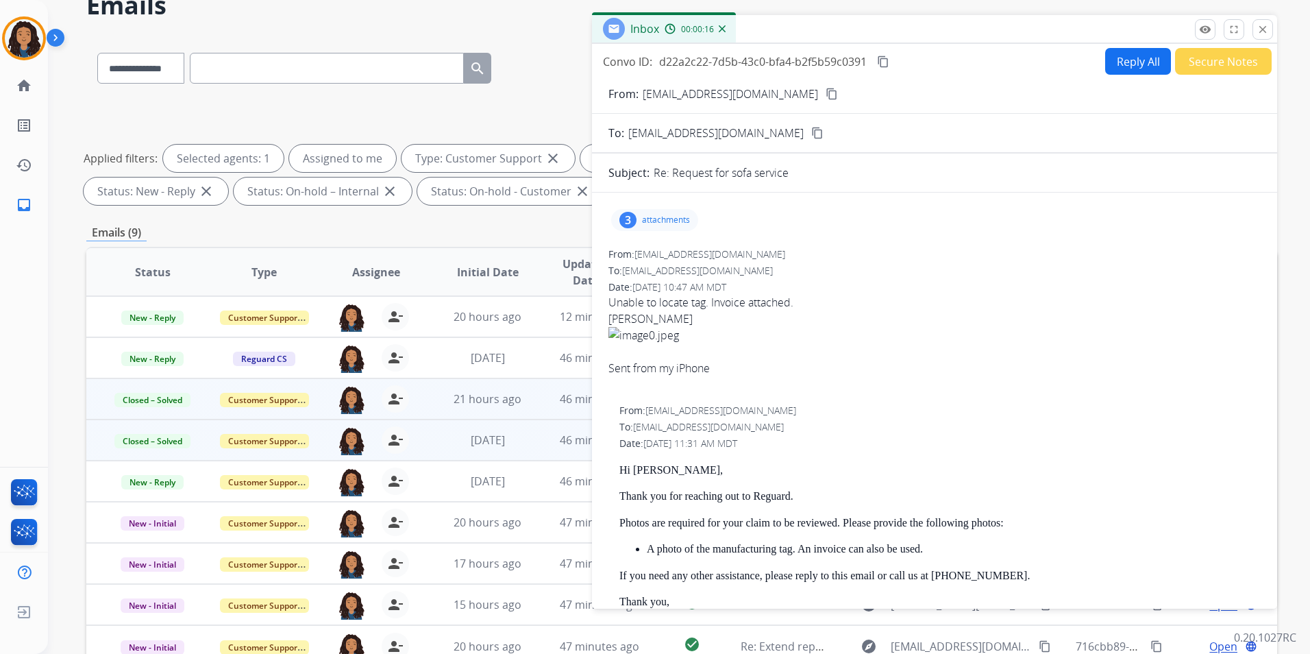
click at [1233, 56] on button "Secure Notes" at bounding box center [1223, 61] width 97 height 27
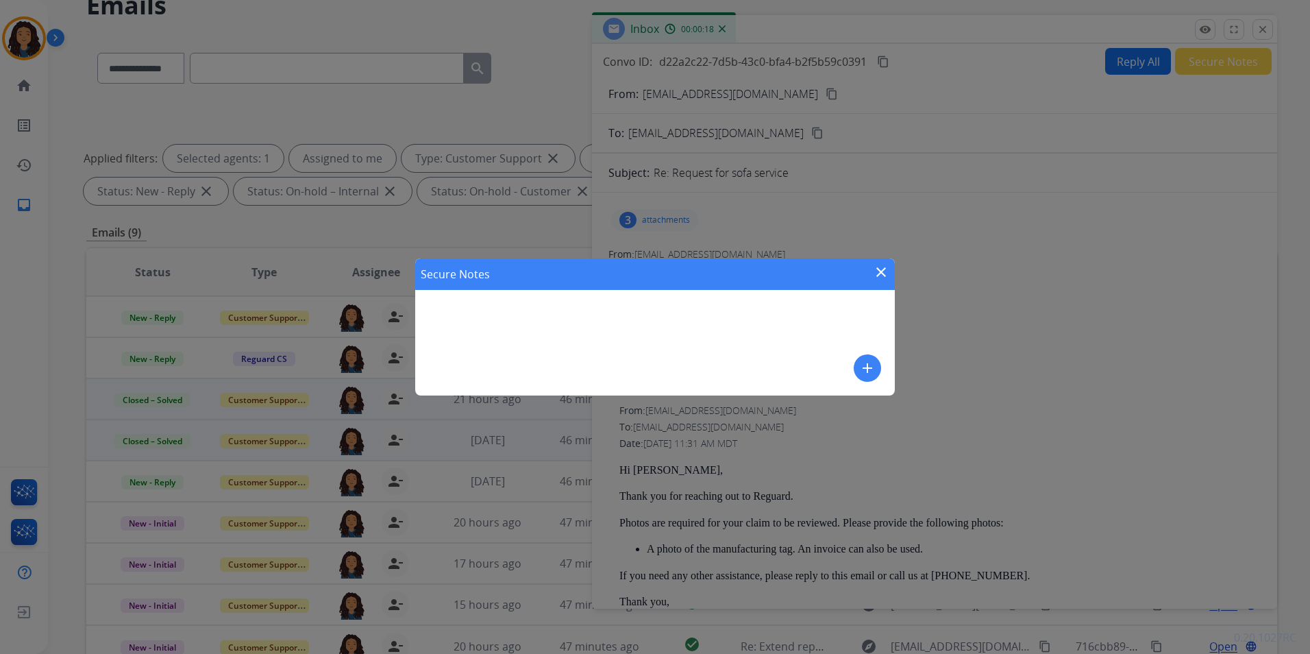
drag, startPoint x: 865, startPoint y: 372, endPoint x: 898, endPoint y: 396, distance: 41.3
click at [865, 371] on mat-icon "add" at bounding box center [867, 368] width 16 height 16
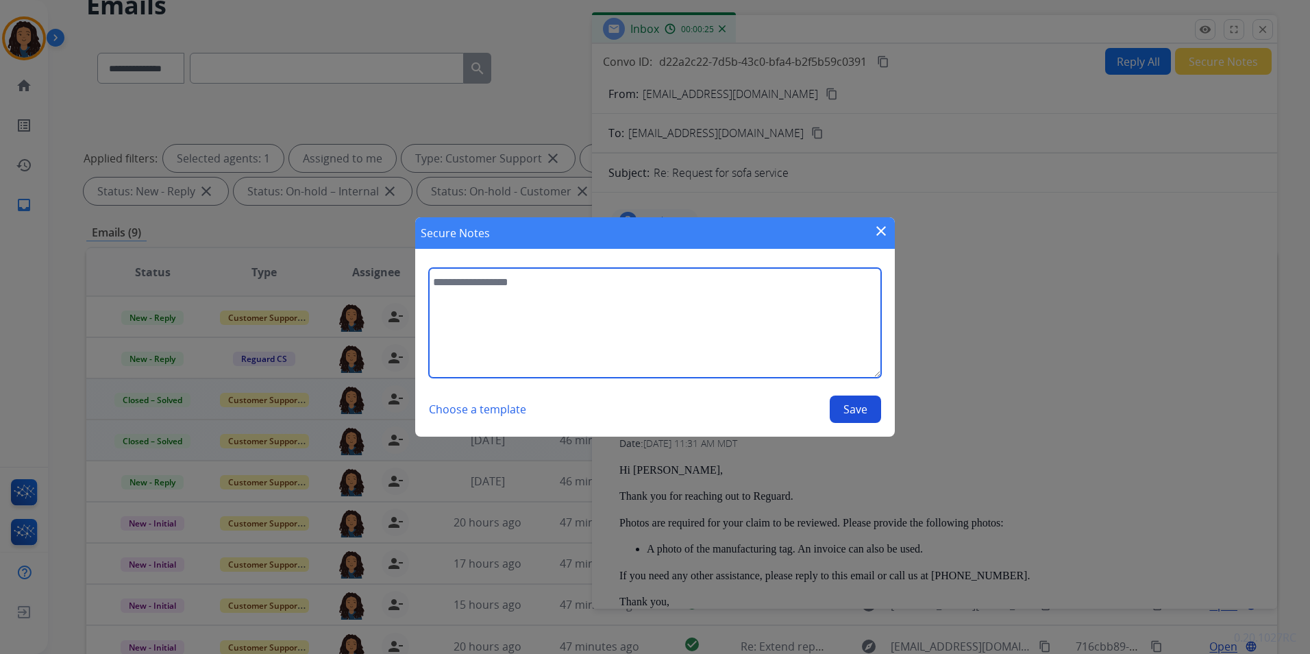
click at [715, 355] on textarea at bounding box center [655, 323] width 452 height 110
type textarea "**********"
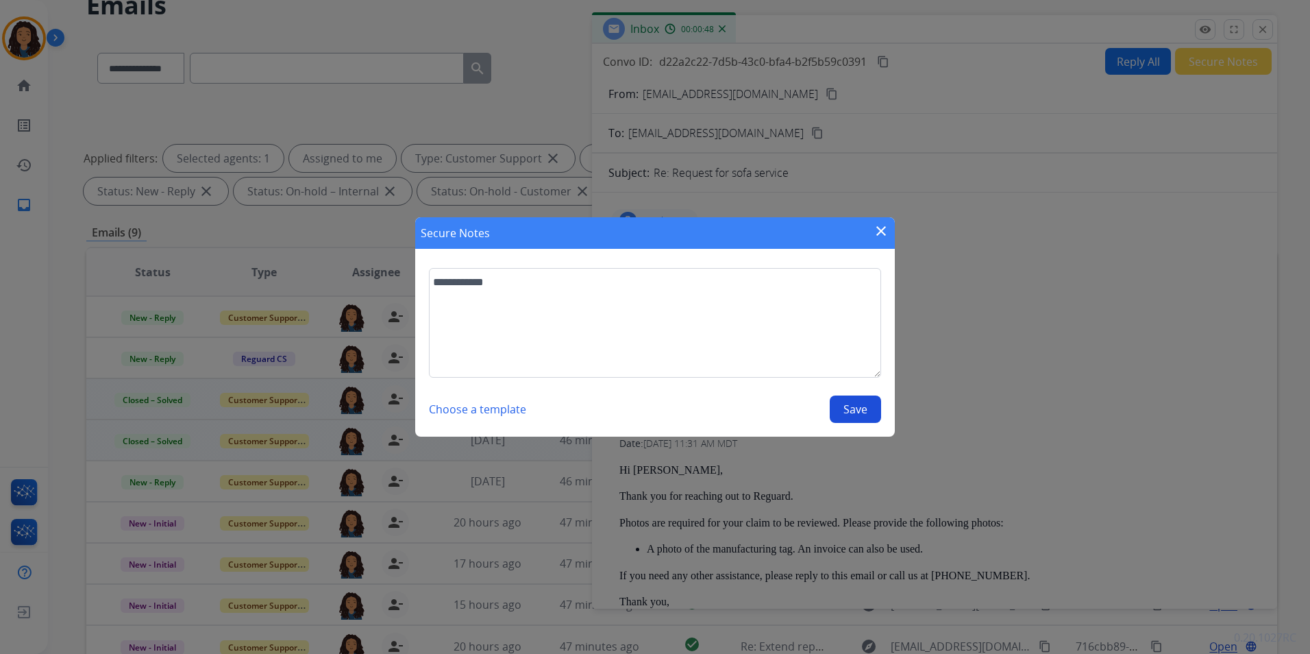
click at [850, 400] on button "Save" at bounding box center [855, 408] width 51 height 27
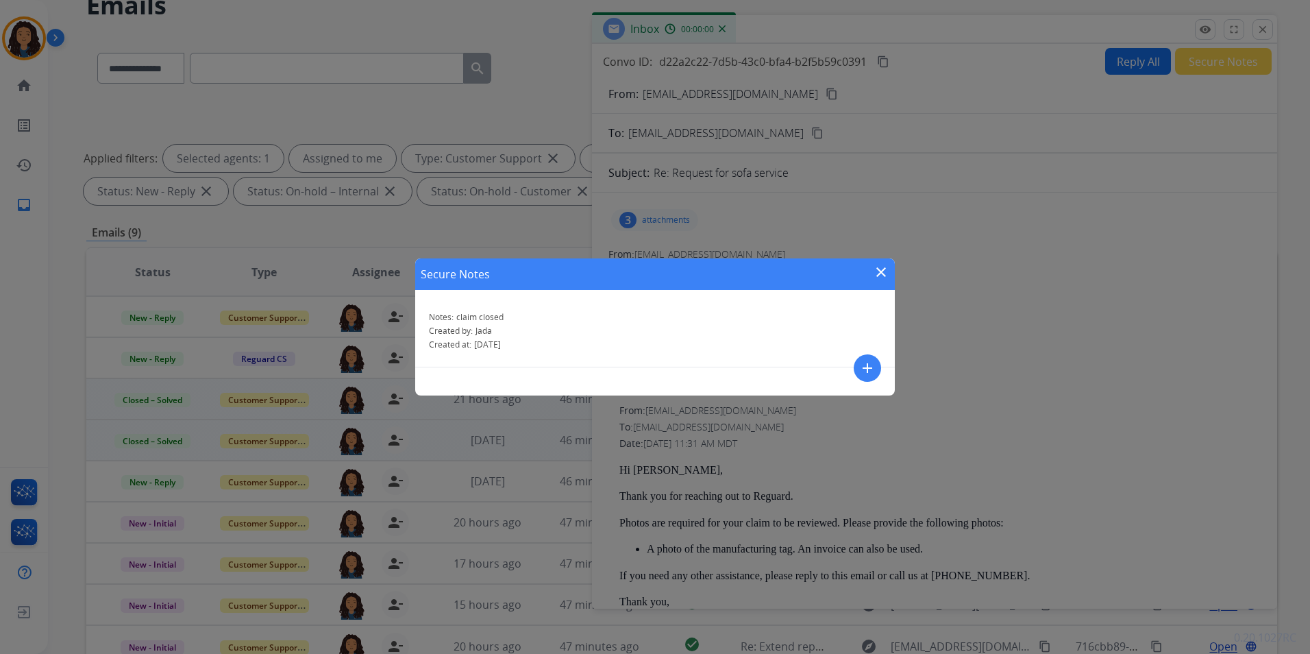
click at [879, 271] on mat-icon "close" at bounding box center [881, 272] width 16 height 16
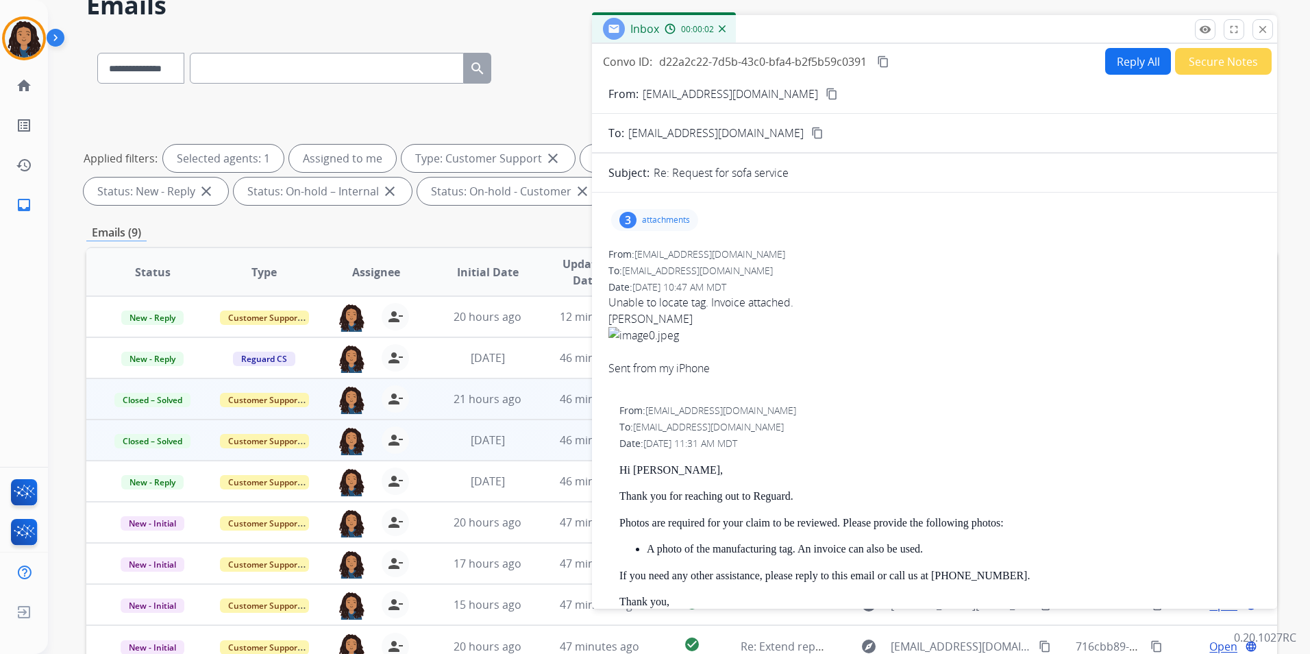
click at [1261, 32] on mat-icon "close" at bounding box center [1263, 29] width 12 height 12
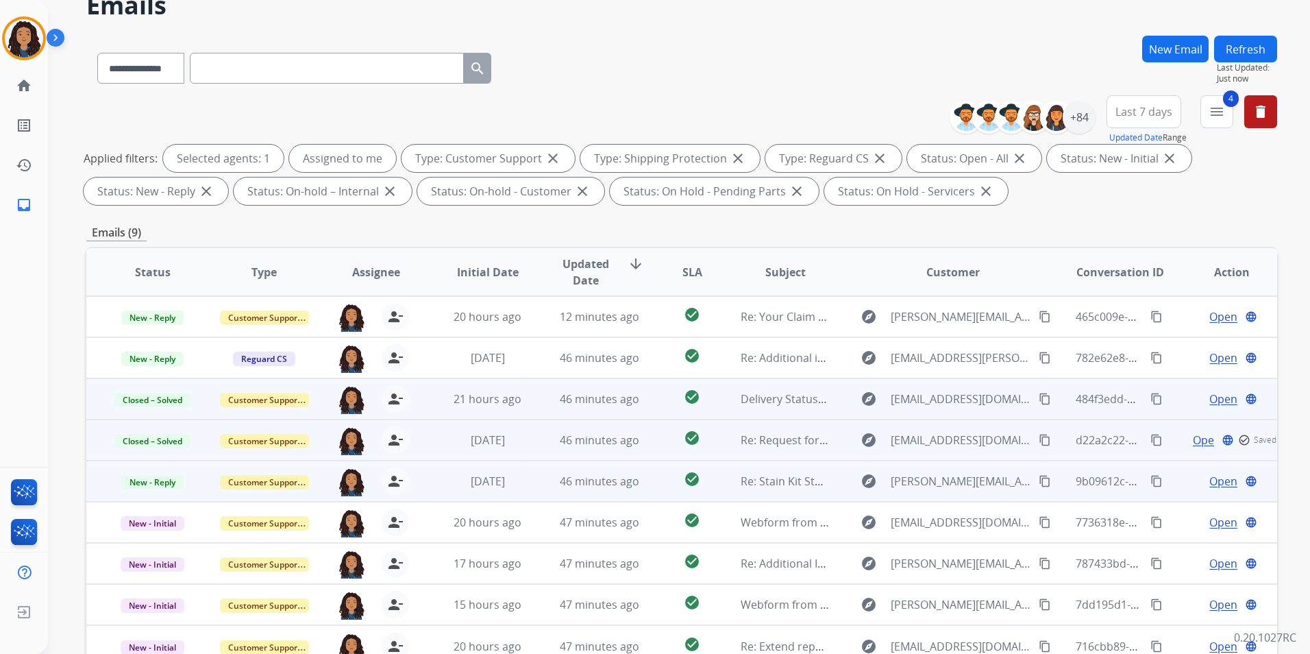
click at [1210, 484] on span "Open" at bounding box center [1224, 481] width 28 height 16
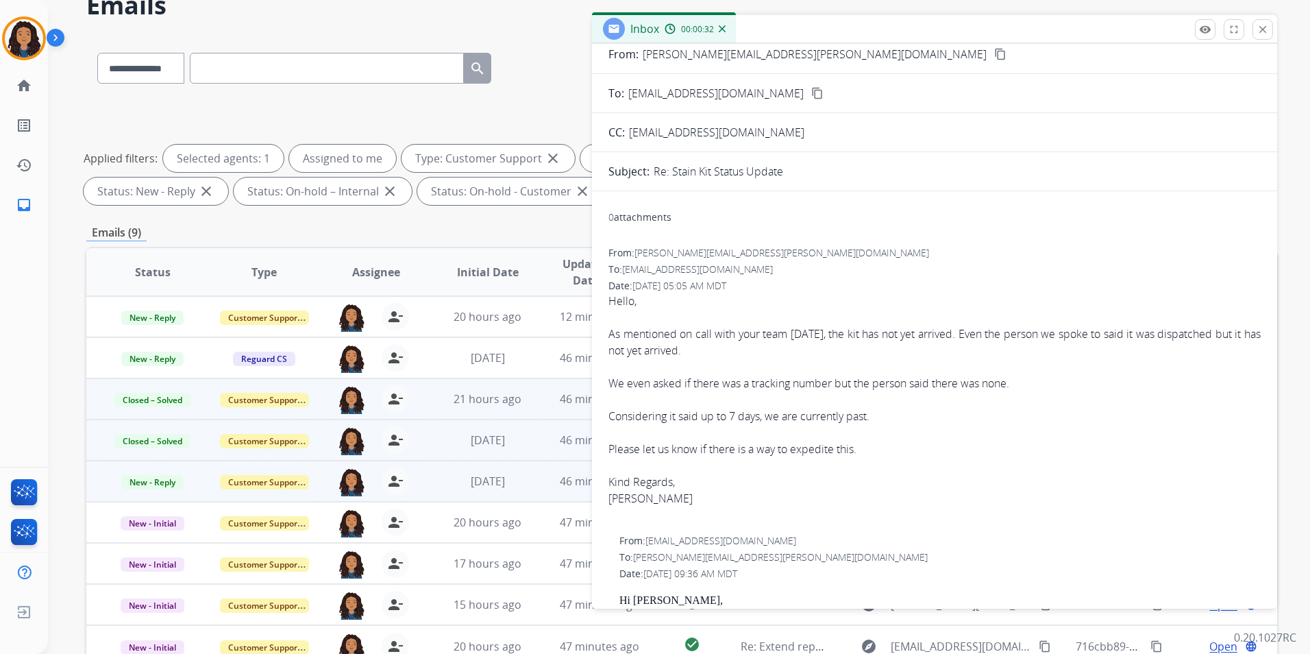
scroll to position [0, 0]
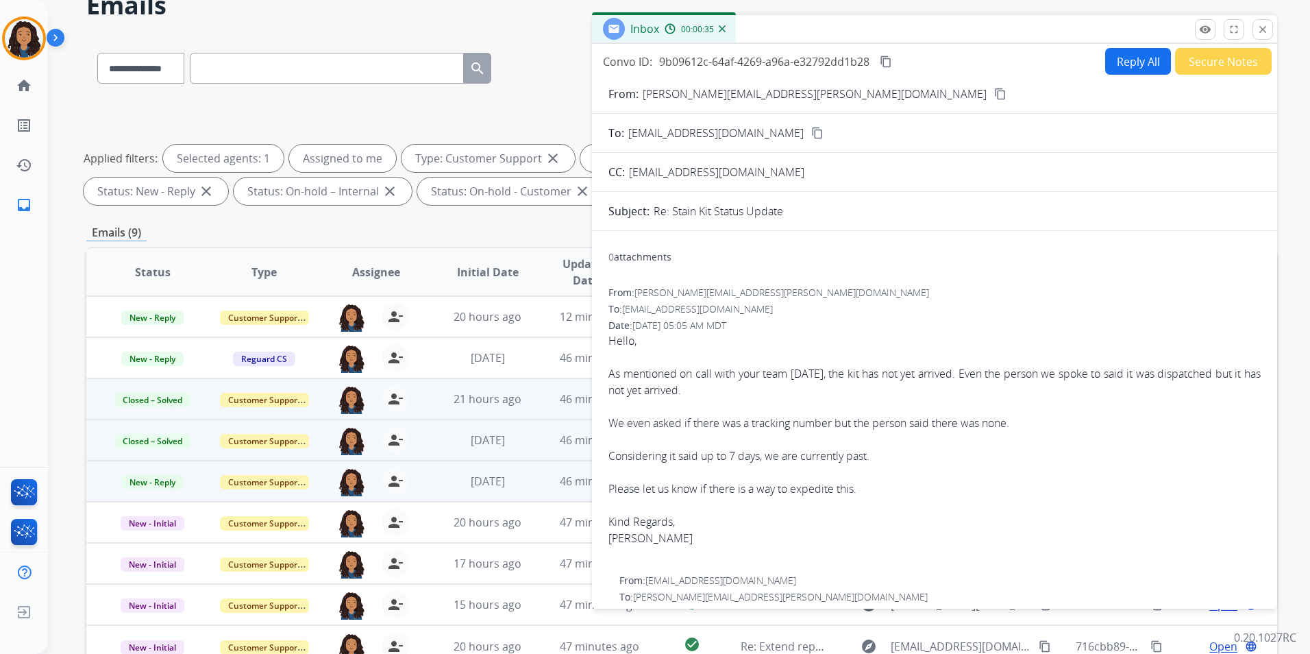
click at [994, 90] on mat-icon "content_copy" at bounding box center [1000, 94] width 12 height 12
click at [894, 63] on button "content_copy" at bounding box center [886, 61] width 16 height 16
click at [151, 479] on span "New - Reply" at bounding box center [152, 482] width 62 height 14
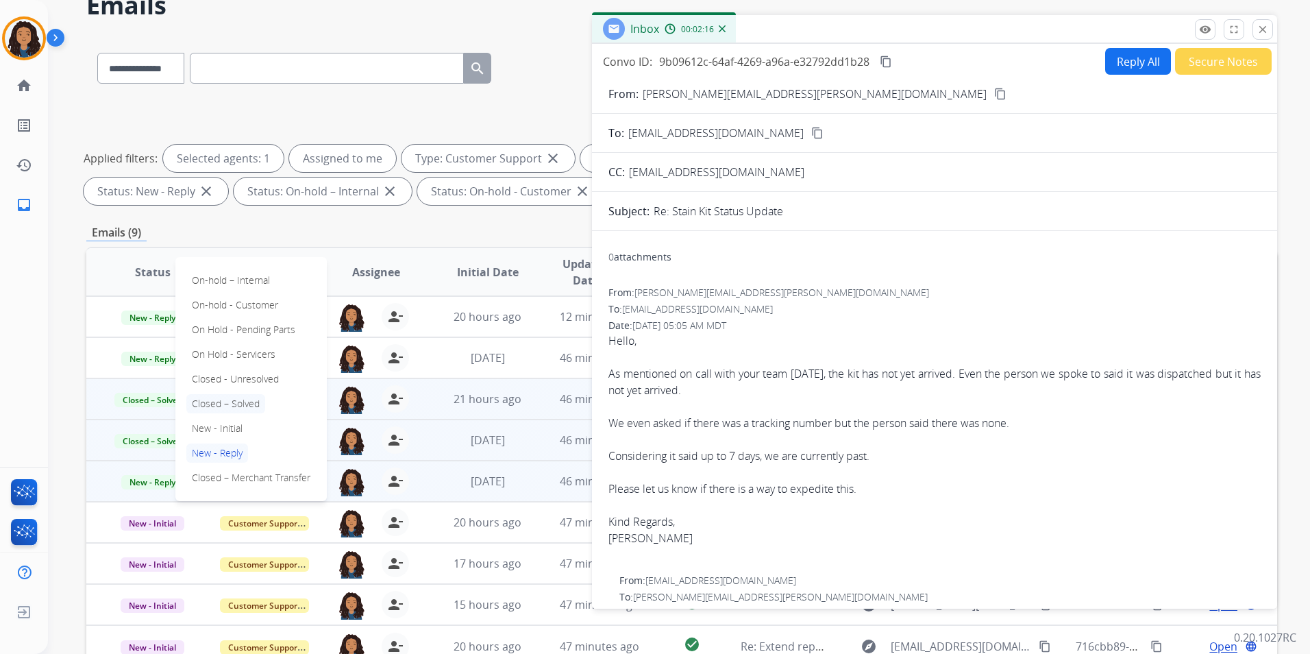
click at [245, 405] on p "Closed – Solved" at bounding box center [225, 403] width 79 height 19
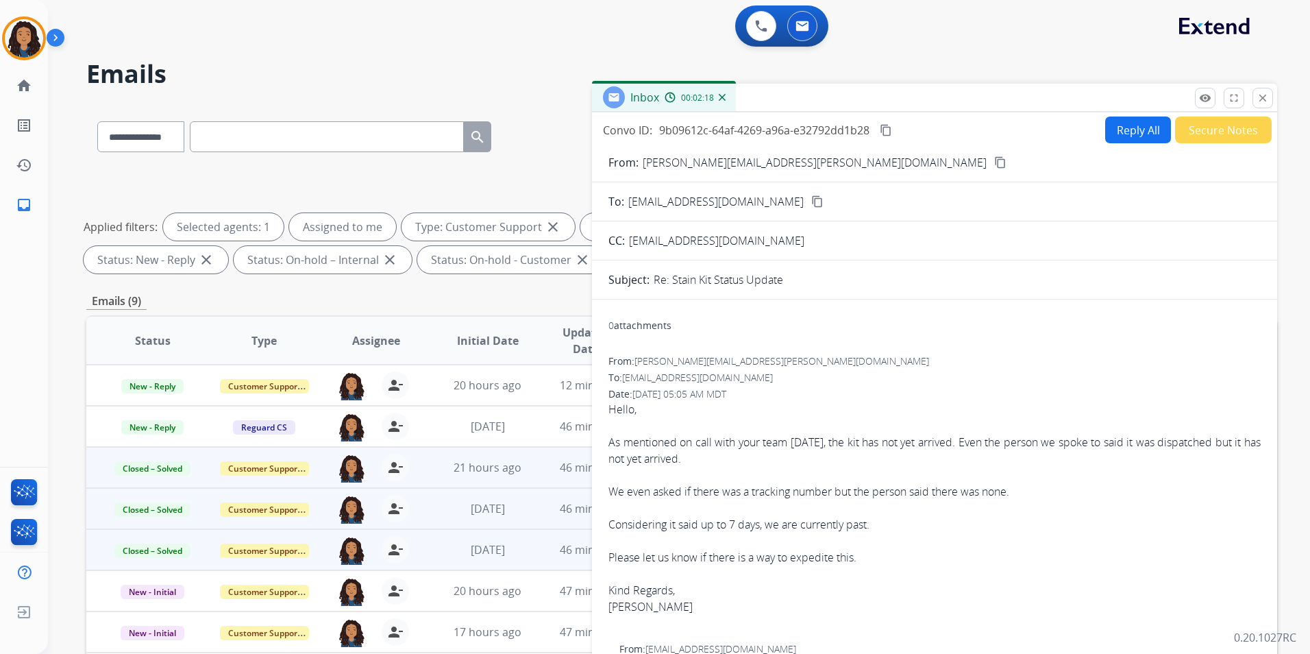
click at [1195, 130] on button "Secure Notes" at bounding box center [1223, 129] width 97 height 27
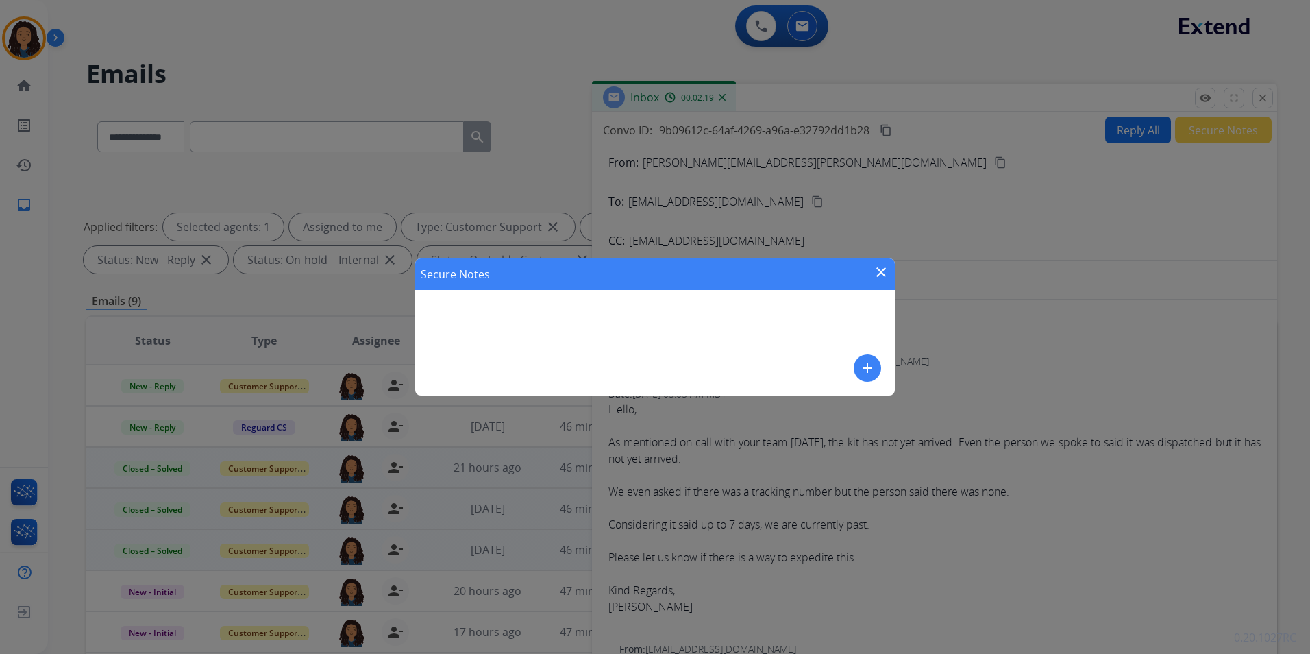
click at [866, 369] on mat-icon "add" at bounding box center [867, 368] width 16 height 16
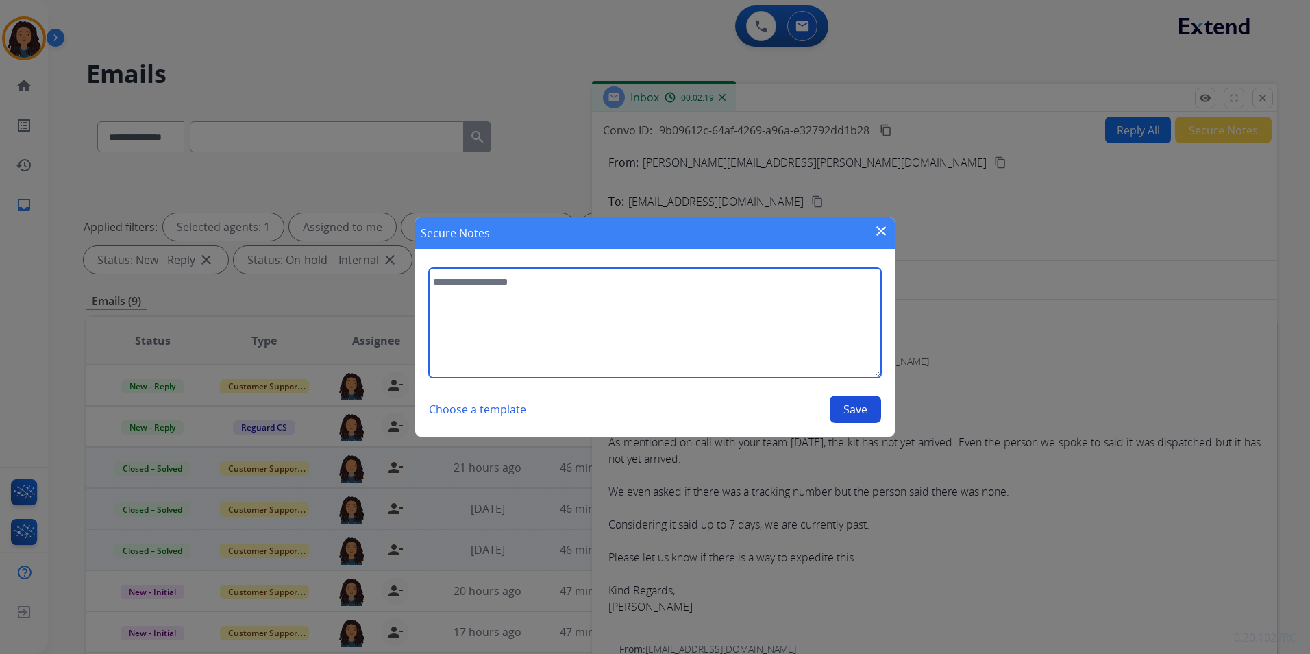
drag, startPoint x: 866, startPoint y: 369, endPoint x: 648, endPoint y: 317, distance: 224.1
click at [650, 323] on textarea at bounding box center [655, 323] width 452 height 110
type textarea "**********"
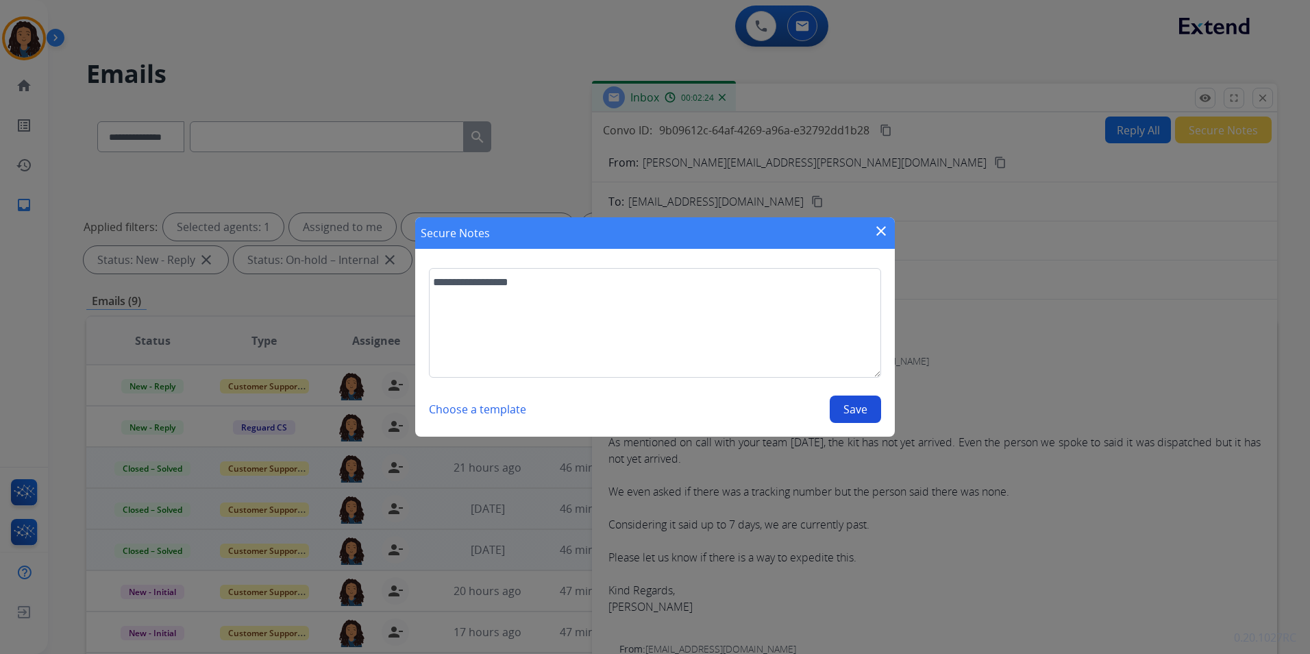
click at [854, 402] on button "Save" at bounding box center [855, 408] width 51 height 27
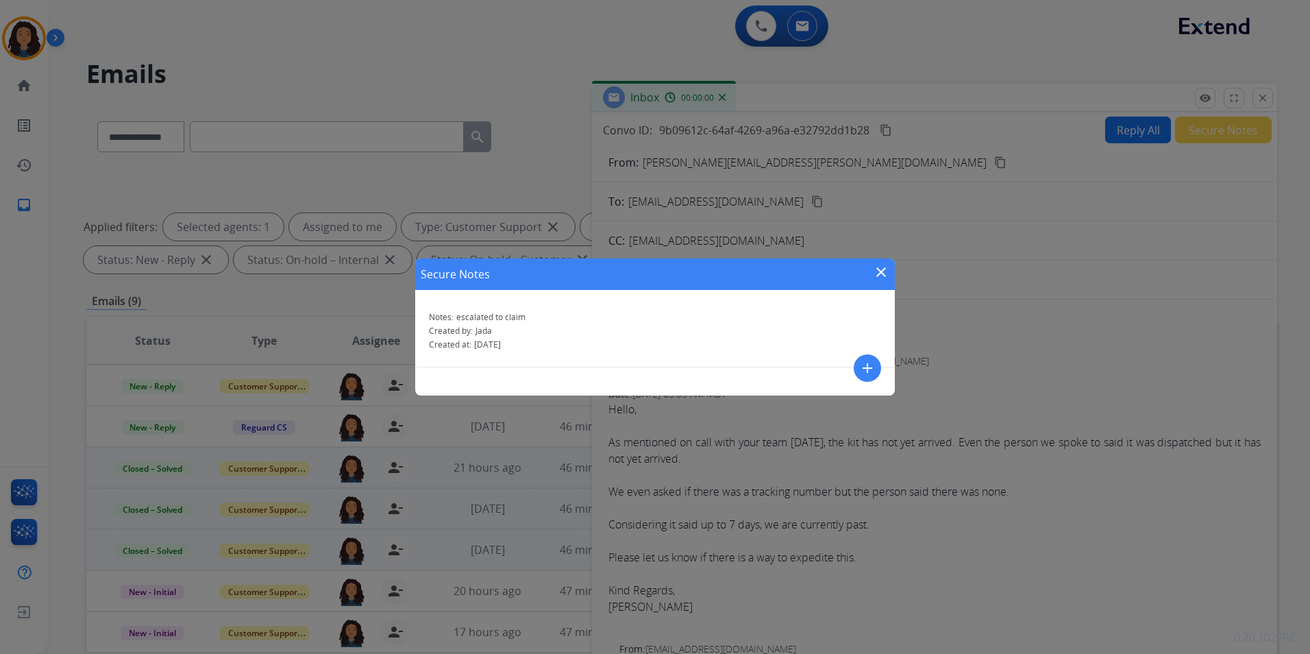
click at [872, 268] on div "Secure Notes close" at bounding box center [655, 274] width 480 height 32
click at [874, 271] on mat-icon "close" at bounding box center [881, 272] width 16 height 16
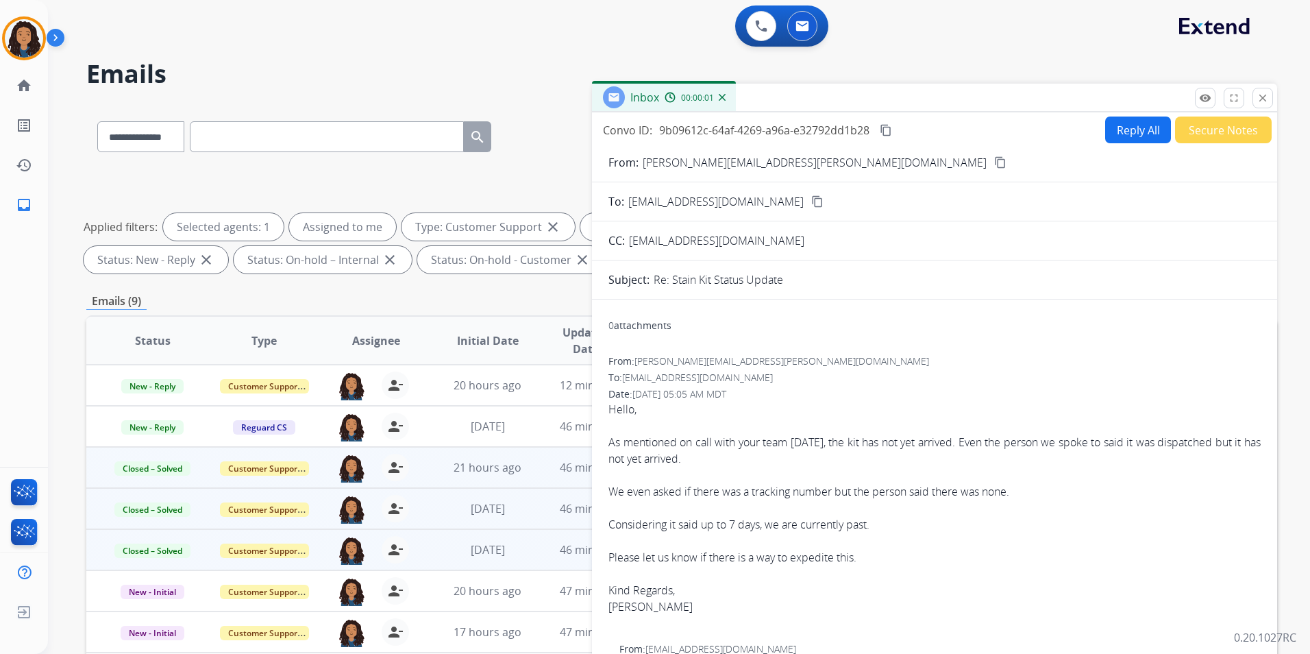
click at [1252, 103] on div "remove_red_eye Logs fullscreen Expand close Close" at bounding box center [1234, 98] width 78 height 21
click at [1262, 97] on mat-icon "close" at bounding box center [1263, 98] width 12 height 12
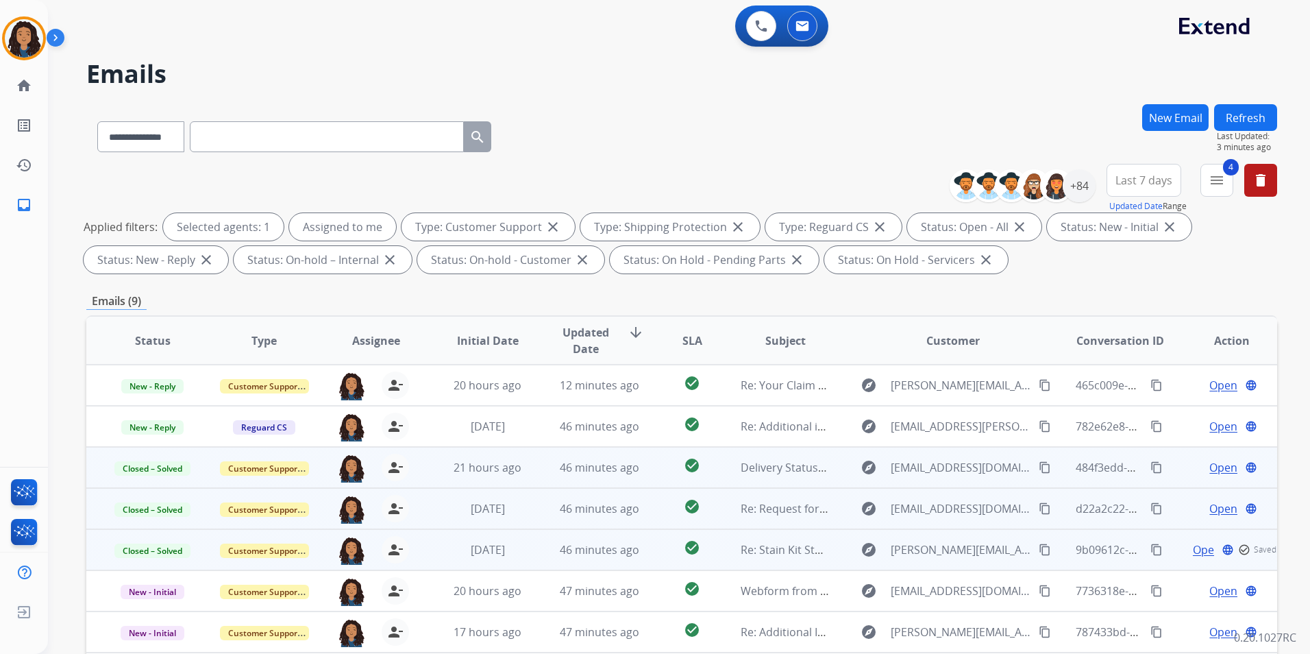
click at [1245, 113] on button "Refresh" at bounding box center [1245, 117] width 63 height 27
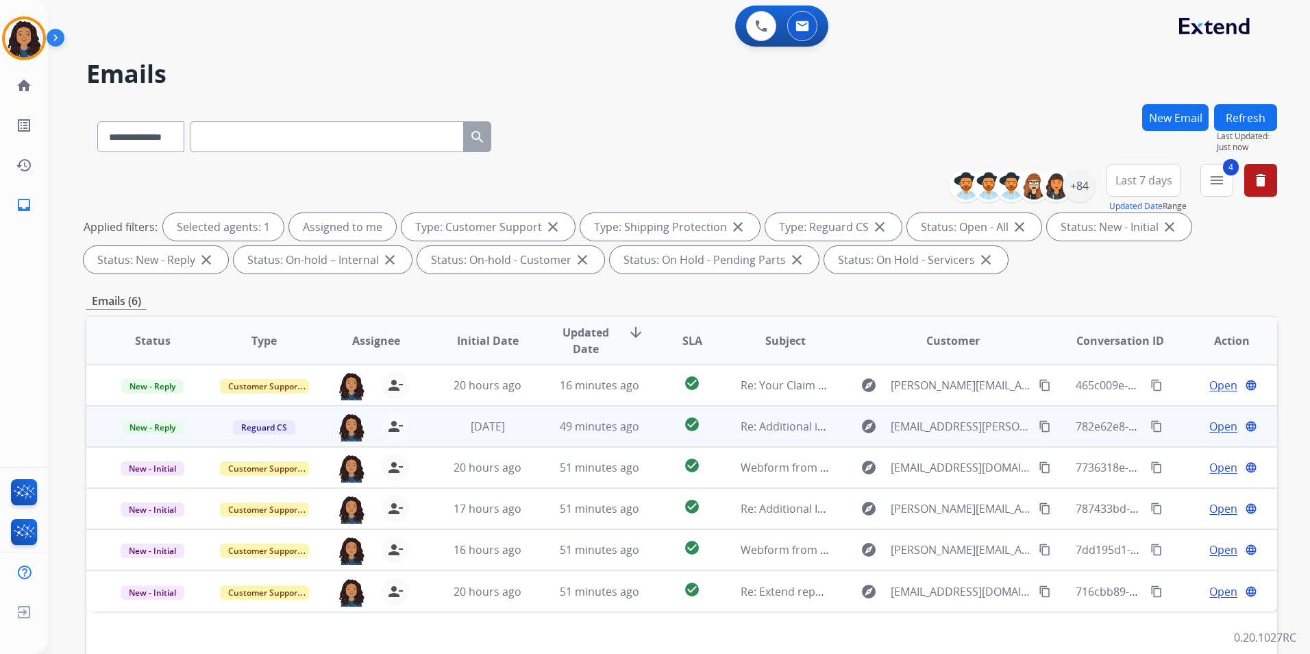
click at [1216, 421] on span "Open" at bounding box center [1224, 426] width 28 height 16
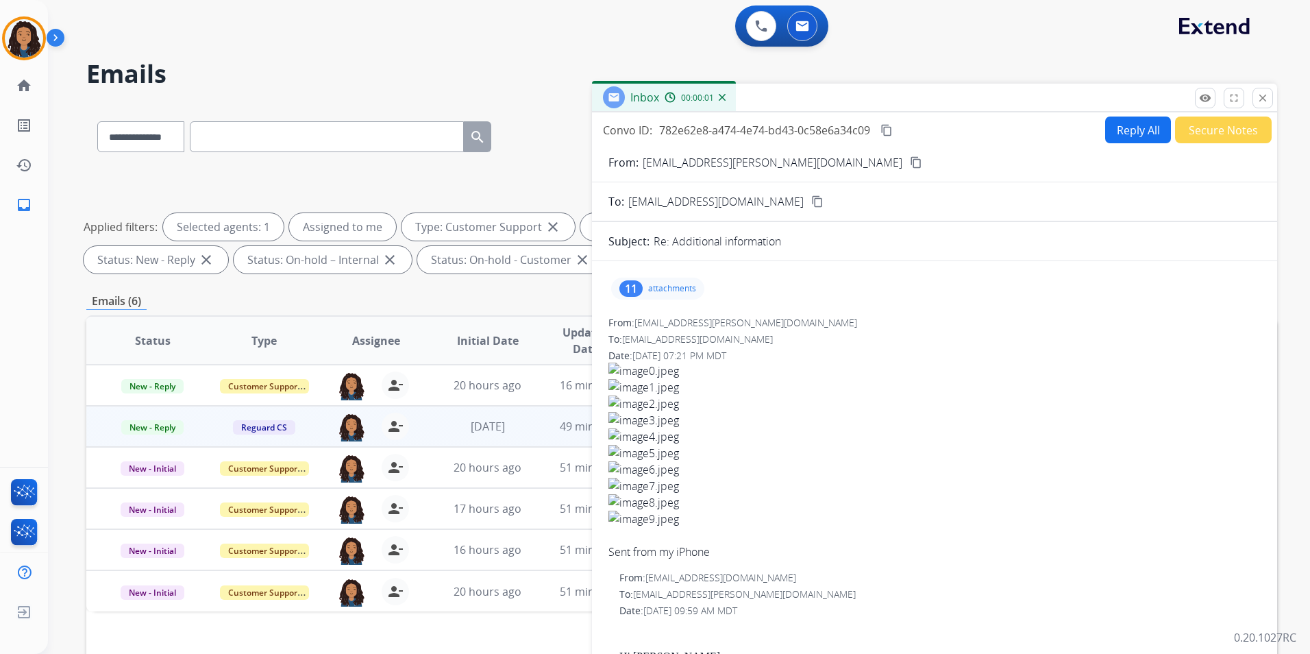
click at [910, 167] on mat-icon "content_copy" at bounding box center [916, 162] width 12 height 12
click at [910, 161] on mat-icon "content_copy" at bounding box center [916, 162] width 12 height 12
click at [691, 282] on div "11 attachments" at bounding box center [657, 289] width 93 height 22
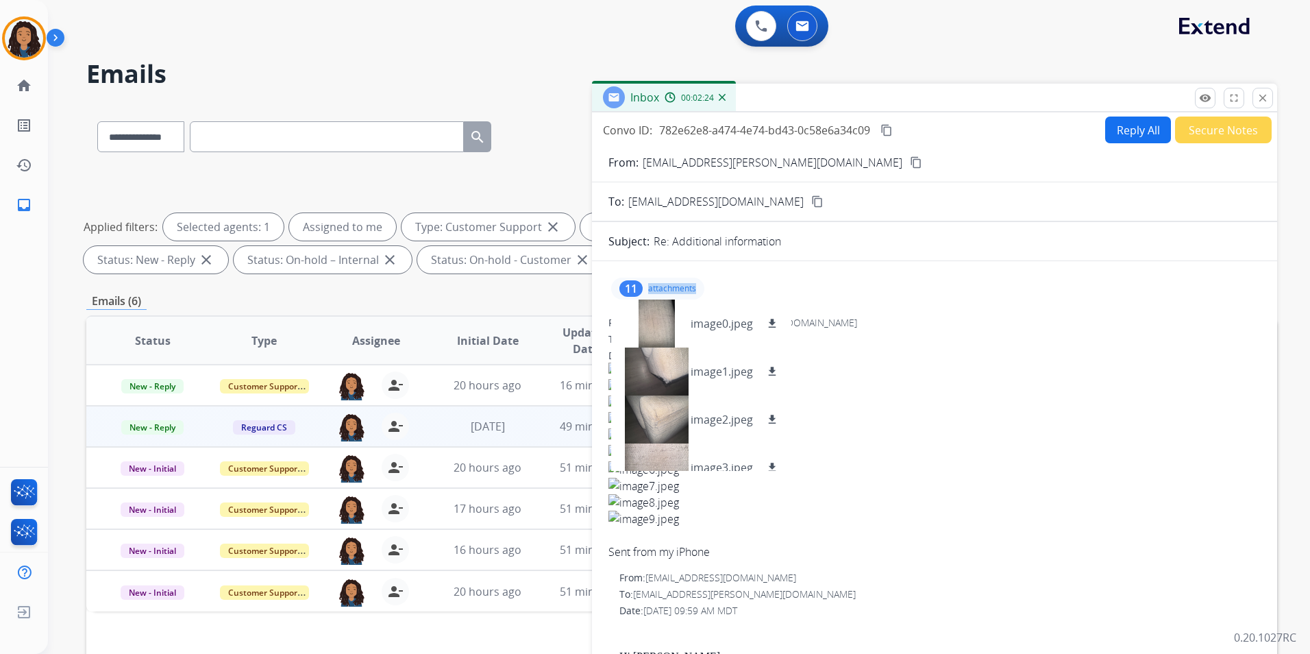
click at [691, 282] on div "11 attachments image0.jpeg download image1.jpeg download image2.jpeg download i…" at bounding box center [657, 289] width 93 height 22
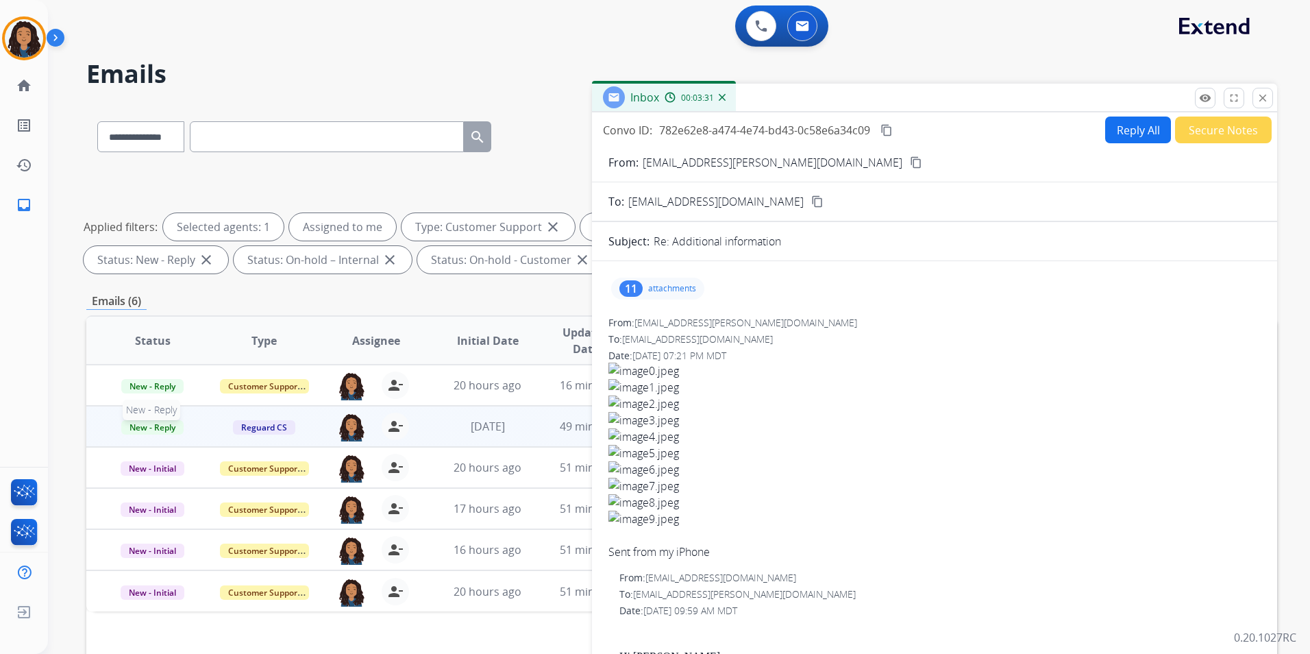
click at [154, 428] on span "New - Reply" at bounding box center [152, 427] width 62 height 14
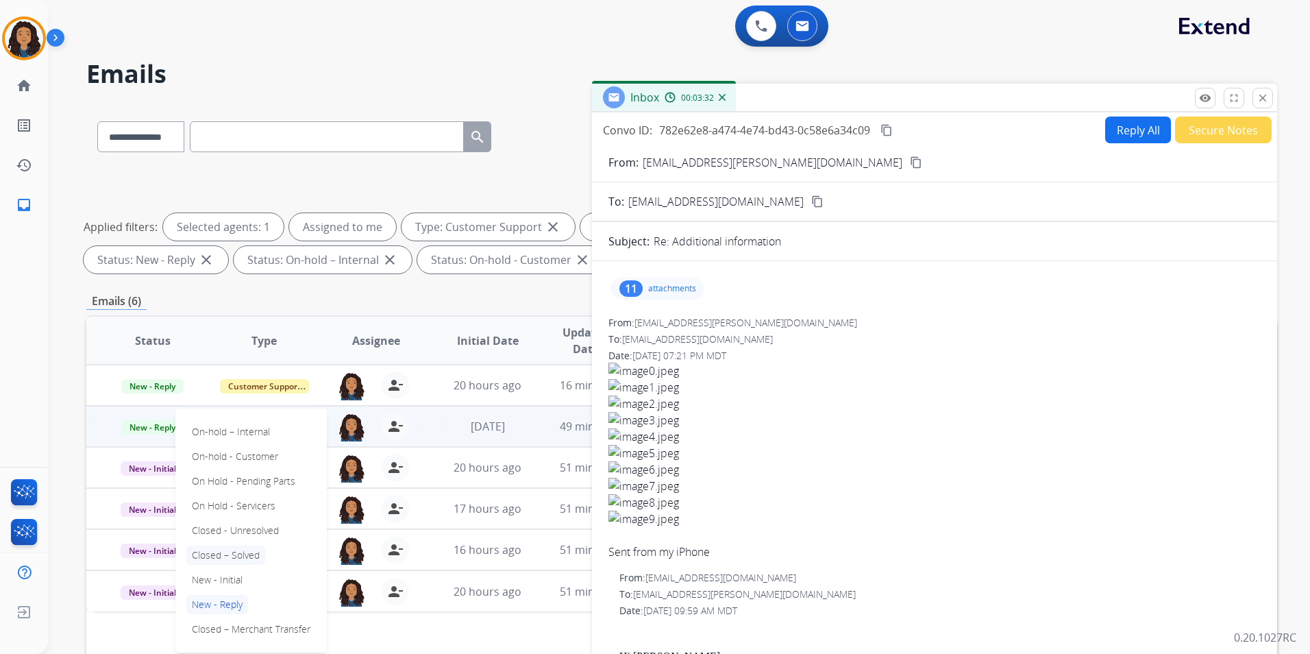
click at [247, 553] on p "Closed – Solved" at bounding box center [225, 554] width 79 height 19
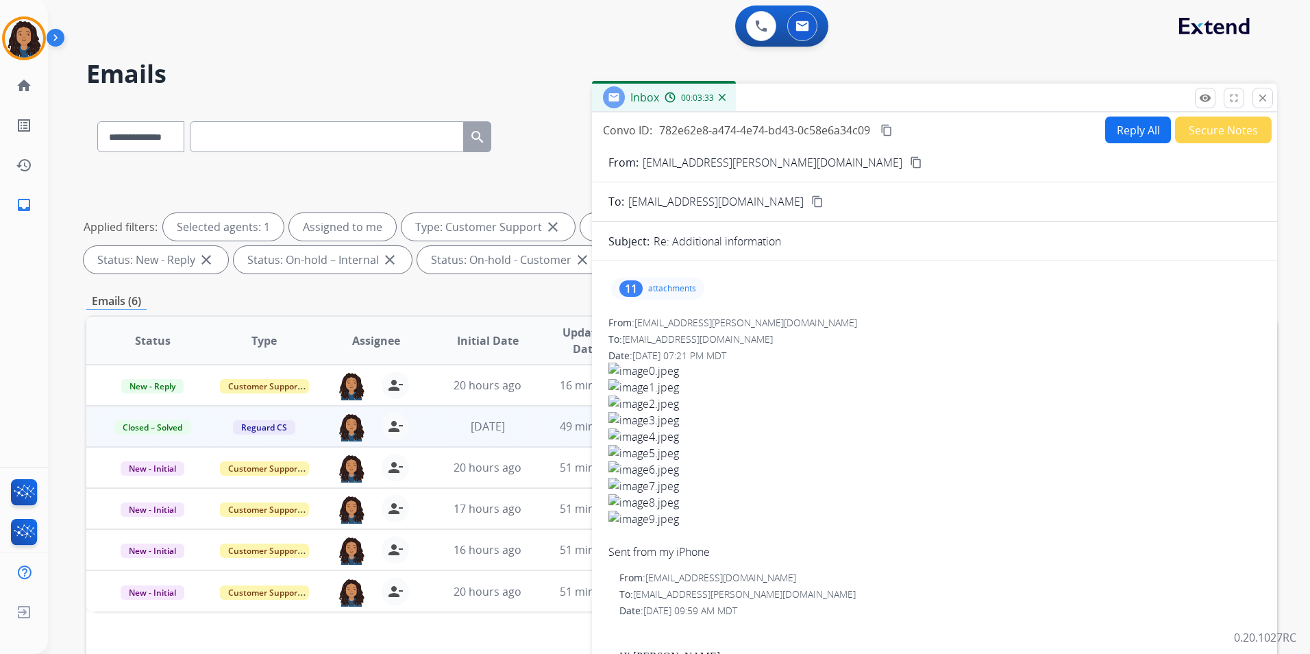
click at [1248, 132] on button "Secure Notes" at bounding box center [1223, 129] width 97 height 27
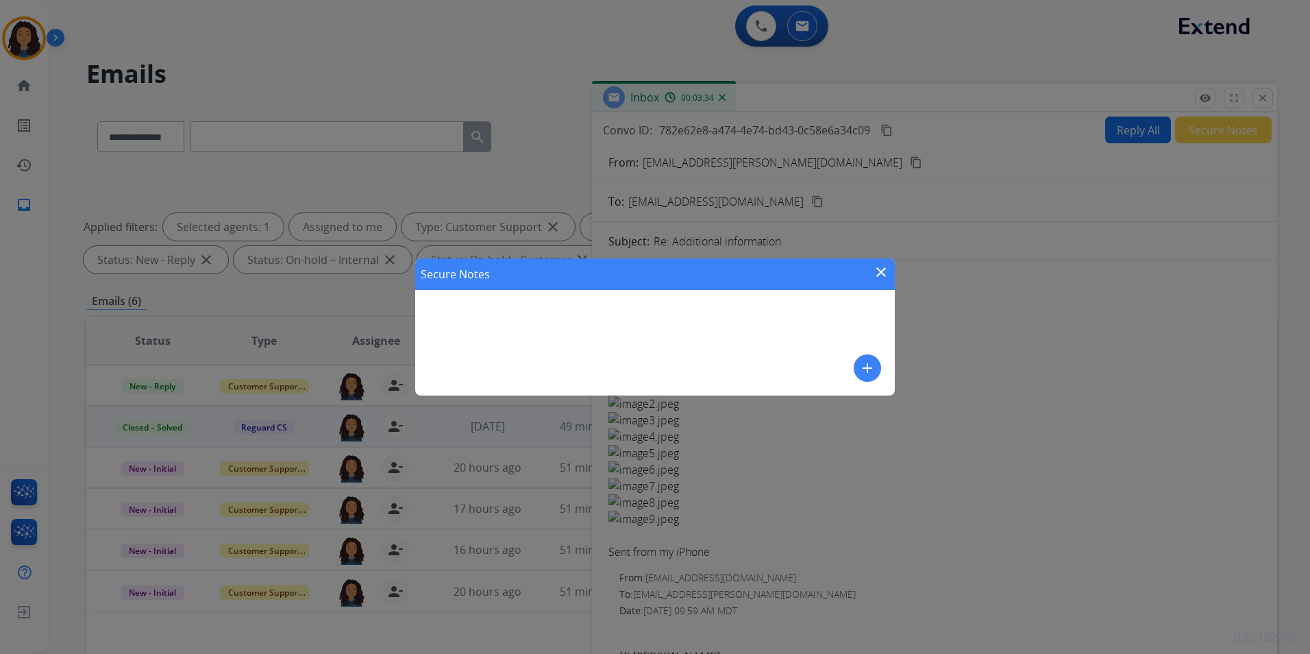
click at [867, 367] on mat-icon "add" at bounding box center [867, 368] width 16 height 16
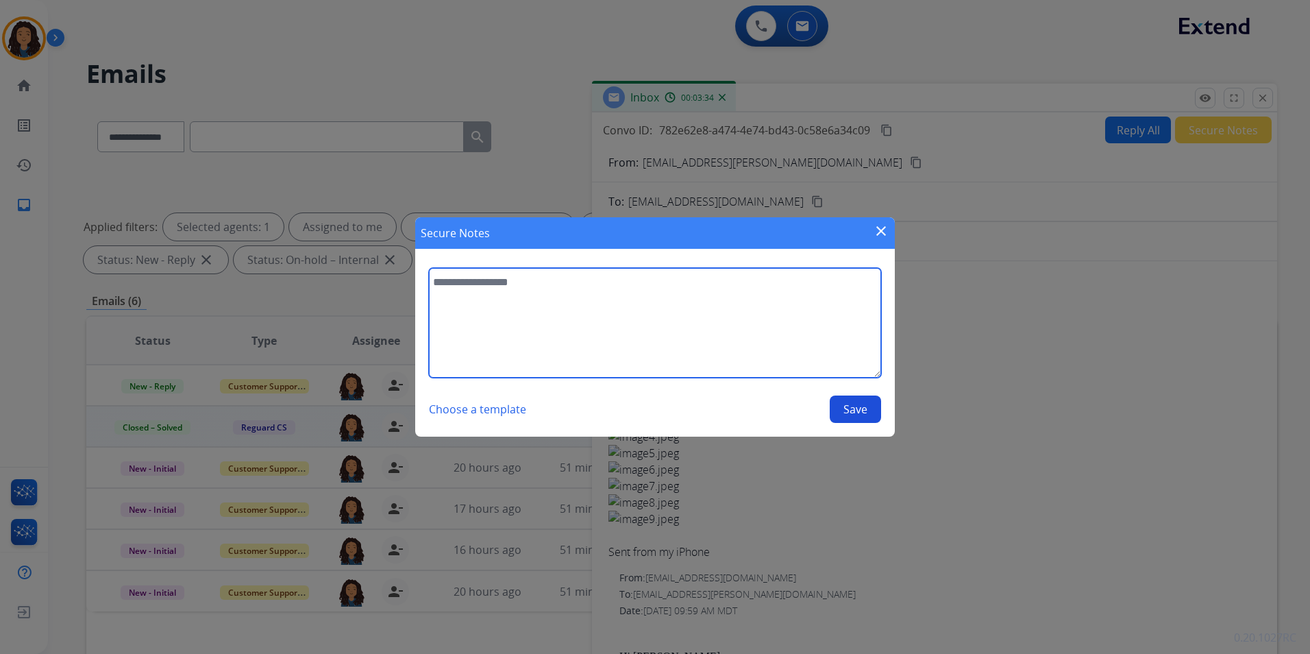
click at [676, 321] on textarea at bounding box center [655, 323] width 452 height 110
type textarea "**********"
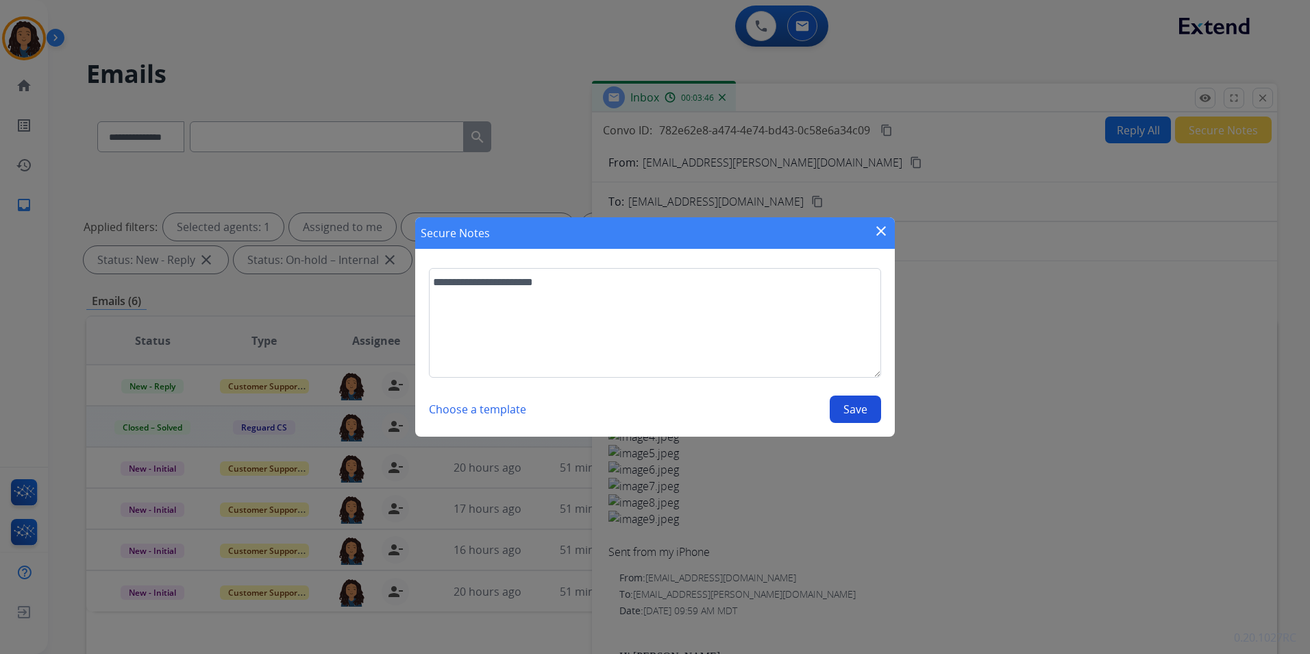
click at [862, 414] on button "Save" at bounding box center [855, 408] width 51 height 27
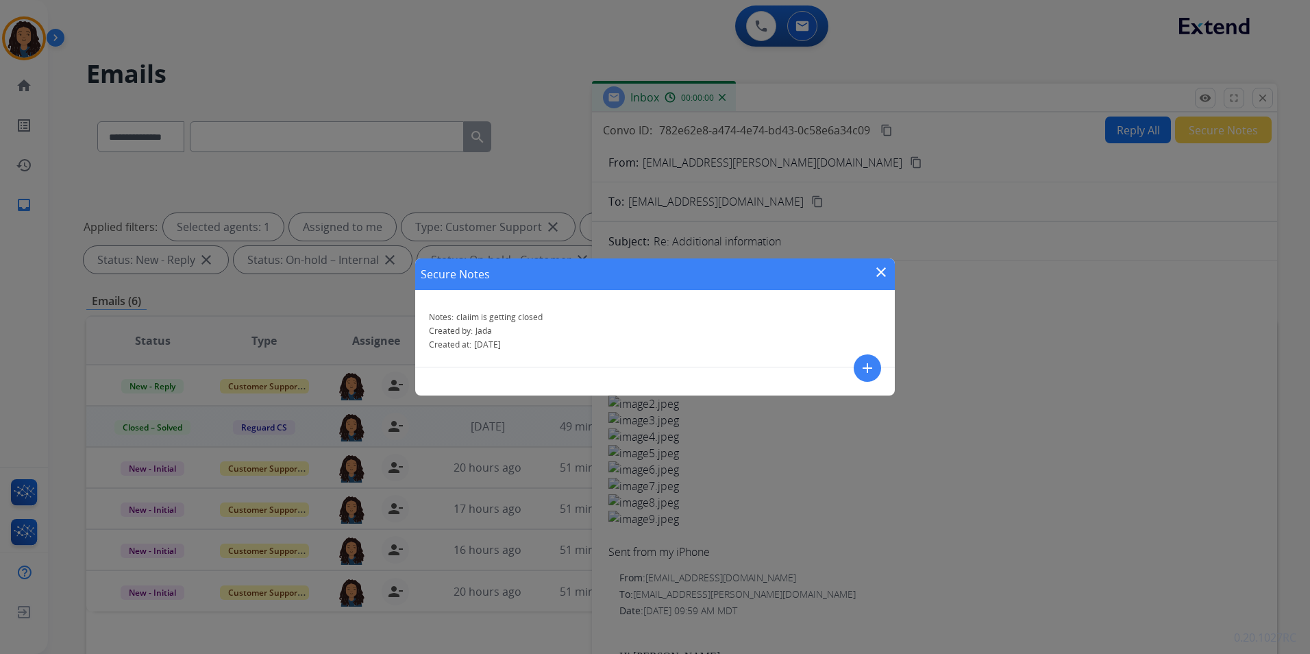
click at [881, 272] on mat-icon "close" at bounding box center [881, 272] width 16 height 16
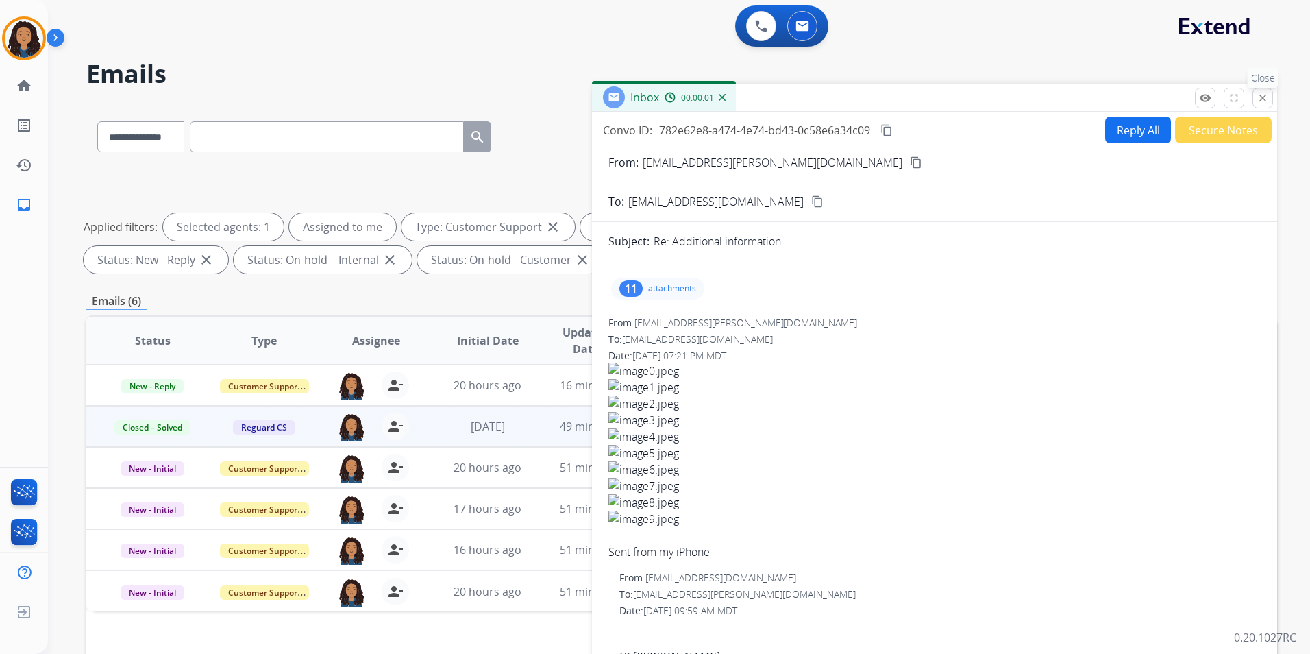
click at [1265, 98] on mat-icon "close" at bounding box center [1263, 98] width 12 height 12
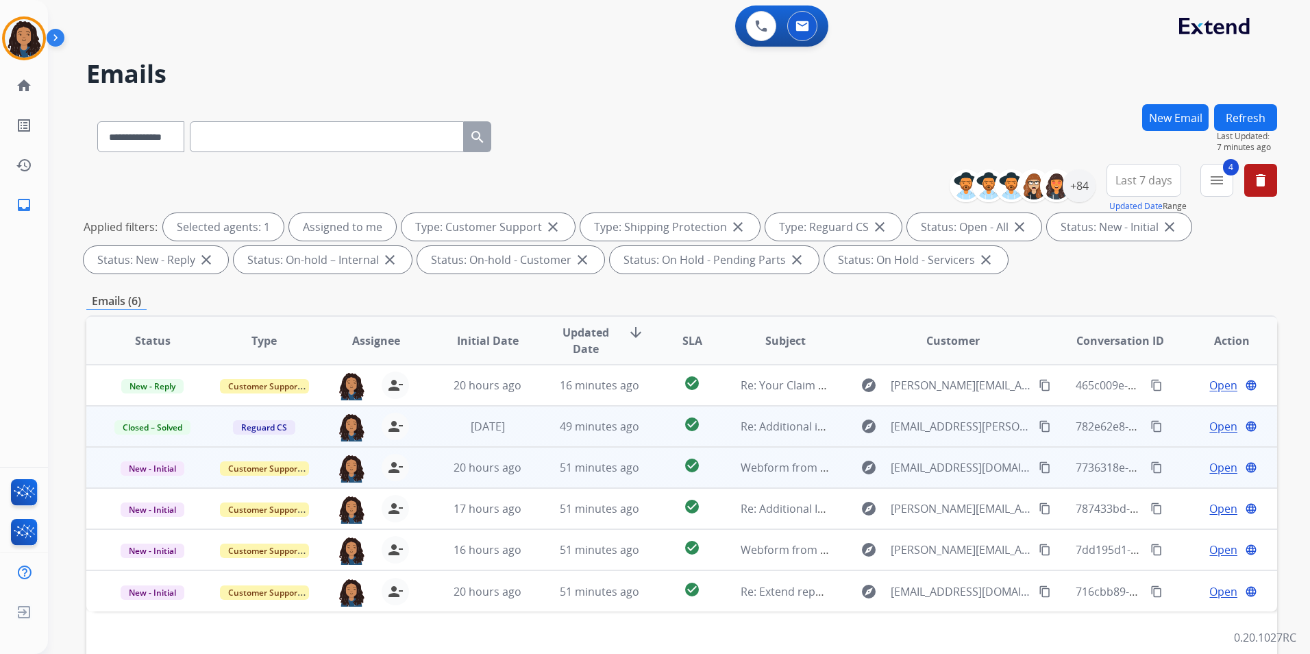
click at [1221, 467] on span "Open" at bounding box center [1224, 467] width 28 height 16
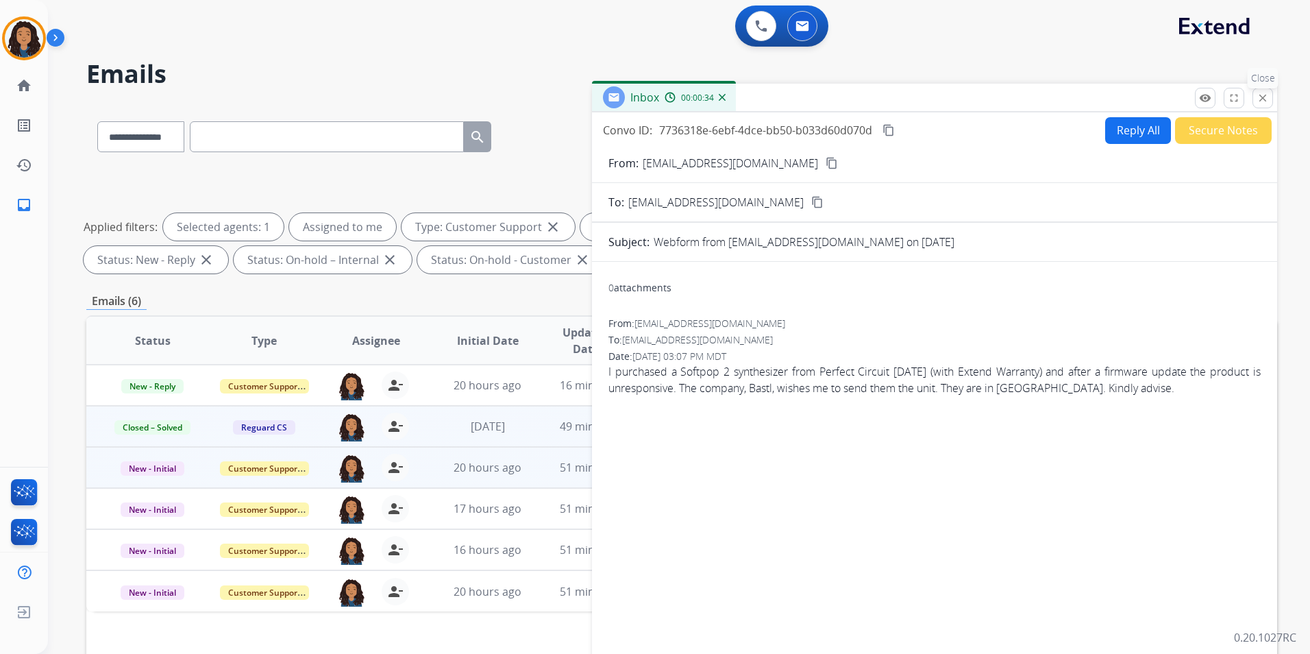
click at [1263, 101] on mat-icon "close" at bounding box center [1263, 98] width 12 height 12
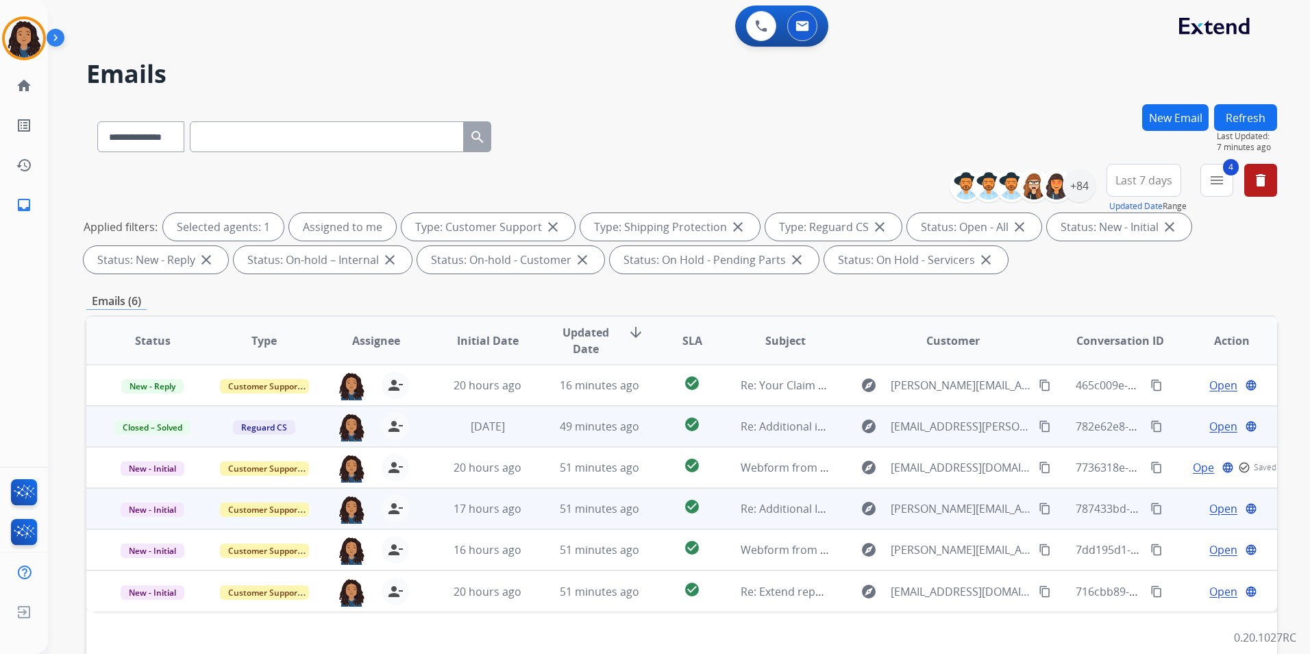
click at [1210, 508] on span "Open" at bounding box center [1224, 508] width 28 height 16
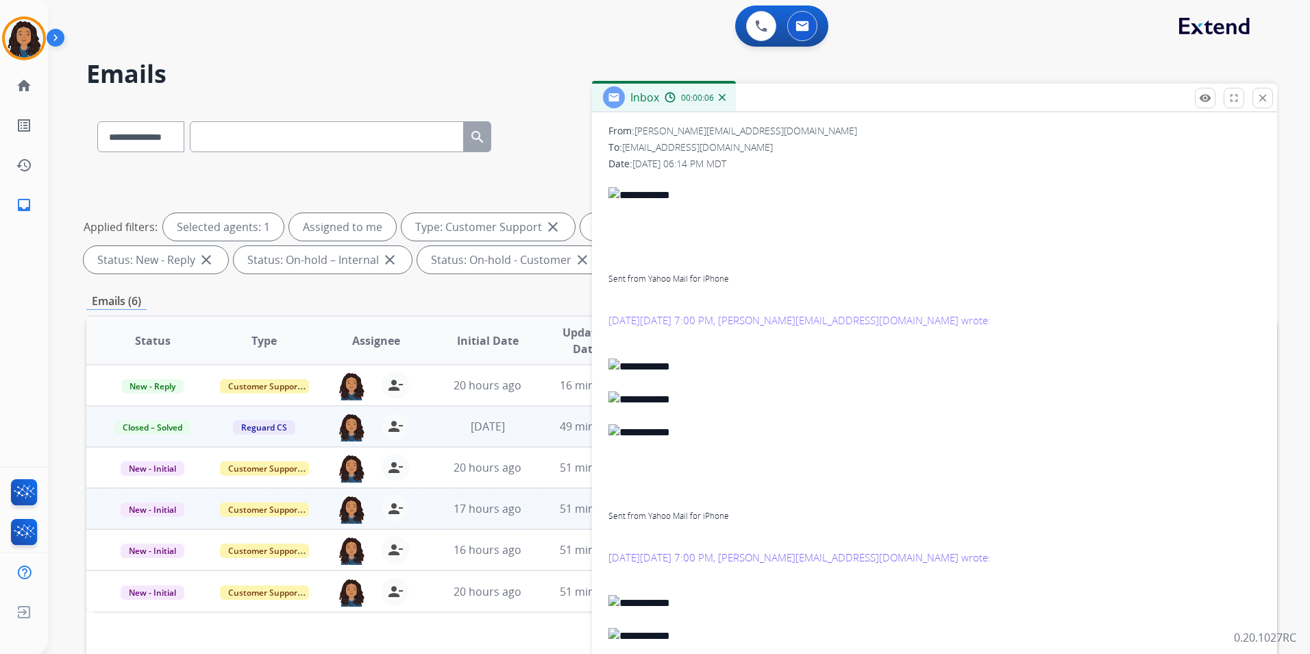
scroll to position [137, 0]
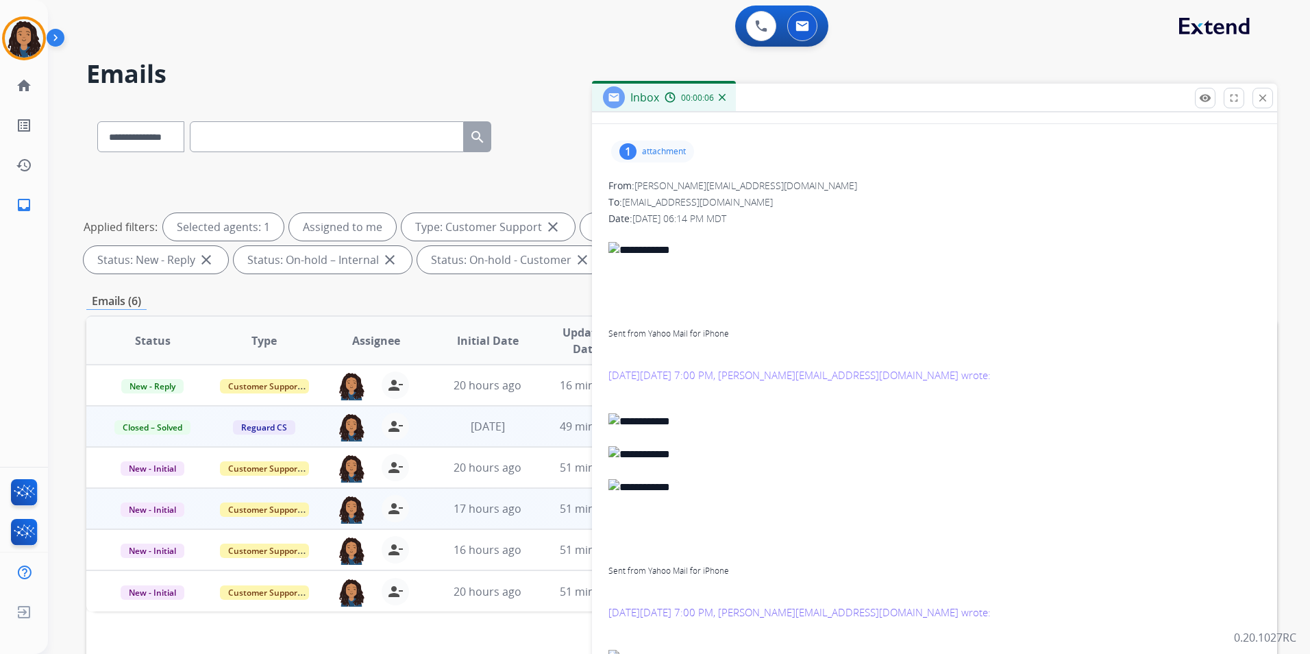
click at [681, 155] on p "attachment" at bounding box center [664, 151] width 44 height 11
click at [658, 189] on div at bounding box center [656, 186] width 69 height 48
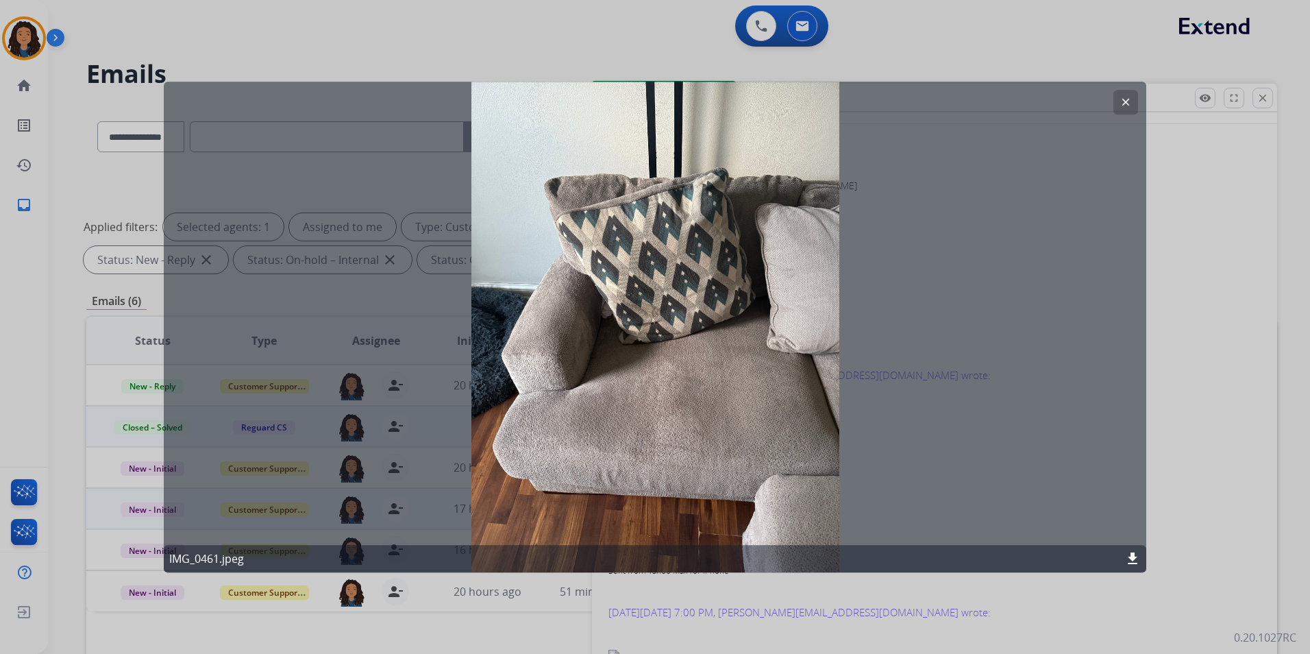
click at [1123, 102] on mat-icon "clear" at bounding box center [1126, 102] width 12 height 12
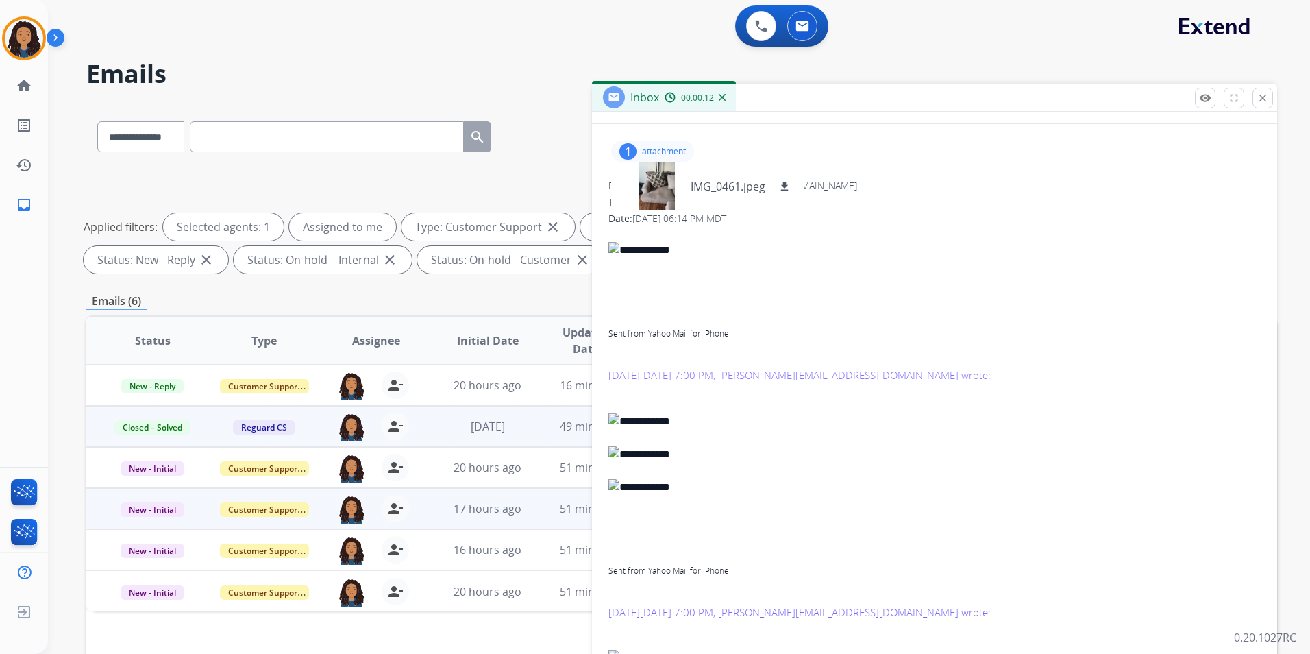
scroll to position [0, 0]
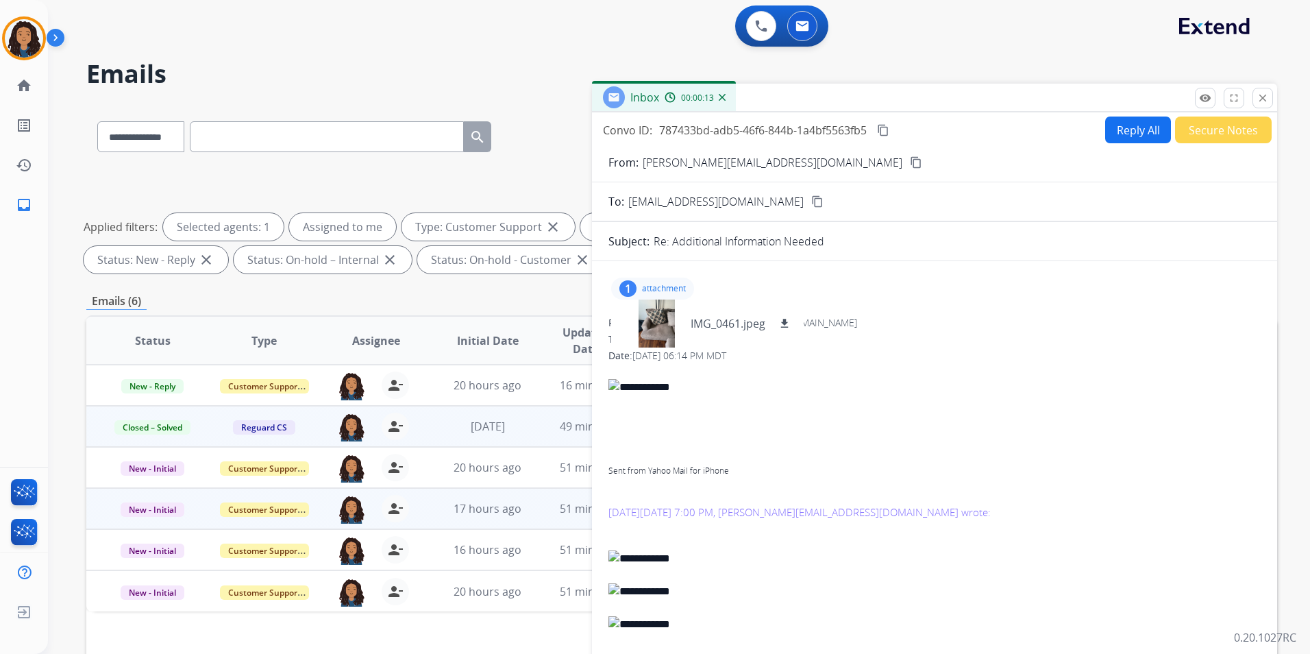
click at [910, 159] on mat-icon "content_copy" at bounding box center [916, 162] width 12 height 12
click at [110, 134] on select "**********" at bounding box center [140, 136] width 86 height 31
select select "**********"
click at [97, 121] on select "**********" at bounding box center [140, 136] width 86 height 31
paste input "**********"
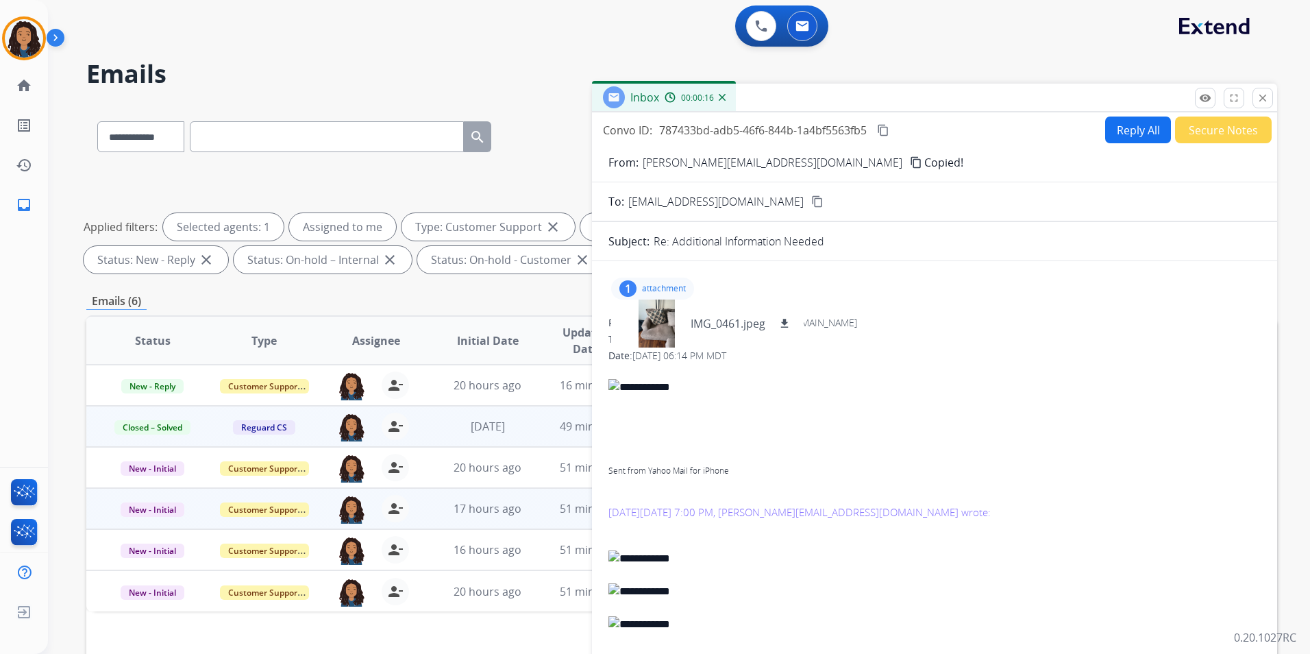
type input "**********"
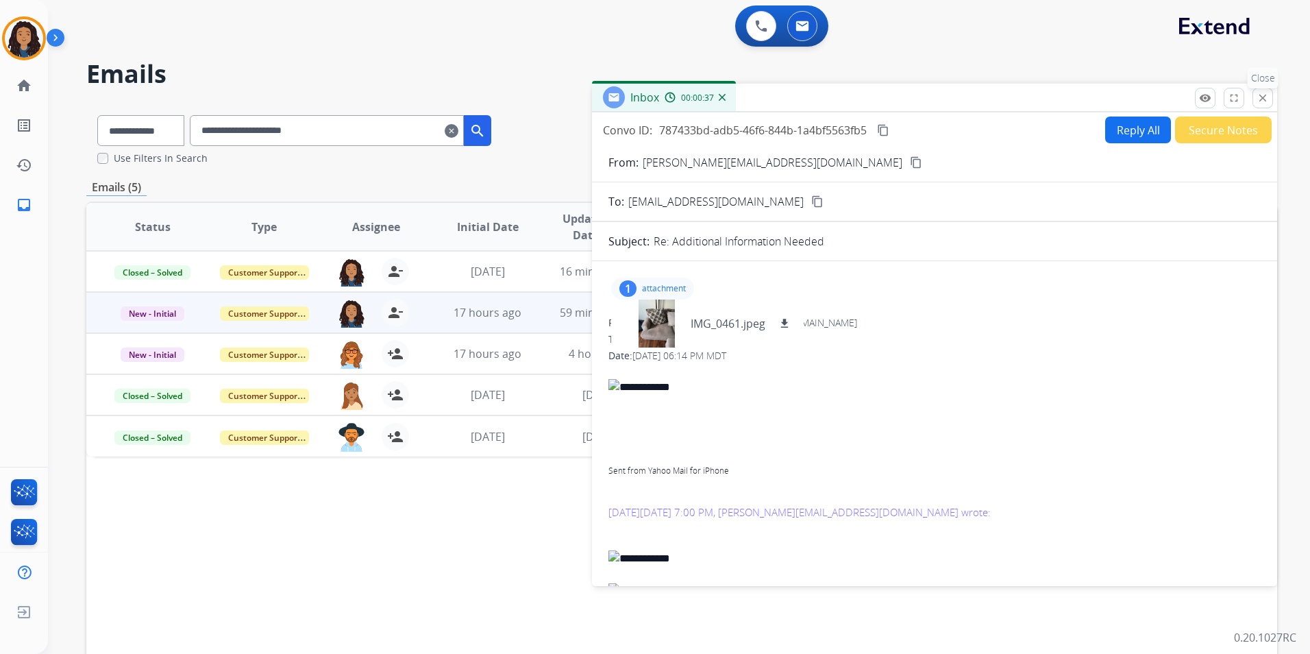
click at [1266, 94] on mat-icon "close" at bounding box center [1263, 98] width 12 height 12
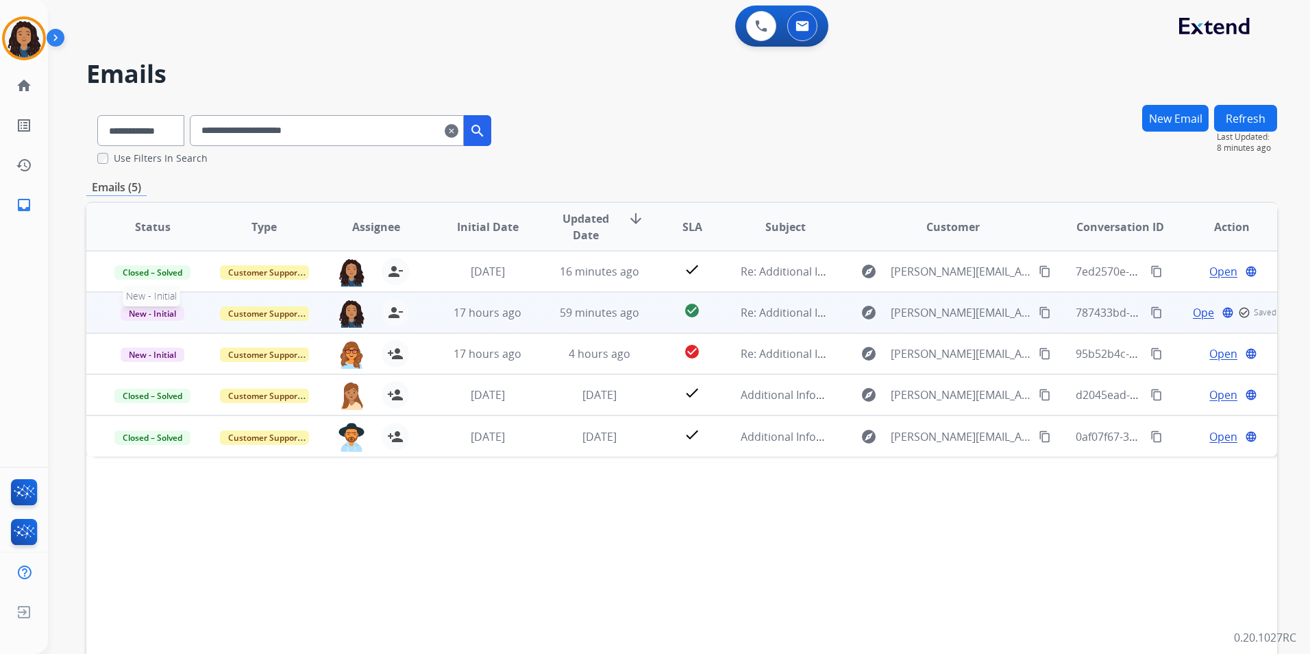
click at [172, 317] on span "New - Initial" at bounding box center [153, 313] width 64 height 14
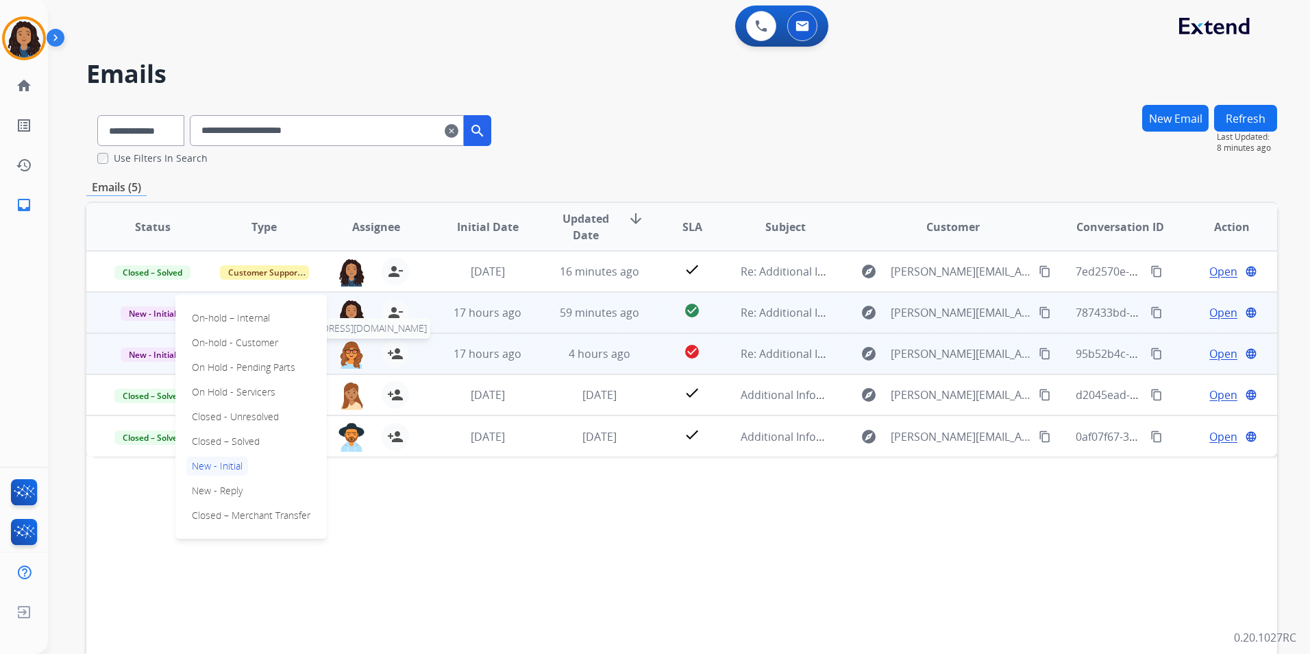
drag, startPoint x: 251, startPoint y: 439, endPoint x: 358, endPoint y: 368, distance: 128.7
click at [250, 439] on p "Closed – Solved" at bounding box center [225, 441] width 79 height 19
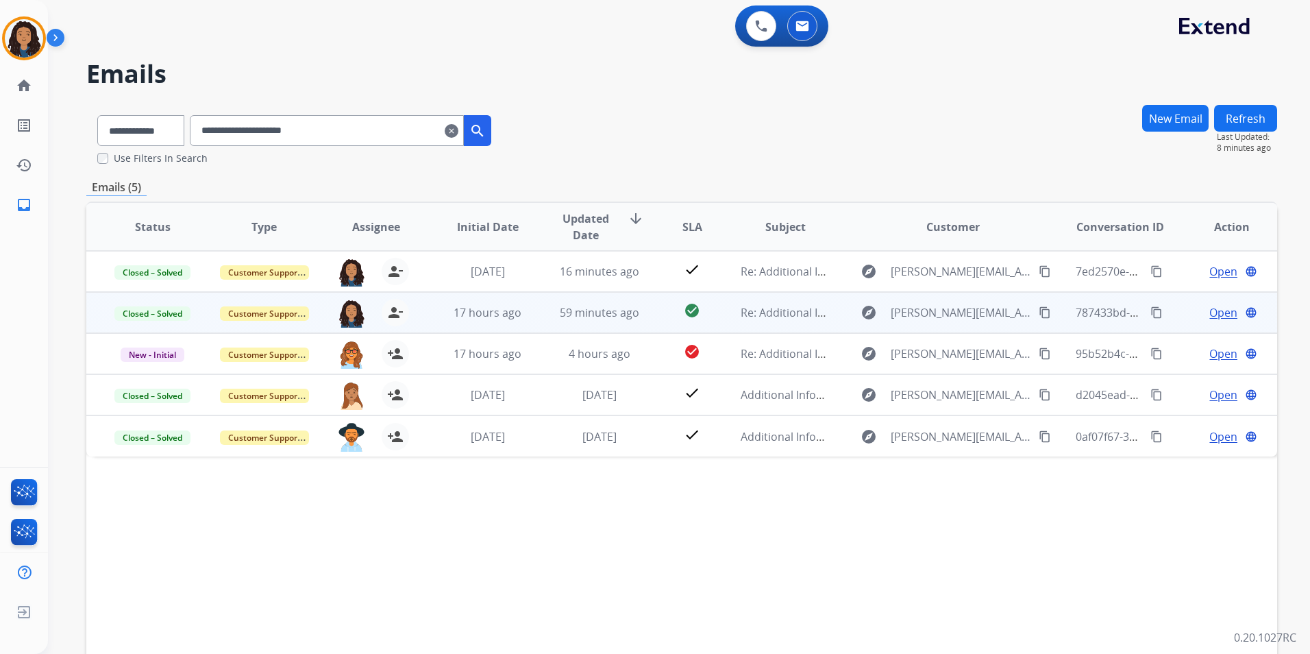
click at [1216, 312] on span "Open" at bounding box center [1224, 312] width 28 height 16
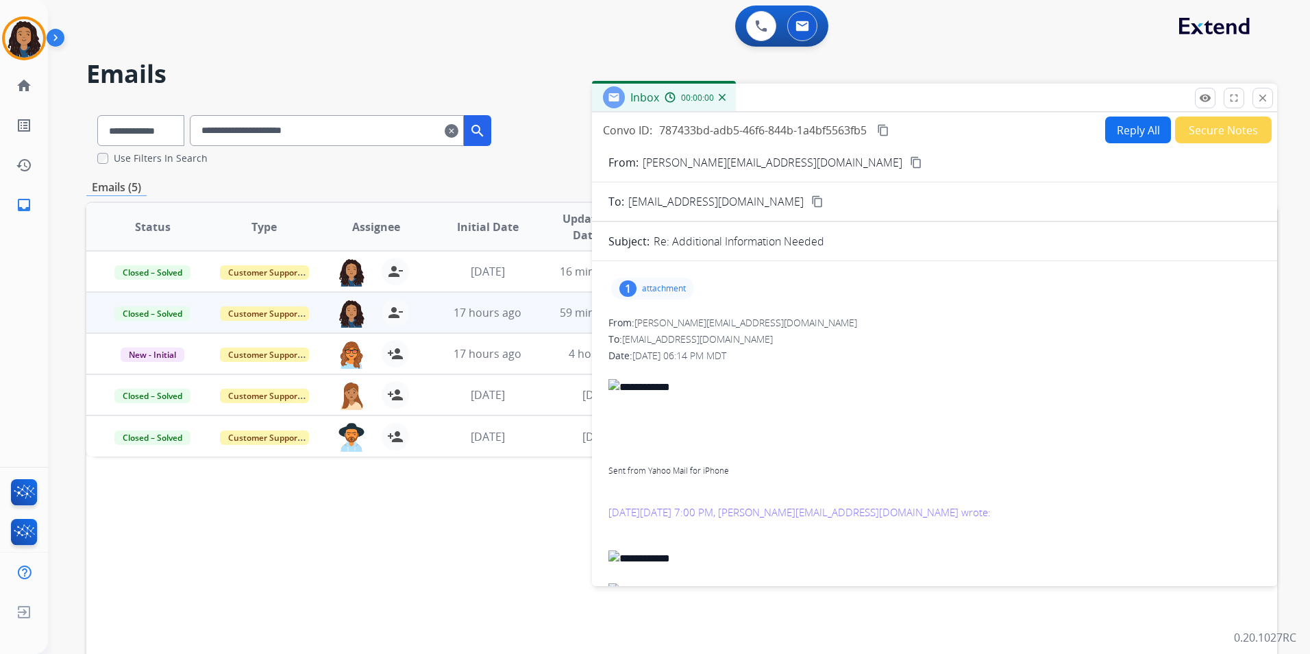
click at [1215, 116] on button "Secure Notes" at bounding box center [1223, 129] width 97 height 27
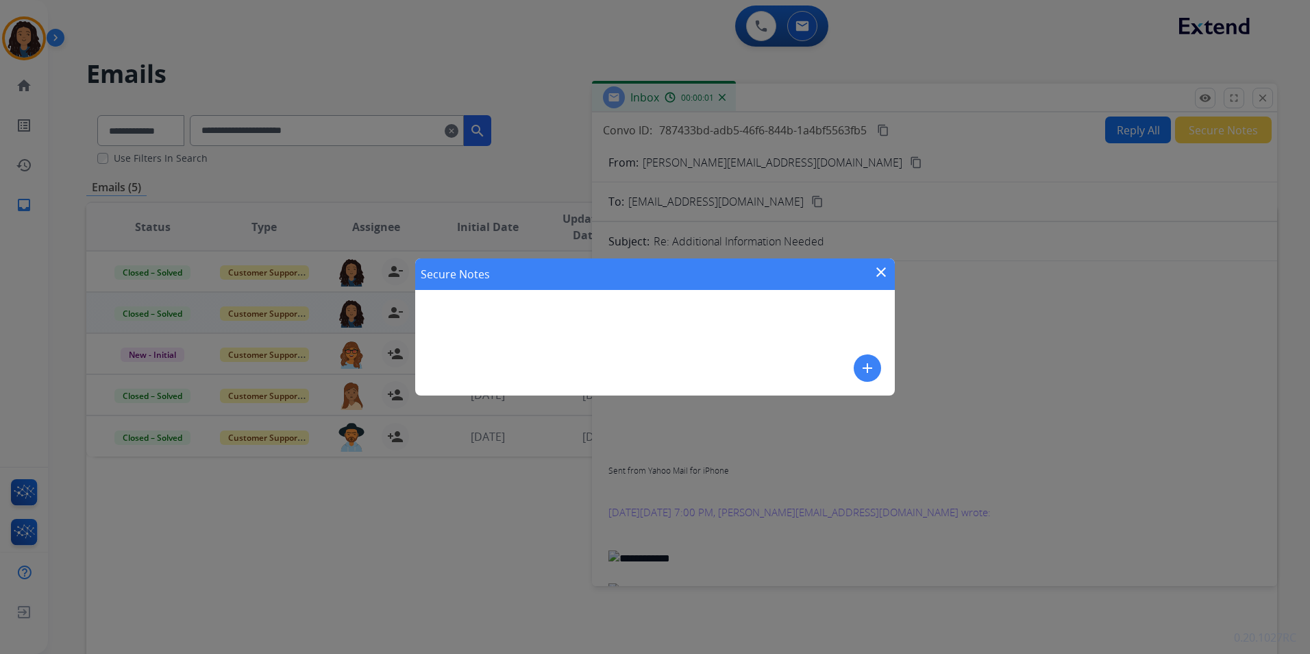
click at [865, 362] on mat-icon "add" at bounding box center [867, 368] width 16 height 16
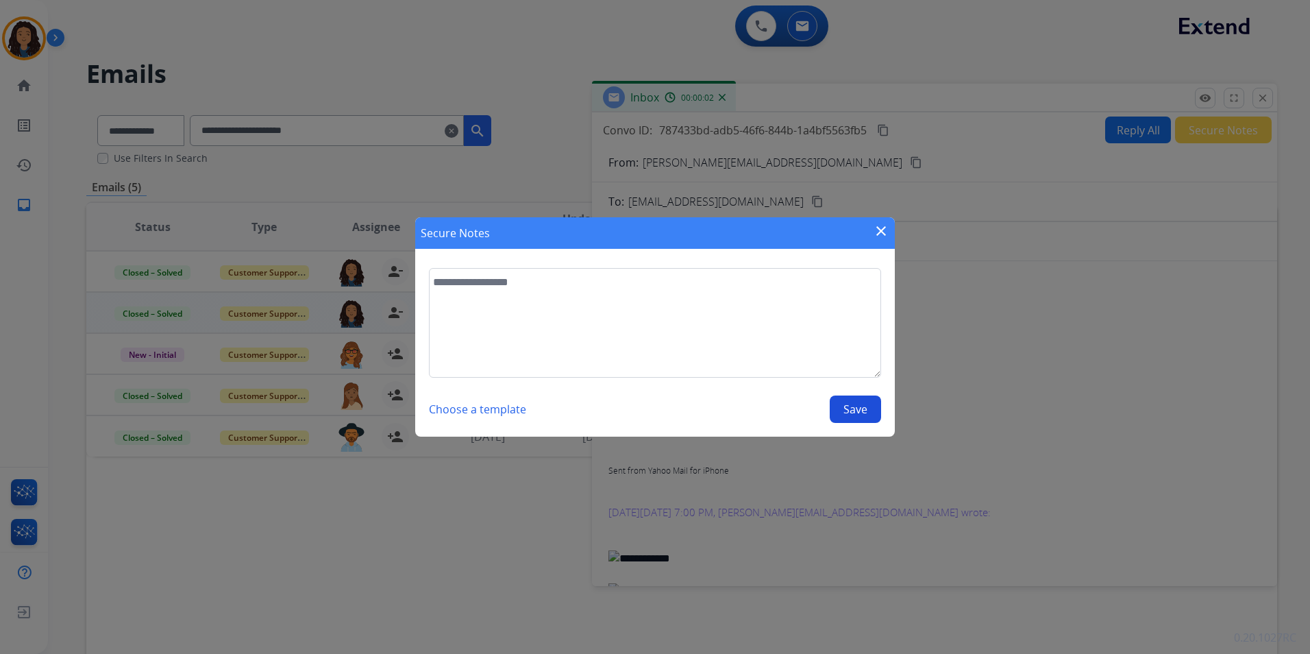
click at [637, 339] on textarea at bounding box center [655, 323] width 452 height 110
type textarea "**********"
drag, startPoint x: 854, startPoint y: 406, endPoint x: 903, endPoint y: 379, distance: 55.8
click at [855, 406] on button "Save" at bounding box center [855, 408] width 51 height 27
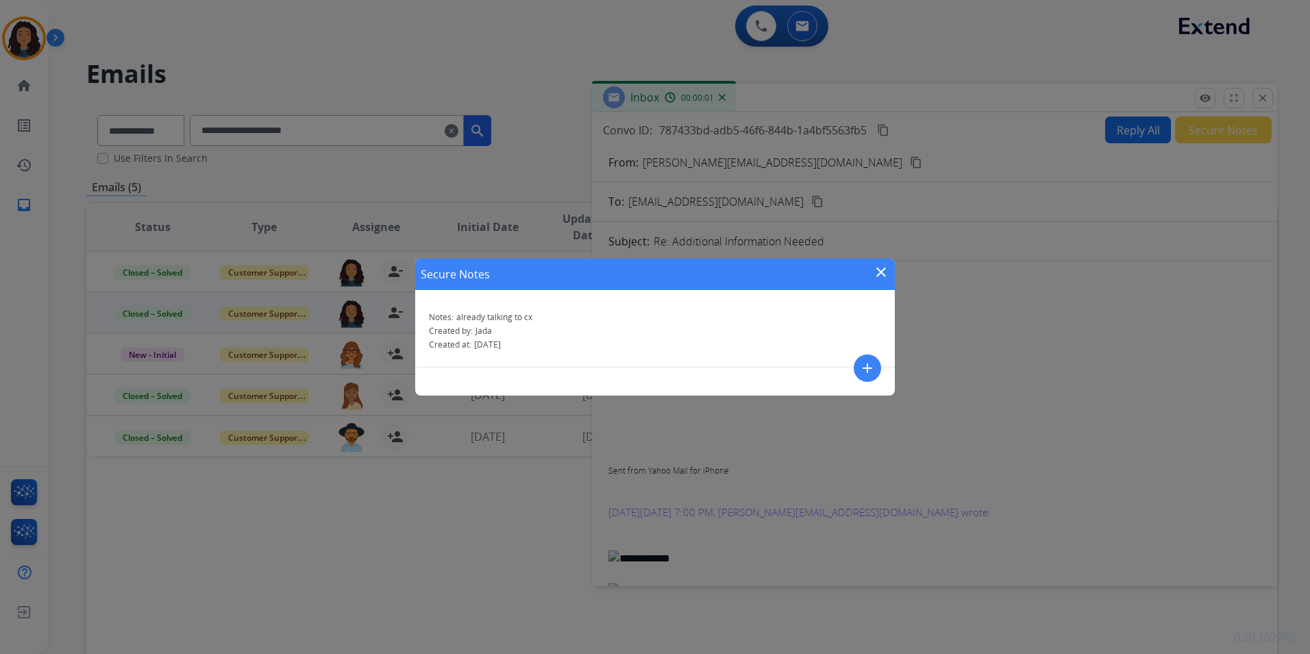
click at [1268, 95] on div "Secure Notes close Notes: already talking to cx Created by: [PERSON_NAME] Creat…" at bounding box center [655, 327] width 1310 height 654
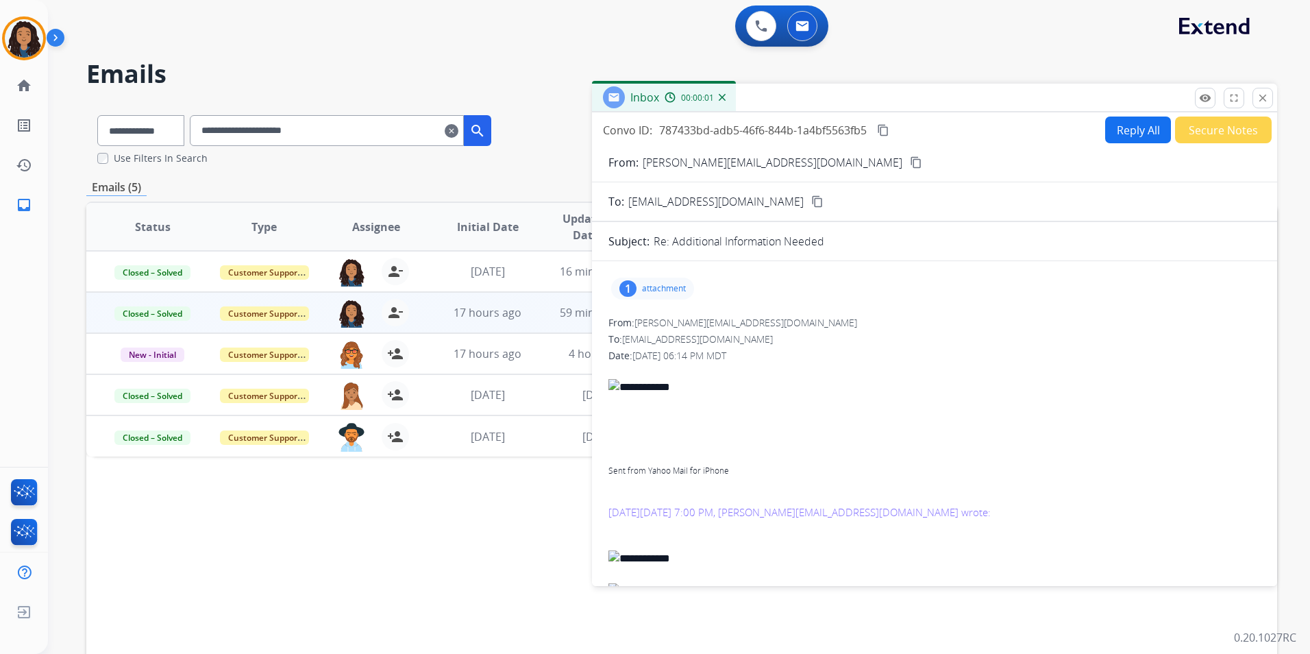
click at [1268, 95] on mat-icon "close" at bounding box center [1263, 98] width 12 height 12
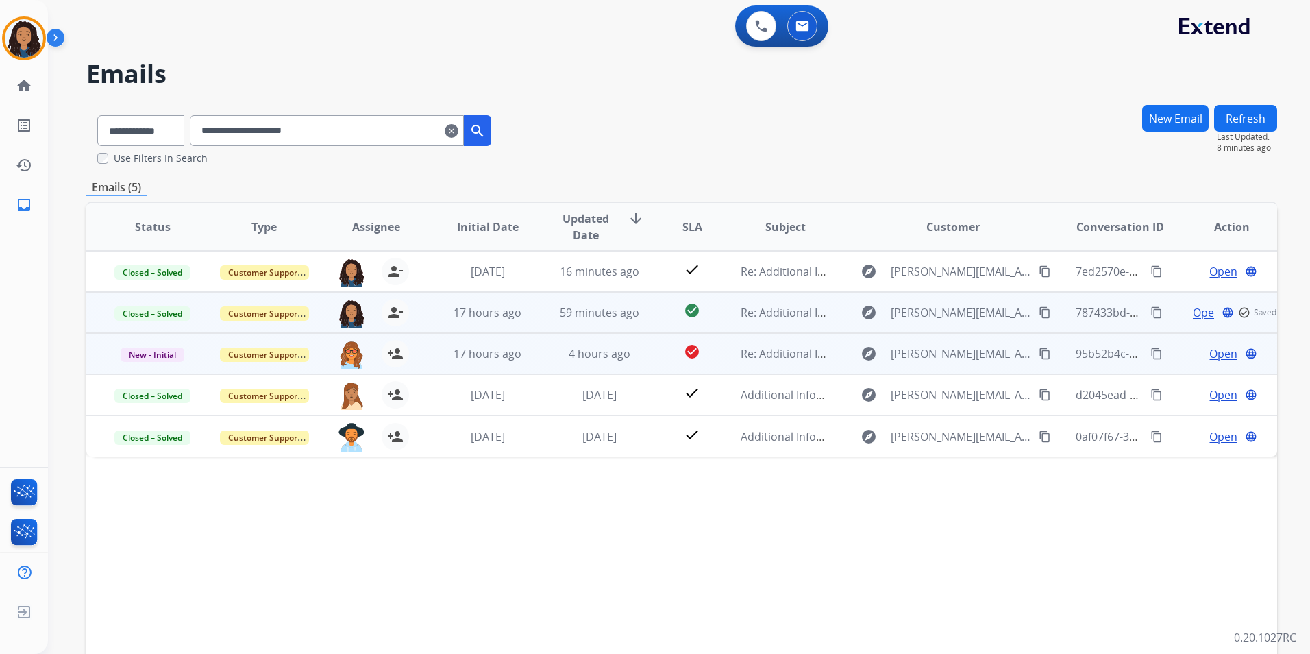
click at [1220, 352] on span "Open" at bounding box center [1224, 353] width 28 height 16
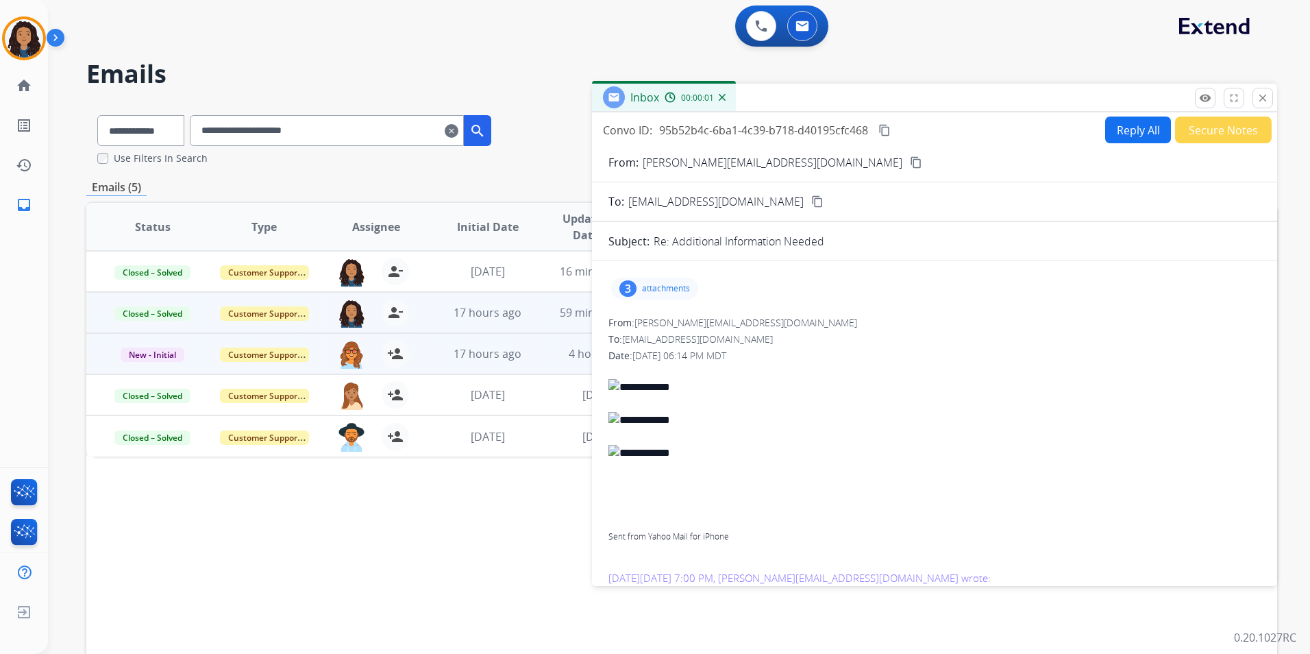
click at [659, 291] on p "attachments" at bounding box center [666, 288] width 48 height 11
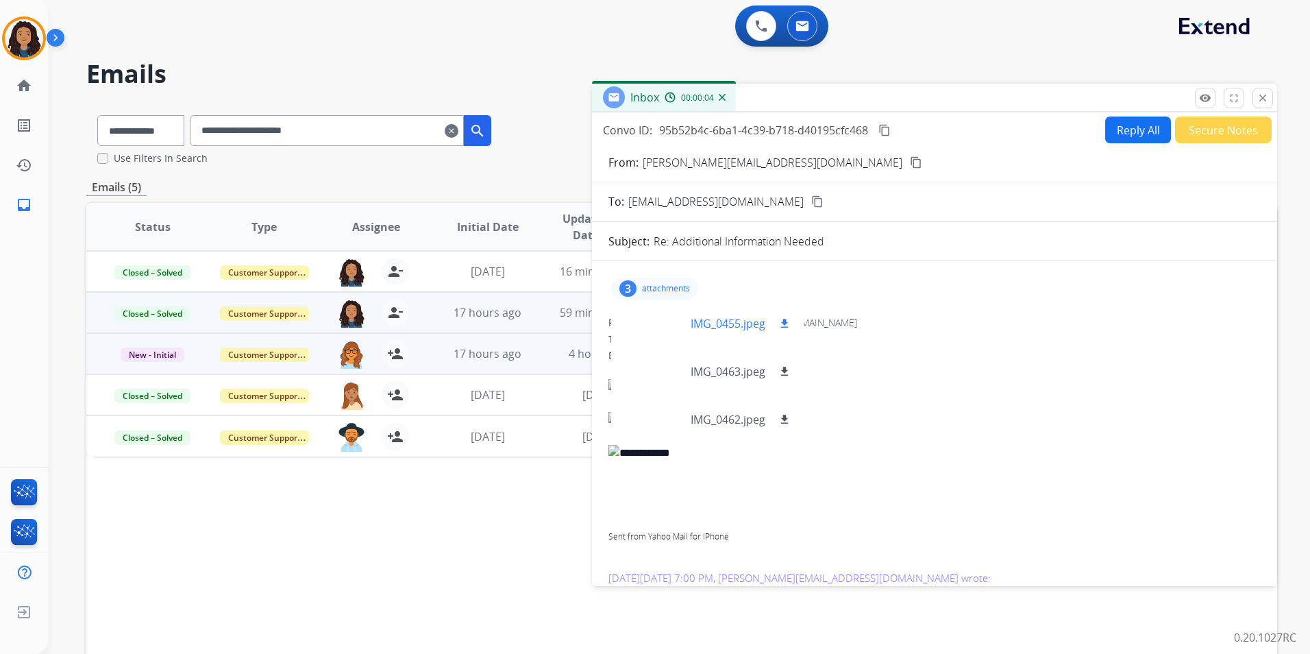
click at [658, 309] on div at bounding box center [656, 323] width 69 height 48
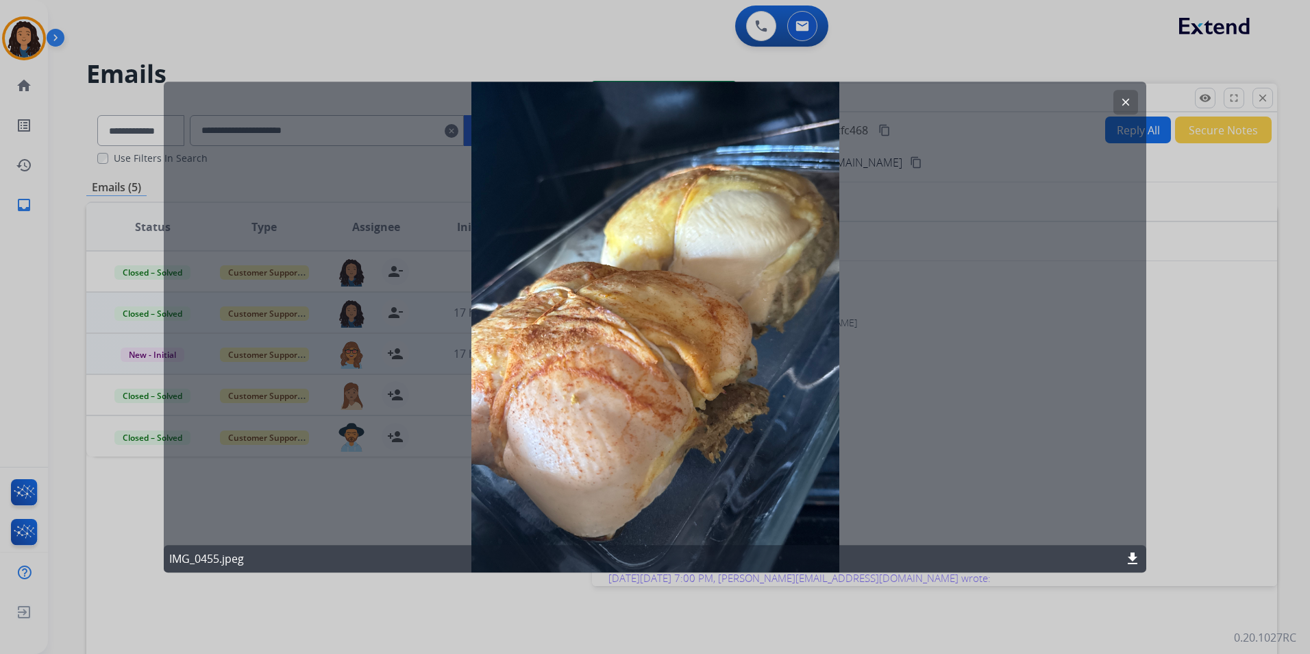
click at [1125, 101] on mat-icon "clear" at bounding box center [1126, 102] width 12 height 12
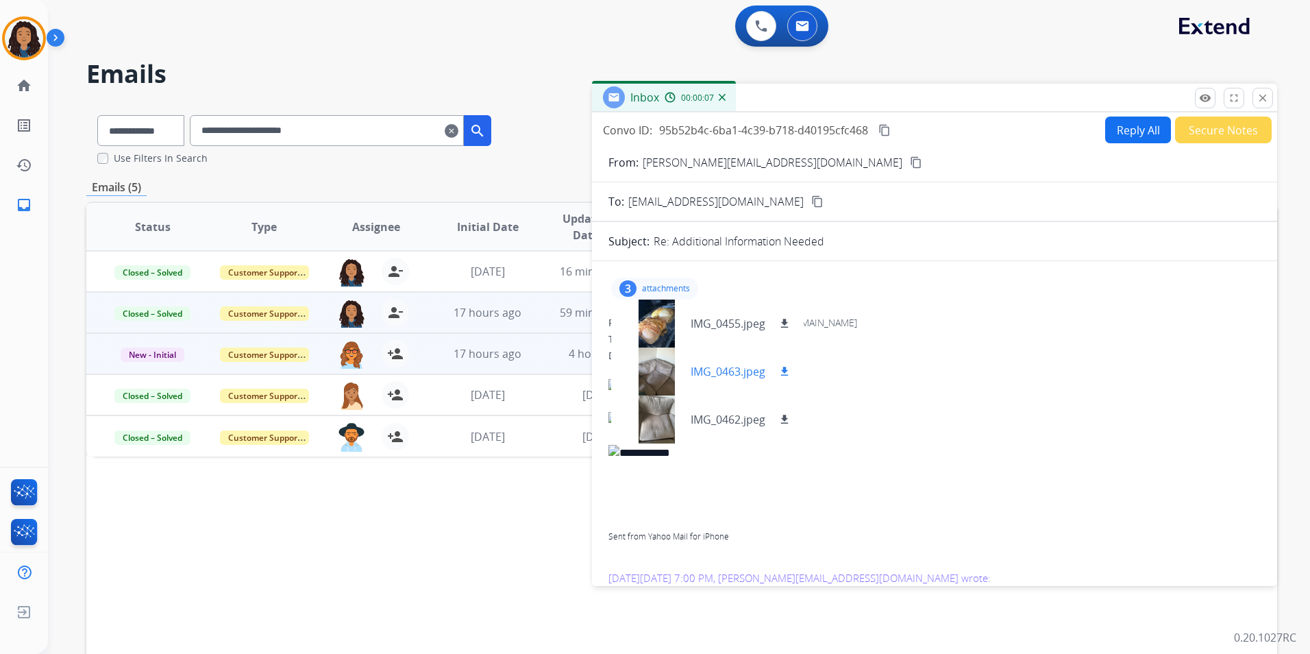
click at [646, 362] on div at bounding box center [656, 371] width 69 height 48
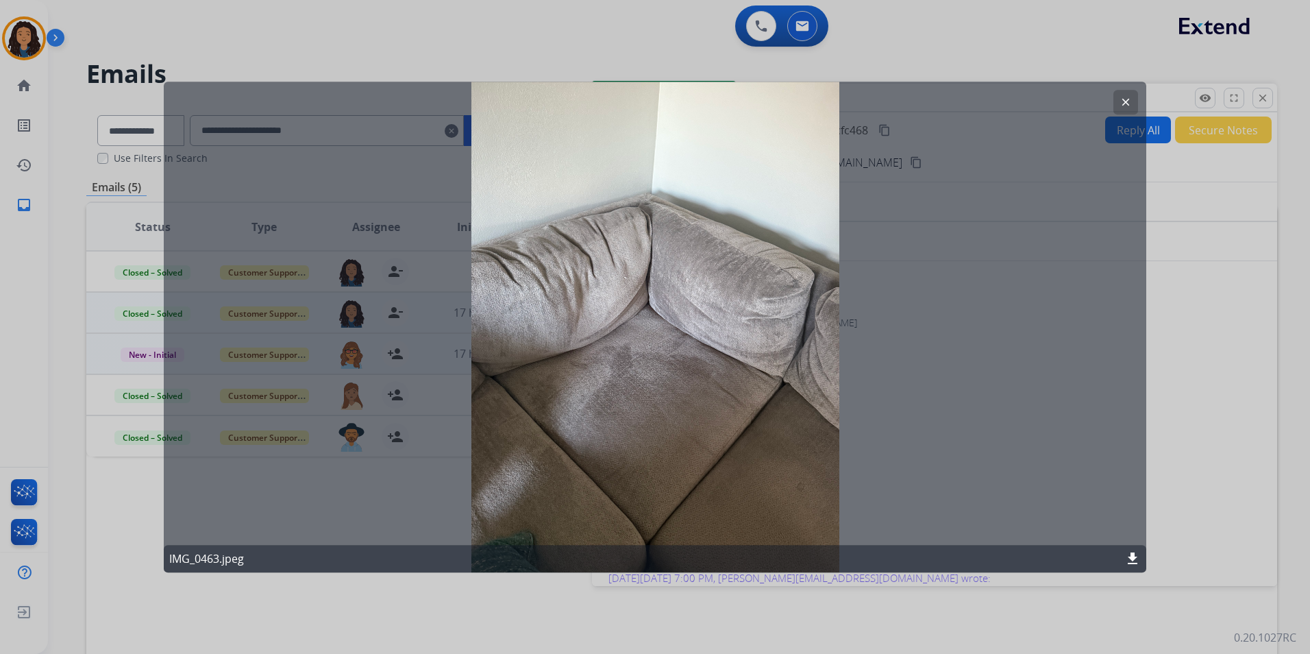
click at [1137, 101] on button "clear" at bounding box center [1126, 102] width 25 height 25
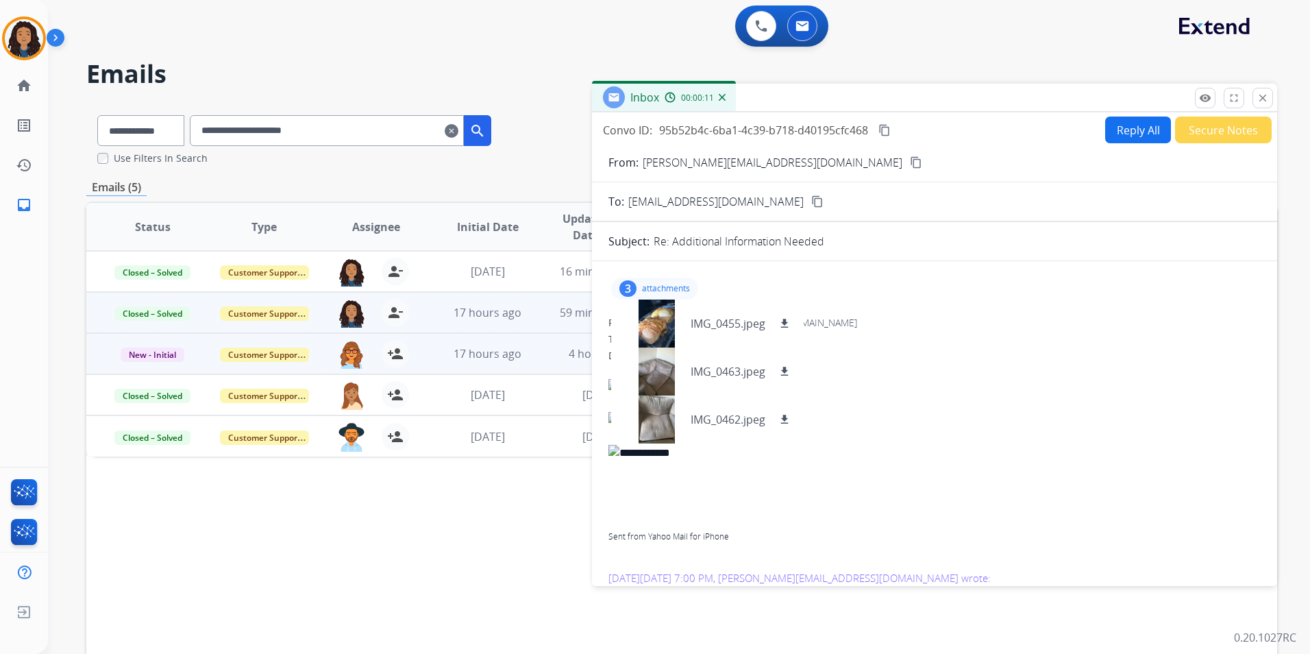
click at [669, 279] on div "3 attachments IMG_0455.jpeg download IMG_0463.jpeg download IMG_0462.jpeg downl…" at bounding box center [654, 289] width 87 height 22
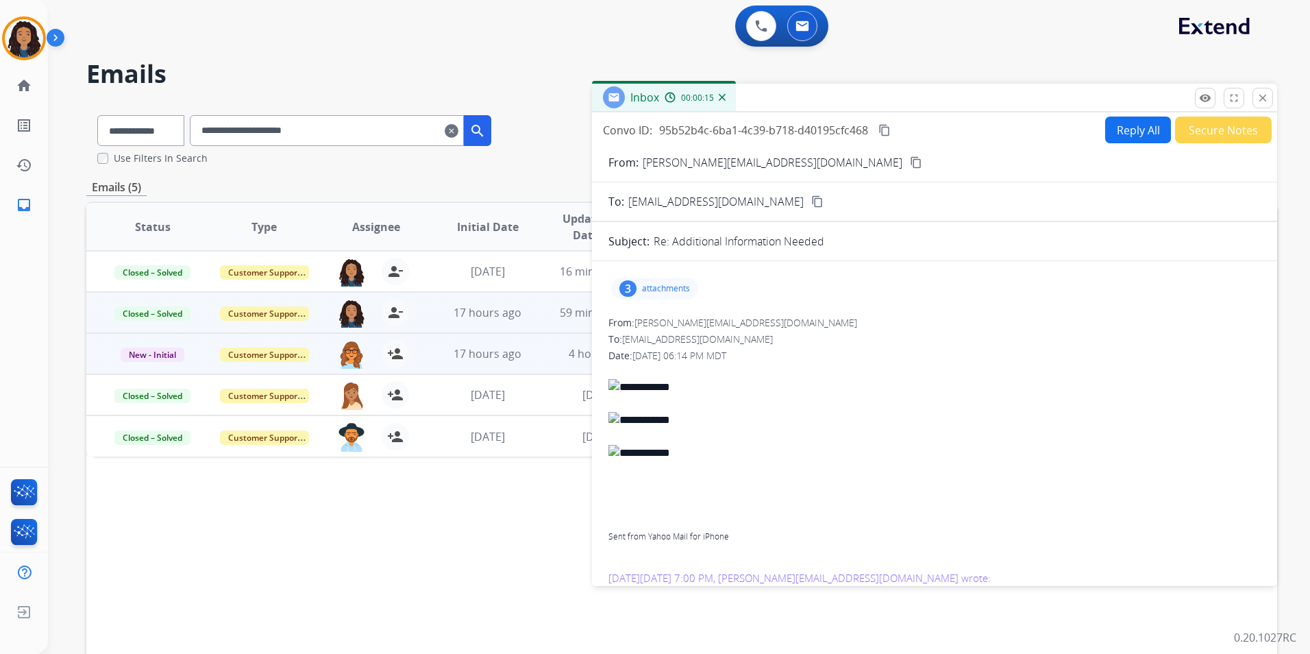
click at [667, 292] on p "attachments" at bounding box center [666, 288] width 48 height 11
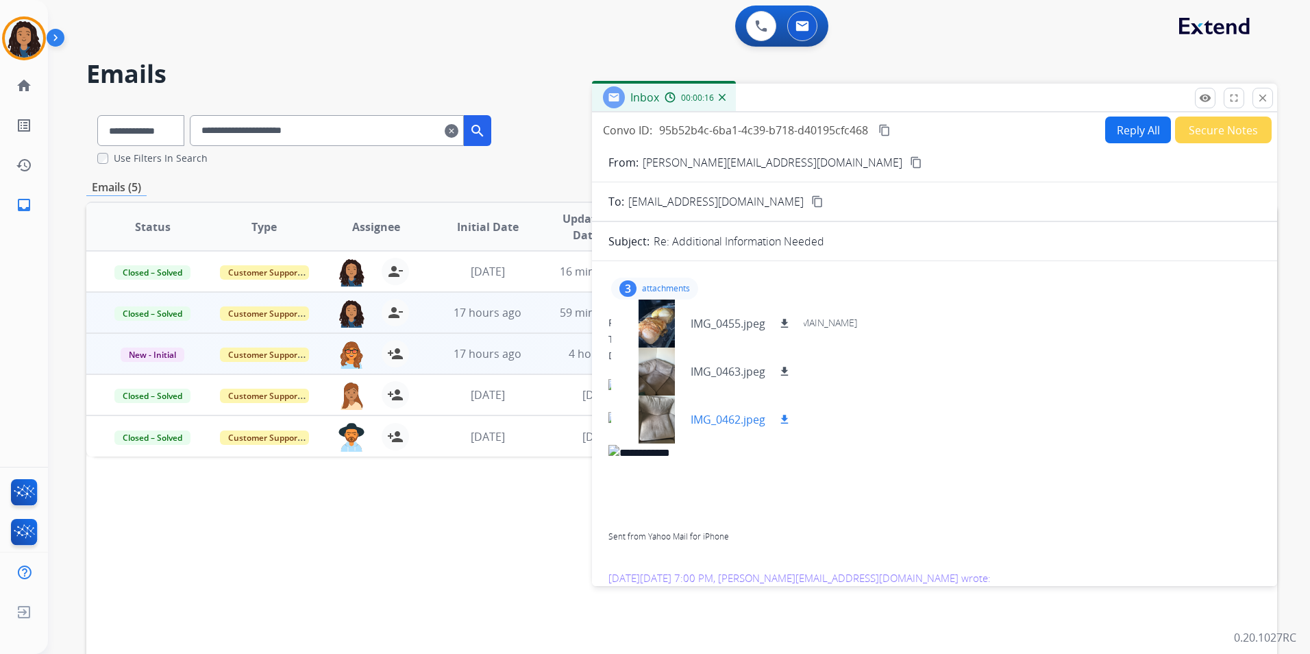
click at [671, 418] on div at bounding box center [656, 419] width 69 height 48
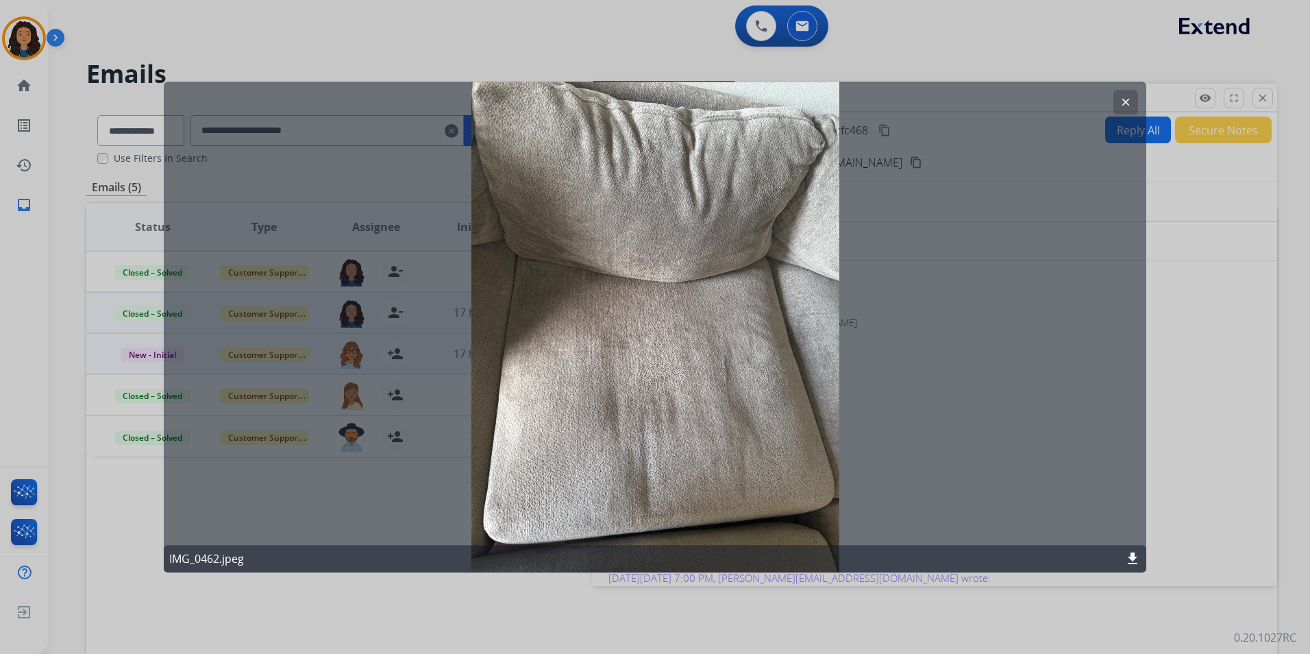
click at [1133, 102] on button "clear" at bounding box center [1126, 102] width 25 height 25
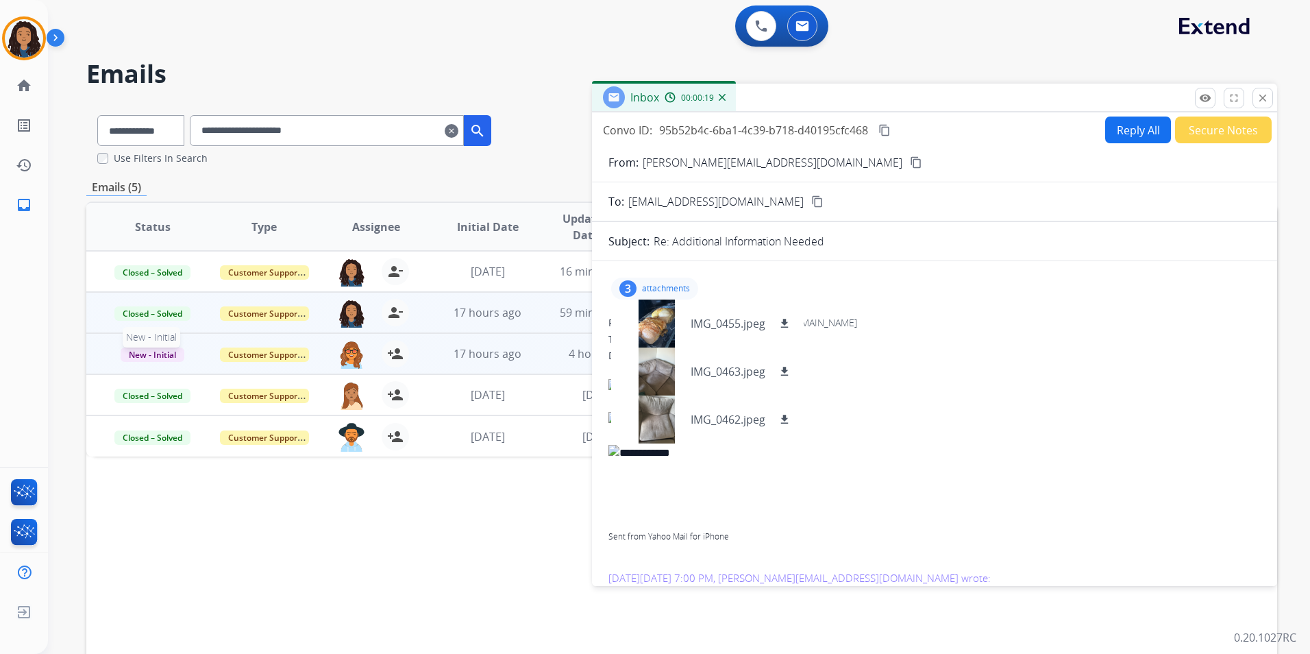
click at [154, 358] on span "New - Initial" at bounding box center [153, 354] width 64 height 14
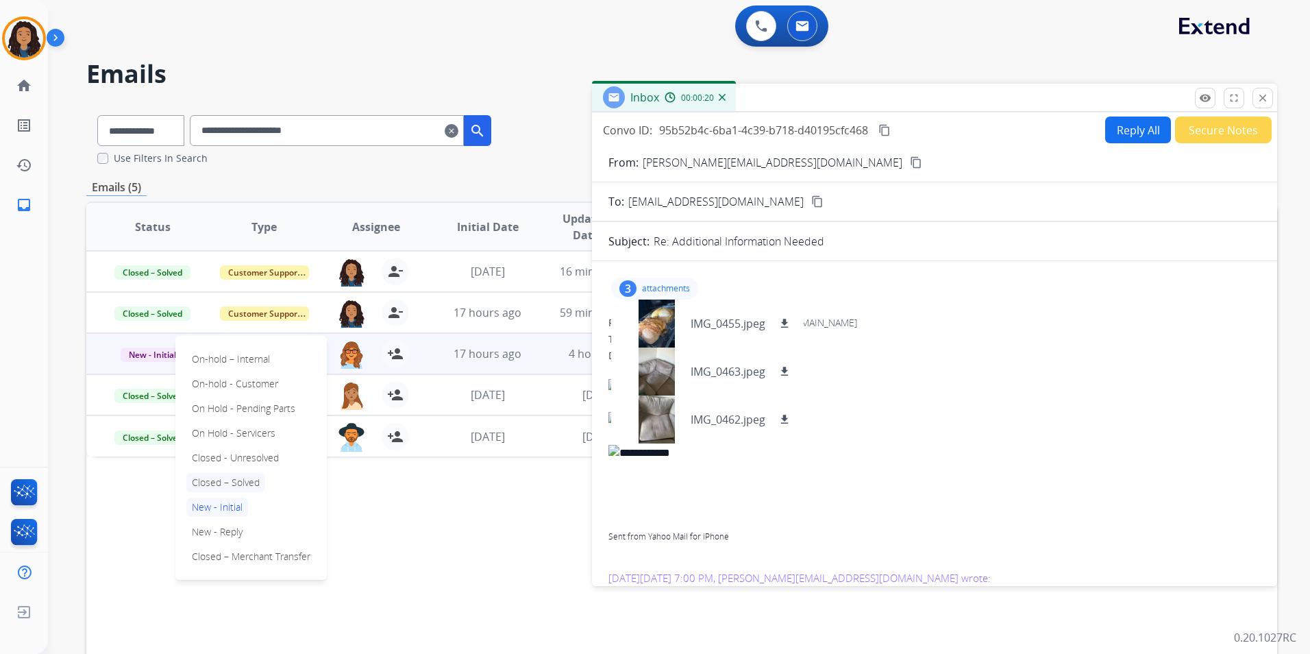
click at [249, 484] on p "Closed – Solved" at bounding box center [225, 482] width 79 height 19
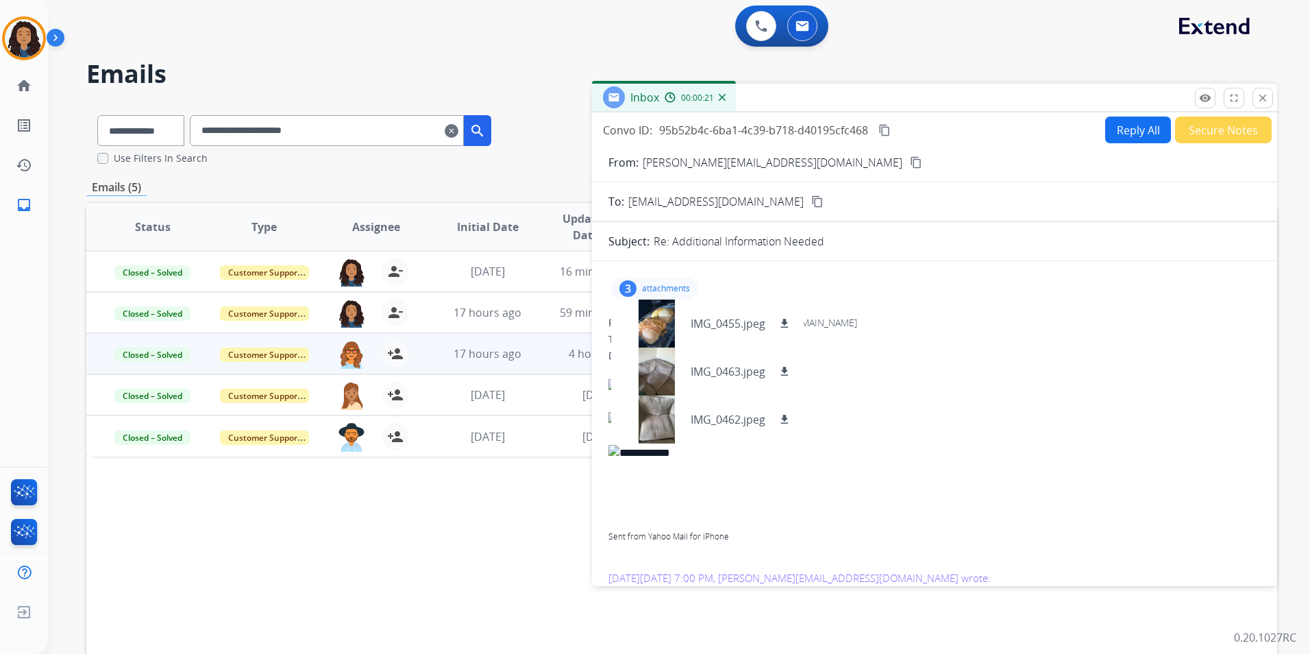
click at [1199, 135] on button "Secure Notes" at bounding box center [1223, 129] width 97 height 27
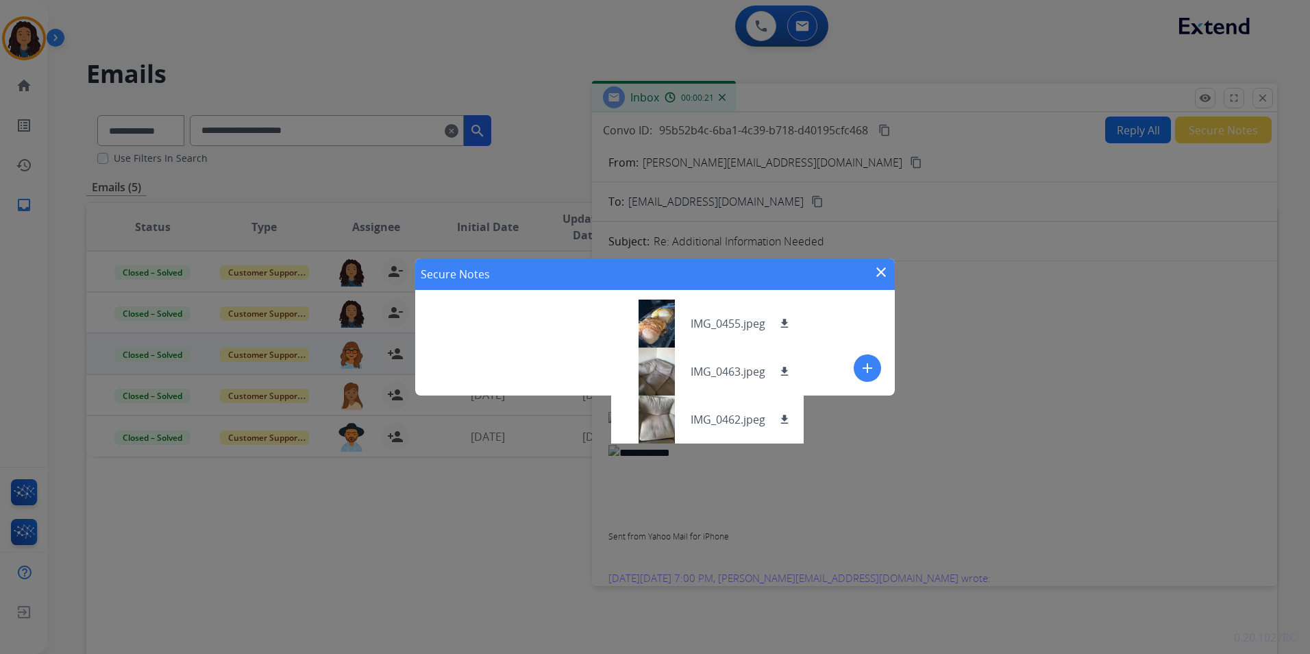
click at [876, 365] on button "add" at bounding box center [867, 367] width 27 height 27
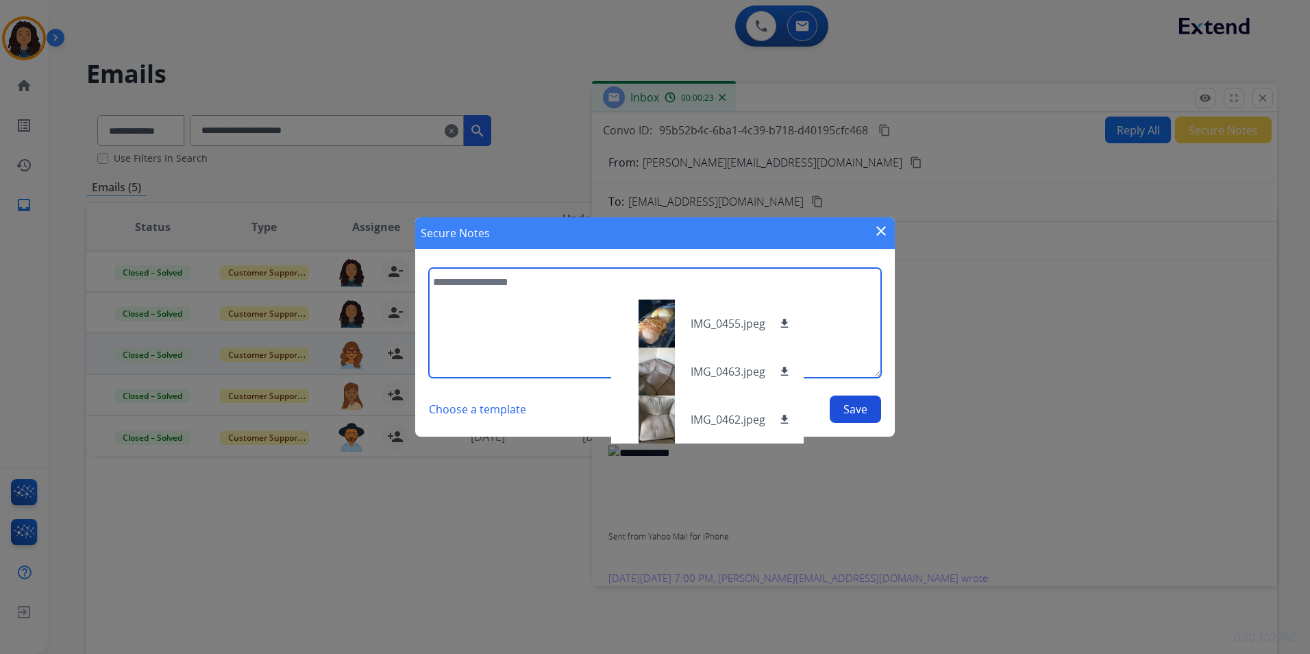
click at [502, 308] on textarea at bounding box center [655, 323] width 452 height 110
type textarea "**********"
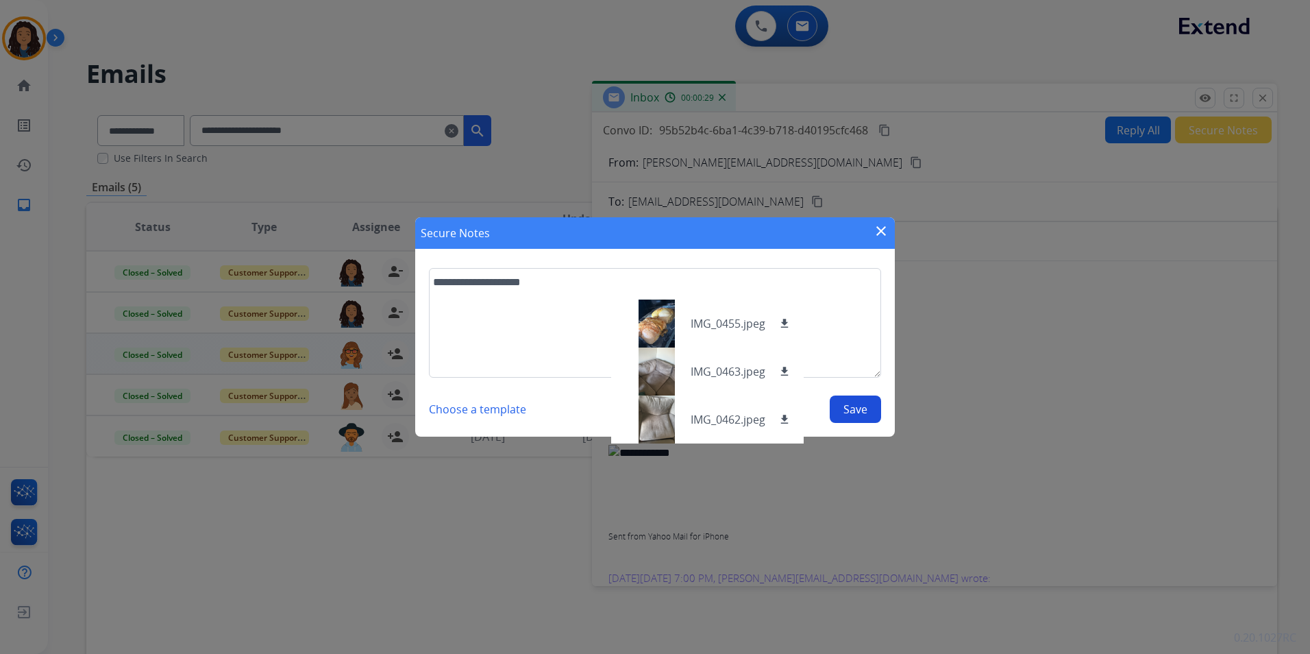
click at [850, 408] on button "Save" at bounding box center [855, 408] width 51 height 27
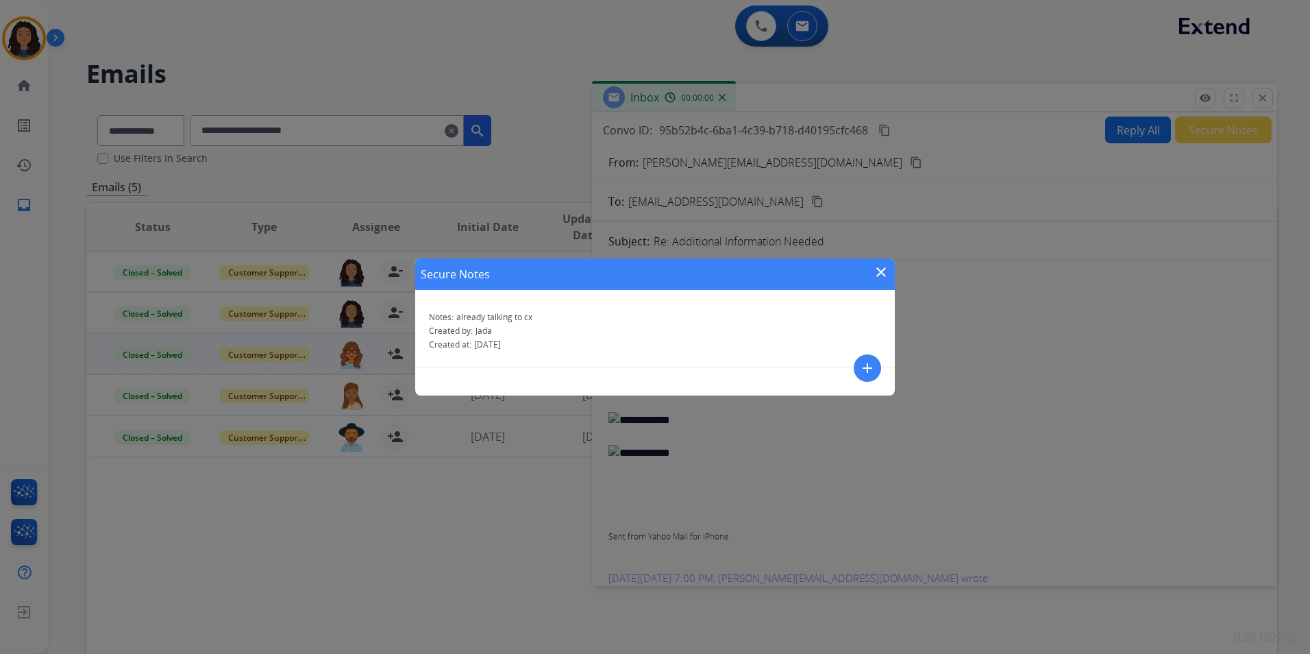
click at [883, 274] on mat-icon "close" at bounding box center [881, 272] width 16 height 16
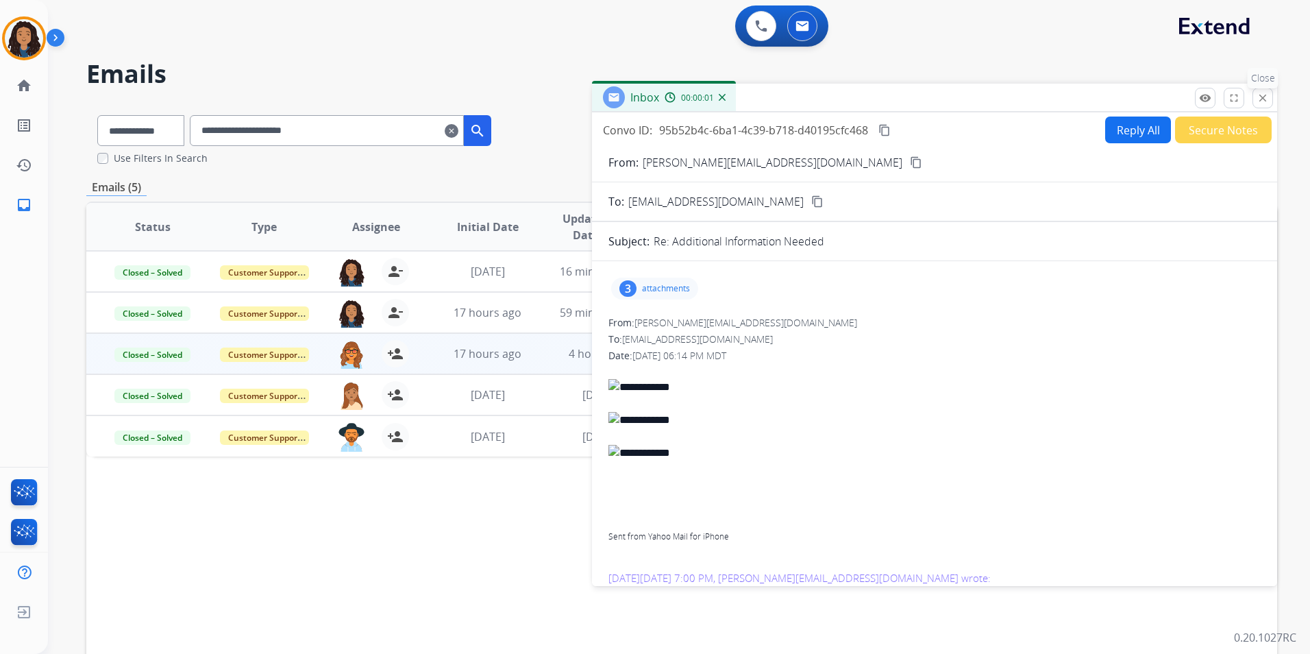
drag, startPoint x: 1264, startPoint y: 99, endPoint x: 999, endPoint y: 108, distance: 264.6
click at [1263, 99] on mat-icon "close" at bounding box center [1263, 98] width 12 height 12
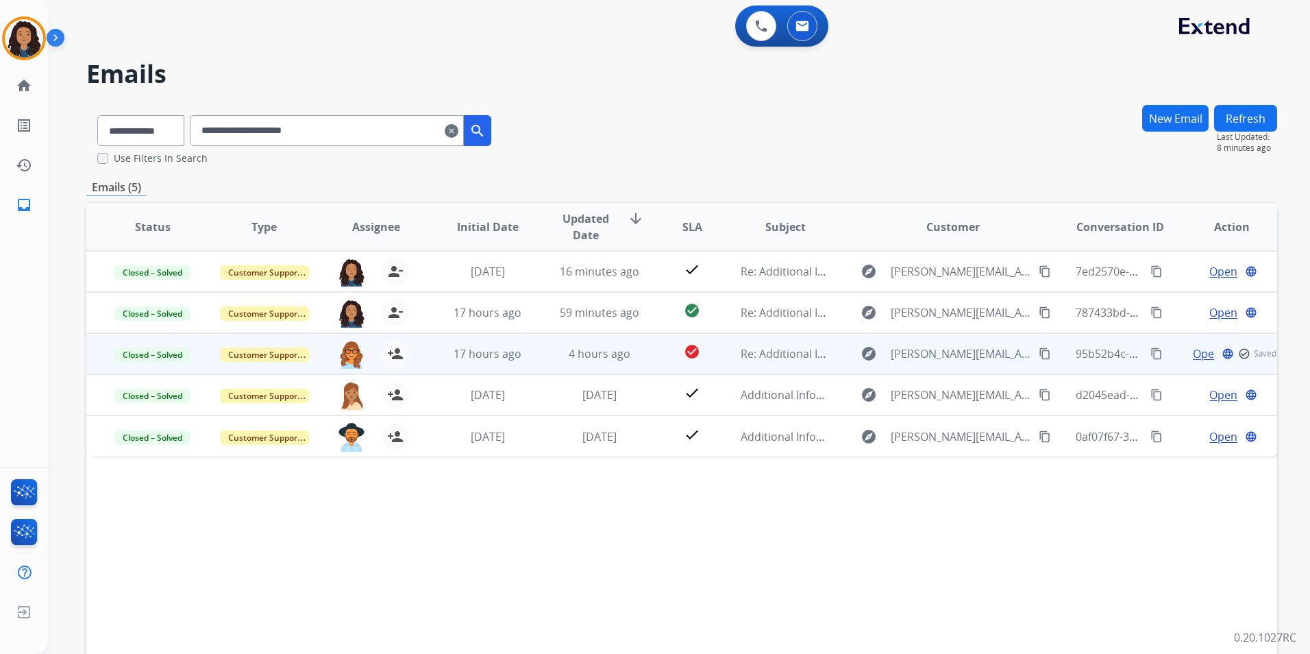
click at [458, 133] on mat-icon "clear" at bounding box center [452, 131] width 14 height 16
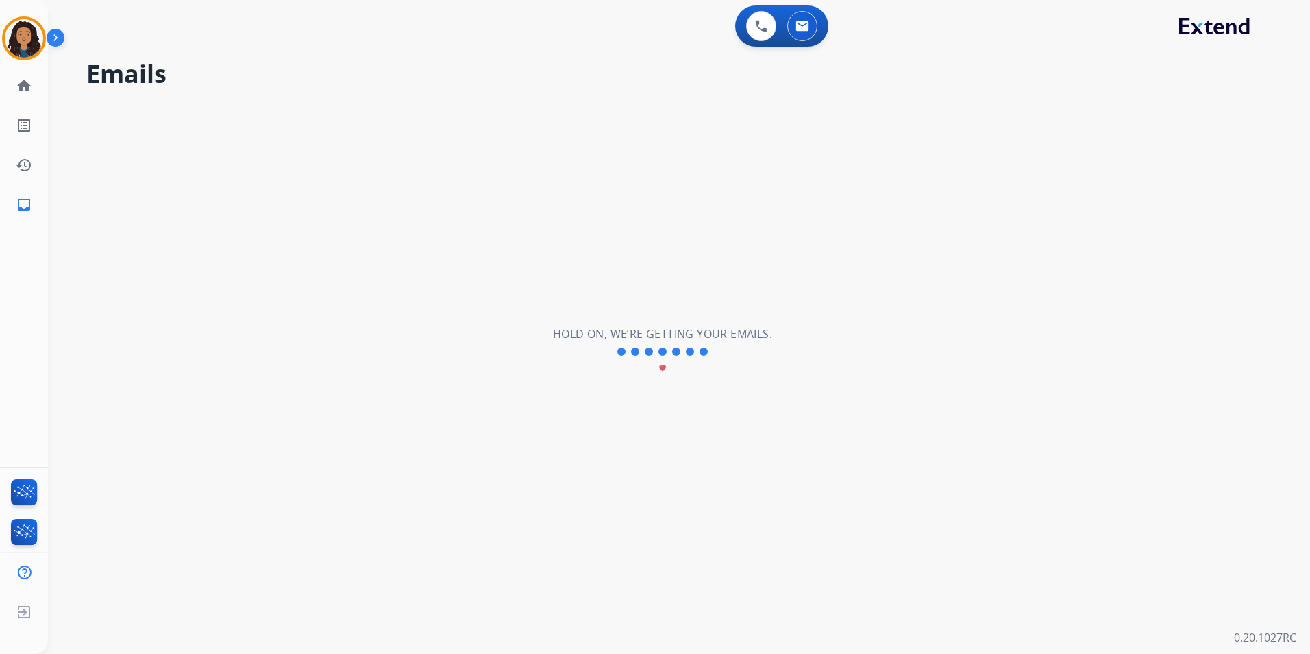
select select "**********"
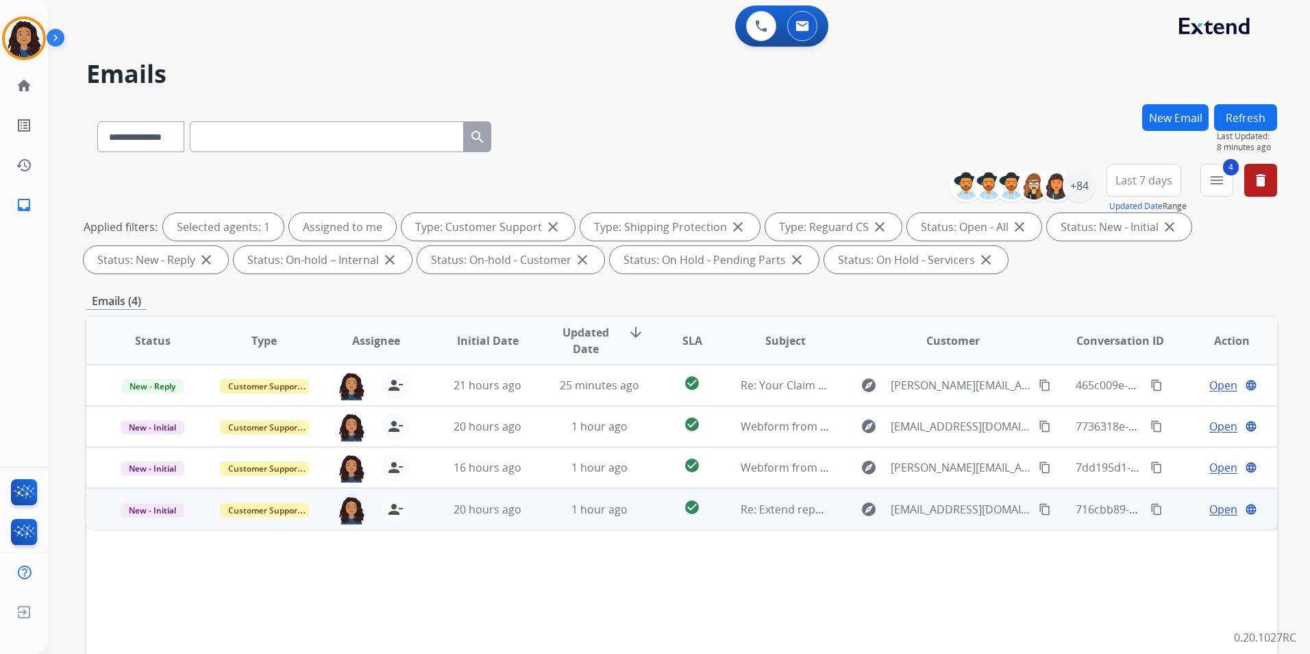
click at [1210, 509] on span "Open" at bounding box center [1224, 509] width 28 height 16
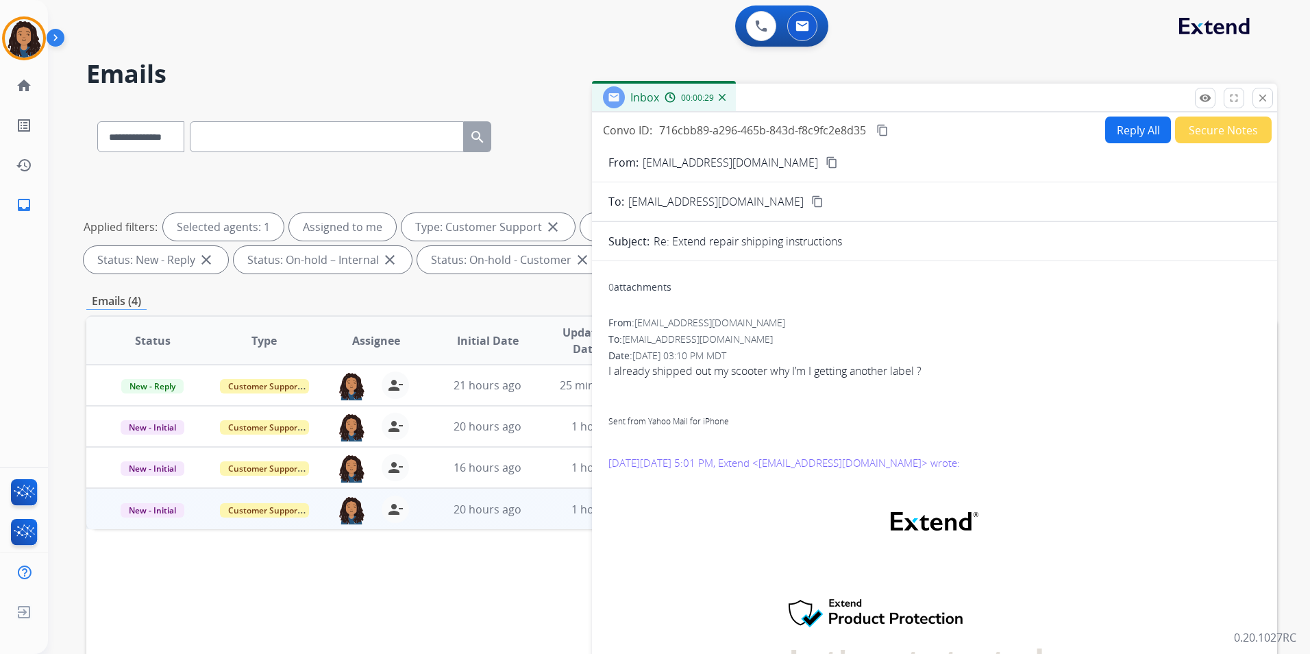
click at [1129, 122] on button "Reply All" at bounding box center [1138, 129] width 66 height 27
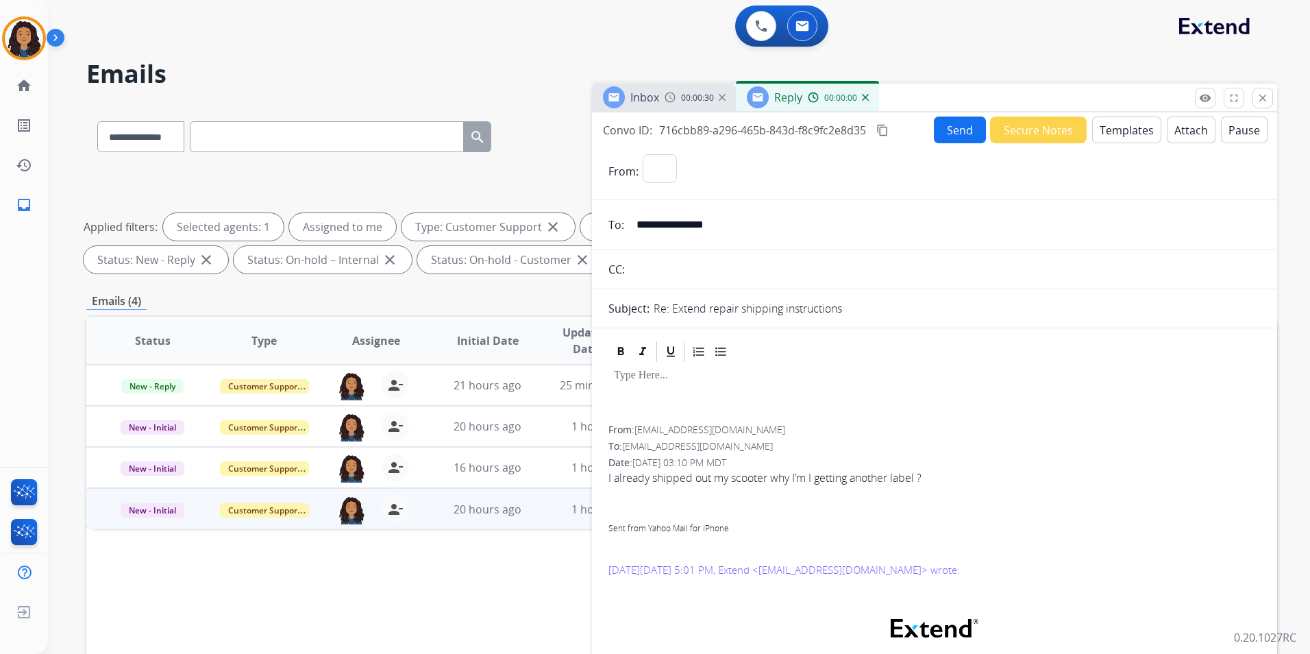
click at [1129, 122] on button "Templates" at bounding box center [1126, 129] width 69 height 27
select select "**********"
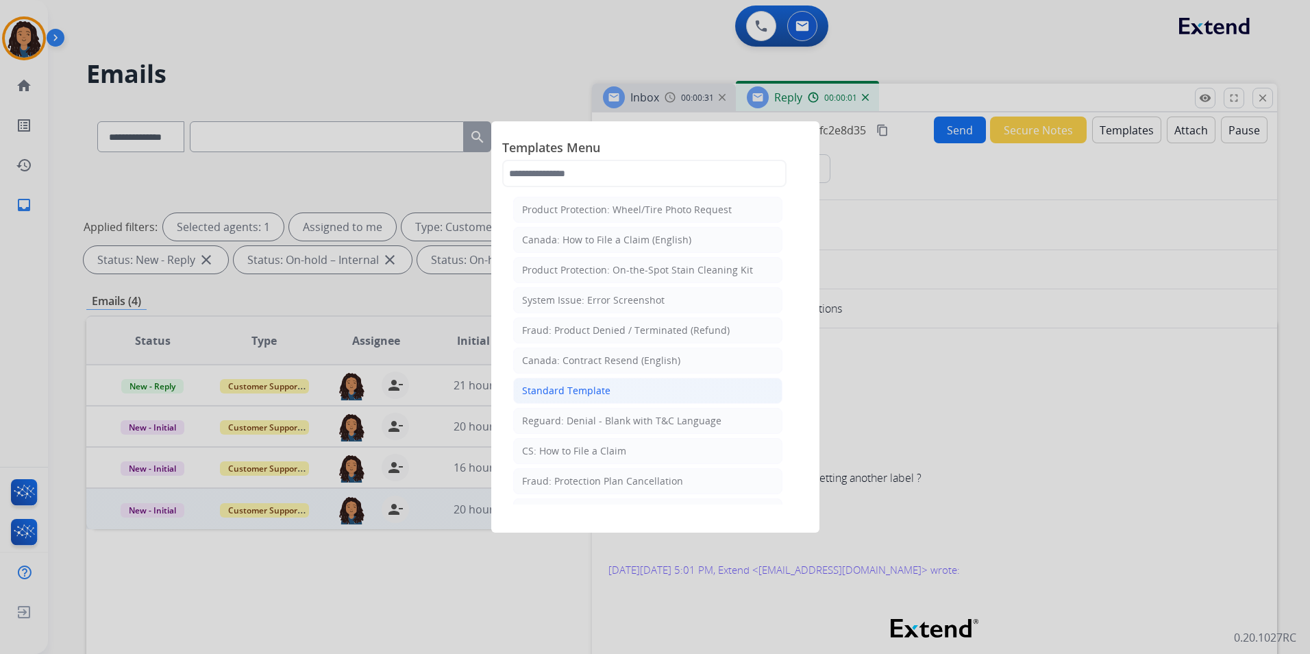
click at [630, 385] on li "Standard Template" at bounding box center [647, 391] width 269 height 26
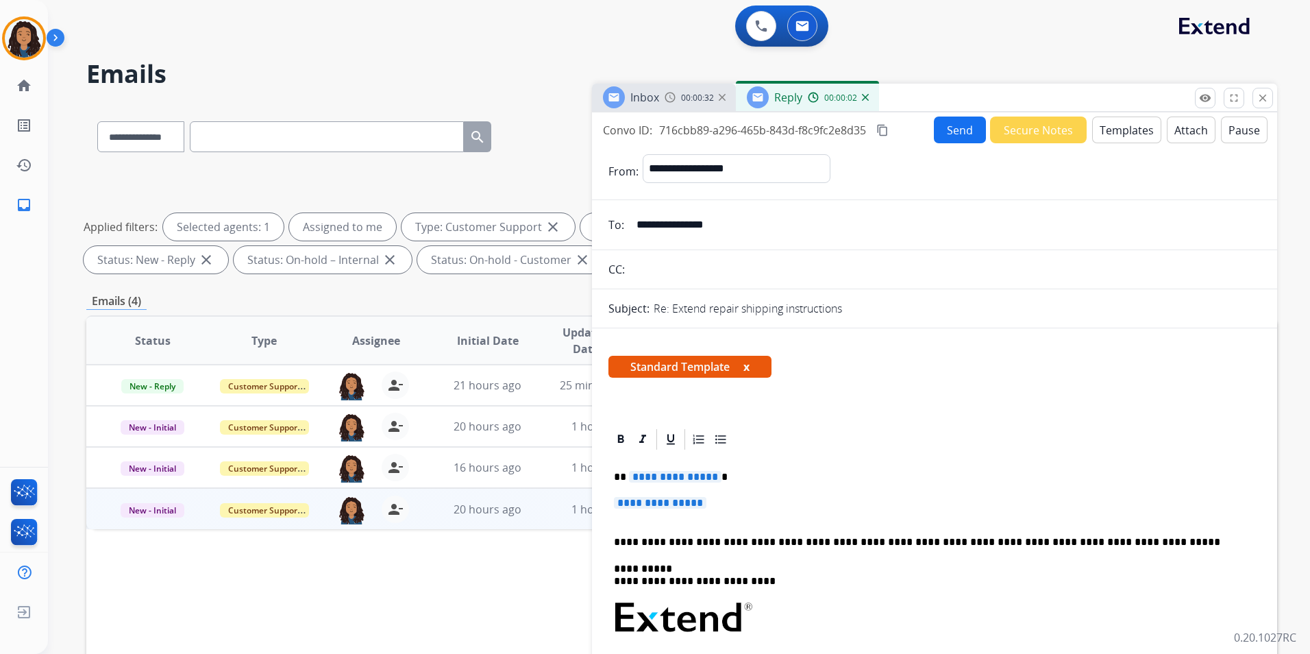
click at [670, 108] on div "Inbox 00:00:32" at bounding box center [664, 97] width 144 height 27
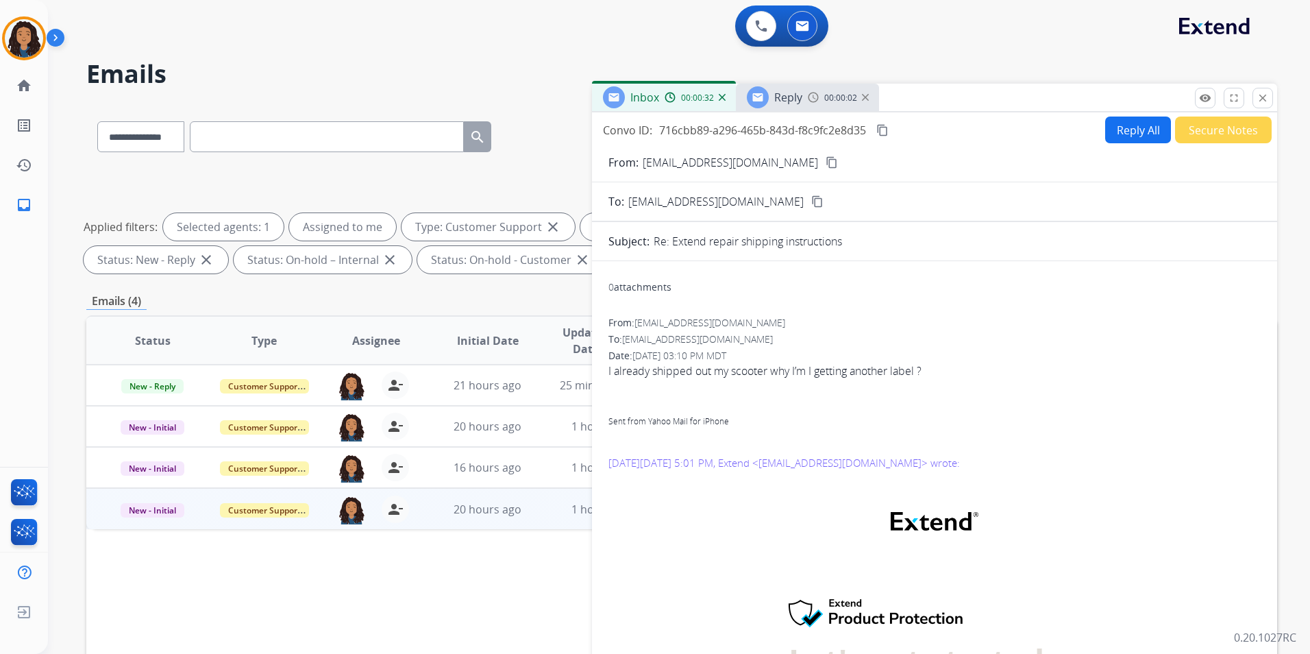
click at [826, 165] on mat-icon "content_copy" at bounding box center [832, 162] width 12 height 12
click at [794, 99] on span "Reply" at bounding box center [788, 97] width 28 height 15
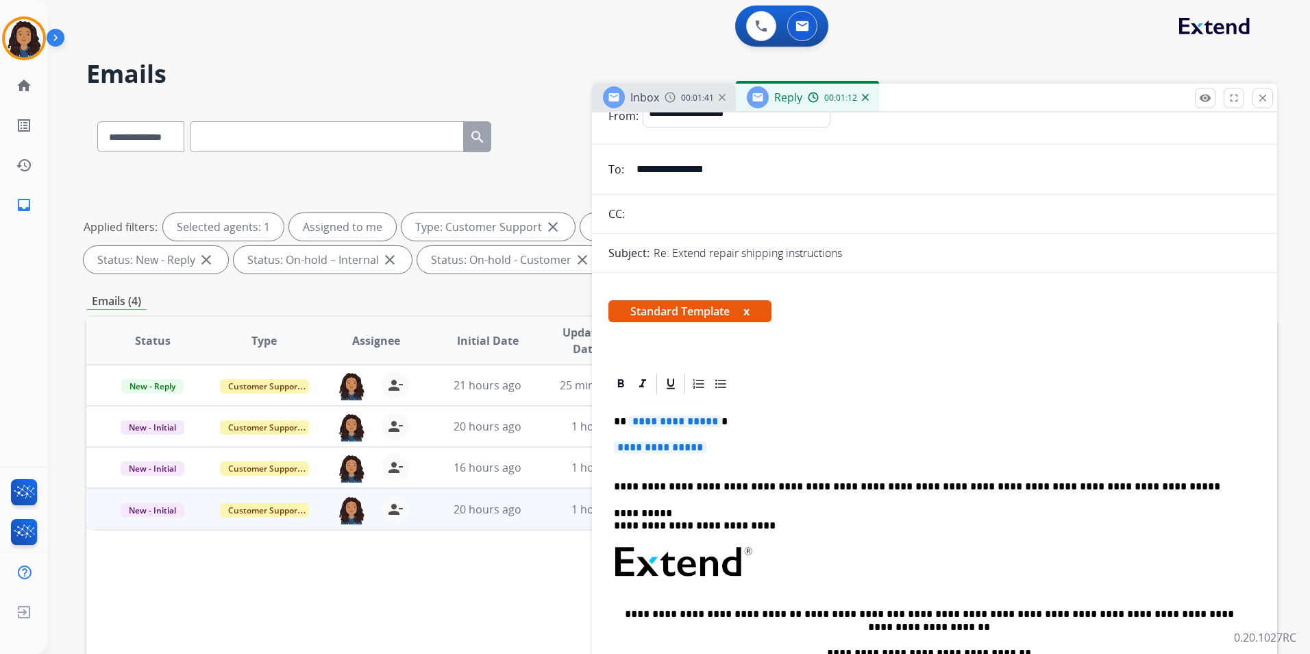
scroll to position [69, 0]
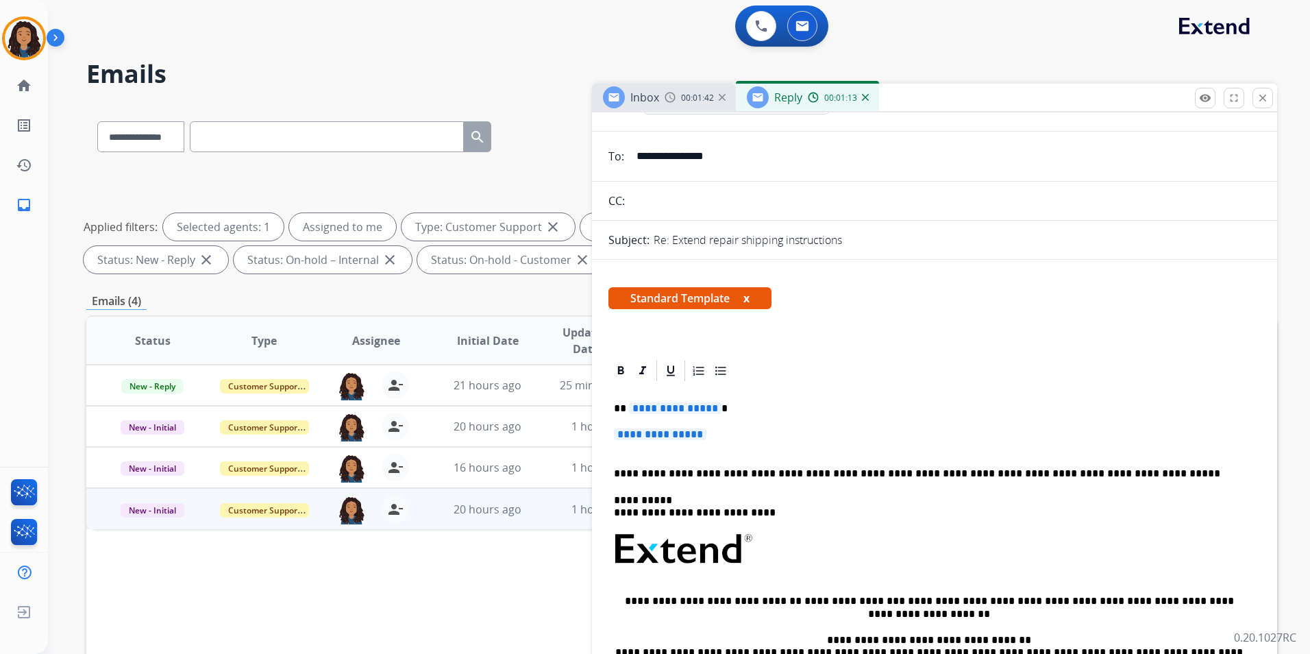
click at [646, 97] on span "Inbox" at bounding box center [644, 97] width 29 height 15
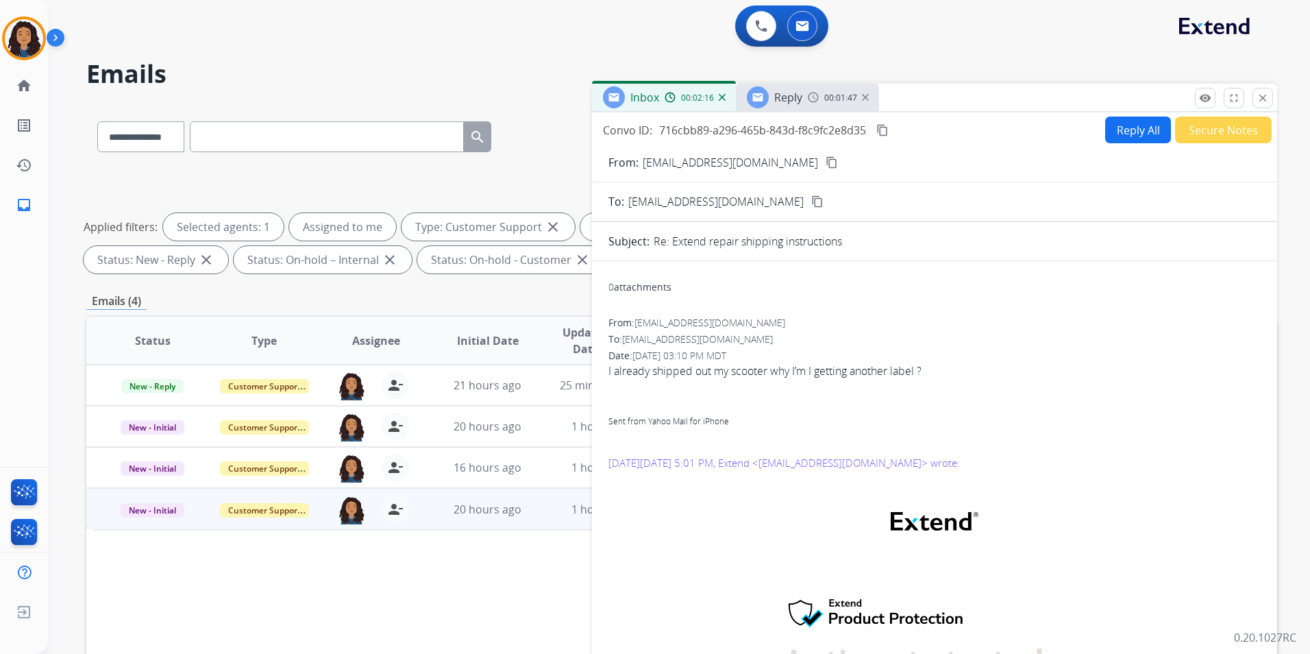
click at [883, 130] on mat-icon "content_copy" at bounding box center [882, 130] width 12 height 12
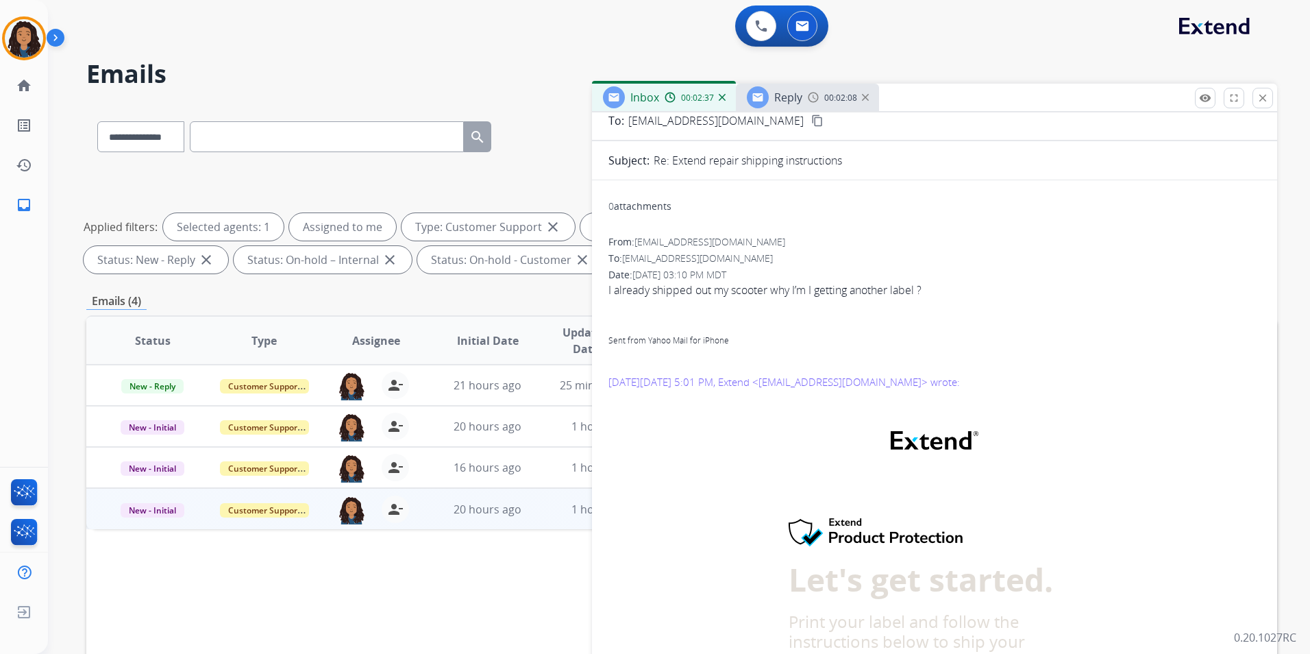
scroll to position [0, 0]
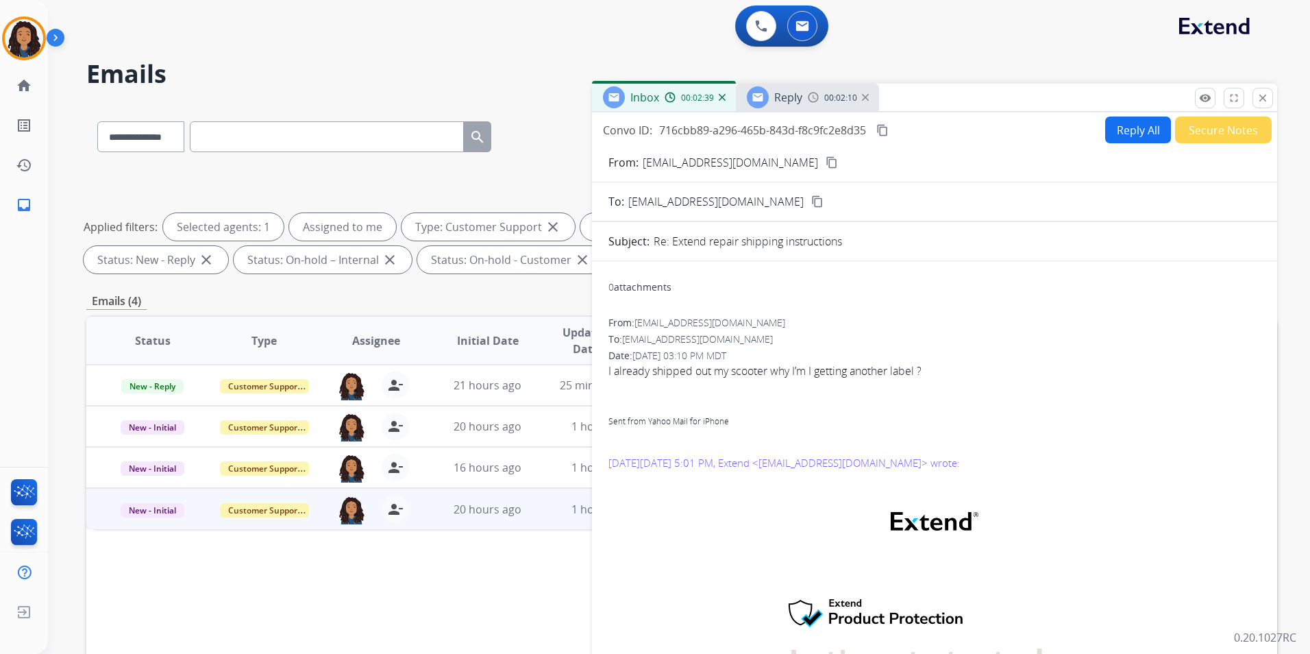
click at [800, 99] on span "Reply" at bounding box center [788, 97] width 28 height 15
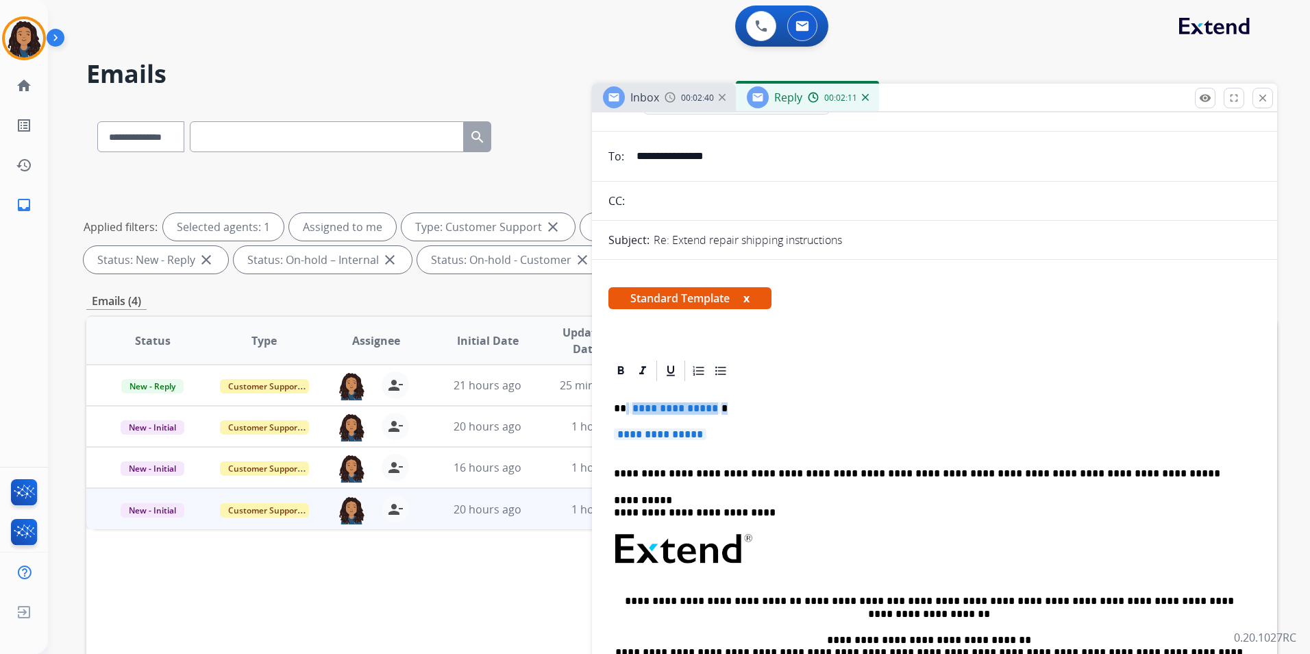
drag, startPoint x: 720, startPoint y: 434, endPoint x: 625, endPoint y: 402, distance: 100.6
click at [625, 402] on div "**********" at bounding box center [935, 581] width 652 height 397
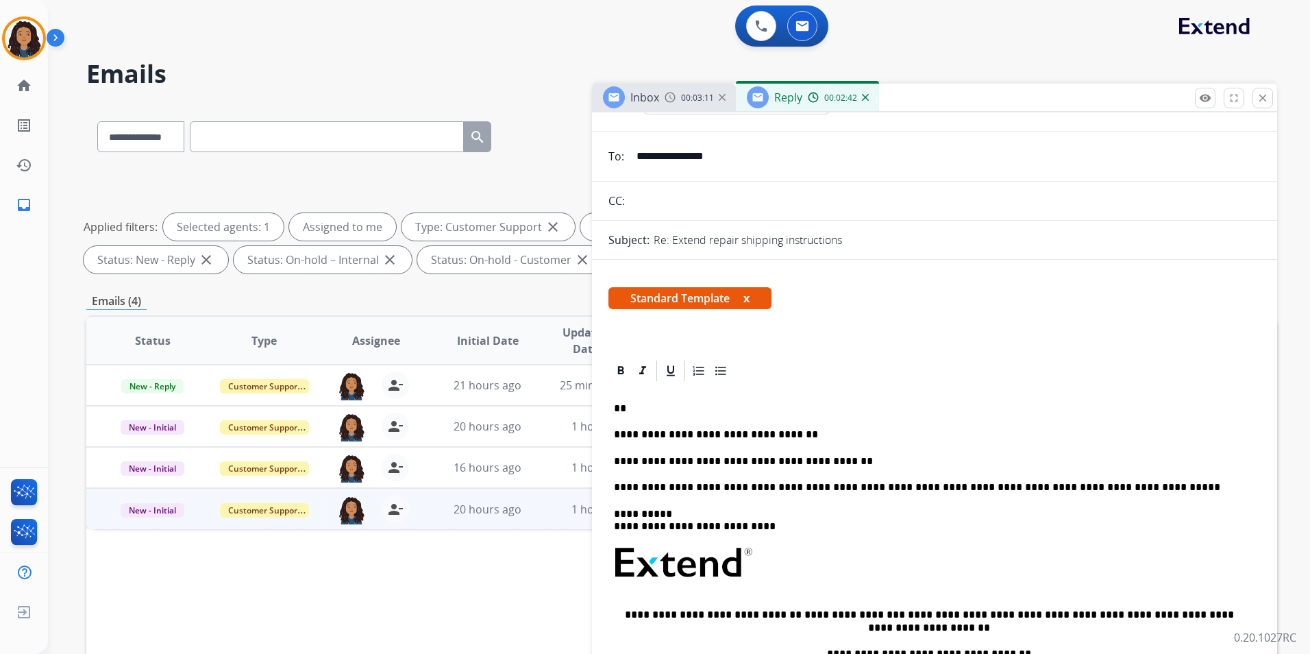
click at [839, 427] on div "**********" at bounding box center [935, 588] width 652 height 410
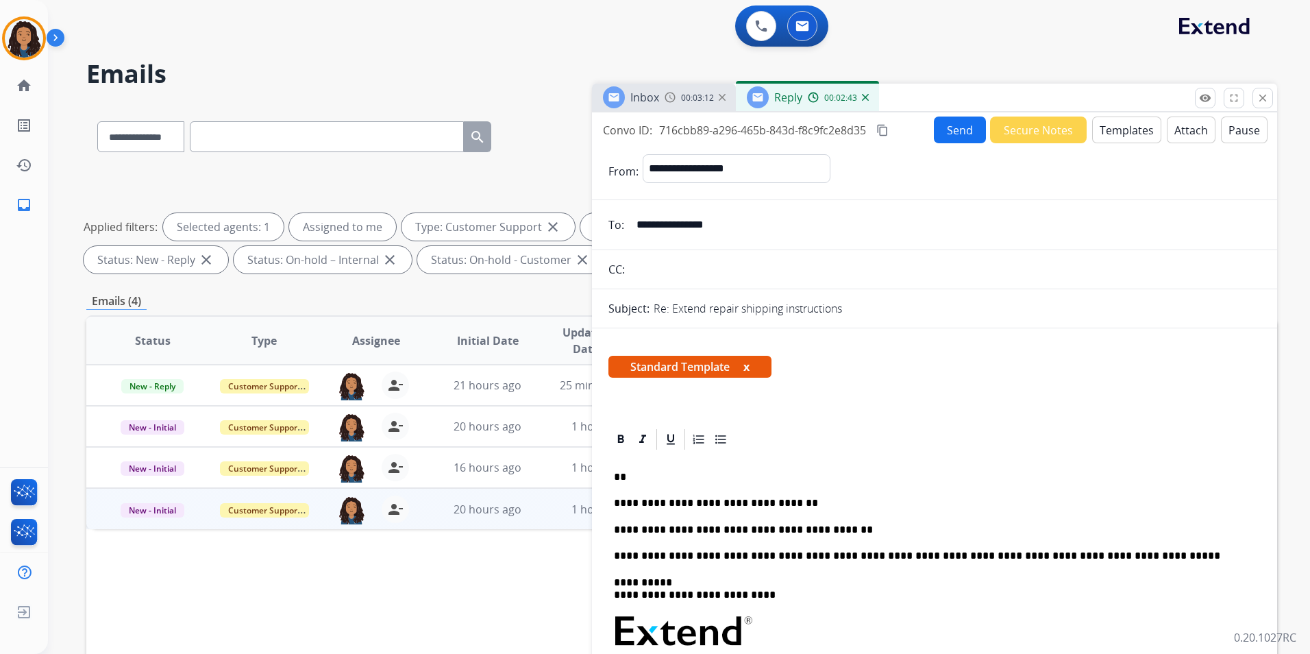
click at [949, 128] on button "Send" at bounding box center [960, 129] width 52 height 27
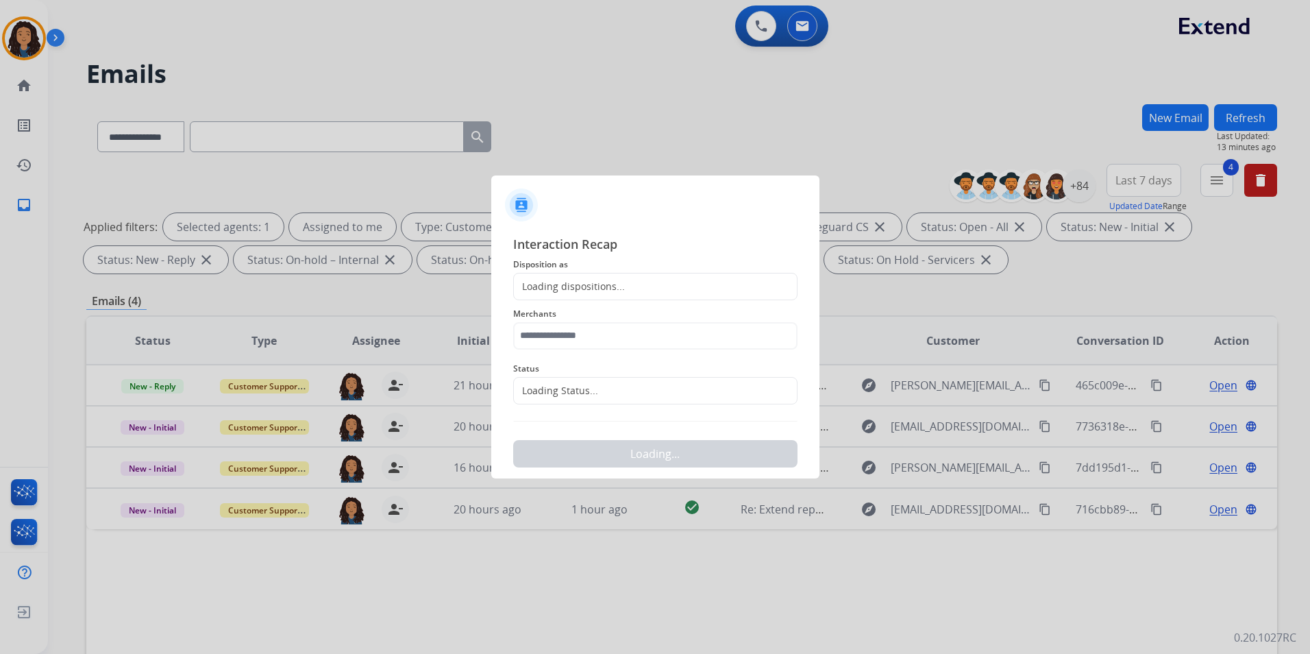
click at [663, 277] on div "Loading dispositions..." at bounding box center [655, 286] width 284 height 27
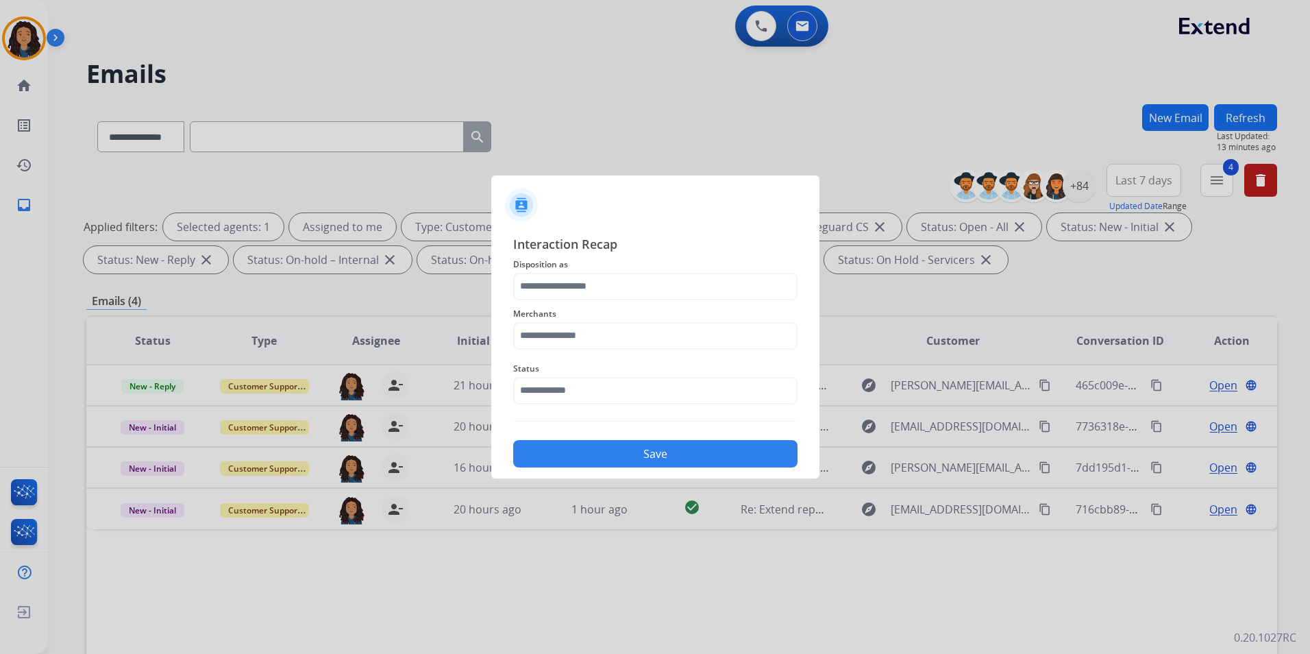
click at [644, 301] on div "Merchants" at bounding box center [655, 327] width 284 height 55
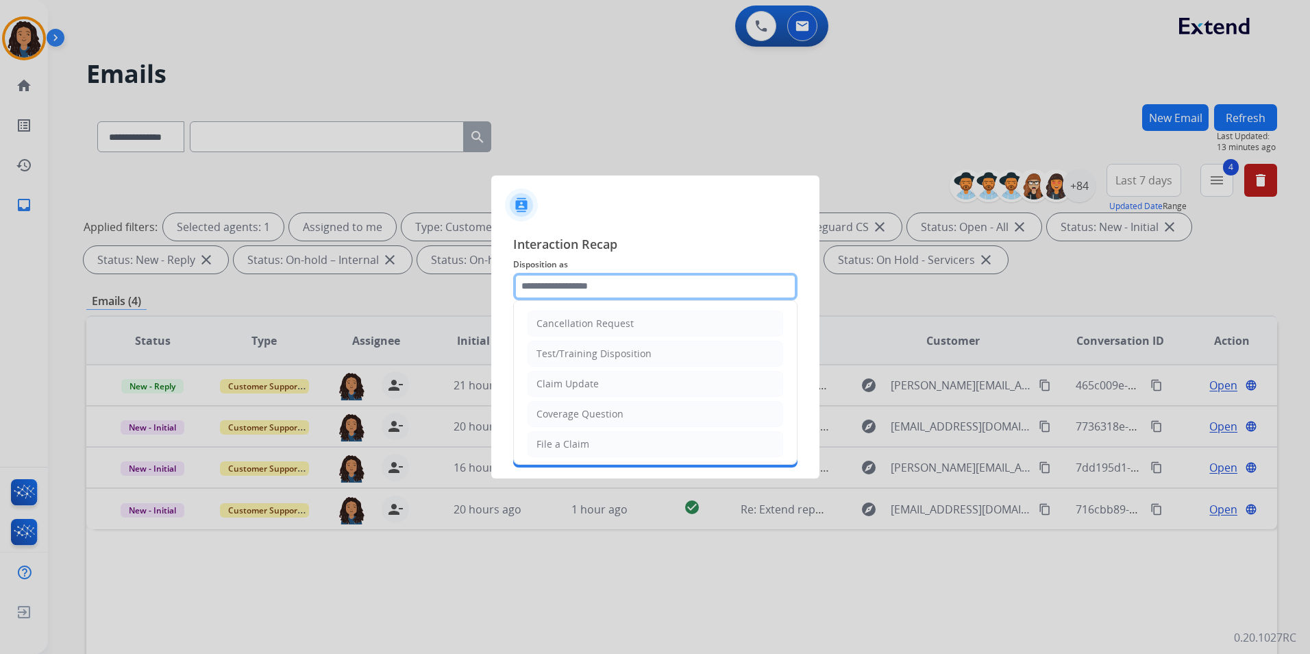
click at [643, 293] on input "text" at bounding box center [655, 286] width 284 height 27
drag, startPoint x: 578, startPoint y: 388, endPoint x: 576, endPoint y: 335, distance: 52.8
click at [578, 382] on div "Claim Update" at bounding box center [568, 384] width 62 height 14
type input "**********"
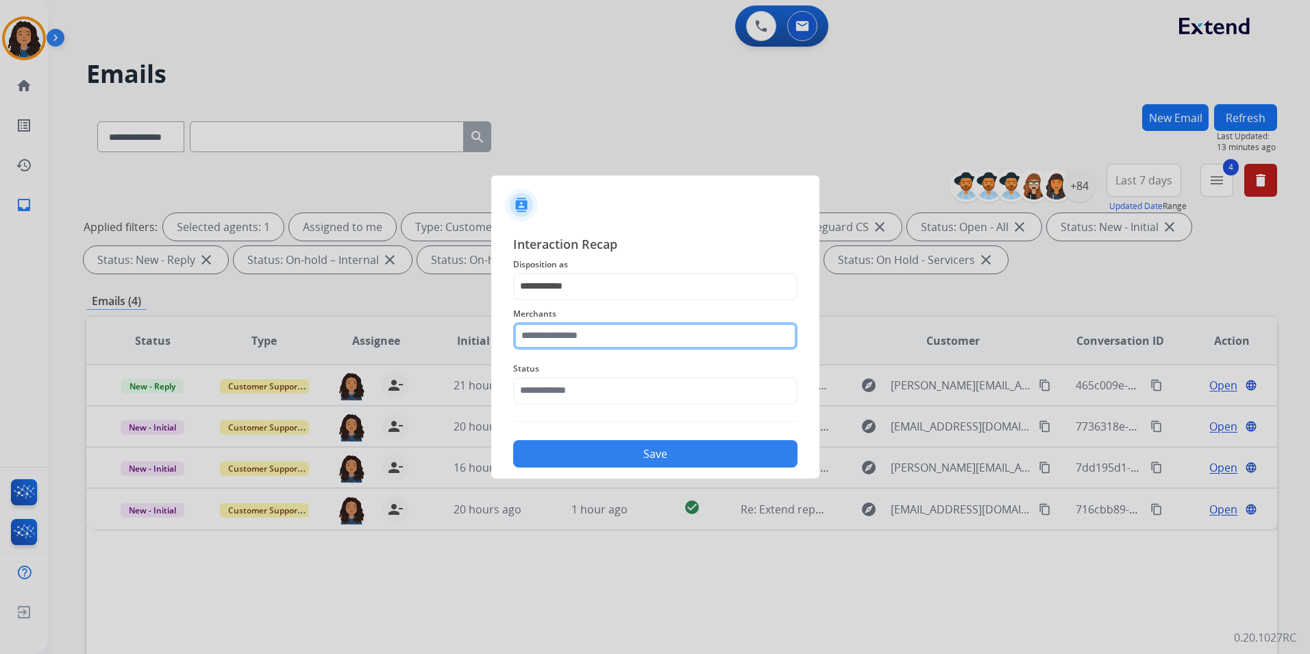
click at [575, 326] on input "text" at bounding box center [655, 335] width 284 height 27
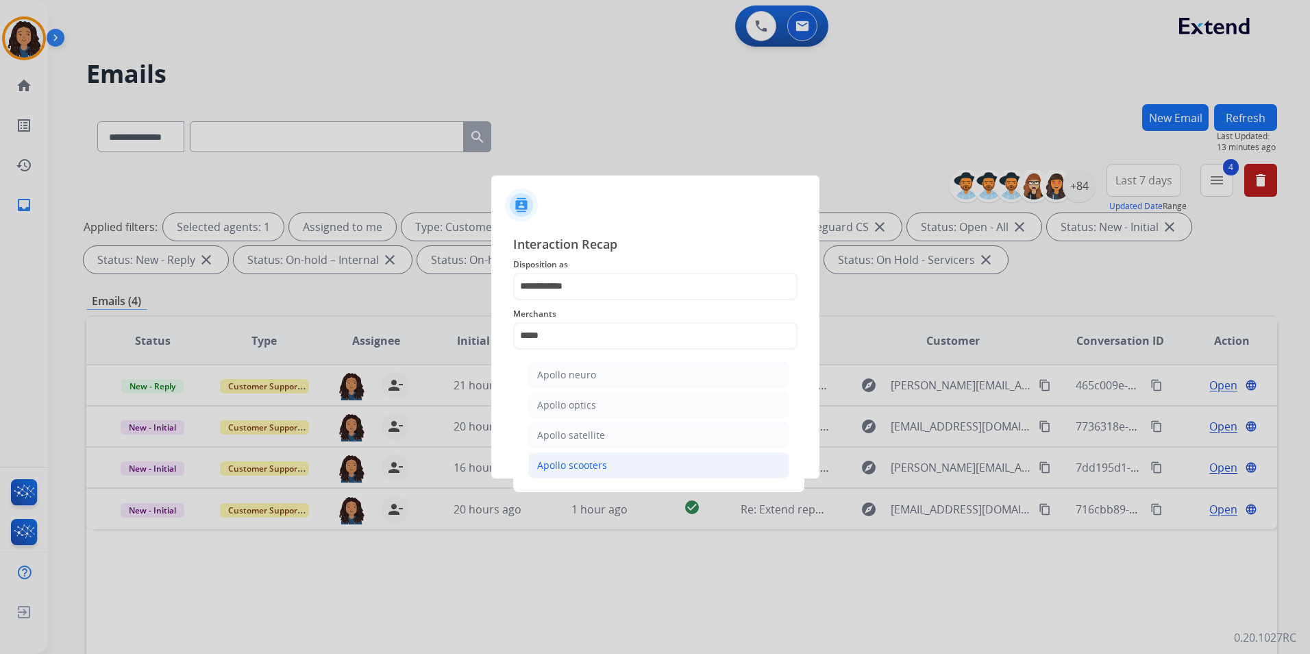
click at [627, 469] on li "Apollo scooters" at bounding box center [658, 465] width 261 height 26
type input "**********"
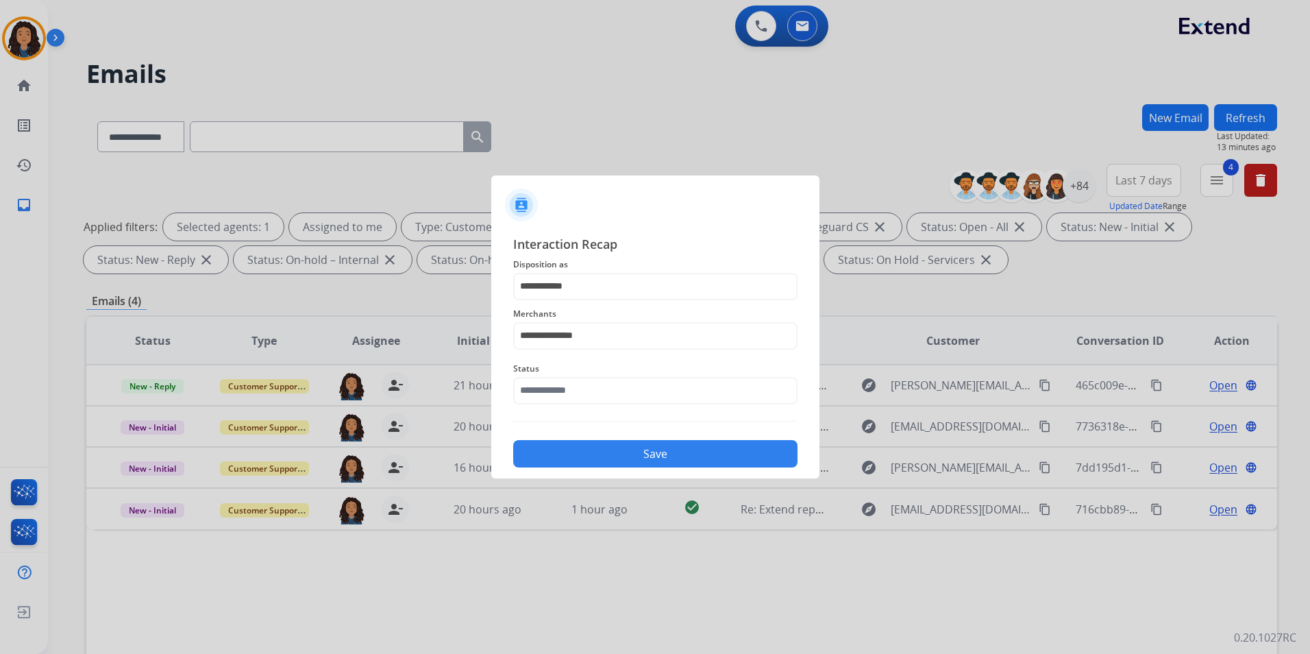
drag, startPoint x: 597, startPoint y: 406, endPoint x: 609, endPoint y: 393, distance: 17.0
click at [597, 404] on div "Status" at bounding box center [655, 382] width 284 height 55
click at [609, 393] on input "text" at bounding box center [655, 390] width 284 height 27
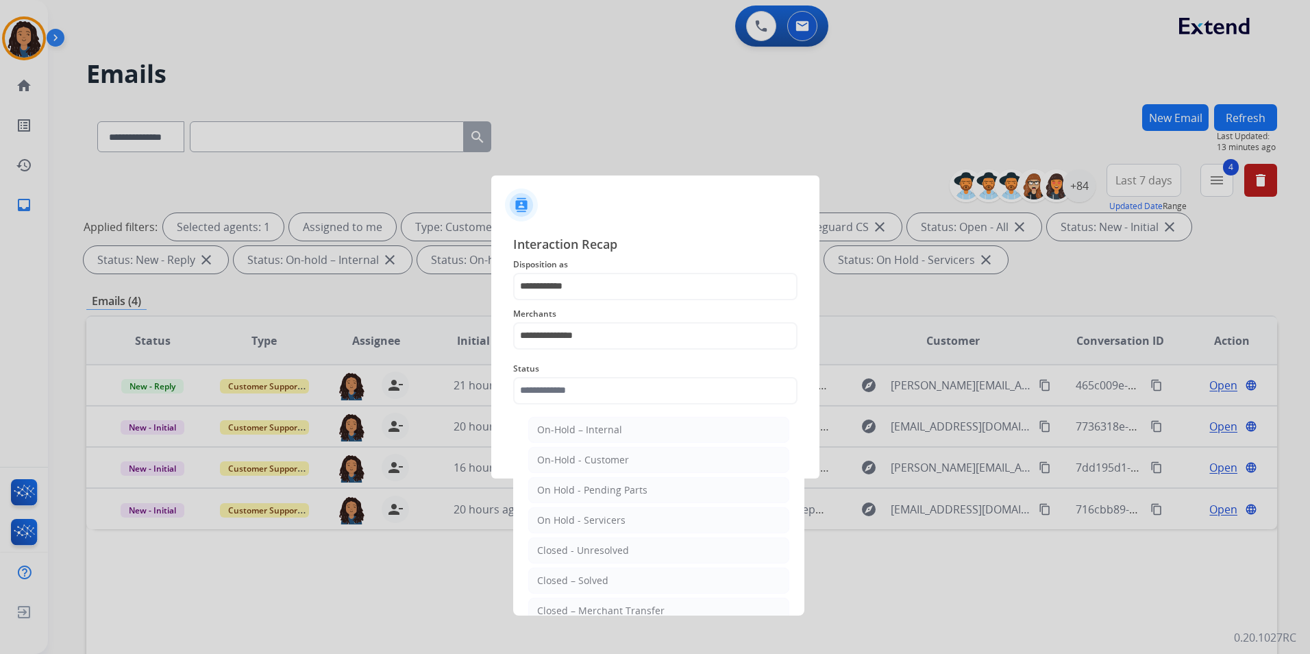
drag, startPoint x: 624, startPoint y: 568, endPoint x: 617, endPoint y: 538, distance: 31.1
click at [624, 568] on li "Closed – Solved" at bounding box center [658, 580] width 261 height 26
type input "**********"
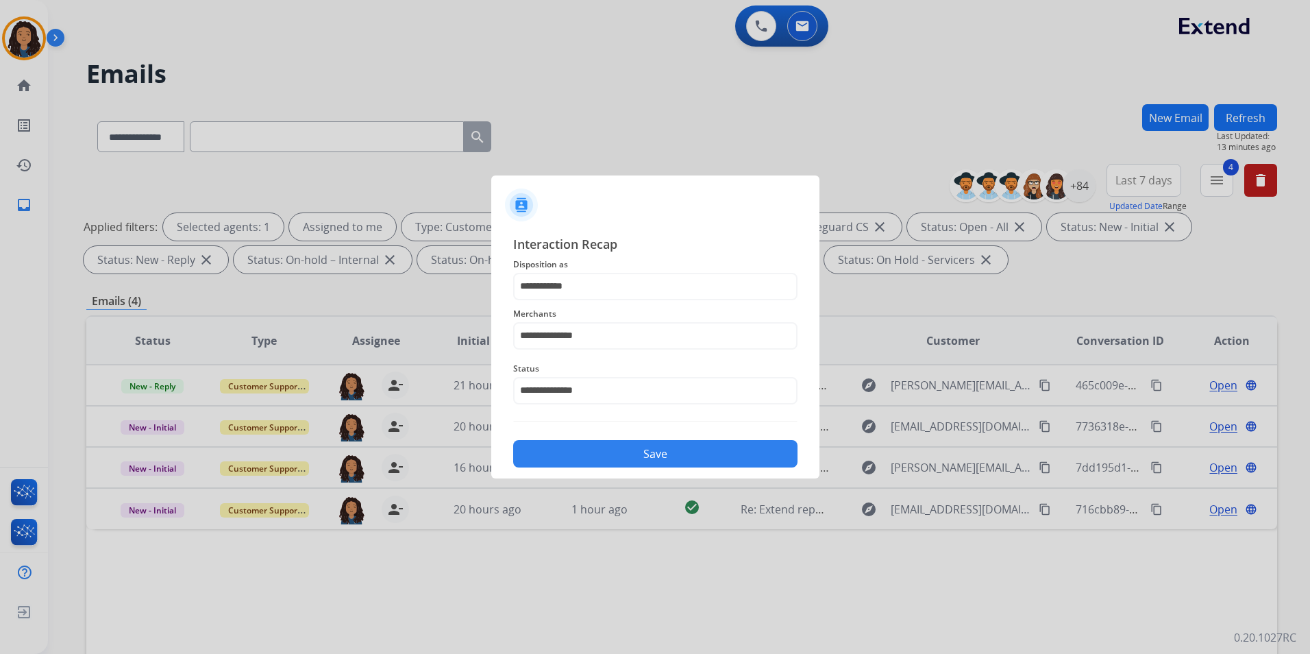
click at [612, 452] on button "Save" at bounding box center [655, 453] width 284 height 27
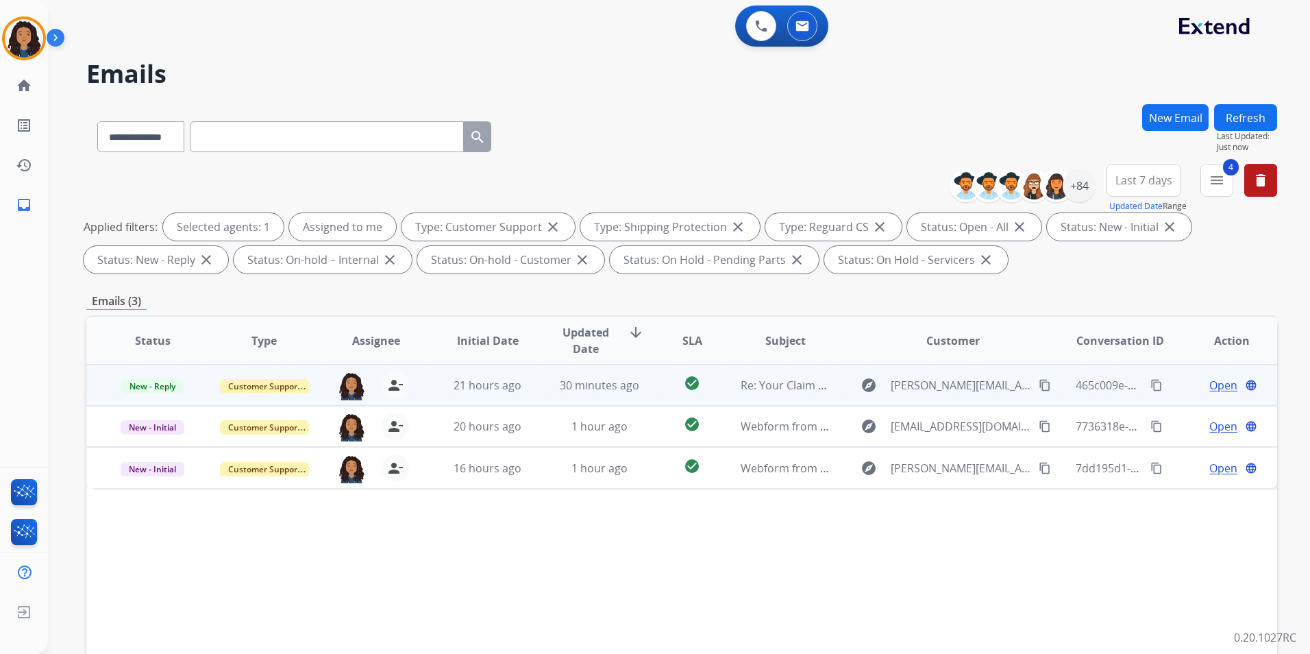
click at [1218, 386] on span "Open" at bounding box center [1224, 385] width 28 height 16
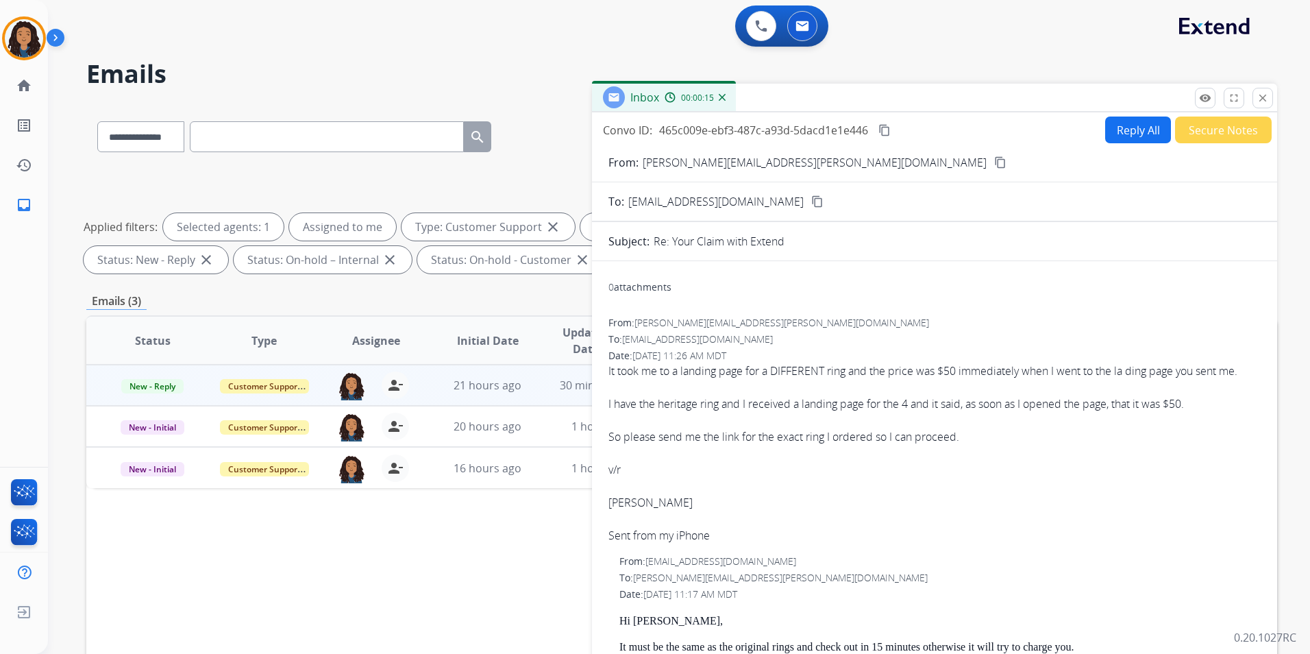
click at [1116, 130] on button "Reply All" at bounding box center [1138, 129] width 66 height 27
select select "**********"
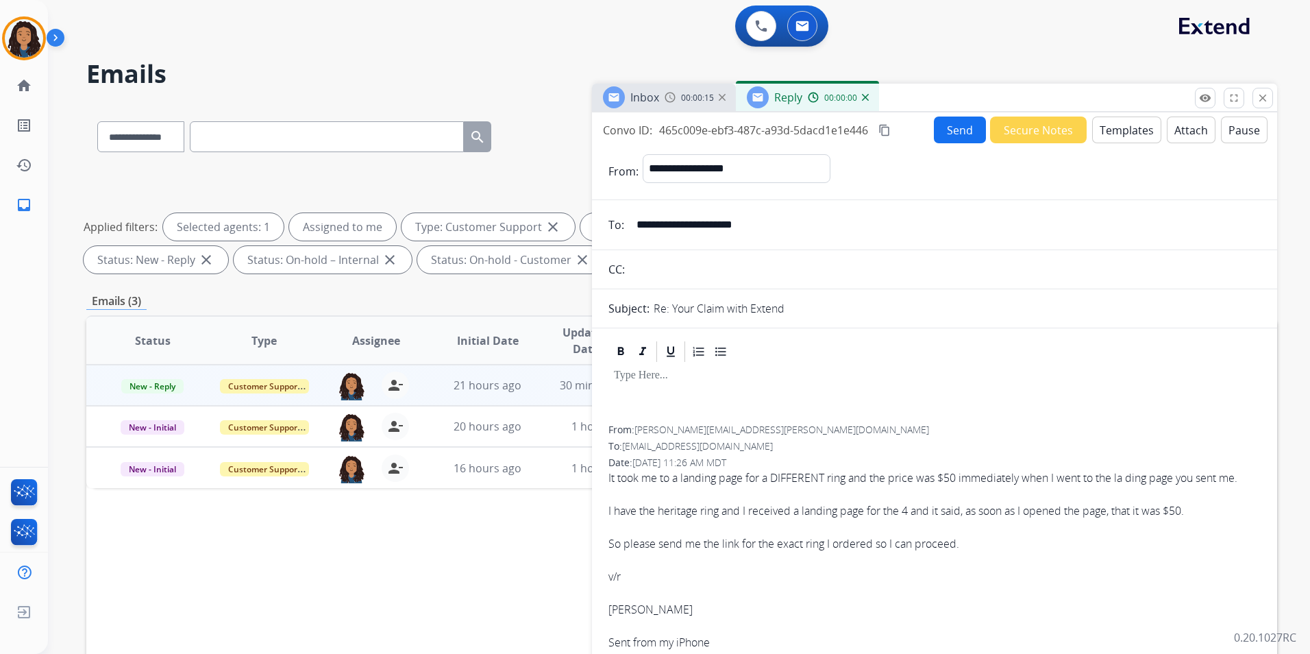
click at [1116, 130] on button "Templates" at bounding box center [1126, 129] width 69 height 27
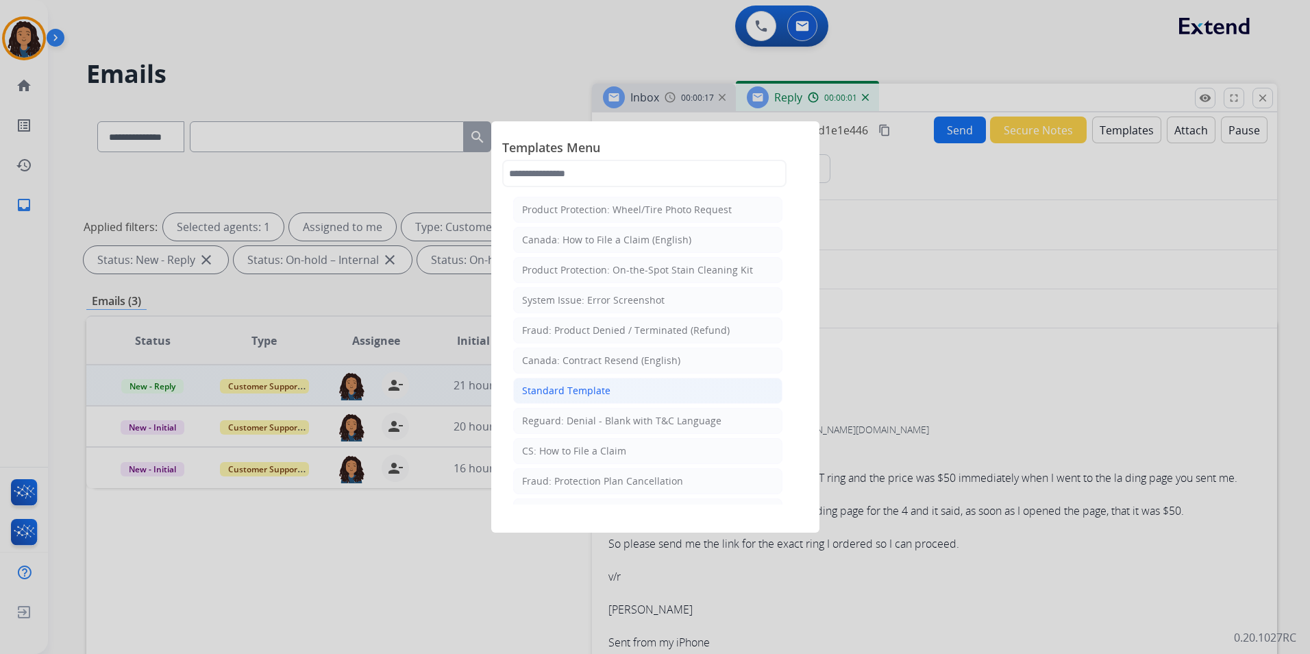
click at [614, 388] on li "Standard Template" at bounding box center [647, 391] width 269 height 26
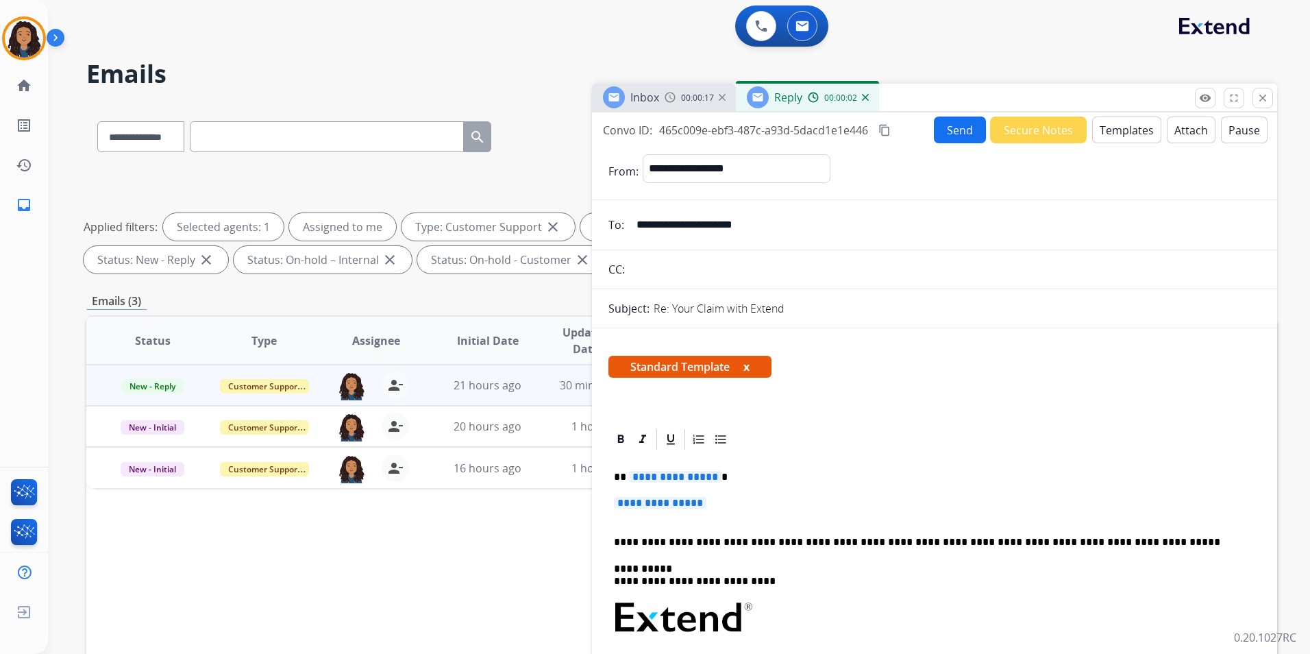
click at [640, 100] on span "Inbox" at bounding box center [644, 97] width 29 height 15
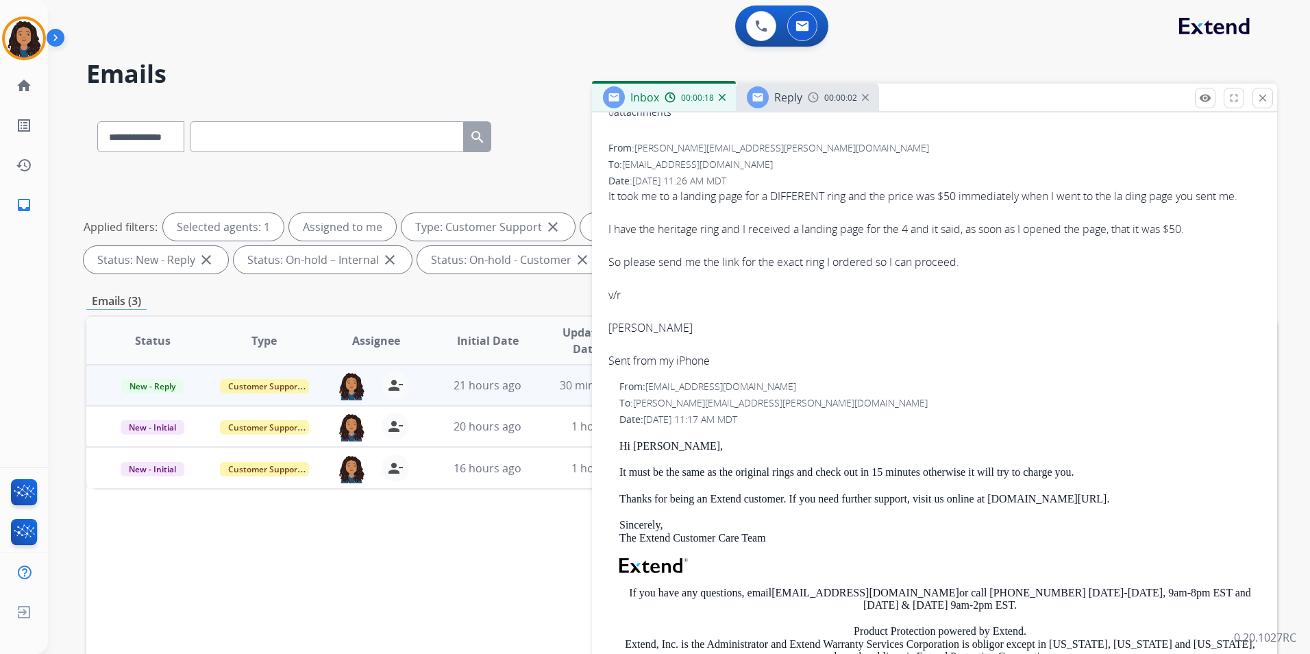
scroll to position [274, 0]
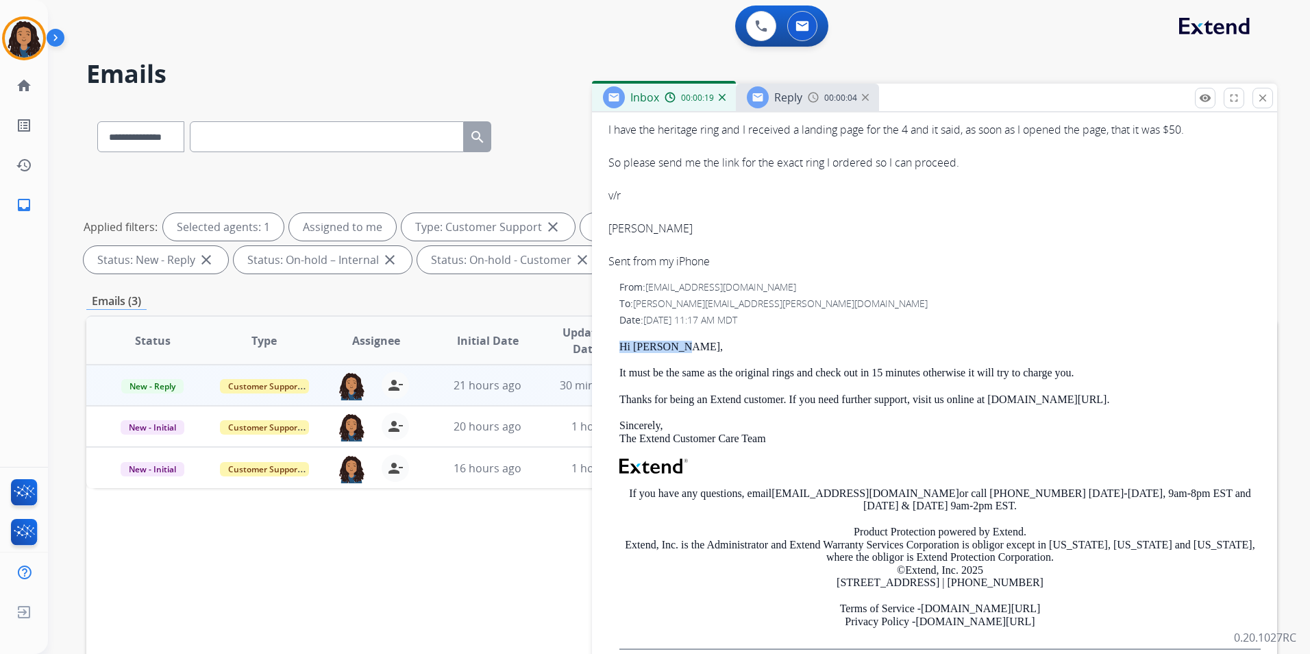
drag, startPoint x: 606, startPoint y: 342, endPoint x: 691, endPoint y: 347, distance: 84.5
drag, startPoint x: 691, startPoint y: 347, endPoint x: 668, endPoint y: 347, distance: 22.6
copy p "Hi [PERSON_NAME],"
click at [799, 99] on span "Reply" at bounding box center [788, 97] width 28 height 15
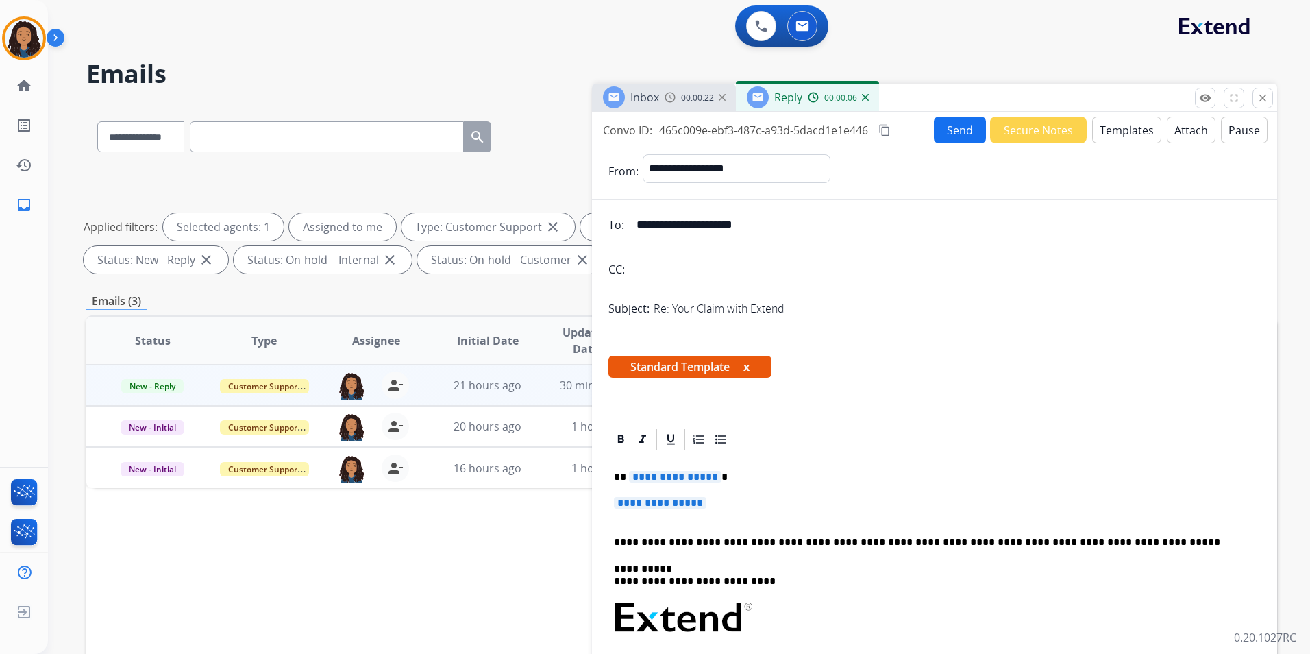
click at [659, 91] on div "Inbox 00:00:22" at bounding box center [664, 97] width 144 height 27
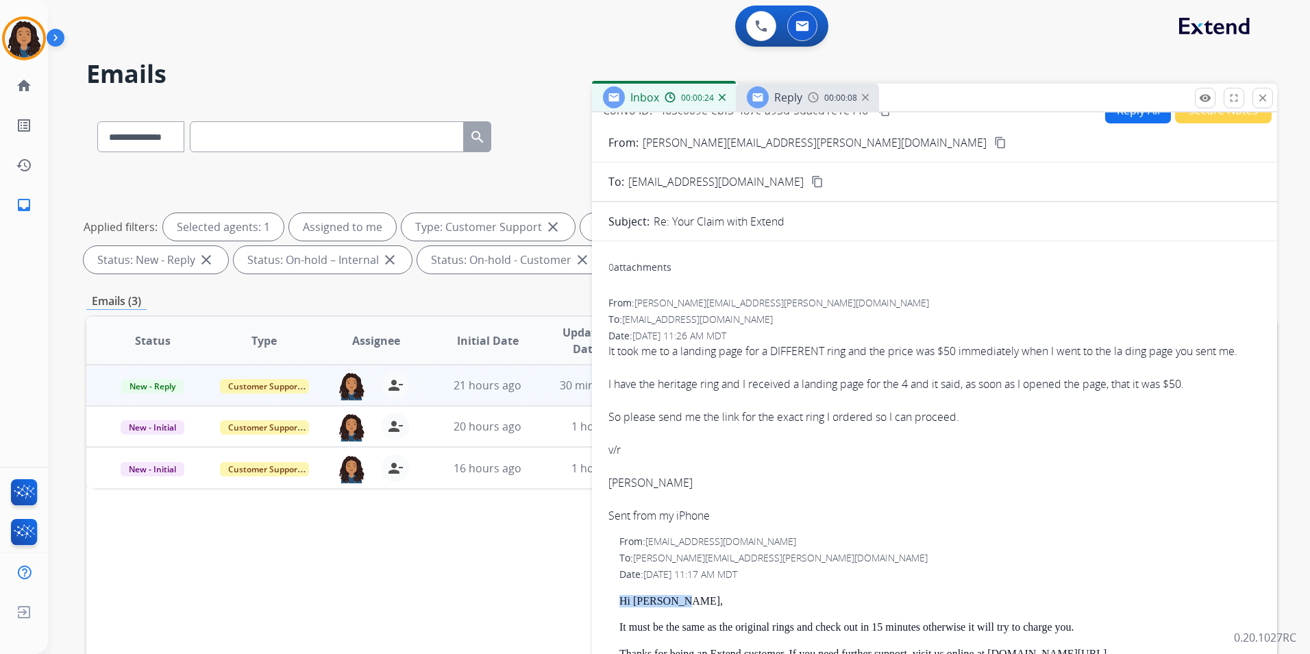
scroll to position [0, 0]
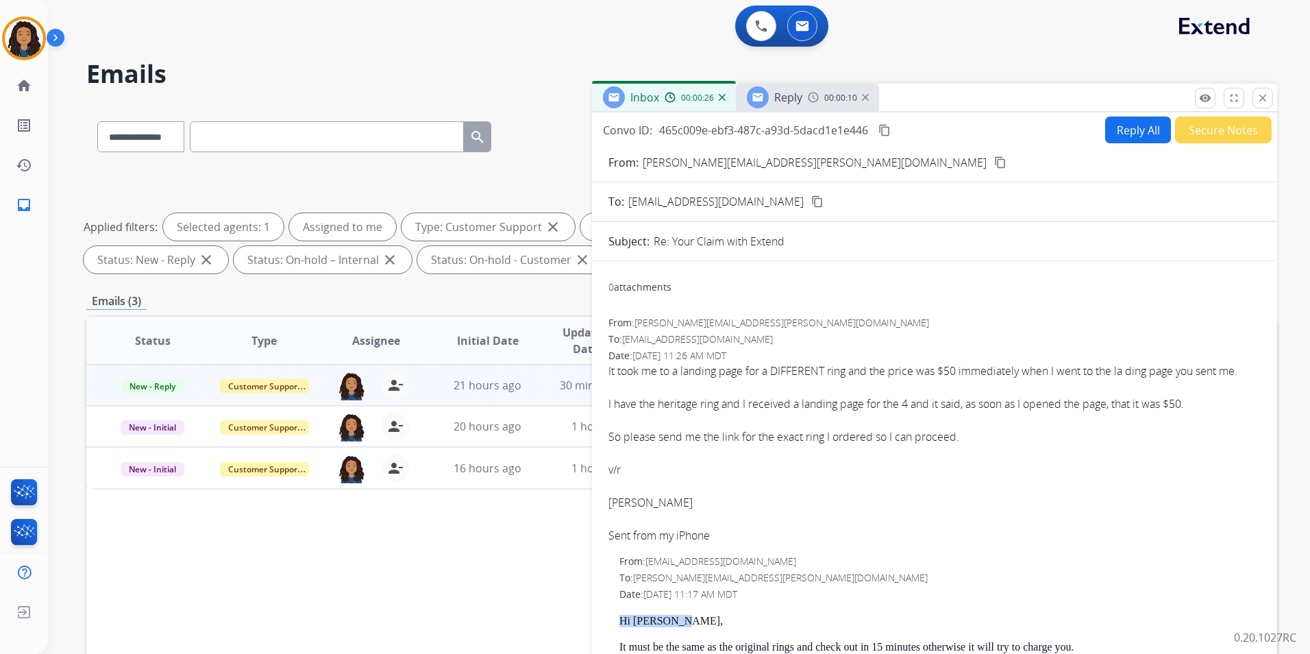
click at [791, 99] on span "Reply" at bounding box center [788, 97] width 28 height 15
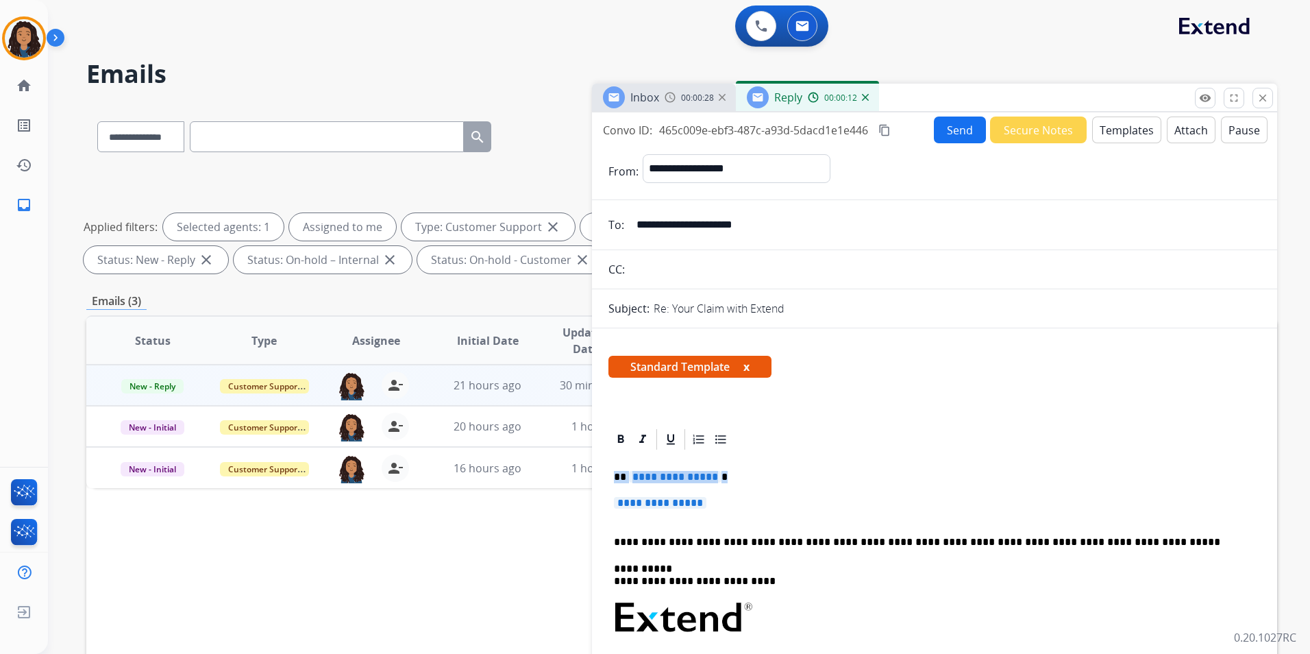
drag, startPoint x: 628, startPoint y: 474, endPoint x: 726, endPoint y: 501, distance: 101.6
click at [726, 501] on div "**********" at bounding box center [935, 650] width 652 height 397
paste div
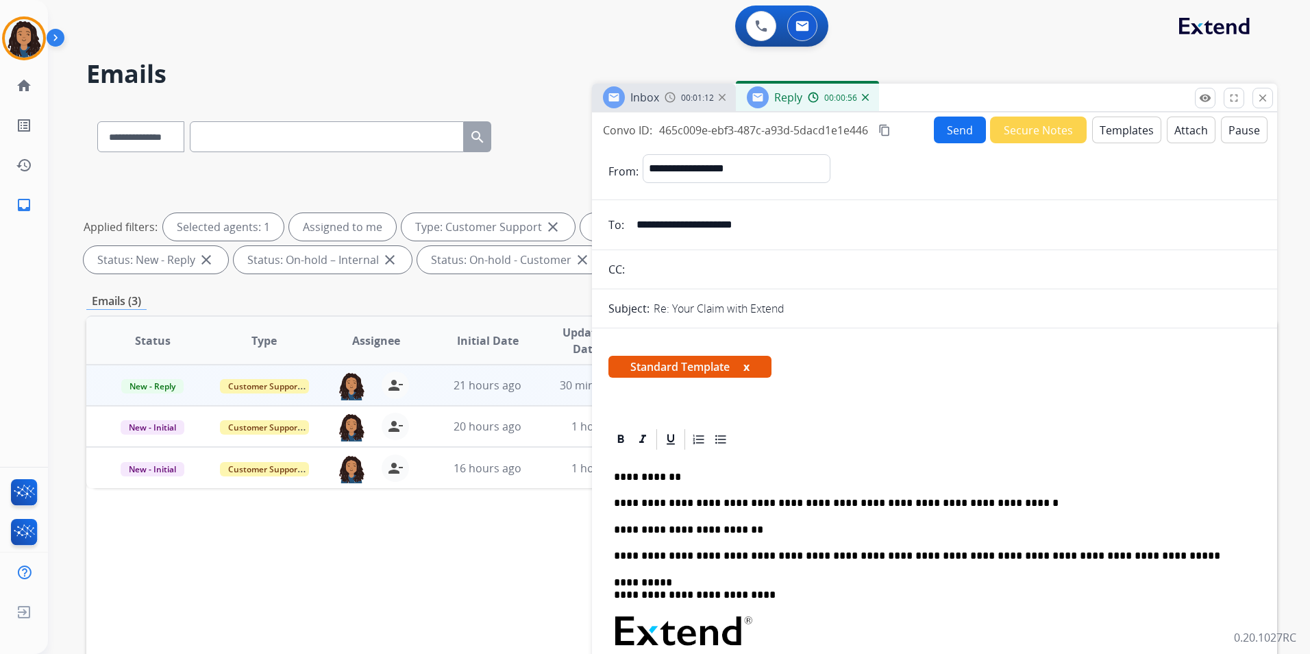
click at [705, 102] on span "00:01:12" at bounding box center [697, 98] width 33 height 11
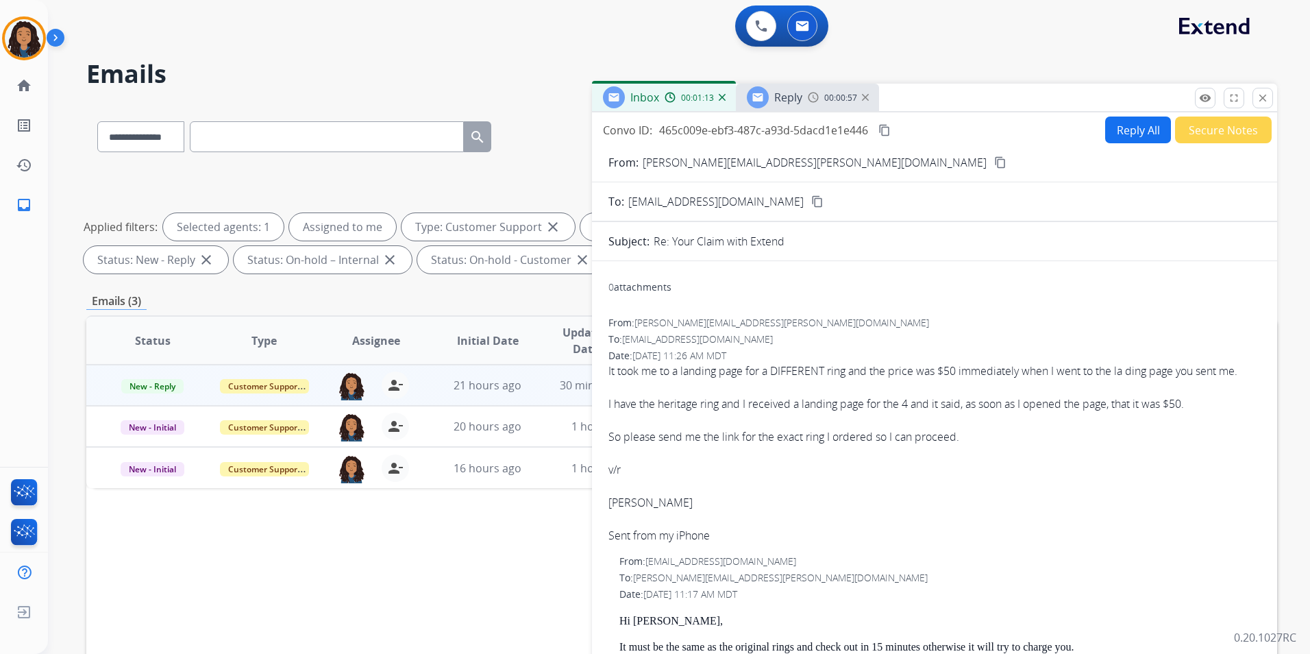
click at [992, 160] on button "content_copy" at bounding box center [1000, 162] width 16 height 16
click at [771, 95] on div "Reply" at bounding box center [775, 97] width 56 height 22
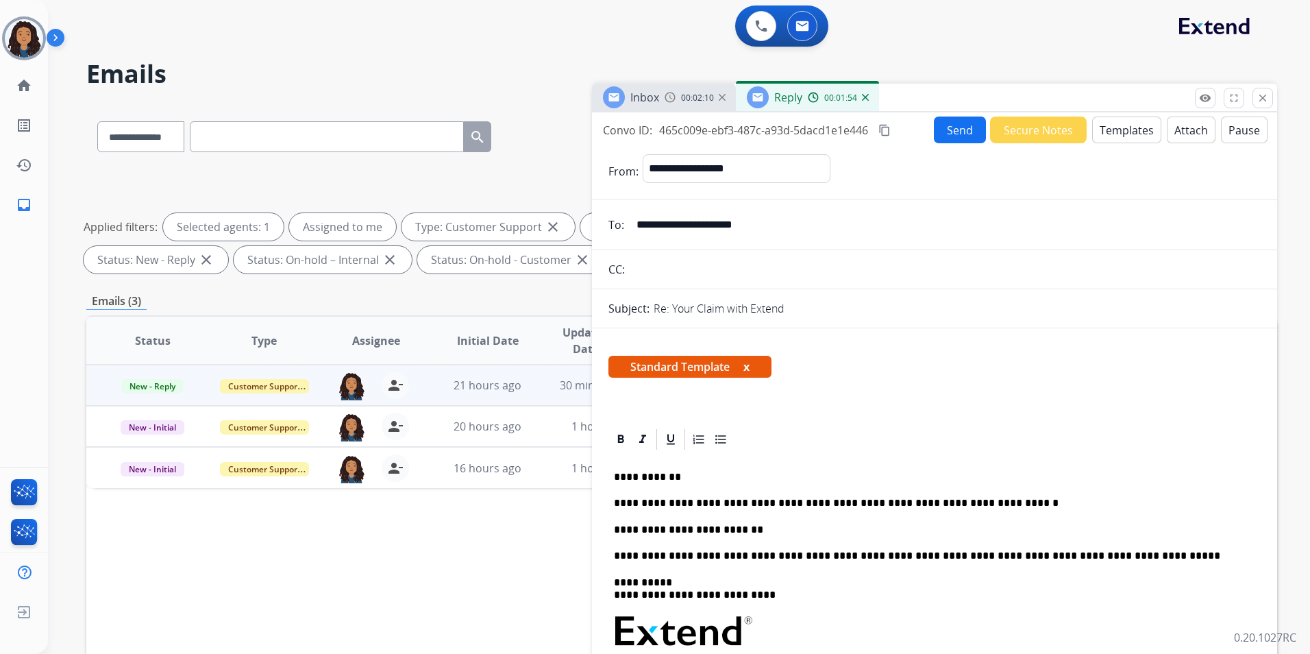
click at [945, 131] on button "Send" at bounding box center [960, 129] width 52 height 27
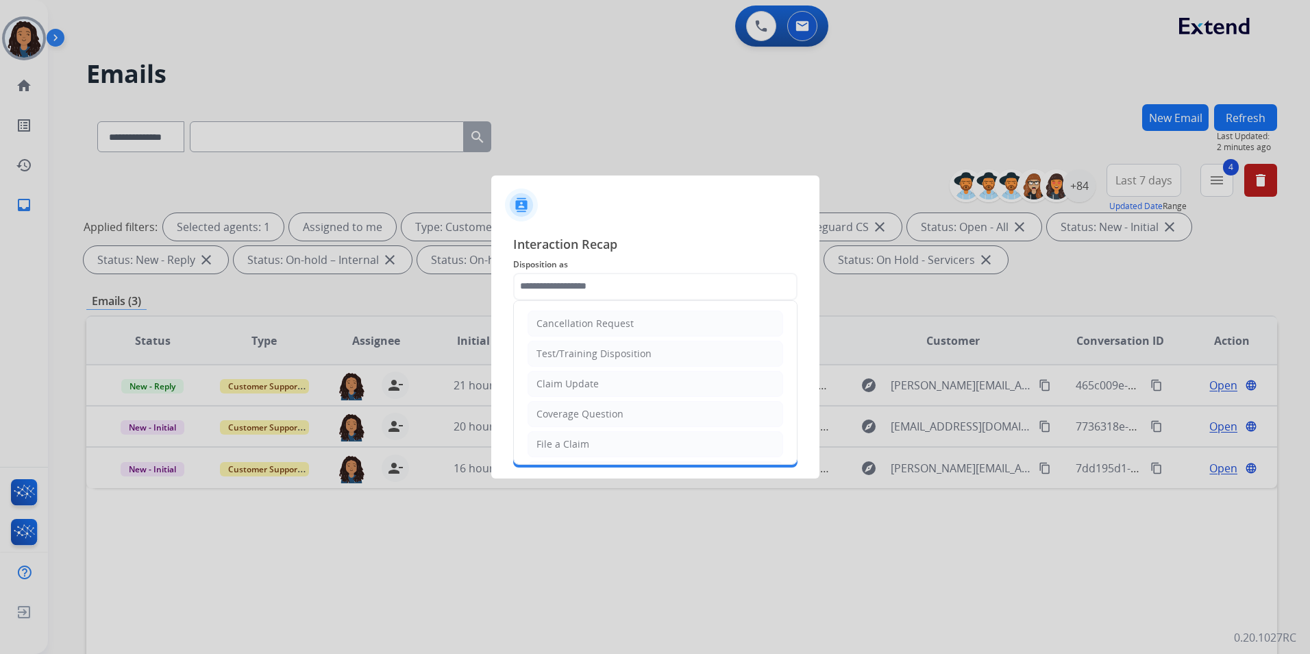
click at [641, 284] on input "text" at bounding box center [655, 286] width 284 height 27
click at [632, 379] on li "Claim Update" at bounding box center [656, 384] width 256 height 26
type input "**********"
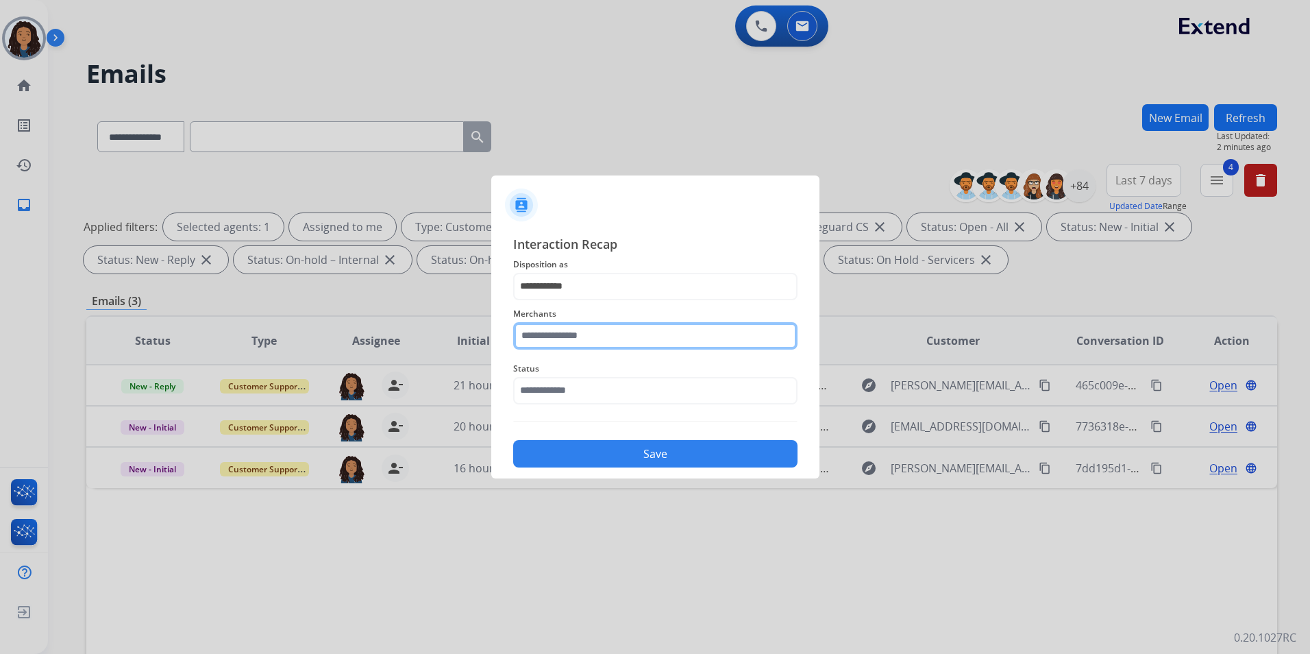
click at [576, 330] on input "text" at bounding box center [655, 335] width 284 height 27
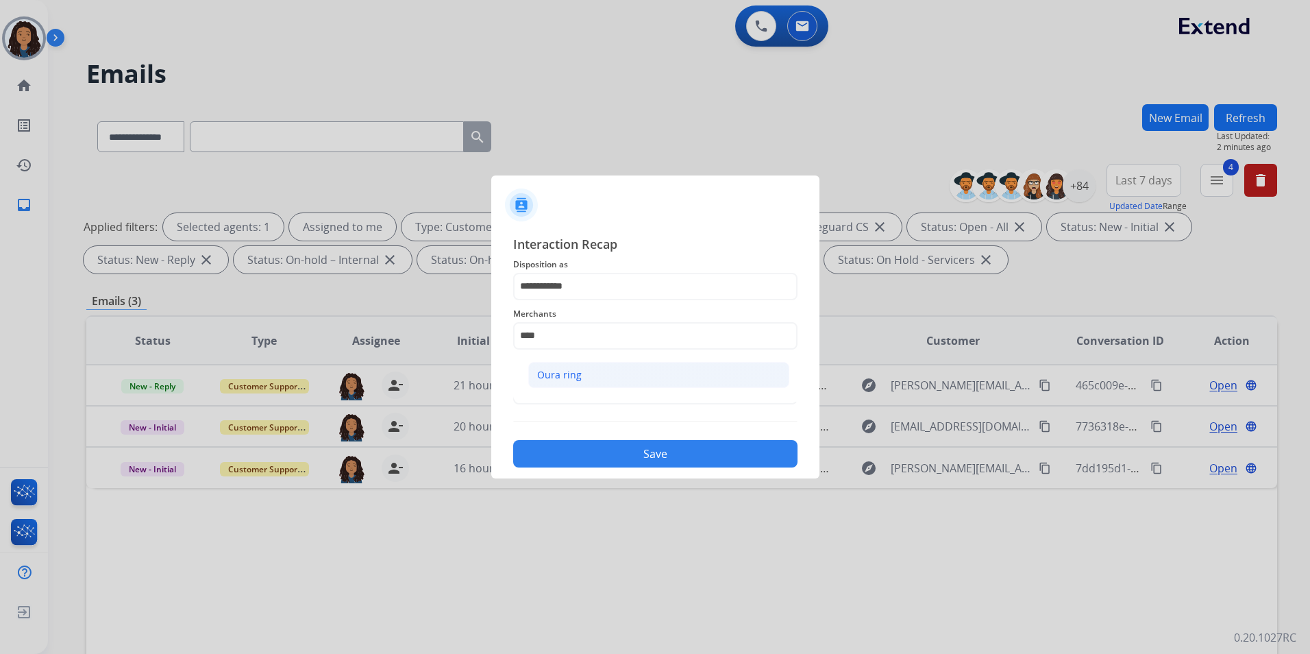
click at [585, 379] on li "Oura ring" at bounding box center [658, 375] width 261 height 26
type input "*********"
click at [587, 379] on input "text" at bounding box center [655, 390] width 284 height 27
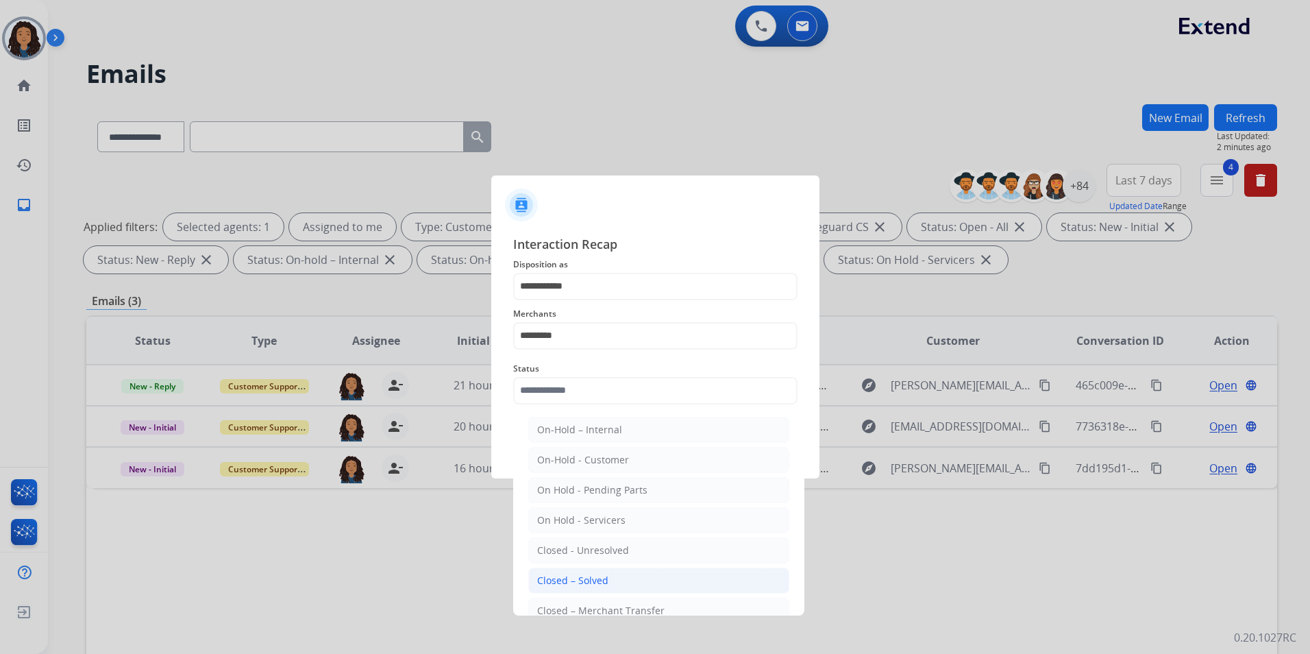
click at [594, 575] on div "Closed – Solved" at bounding box center [572, 581] width 71 height 14
type input "**********"
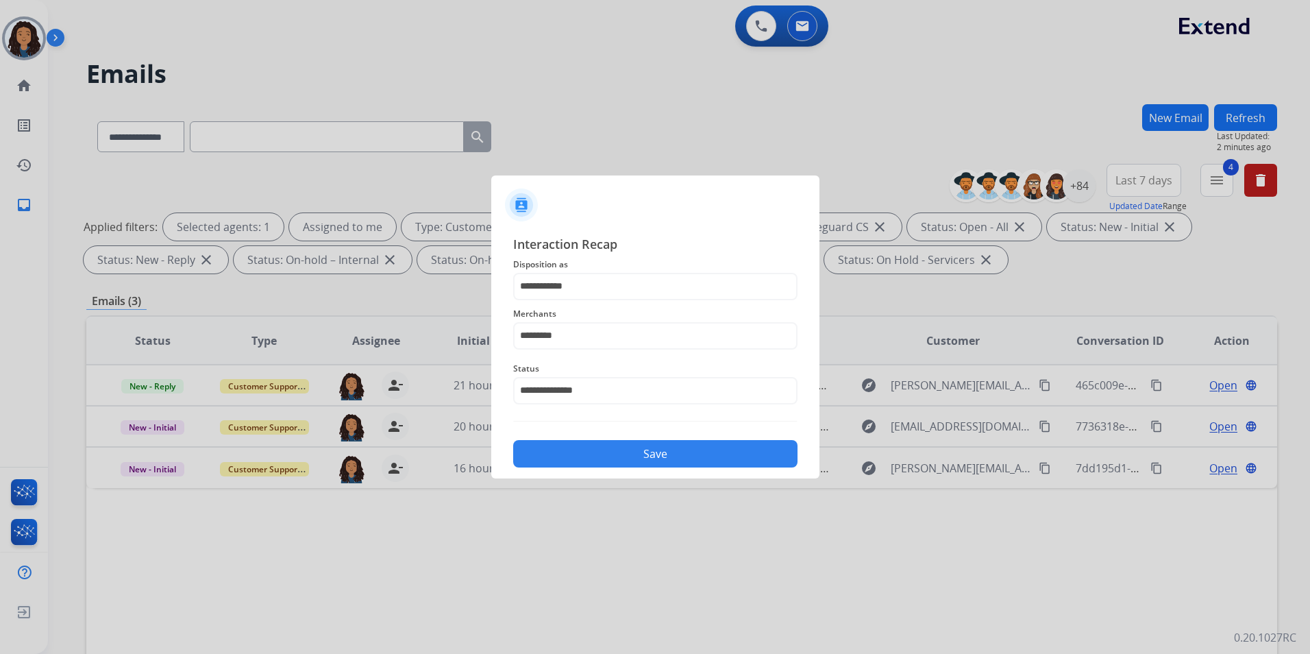
click at [575, 452] on button "Save" at bounding box center [655, 453] width 284 height 27
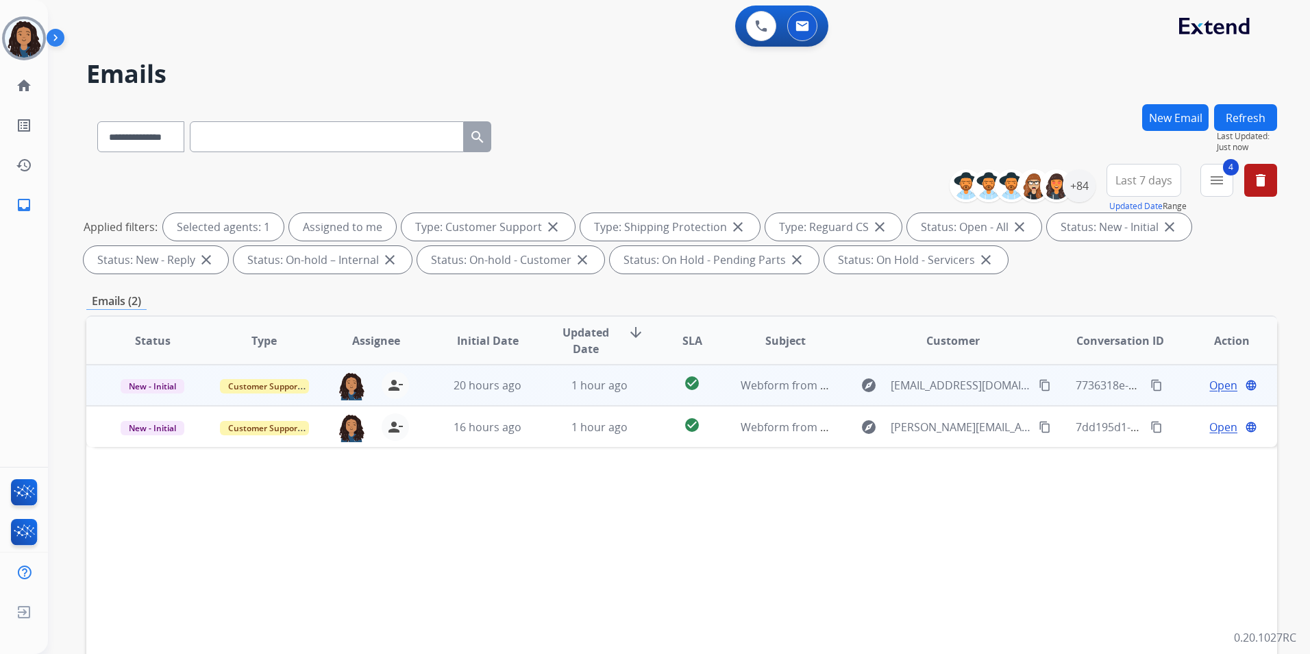
click at [1216, 391] on span "Open" at bounding box center [1224, 385] width 28 height 16
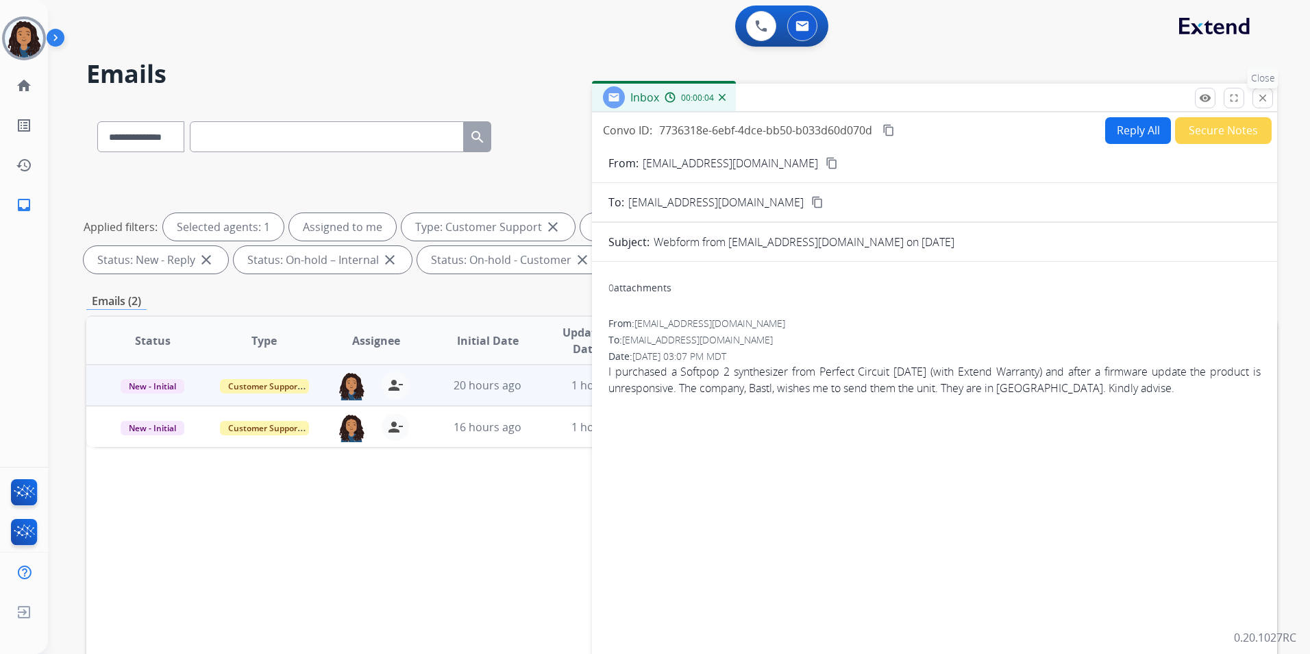
click at [1264, 97] on mat-icon "close" at bounding box center [1263, 98] width 12 height 12
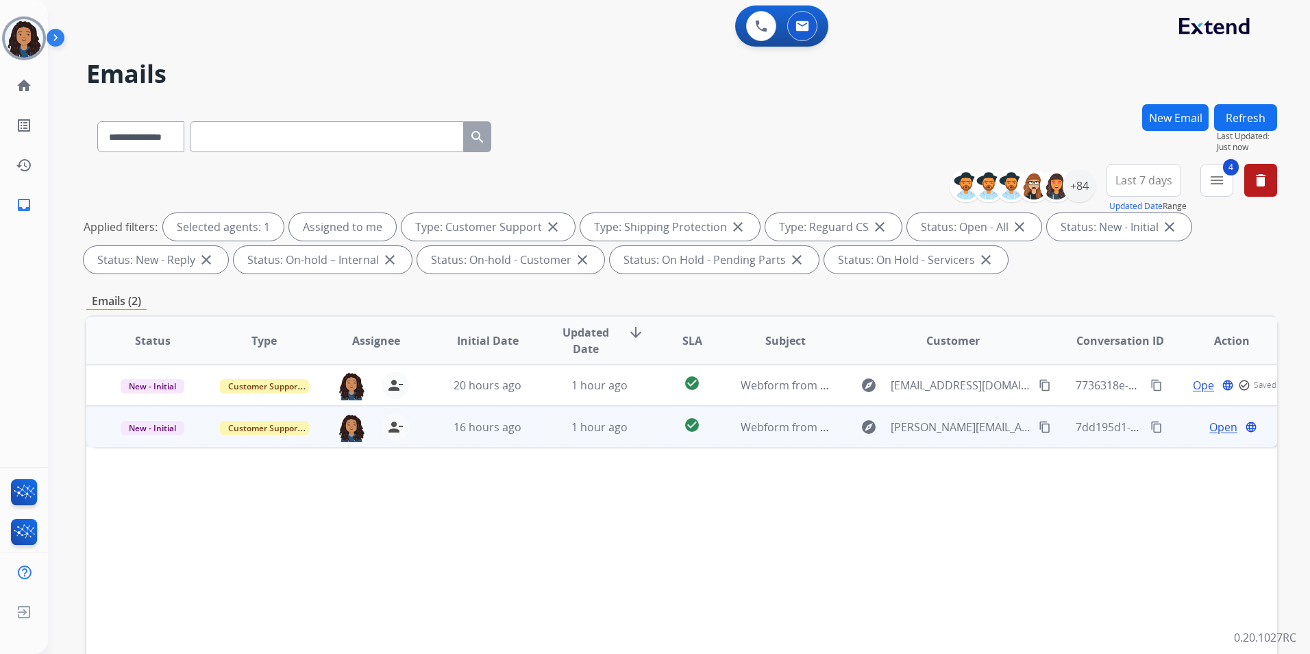
click at [1215, 429] on span "Open" at bounding box center [1224, 427] width 28 height 16
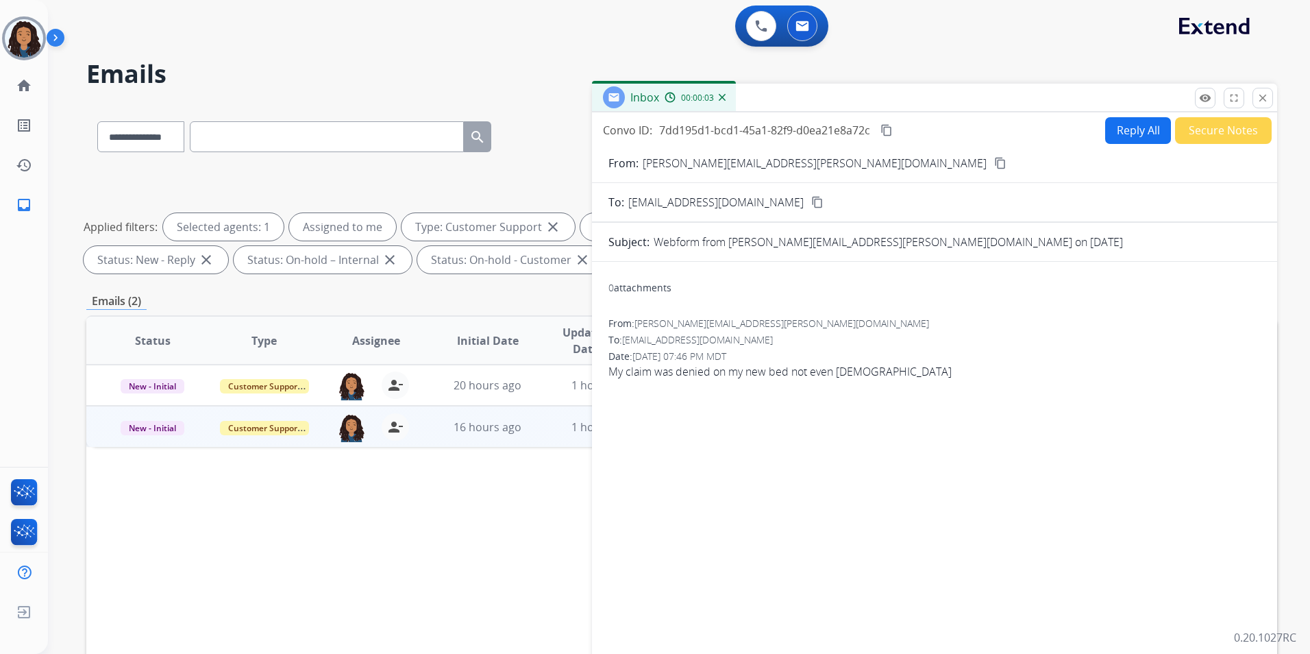
click at [1127, 137] on button "Reply All" at bounding box center [1138, 130] width 66 height 27
select select "**********"
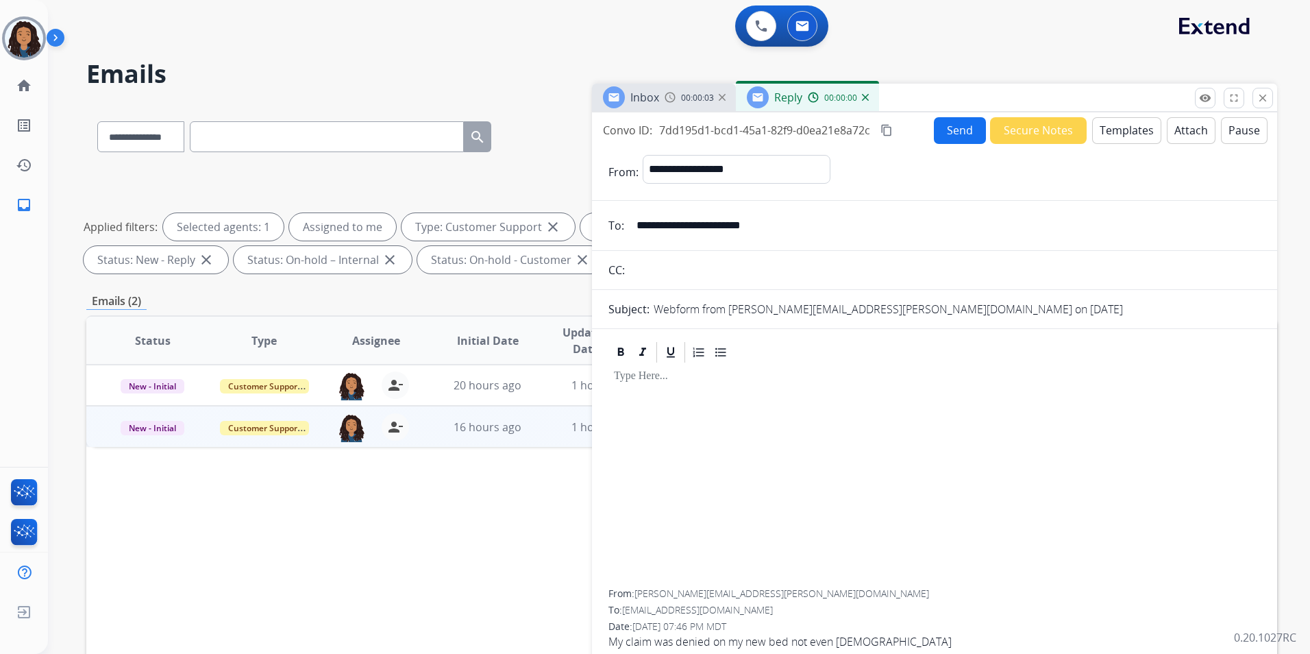
click at [1127, 137] on button "Templates" at bounding box center [1126, 130] width 69 height 27
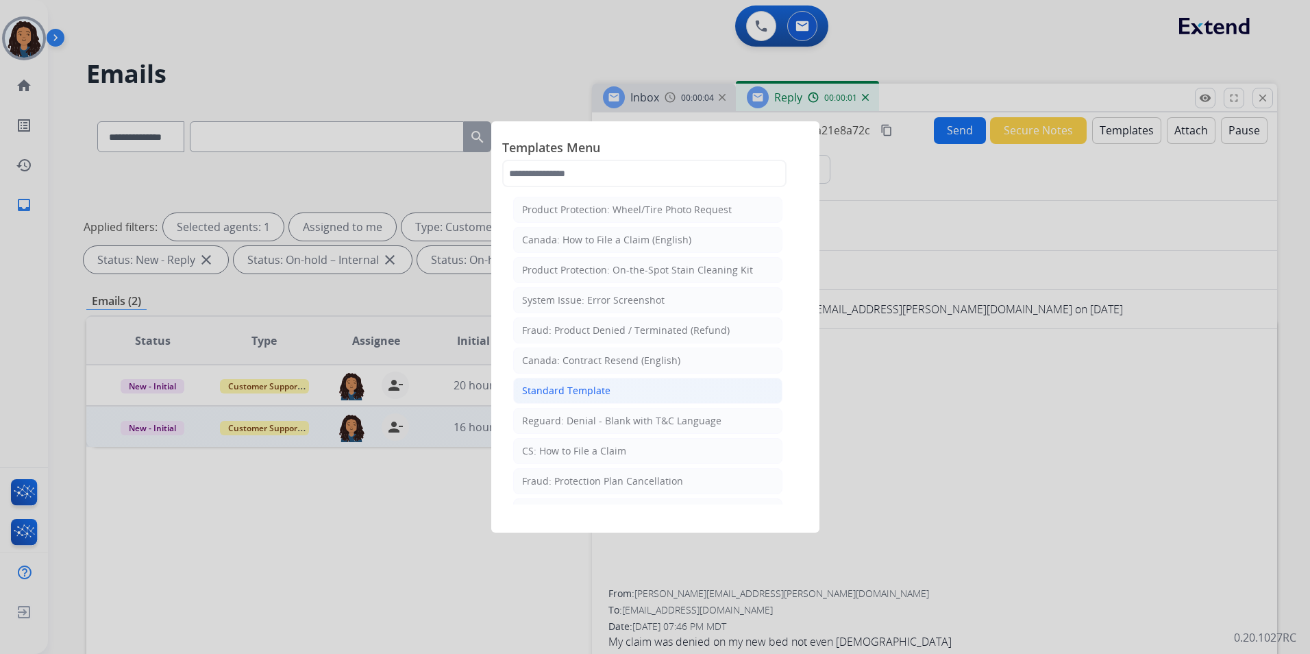
drag, startPoint x: 596, startPoint y: 391, endPoint x: 620, endPoint y: 328, distance: 68.3
click at [596, 391] on div "Standard Template" at bounding box center [566, 391] width 88 height 14
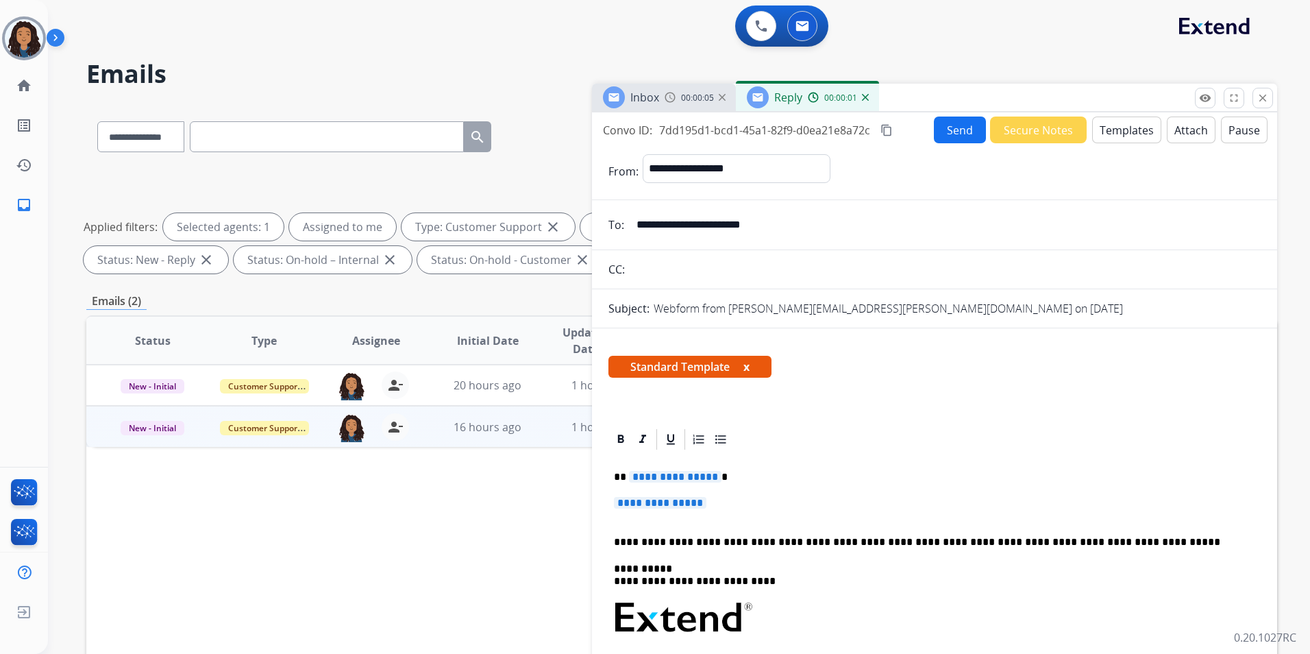
click at [671, 93] on img at bounding box center [670, 97] width 11 height 11
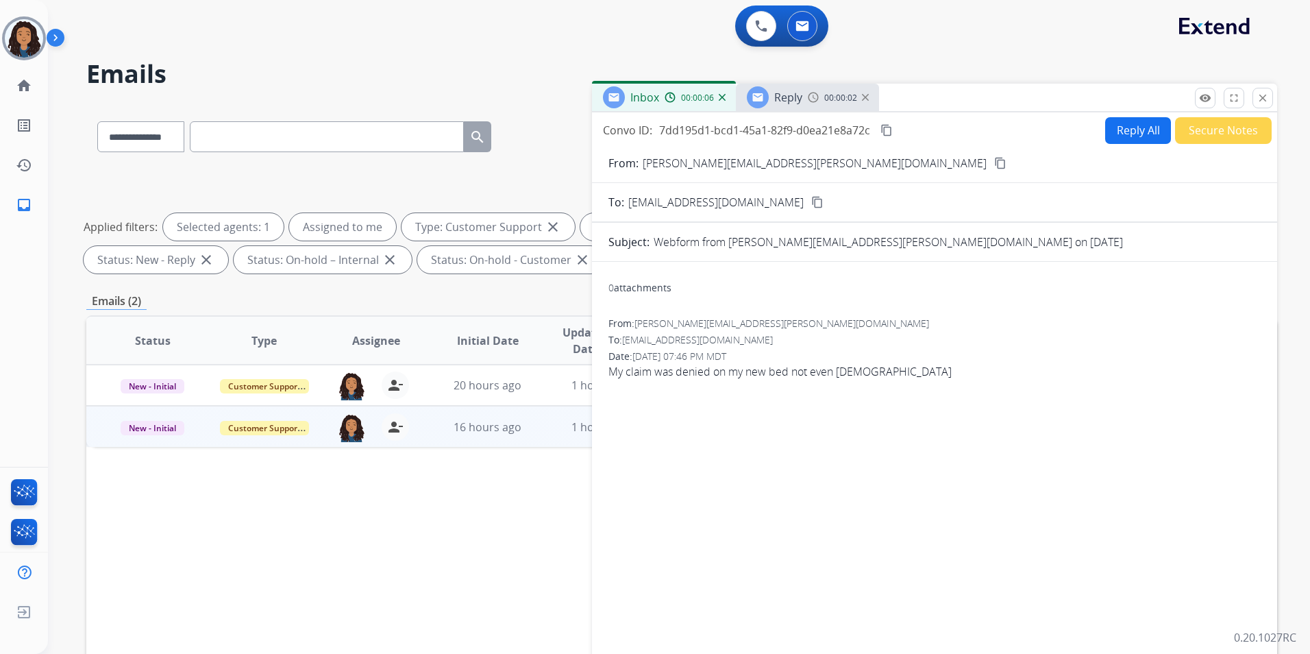
click at [994, 162] on mat-icon "content_copy" at bounding box center [1000, 163] width 12 height 12
click at [789, 106] on div "Reply" at bounding box center [775, 97] width 56 height 22
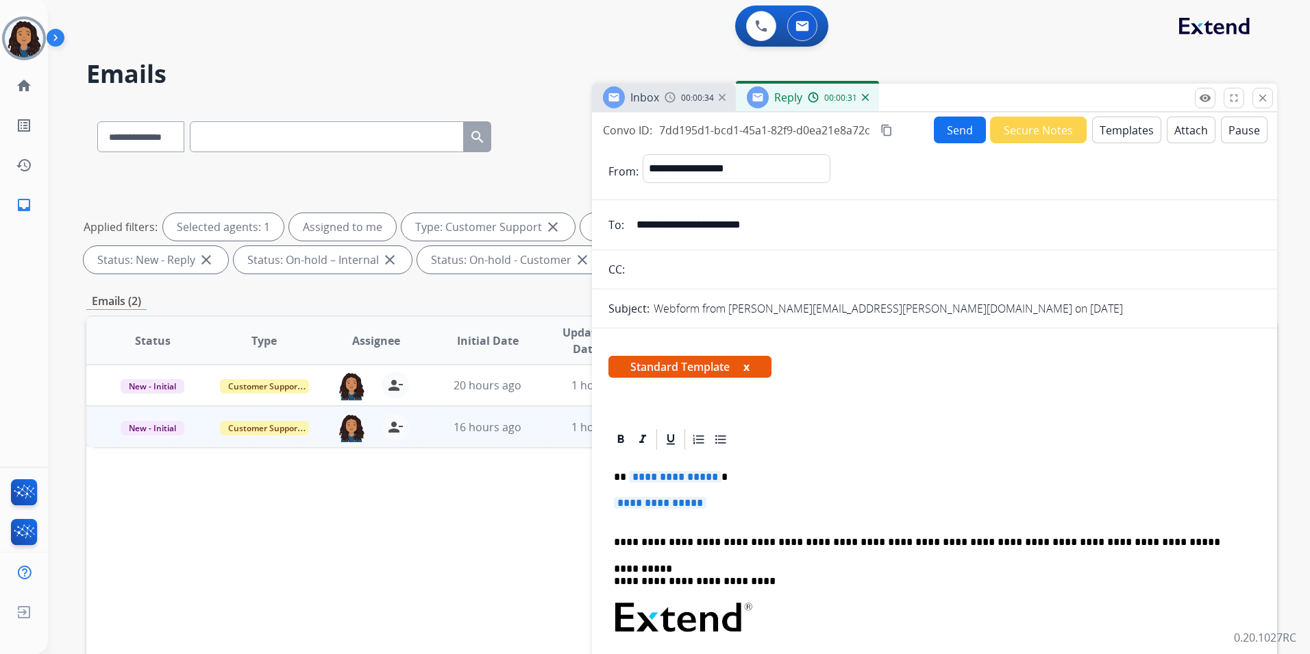
drag, startPoint x: 737, startPoint y: 512, endPoint x: 713, endPoint y: 486, distance: 35.9
click at [713, 486] on div "**********" at bounding box center [935, 650] width 652 height 397
drag, startPoint x: 718, startPoint y: 490, endPoint x: 677, endPoint y: 486, distance: 41.3
click at [664, 476] on div "**********" at bounding box center [935, 650] width 652 height 397
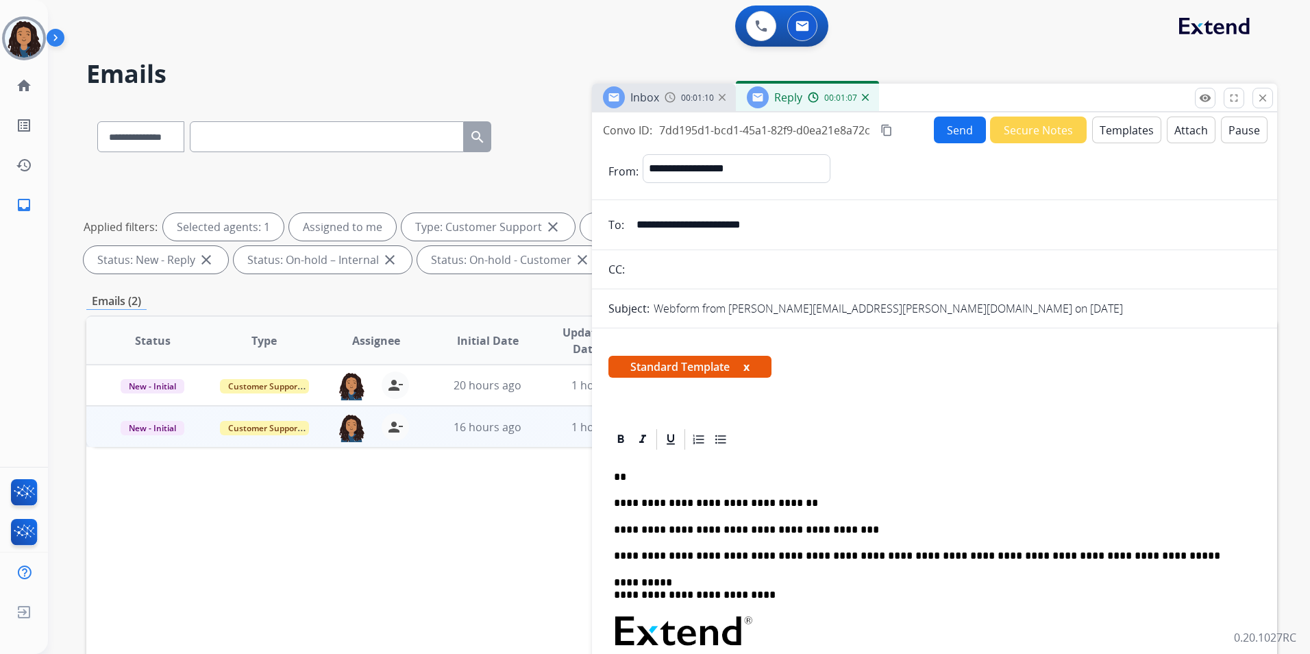
click at [859, 428] on div at bounding box center [935, 439] width 652 height 25
click at [851, 522] on div "**********" at bounding box center [935, 657] width 652 height 410
click at [953, 131] on button "Send" at bounding box center [960, 129] width 52 height 27
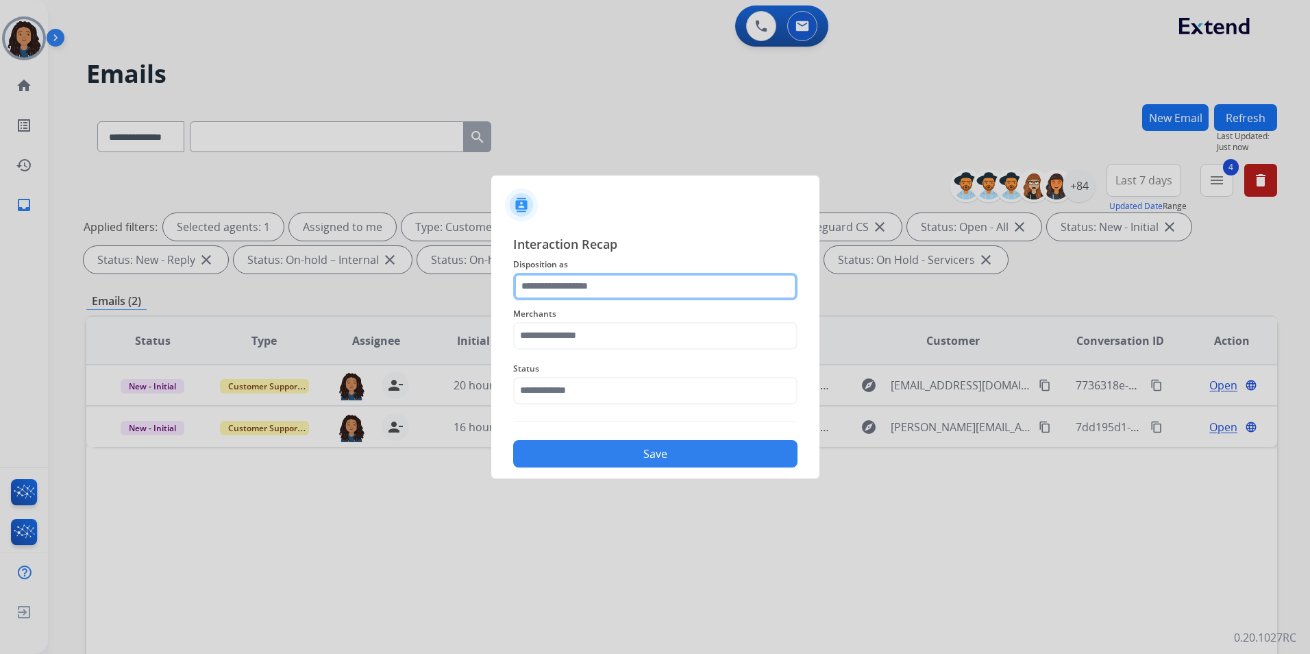
click at [622, 289] on input "text" at bounding box center [655, 286] width 284 height 27
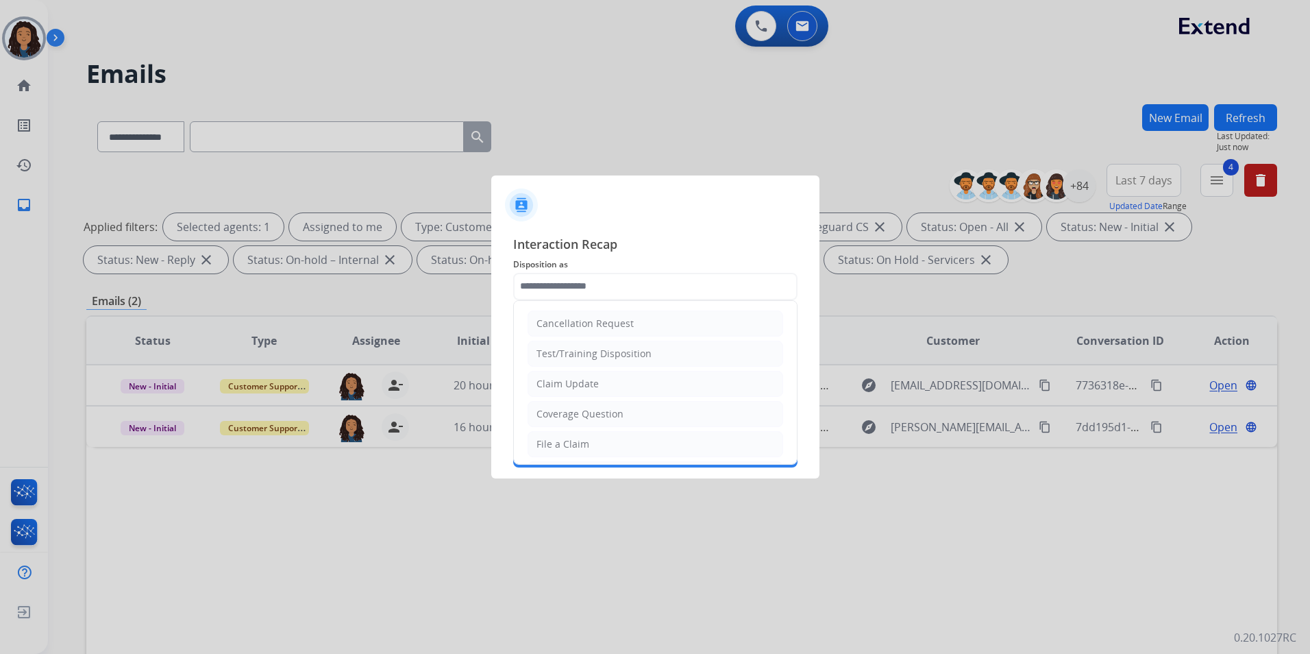
drag, startPoint x: 615, startPoint y: 390, endPoint x: 607, endPoint y: 323, distance: 66.9
click at [615, 387] on li "Claim Update" at bounding box center [656, 384] width 256 height 26
type input "**********"
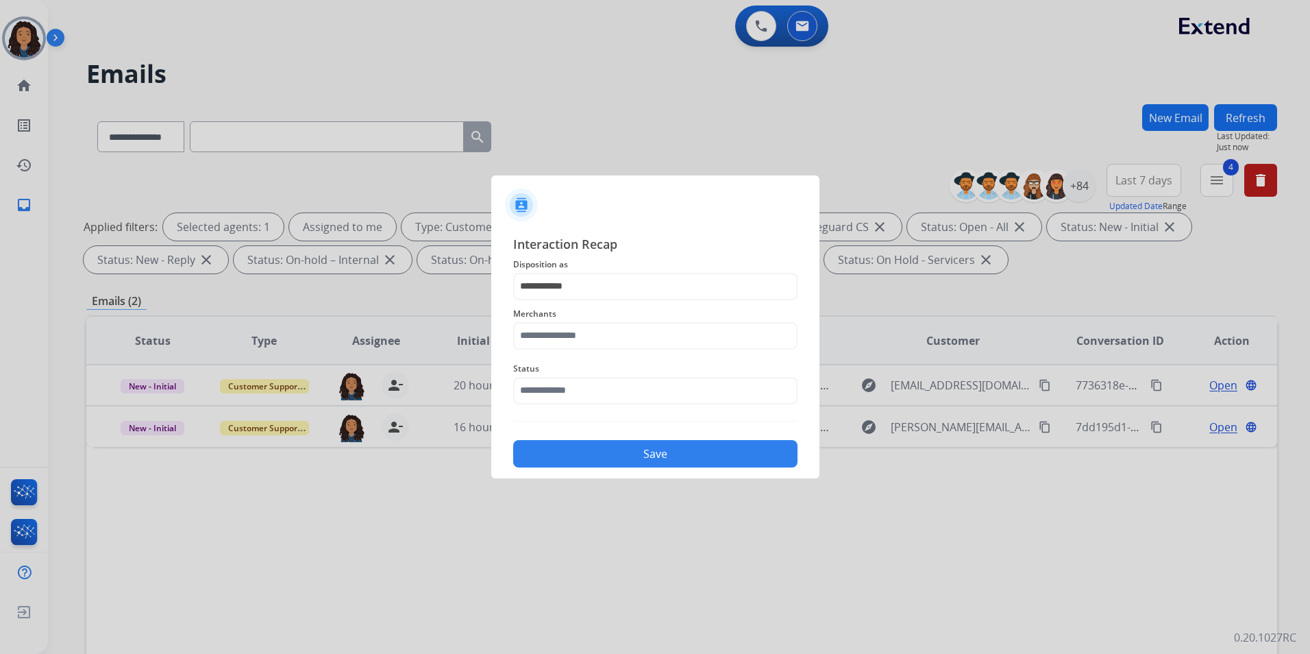
click at [603, 314] on span "Merchants" at bounding box center [655, 314] width 284 height 16
click at [603, 335] on input "text" at bounding box center [655, 335] width 284 height 27
click at [697, 415] on li "Ashley furniture" at bounding box center [658, 405] width 261 height 26
type input "**********"
click at [626, 386] on input "text" at bounding box center [655, 390] width 284 height 27
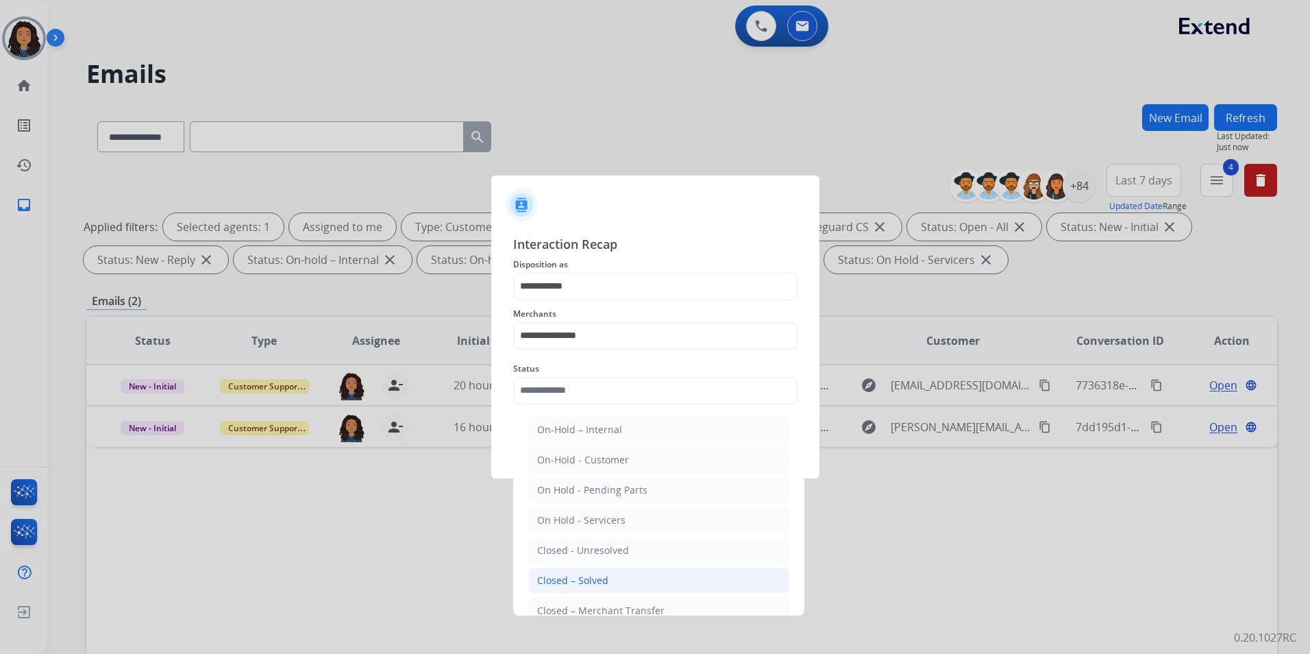
click at [630, 582] on li "Closed – Solved" at bounding box center [658, 580] width 261 height 26
type input "**********"
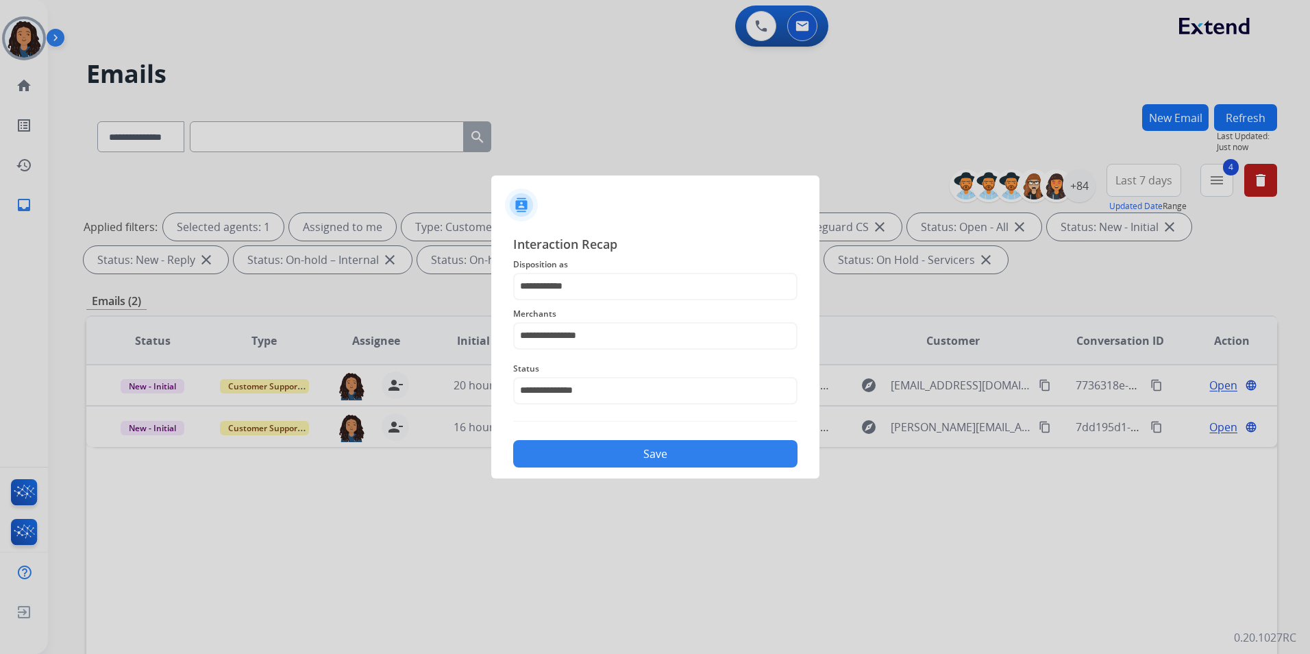
click at [615, 450] on button "Save" at bounding box center [655, 453] width 284 height 27
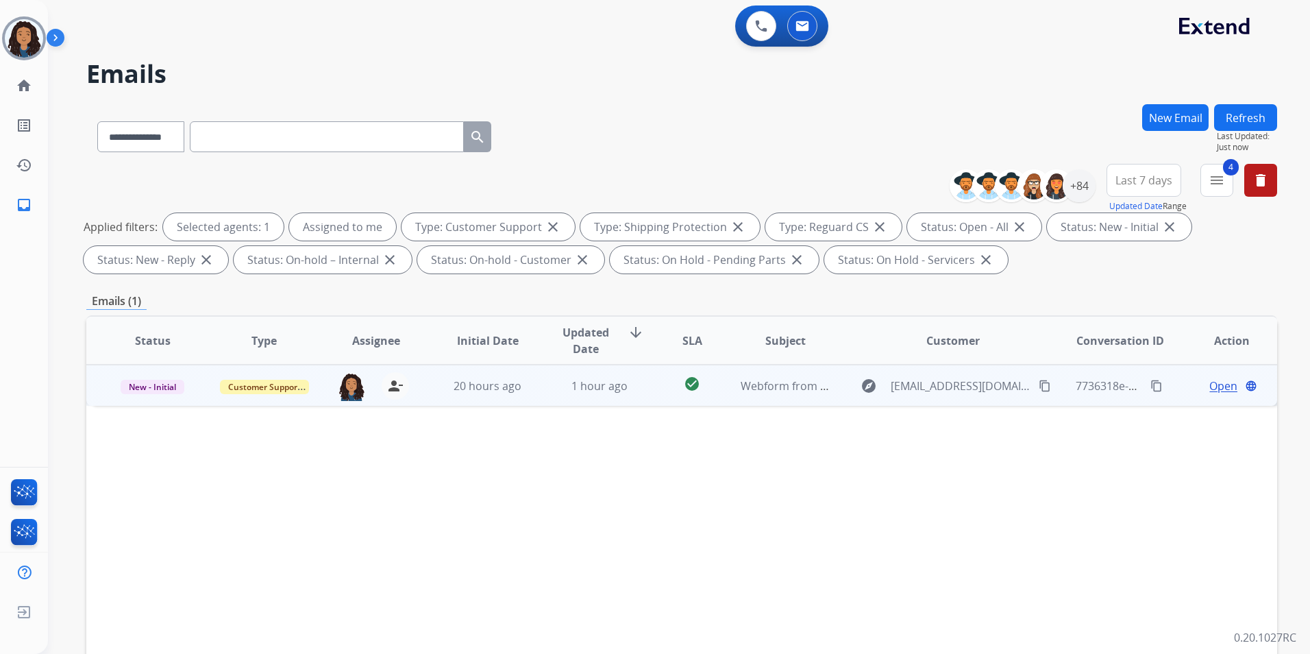
click at [1210, 388] on span "Open" at bounding box center [1224, 386] width 28 height 16
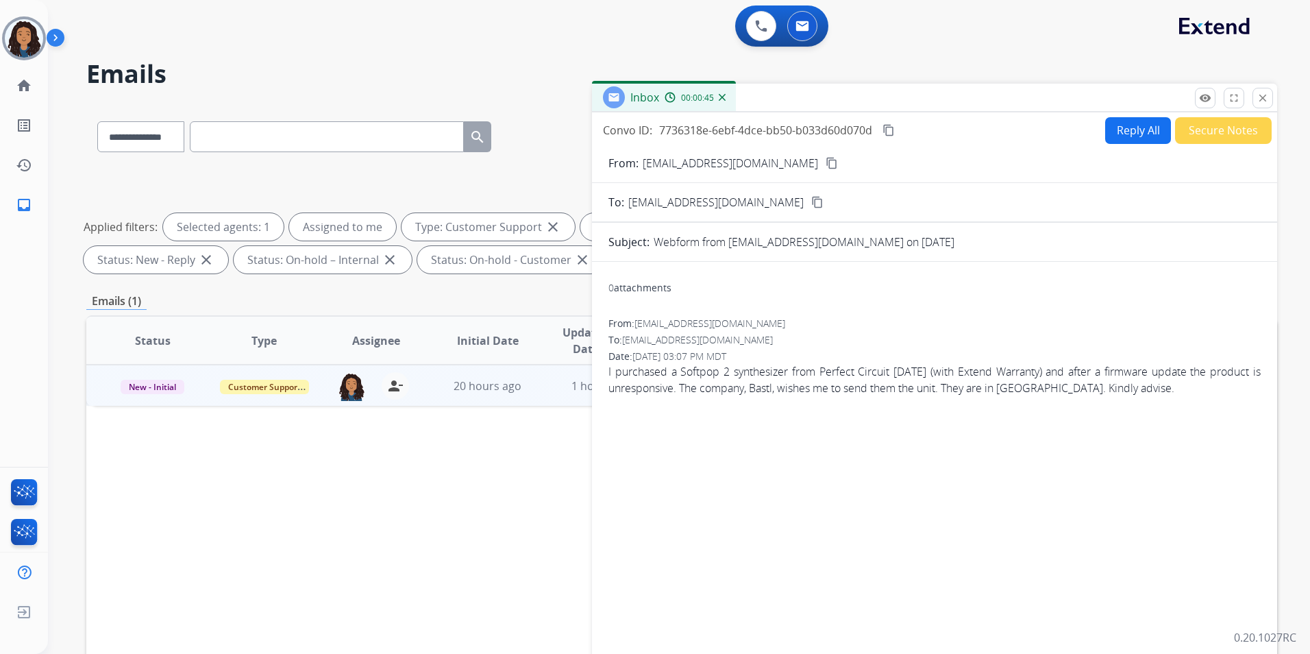
click at [826, 167] on mat-icon "content_copy" at bounding box center [832, 163] width 12 height 12
click at [1133, 133] on button "Reply All" at bounding box center [1138, 130] width 66 height 27
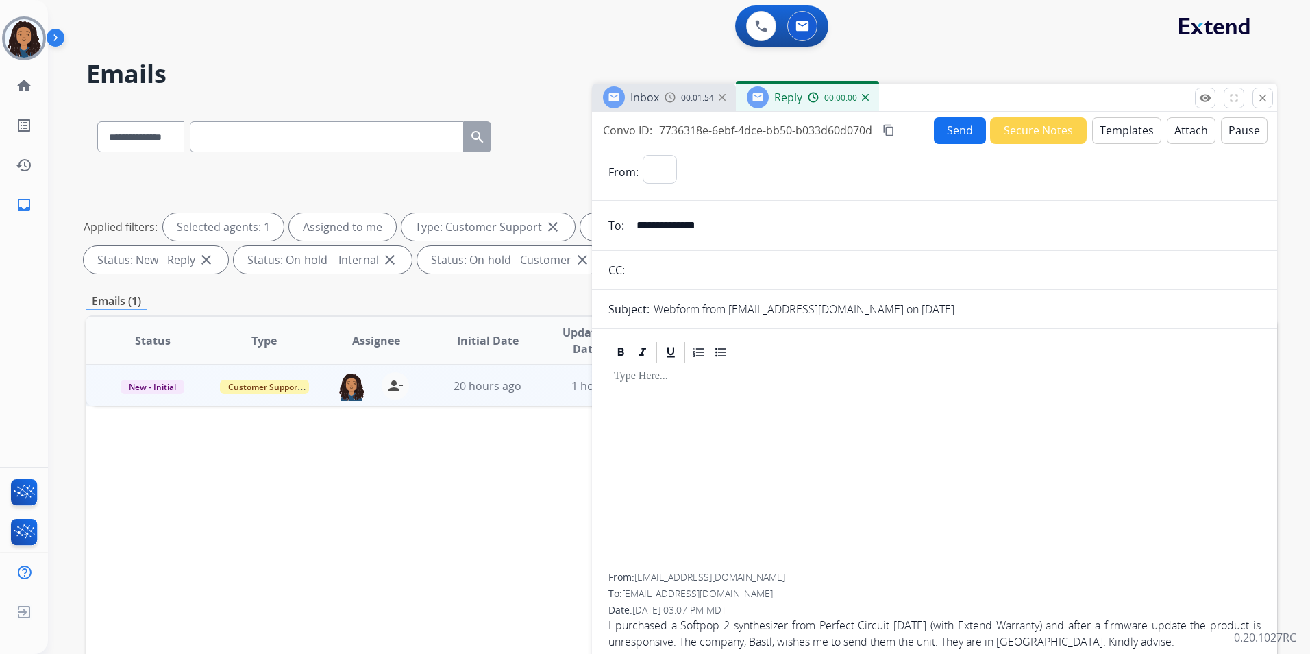
click at [1133, 133] on button "Templates" at bounding box center [1126, 130] width 69 height 27
select select "**********"
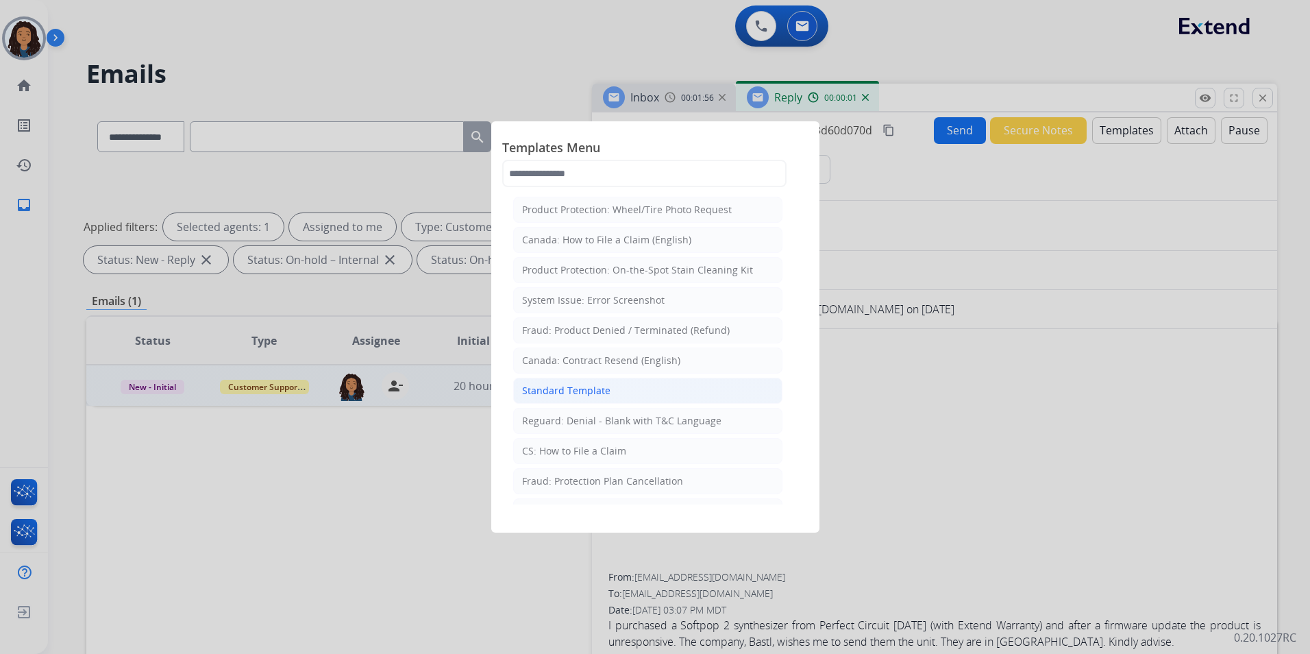
click at [640, 384] on li "Standard Template" at bounding box center [647, 391] width 269 height 26
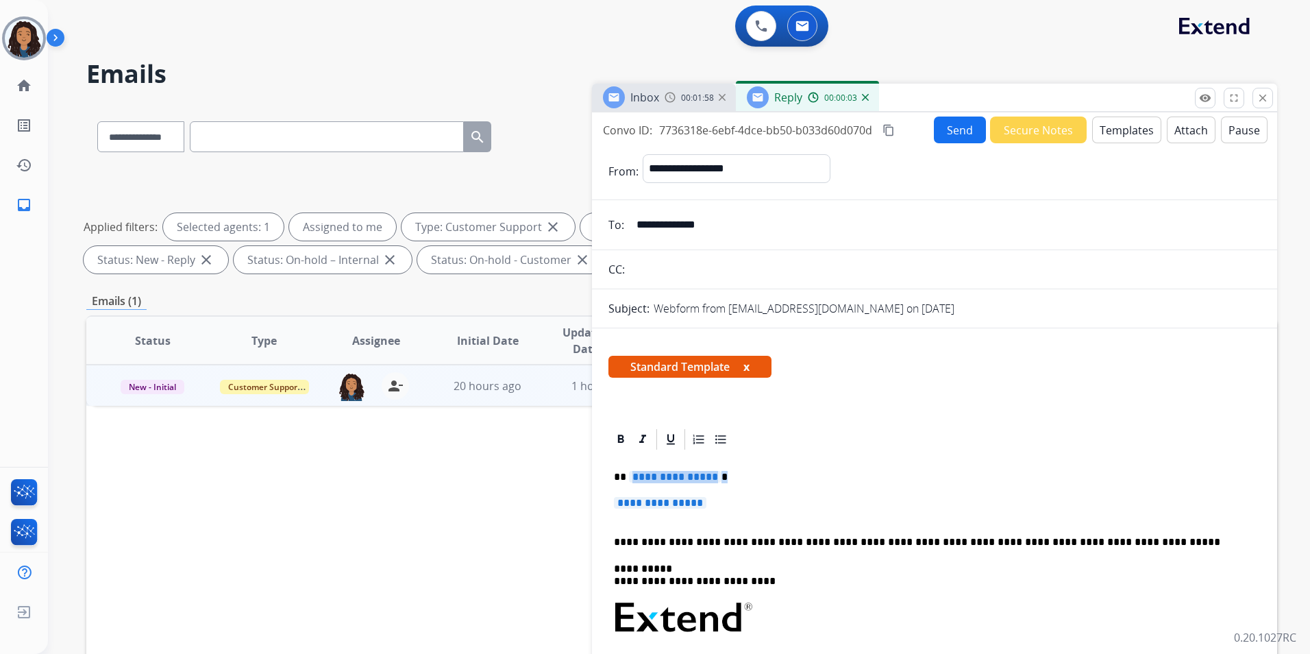
drag, startPoint x: 741, startPoint y: 509, endPoint x: 658, endPoint y: 441, distance: 107.1
click at [658, 441] on app-office-email-editor "**********" at bounding box center [935, 625] width 652 height 397
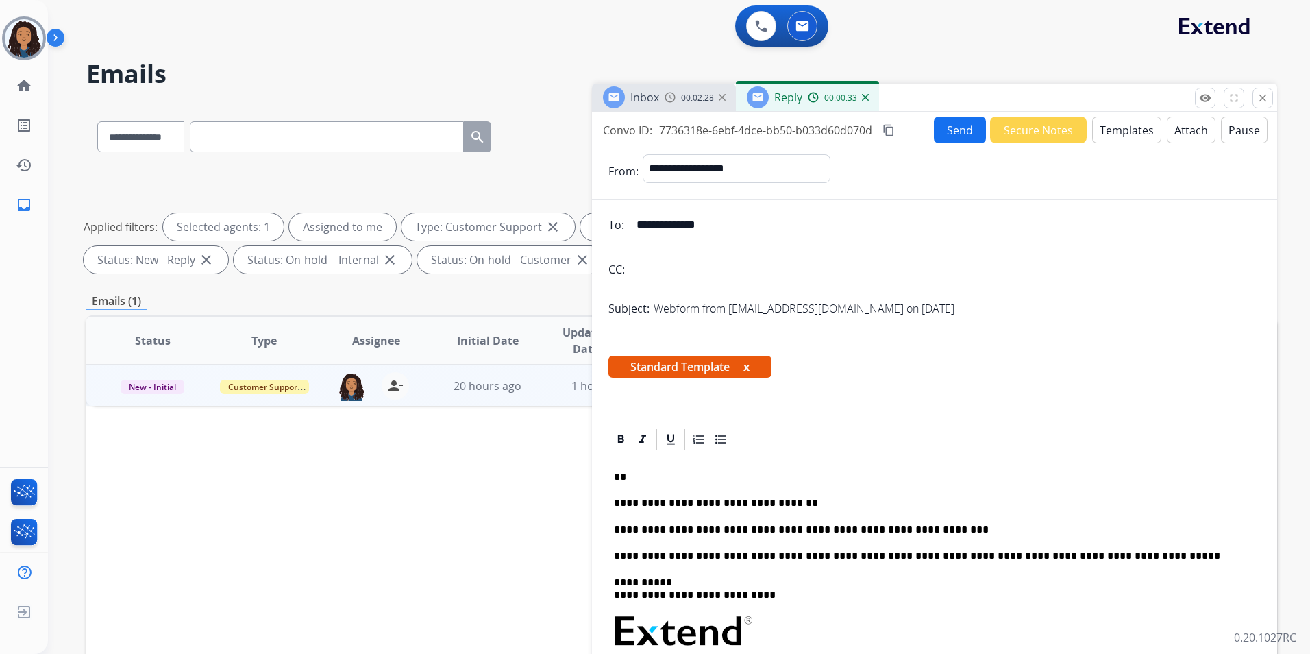
click at [959, 145] on form "**********" at bounding box center [934, 552] width 685 height 818
click at [959, 136] on button "Send" at bounding box center [960, 129] width 52 height 27
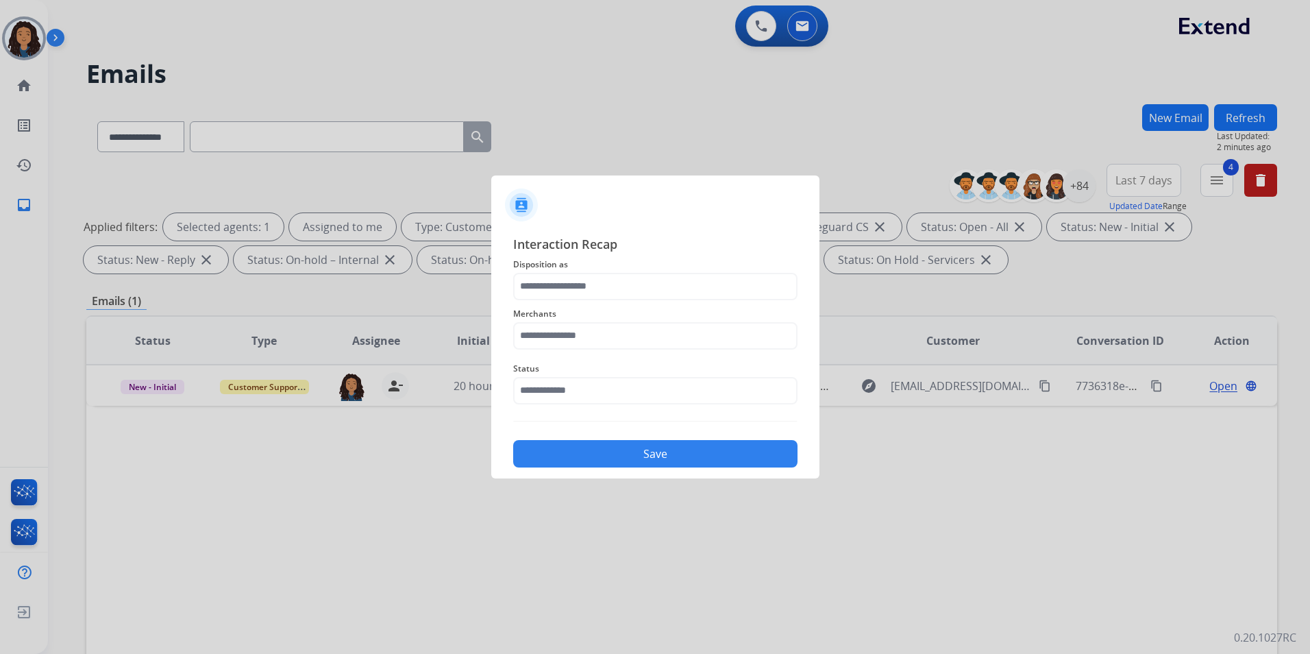
click at [577, 268] on span "Disposition as" at bounding box center [655, 264] width 284 height 16
click at [576, 285] on input "text" at bounding box center [655, 286] width 284 height 27
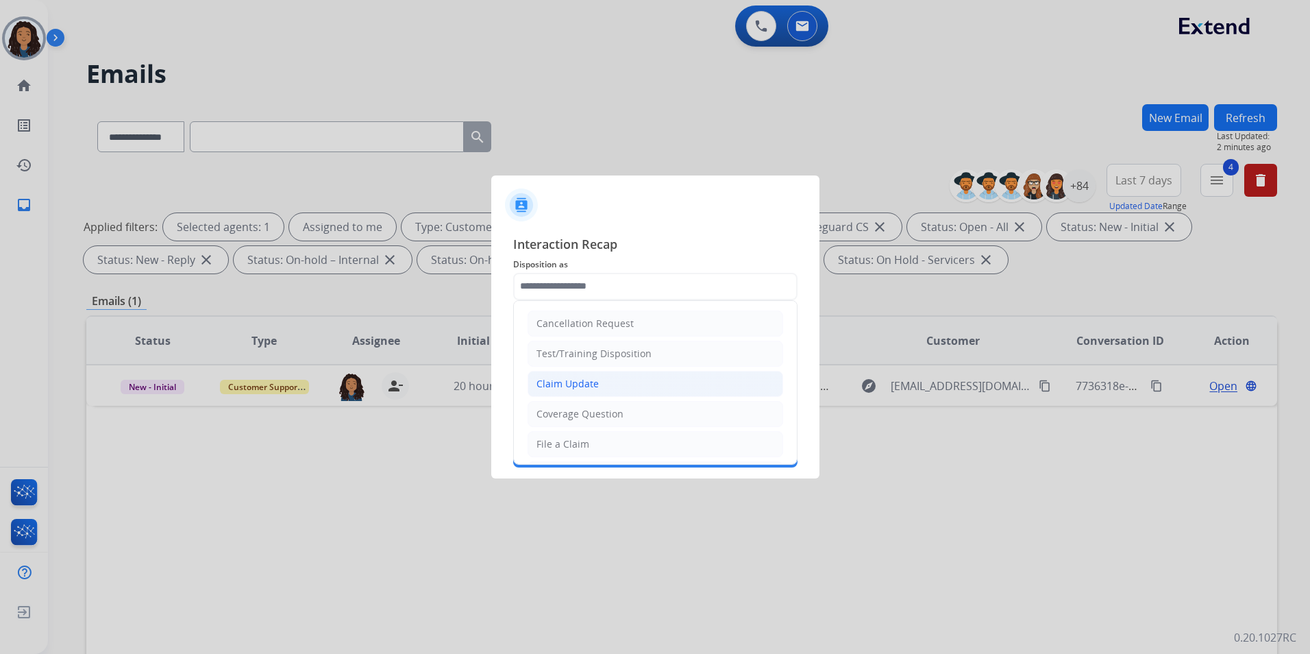
click at [576, 382] on div "Claim Update" at bounding box center [568, 384] width 62 height 14
type input "**********"
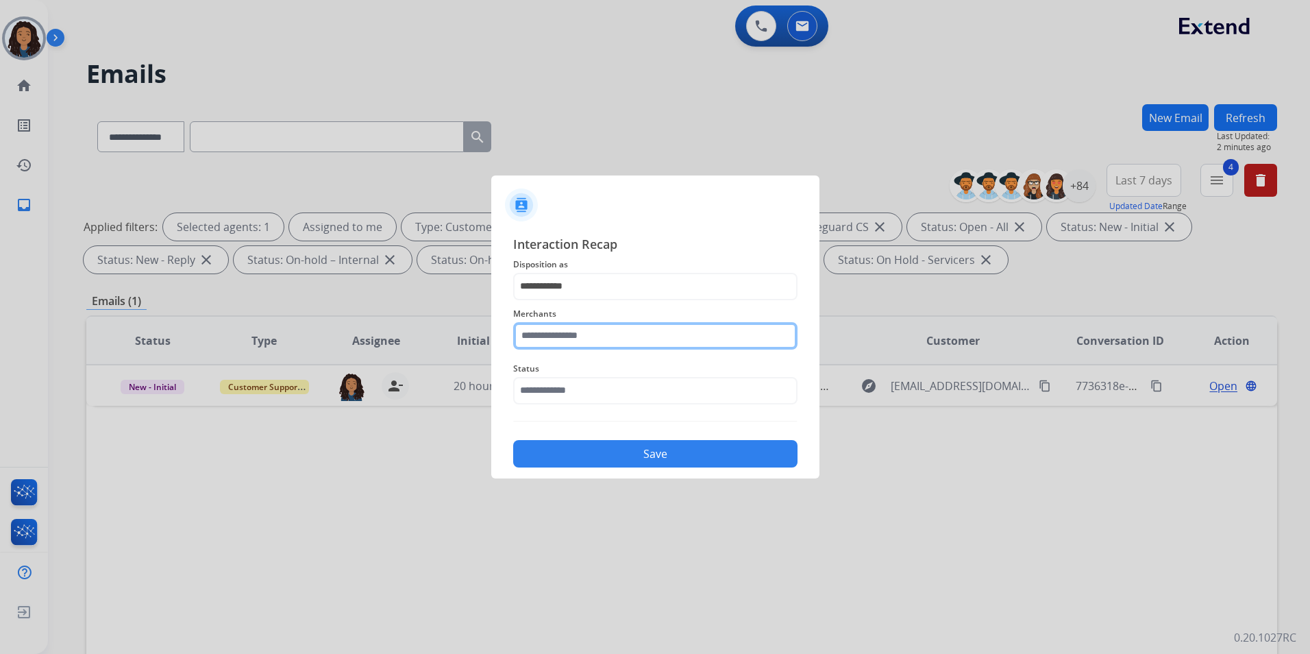
click at [576, 330] on input "text" at bounding box center [655, 335] width 284 height 27
click at [607, 374] on li "Loftie" at bounding box center [658, 375] width 261 height 26
type input "******"
click at [593, 415] on div "**********" at bounding box center [655, 351] width 284 height 234
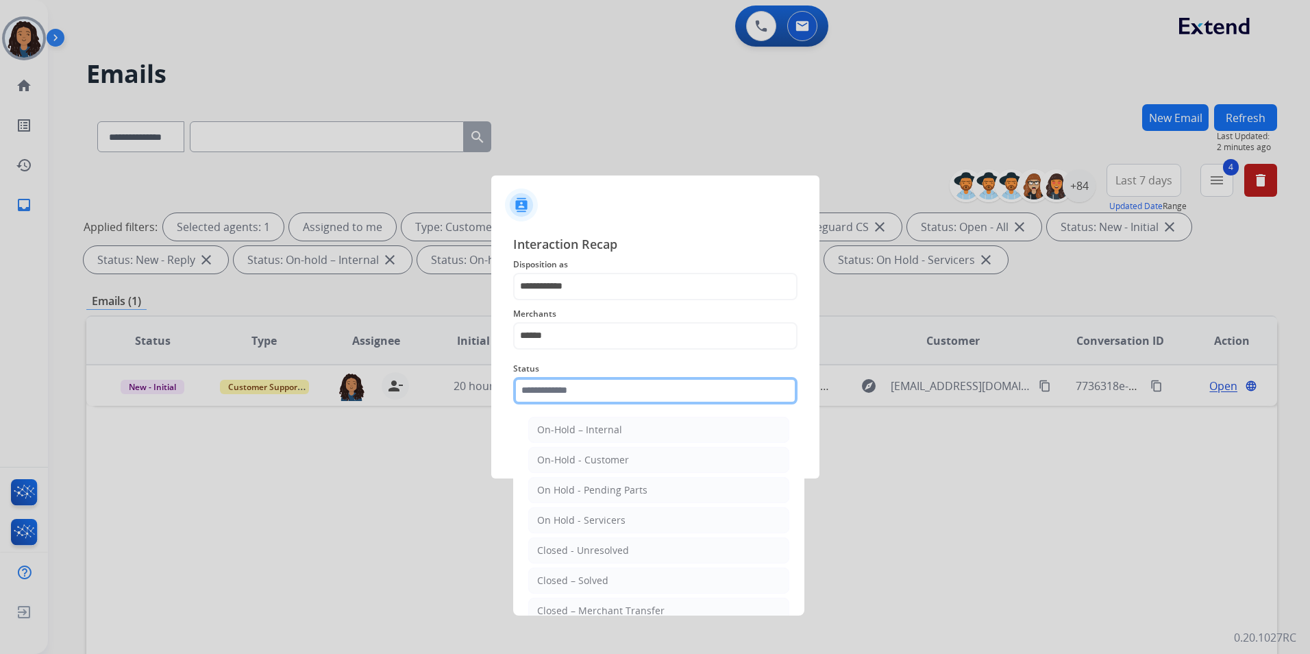
click at [601, 386] on input "text" at bounding box center [655, 390] width 284 height 27
click at [599, 574] on div "Closed – Solved" at bounding box center [572, 581] width 71 height 14
type input "**********"
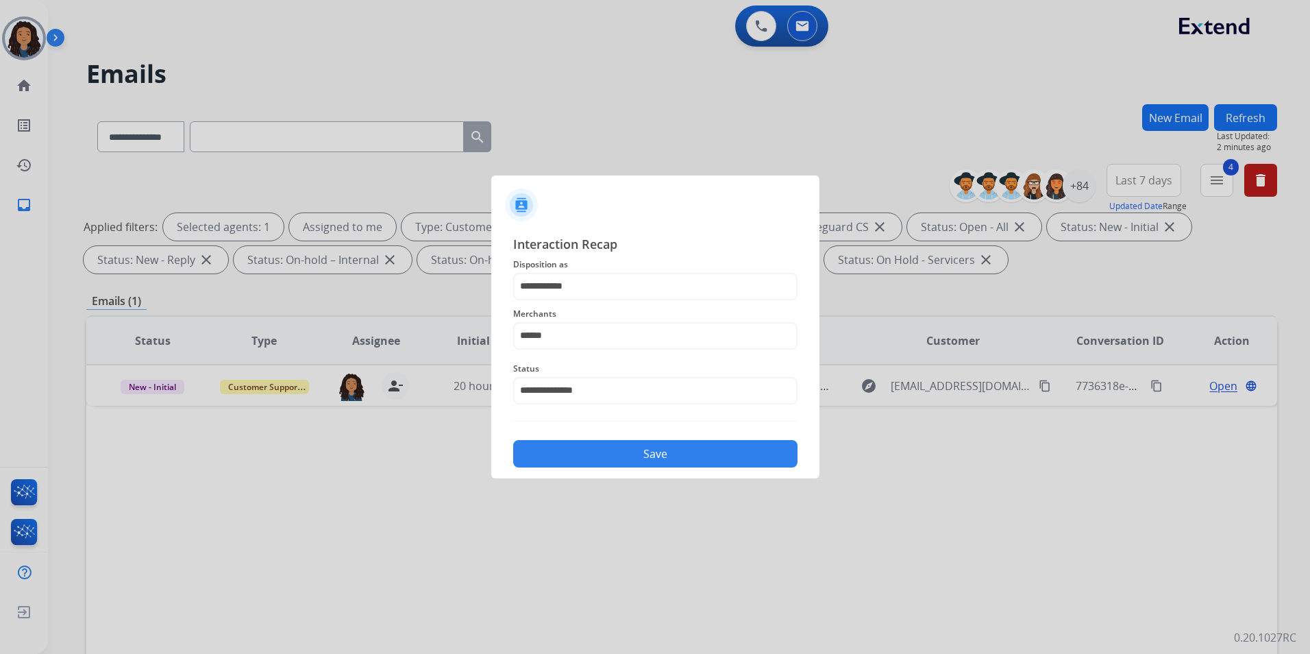
click at [617, 456] on button "Save" at bounding box center [655, 453] width 284 height 27
